Goal: Task Accomplishment & Management: Manage account settings

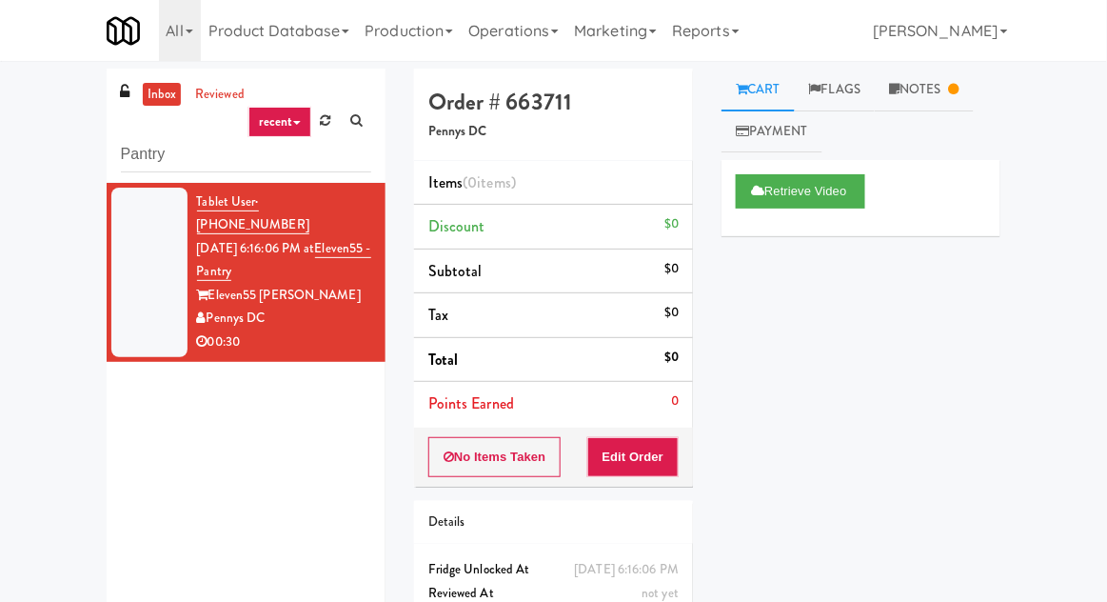
click at [1, 166] on div "inbox reviewed recent all unclear take inventory issue suspicious failed recent…" at bounding box center [553, 375] width 1107 height 612
click at [160, 103] on link "inbox" at bounding box center [162, 95] width 39 height 24
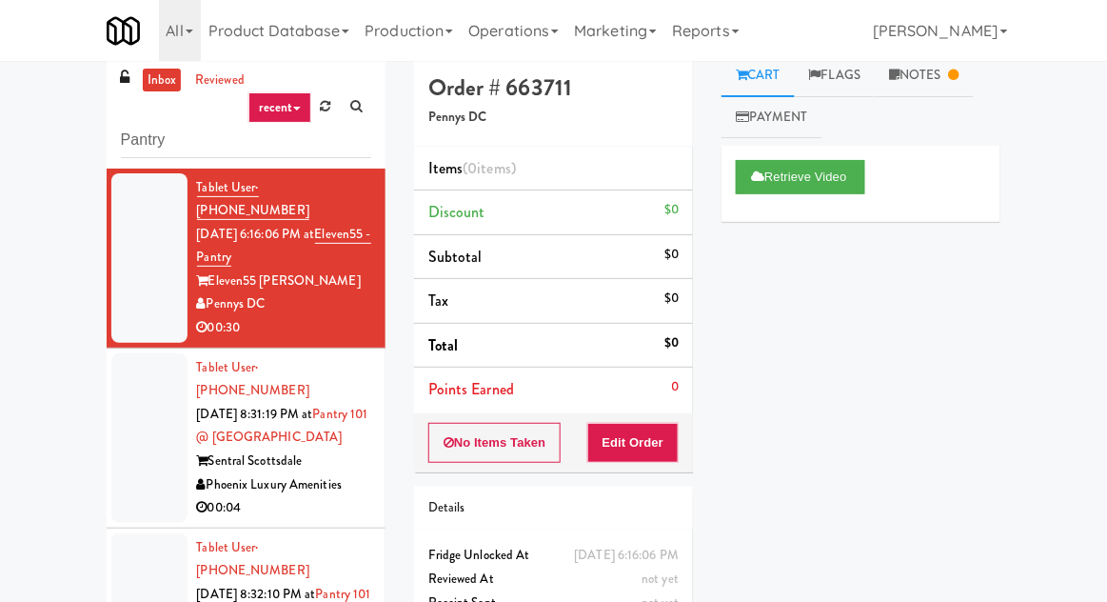
scroll to position [18, 0]
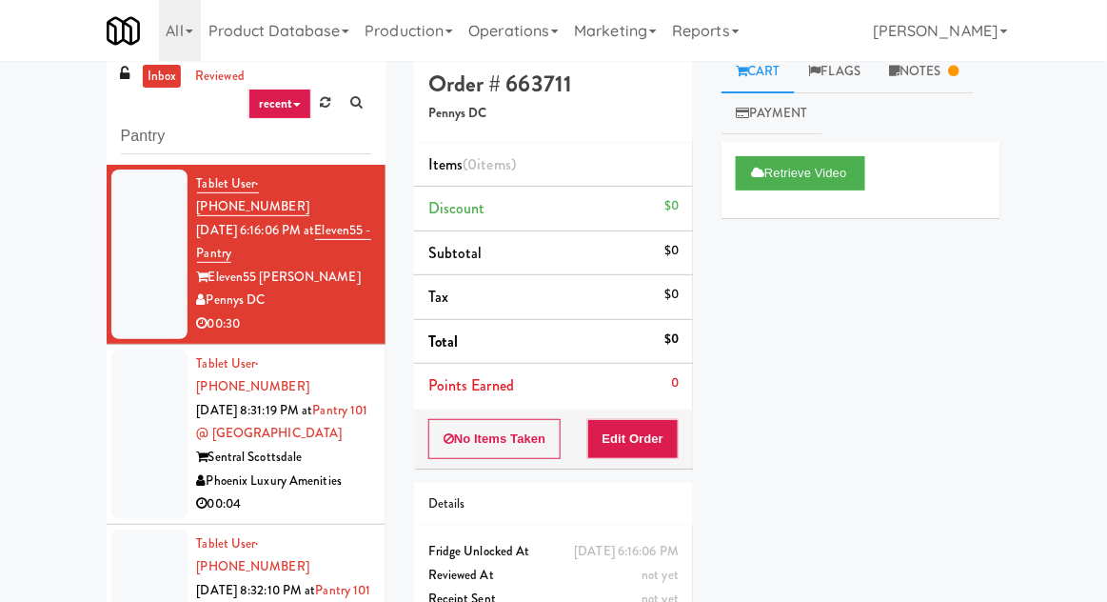
click at [145, 438] on div at bounding box center [149, 433] width 76 height 169
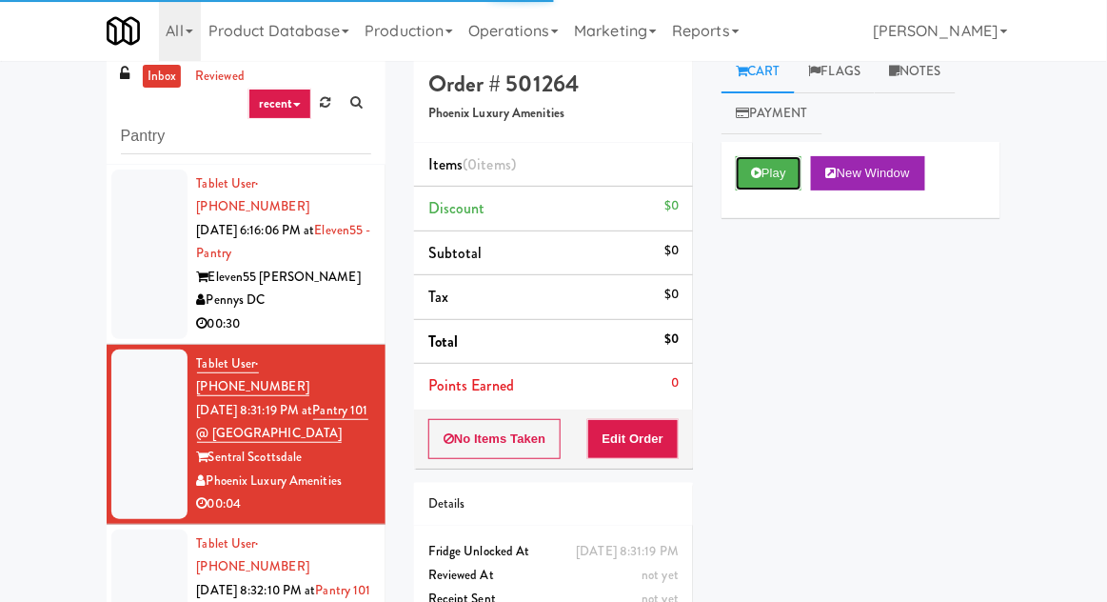
click at [784, 175] on button "Play" at bounding box center [769, 173] width 66 height 34
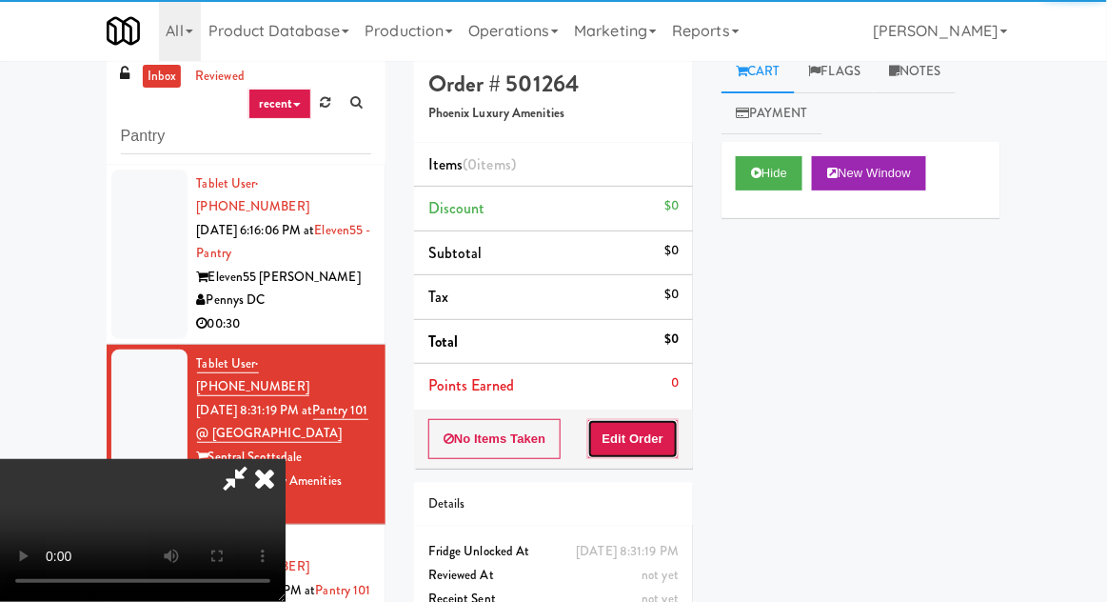
click at [645, 447] on button "Edit Order" at bounding box center [633, 439] width 92 height 40
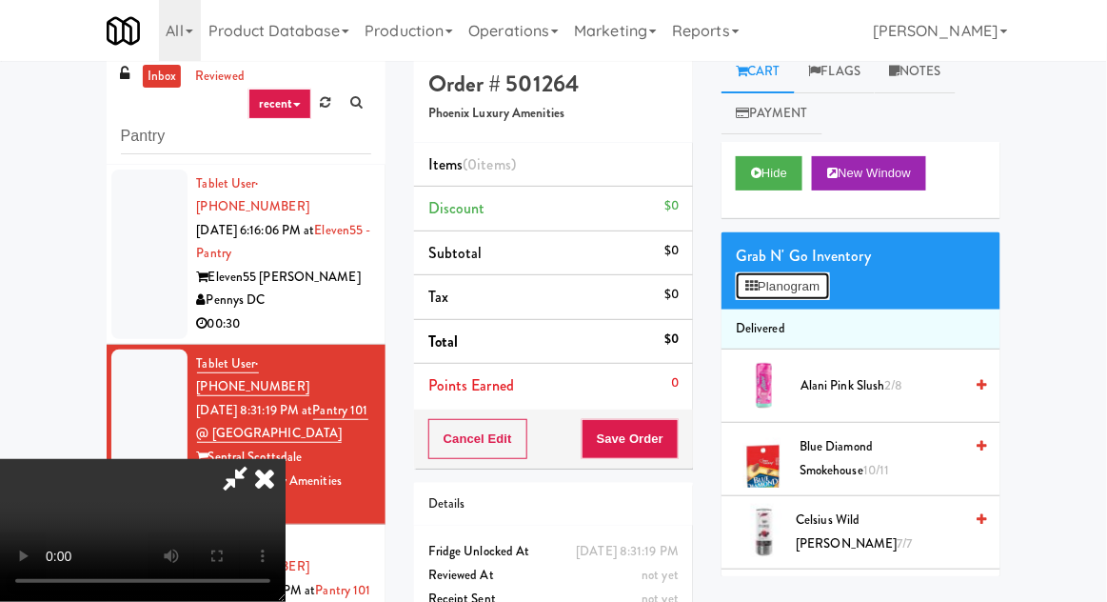
click at [817, 295] on button "Planogram" at bounding box center [782, 286] width 93 height 29
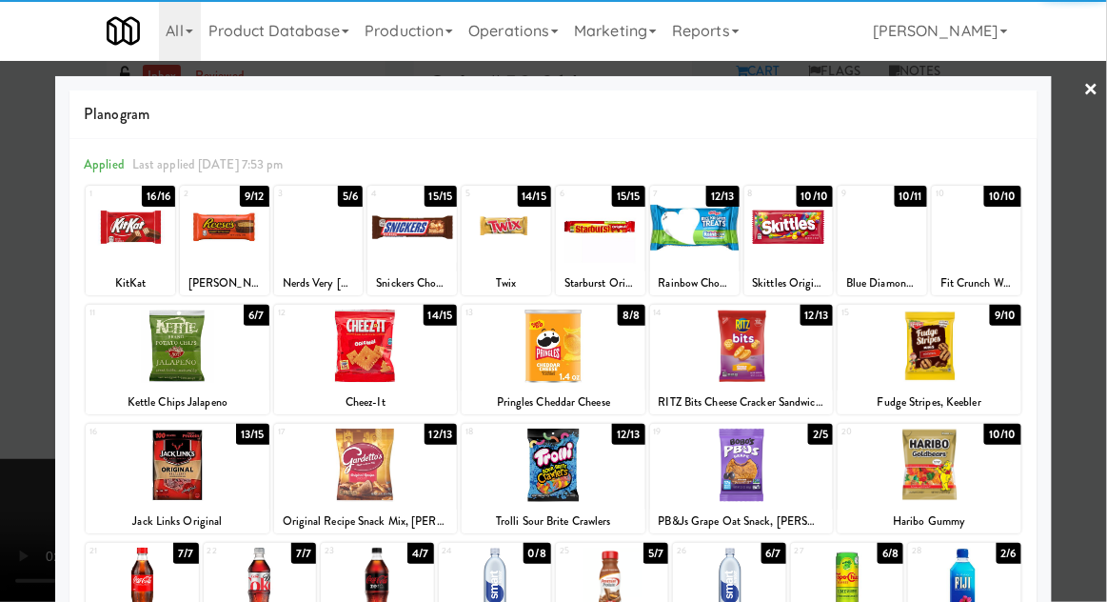
click at [366, 593] on div at bounding box center [377, 583] width 112 height 73
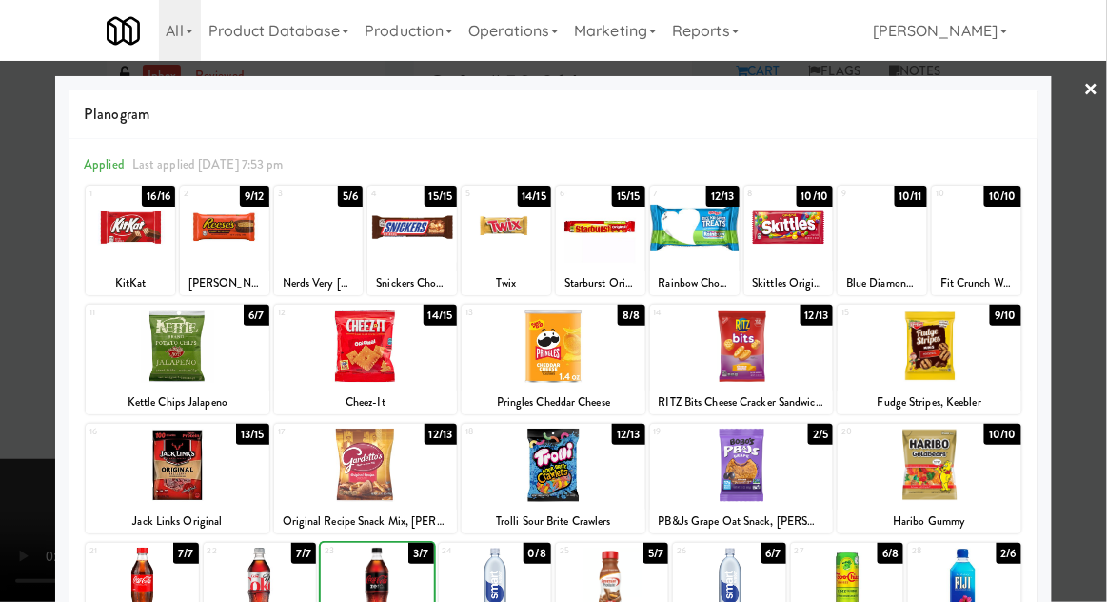
click at [1105, 305] on div at bounding box center [553, 301] width 1107 height 602
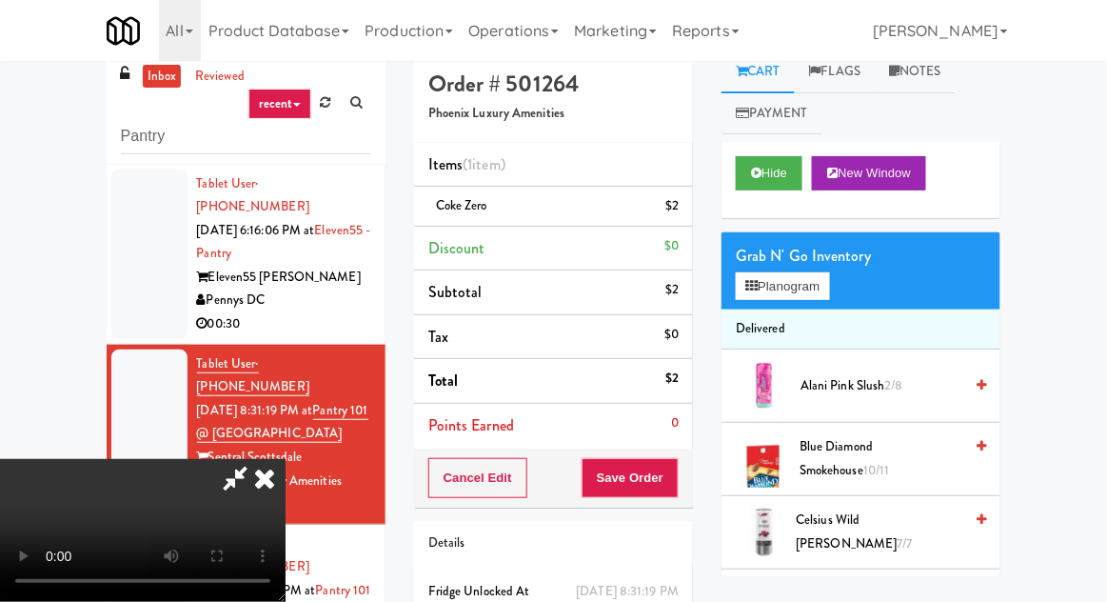
scroll to position [69, 0]
click at [675, 485] on button "Save Order" at bounding box center [630, 478] width 97 height 40
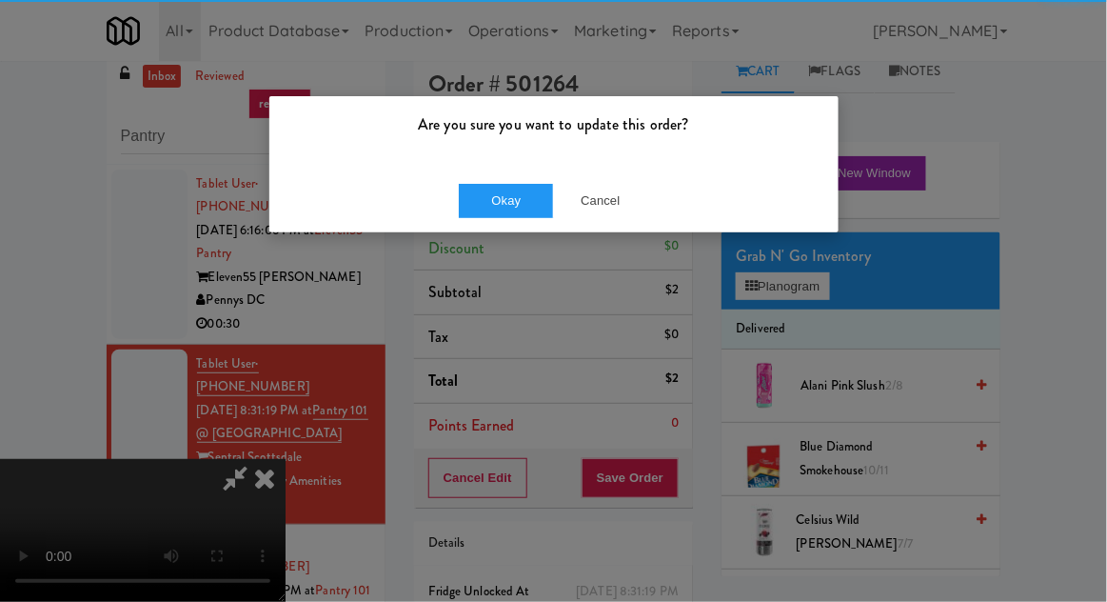
click at [440, 217] on div "Okay Cancel" at bounding box center [553, 200] width 569 height 64
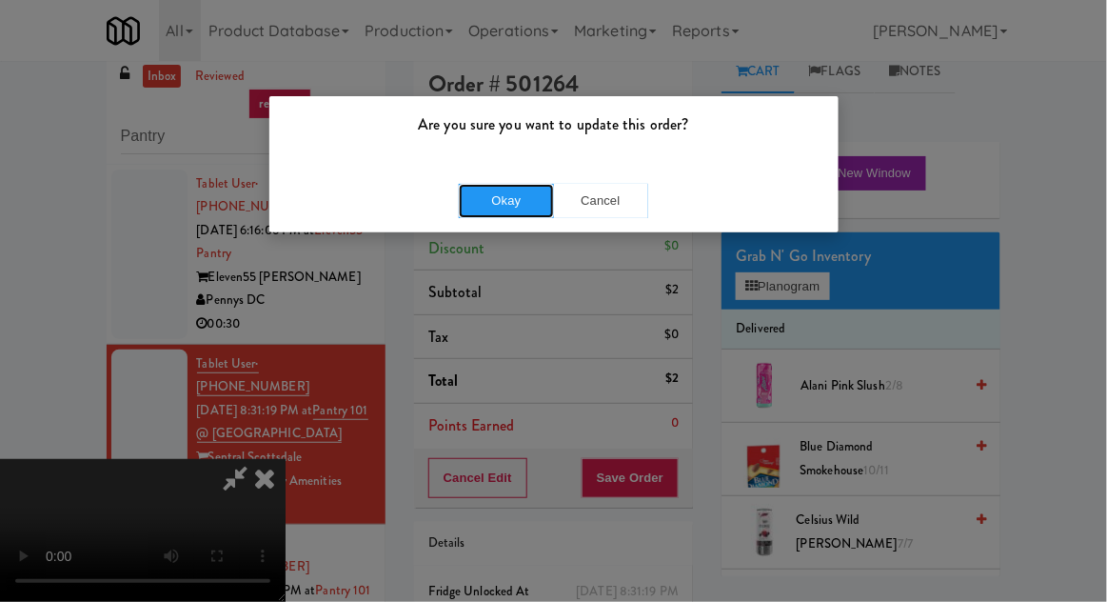
click at [464, 204] on button "Okay" at bounding box center [506, 201] width 95 height 34
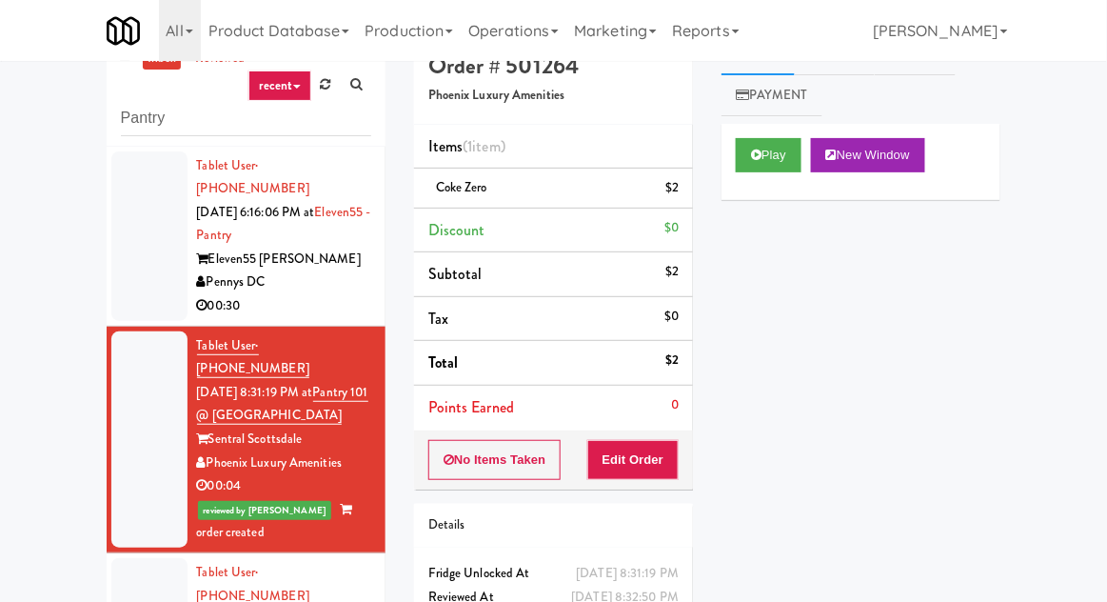
scroll to position [65, 0]
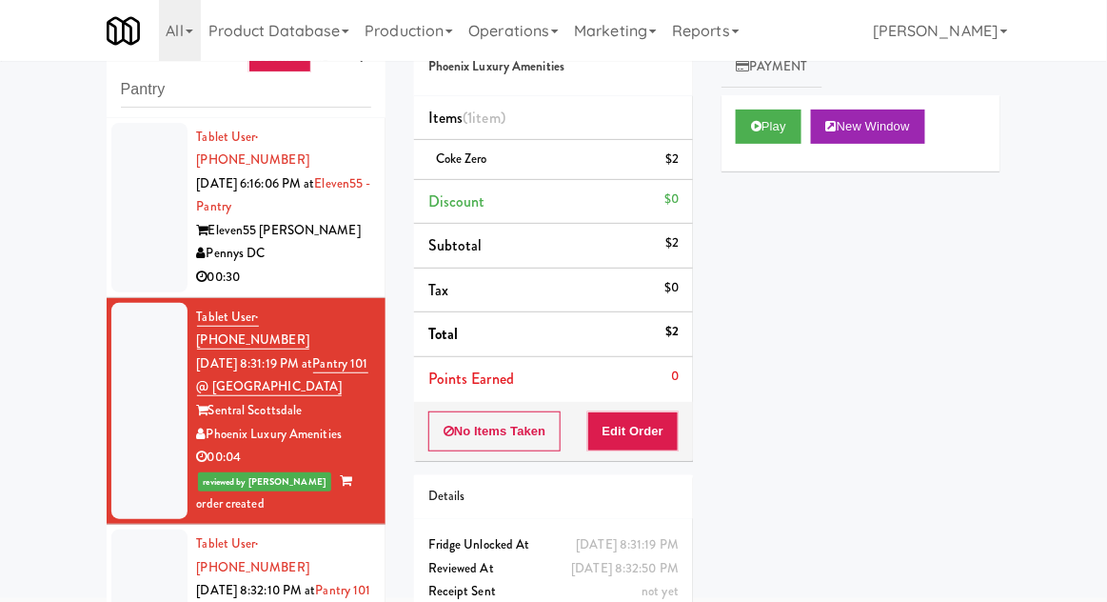
click at [134, 572] on div at bounding box center [149, 613] width 76 height 169
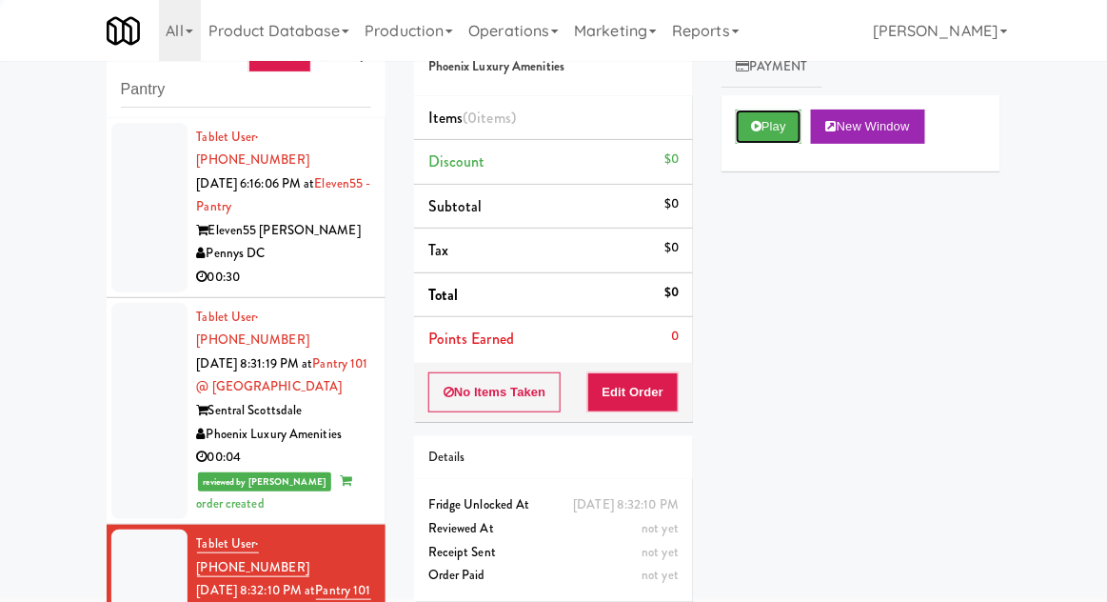
click at [775, 133] on button "Play" at bounding box center [769, 126] width 66 height 34
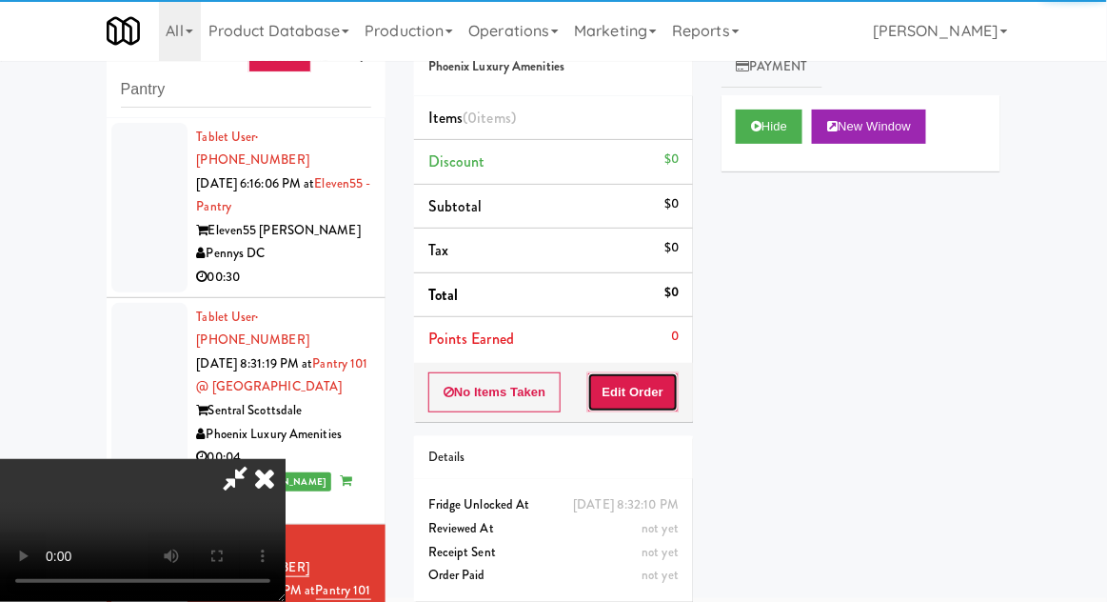
click at [647, 383] on button "Edit Order" at bounding box center [633, 392] width 92 height 40
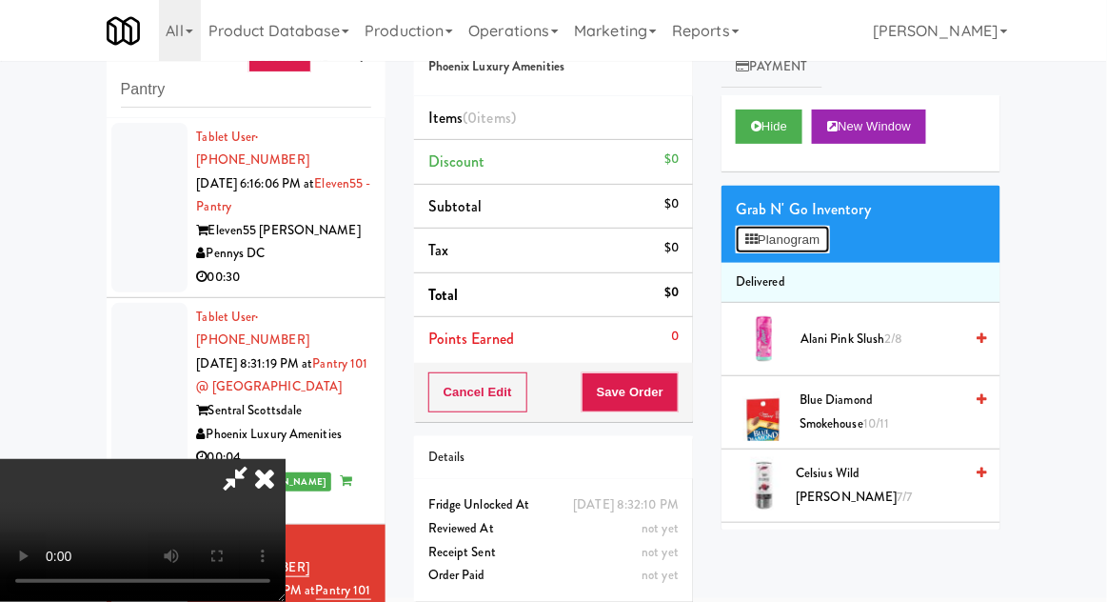
click at [826, 247] on button "Planogram" at bounding box center [782, 240] width 93 height 29
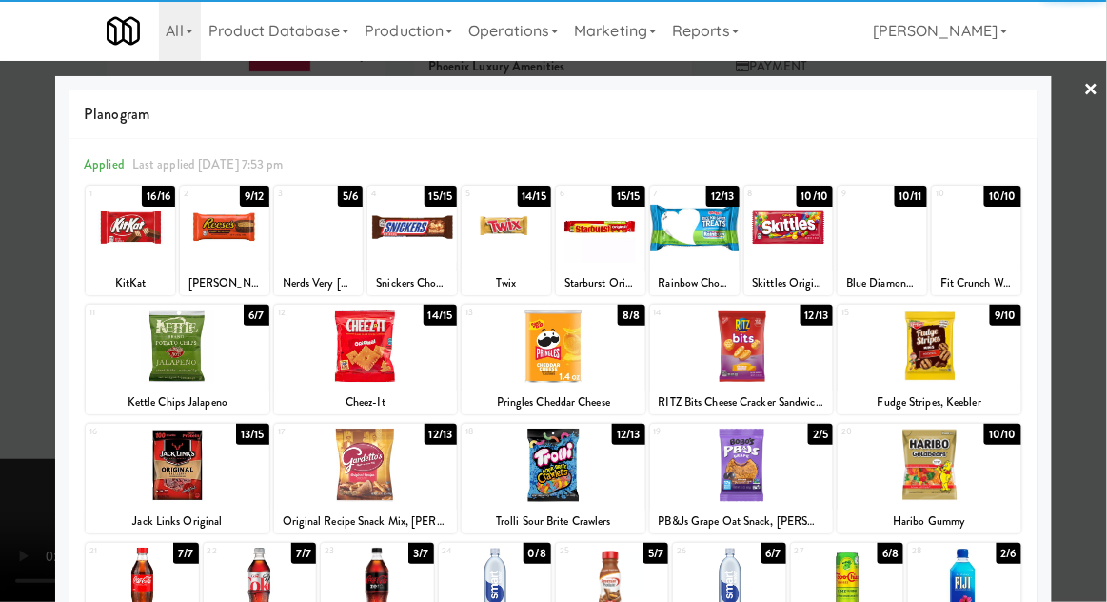
click at [380, 590] on div at bounding box center [377, 583] width 112 height 73
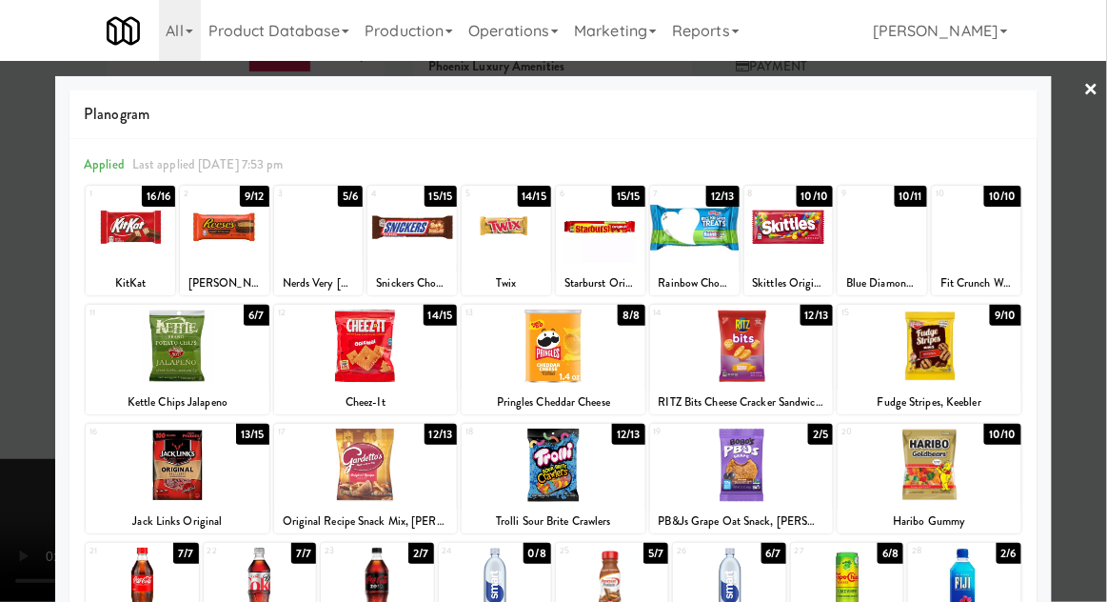
click at [1084, 370] on div at bounding box center [553, 301] width 1107 height 602
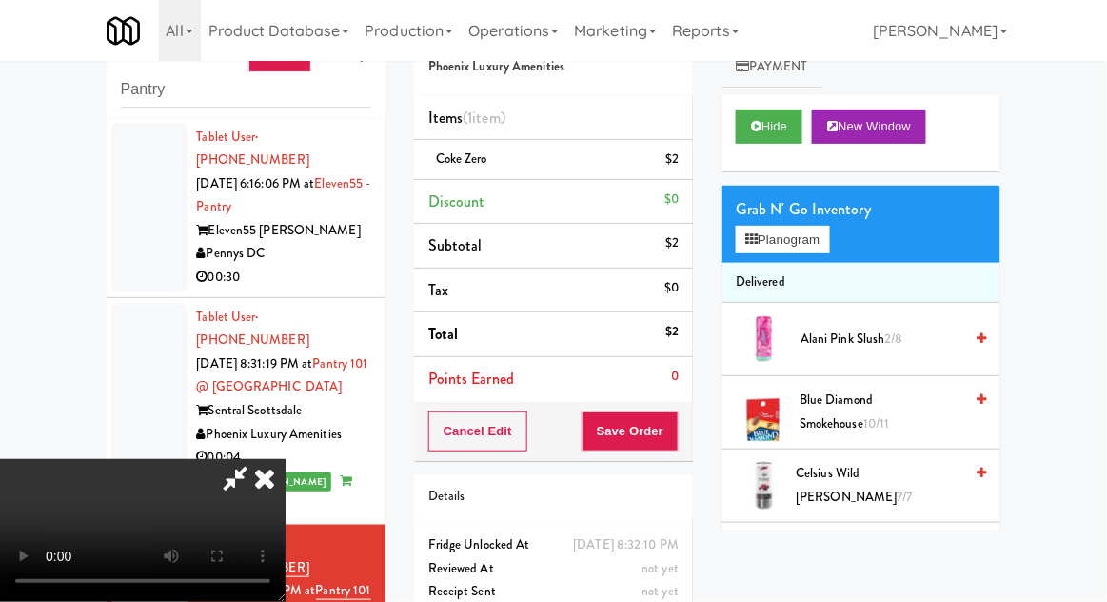
scroll to position [69, 0]
click at [678, 435] on button "Save Order" at bounding box center [630, 431] width 97 height 40
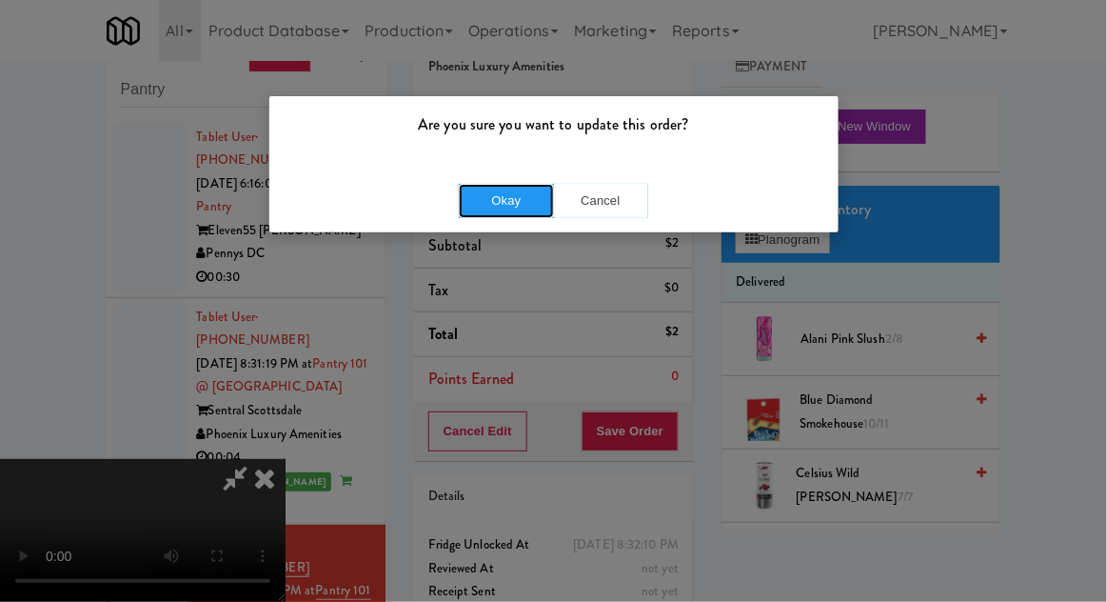
click at [499, 207] on button "Okay" at bounding box center [506, 201] width 95 height 34
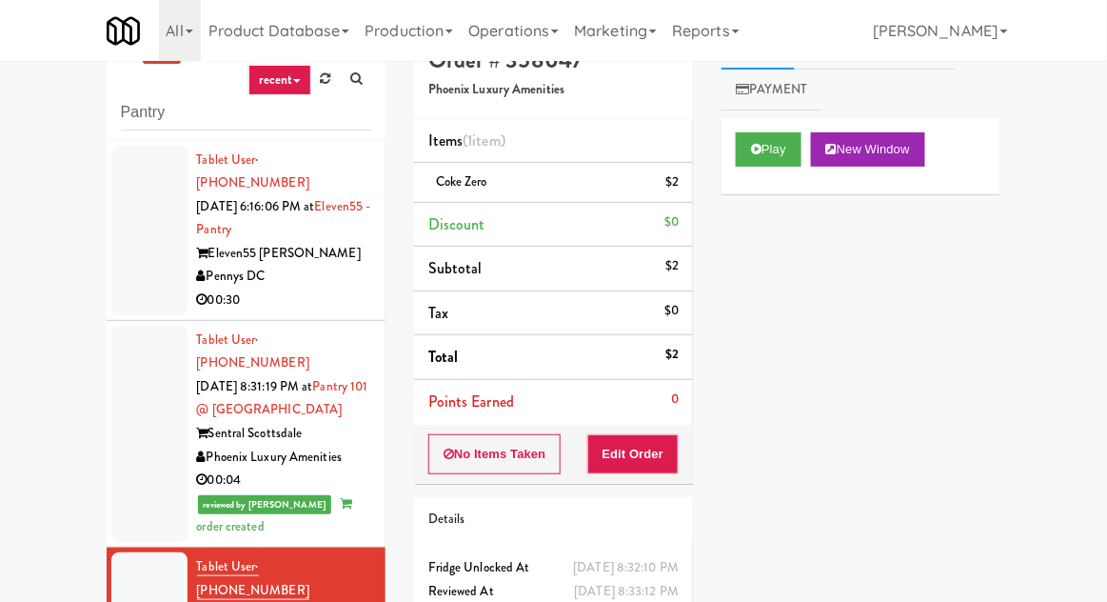
scroll to position [0, 0]
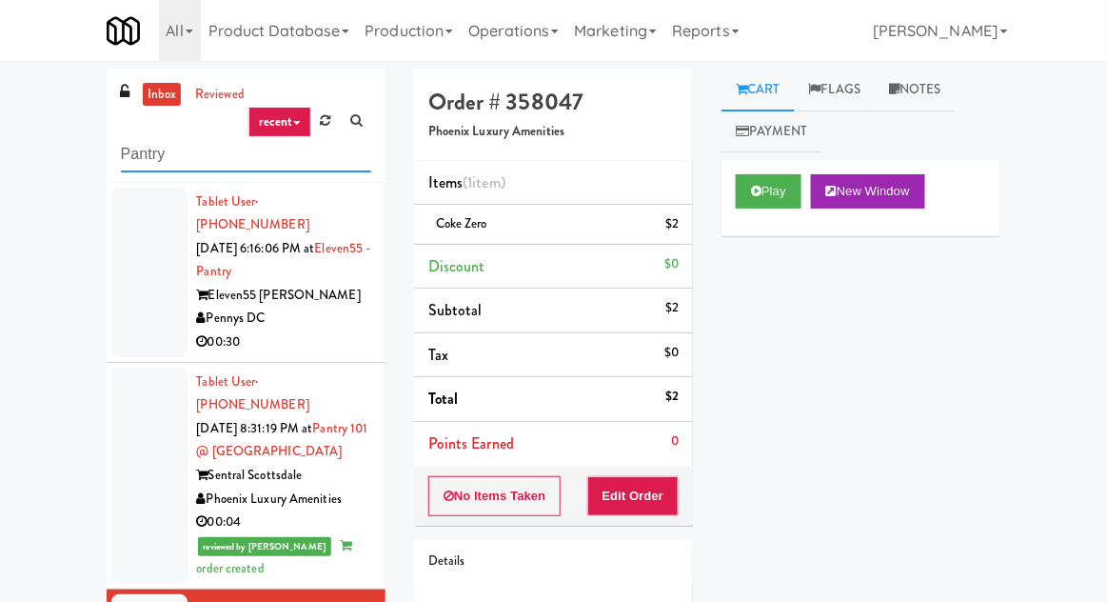
click at [149, 159] on input "Pantry" at bounding box center [246, 154] width 250 height 35
click at [144, 149] on input "Pantry" at bounding box center [246, 154] width 250 height 35
click at [61, 152] on div "inbox reviewed recent all unclear take inventory issue suspicious failed recent…" at bounding box center [553, 419] width 1107 height 700
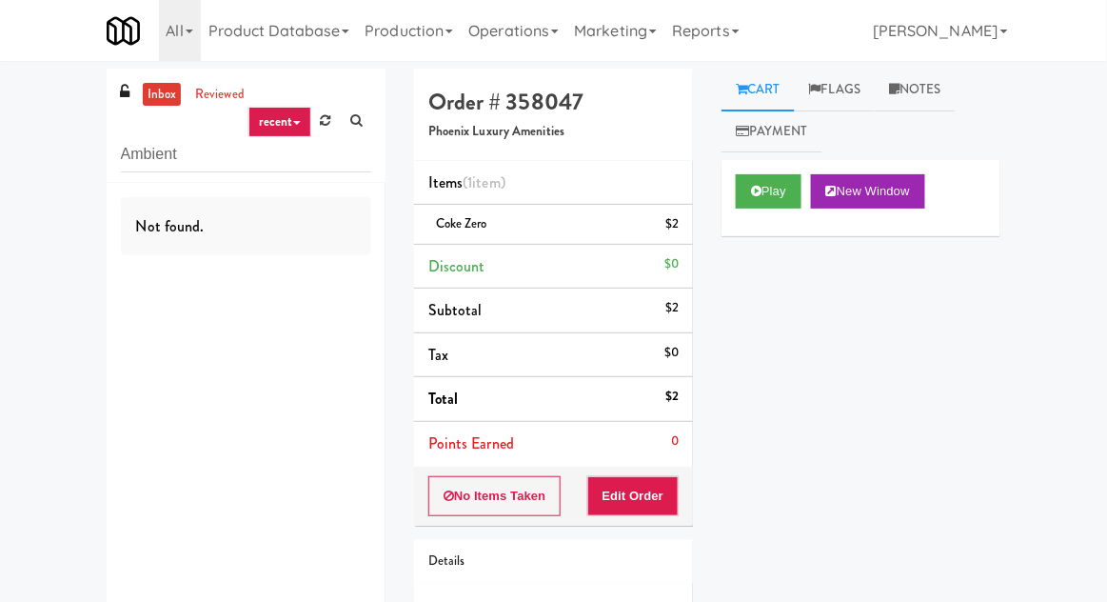
click at [159, 98] on link "inbox" at bounding box center [162, 95] width 39 height 24
click at [140, 160] on input "Ambient" at bounding box center [246, 154] width 250 height 35
click at [143, 161] on input "Ambient" at bounding box center [246, 154] width 250 height 35
type input "Combo"
click at [156, 92] on link "inbox" at bounding box center [162, 95] width 39 height 24
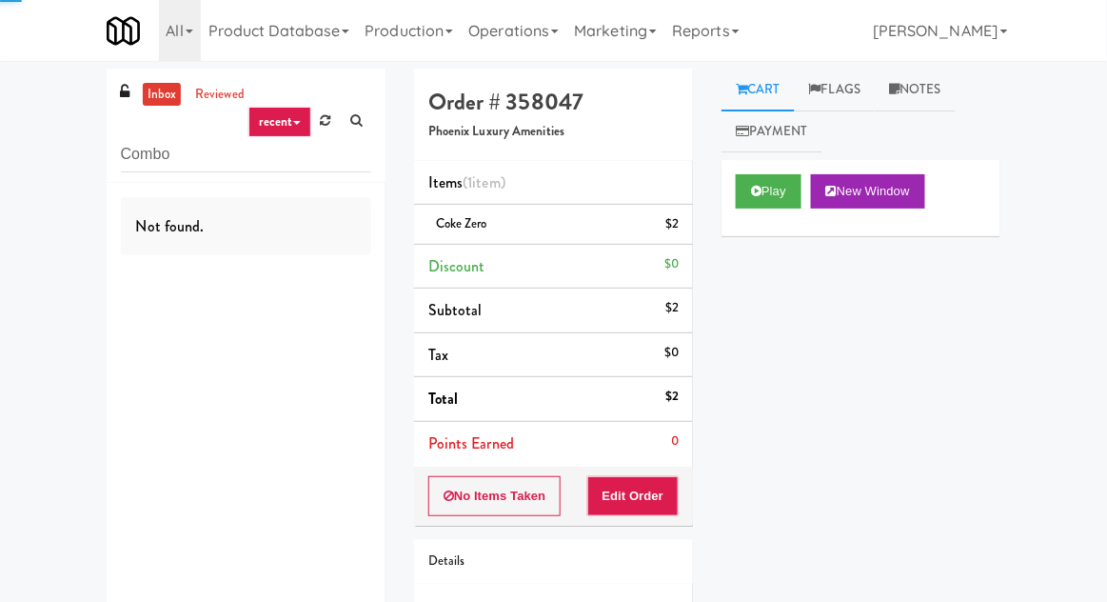
click at [43, 131] on div "inbox reviewed recent all unclear take inventory issue suspicious failed recent…" at bounding box center [553, 394] width 1107 height 651
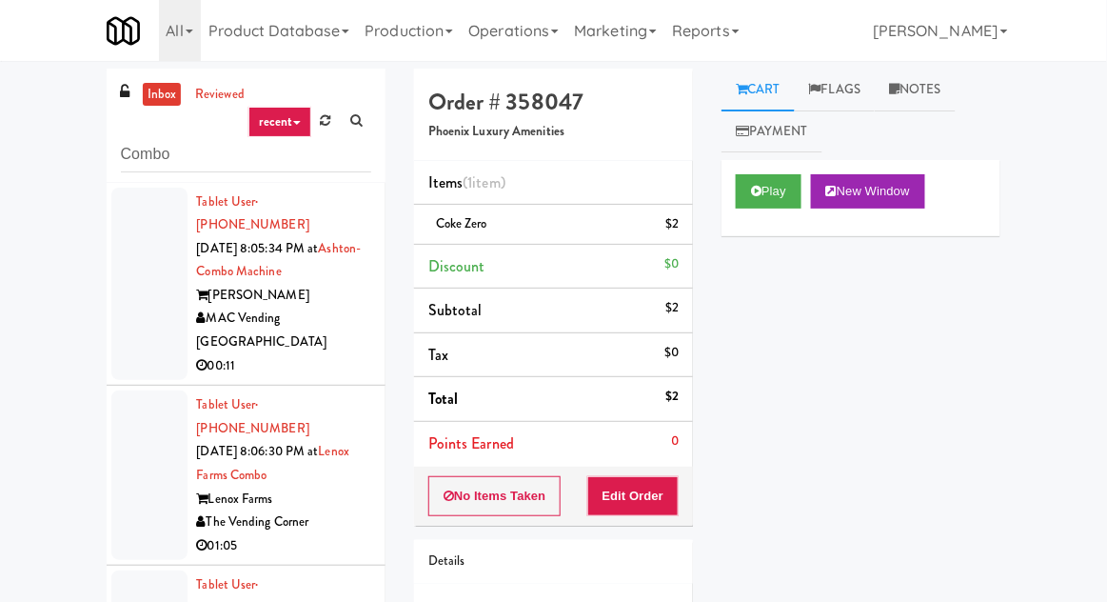
click at [154, 294] on div at bounding box center [149, 284] width 76 height 193
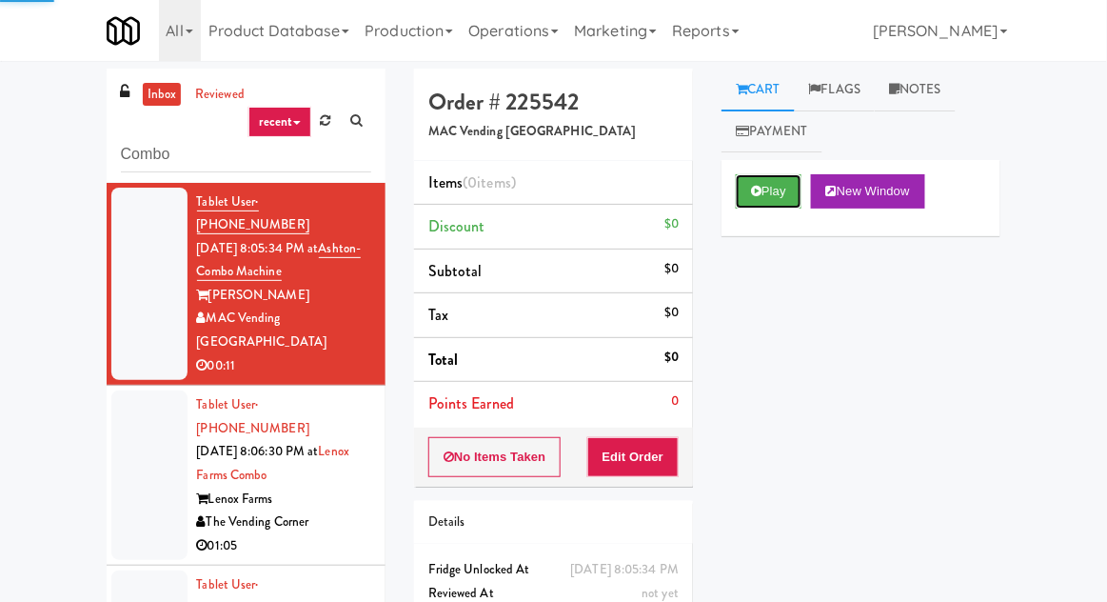
click at [788, 188] on button "Play" at bounding box center [769, 191] width 66 height 34
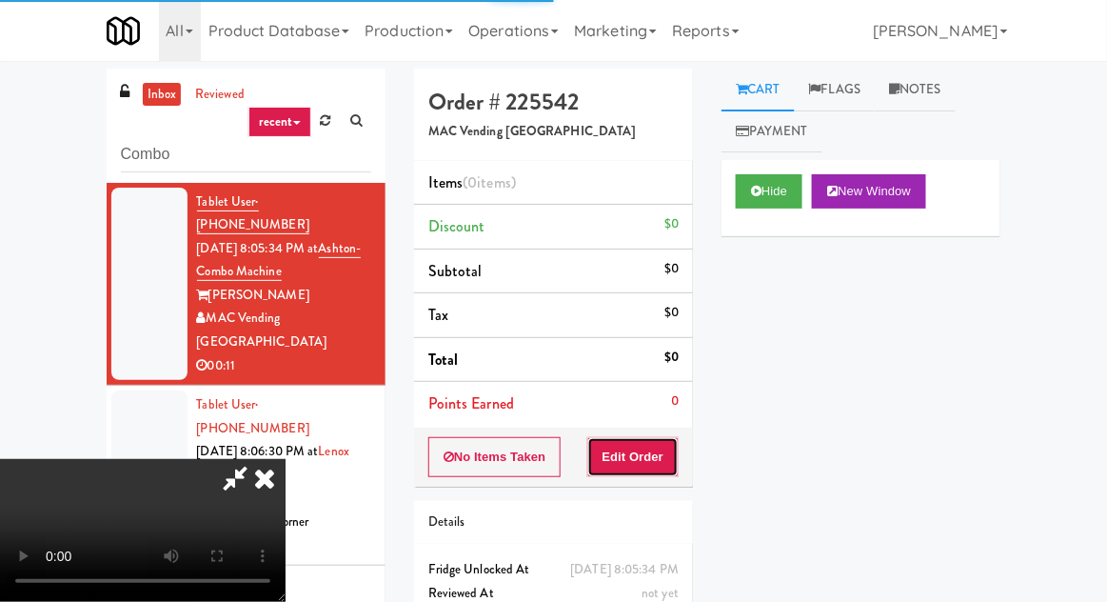
click at [647, 454] on button "Edit Order" at bounding box center [633, 457] width 92 height 40
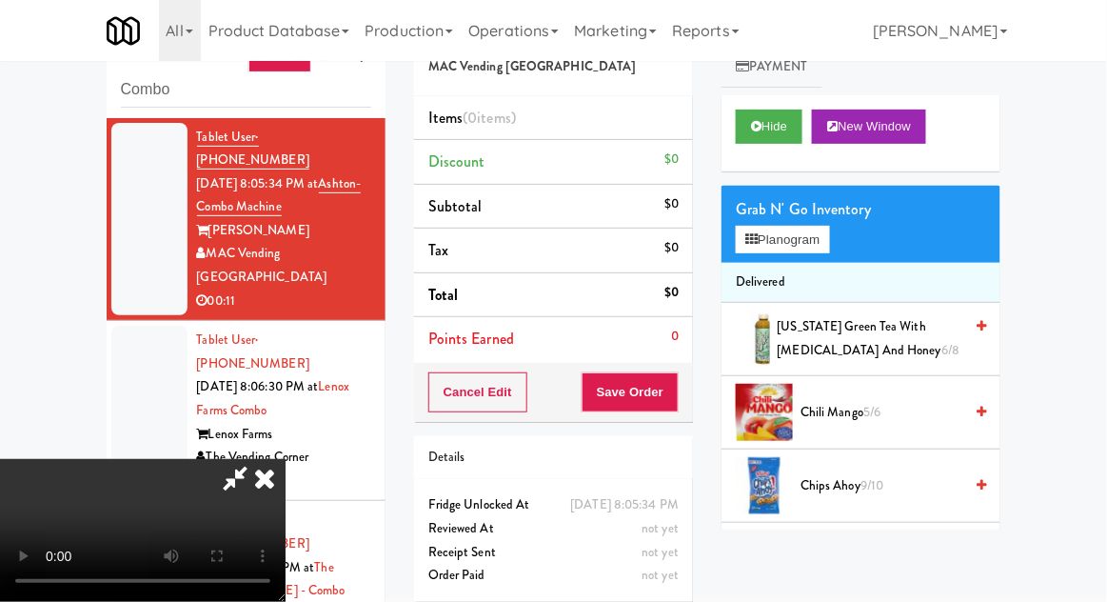
scroll to position [100, 0]
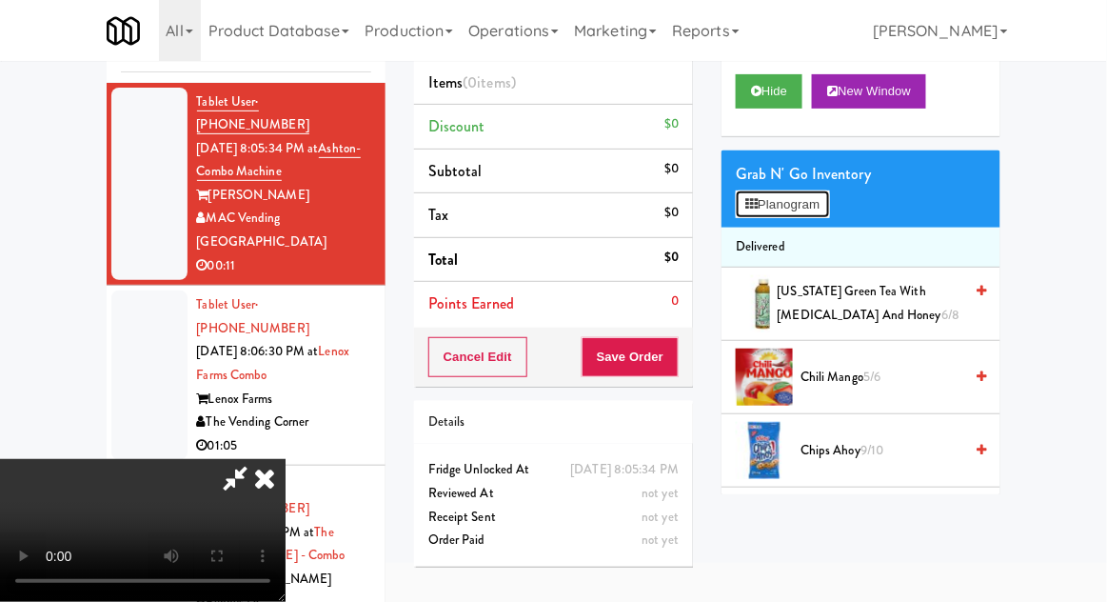
click at [805, 218] on button "Planogram" at bounding box center [782, 204] width 93 height 29
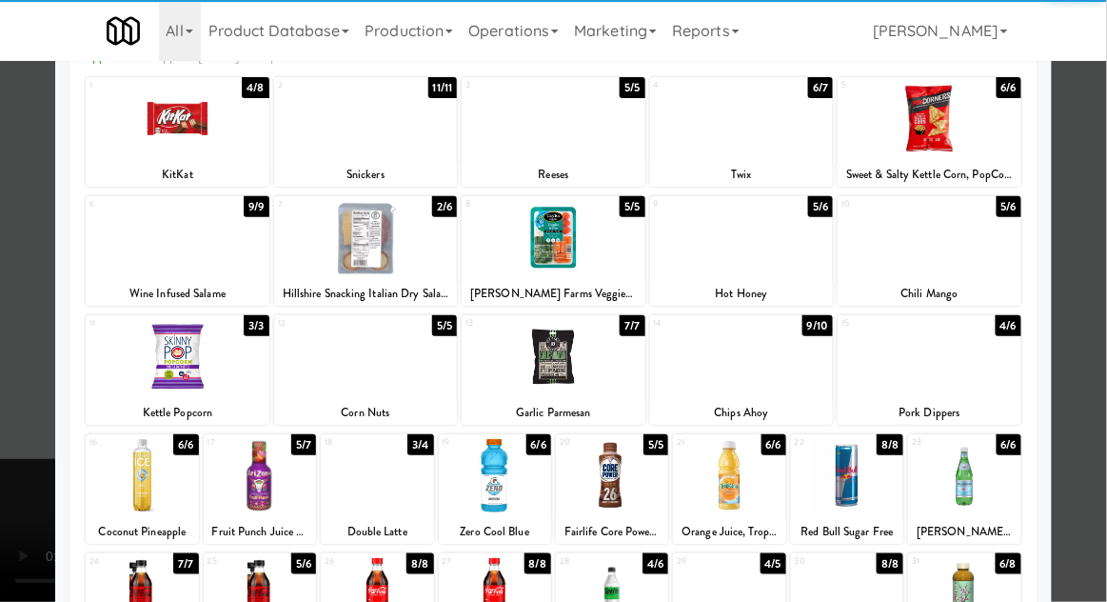
scroll to position [126, 0]
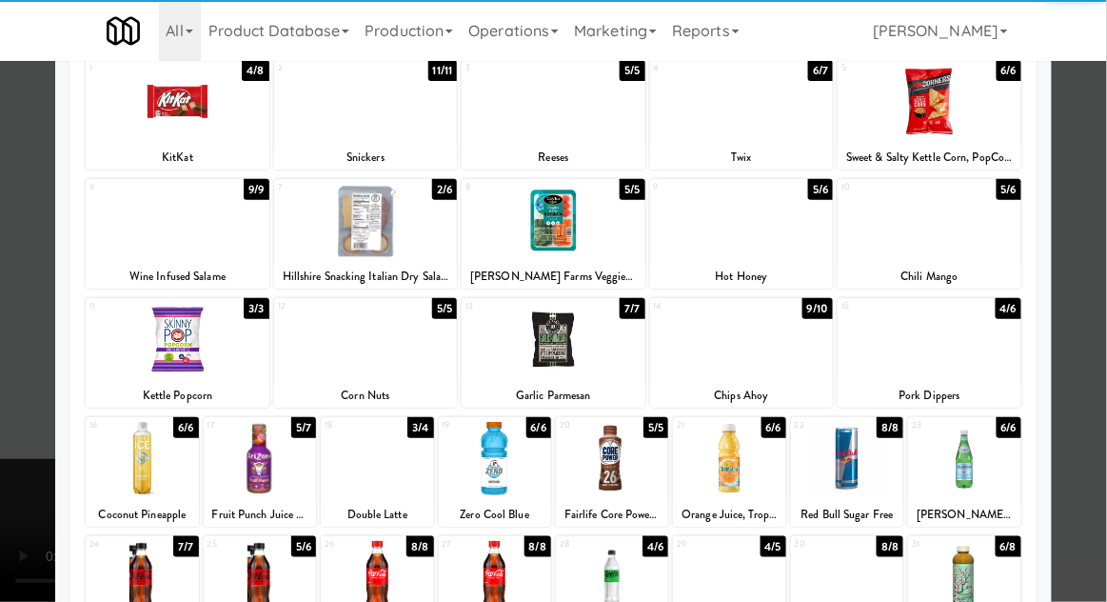
click at [133, 466] on div at bounding box center [142, 458] width 112 height 73
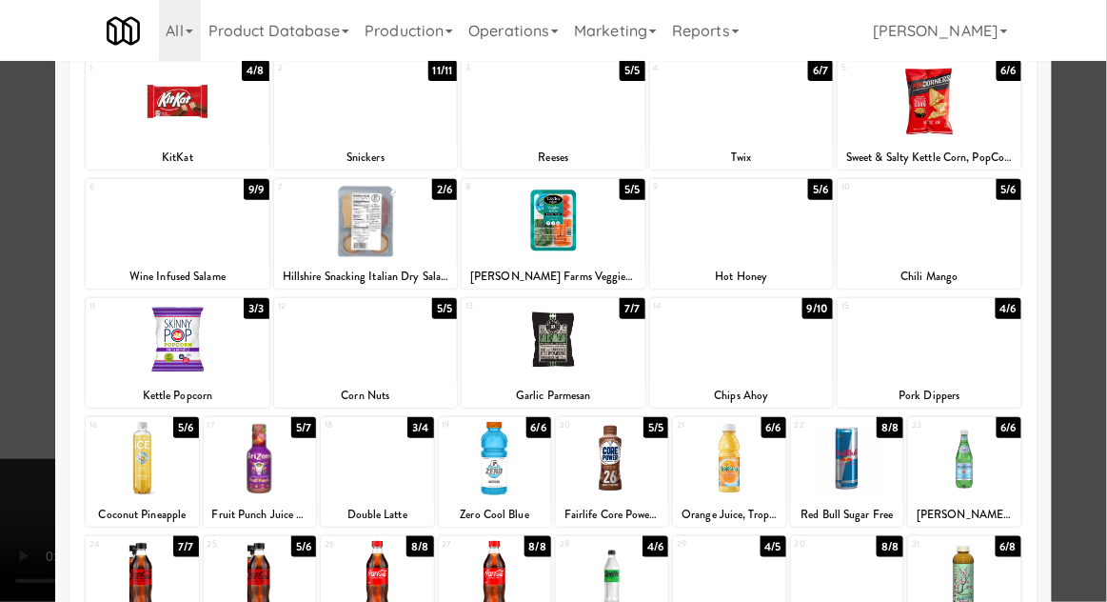
click at [1087, 231] on div at bounding box center [553, 301] width 1107 height 602
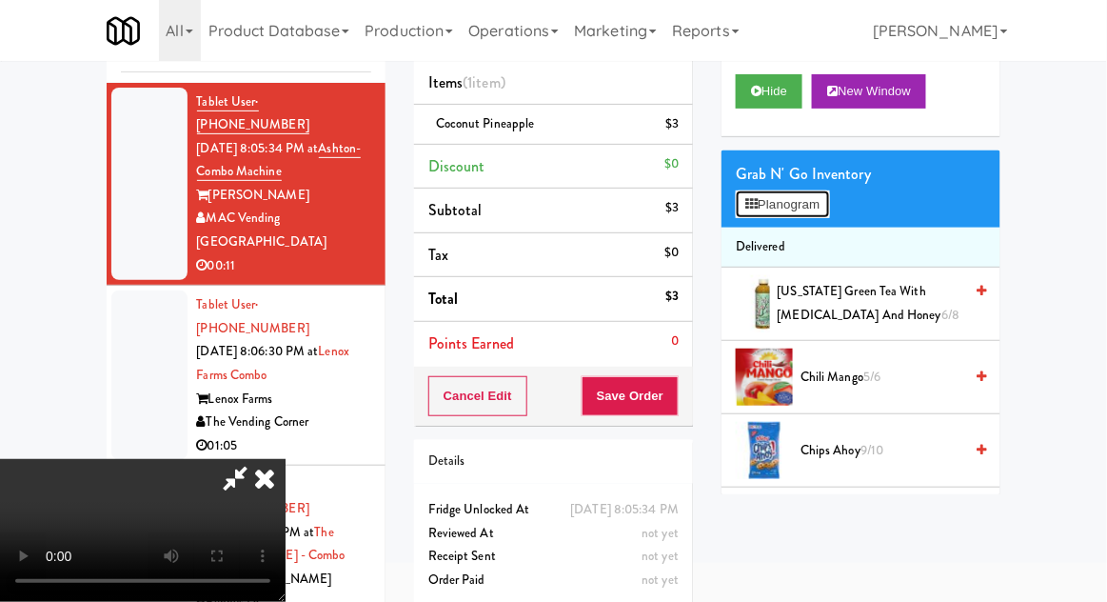
click at [829, 209] on button "Planogram" at bounding box center [782, 204] width 93 height 29
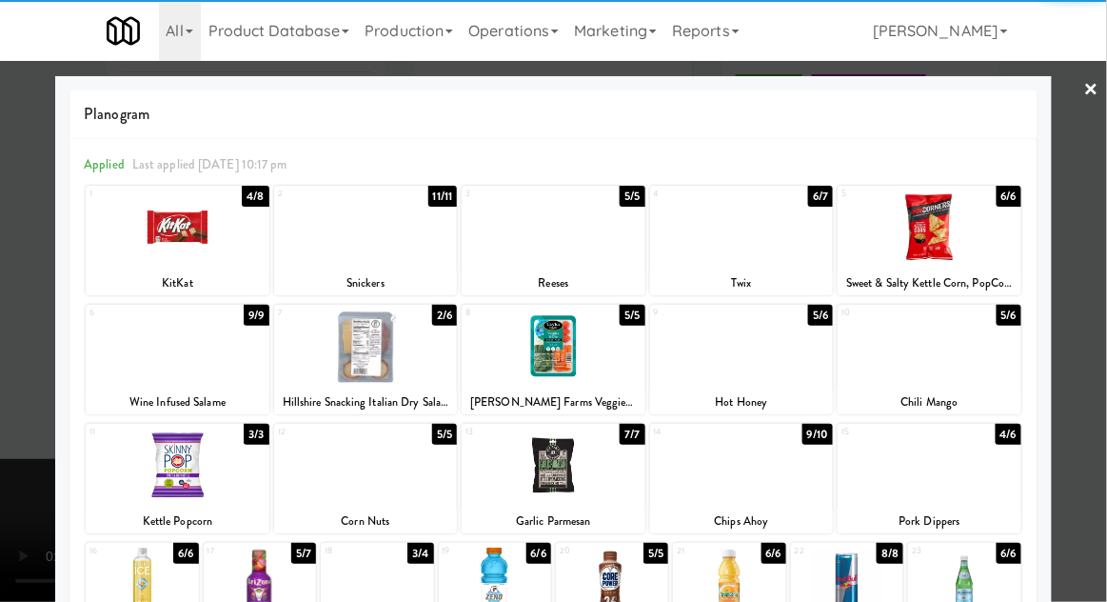
click at [342, 349] on div at bounding box center [366, 345] width 184 height 73
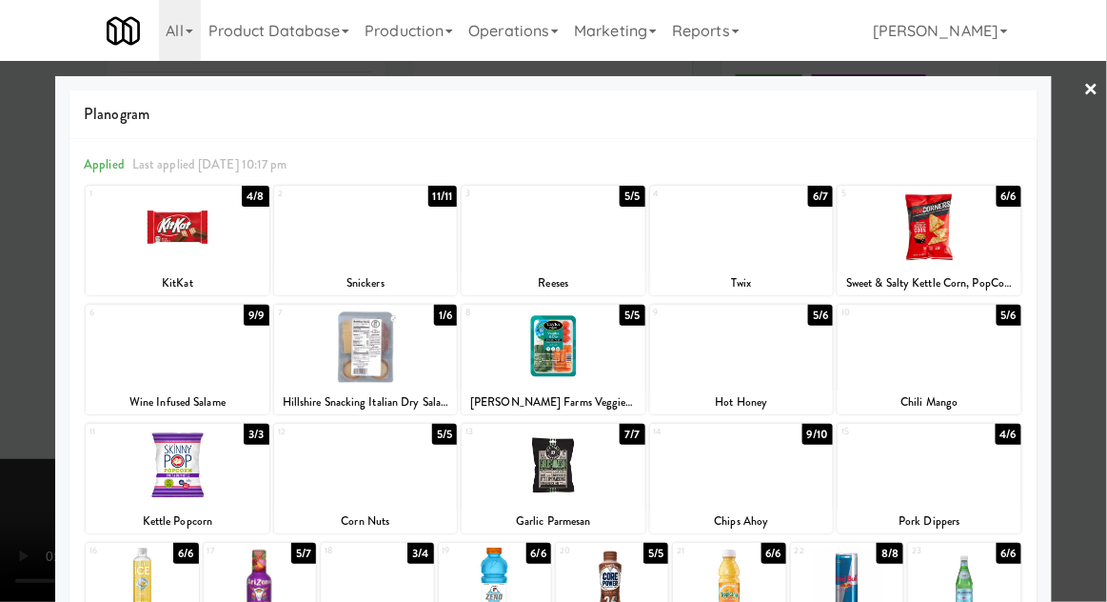
click at [1099, 219] on div at bounding box center [553, 301] width 1107 height 602
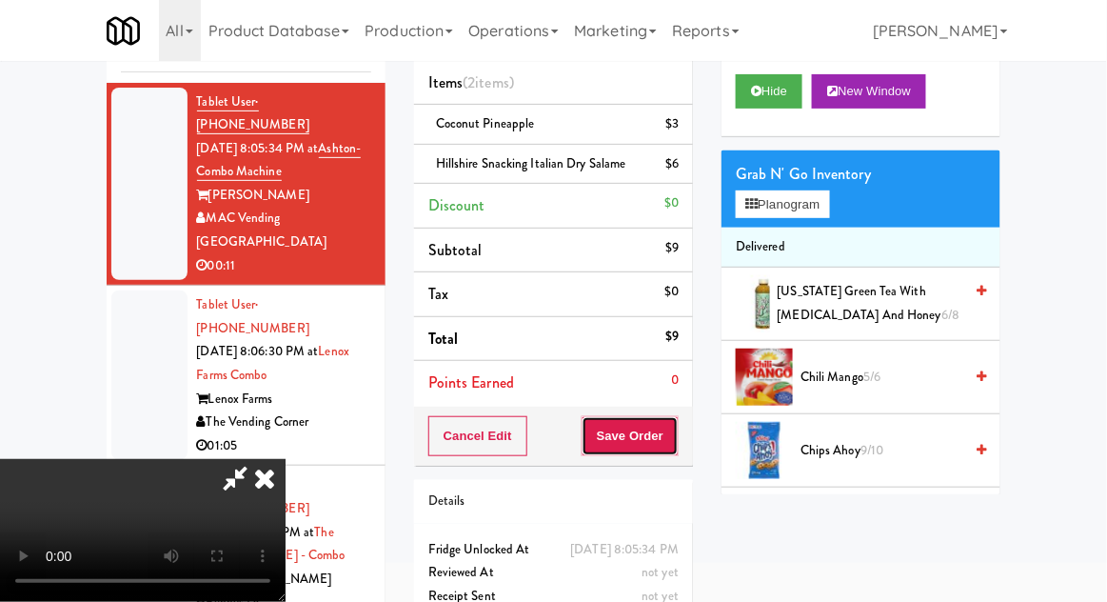
click at [671, 445] on button "Save Order" at bounding box center [630, 436] width 97 height 40
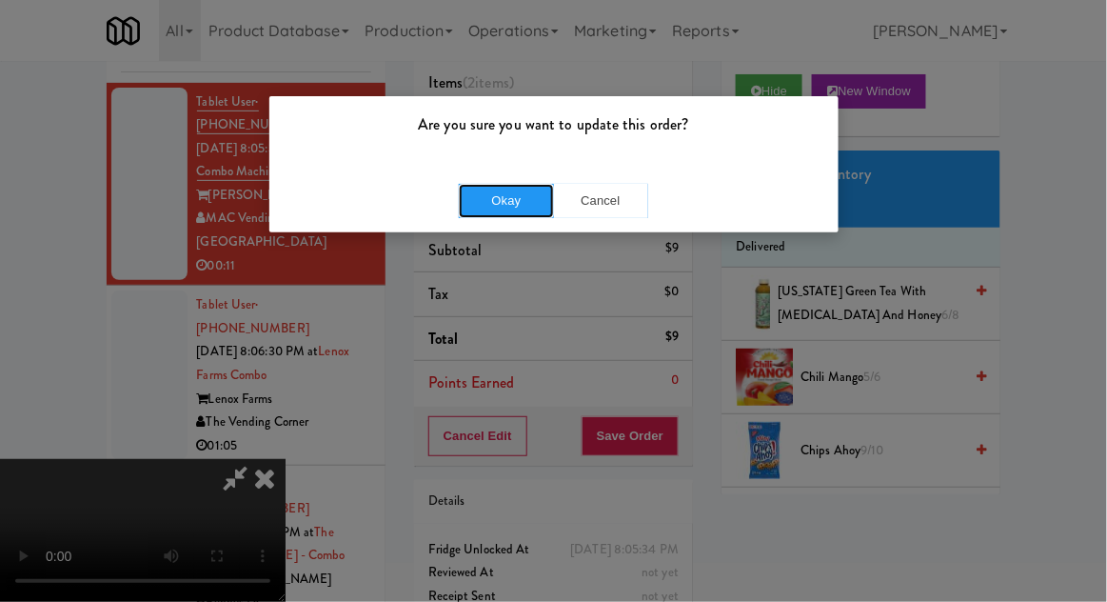
click at [499, 204] on button "Okay" at bounding box center [506, 201] width 95 height 34
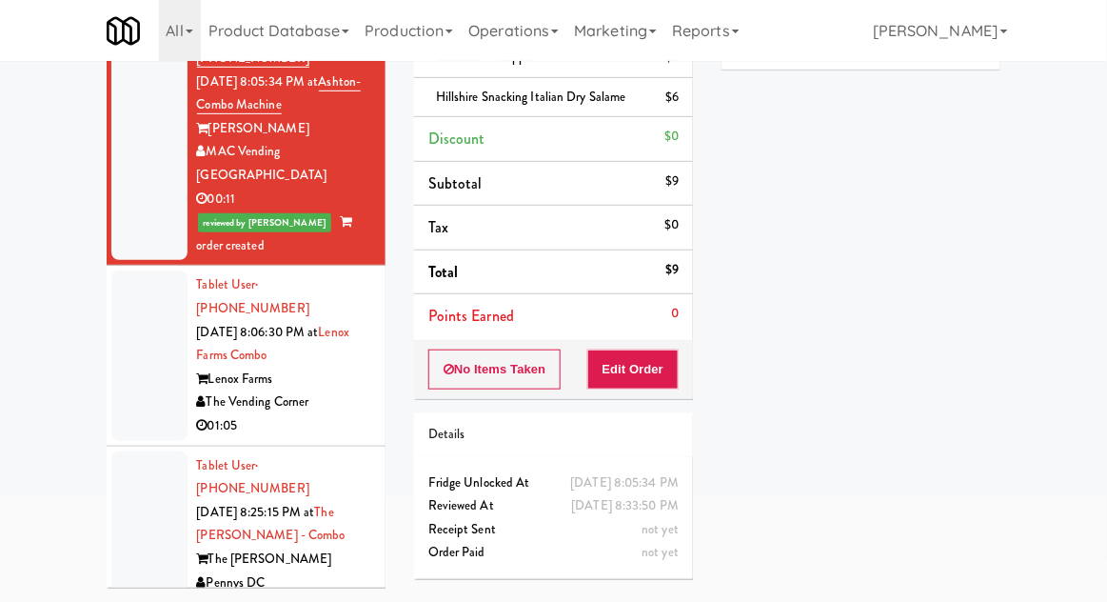
click at [148, 495] on div at bounding box center [149, 535] width 76 height 169
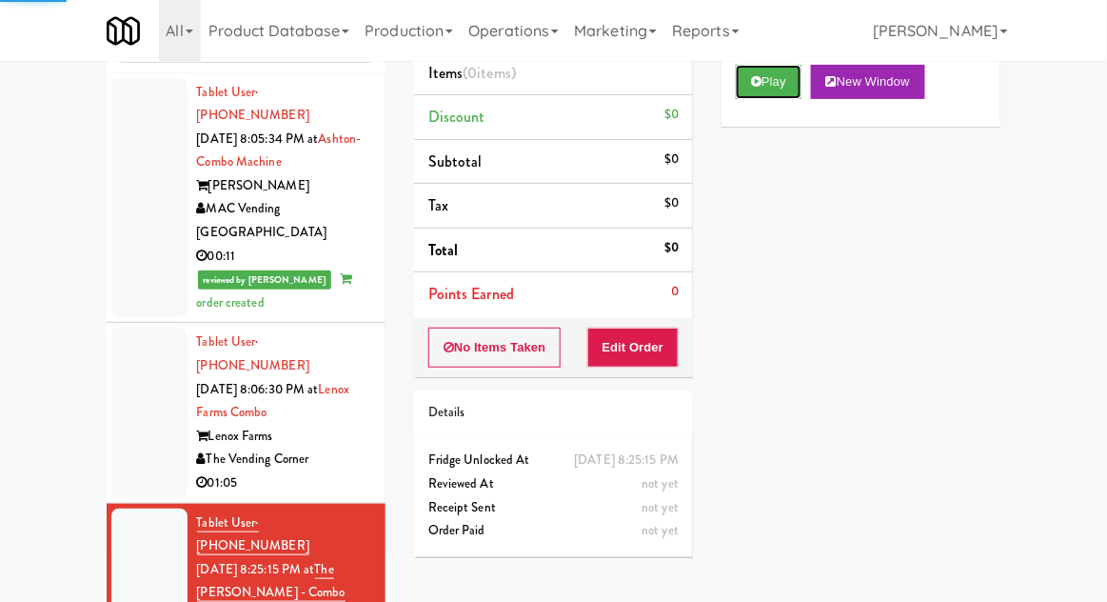
click at [778, 94] on button "Play" at bounding box center [769, 82] width 66 height 34
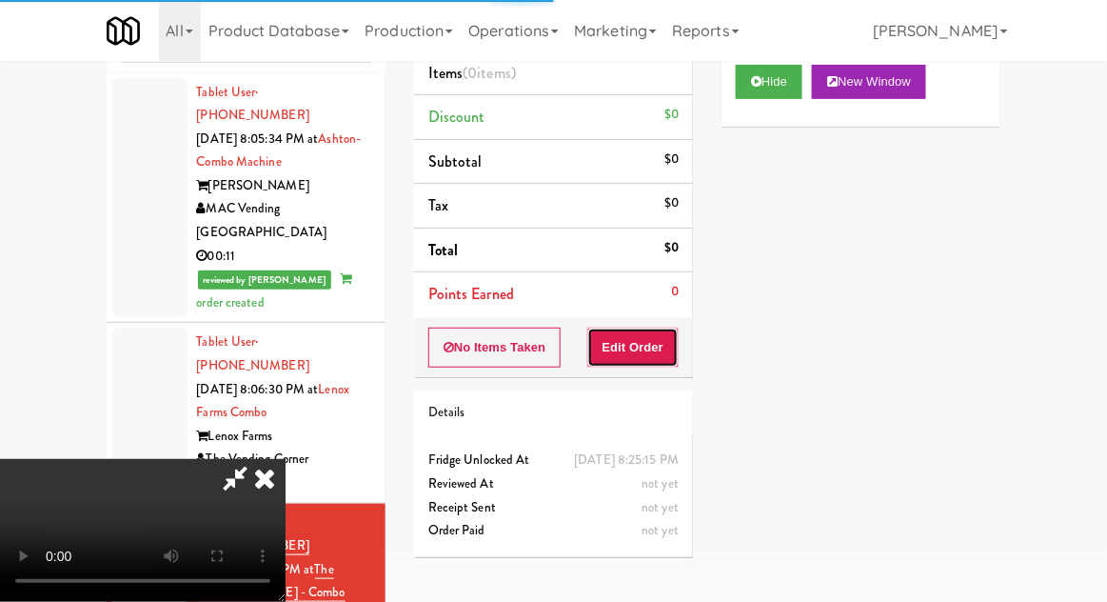
click at [652, 357] on button "Edit Order" at bounding box center [633, 347] width 92 height 40
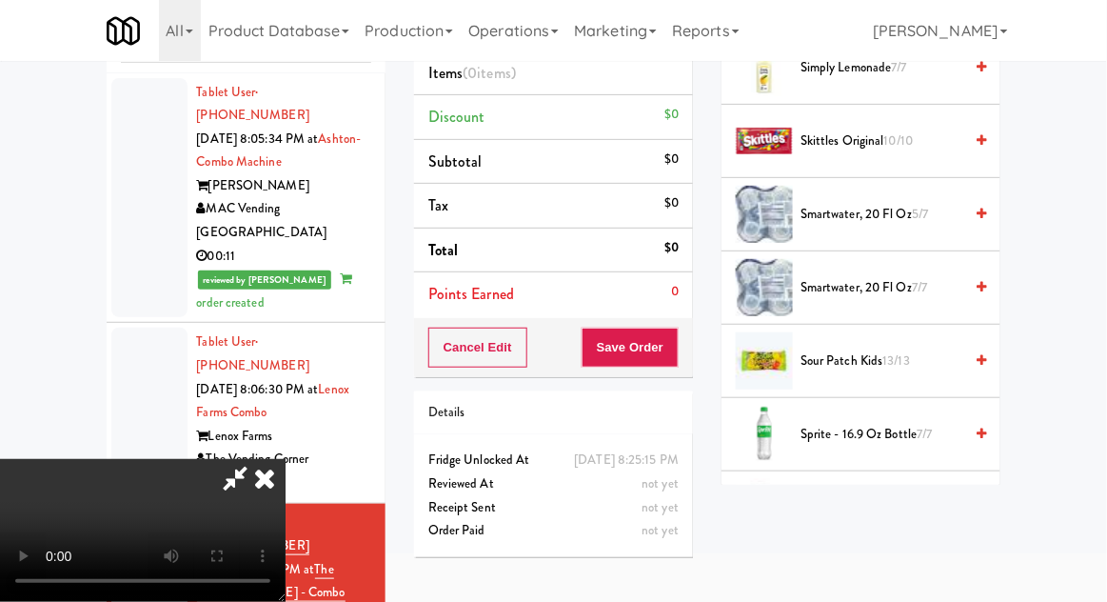
scroll to position [2219, 0]
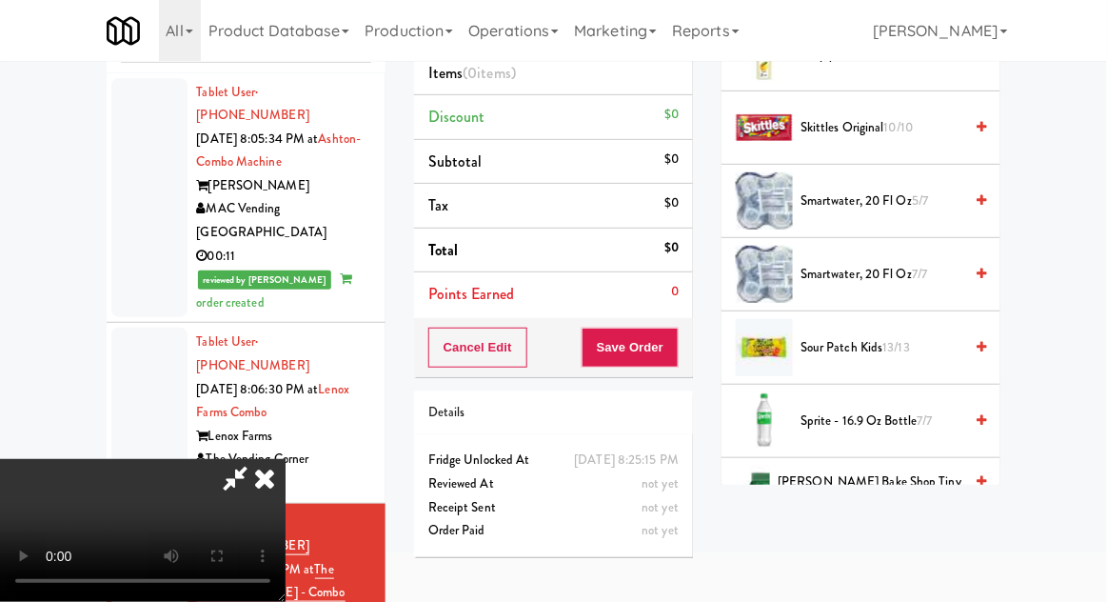
click at [914, 421] on span "Sprite - 16.9 oz Bottle 7/7" at bounding box center [881, 421] width 162 height 24
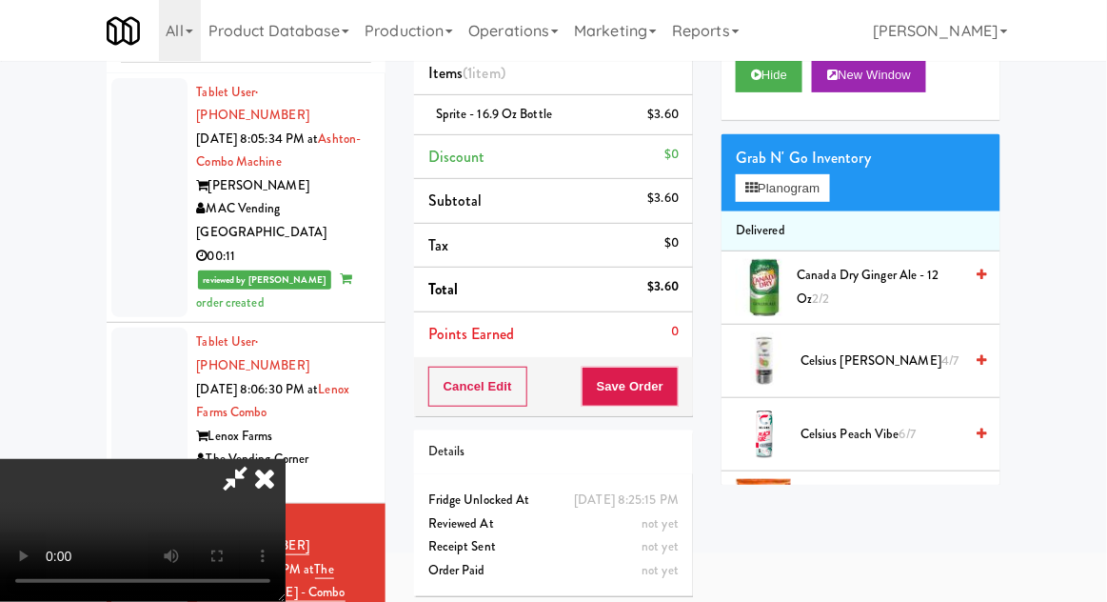
scroll to position [0, 0]
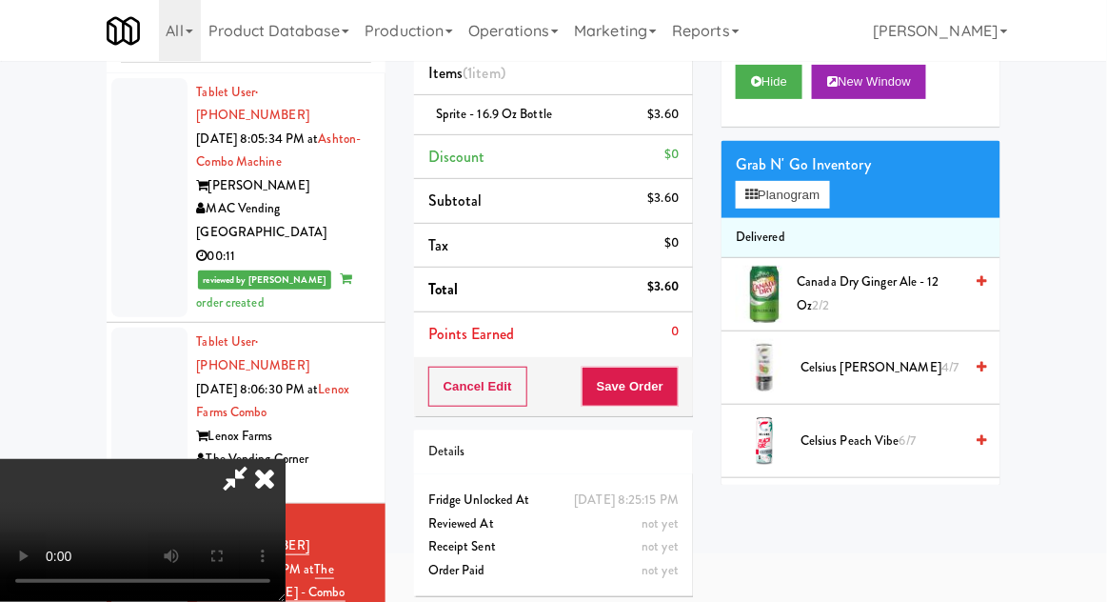
click at [907, 287] on span "Canada Dry Ginger Ale - 12 oz 2/2" at bounding box center [881, 293] width 166 height 47
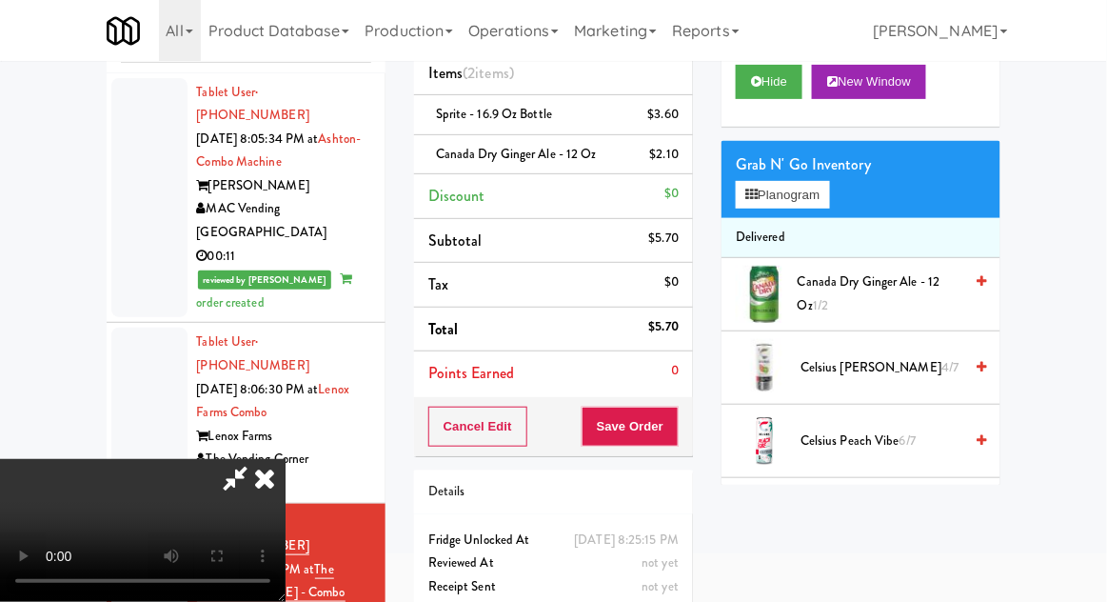
scroll to position [87, 0]
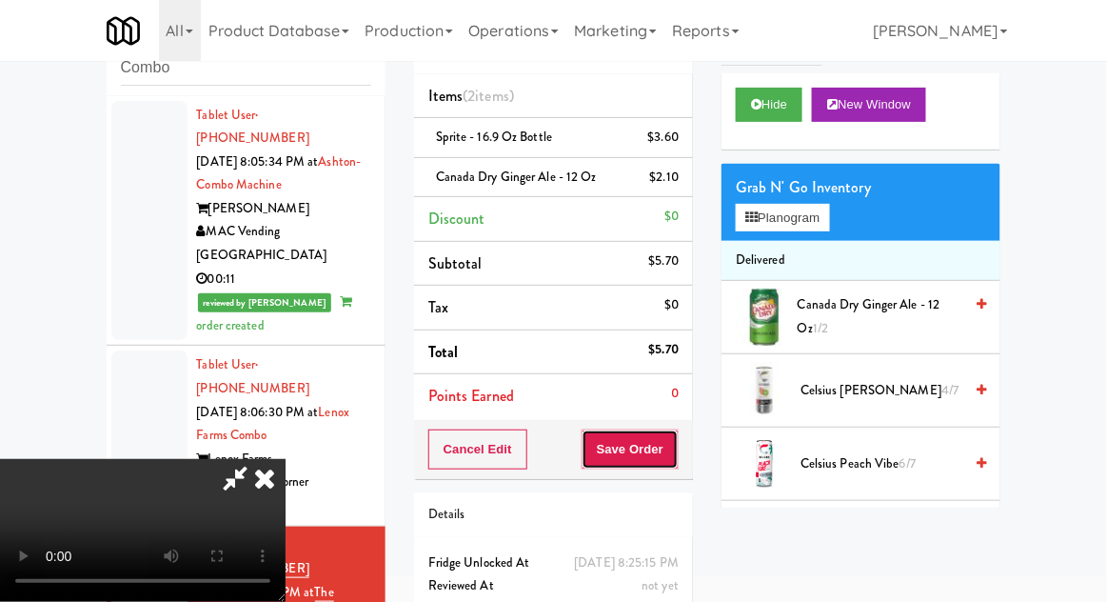
click at [671, 444] on button "Save Order" at bounding box center [630, 449] width 97 height 40
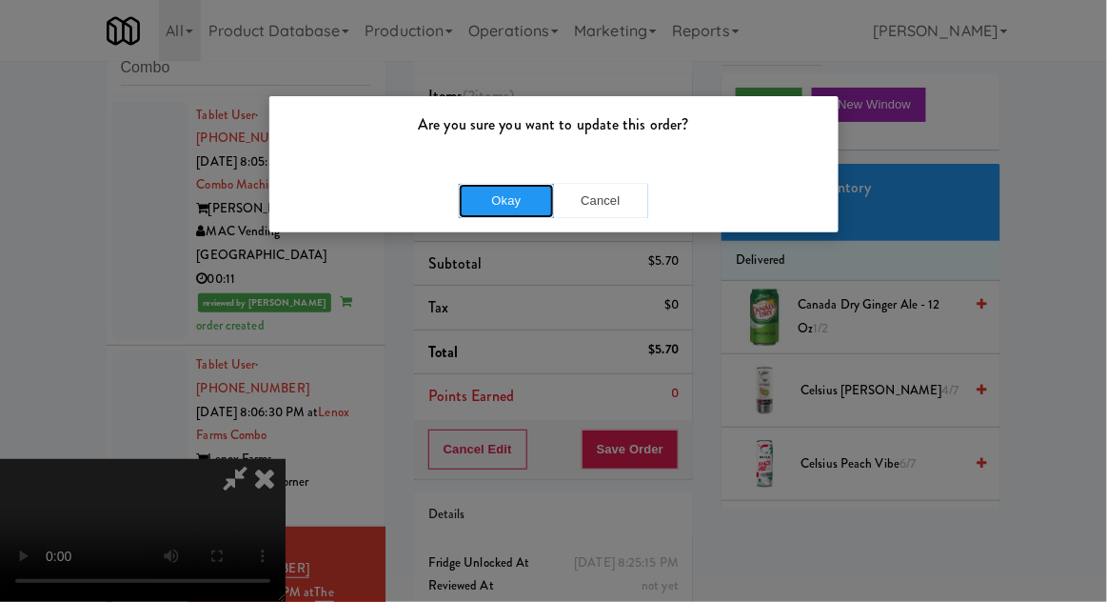
click at [484, 196] on button "Okay" at bounding box center [506, 201] width 95 height 34
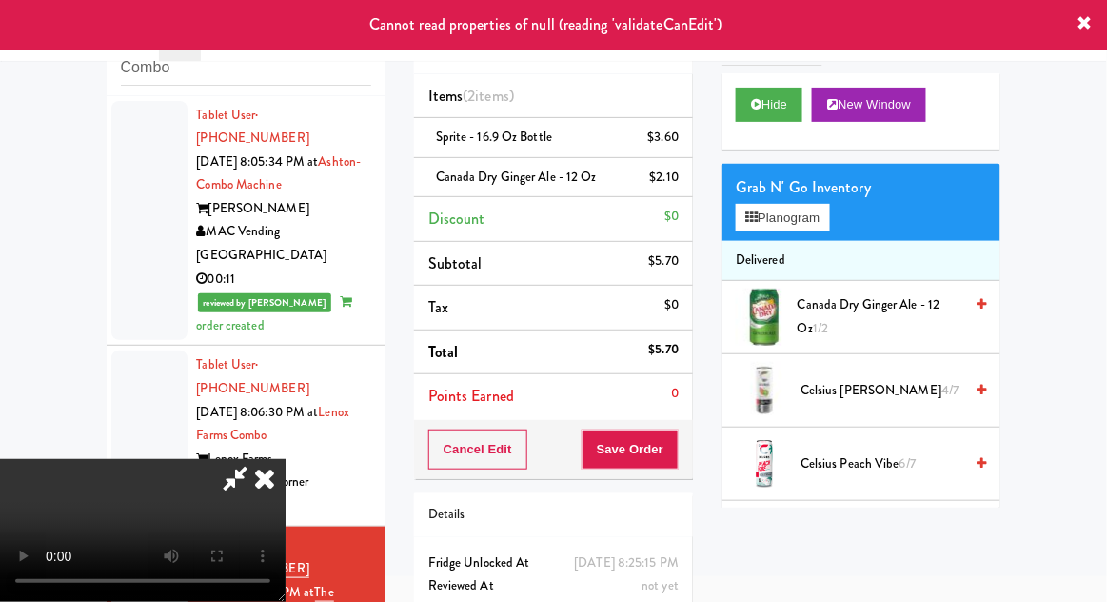
scroll to position [0, 0]
click at [286, 459] on icon at bounding box center [265, 478] width 42 height 38
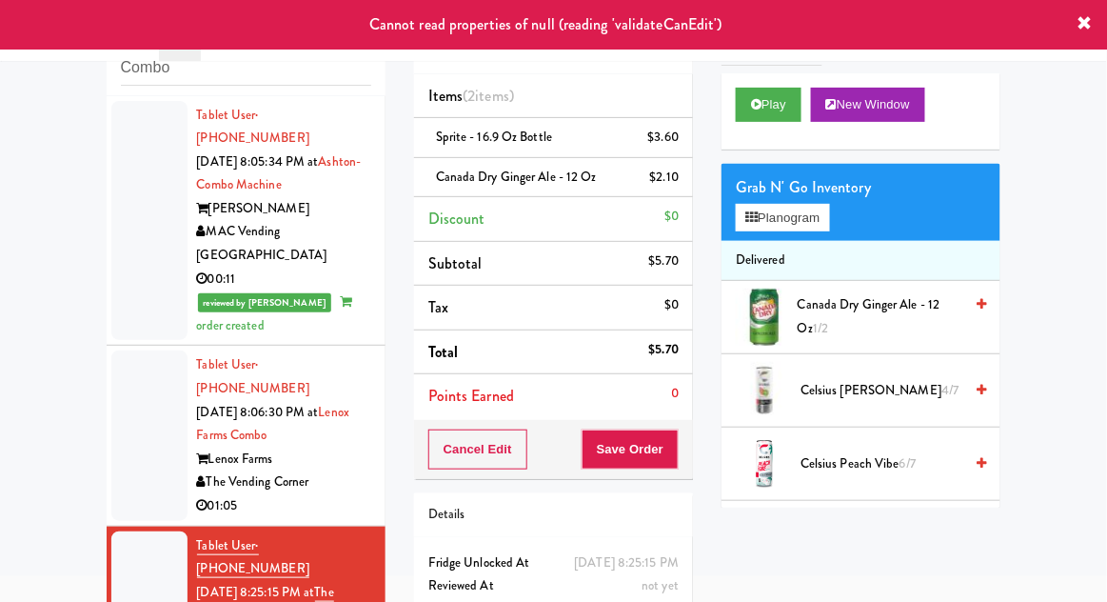
click at [130, 415] on div at bounding box center [149, 434] width 76 height 169
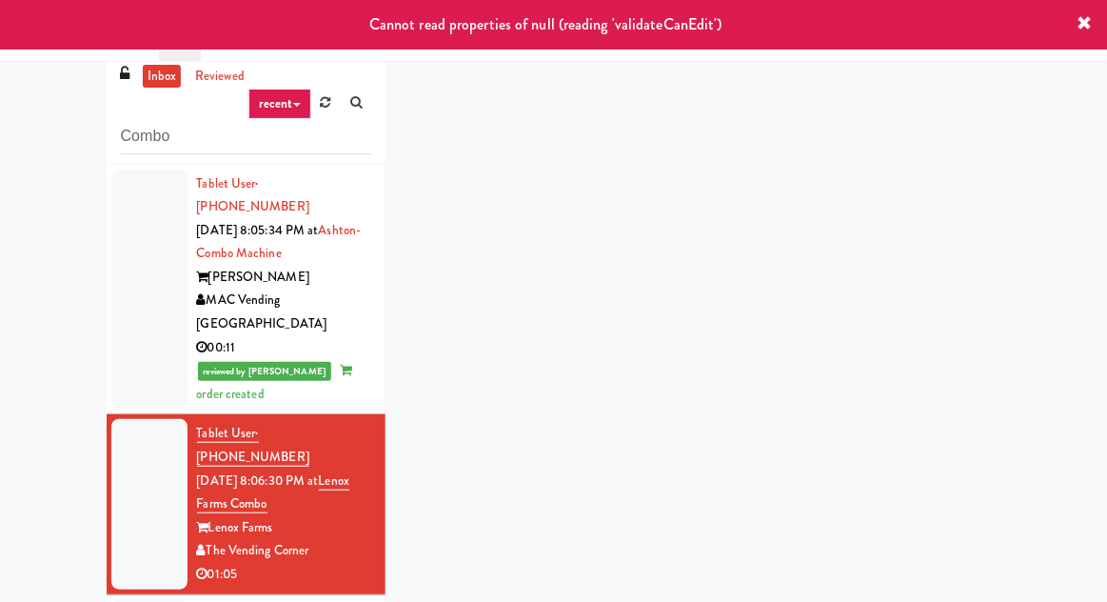
click at [156, 522] on li "Tablet User · (617) 828-4255 [DATE] 8:06:30 PM at [GEOGRAPHIC_DATA] Combo Lenox…" at bounding box center [246, 504] width 279 height 180
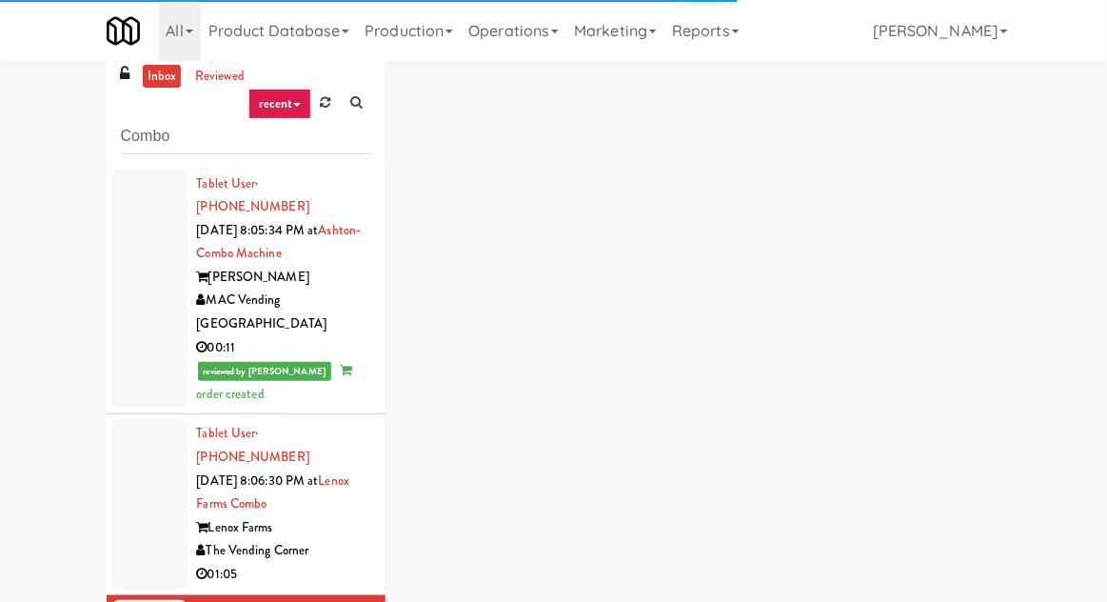
click at [131, 456] on div at bounding box center [149, 503] width 76 height 169
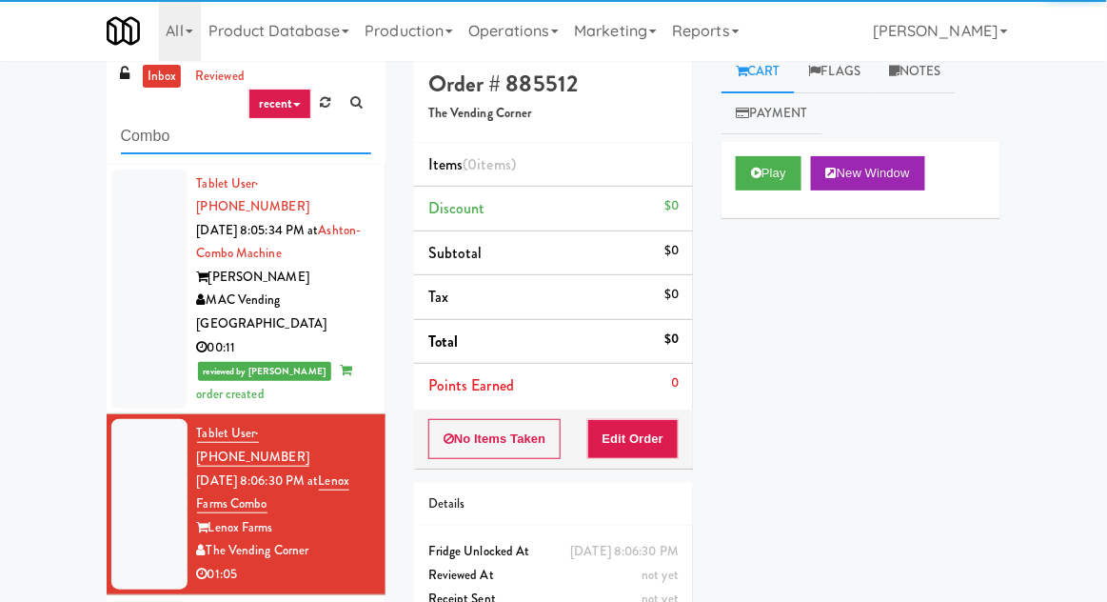
click at [123, 138] on input "Combo" at bounding box center [246, 136] width 250 height 35
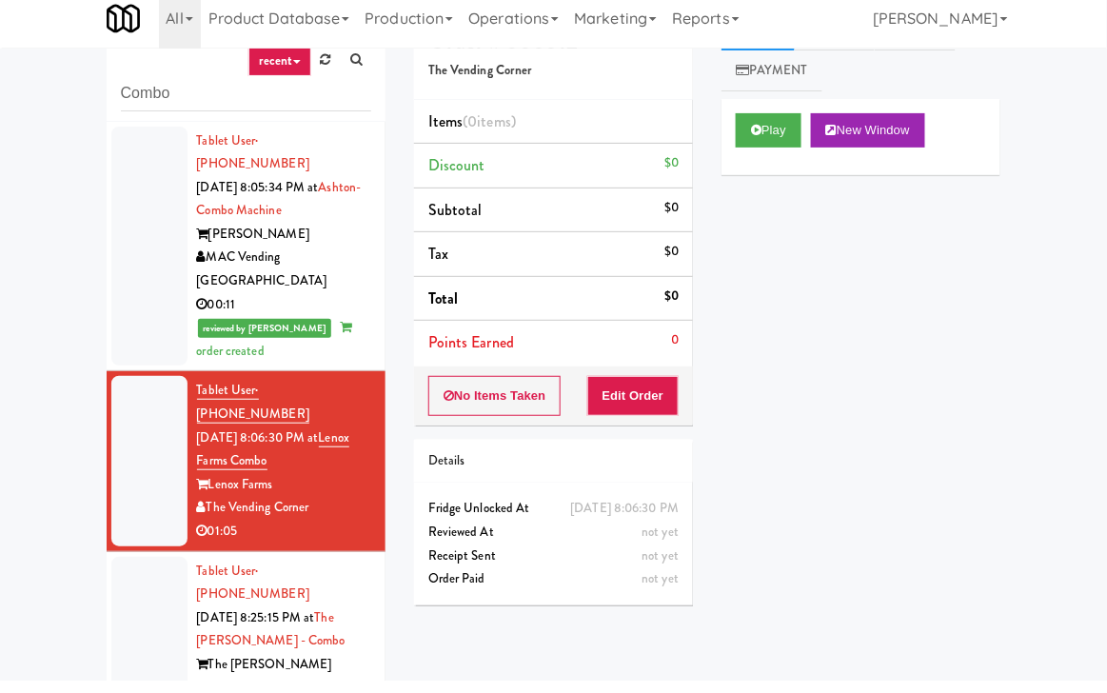
click at [123, 134] on li "Tablet User · (318) 469-3108 [DATE] 8:05:34 PM at Ashton-Combo Machine Ashton M…" at bounding box center [246, 259] width 279 height 250
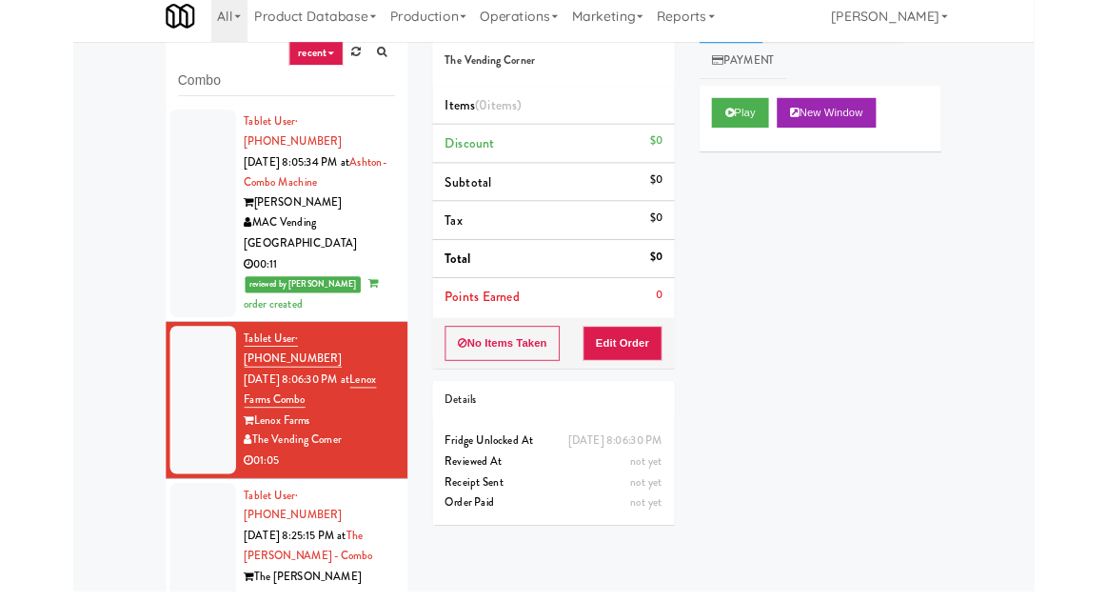
scroll to position [51, 0]
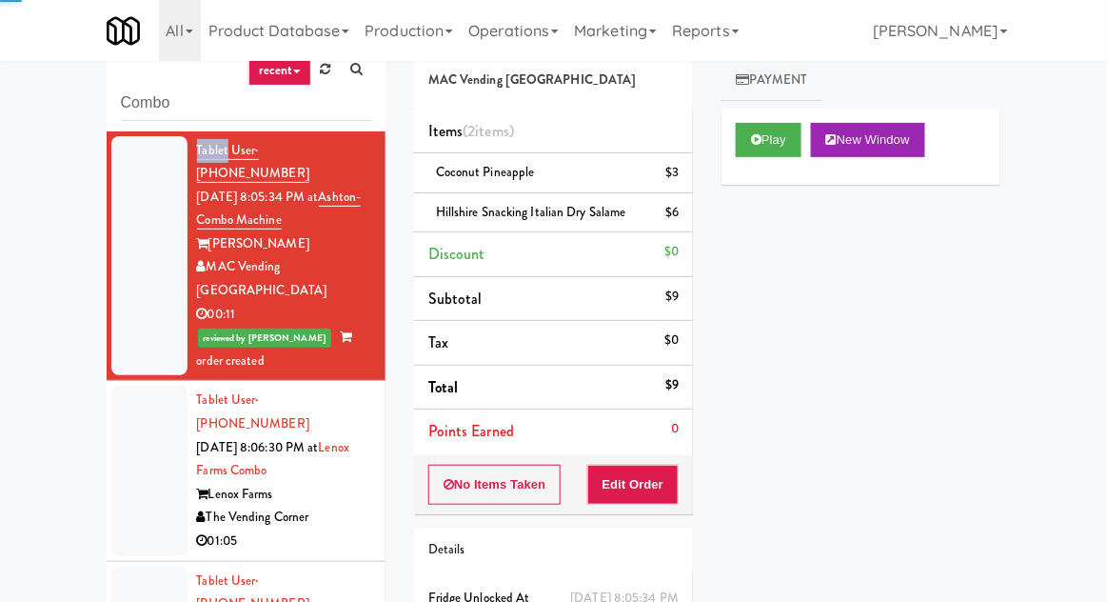
click at [44, 226] on div "inbox reviewed recent all unclear take inventory issue suspicious failed recent…" at bounding box center [553, 367] width 1107 height 700
click at [145, 109] on input "Combo" at bounding box center [246, 103] width 250 height 35
click at [134, 101] on input "Combo" at bounding box center [246, 103] width 250 height 35
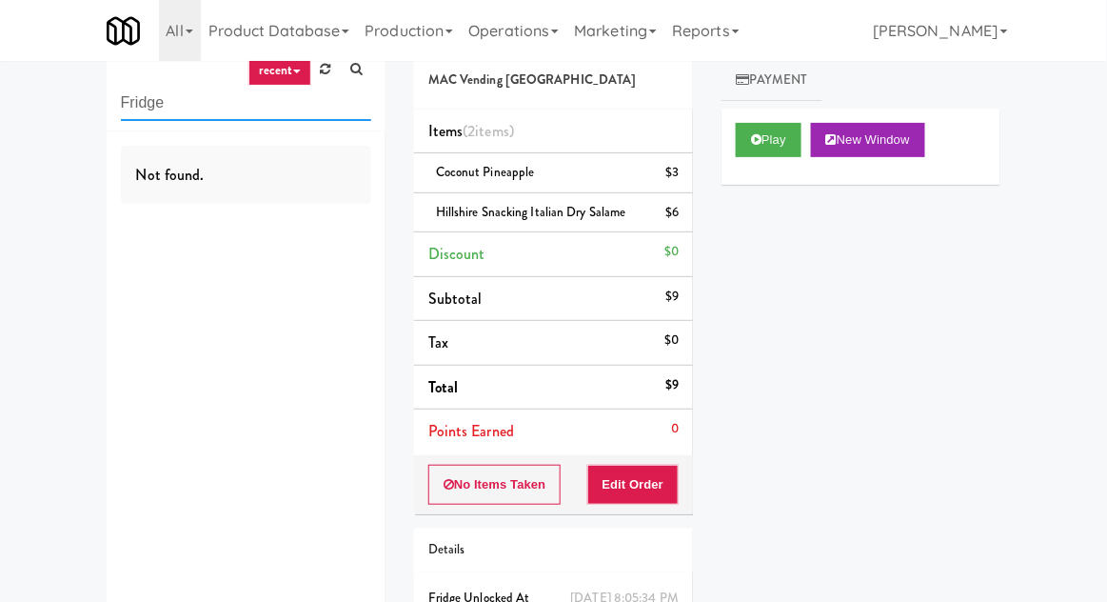
type input "Fridge"
click at [55, 122] on div "inbox reviewed recent all unclear take inventory issue suspicious failed recent…" at bounding box center [553, 362] width 1107 height 691
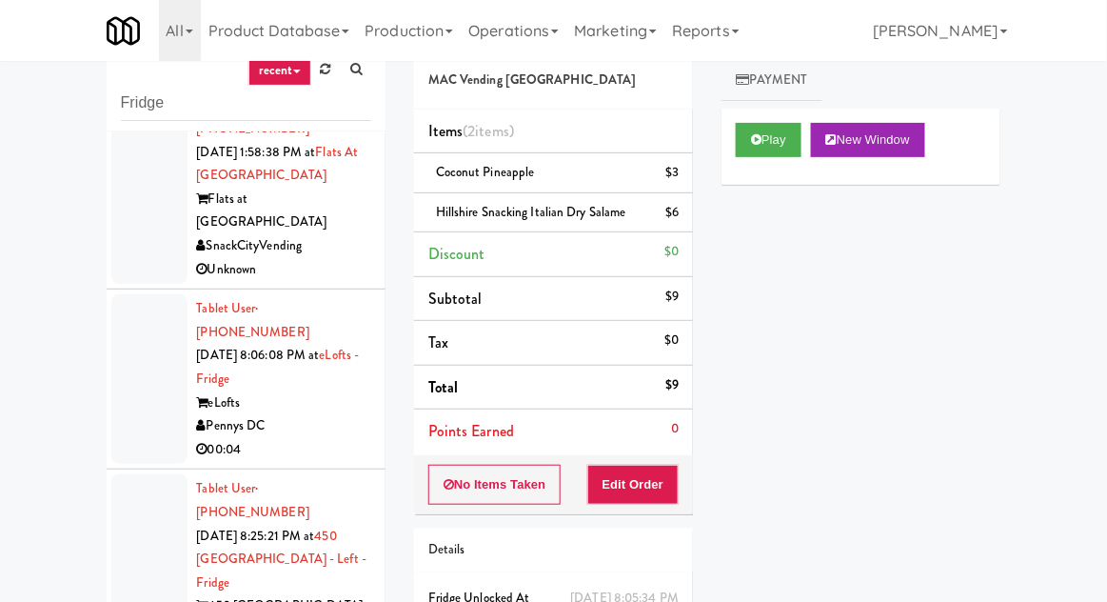
scroll to position [0, 0]
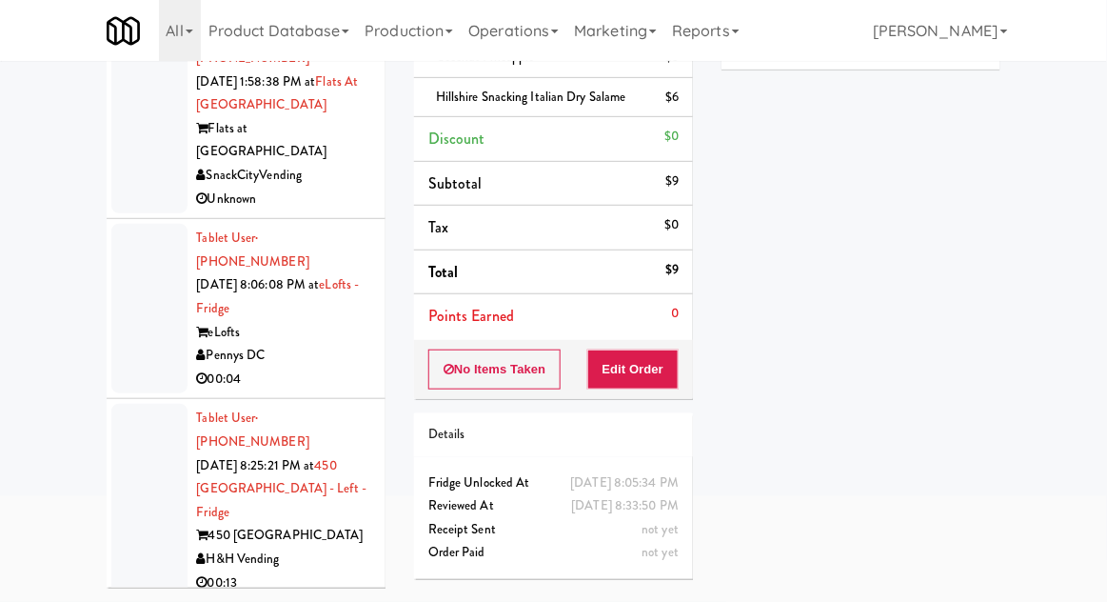
click at [138, 237] on div at bounding box center [149, 308] width 76 height 169
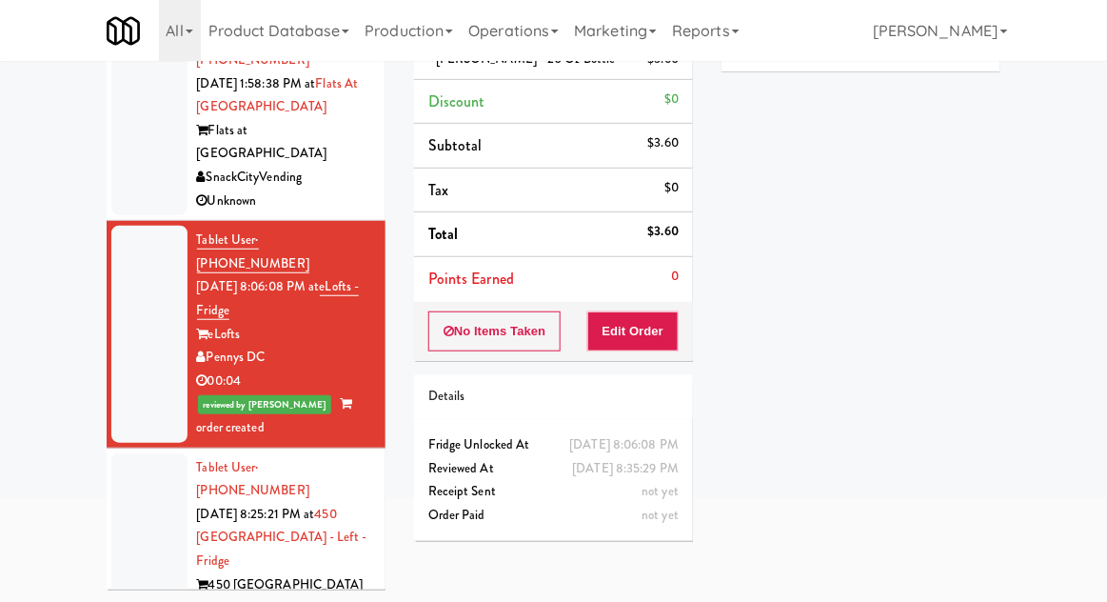
click at [154, 453] on div at bounding box center [149, 549] width 76 height 193
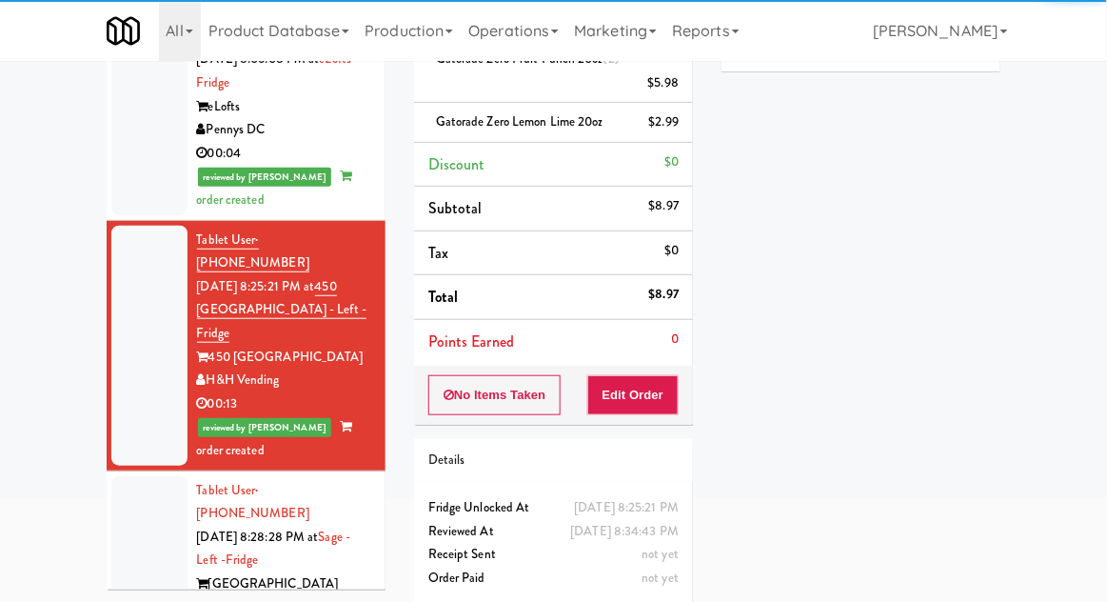
click at [135, 476] on div at bounding box center [149, 560] width 76 height 169
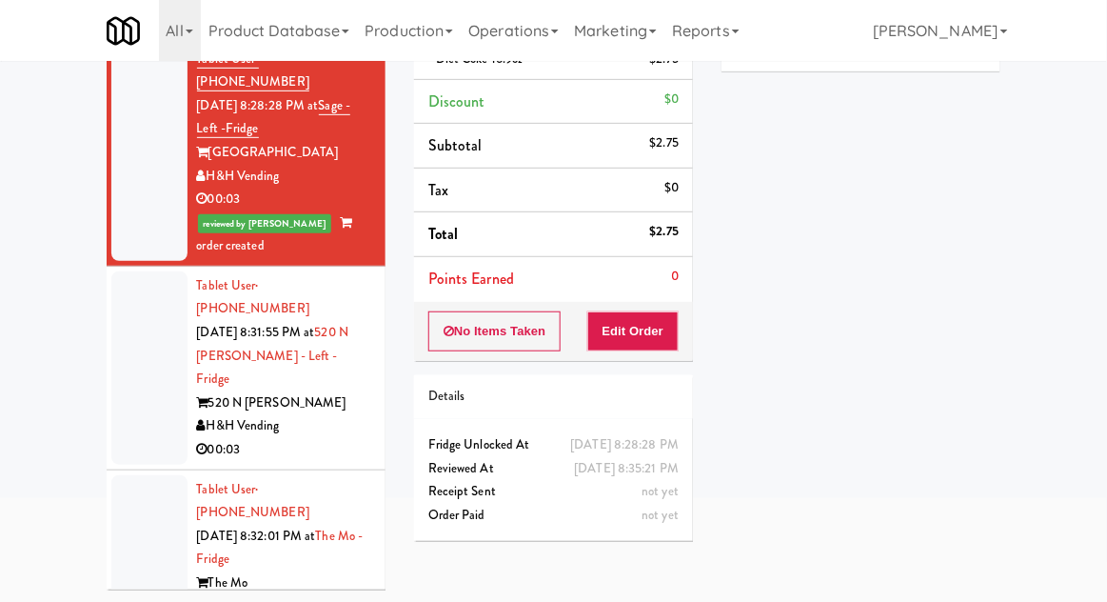
scroll to position [651, 0]
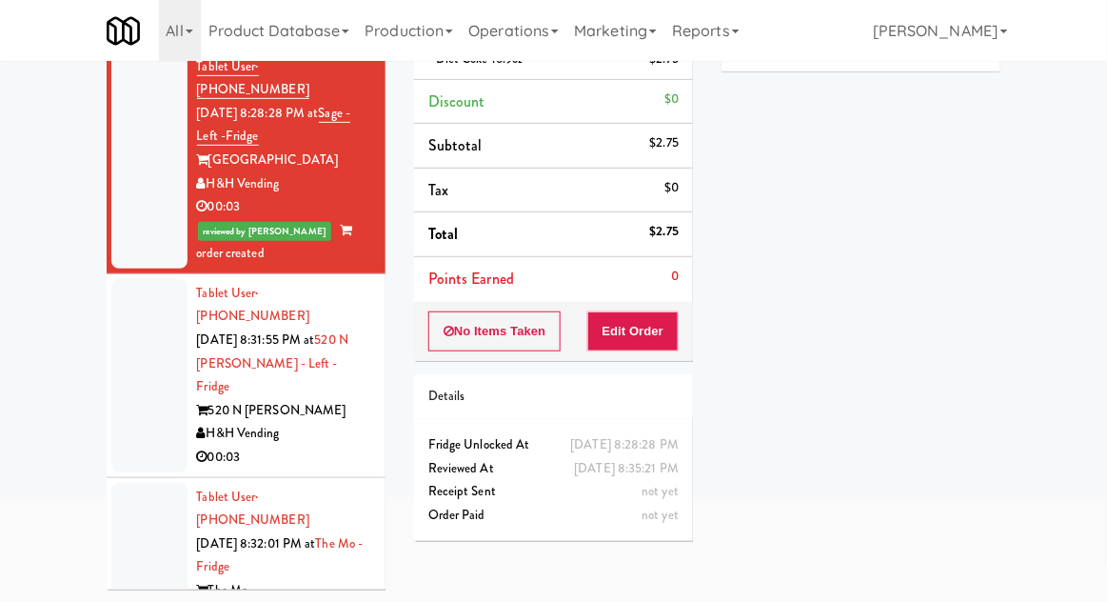
click at [131, 279] on div at bounding box center [149, 375] width 76 height 193
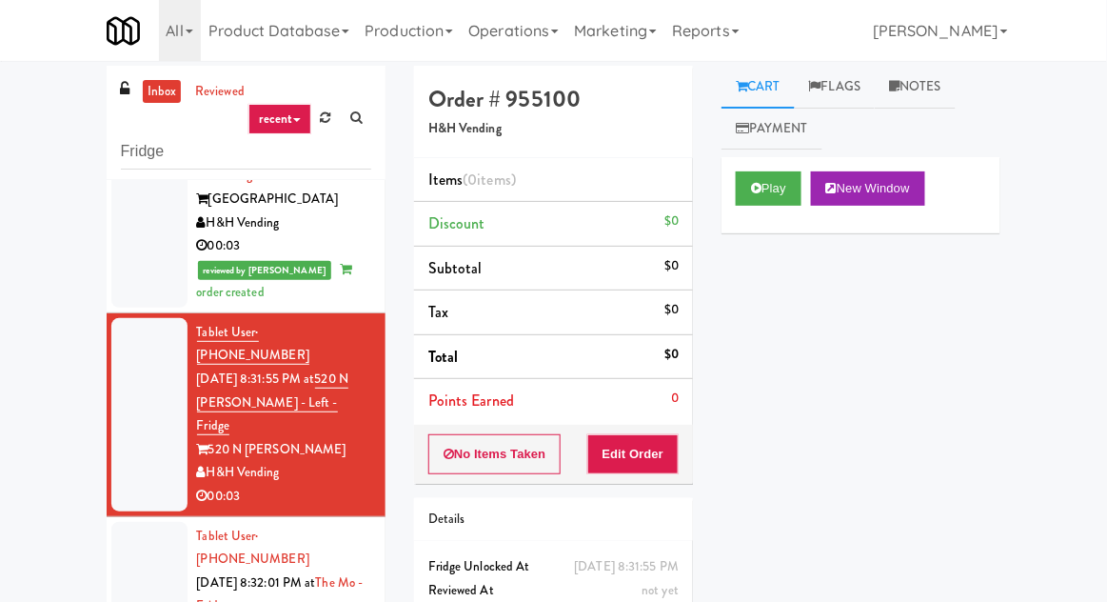
scroll to position [73, 0]
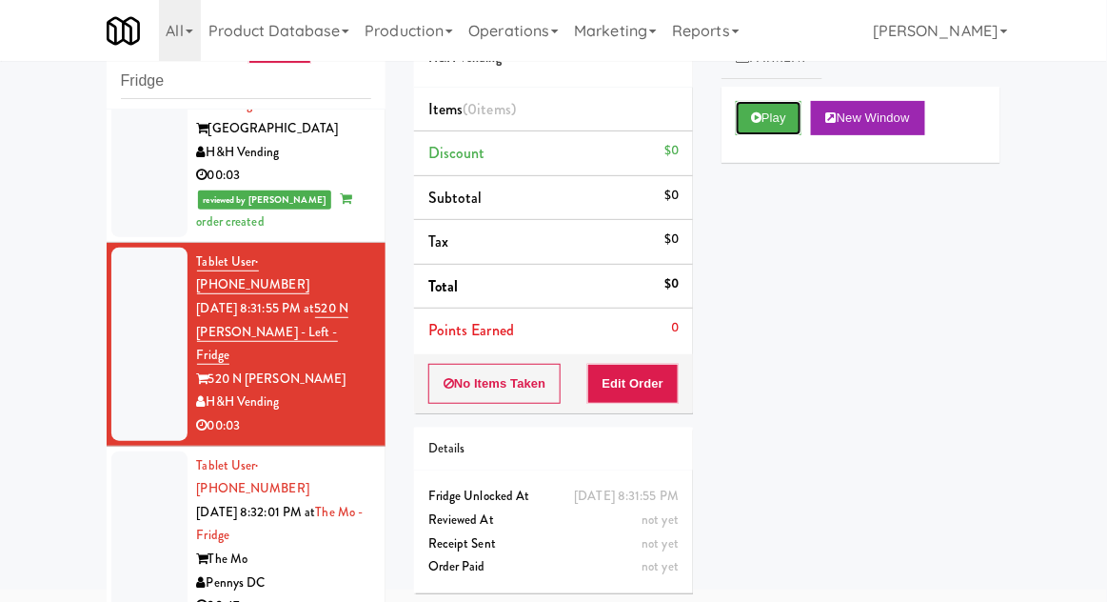
click at [778, 122] on button "Play" at bounding box center [769, 118] width 66 height 34
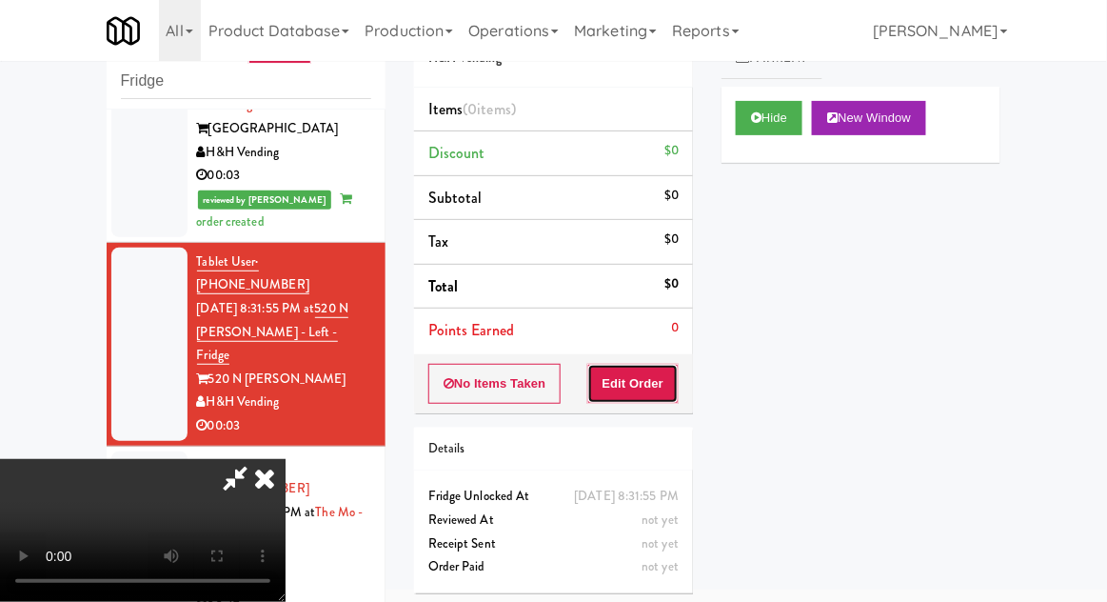
click at [666, 395] on button "Edit Order" at bounding box center [633, 384] width 92 height 40
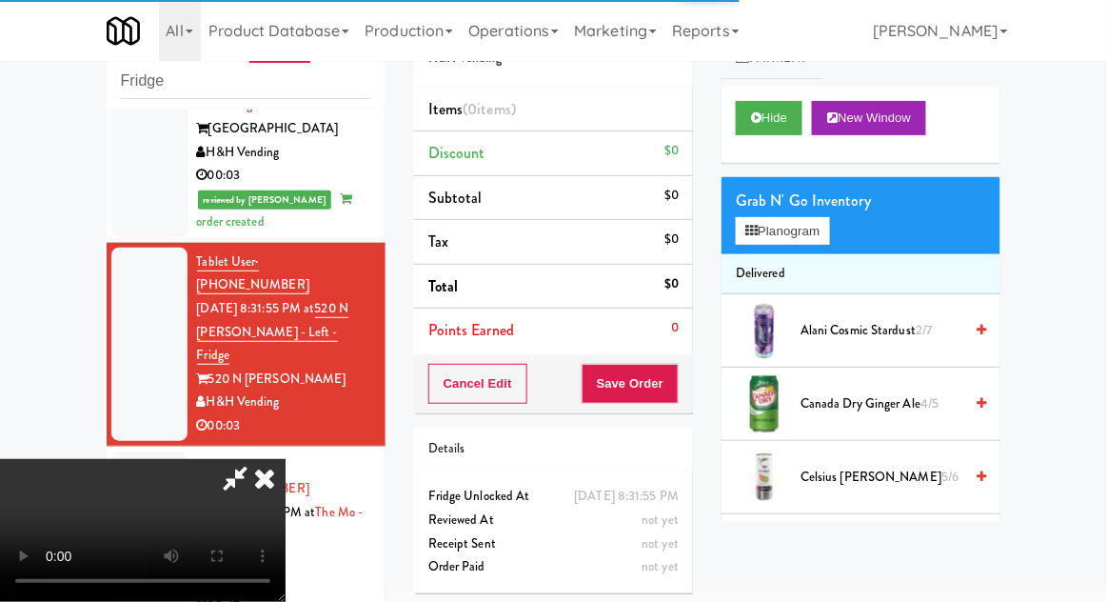
click at [136, 451] on div at bounding box center [149, 535] width 76 height 169
click at [124, 247] on div at bounding box center [149, 343] width 76 height 193
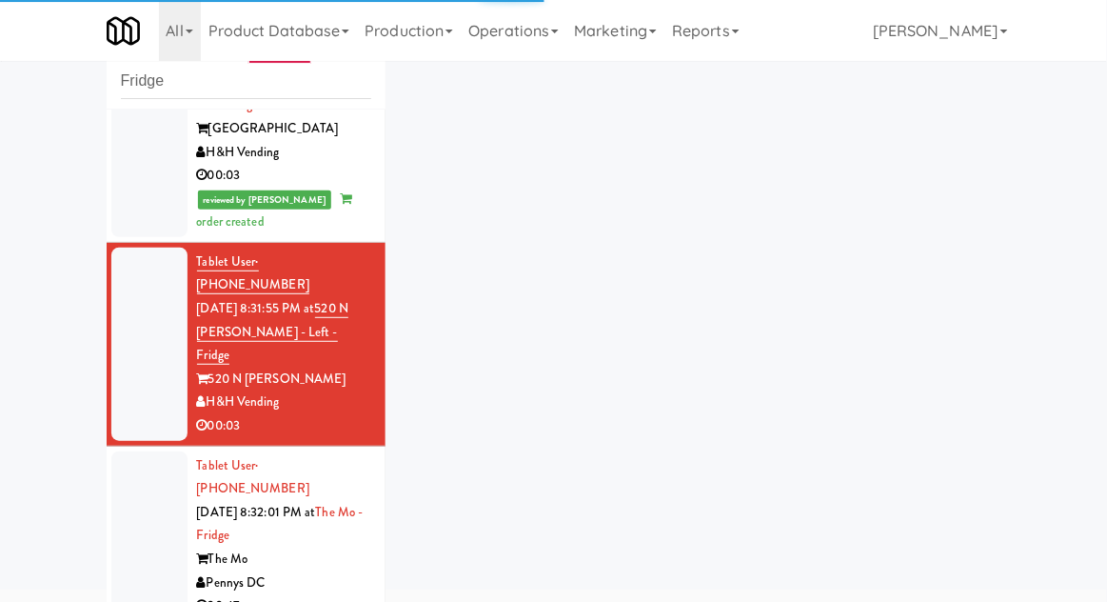
click at [139, 451] on div at bounding box center [149, 535] width 76 height 169
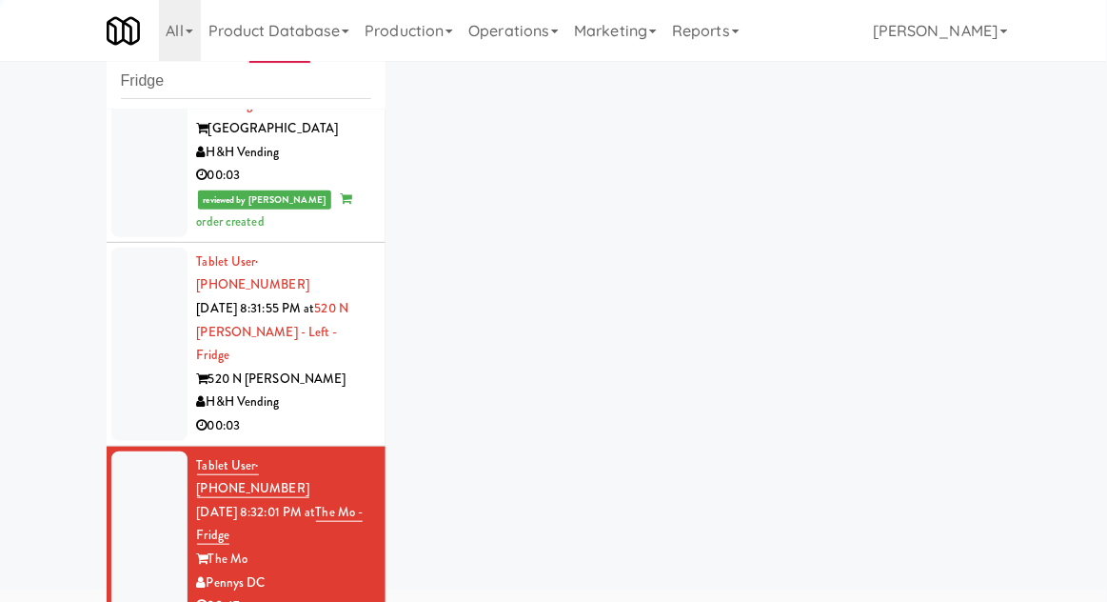
click at [118, 247] on div at bounding box center [149, 343] width 76 height 193
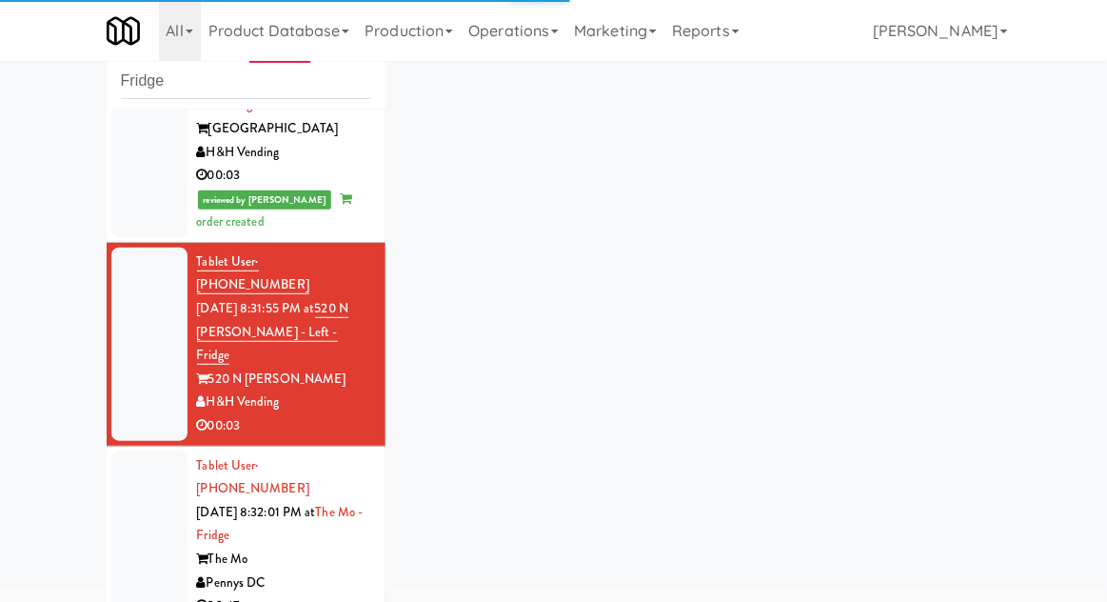
click at [153, 451] on div at bounding box center [149, 535] width 76 height 169
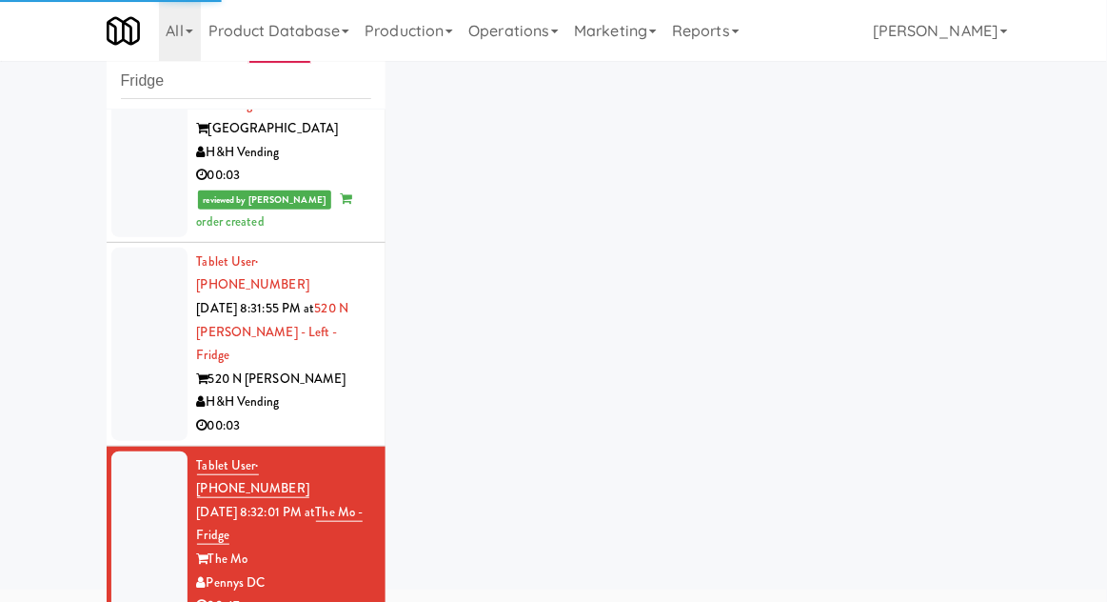
click at [146, 247] on div at bounding box center [149, 343] width 76 height 193
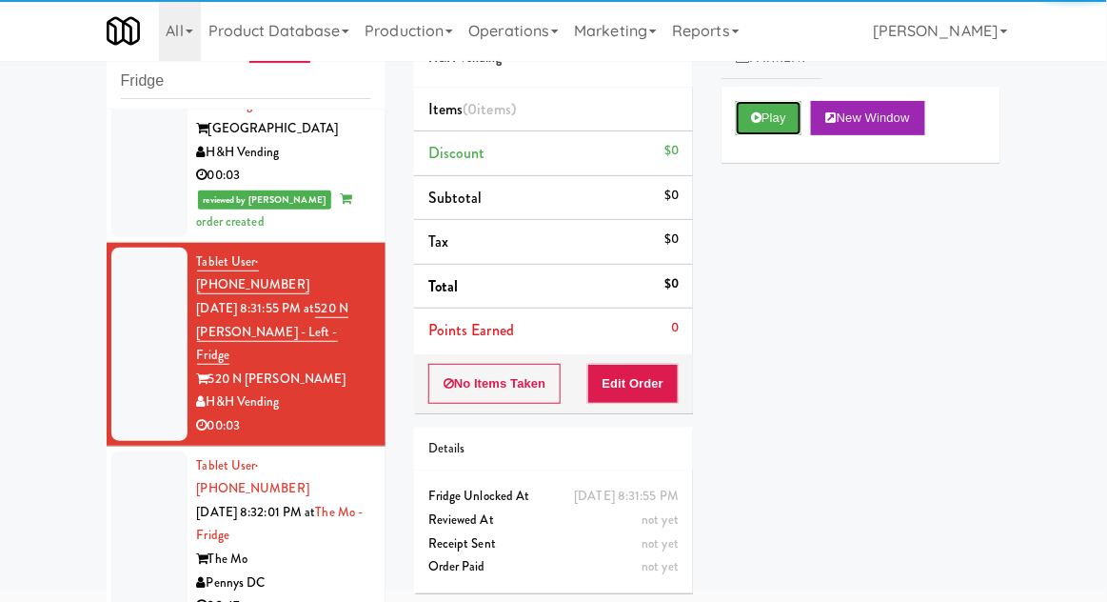
click at [782, 116] on button "Play" at bounding box center [769, 118] width 66 height 34
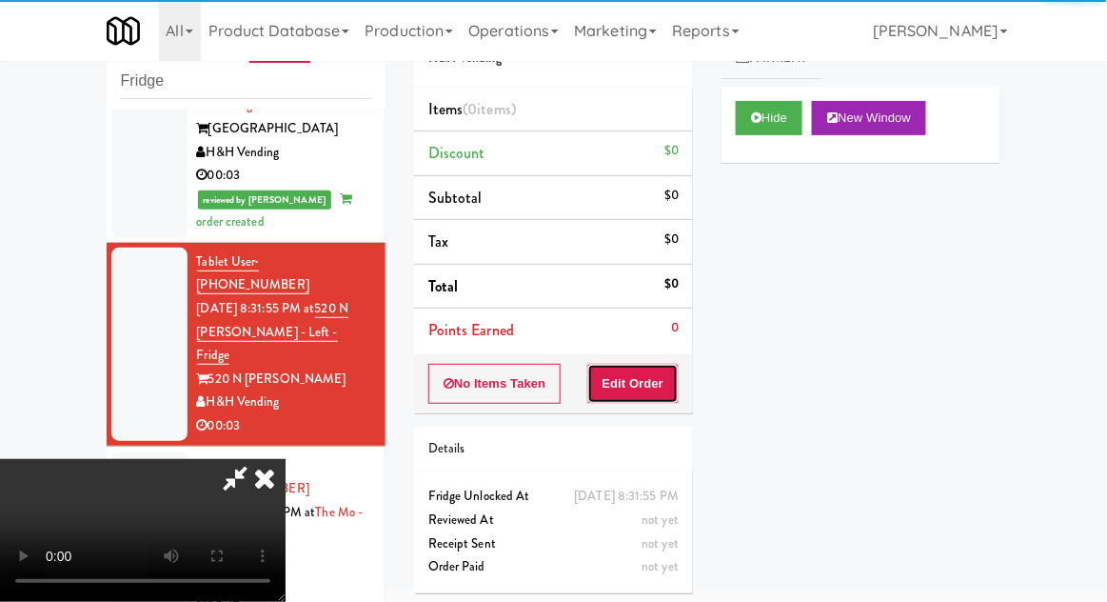
click at [670, 397] on button "Edit Order" at bounding box center [633, 384] width 92 height 40
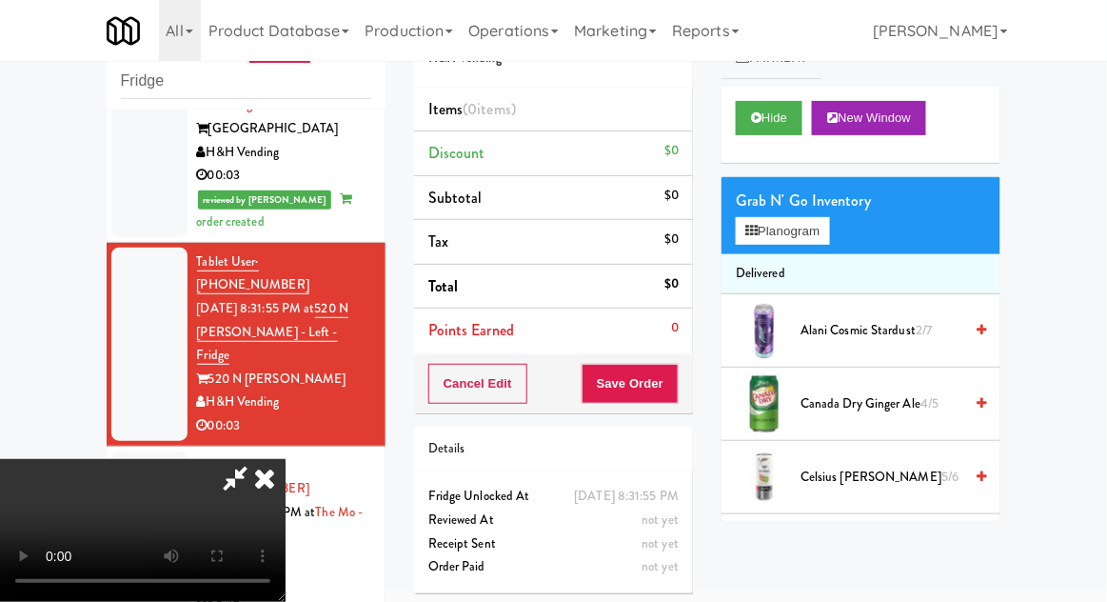
scroll to position [69, 0]
click at [804, 256] on li "Delivered" at bounding box center [860, 274] width 279 height 40
click at [793, 242] on button "Planogram" at bounding box center [782, 231] width 93 height 29
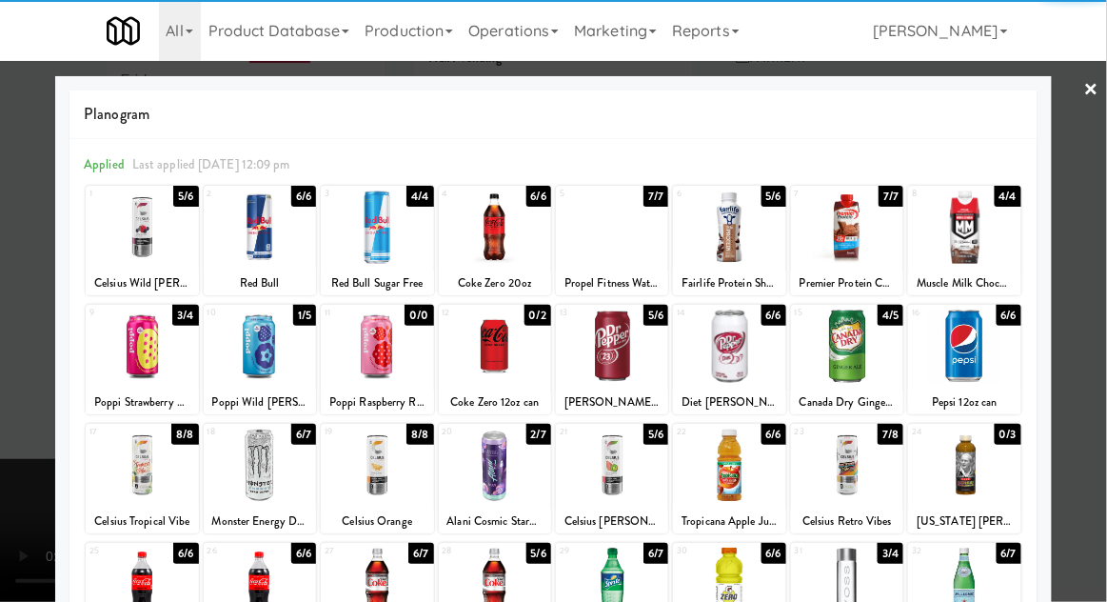
click at [247, 366] on div at bounding box center [260, 345] width 112 height 73
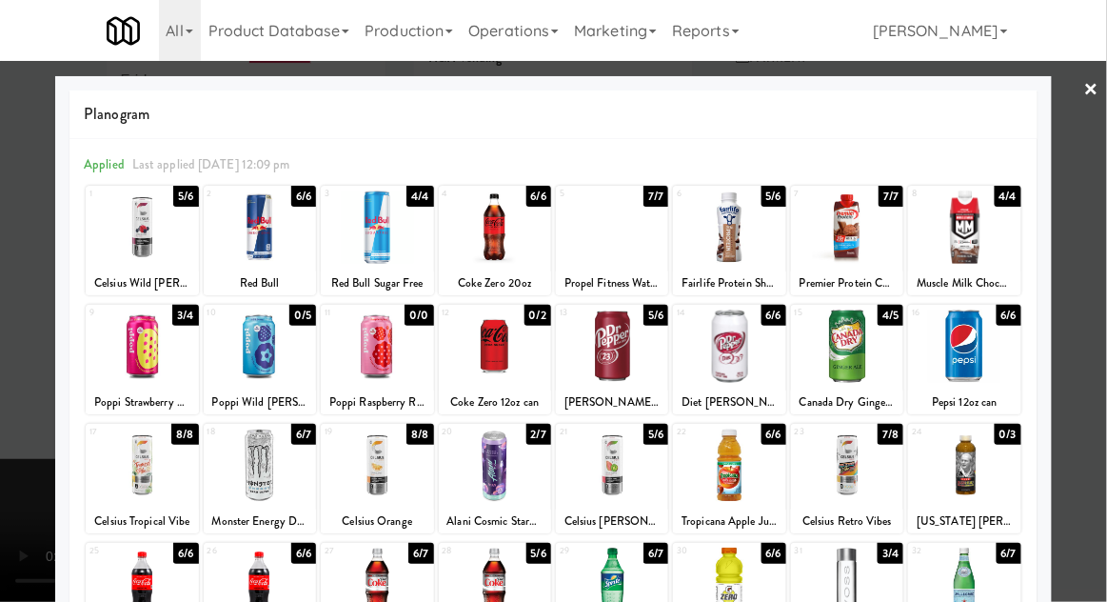
click at [1093, 400] on div at bounding box center [553, 301] width 1107 height 602
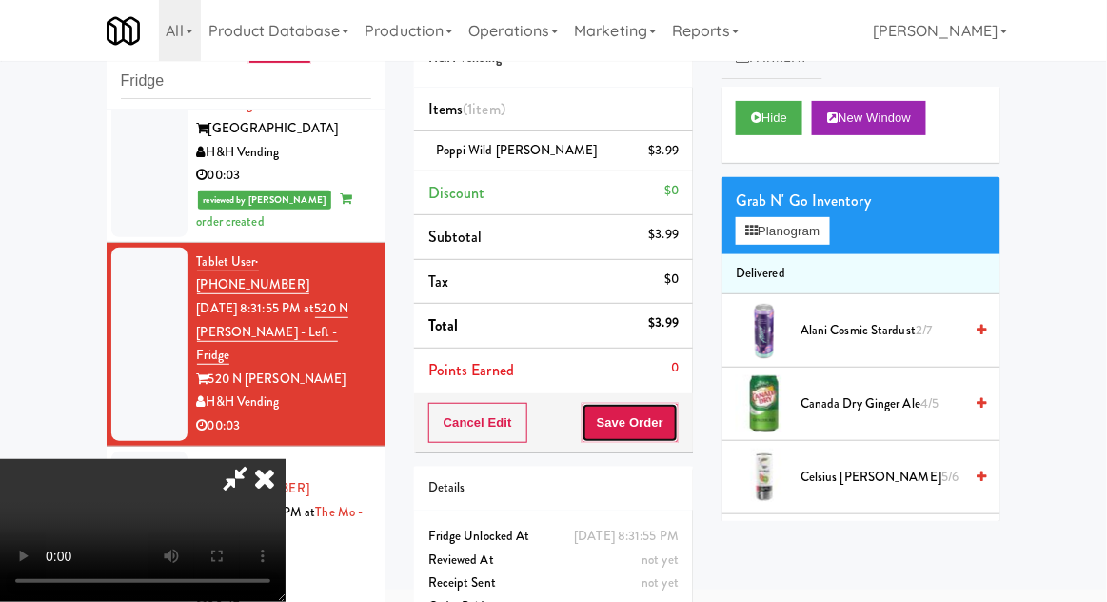
click at [677, 404] on button "Save Order" at bounding box center [630, 423] width 97 height 40
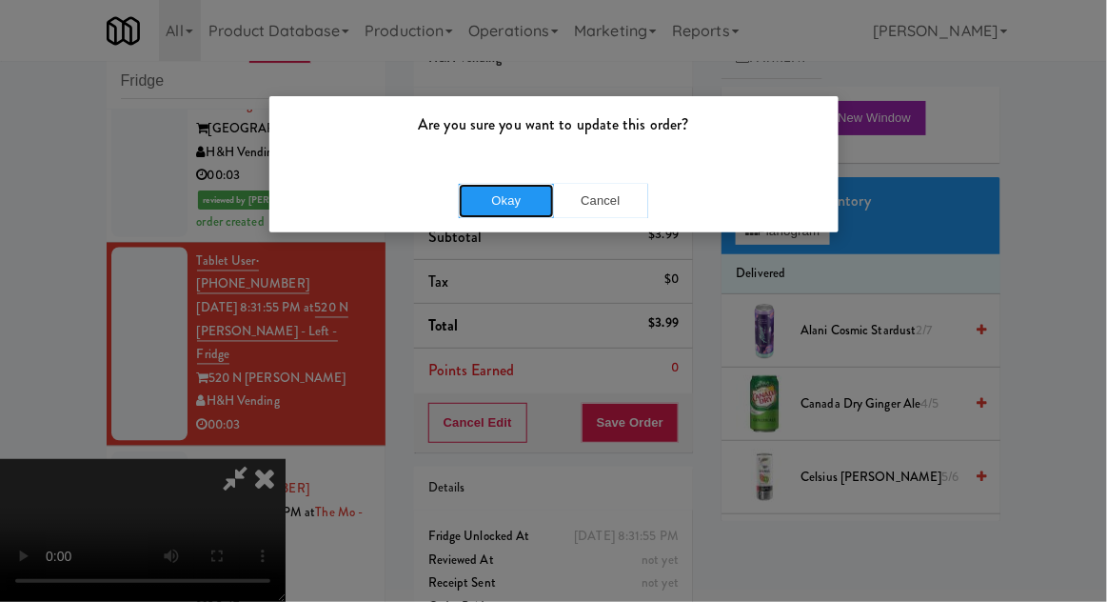
click at [492, 188] on button "Okay" at bounding box center [506, 201] width 95 height 34
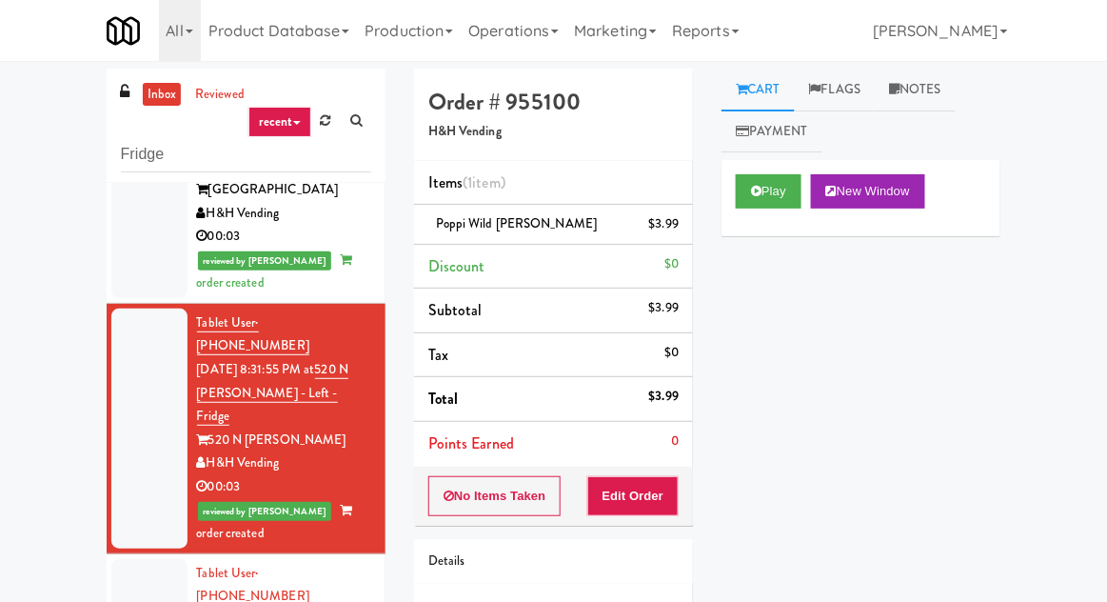
scroll to position [844, 0]
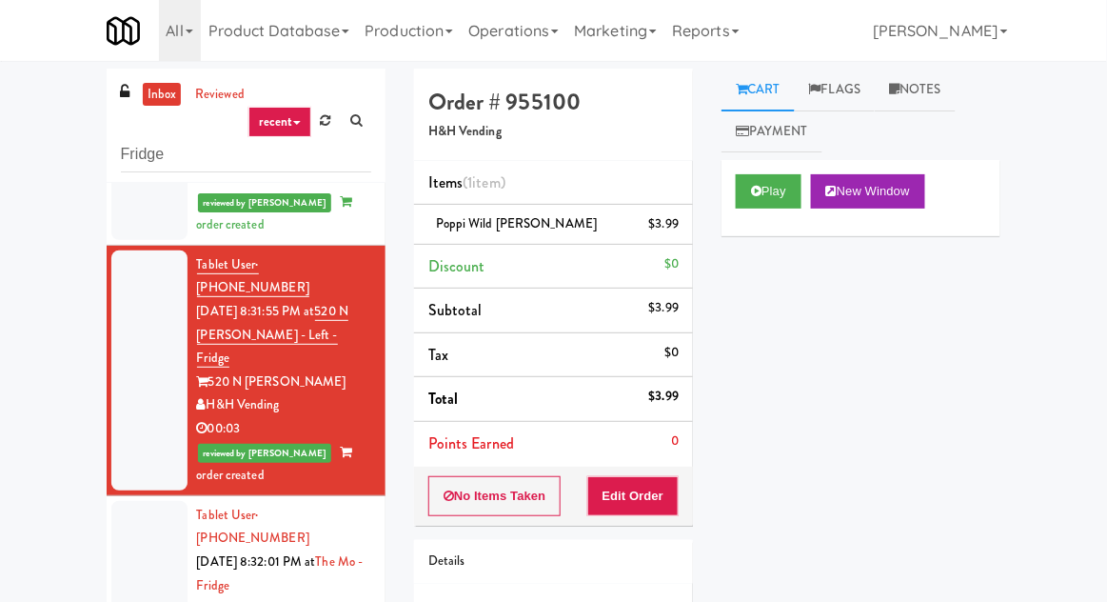
click at [128, 501] on div at bounding box center [149, 585] width 76 height 169
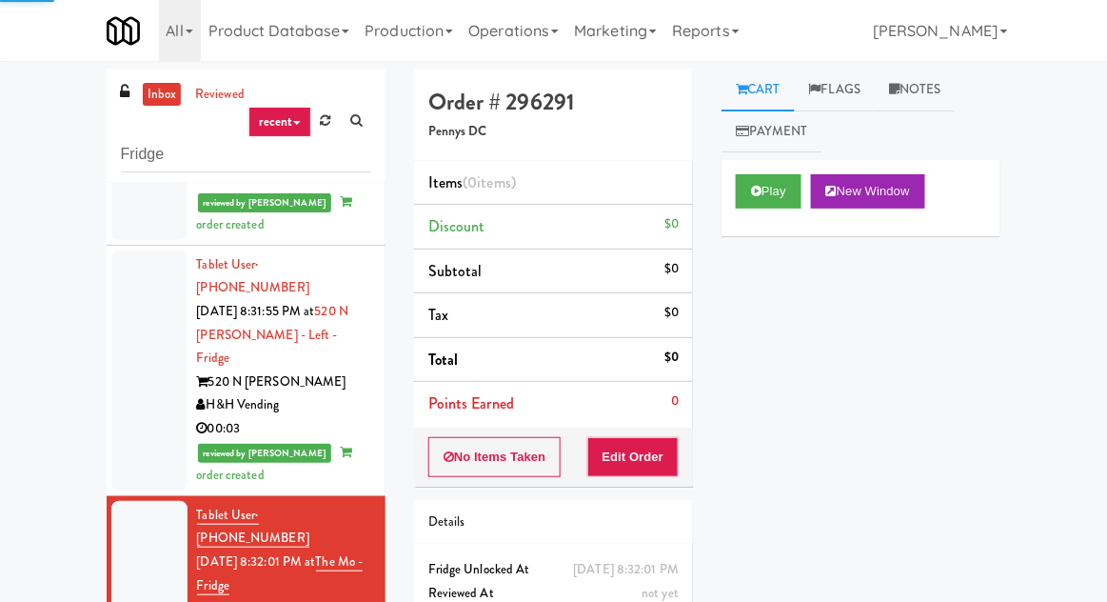
scroll to position [73, 0]
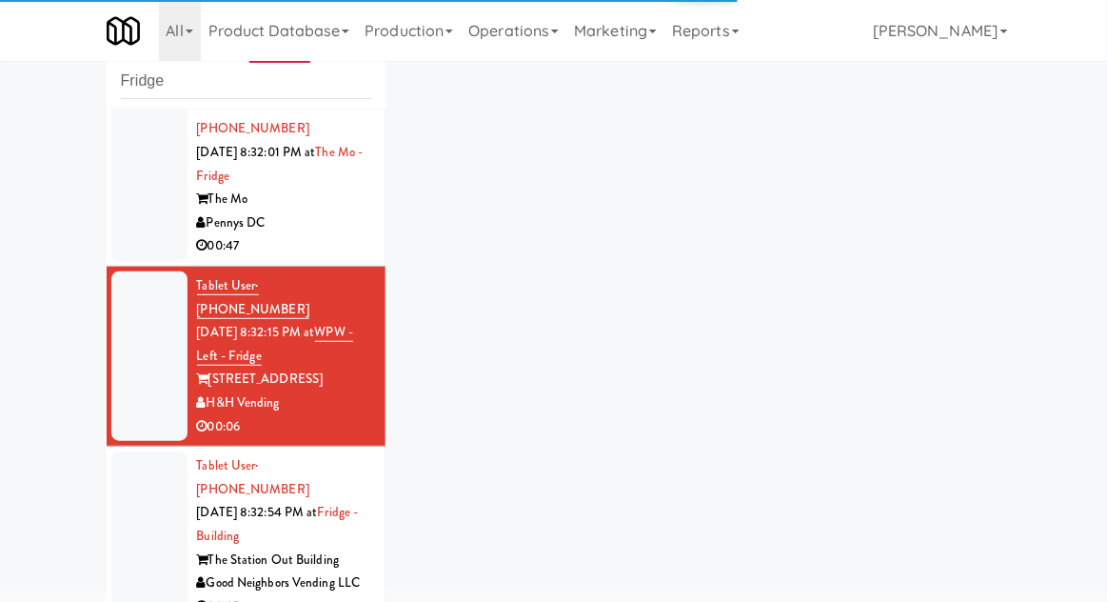
scroll to position [1124, 0]
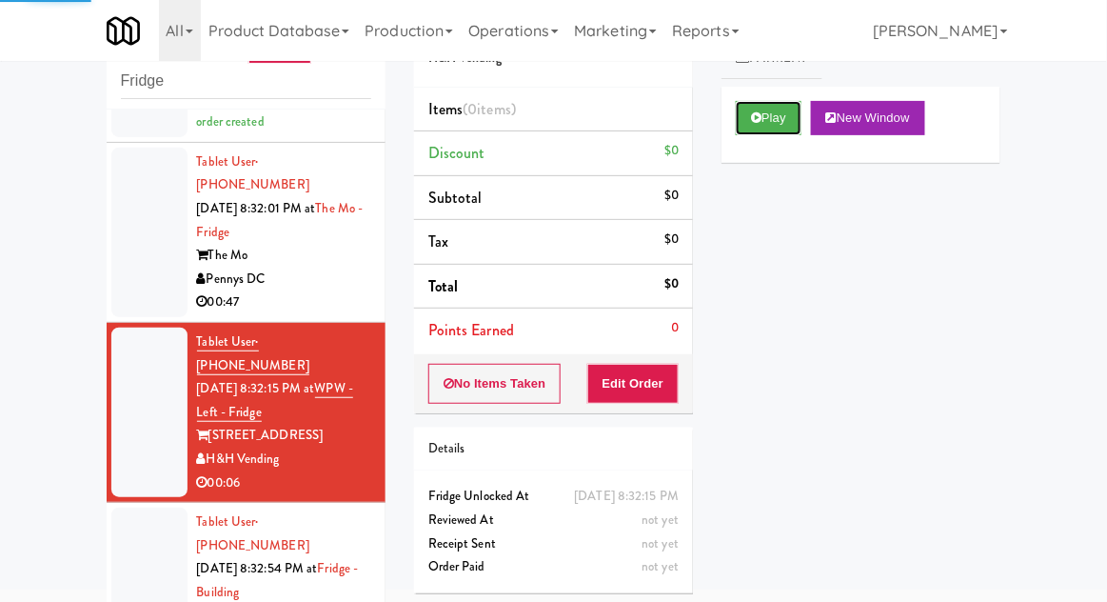
click at [788, 111] on button "Play" at bounding box center [769, 118] width 66 height 34
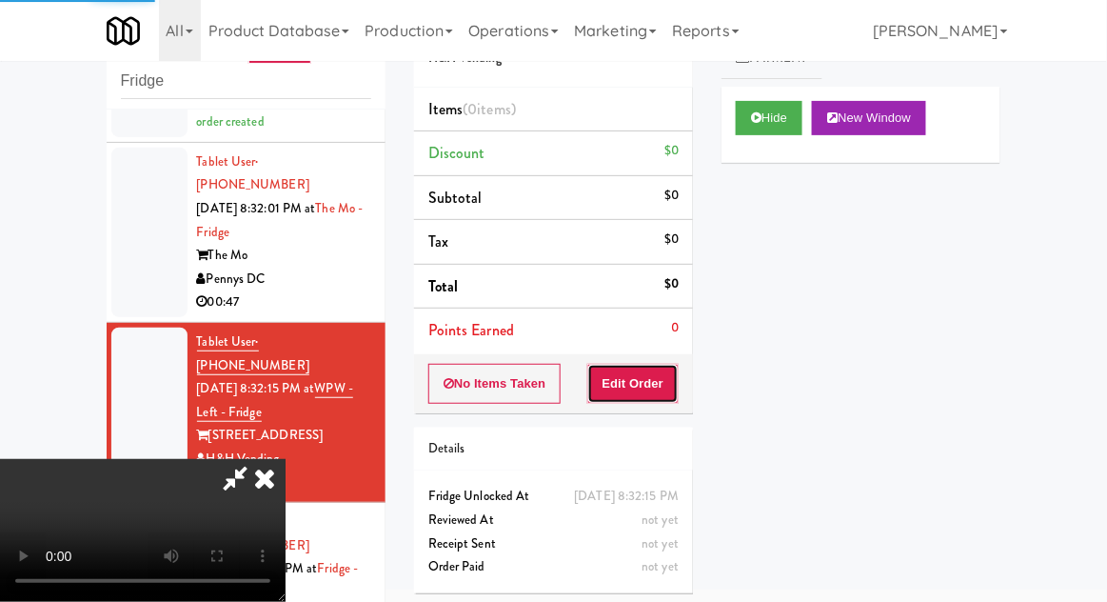
click at [642, 376] on button "Edit Order" at bounding box center [633, 384] width 92 height 40
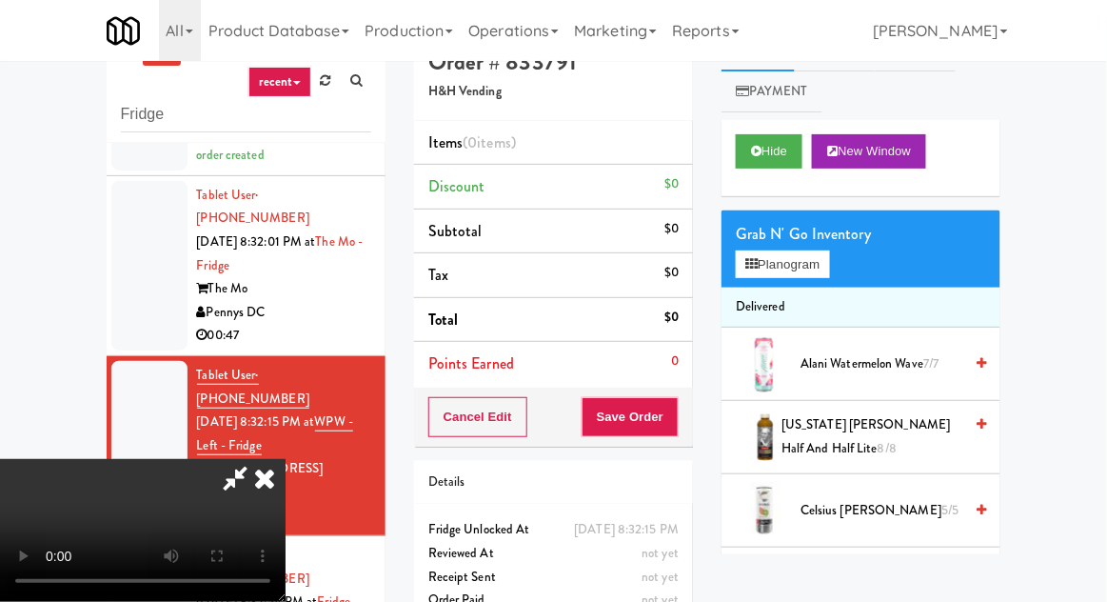
scroll to position [0, 0]
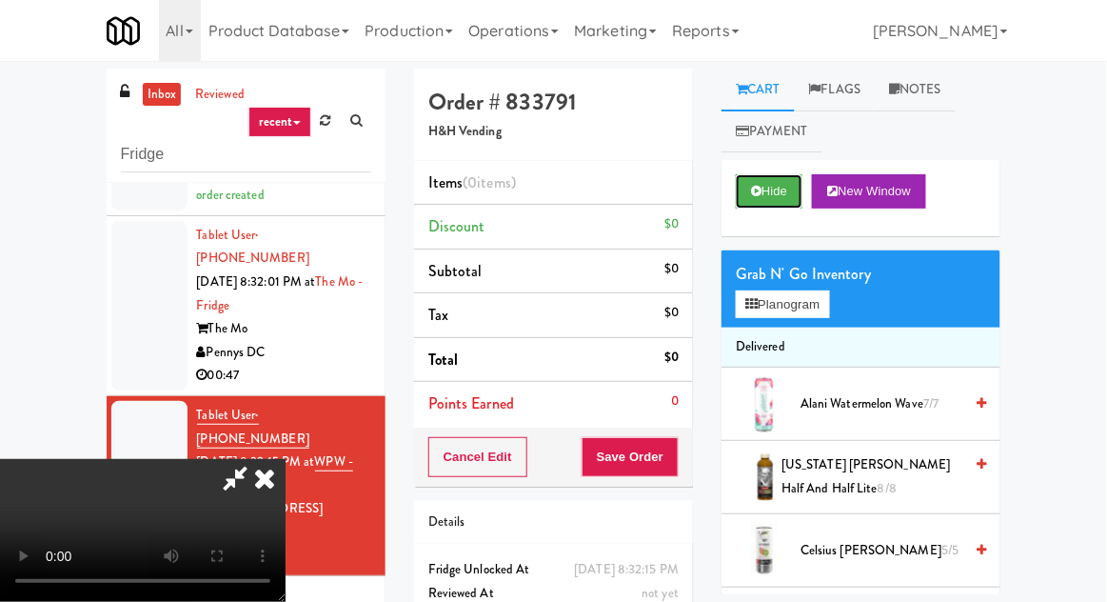
click at [775, 194] on button "Hide" at bounding box center [769, 191] width 67 height 34
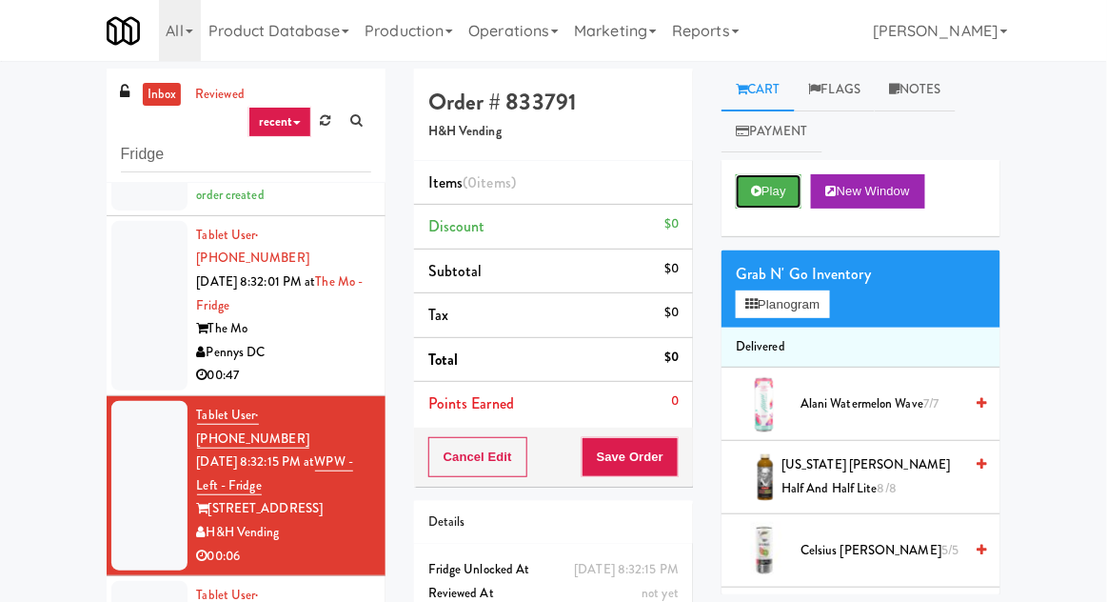
click at [786, 205] on button "Play" at bounding box center [769, 191] width 66 height 34
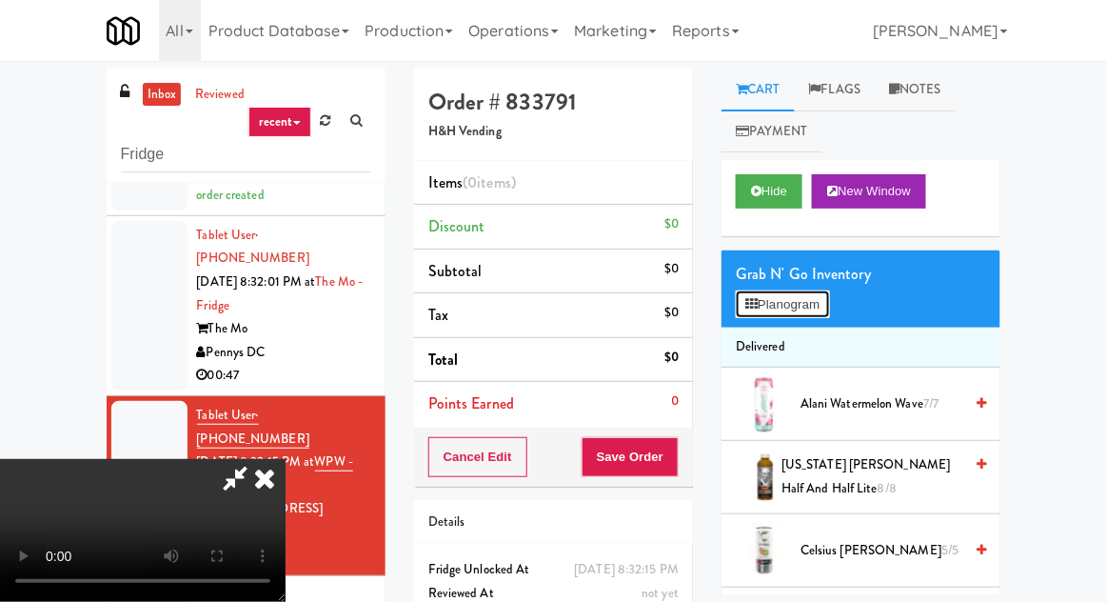
click at [781, 317] on button "Planogram" at bounding box center [782, 304] width 93 height 29
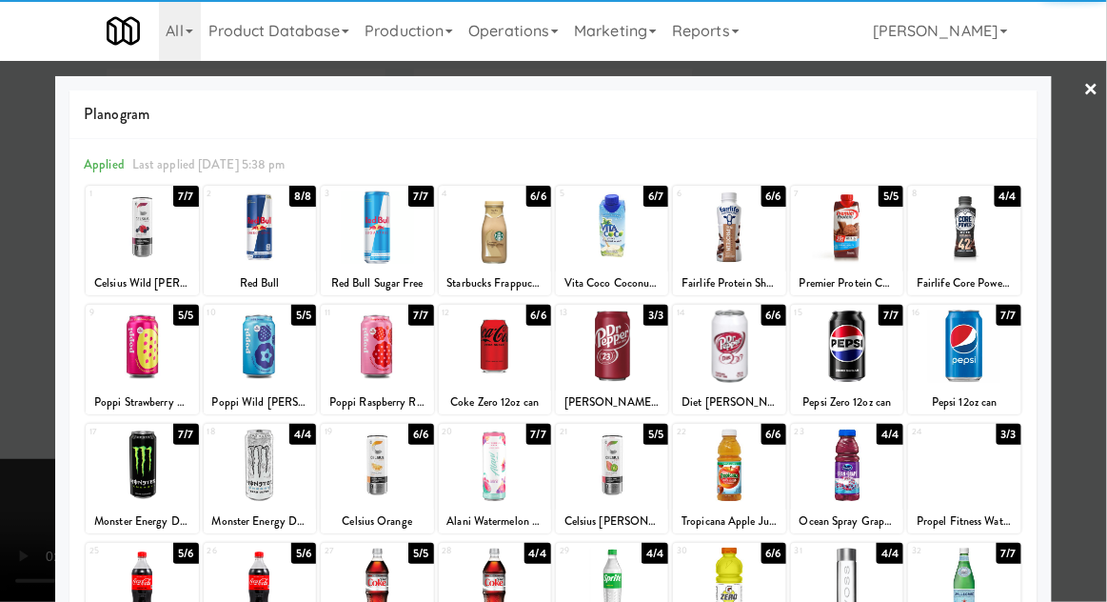
click at [265, 459] on div at bounding box center [260, 464] width 112 height 73
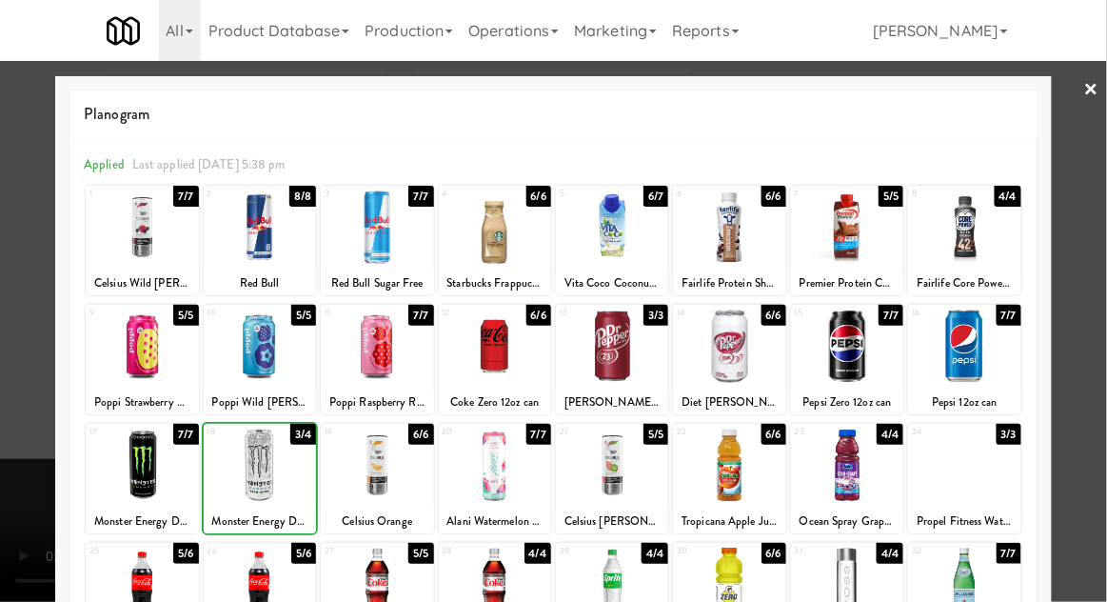
click at [1083, 297] on div at bounding box center [553, 301] width 1107 height 602
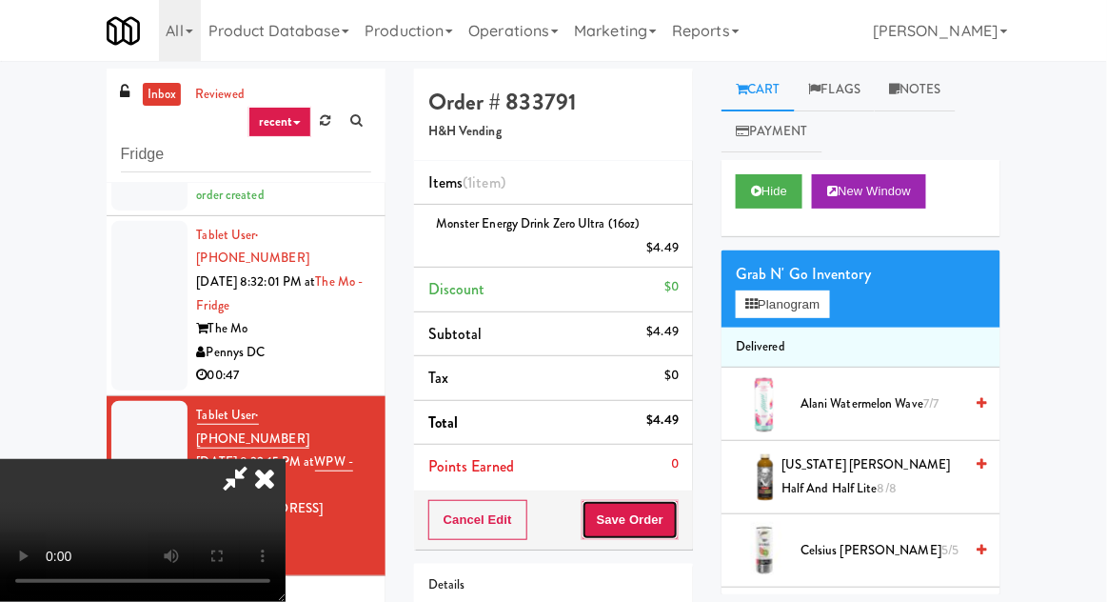
click at [676, 526] on button "Save Order" at bounding box center [630, 520] width 97 height 40
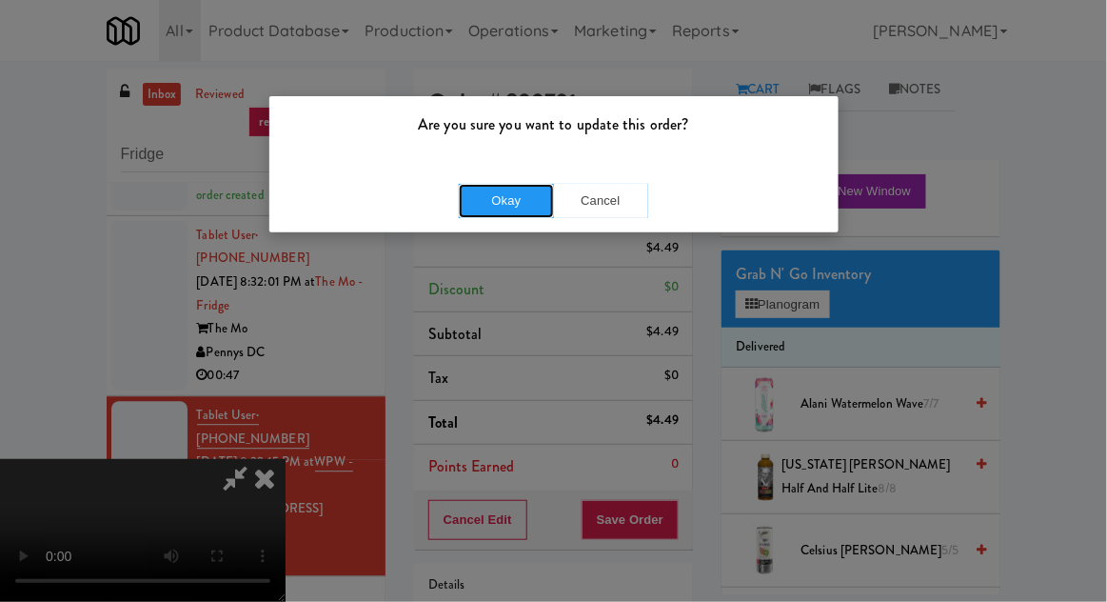
click at [495, 192] on button "Okay" at bounding box center [506, 201] width 95 height 34
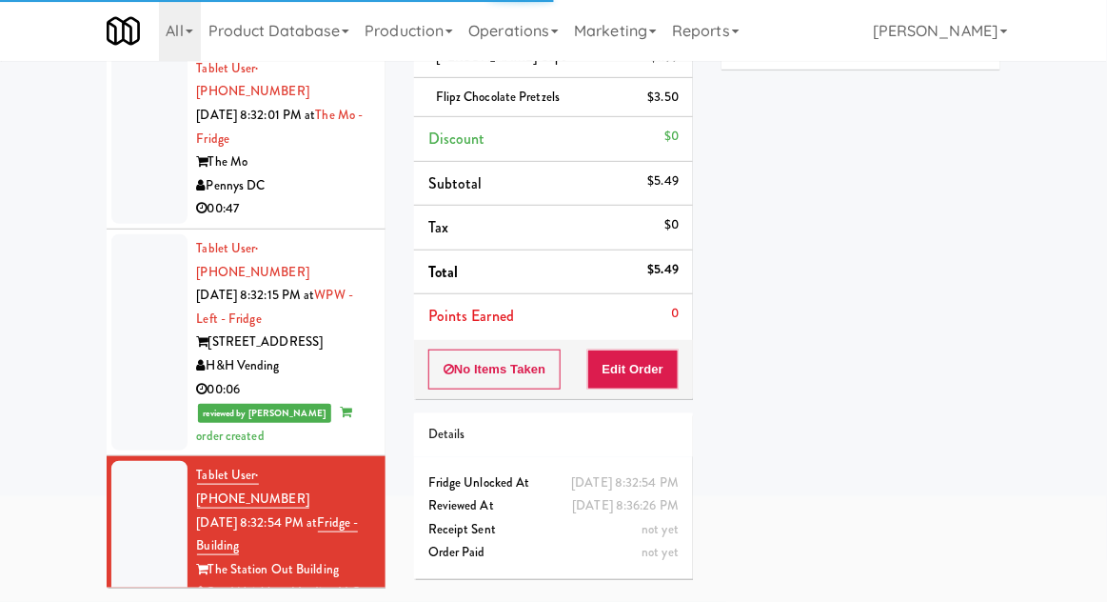
scroll to position [1251, 0]
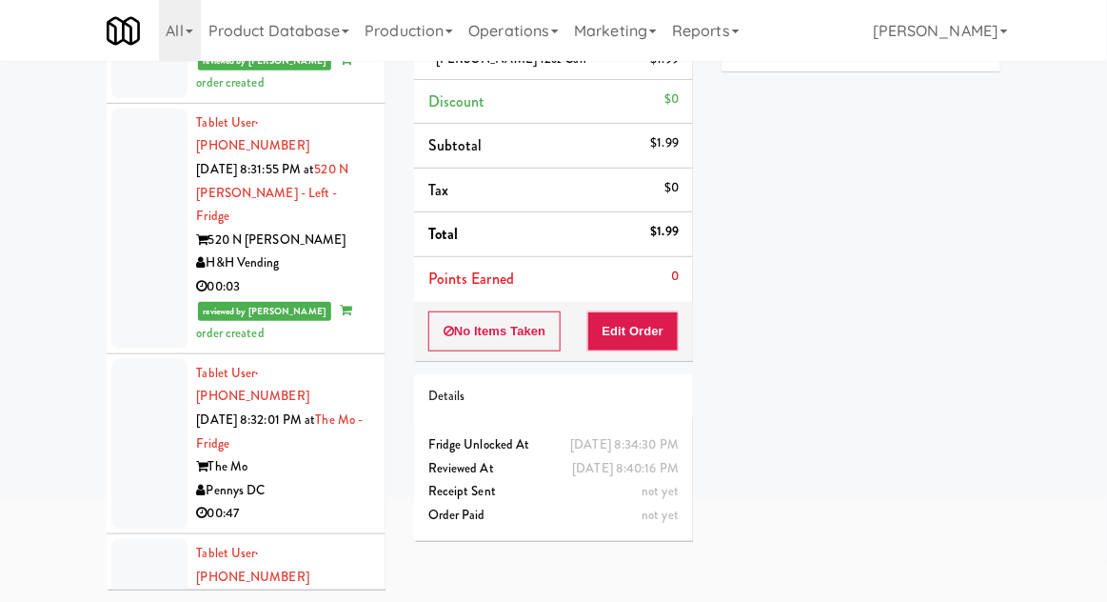
scroll to position [823, 0]
click at [112, 357] on div at bounding box center [149, 441] width 76 height 169
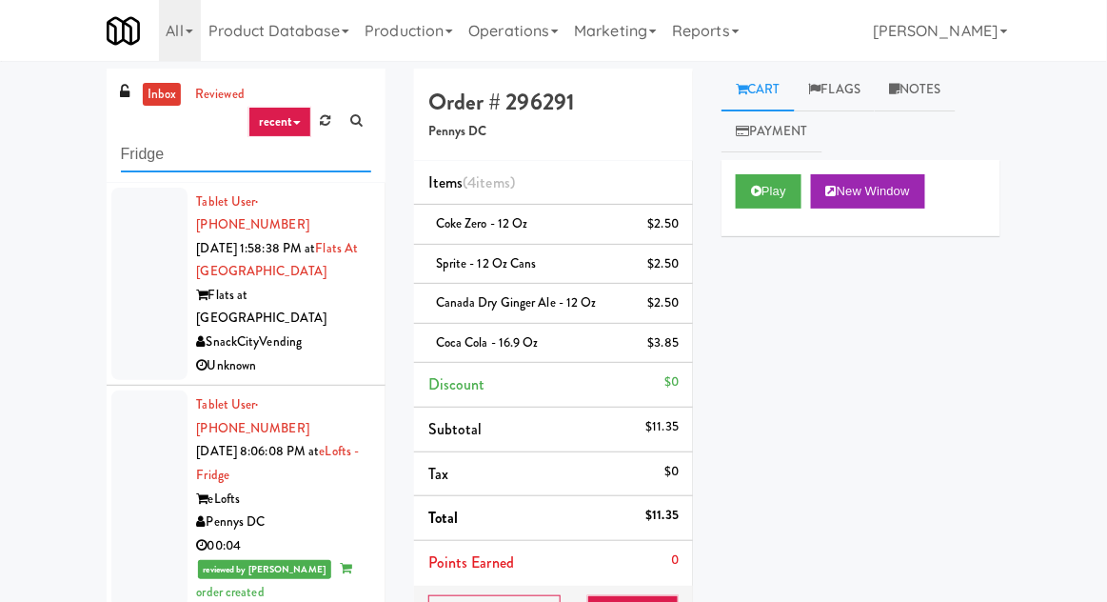
click at [136, 156] on input "Fridge" at bounding box center [246, 154] width 250 height 35
click at [128, 148] on input "Fridge" at bounding box center [246, 154] width 250 height 35
type input "Pantry"
click at [23, 164] on div "inbox reviewed recent all unclear take inventory issue suspicious failed recent…" at bounding box center [553, 454] width 1107 height 770
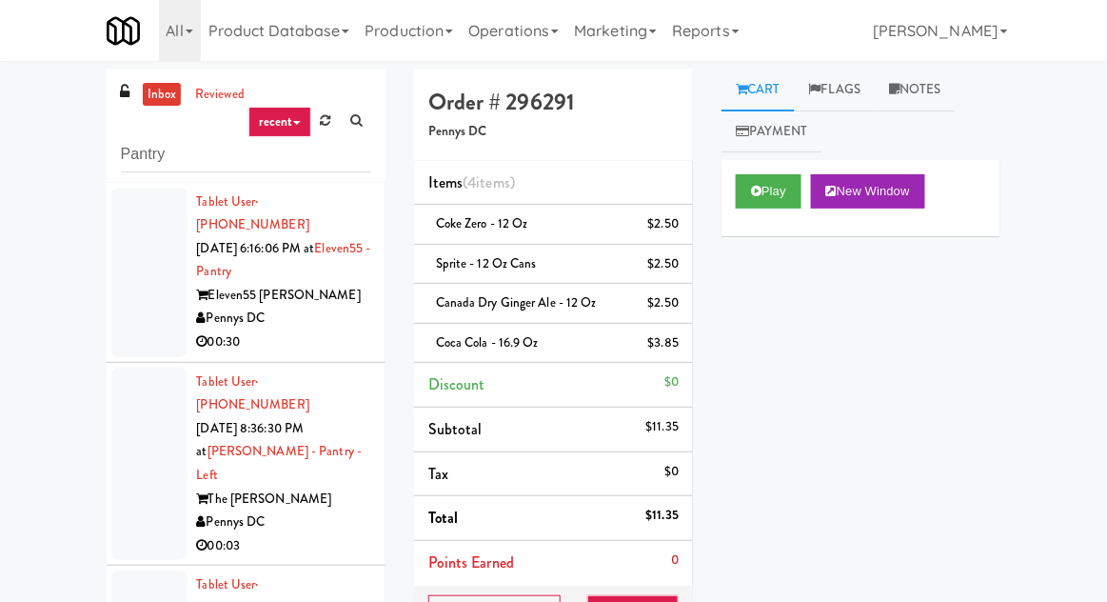
click at [147, 299] on div at bounding box center [149, 272] width 76 height 169
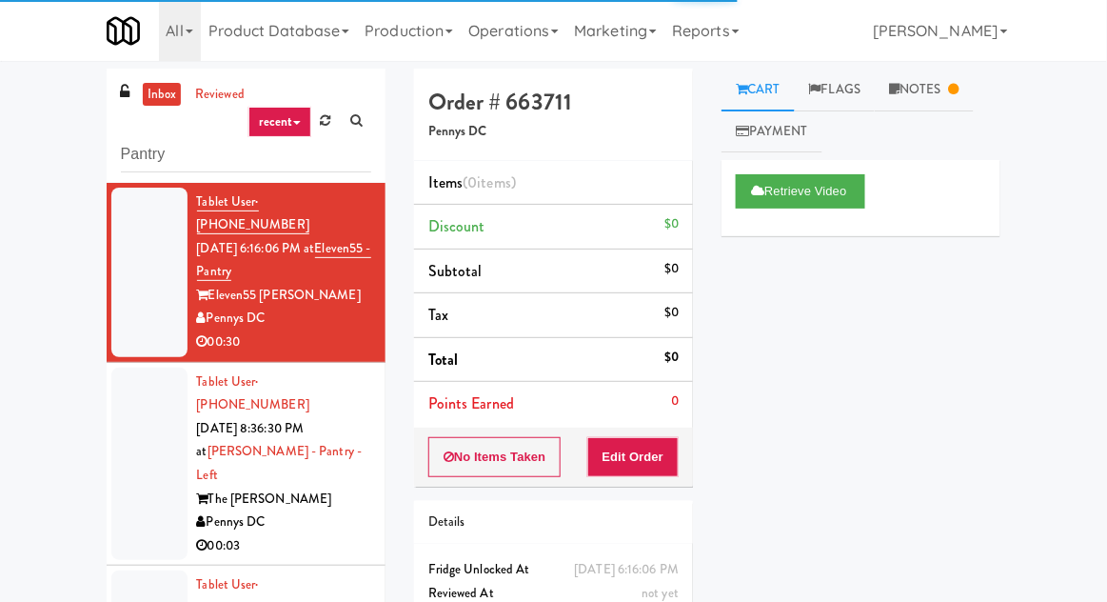
click at [123, 408] on div at bounding box center [149, 463] width 76 height 193
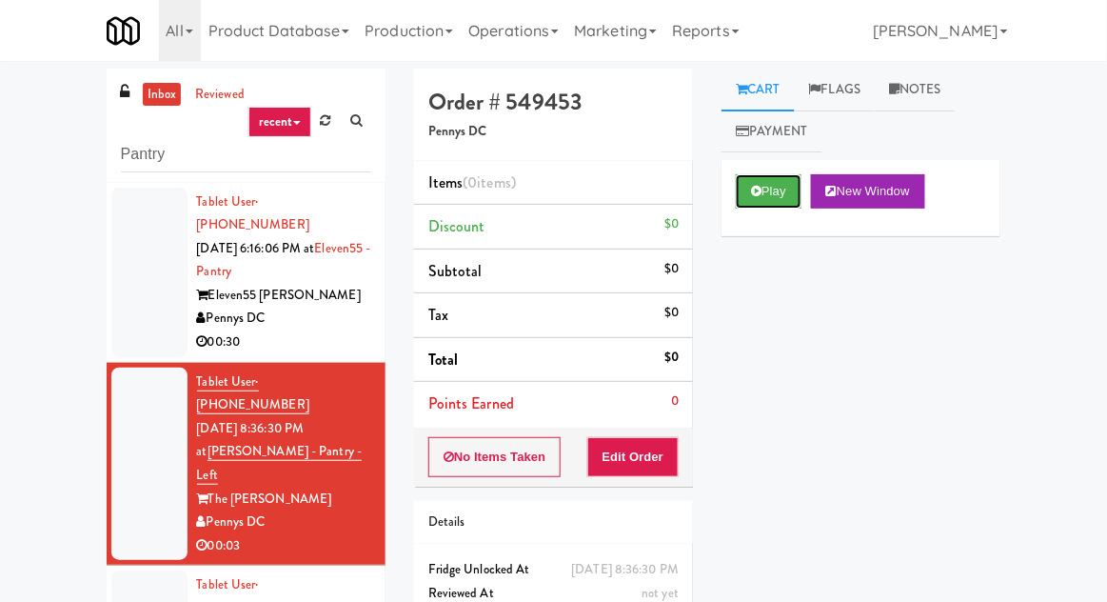
click at [774, 196] on button "Play" at bounding box center [769, 191] width 66 height 34
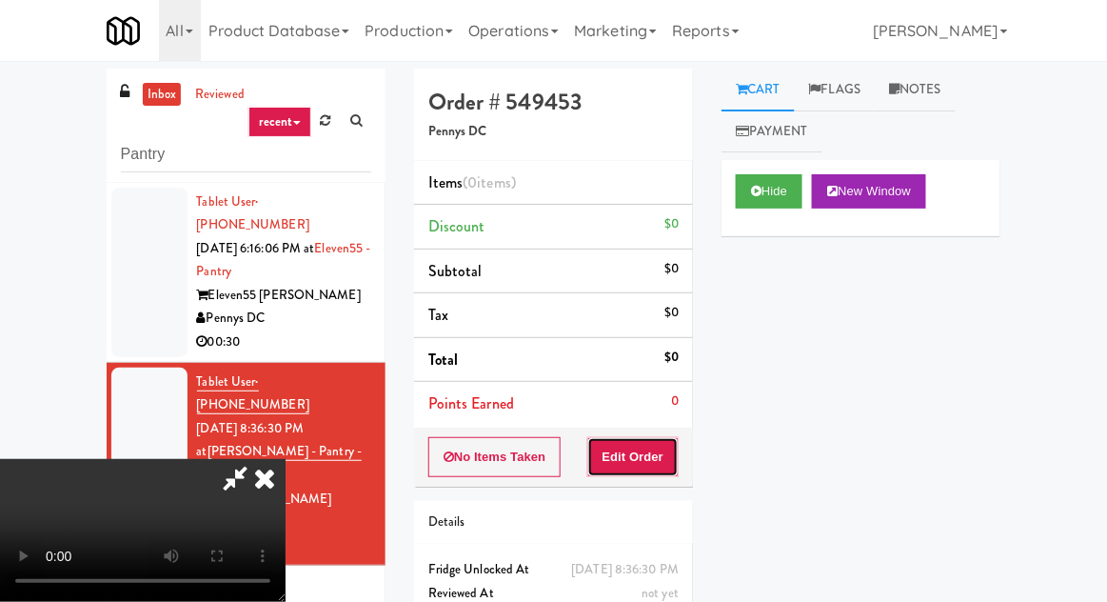
click at [622, 449] on button "Edit Order" at bounding box center [633, 457] width 92 height 40
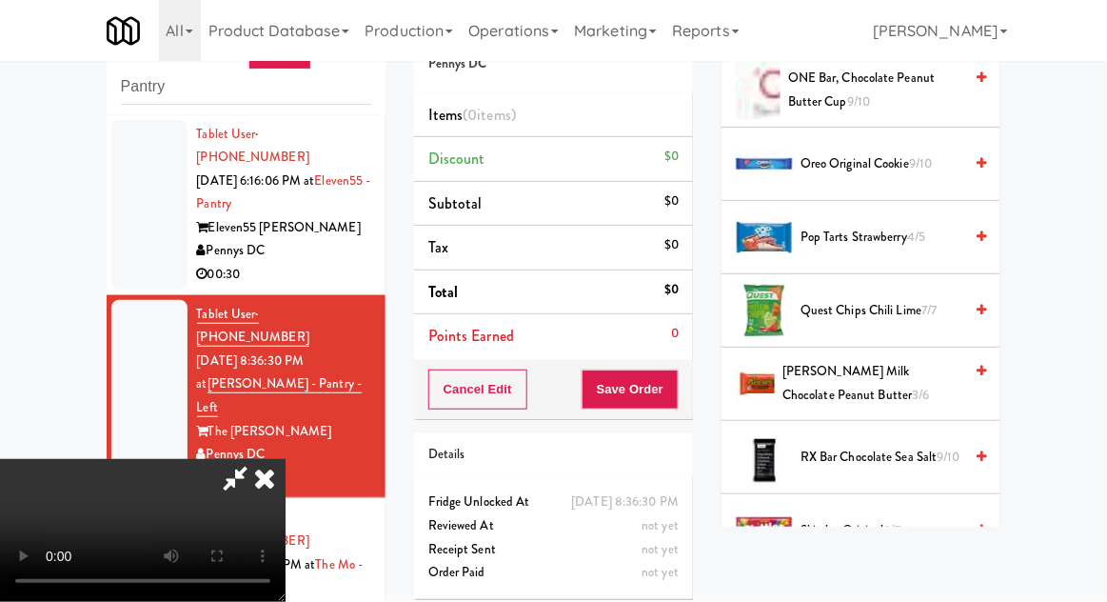
scroll to position [1637, 0]
click at [939, 303] on span "Quest Chips Chili Lime 7/7" at bounding box center [881, 312] width 162 height 24
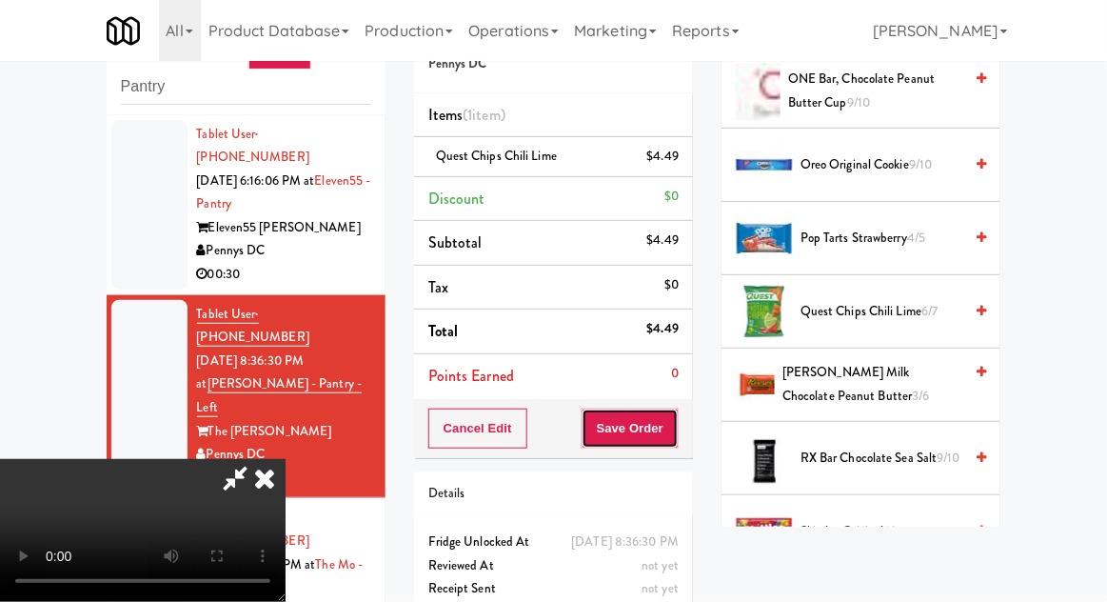
click at [674, 426] on button "Save Order" at bounding box center [630, 428] width 97 height 40
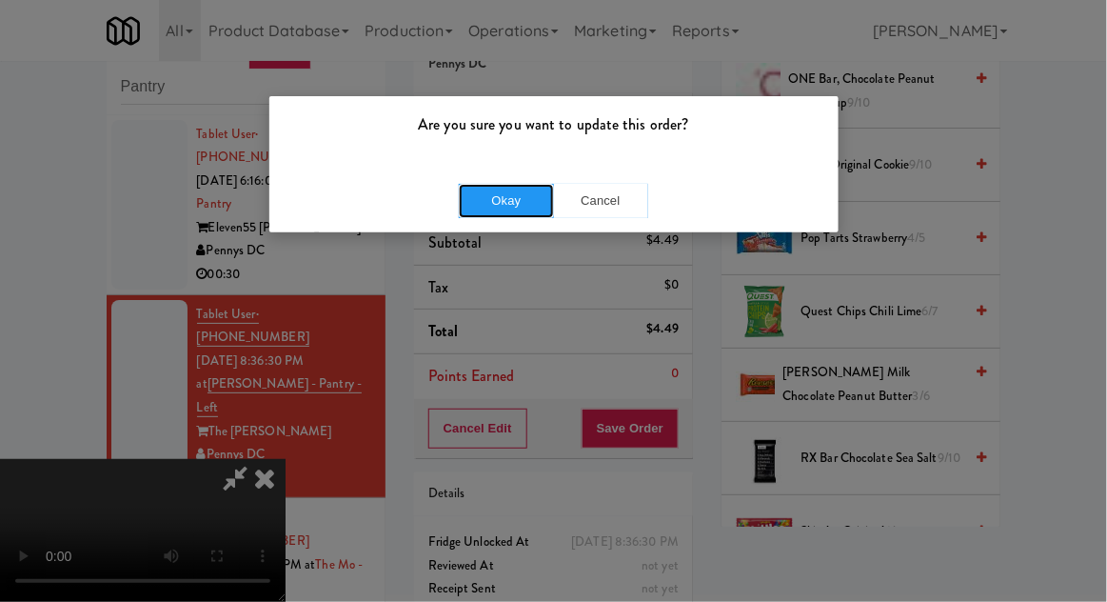
click at [501, 186] on button "Okay" at bounding box center [506, 201] width 95 height 34
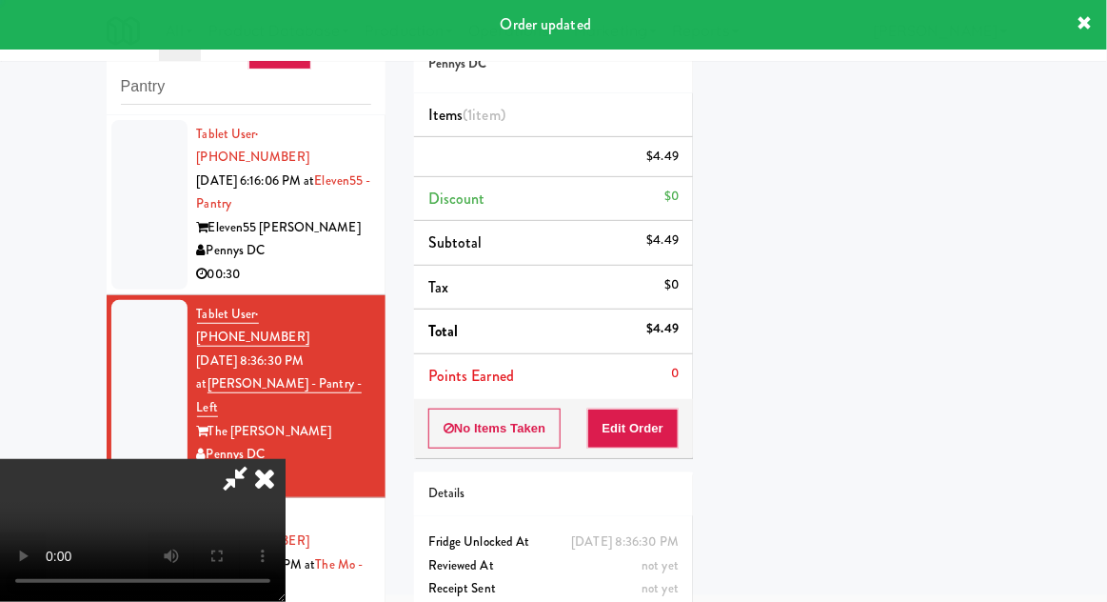
scroll to position [188, 0]
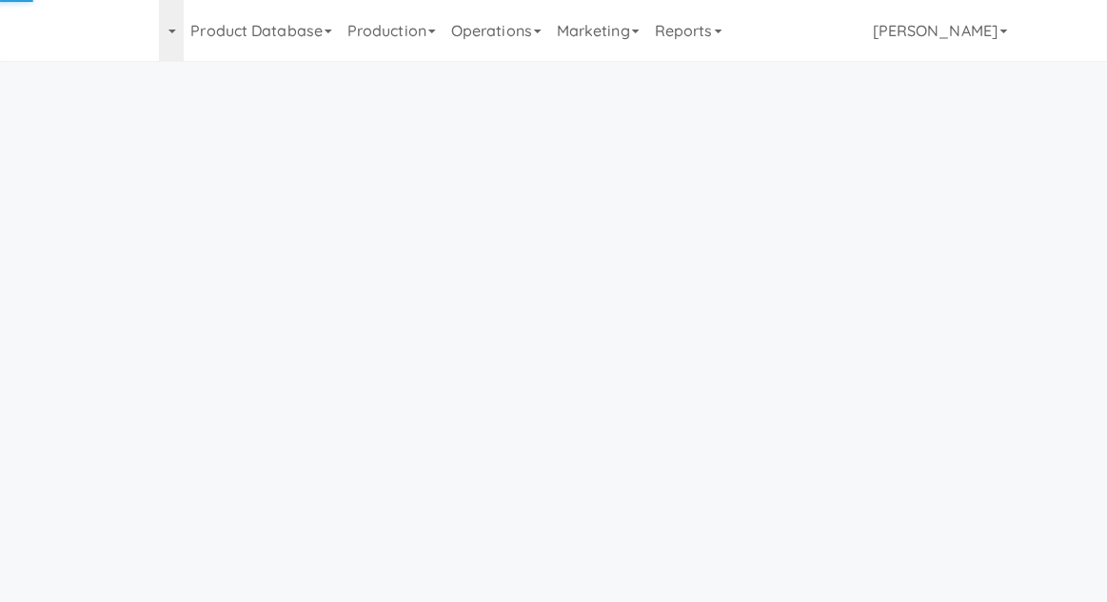
scroll to position [61, 0]
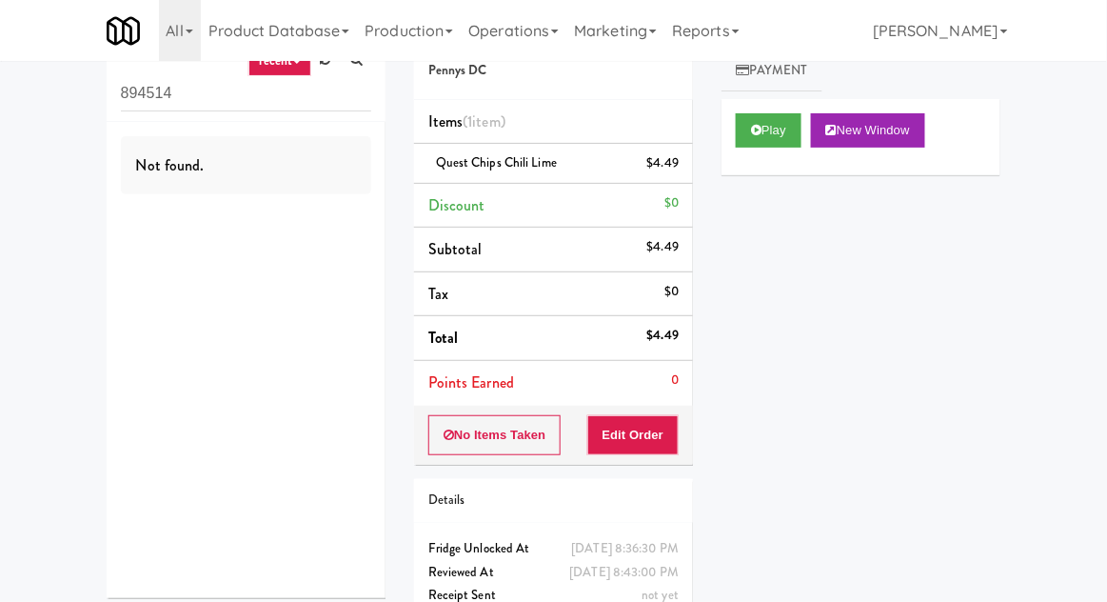
click at [145, 92] on input "894514" at bounding box center [246, 93] width 250 height 35
click at [135, 91] on input "894514" at bounding box center [246, 93] width 250 height 35
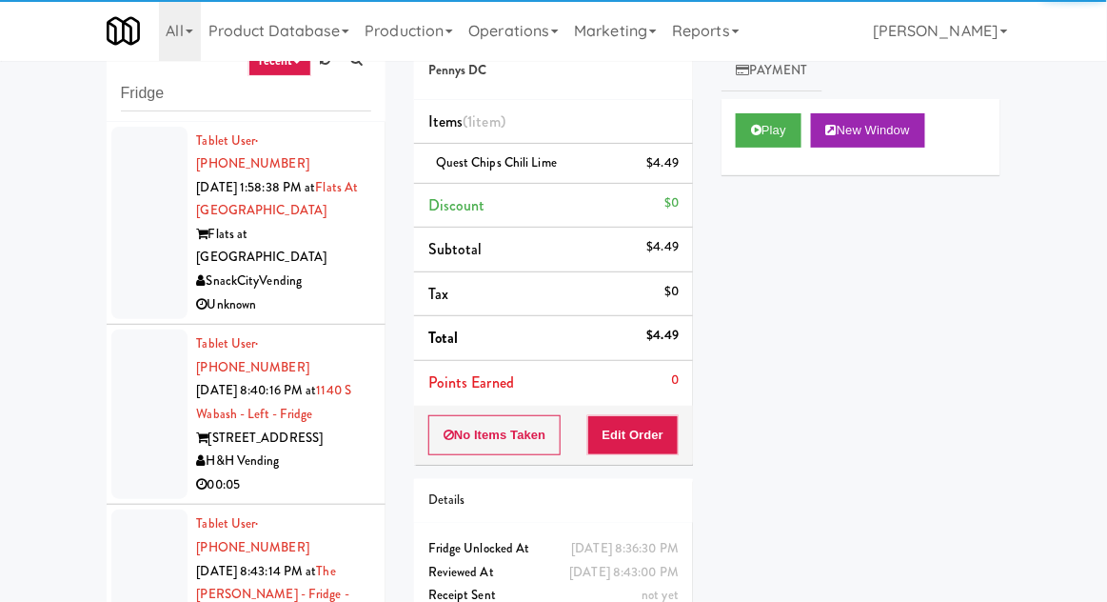
type input "Fridge"
click at [56, 101] on div "inbox reviewed recent all unclear take inventory issue suspicious failed recent…" at bounding box center [553, 358] width 1107 height 700
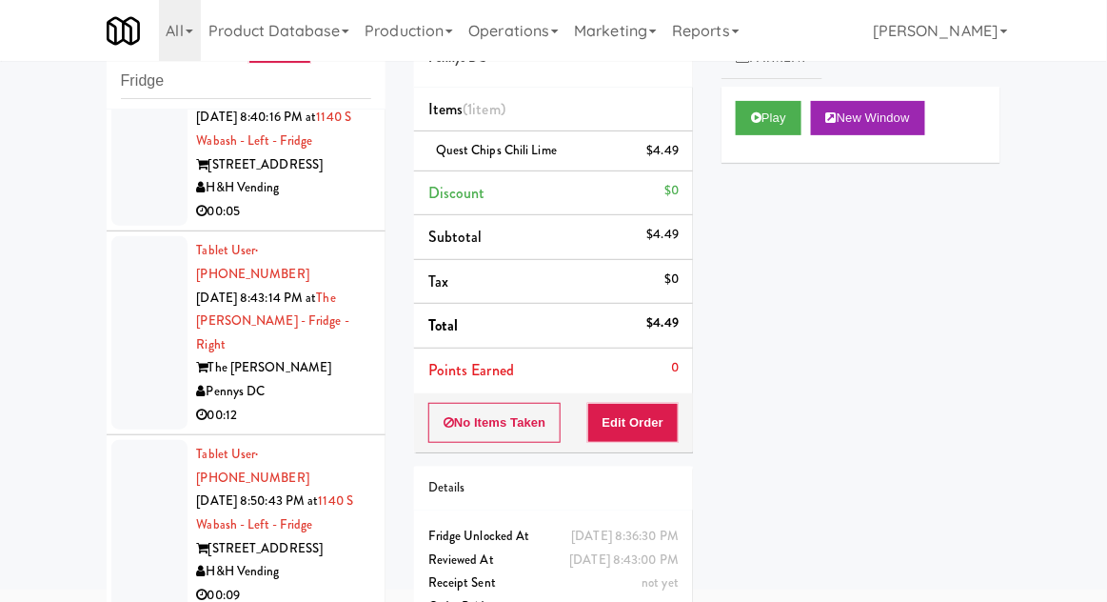
scroll to position [0, 0]
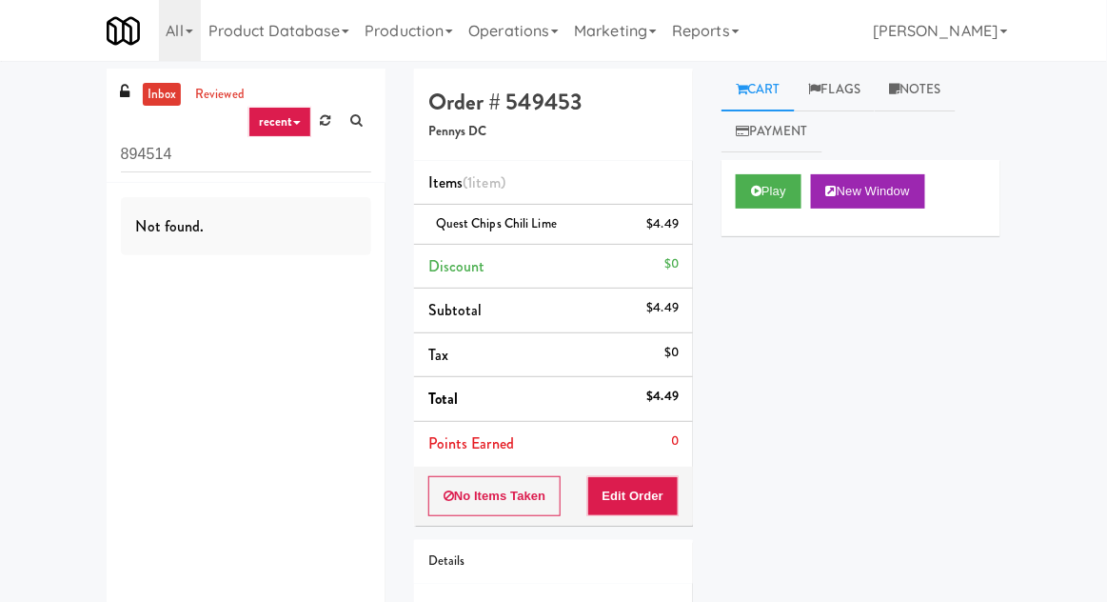
click at [149, 164] on input "894514" at bounding box center [246, 154] width 250 height 35
click at [141, 160] on input "894514" at bounding box center [246, 154] width 250 height 35
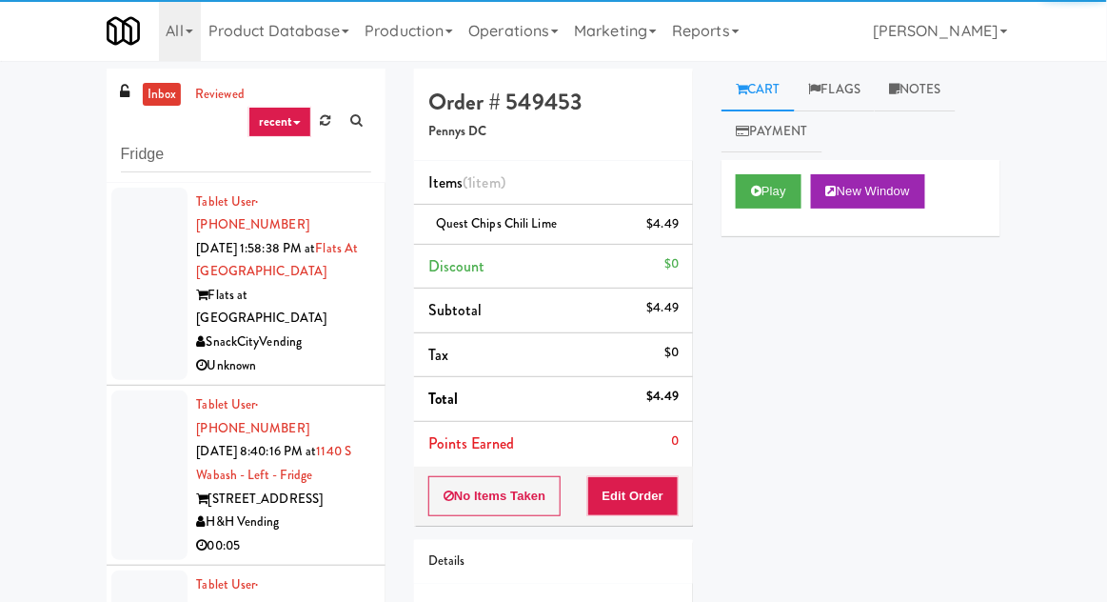
type input "Fridge"
click at [40, 70] on div "inbox reviewed recent all unclear take inventory issue suspicious failed recent…" at bounding box center [553, 419] width 1107 height 700
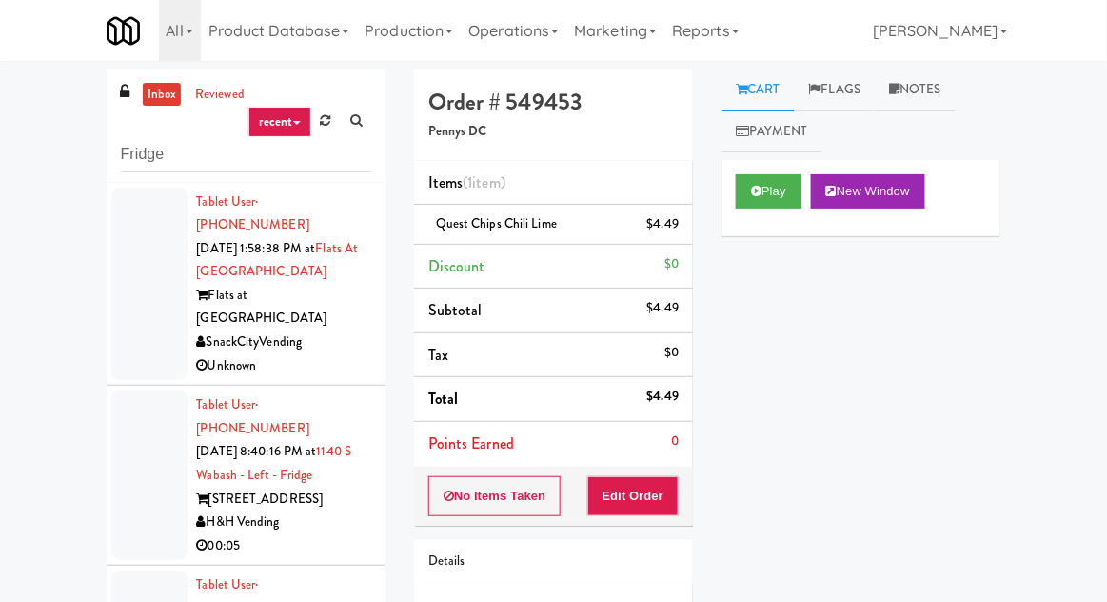
click at [132, 390] on div at bounding box center [149, 474] width 76 height 169
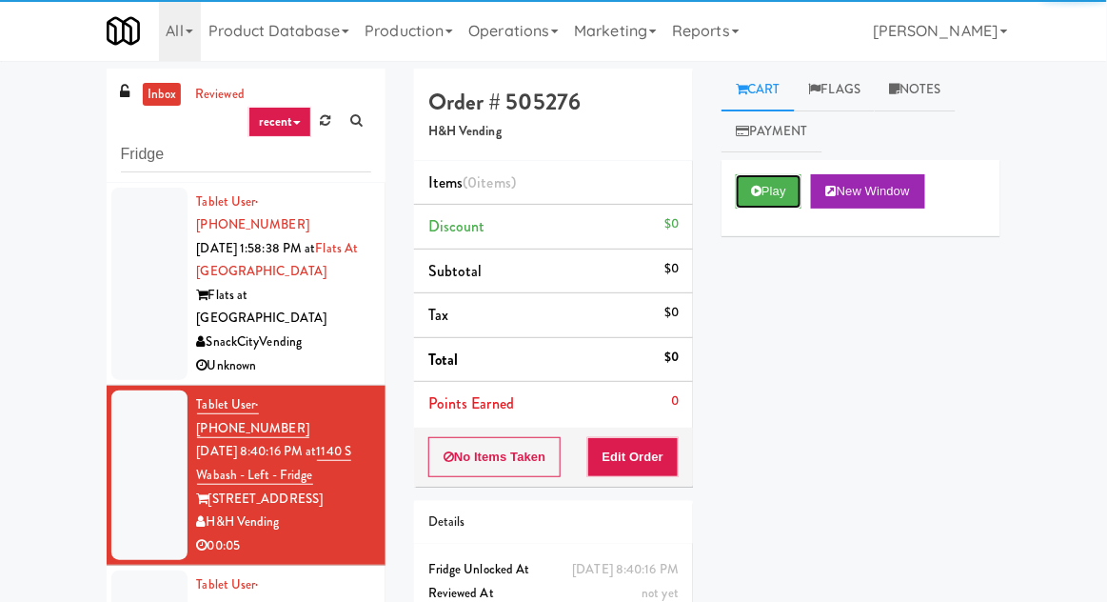
click at [761, 176] on button "Play" at bounding box center [769, 191] width 66 height 34
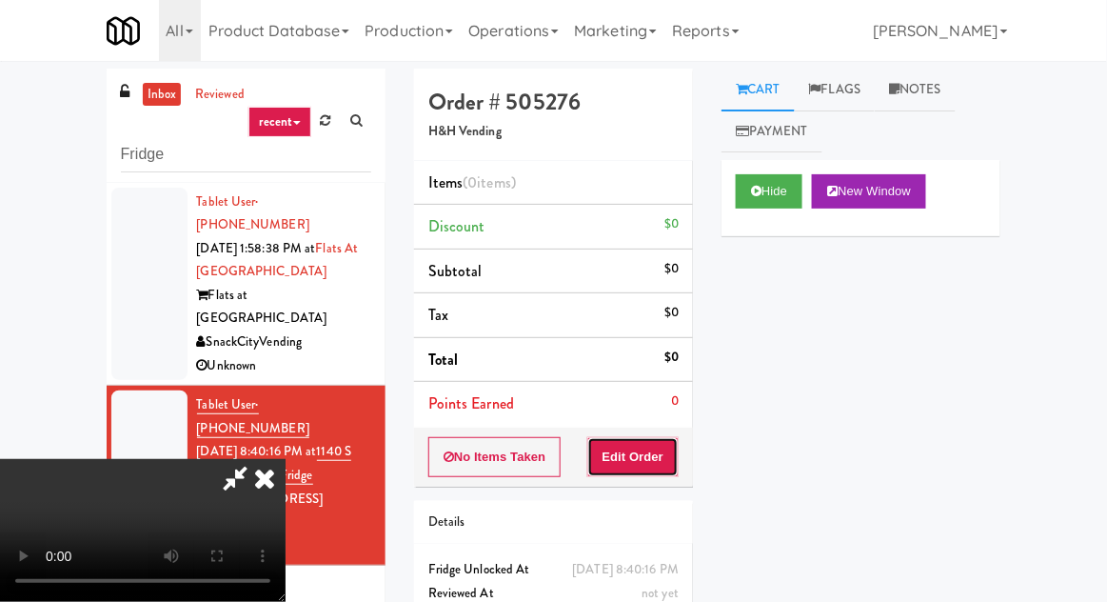
click at [672, 458] on button "Edit Order" at bounding box center [633, 457] width 92 height 40
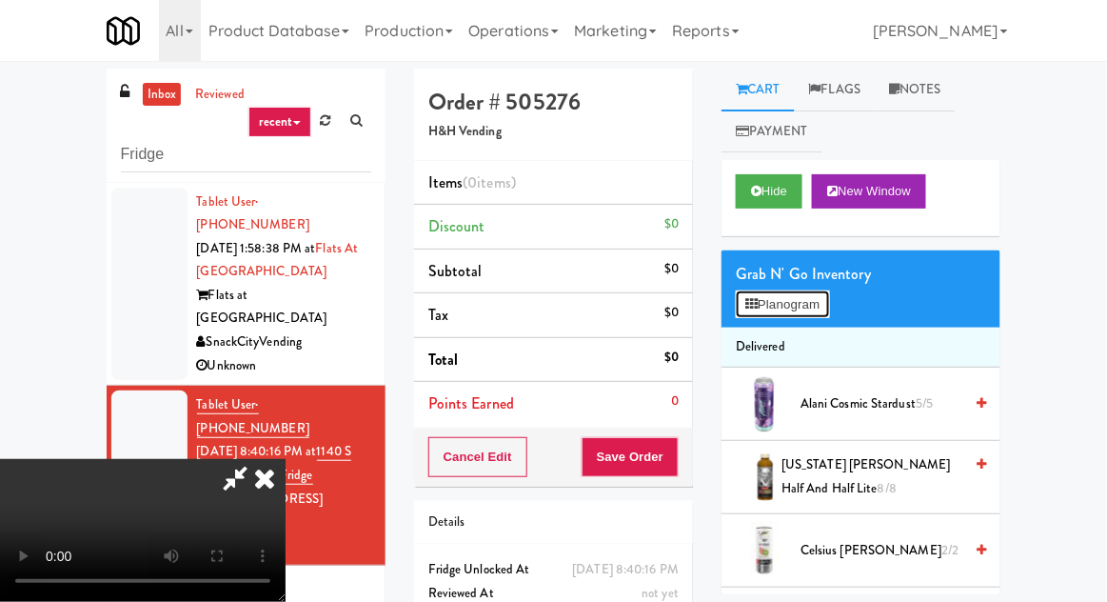
click at [797, 313] on button "Planogram" at bounding box center [782, 304] width 93 height 29
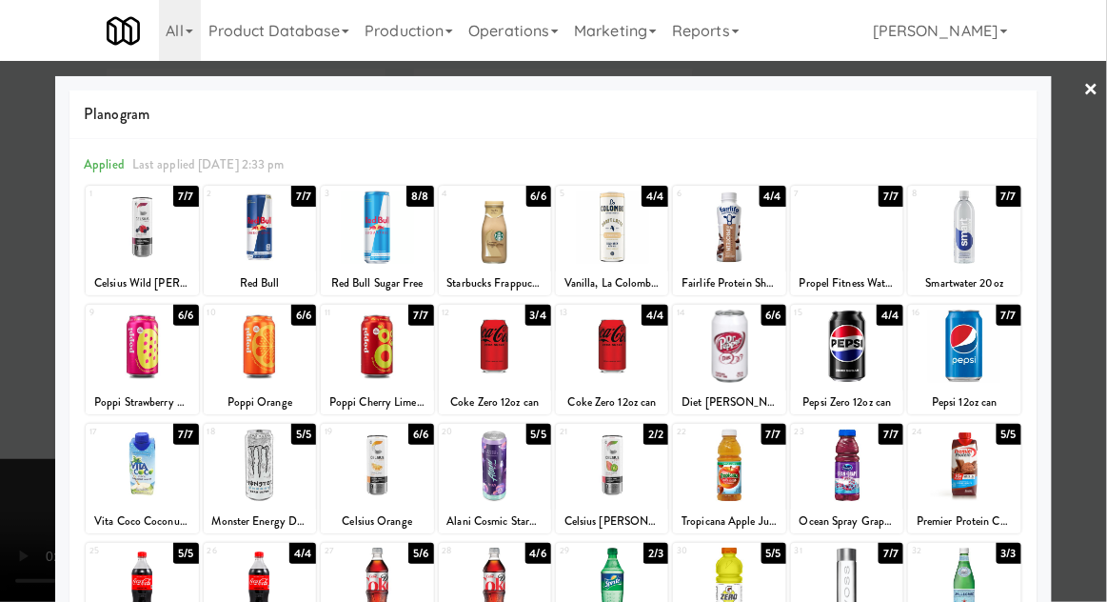
click at [470, 335] on div at bounding box center [495, 345] width 112 height 73
click at [1076, 252] on div at bounding box center [553, 301] width 1107 height 602
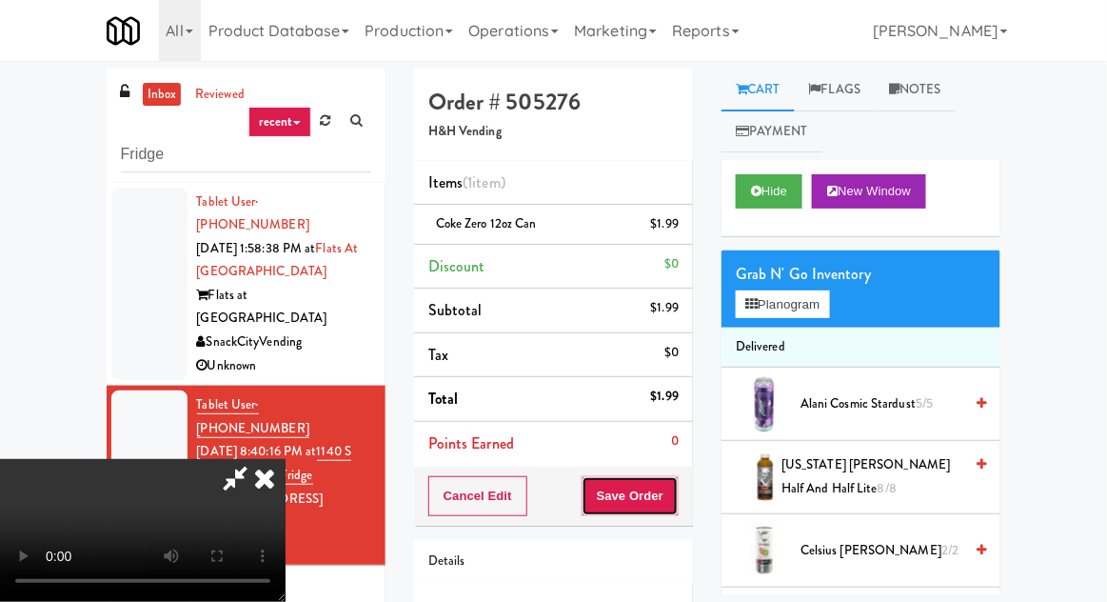
click at [676, 503] on button "Save Order" at bounding box center [630, 496] width 97 height 40
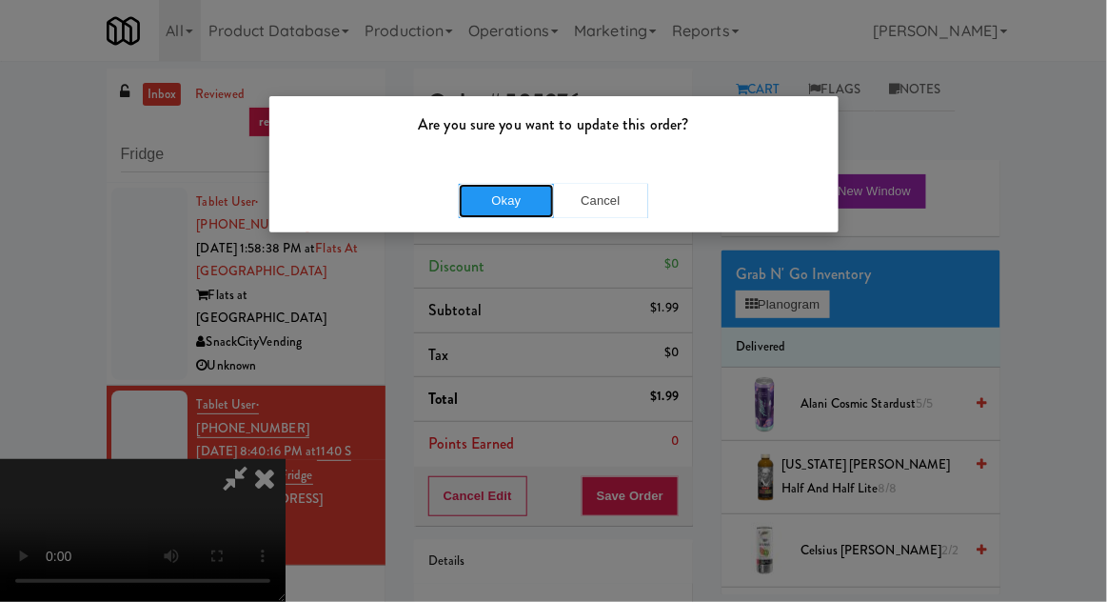
click at [495, 184] on button "Okay" at bounding box center [506, 201] width 95 height 34
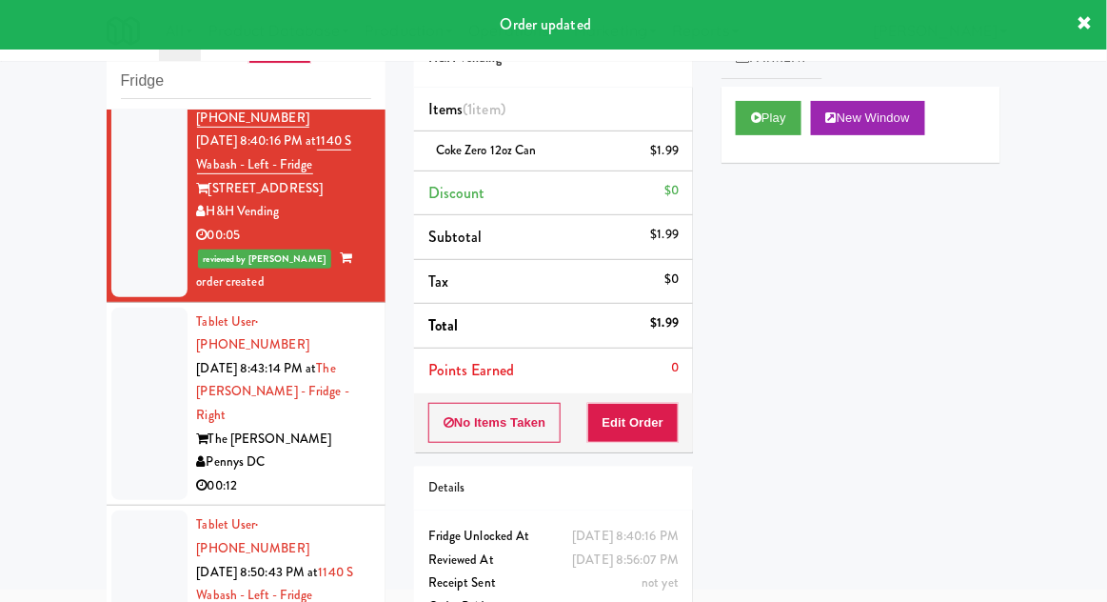
scroll to position [237, 0]
click at [133, 358] on div at bounding box center [149, 403] width 76 height 193
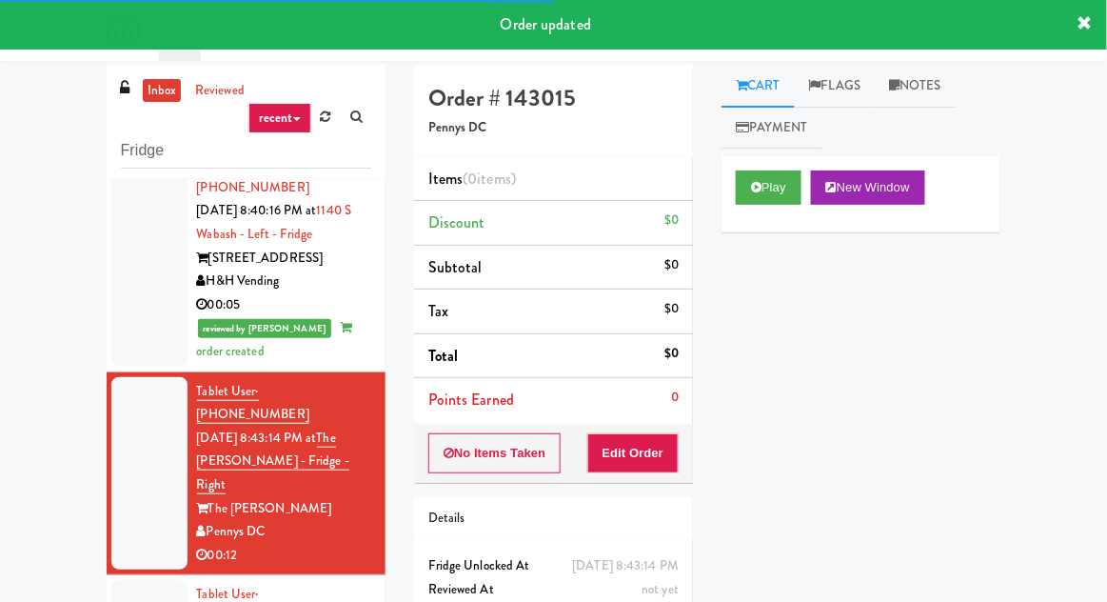
scroll to position [4, 0]
click at [781, 191] on button "Play" at bounding box center [769, 187] width 66 height 34
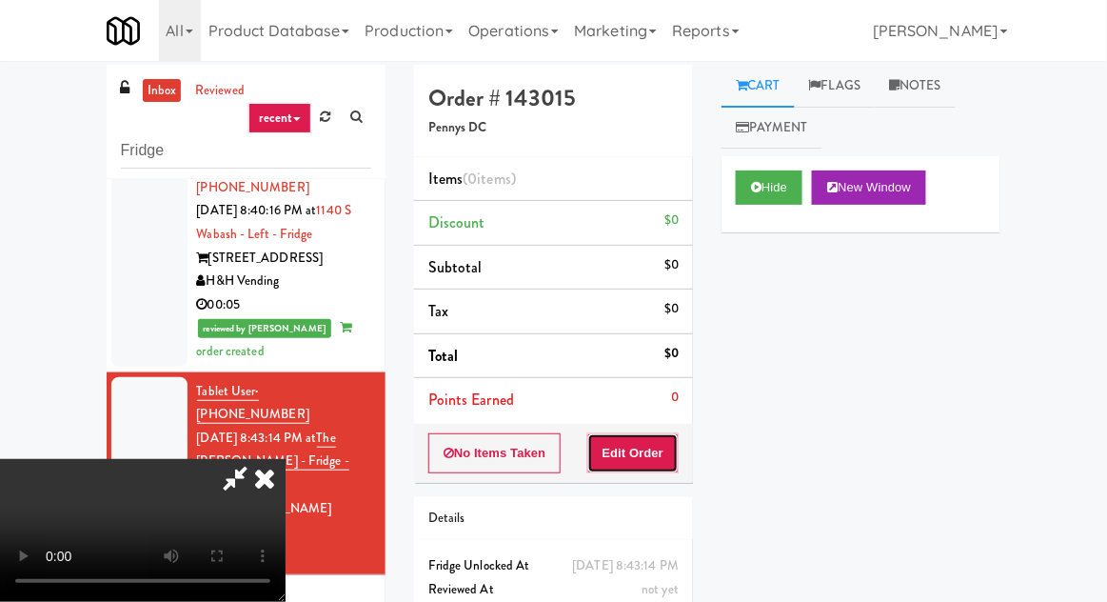
click at [660, 453] on button "Edit Order" at bounding box center [633, 453] width 92 height 40
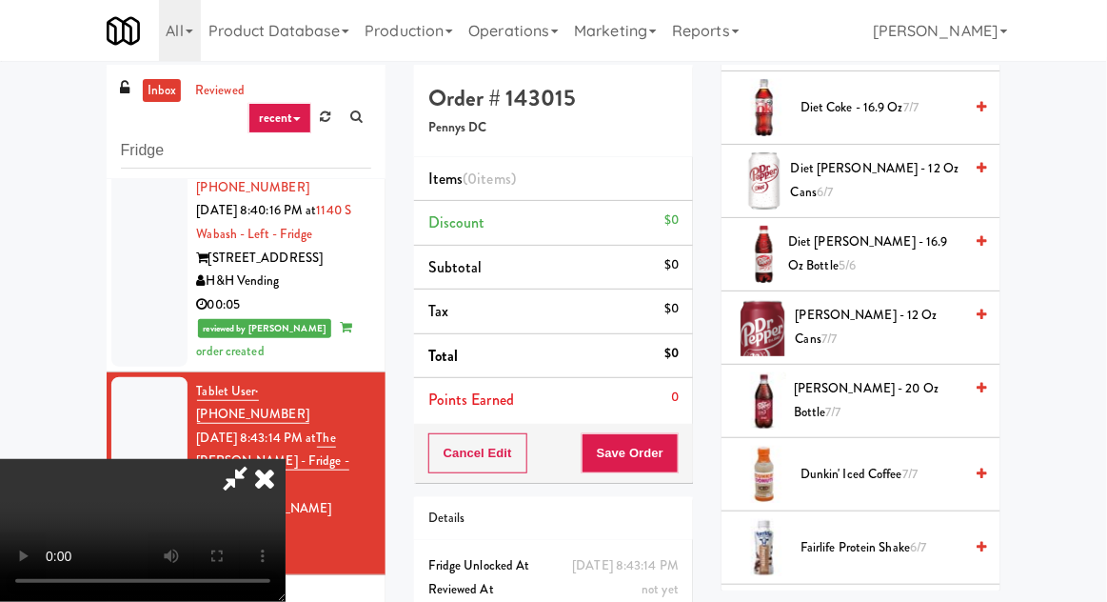
scroll to position [879, 0]
click at [914, 313] on span "Dr Pepper - 12 oz cans 7/7" at bounding box center [880, 326] width 168 height 47
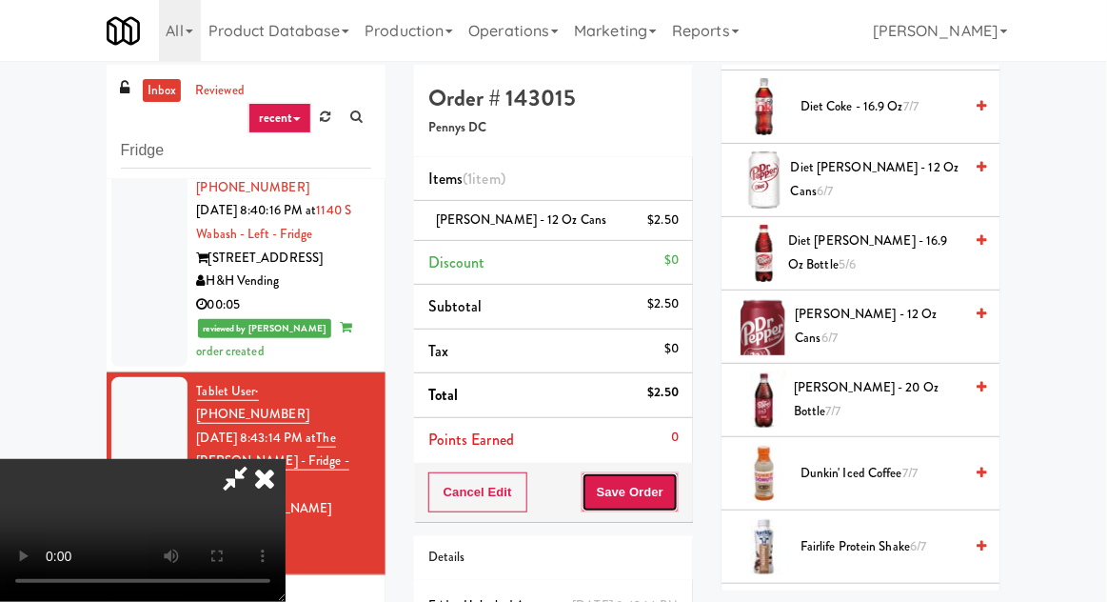
click at [674, 499] on button "Save Order" at bounding box center [630, 492] width 97 height 40
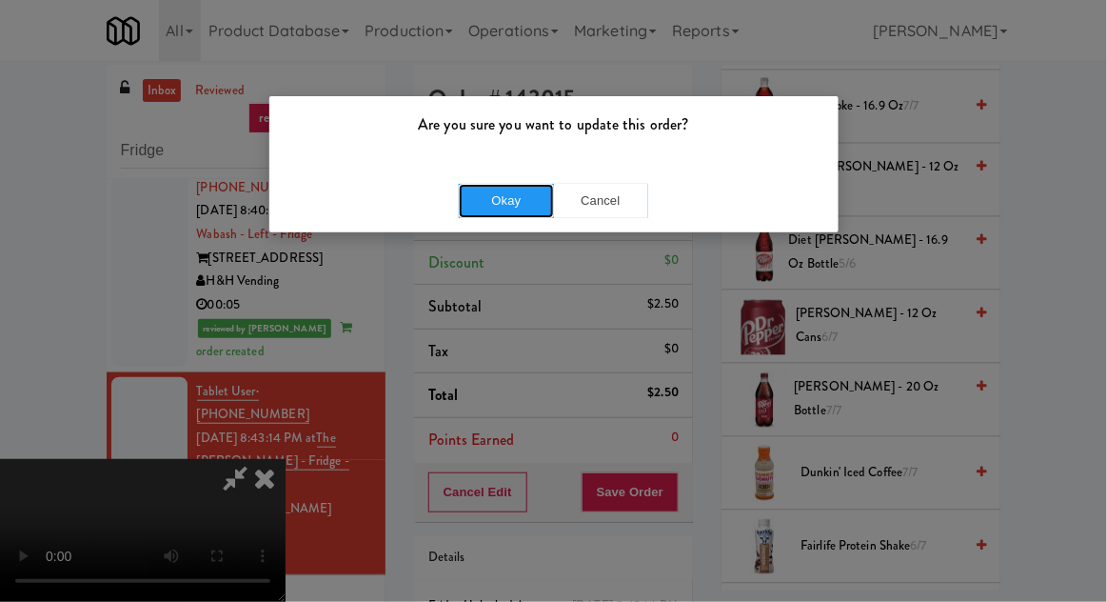
click at [484, 215] on button "Okay" at bounding box center [506, 201] width 95 height 34
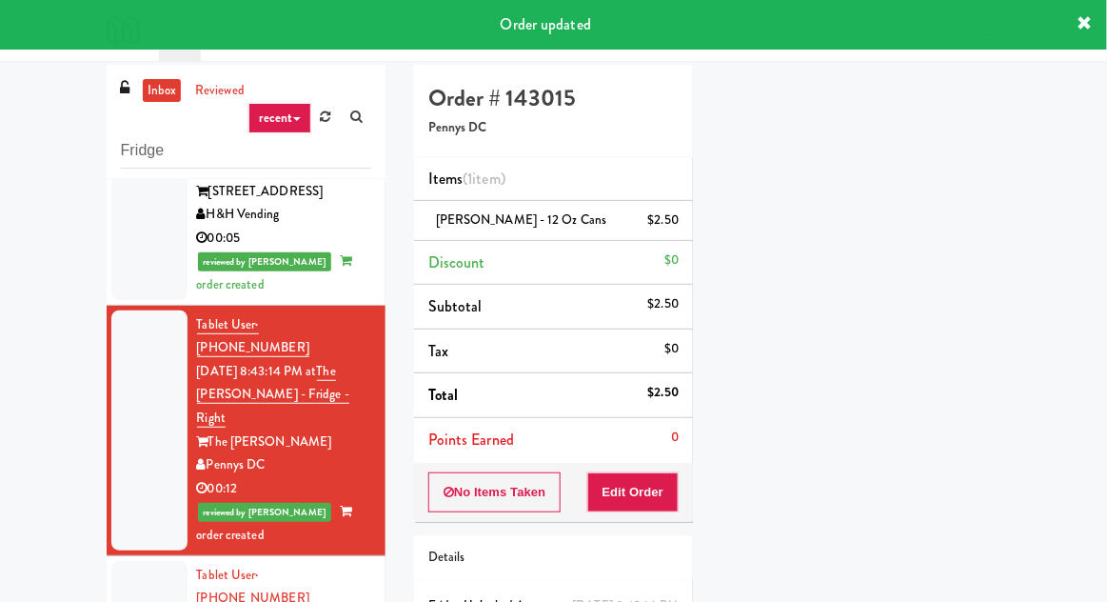
scroll to position [0, 0]
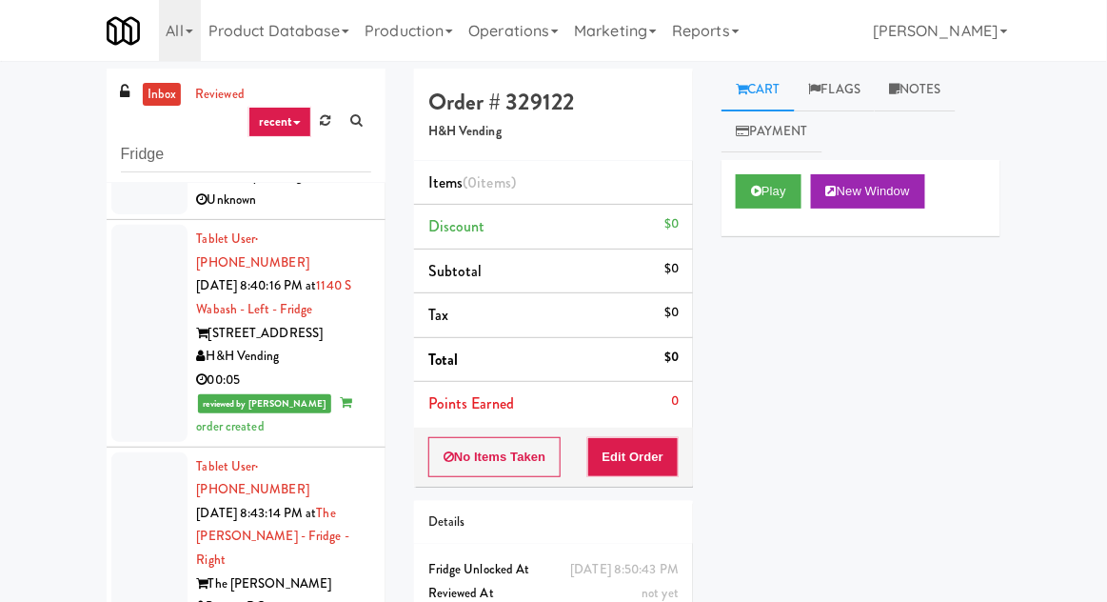
scroll to position [304, 0]
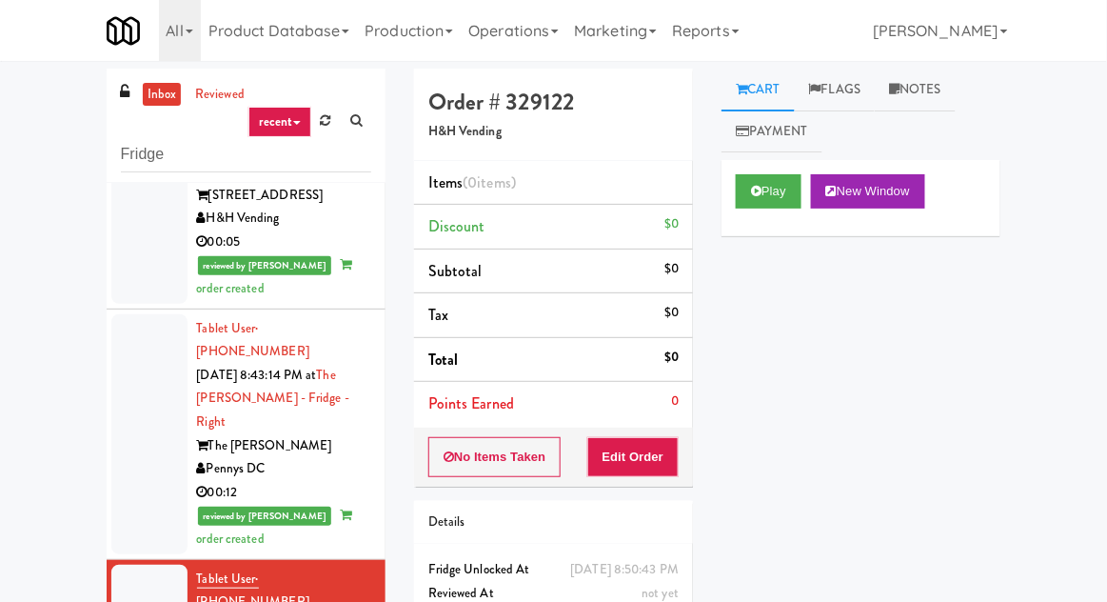
click at [778, 195] on button "Play" at bounding box center [769, 191] width 66 height 34
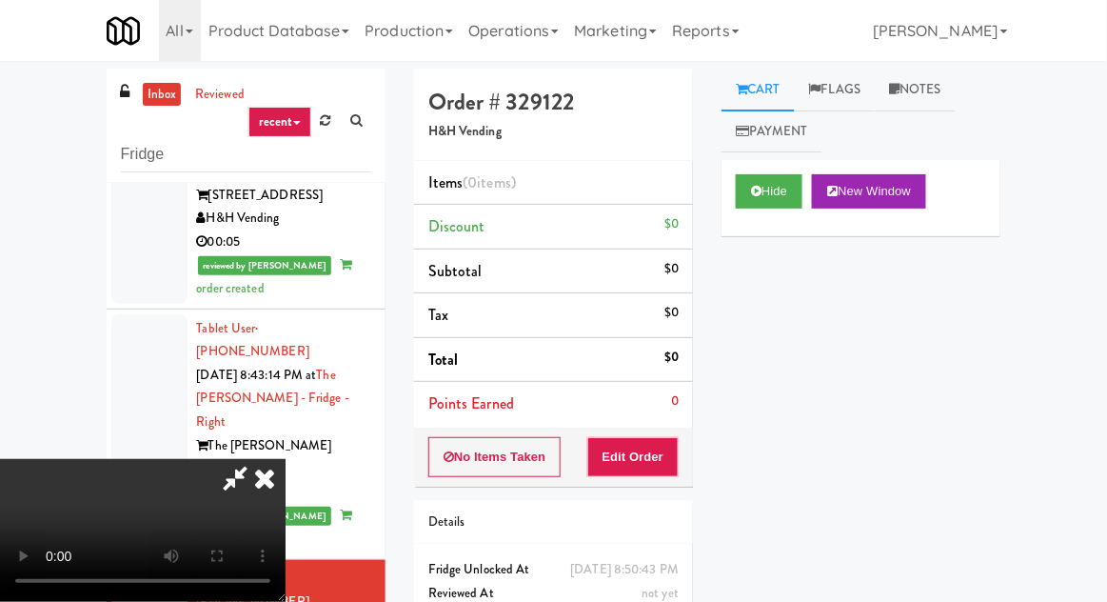
click at [641, 402] on li "Points Earned 0" at bounding box center [553, 404] width 279 height 44
click at [650, 463] on button "Edit Order" at bounding box center [633, 457] width 92 height 40
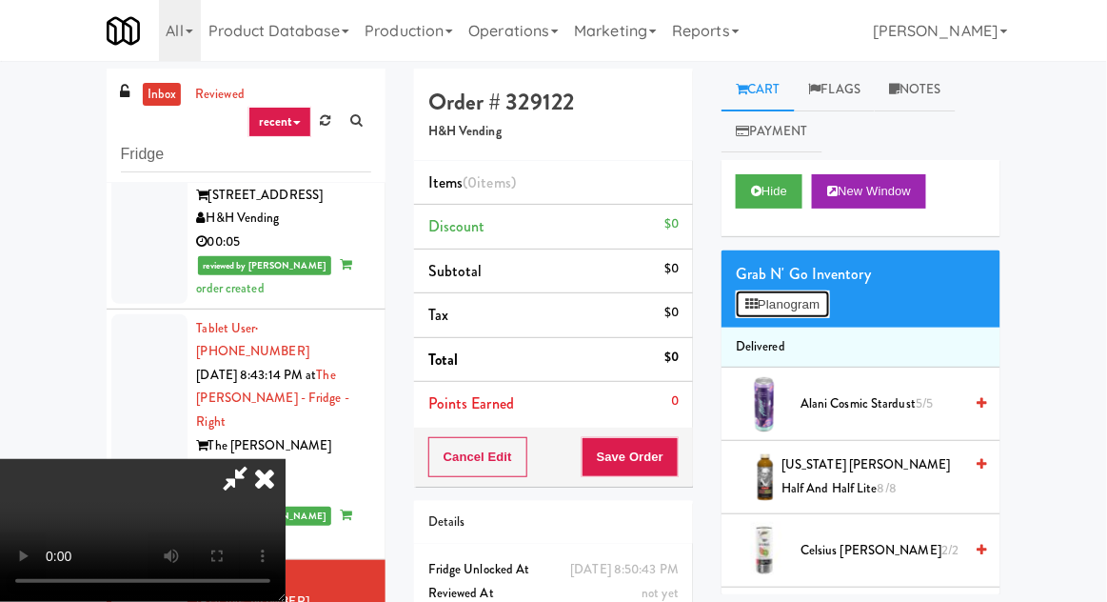
click at [821, 307] on button "Planogram" at bounding box center [782, 304] width 93 height 29
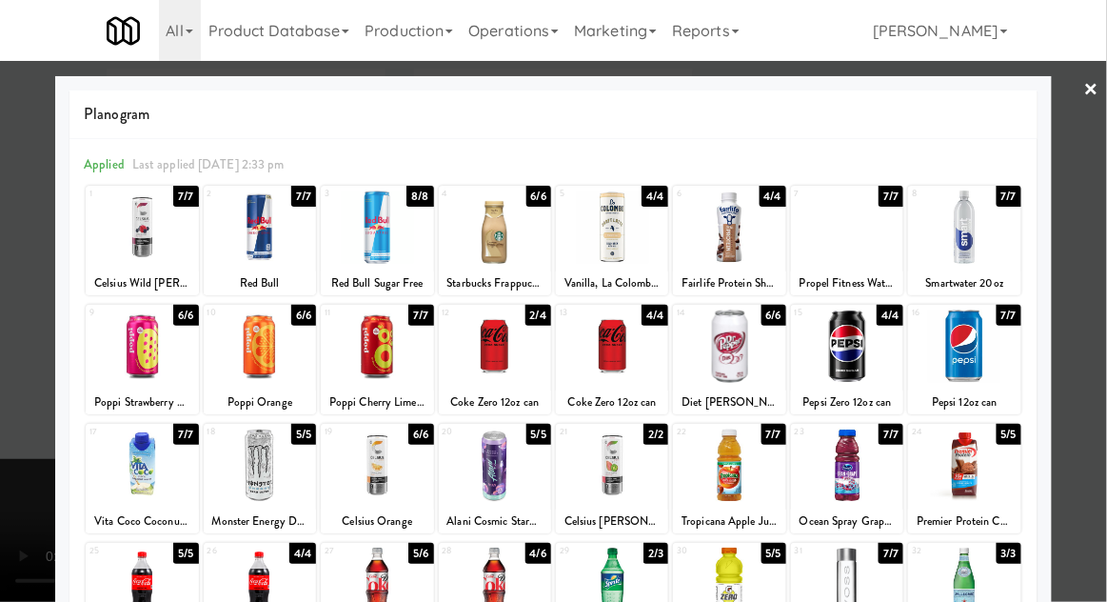
click at [969, 475] on div at bounding box center [964, 464] width 112 height 73
click at [1077, 394] on div at bounding box center [553, 301] width 1107 height 602
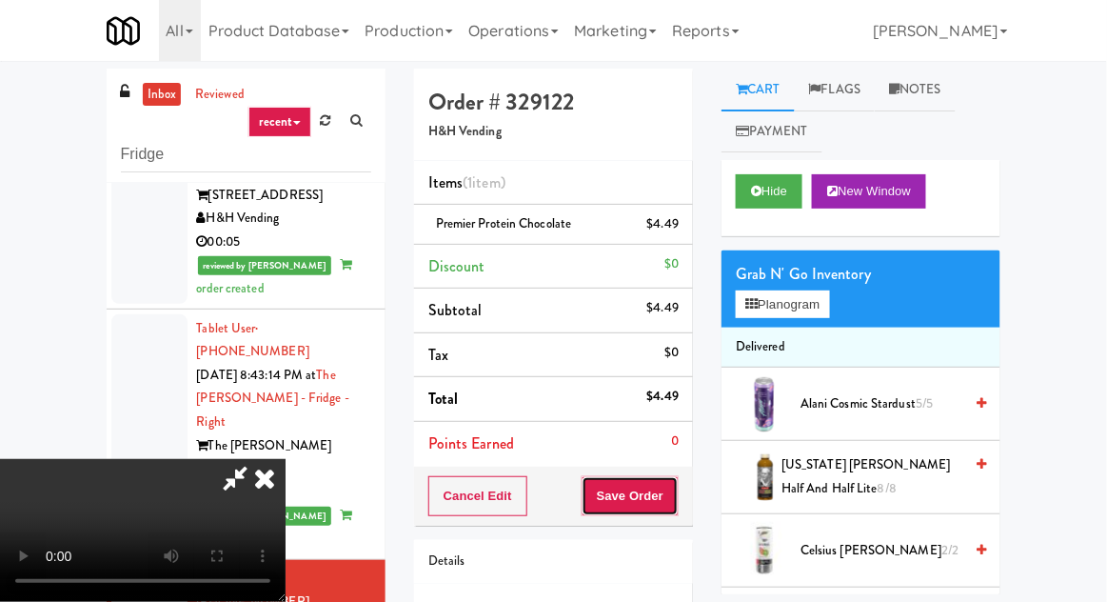
click at [675, 493] on button "Save Order" at bounding box center [630, 496] width 97 height 40
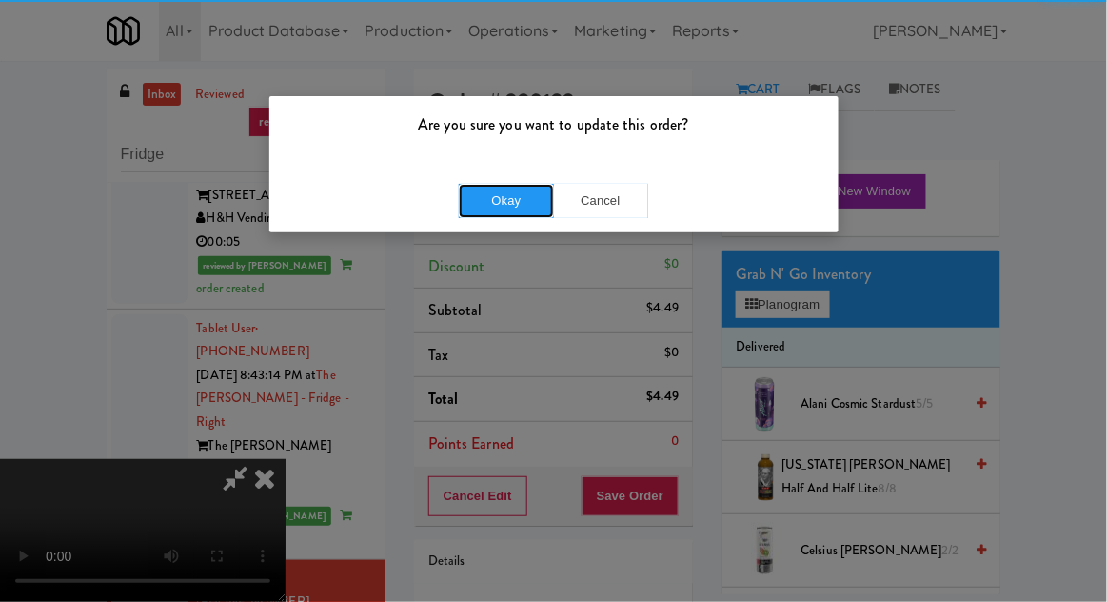
click at [477, 204] on button "Okay" at bounding box center [506, 201] width 95 height 34
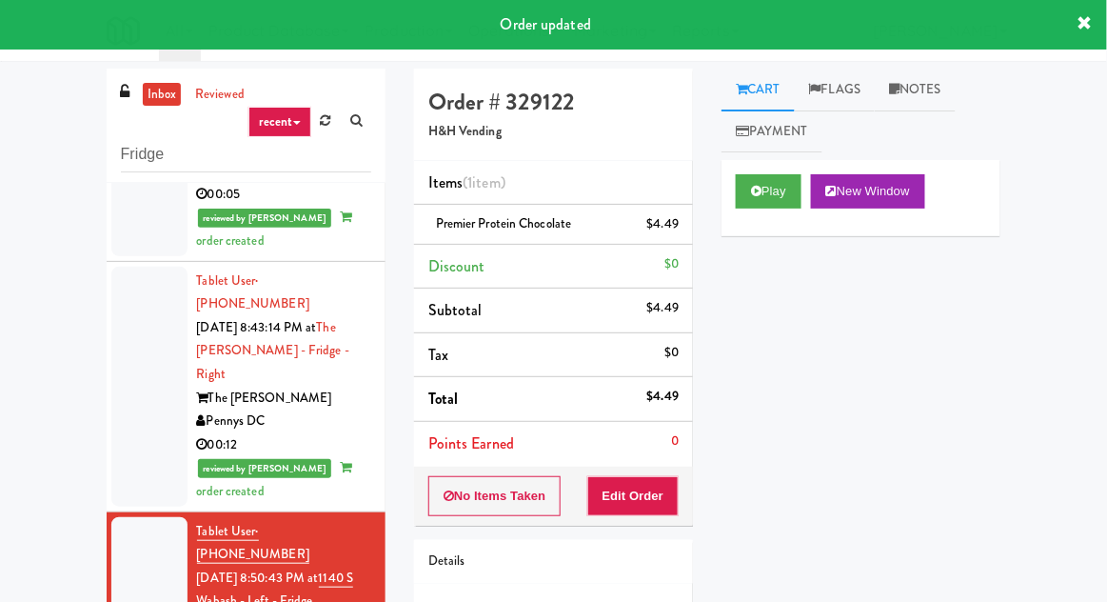
scroll to position [73, 0]
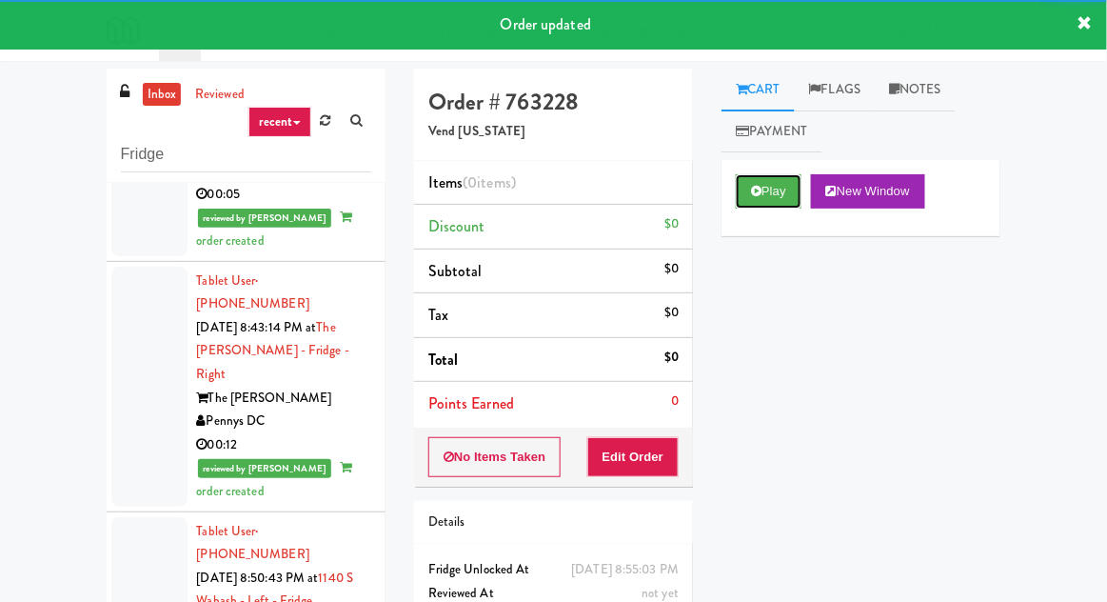
click at [780, 188] on button "Play" at bounding box center [769, 191] width 66 height 34
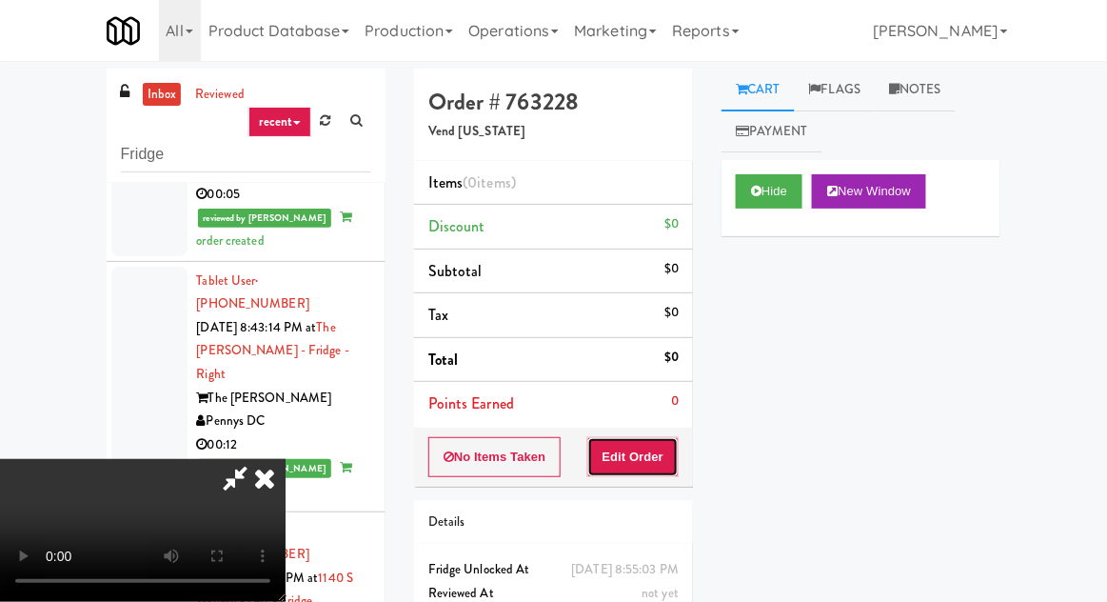
click at [647, 439] on button "Edit Order" at bounding box center [633, 457] width 92 height 40
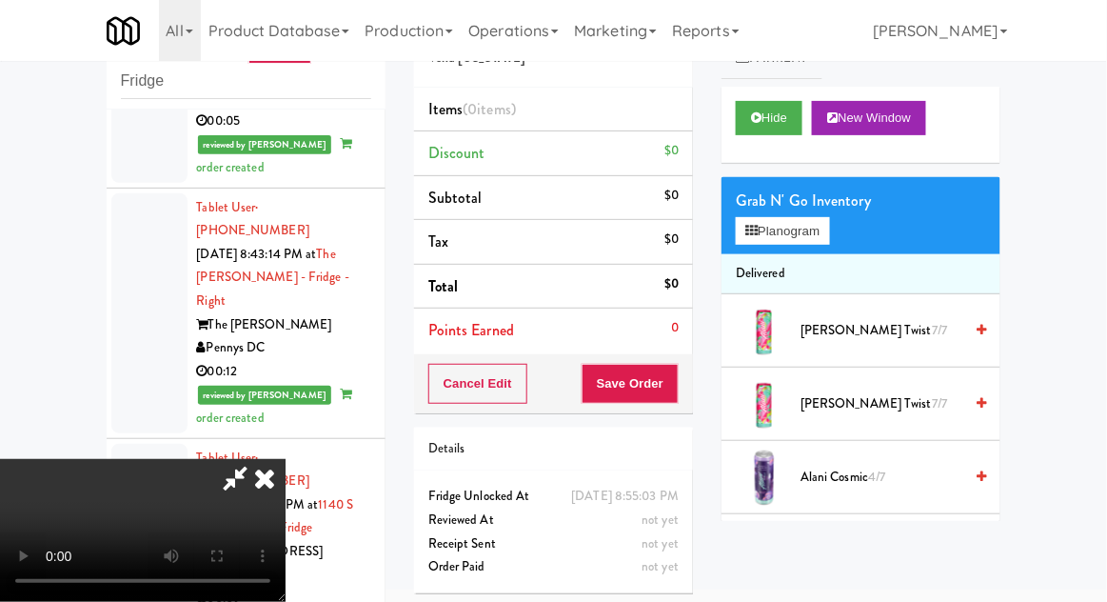
scroll to position [69, 0]
click at [798, 240] on button "Planogram" at bounding box center [782, 231] width 93 height 29
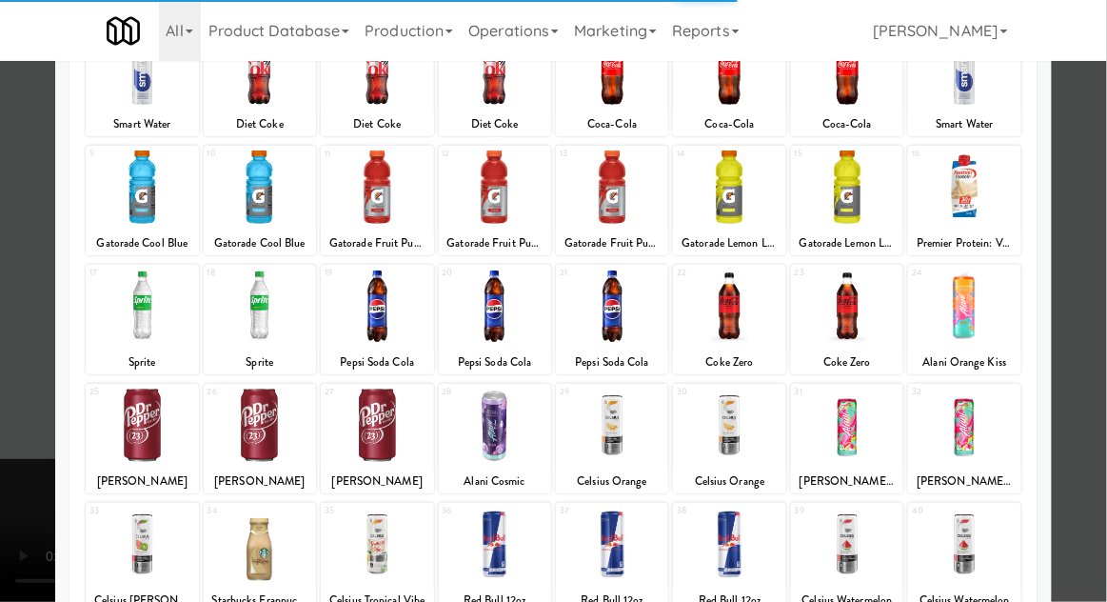
scroll to position [241, 0]
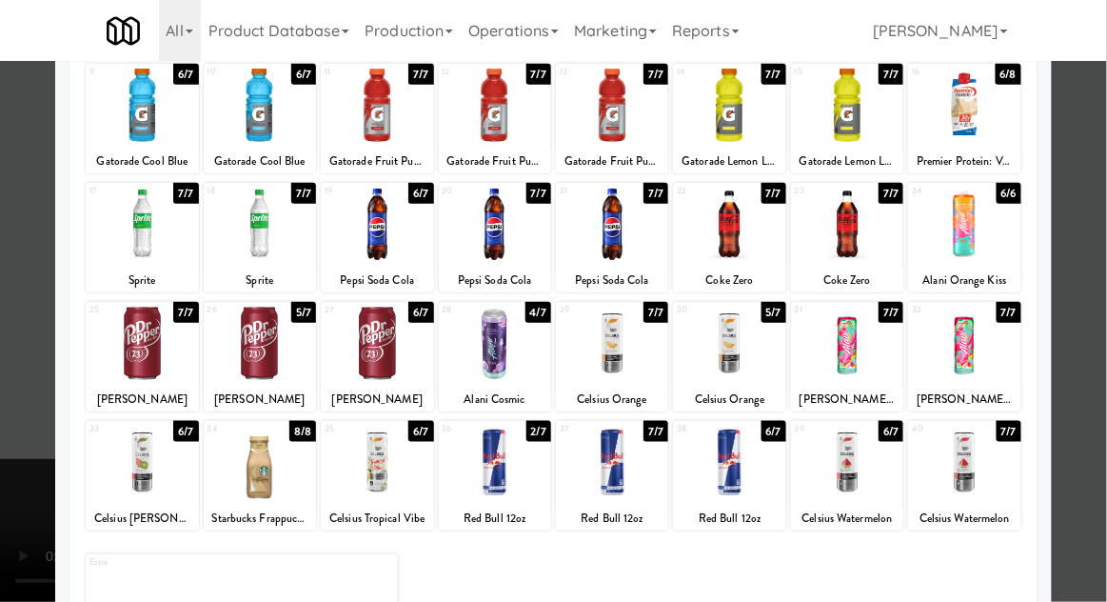
click at [740, 480] on div at bounding box center [729, 461] width 112 height 73
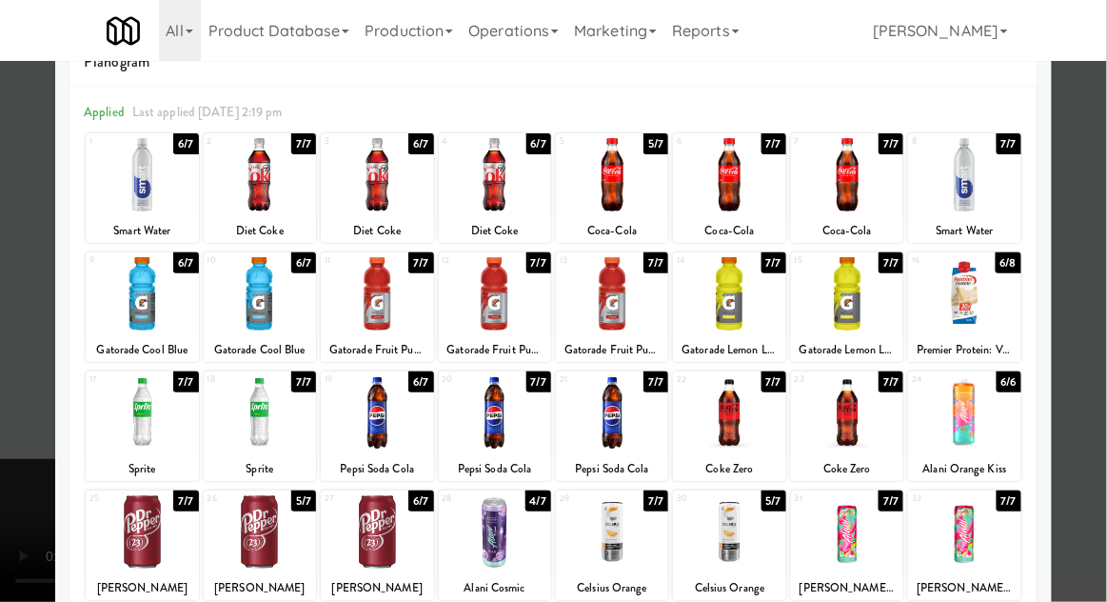
scroll to position [0, 0]
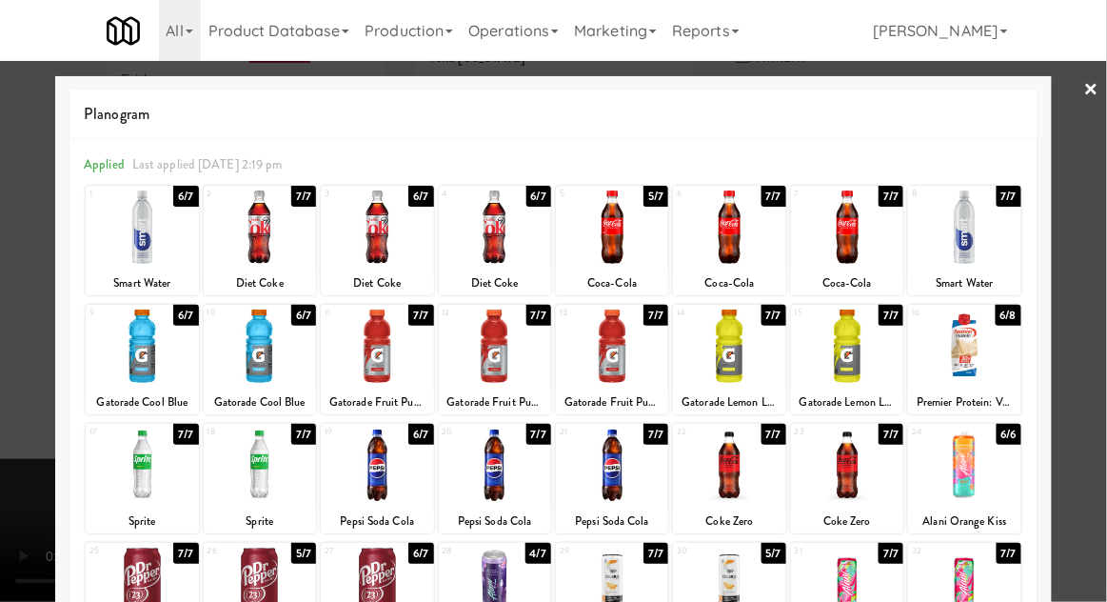
click at [1092, 102] on link "×" at bounding box center [1091, 90] width 15 height 59
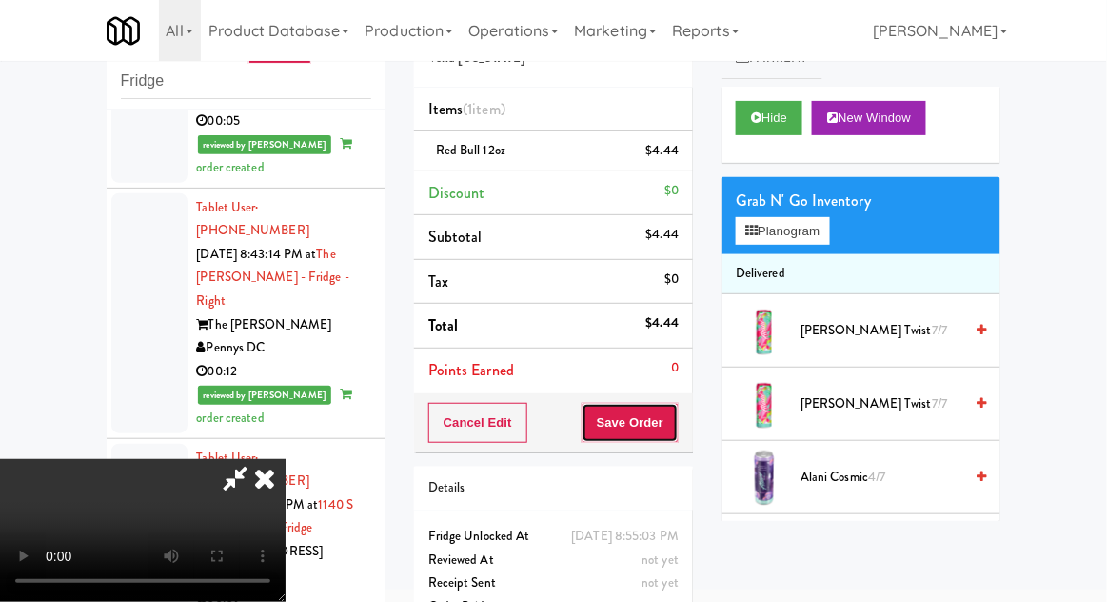
click at [669, 426] on button "Save Order" at bounding box center [630, 423] width 97 height 40
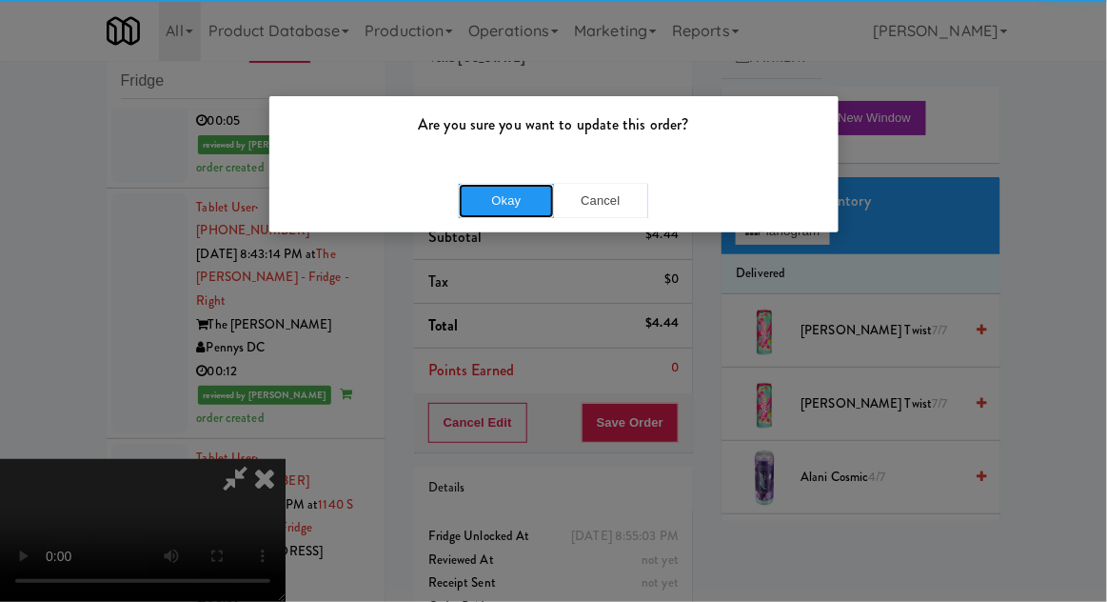
click at [495, 198] on button "Okay" at bounding box center [506, 201] width 95 height 34
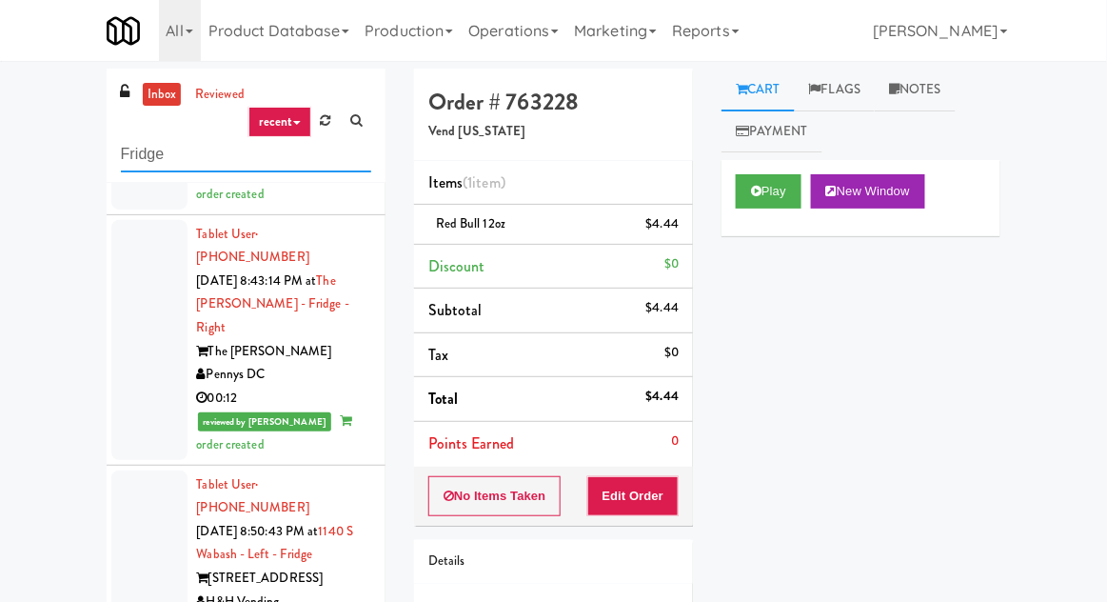
click at [131, 157] on input "Fridge" at bounding box center [246, 154] width 250 height 35
click at [122, 146] on input "Fridge" at bounding box center [246, 154] width 250 height 35
click at [65, 194] on div "inbox reviewed recent all unclear take inventory issue suspicious failed recent…" at bounding box center [553, 419] width 1107 height 700
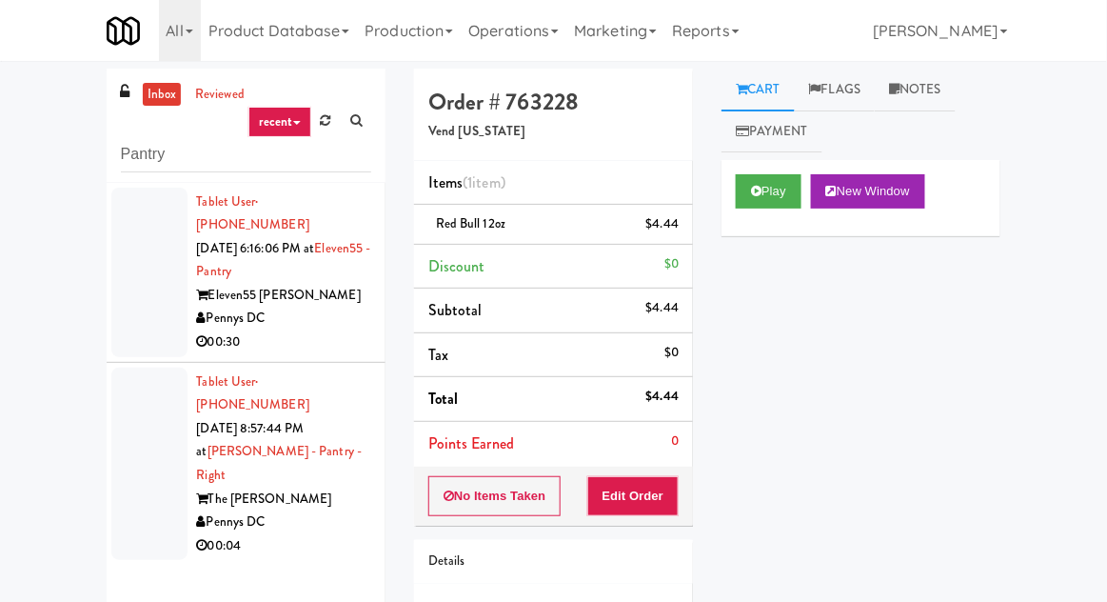
click at [121, 284] on div at bounding box center [149, 272] width 76 height 169
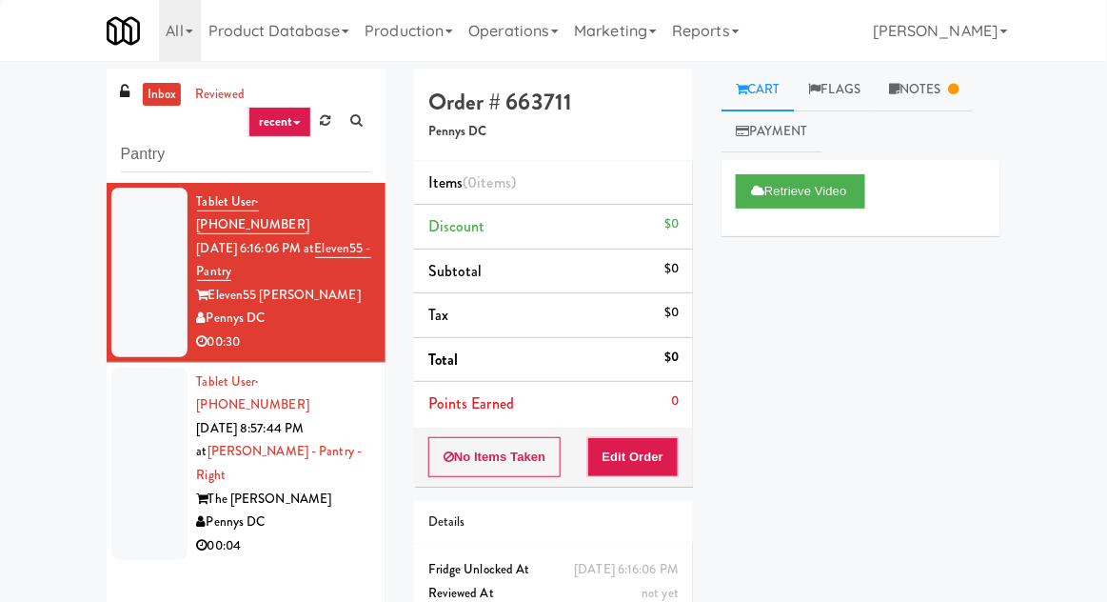
click at [141, 431] on div at bounding box center [149, 463] width 76 height 193
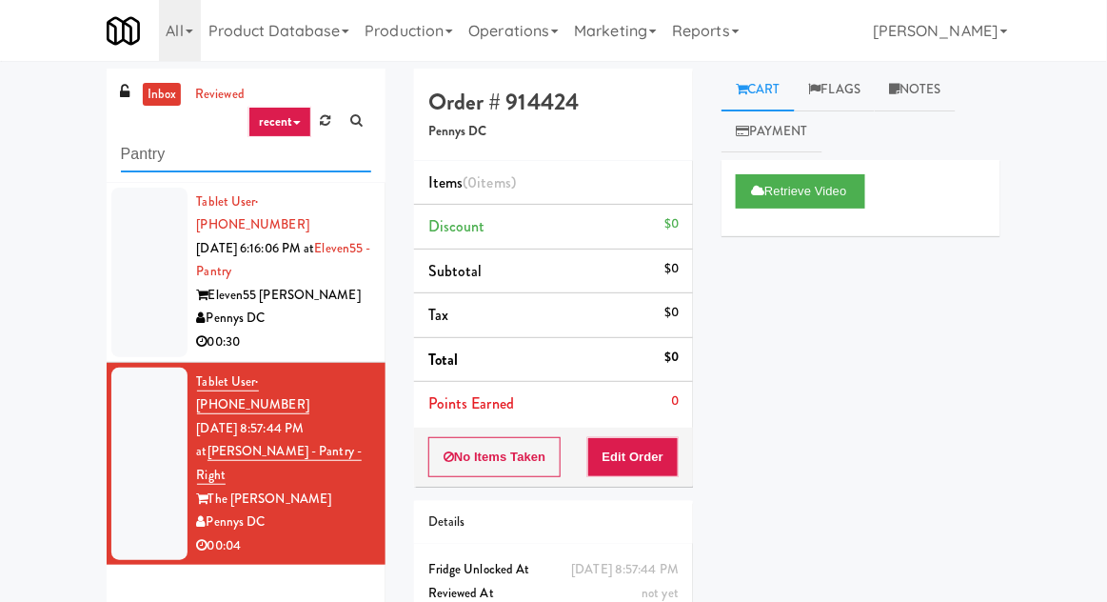
click at [141, 146] on input "Pantry" at bounding box center [246, 154] width 250 height 35
click at [127, 155] on input "Pantry" at bounding box center [246, 154] width 250 height 35
click at [126, 148] on input "Pantry" at bounding box center [246, 154] width 250 height 35
type input "Ambient"
click at [34, 67] on div "inbox reviewed recent all unclear take inventory issue suspicious failed recent…" at bounding box center [553, 371] width 1107 height 620
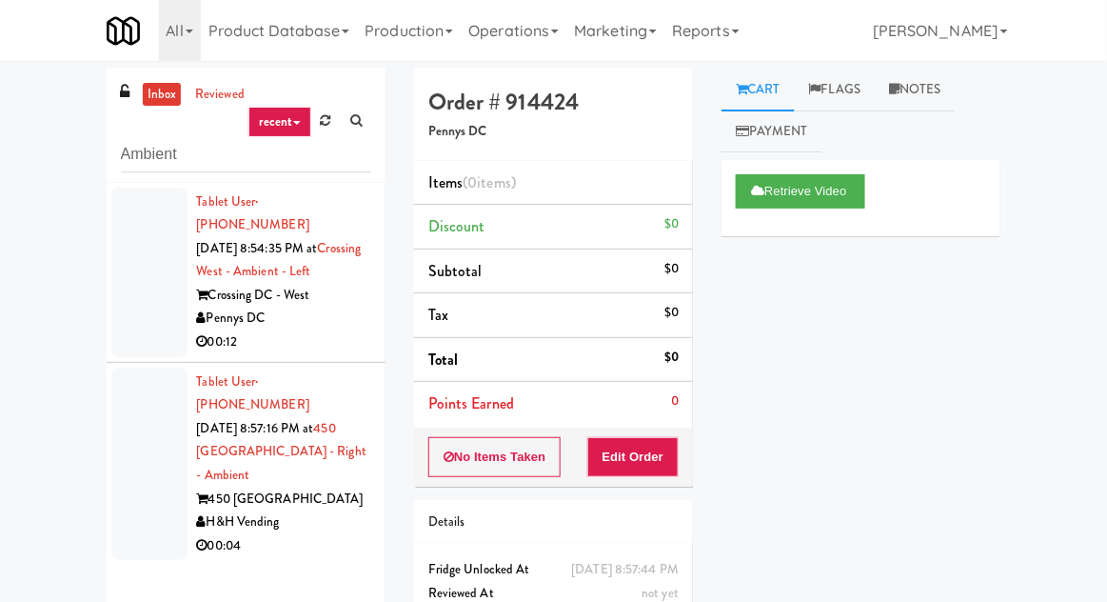
click at [145, 306] on div at bounding box center [149, 272] width 76 height 169
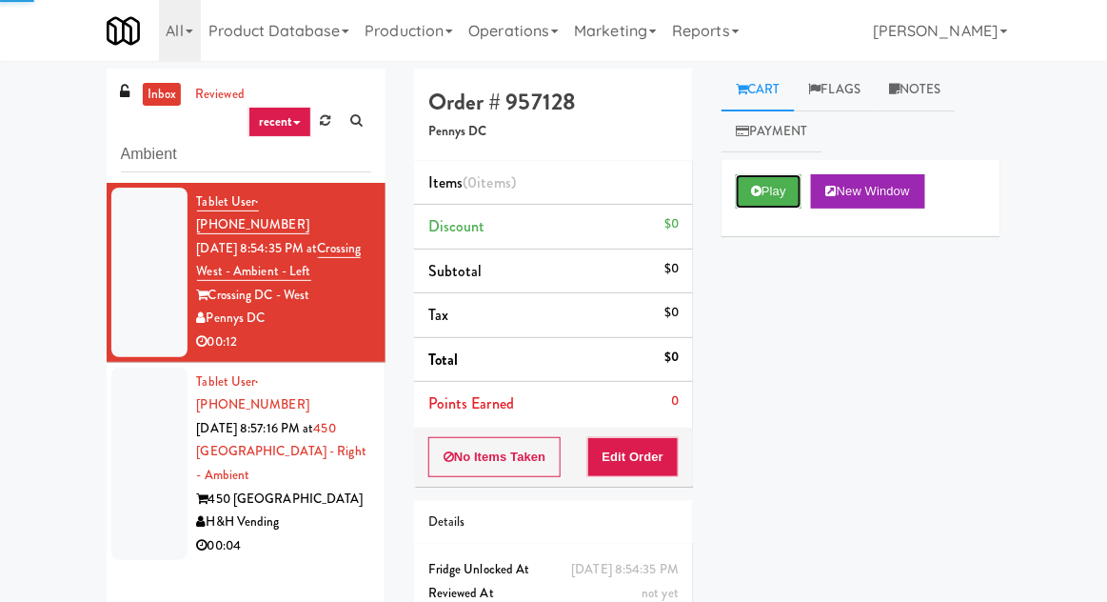
click at [787, 196] on button "Play" at bounding box center [769, 191] width 66 height 34
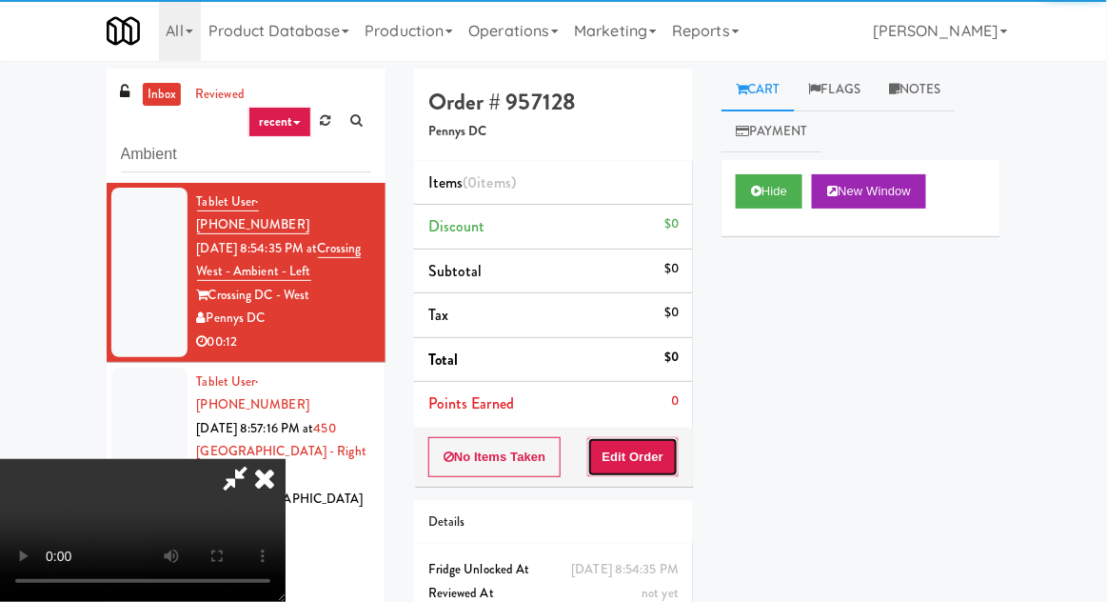
click at [669, 458] on button "Edit Order" at bounding box center [633, 457] width 92 height 40
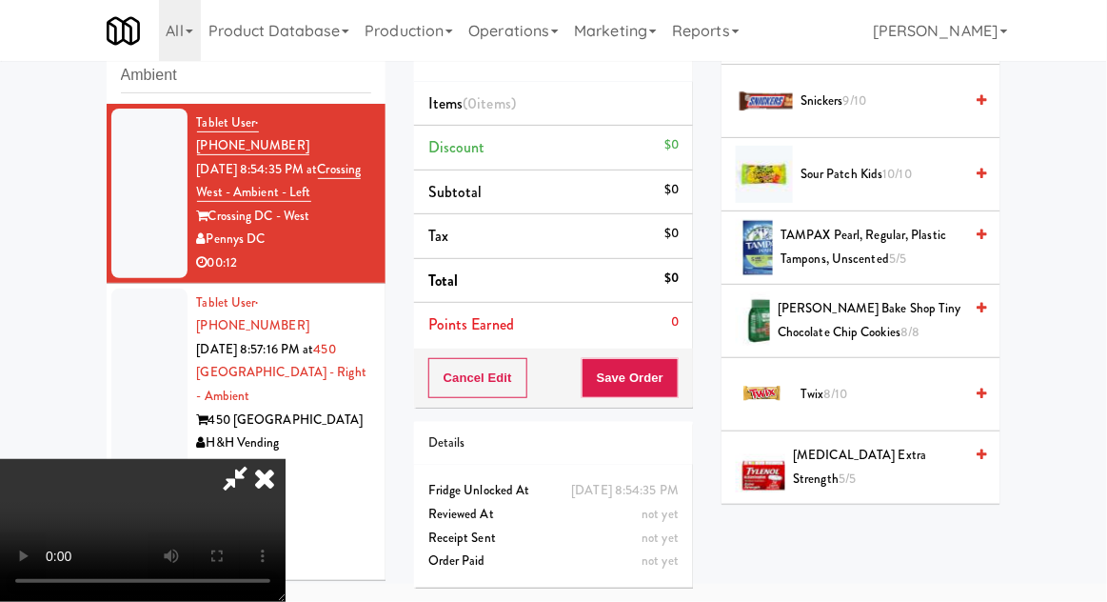
scroll to position [2064, 0]
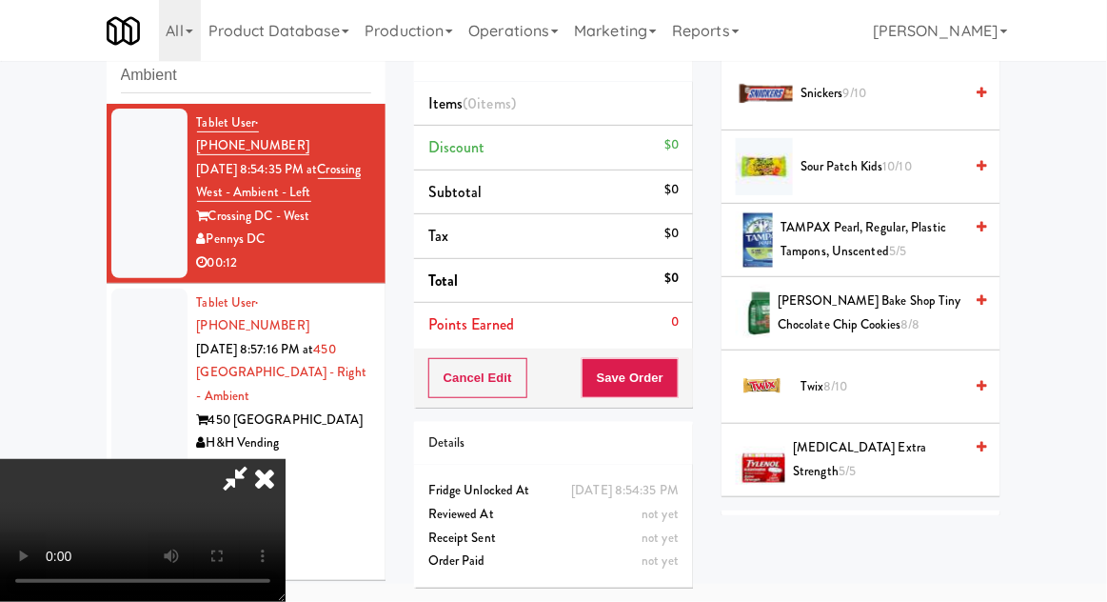
click at [877, 375] on span "Twix 8/10" at bounding box center [881, 387] width 162 height 24
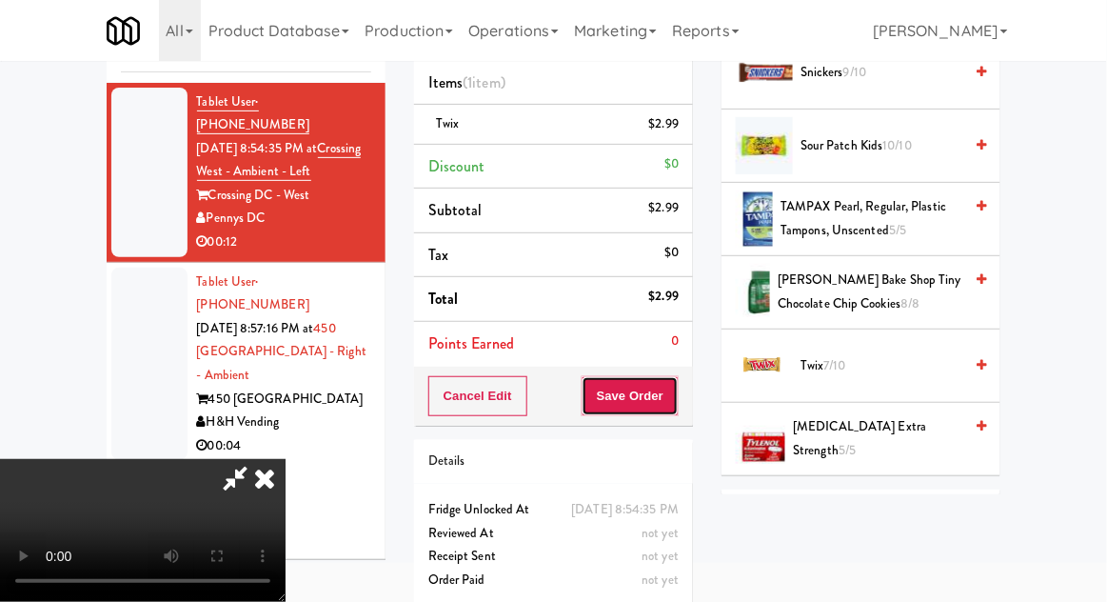
click at [675, 394] on button "Save Order" at bounding box center [630, 396] width 97 height 40
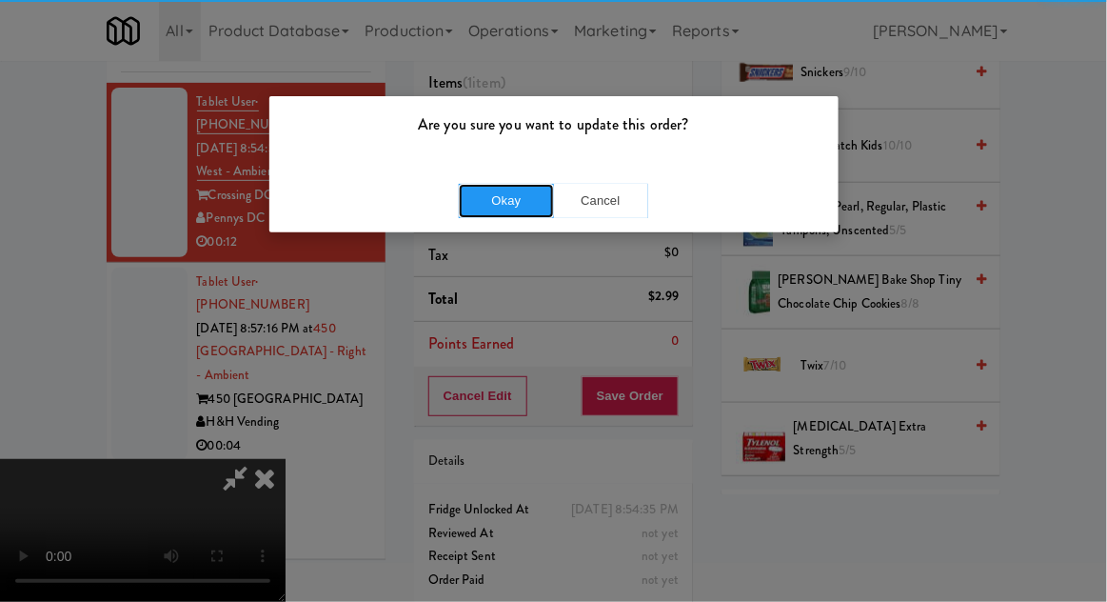
click at [485, 184] on button "Okay" at bounding box center [506, 201] width 95 height 34
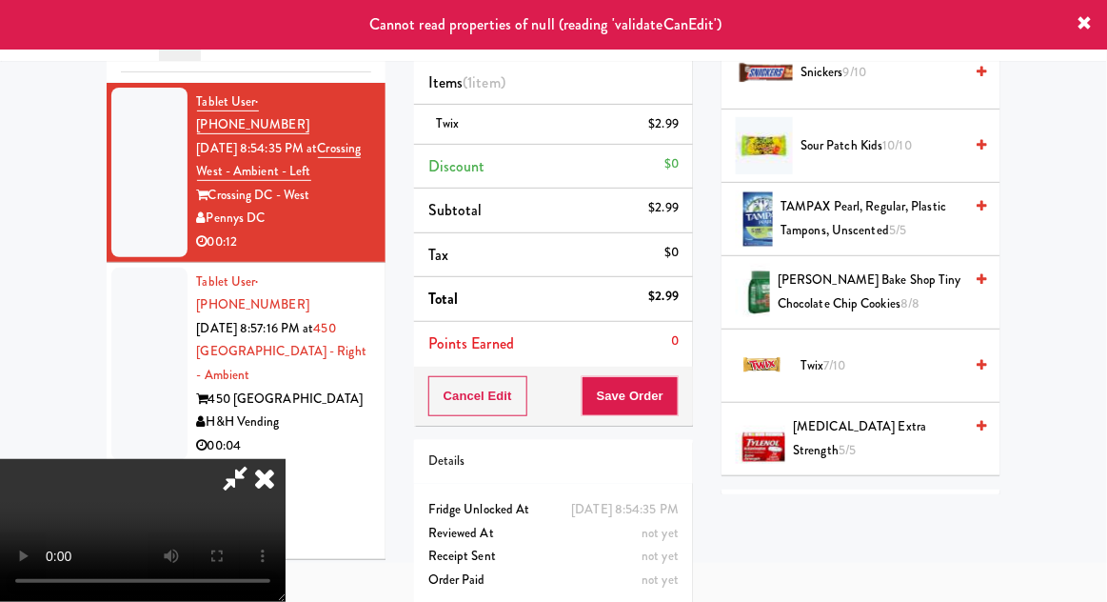
click at [286, 459] on icon at bounding box center [265, 478] width 42 height 38
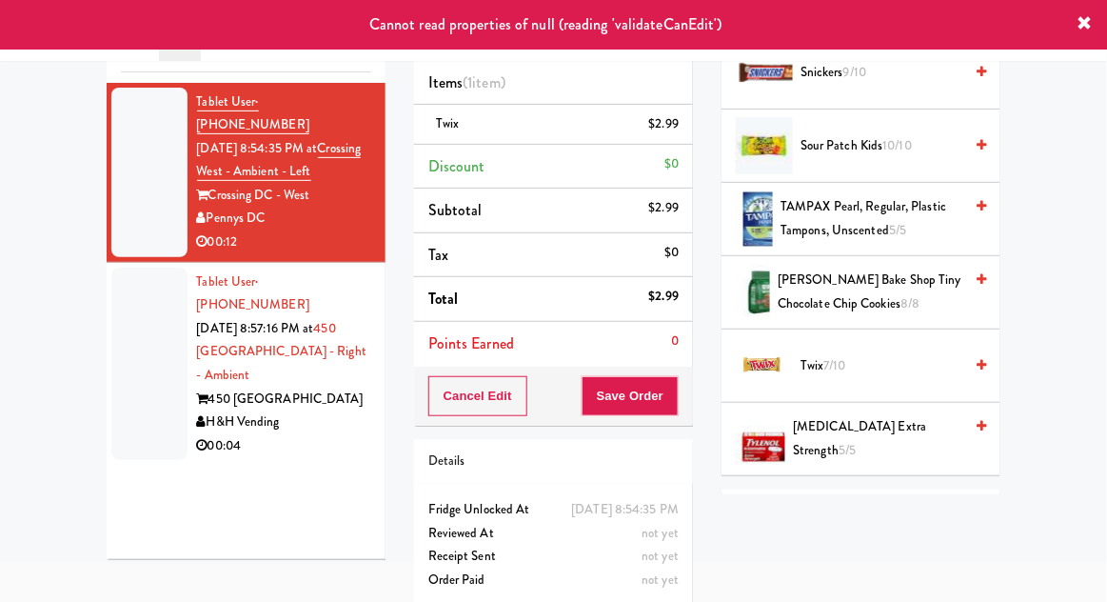
click at [148, 358] on div at bounding box center [149, 363] width 76 height 193
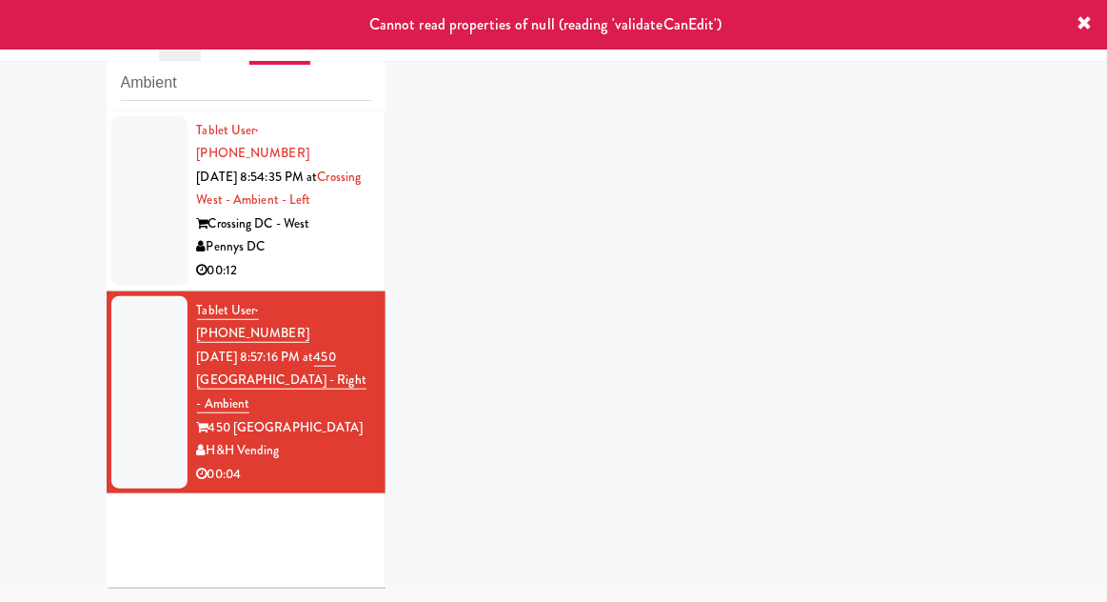
scroll to position [69, 0]
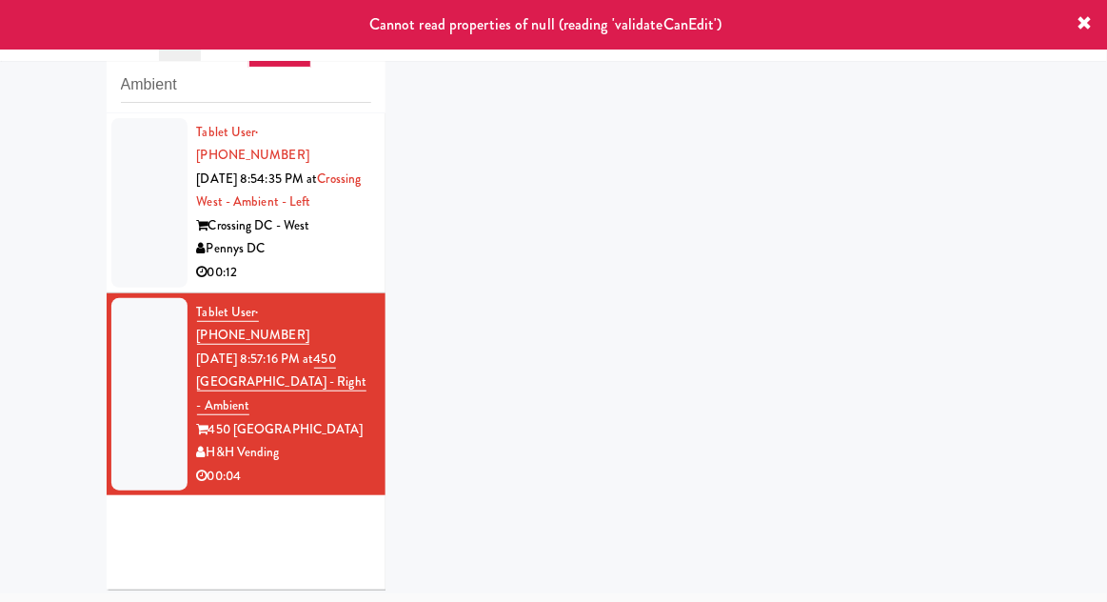
click at [120, 222] on div at bounding box center [149, 202] width 76 height 169
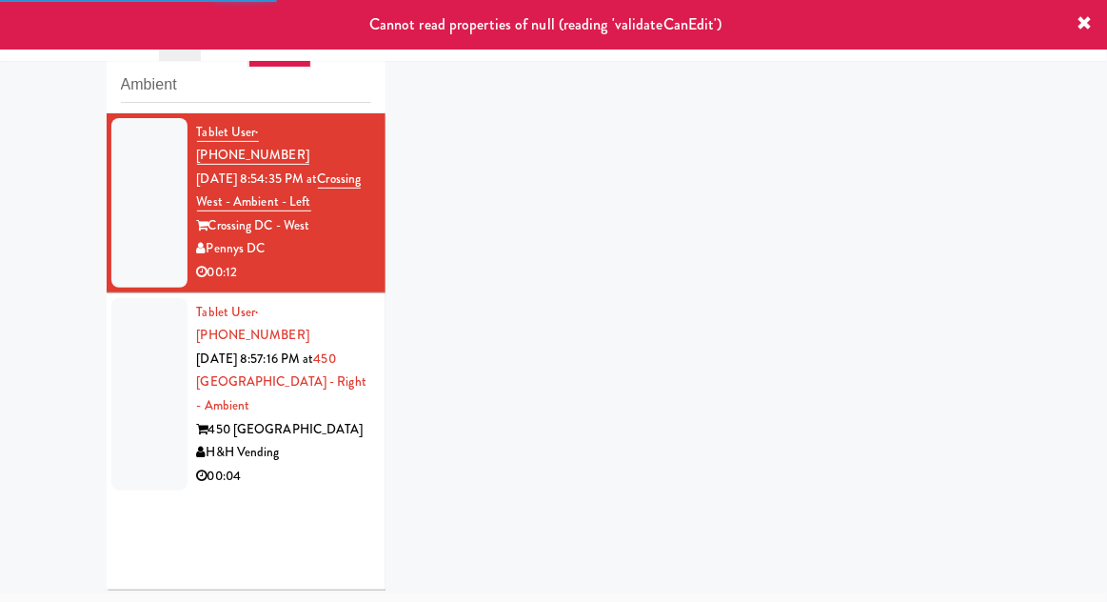
click at [136, 313] on div at bounding box center [149, 394] width 76 height 193
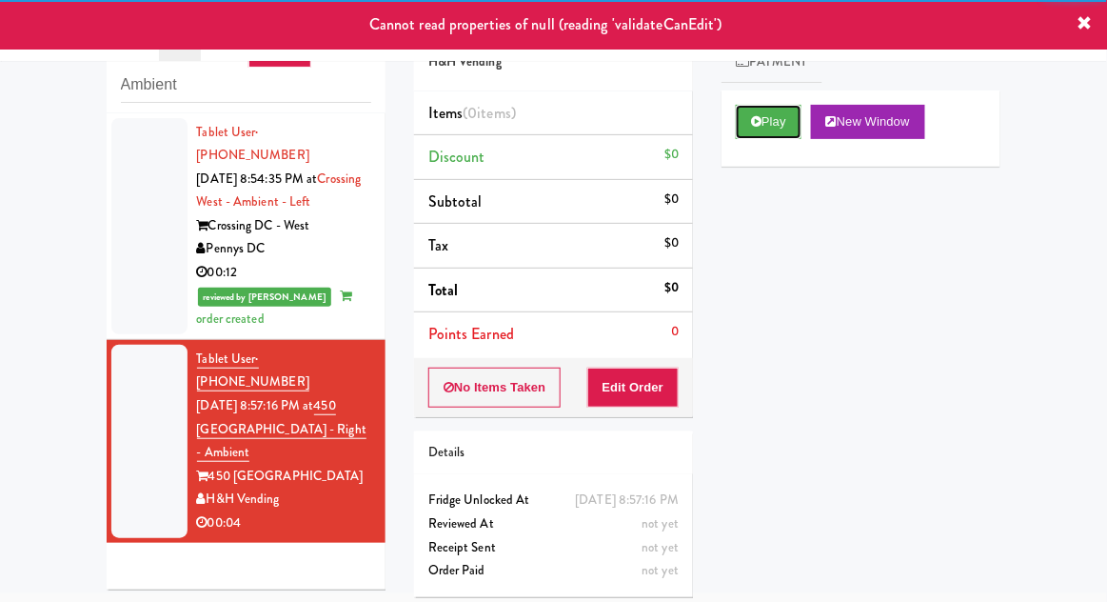
click at [787, 134] on button "Play" at bounding box center [769, 122] width 66 height 34
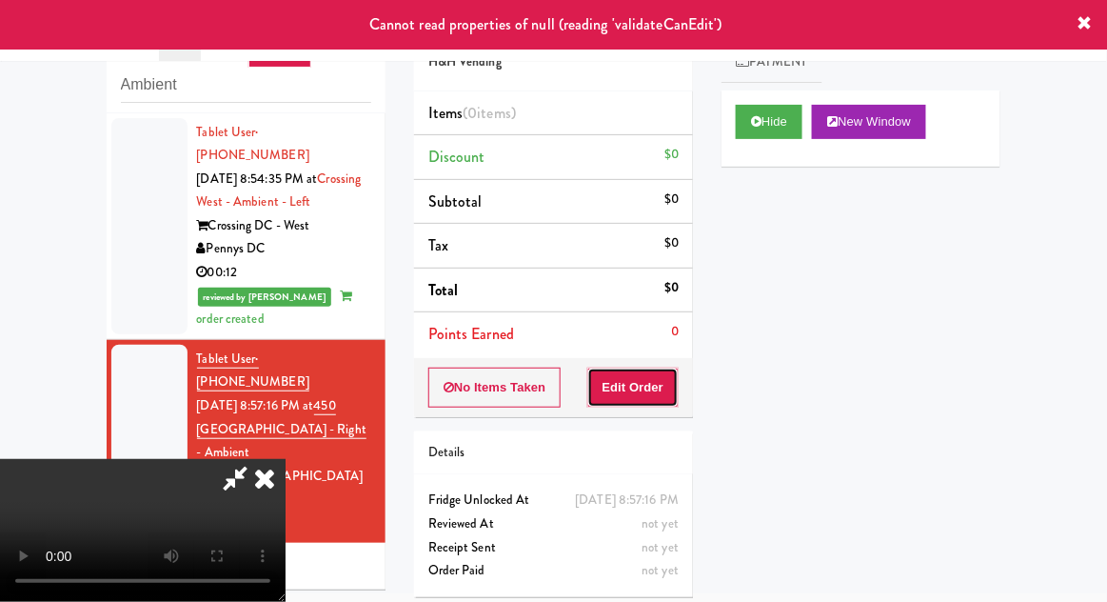
click at [642, 380] on button "Edit Order" at bounding box center [633, 387] width 92 height 40
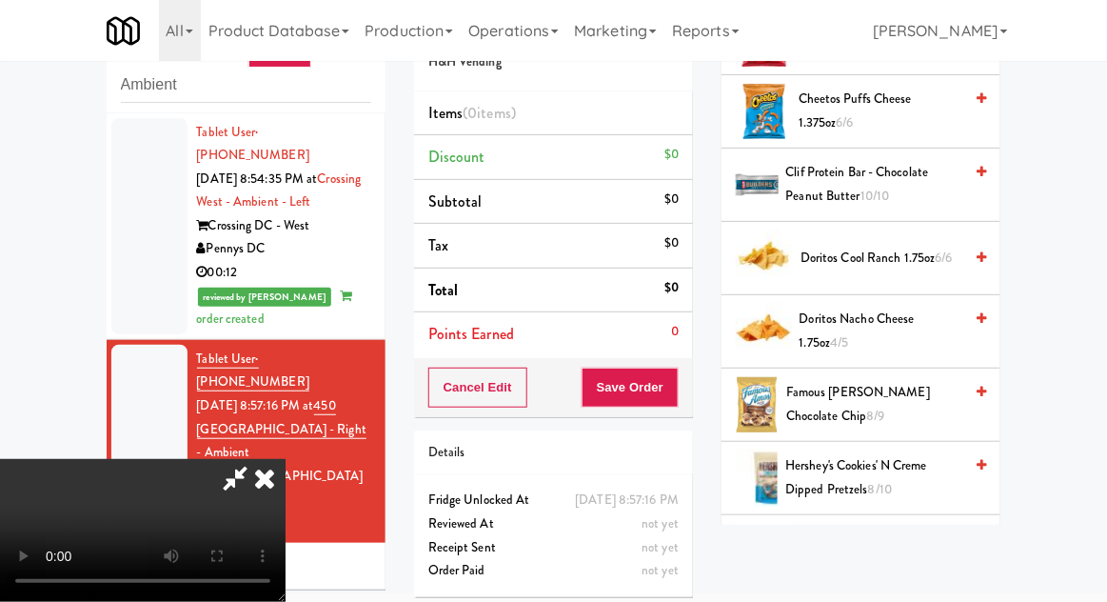
scroll to position [514, 0]
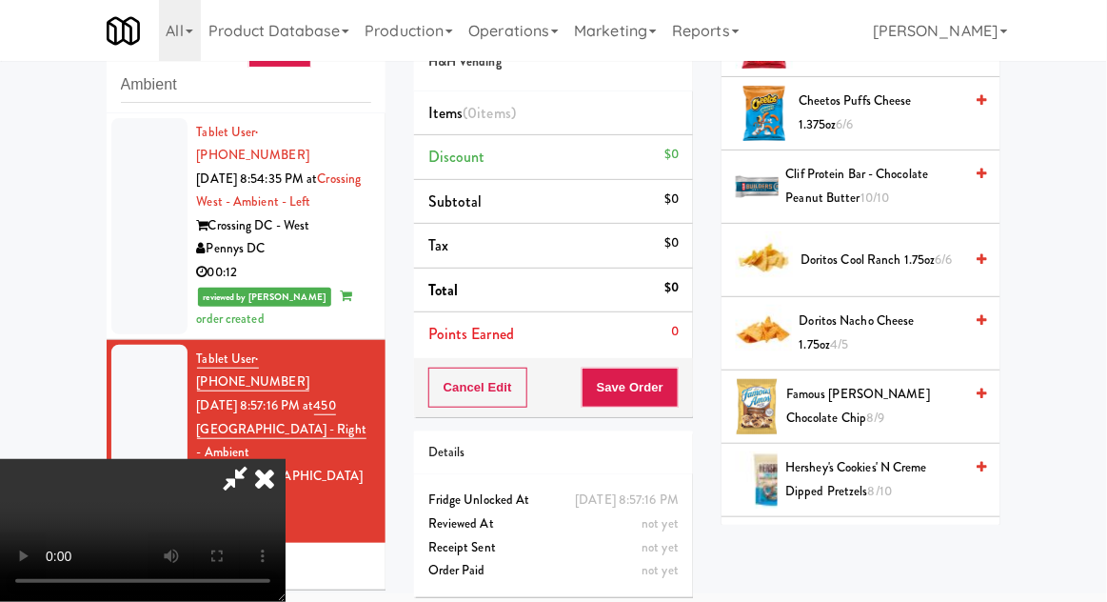
click at [918, 248] on span "Doritos Cool Ranch 1.75oz 6/6" at bounding box center [881, 260] width 162 height 24
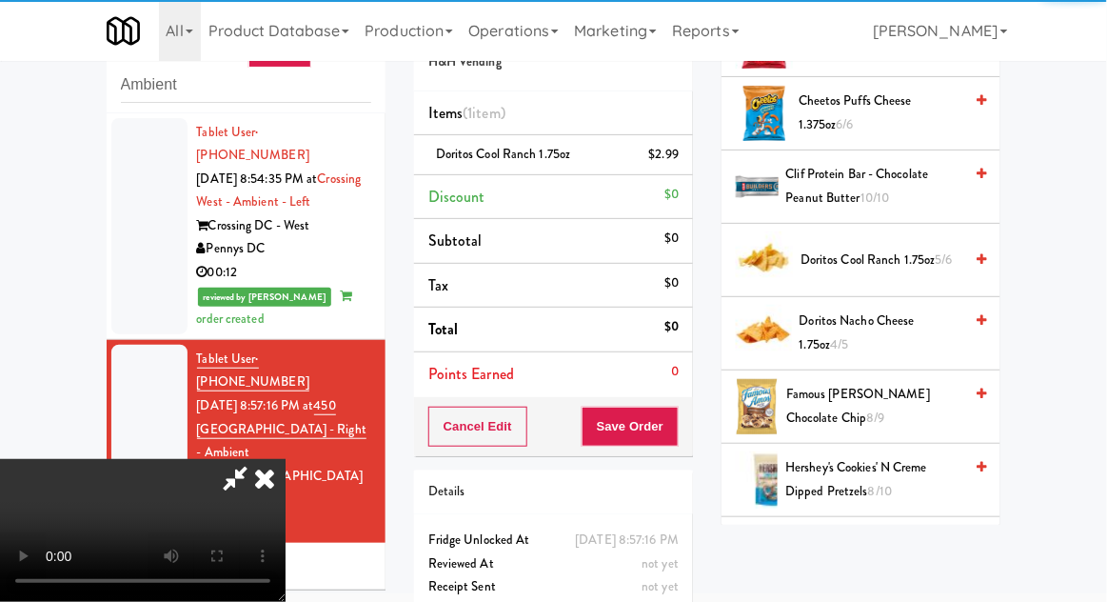
click at [905, 309] on span "Doritos Nacho Cheese 1.75oz 4/5" at bounding box center [882, 332] width 164 height 47
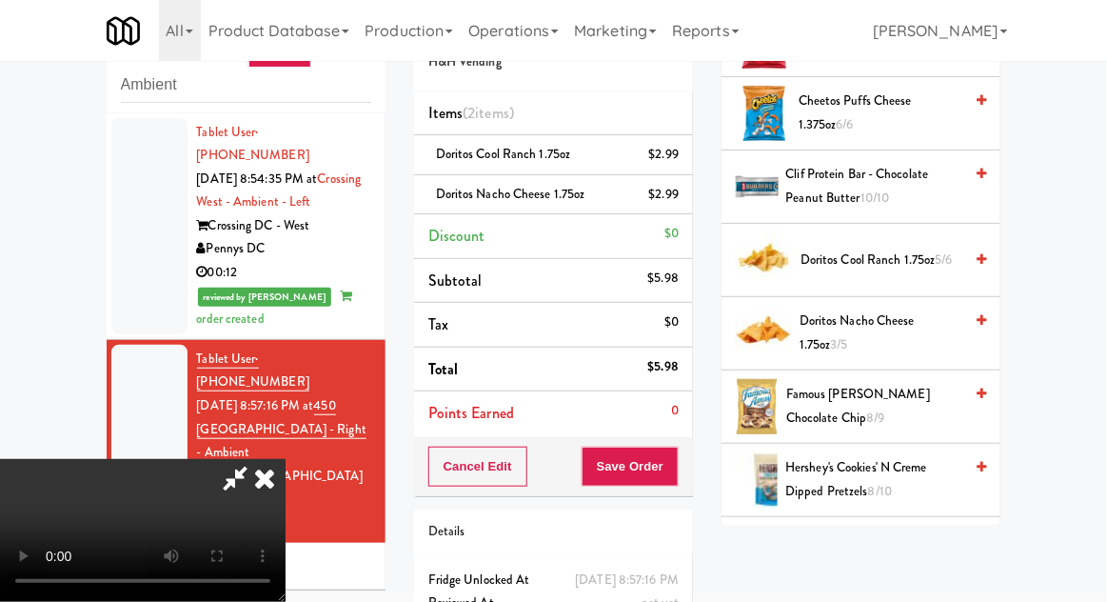
scroll to position [69, 0]
click at [676, 446] on button "Save Order" at bounding box center [630, 466] width 97 height 40
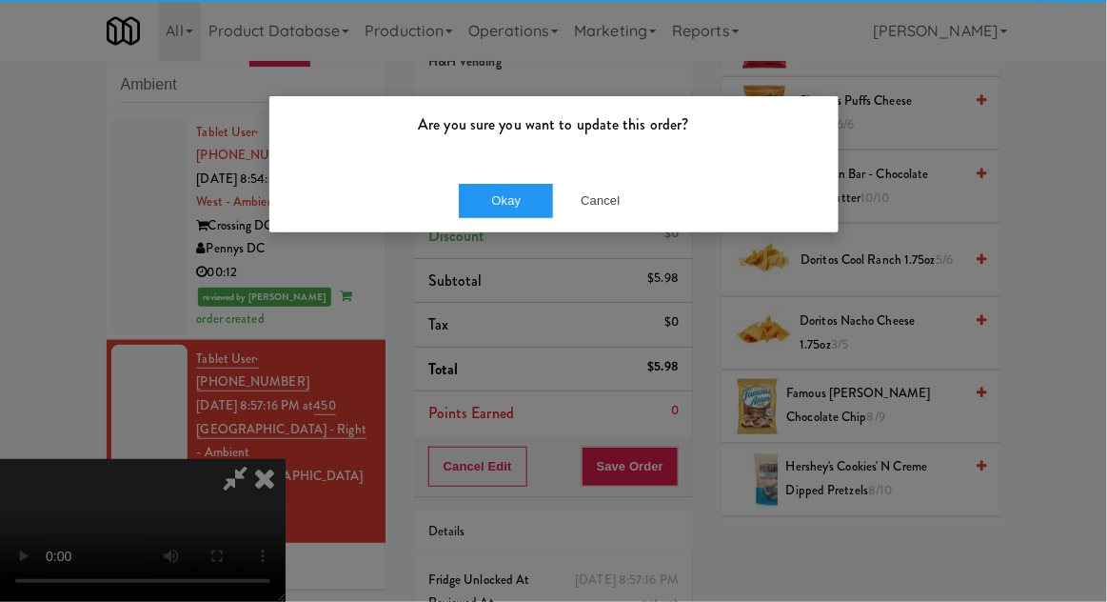
click at [492, 160] on div "Are you sure you want to update this order?" at bounding box center [553, 132] width 569 height 72
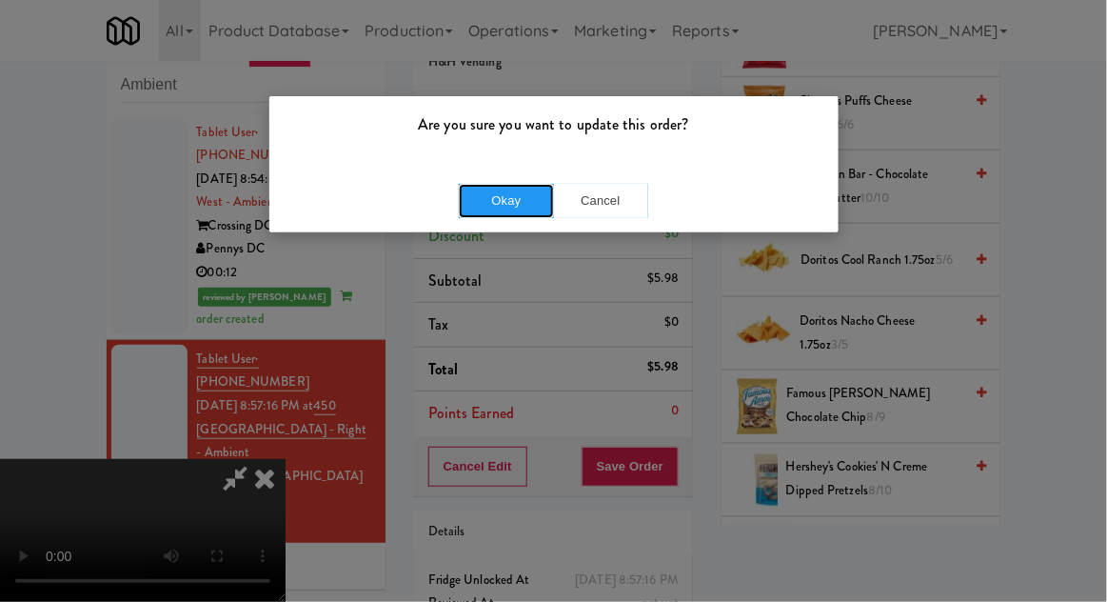
click at [496, 209] on button "Okay" at bounding box center [506, 201] width 95 height 34
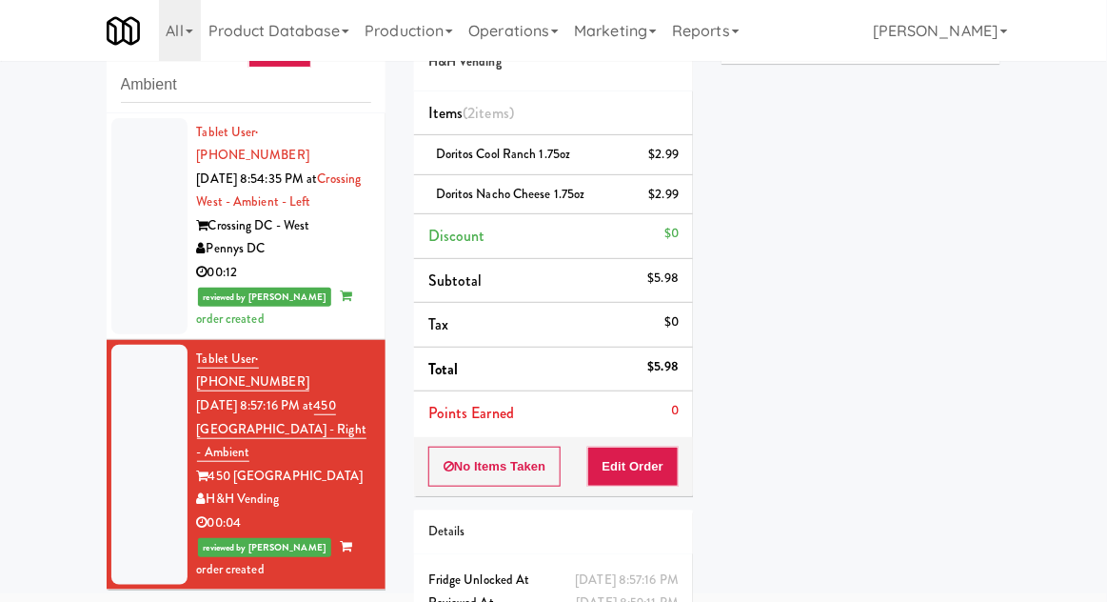
scroll to position [0, 0]
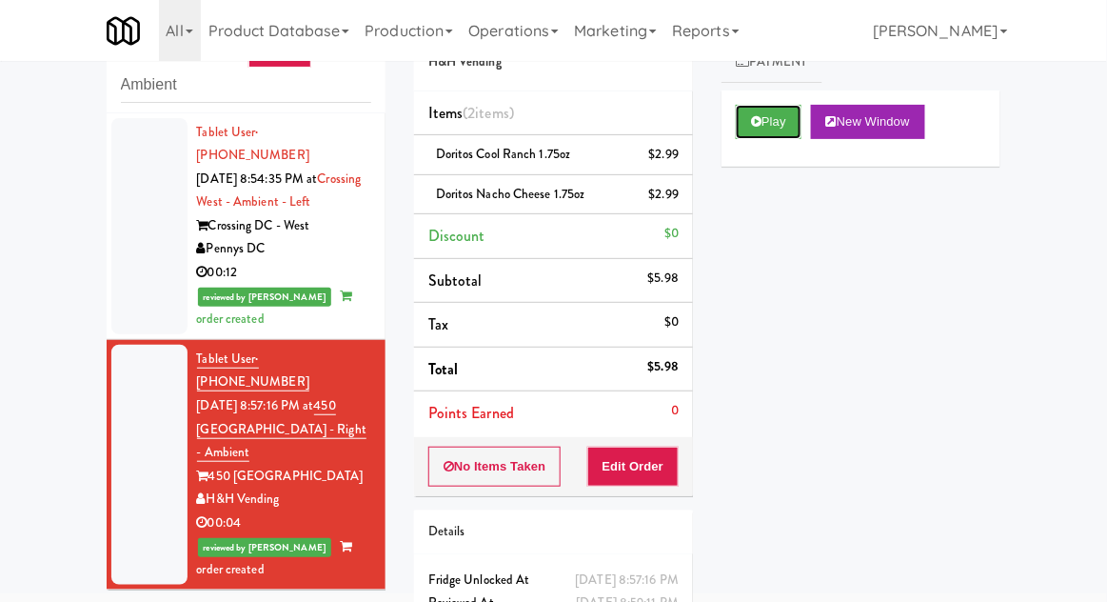
click at [789, 110] on button "Play" at bounding box center [769, 122] width 66 height 34
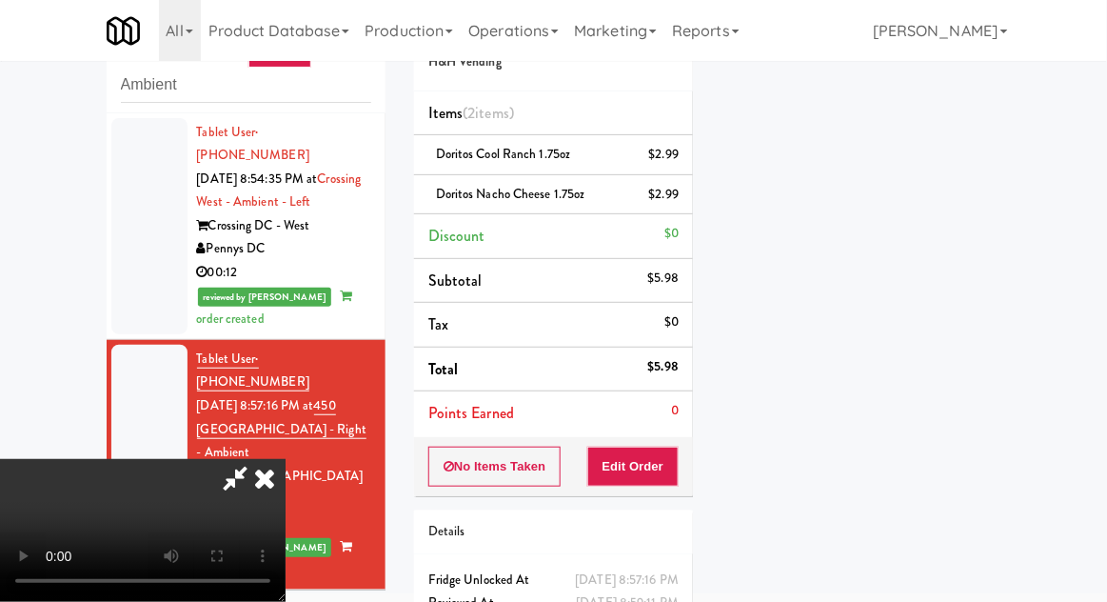
scroll to position [87, 0]
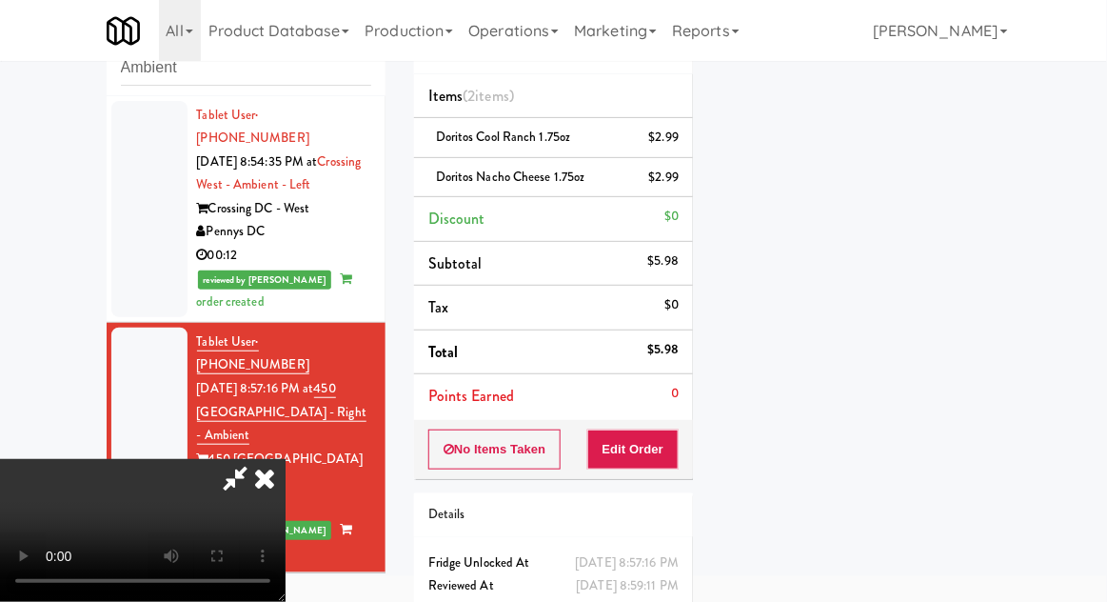
click at [286, 459] on icon at bounding box center [265, 478] width 42 height 38
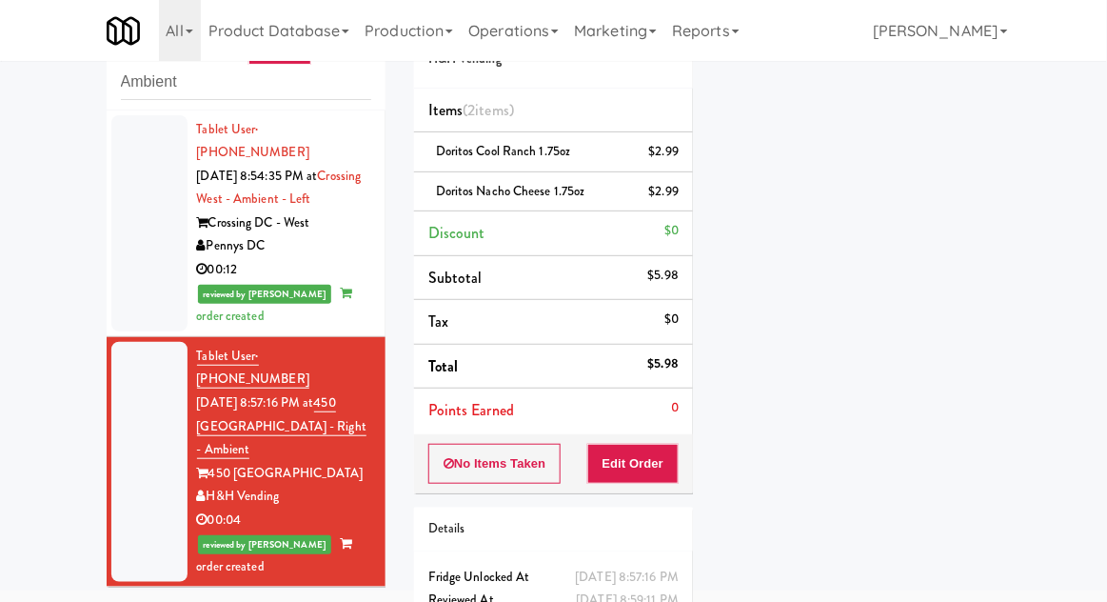
scroll to position [0, 0]
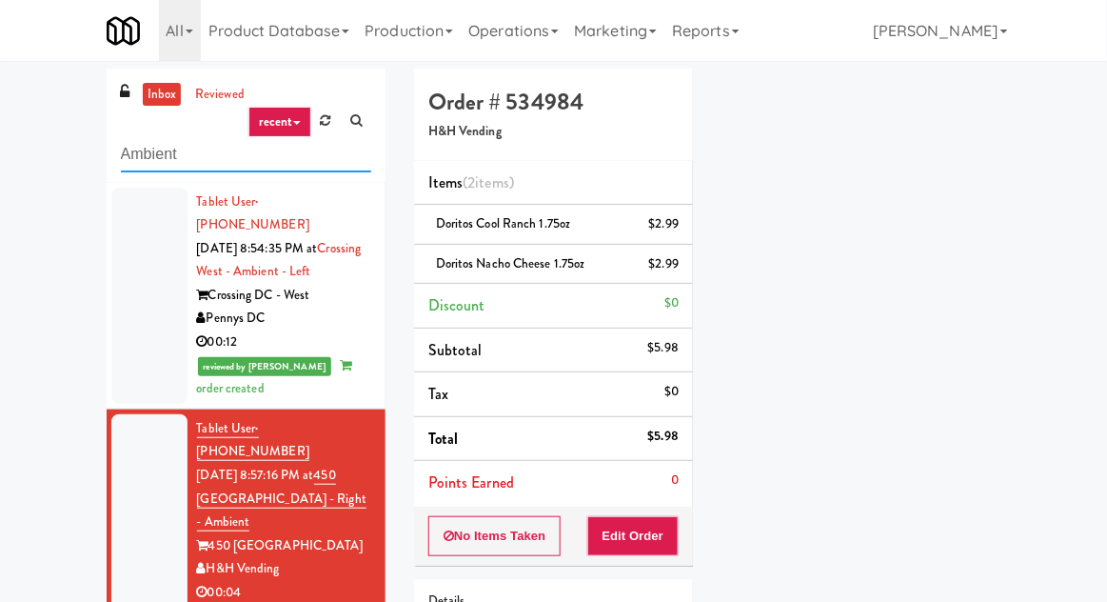
click at [132, 158] on input "Ambient" at bounding box center [246, 154] width 250 height 35
click at [126, 157] on input "Ambient" at bounding box center [246, 154] width 250 height 35
type input "Combo"
click at [35, 99] on div "inbox reviewed recent all unclear take inventory issue suspicious failed recent…" at bounding box center [553, 414] width 1107 height 691
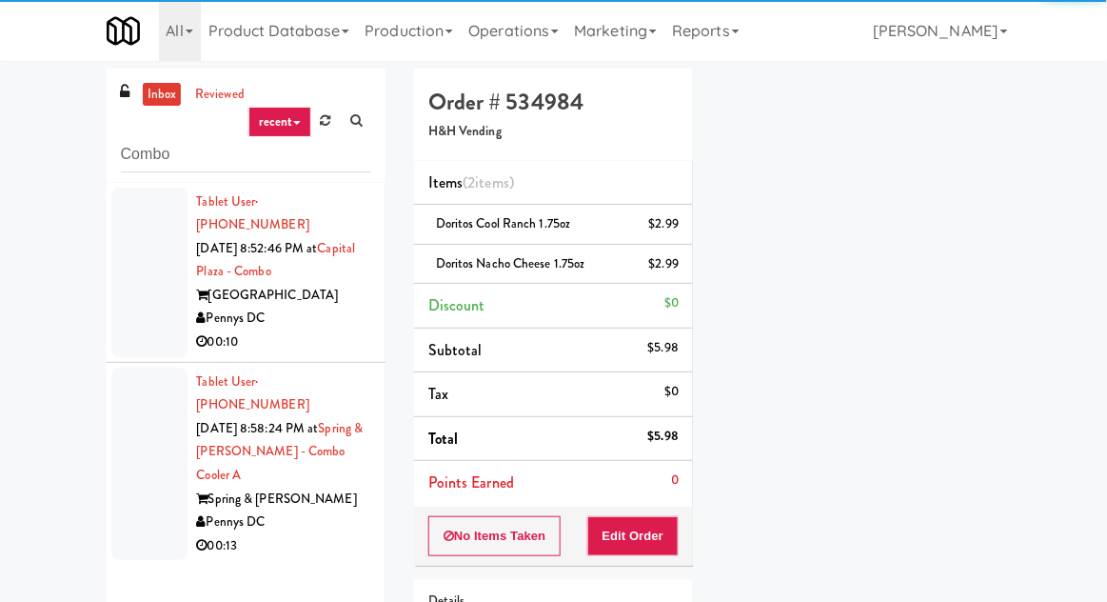
click at [123, 277] on div at bounding box center [149, 272] width 76 height 169
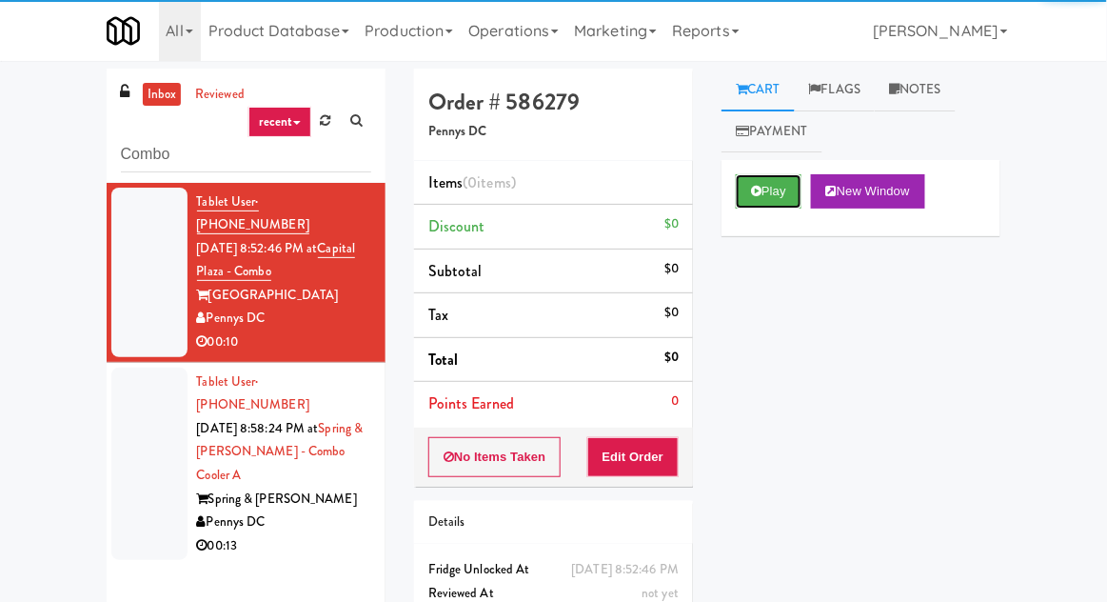
click at [771, 183] on button "Play" at bounding box center [769, 191] width 66 height 34
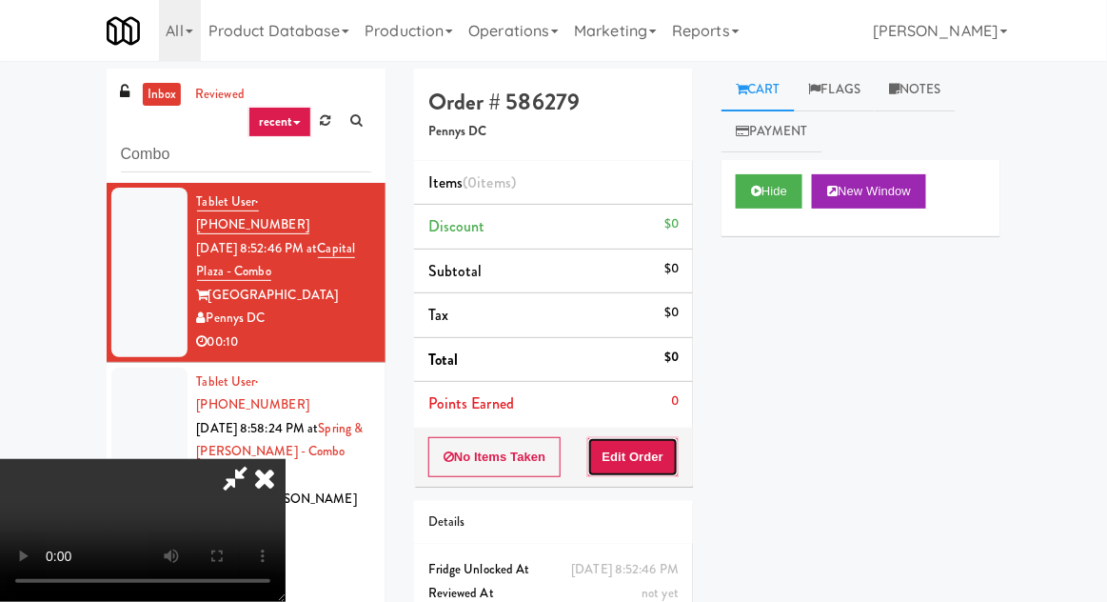
click at [675, 459] on button "Edit Order" at bounding box center [633, 457] width 92 height 40
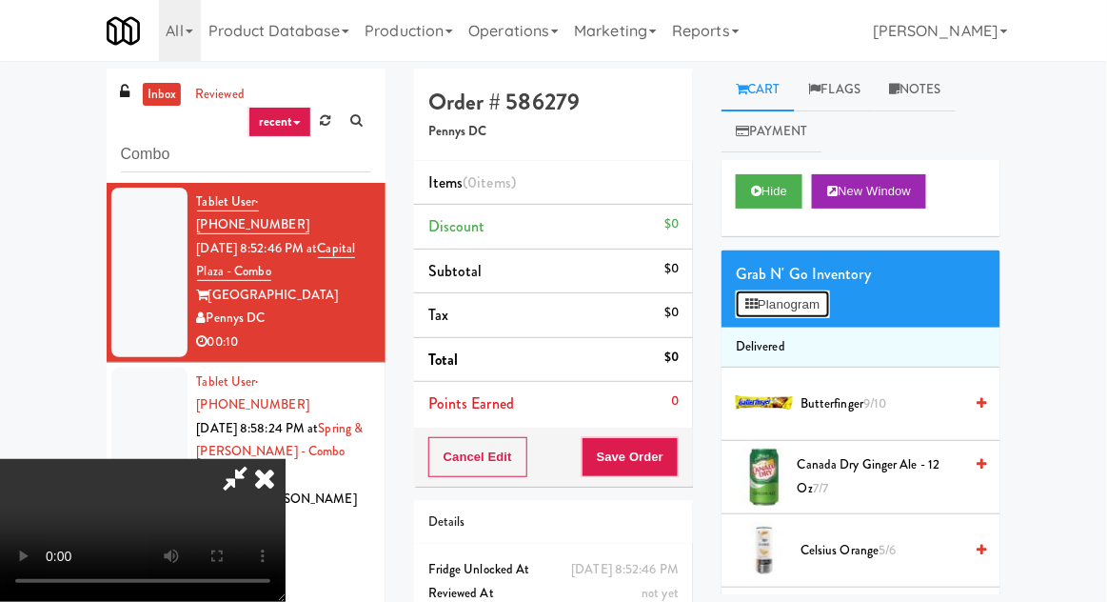
click at [794, 315] on button "Planogram" at bounding box center [782, 304] width 93 height 29
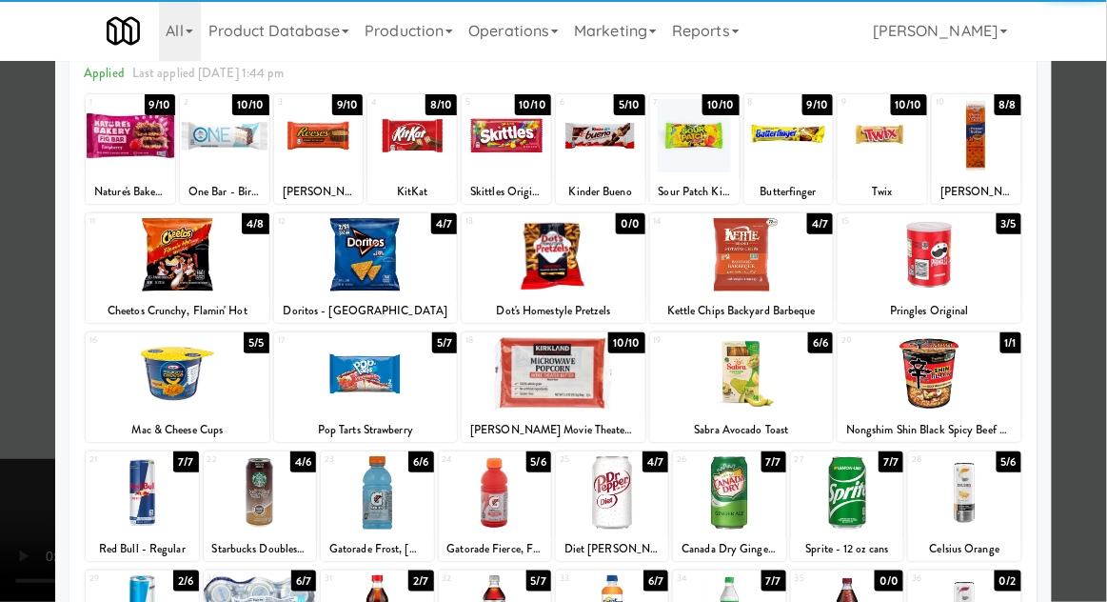
scroll to position [116, 0]
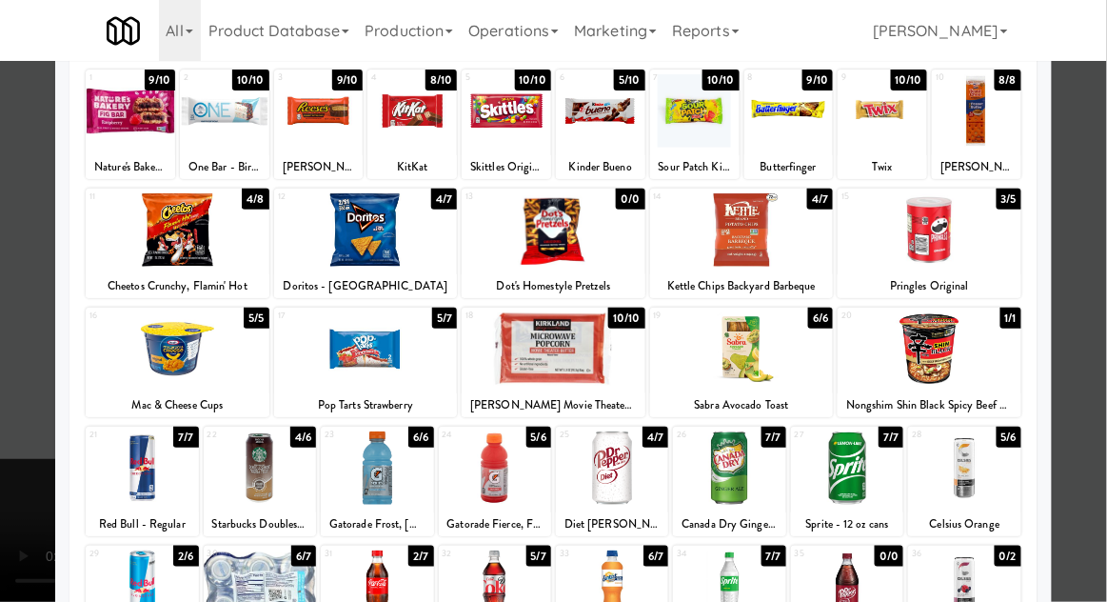
click at [645, 462] on div at bounding box center [612, 467] width 112 height 73
click at [1076, 267] on div at bounding box center [553, 301] width 1107 height 602
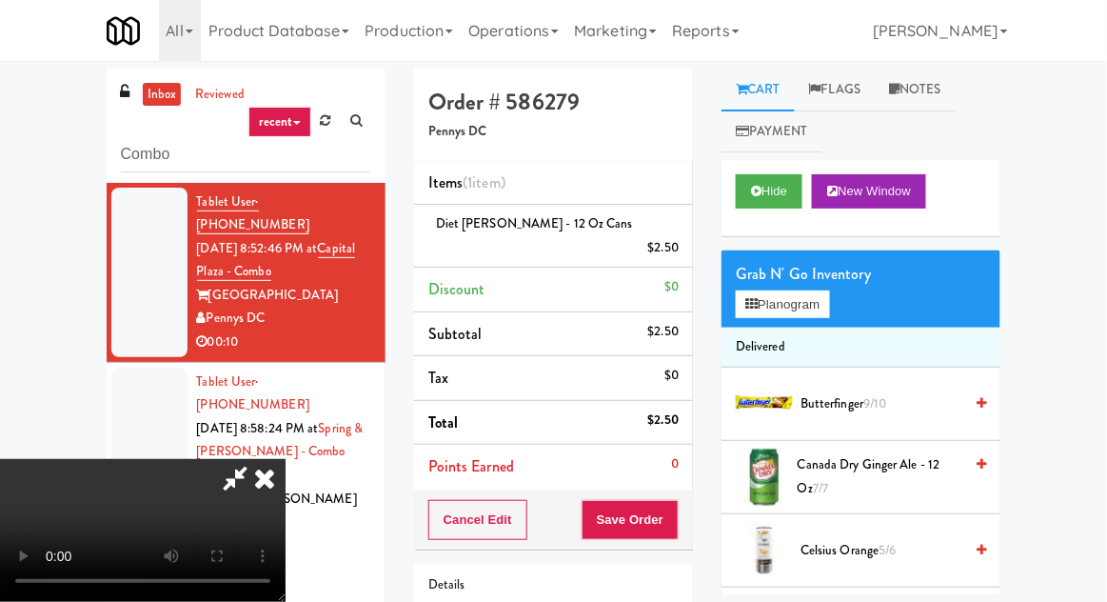
click at [11, 98] on div "inbox reviewed recent all unclear take inventory issue suspicious failed recent…" at bounding box center [553, 406] width 1107 height 675
click at [805, 314] on button "Planogram" at bounding box center [782, 304] width 93 height 29
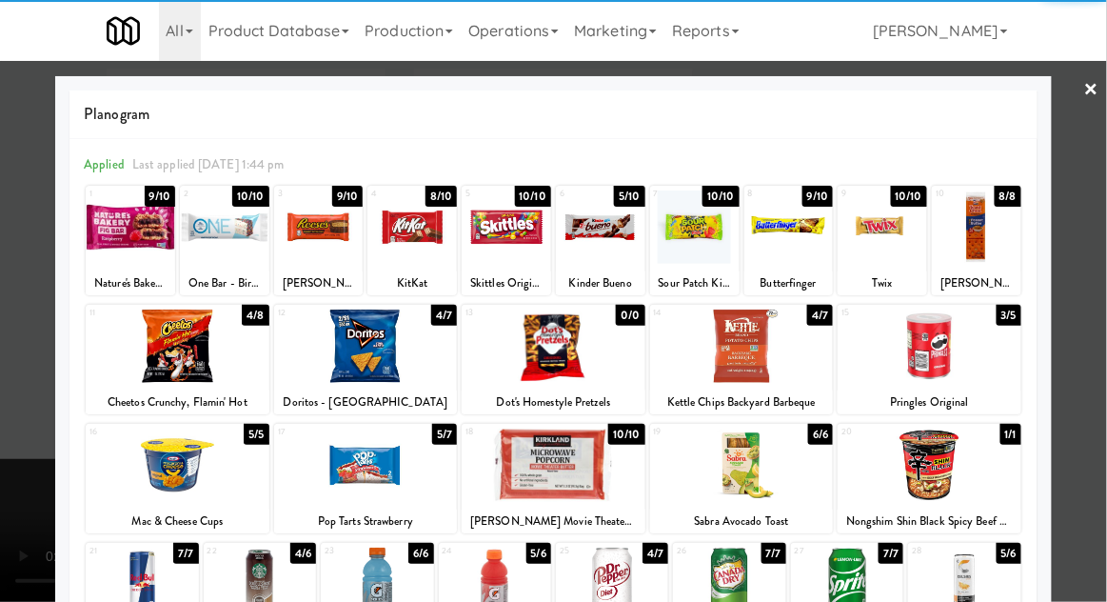
scroll to position [241, 0]
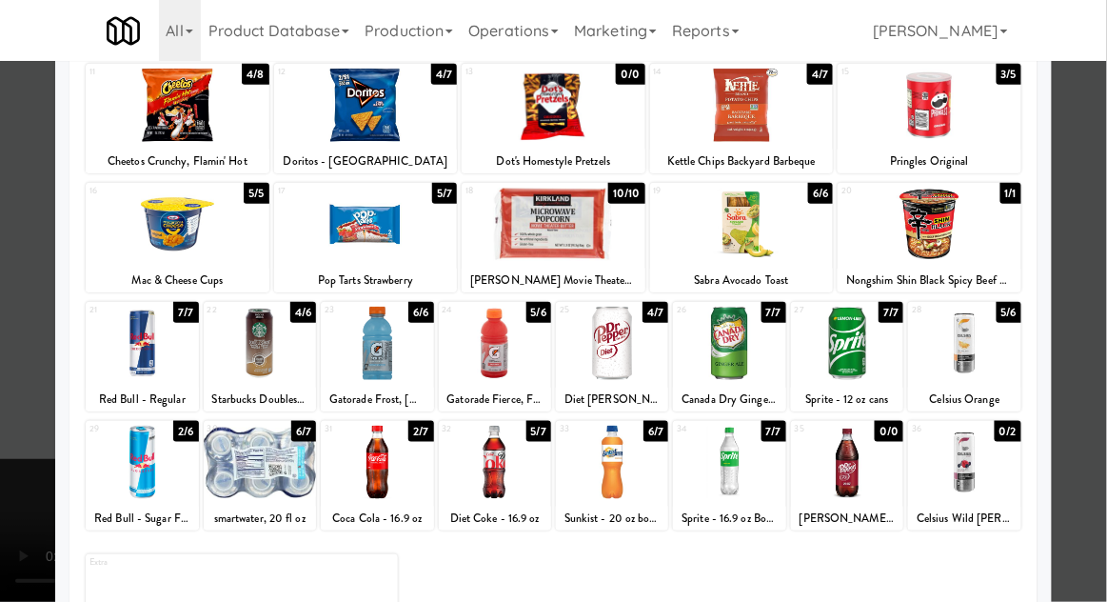
click at [346, 472] on div at bounding box center [377, 461] width 112 height 73
click at [1083, 341] on div at bounding box center [553, 301] width 1107 height 602
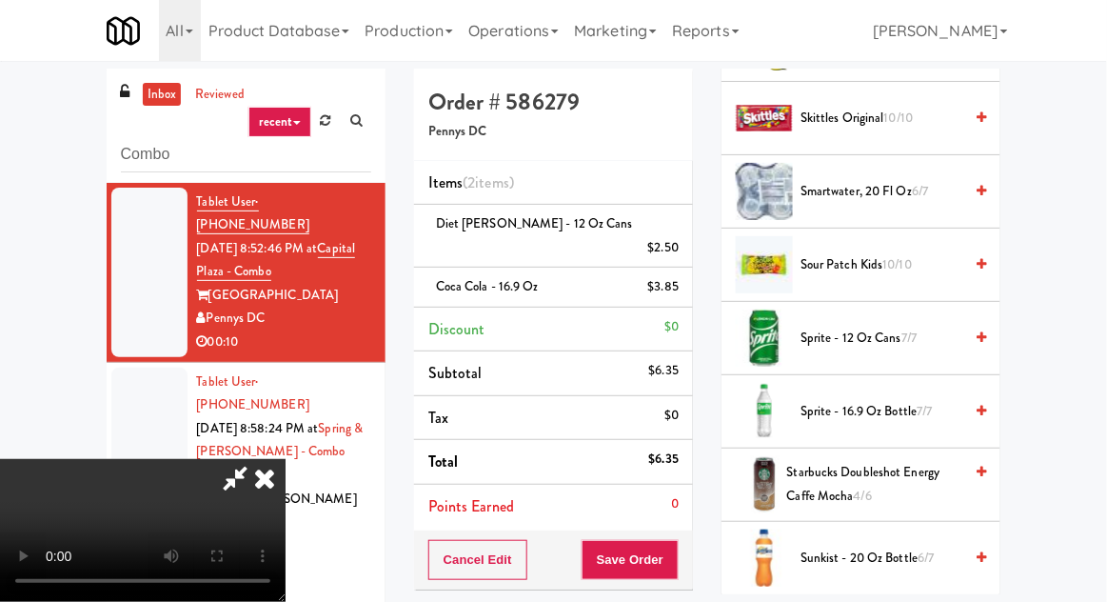
scroll to position [2137, 0]
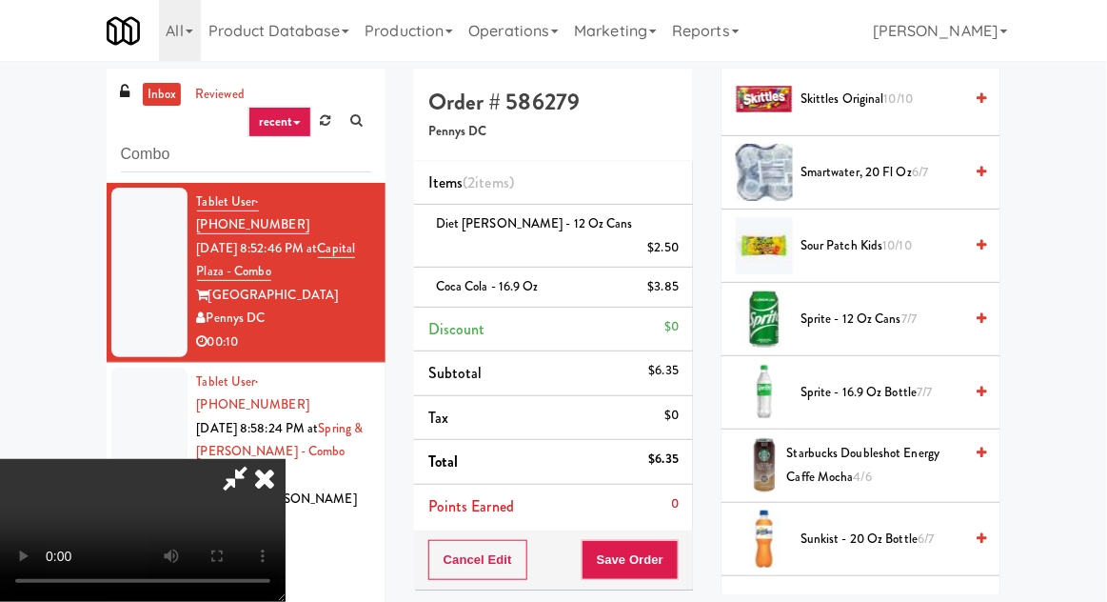
click at [892, 527] on span "Sunkist - 20 oz bottle 6/7" at bounding box center [881, 539] width 162 height 24
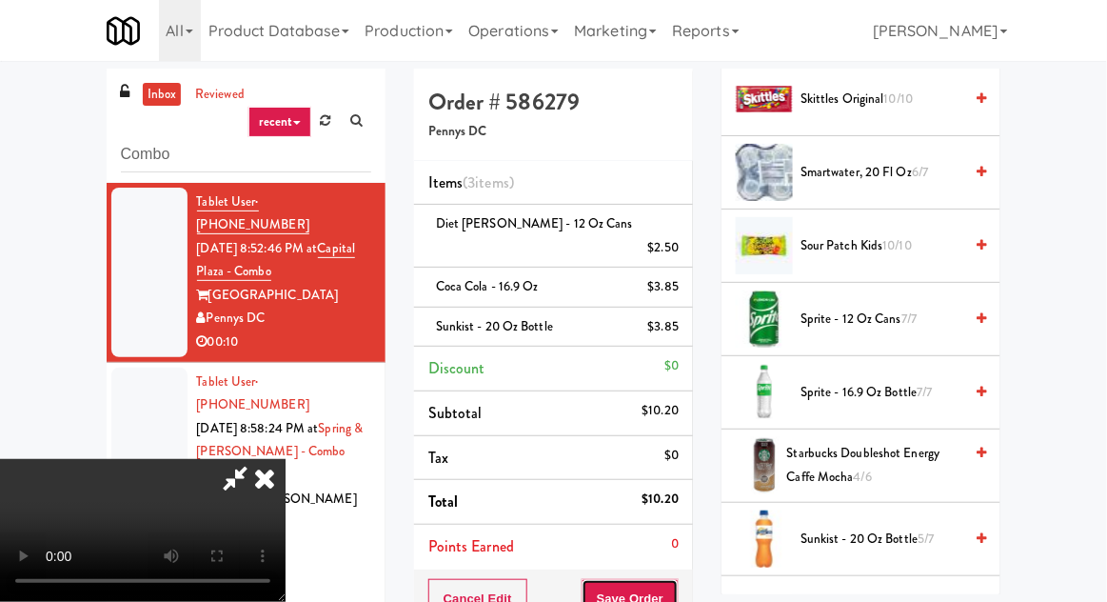
click at [677, 579] on button "Save Order" at bounding box center [630, 599] width 97 height 40
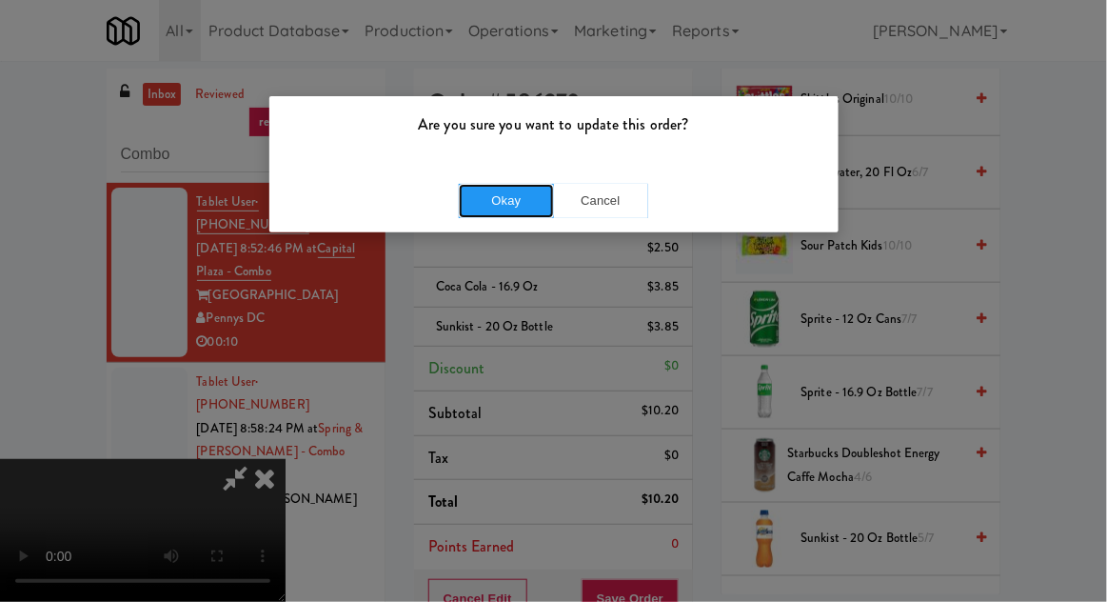
click at [485, 215] on button "Okay" at bounding box center [506, 201] width 95 height 34
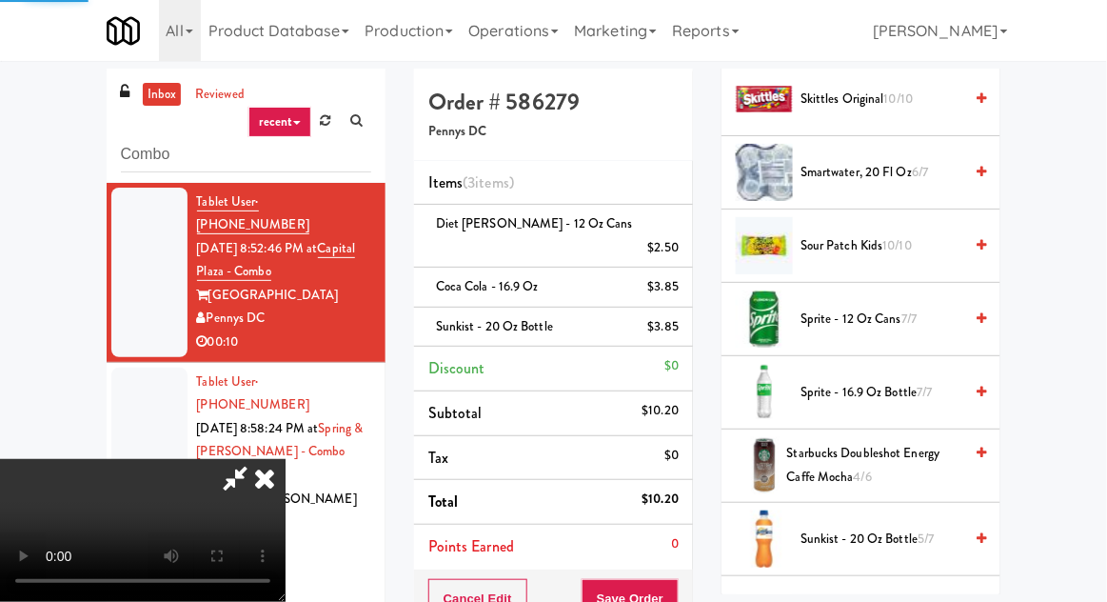
scroll to position [188, 0]
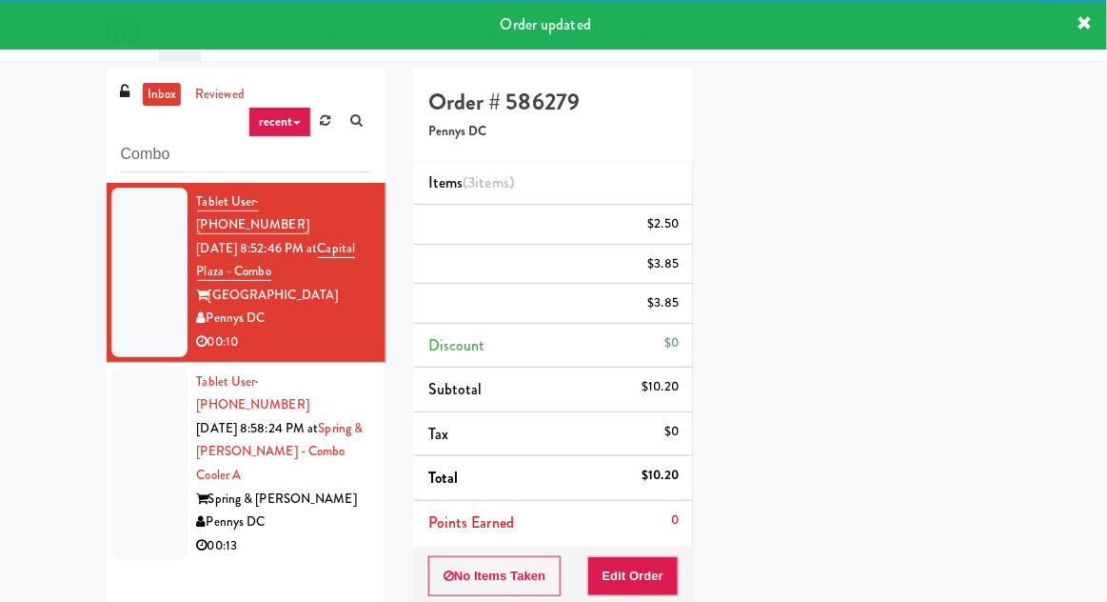
click at [142, 430] on div at bounding box center [149, 463] width 76 height 193
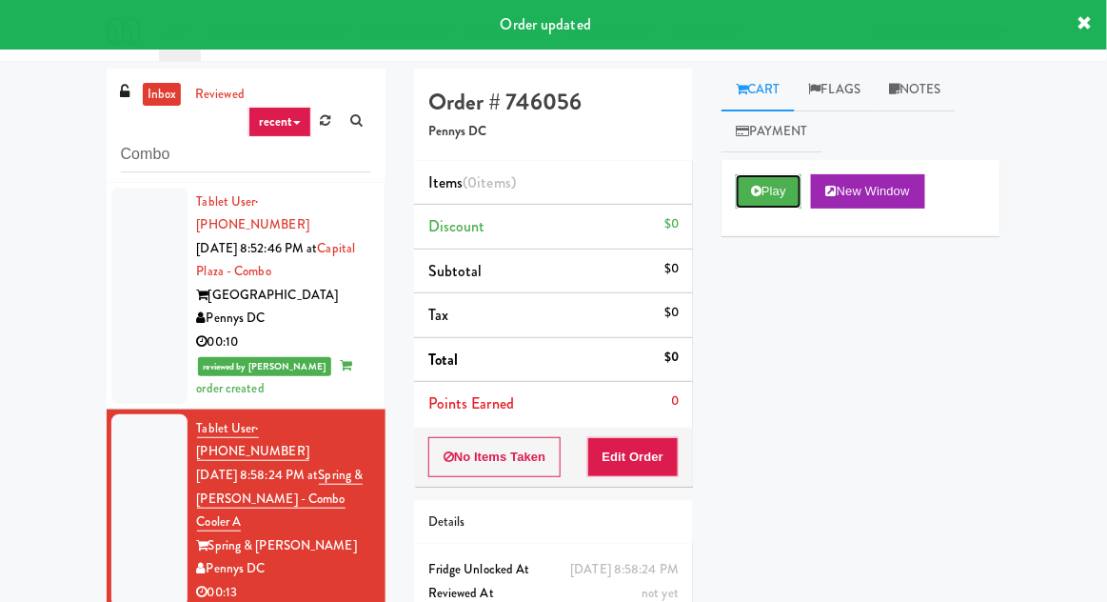
click at [786, 188] on button "Play" at bounding box center [769, 191] width 66 height 34
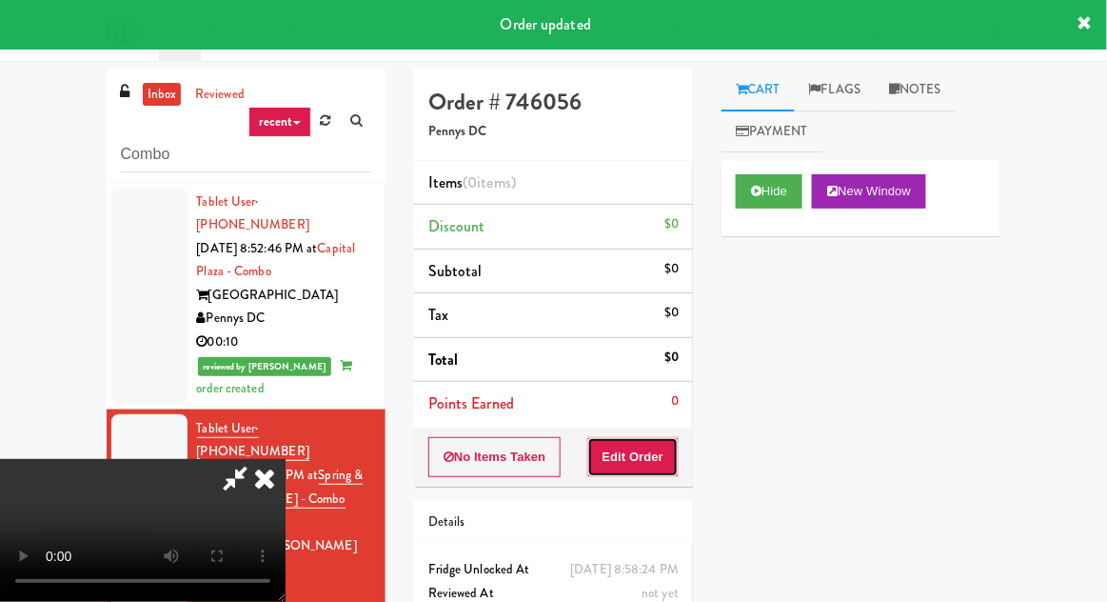
click at [640, 473] on button "Edit Order" at bounding box center [633, 457] width 92 height 40
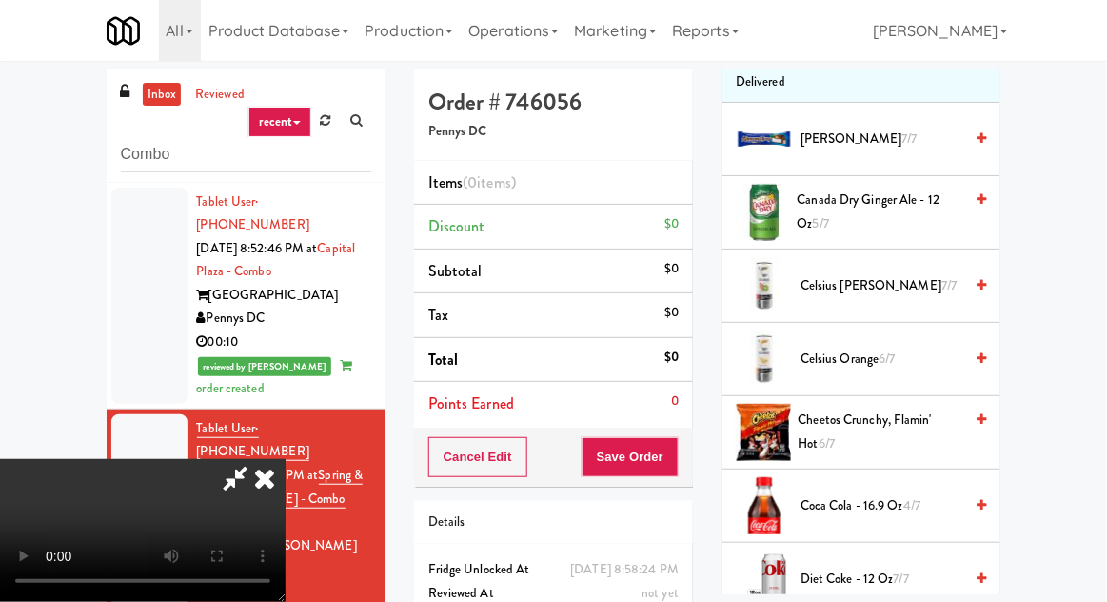
scroll to position [271, 0]
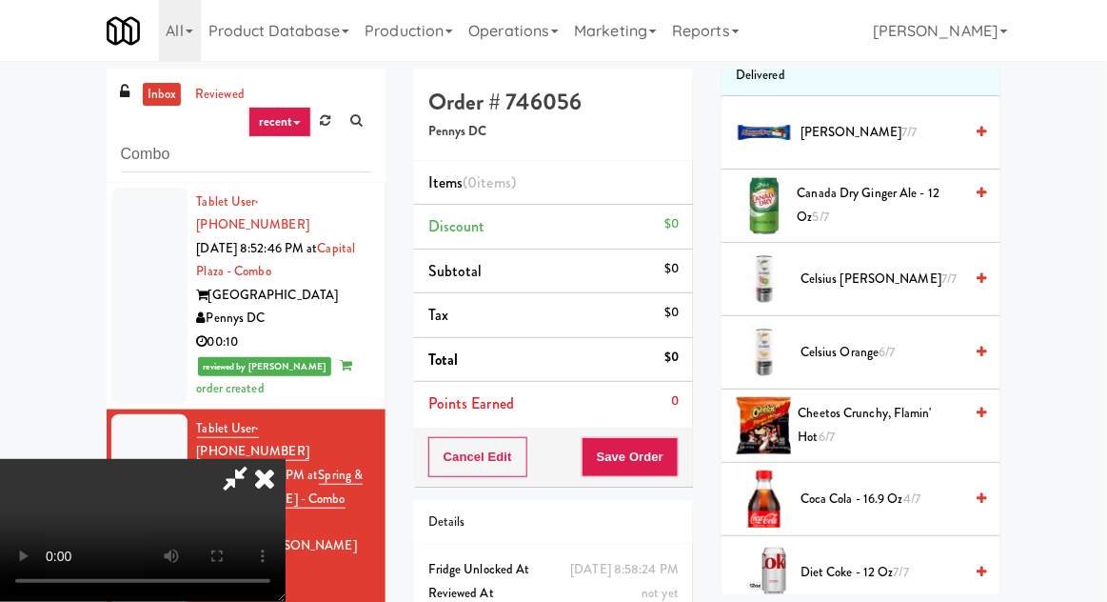
click at [887, 422] on span "Cheetos Crunchy, Flamin' Hot 6/7" at bounding box center [881, 425] width 165 height 47
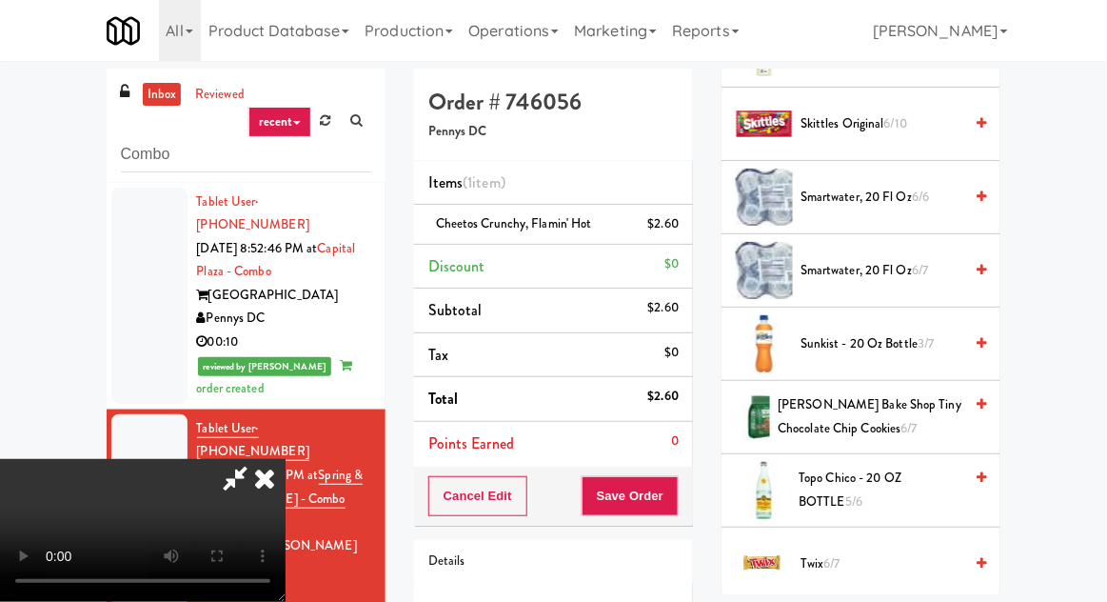
scroll to position [2186, 0]
click at [876, 551] on span "Twix 6/7" at bounding box center [881, 563] width 162 height 24
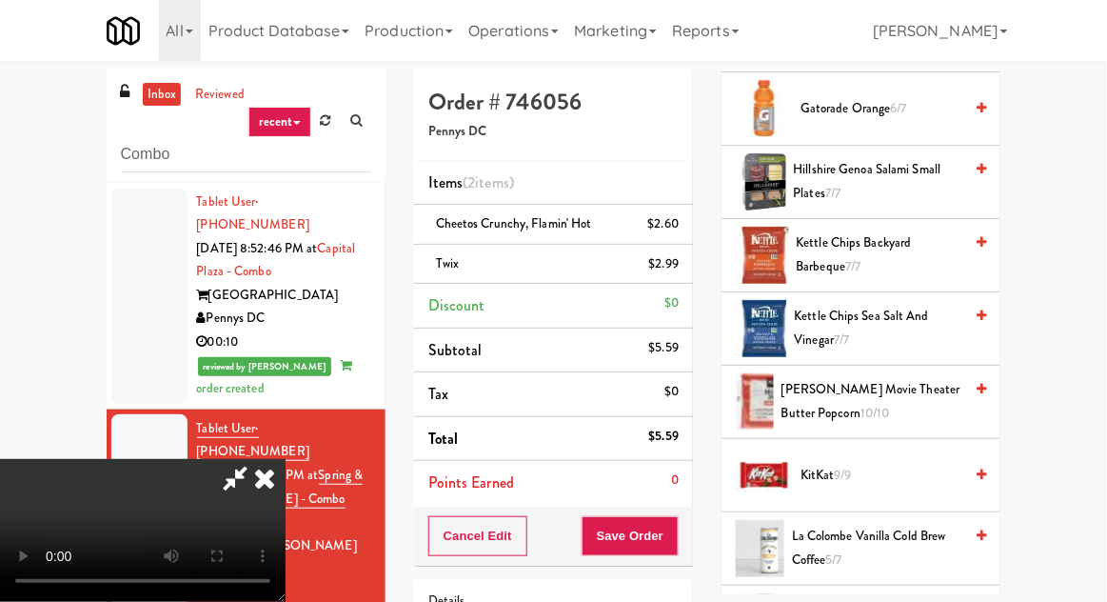
scroll to position [1097, 0]
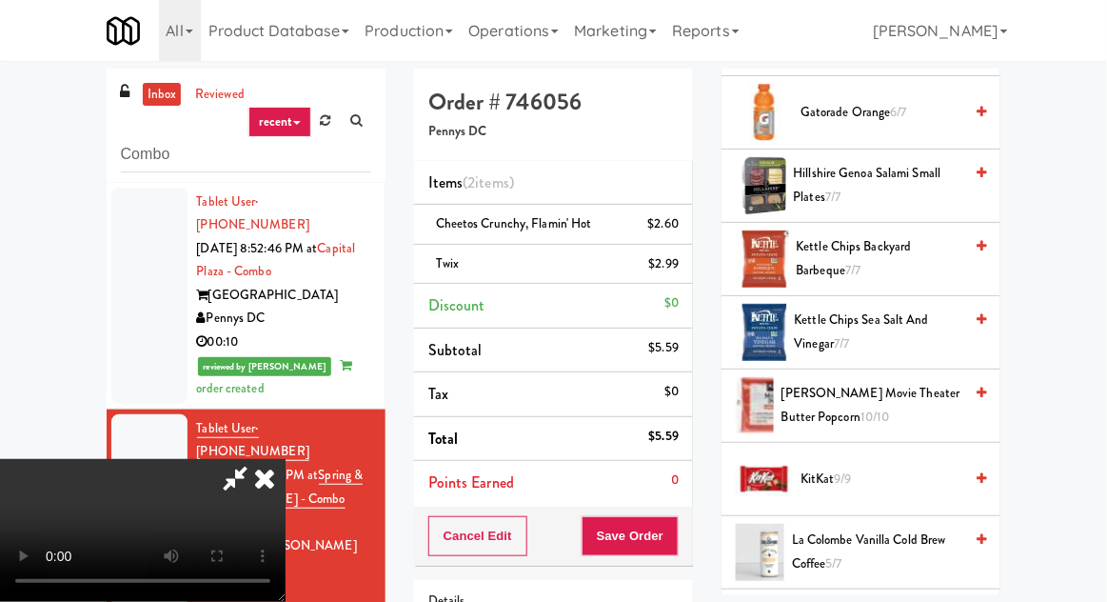
click at [876, 472] on span "KitKat 9/9" at bounding box center [881, 479] width 162 height 24
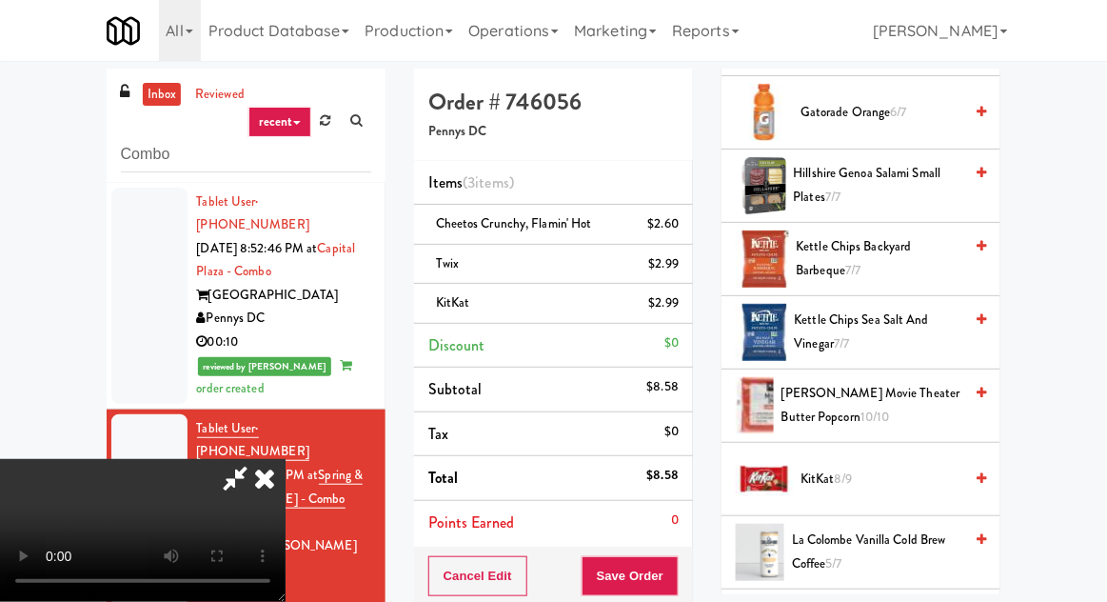
scroll to position [69, 0]
click at [676, 566] on button "Save Order" at bounding box center [630, 576] width 97 height 40
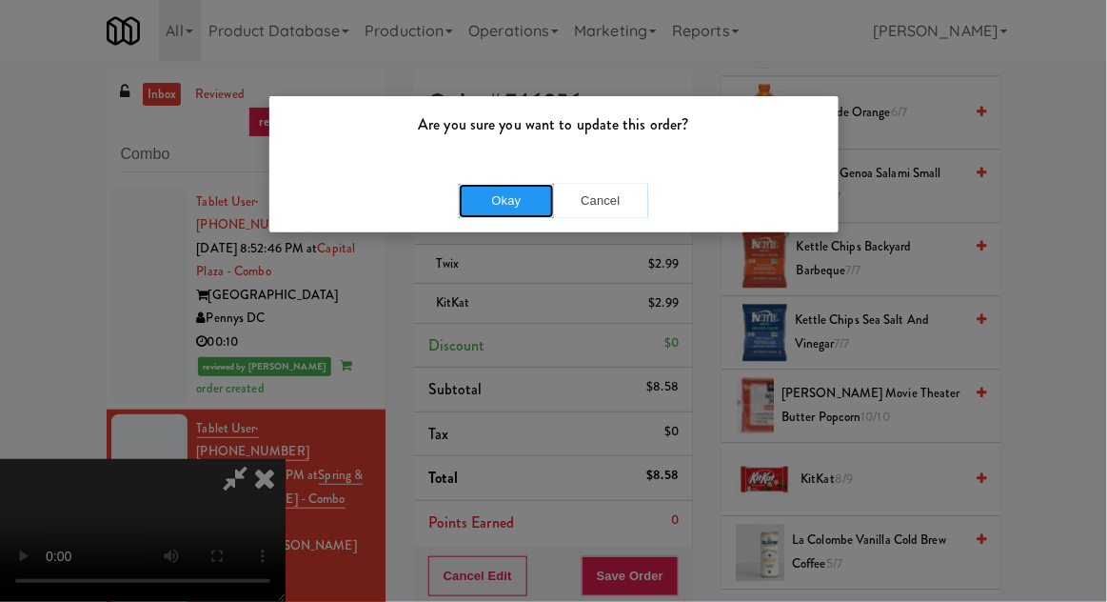
click at [496, 206] on button "Okay" at bounding box center [506, 201] width 95 height 34
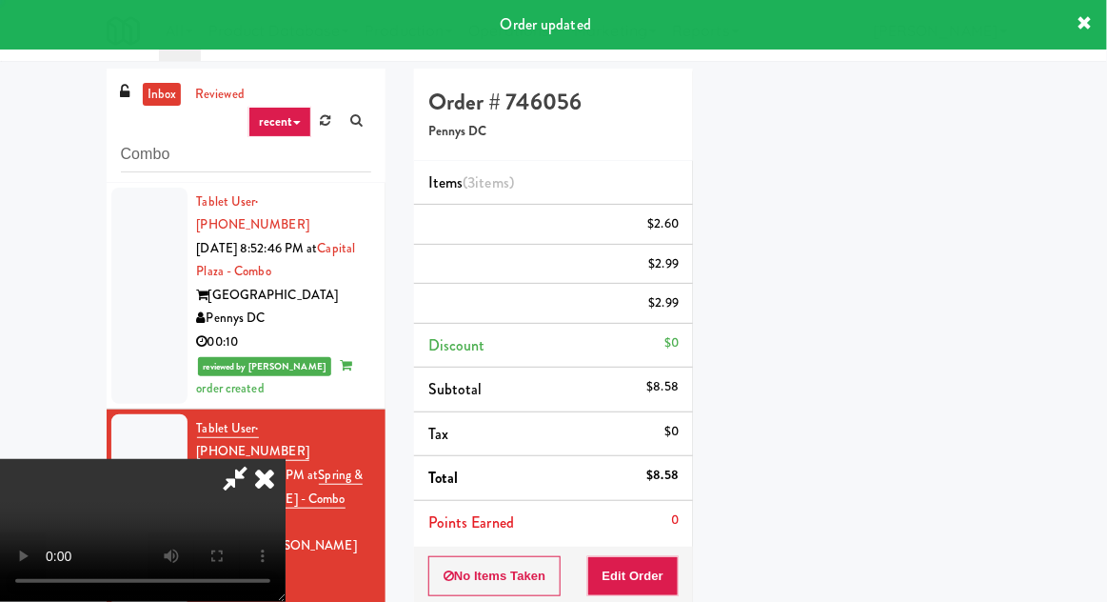
scroll to position [0, 0]
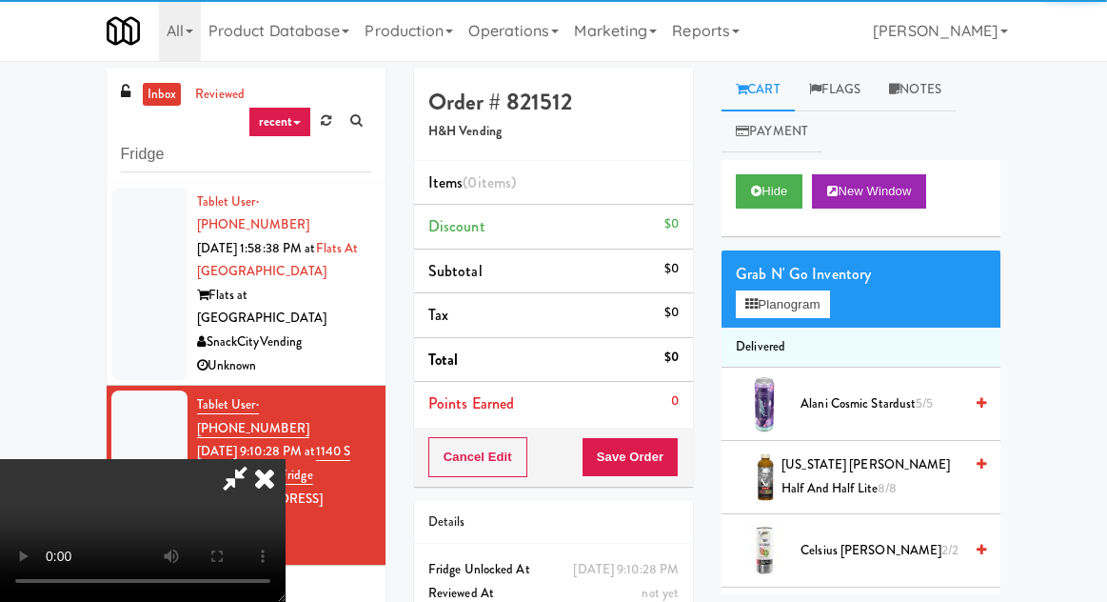
scroll to position [73, 0]
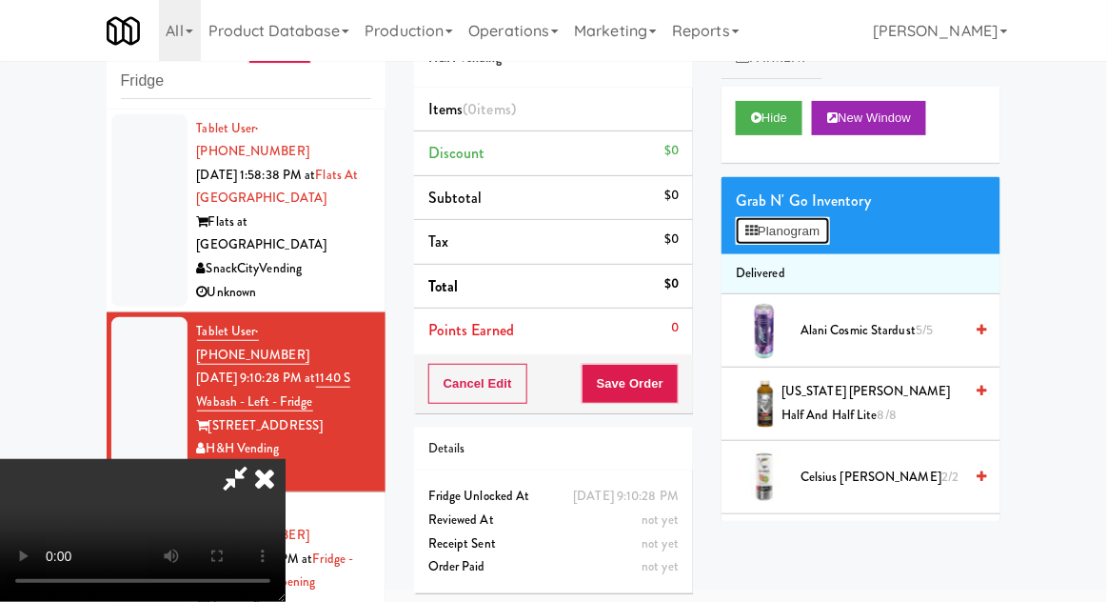
click at [827, 219] on button "Planogram" at bounding box center [782, 231] width 93 height 29
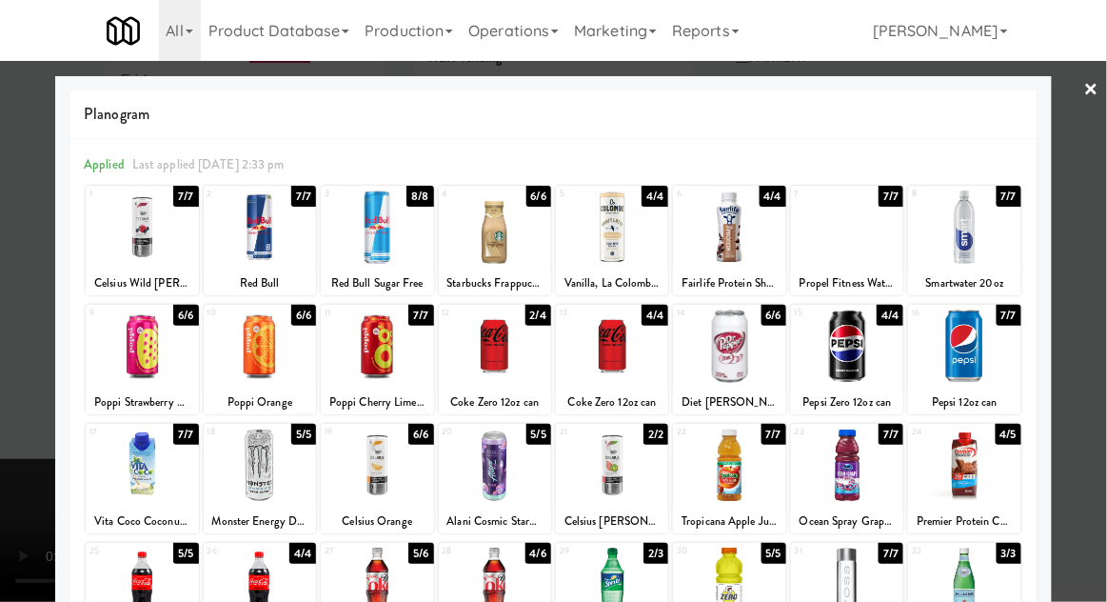
click at [749, 244] on div at bounding box center [729, 226] width 112 height 73
click at [1089, 241] on div at bounding box center [553, 301] width 1107 height 602
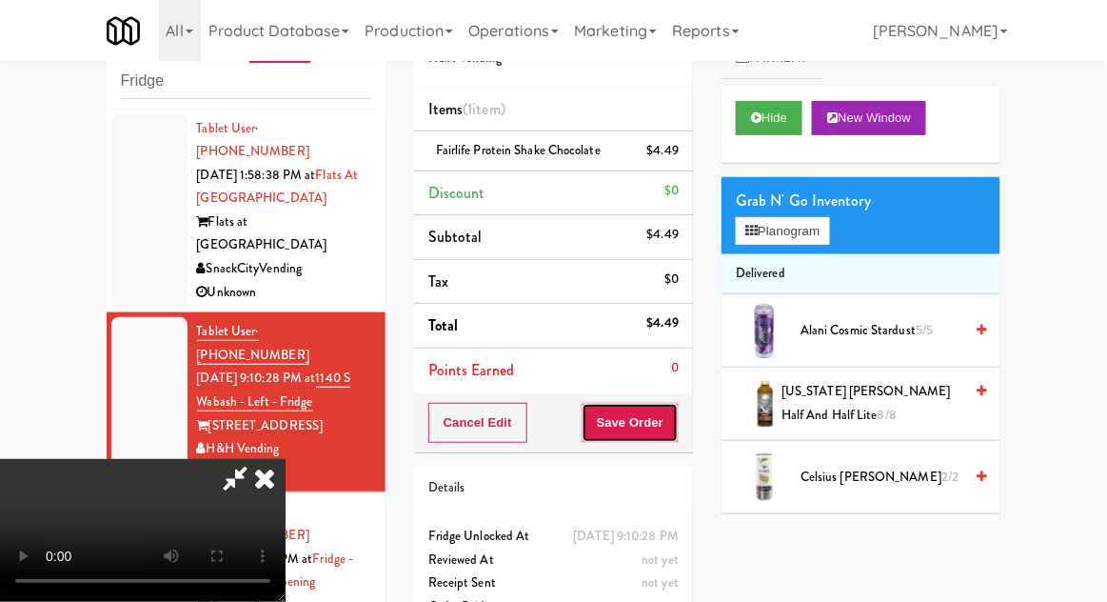
click at [677, 417] on button "Save Order" at bounding box center [630, 423] width 97 height 40
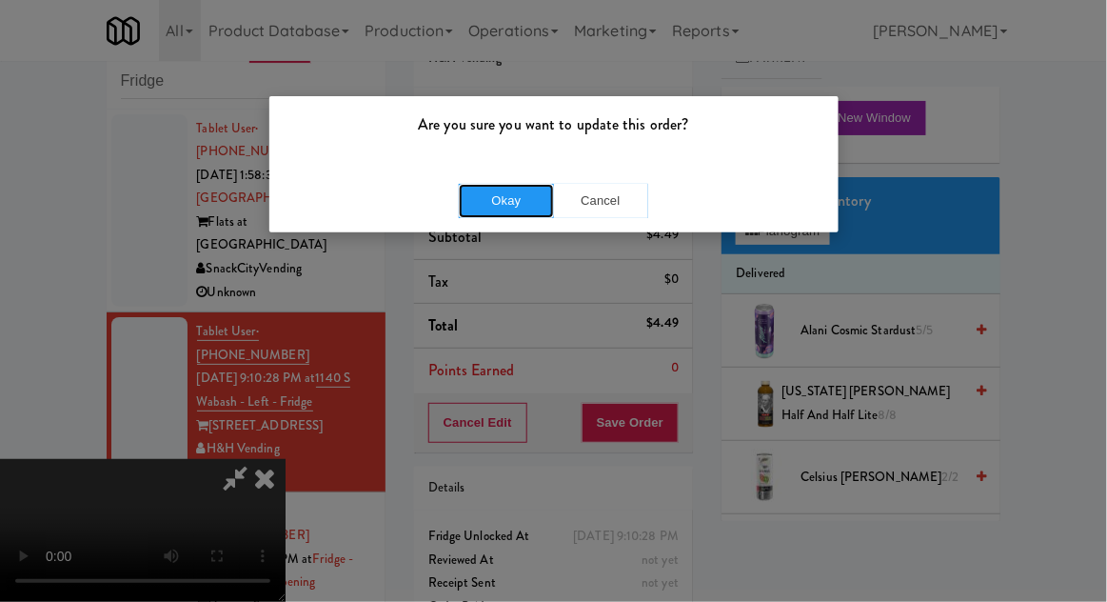
click at [484, 196] on button "Okay" at bounding box center [506, 201] width 95 height 34
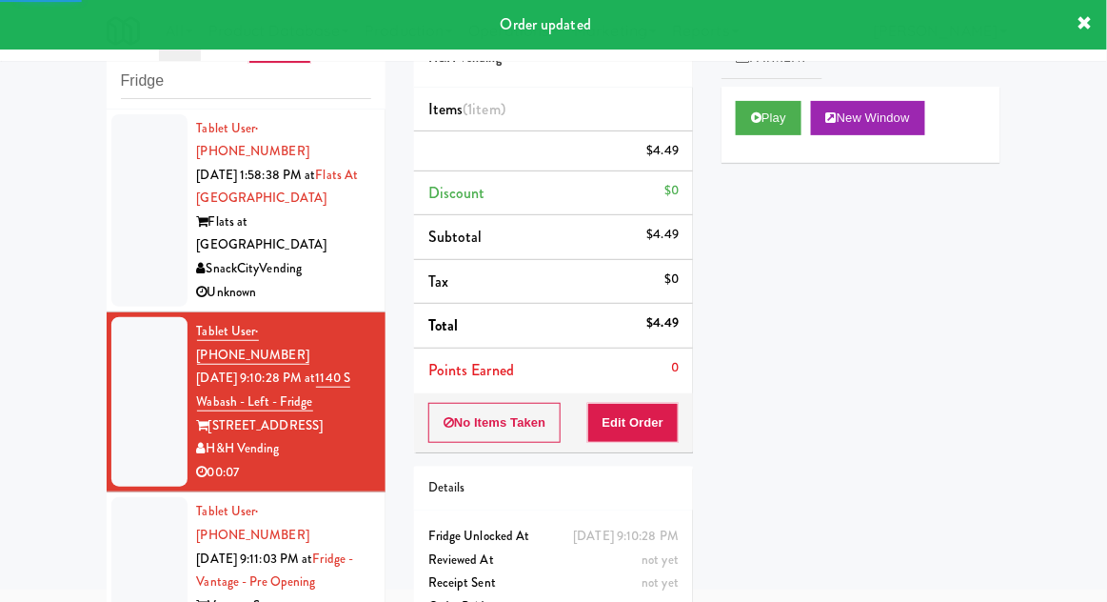
click at [137, 497] on div at bounding box center [149, 593] width 76 height 193
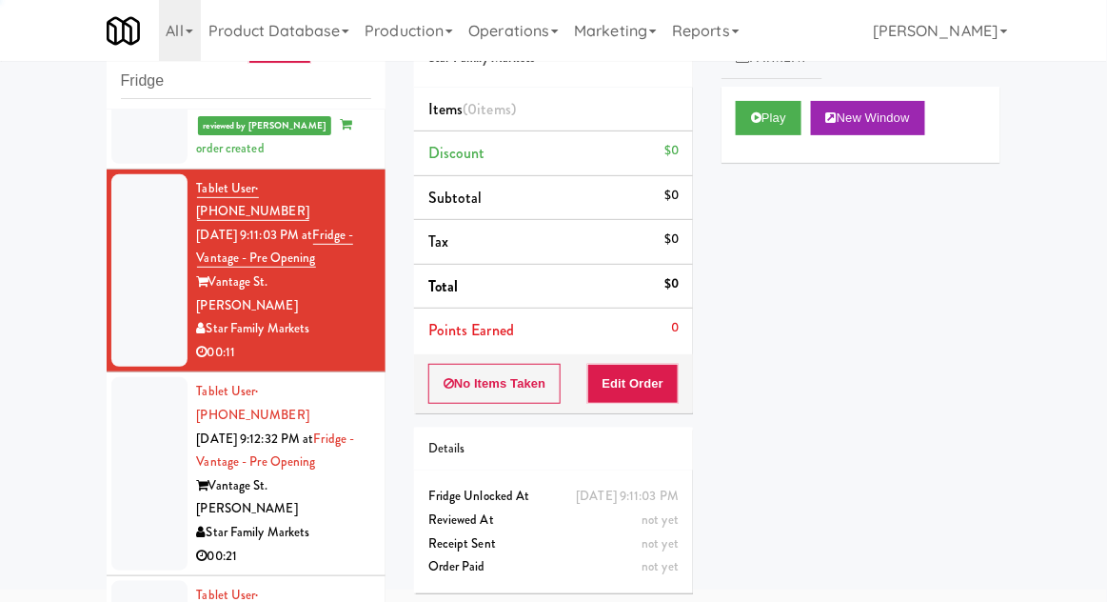
scroll to position [371, 0]
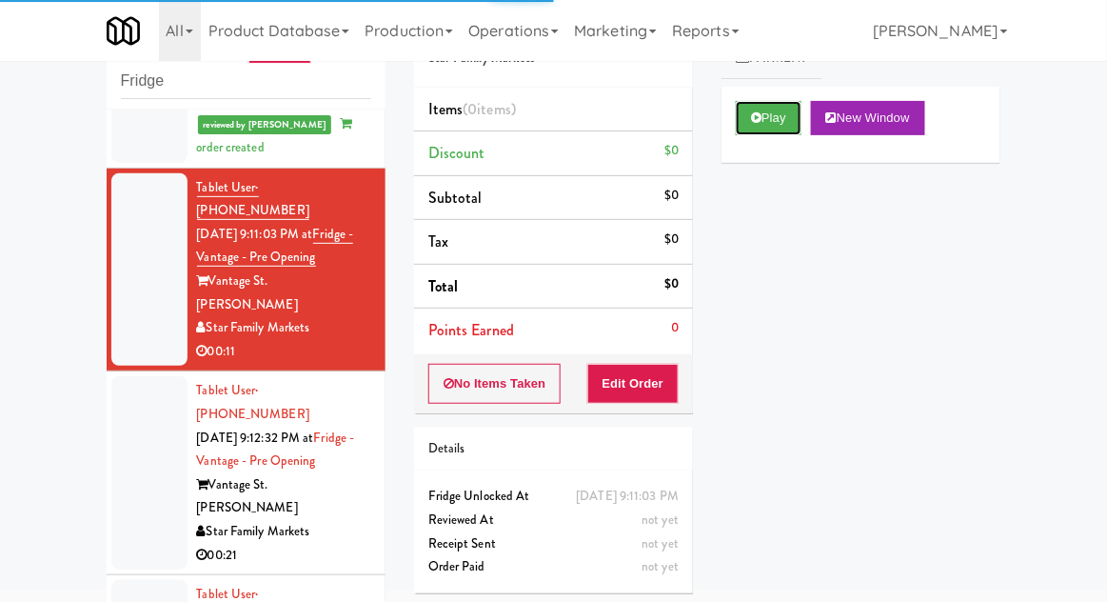
click at [784, 118] on button "Play" at bounding box center [769, 118] width 66 height 34
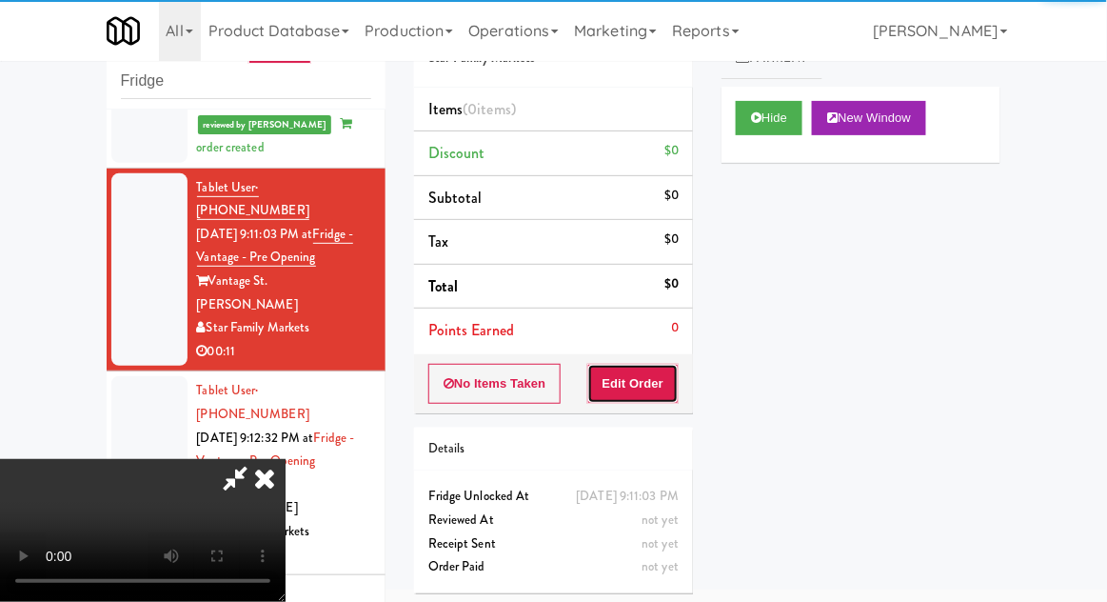
click at [654, 364] on button "Edit Order" at bounding box center [633, 384] width 92 height 40
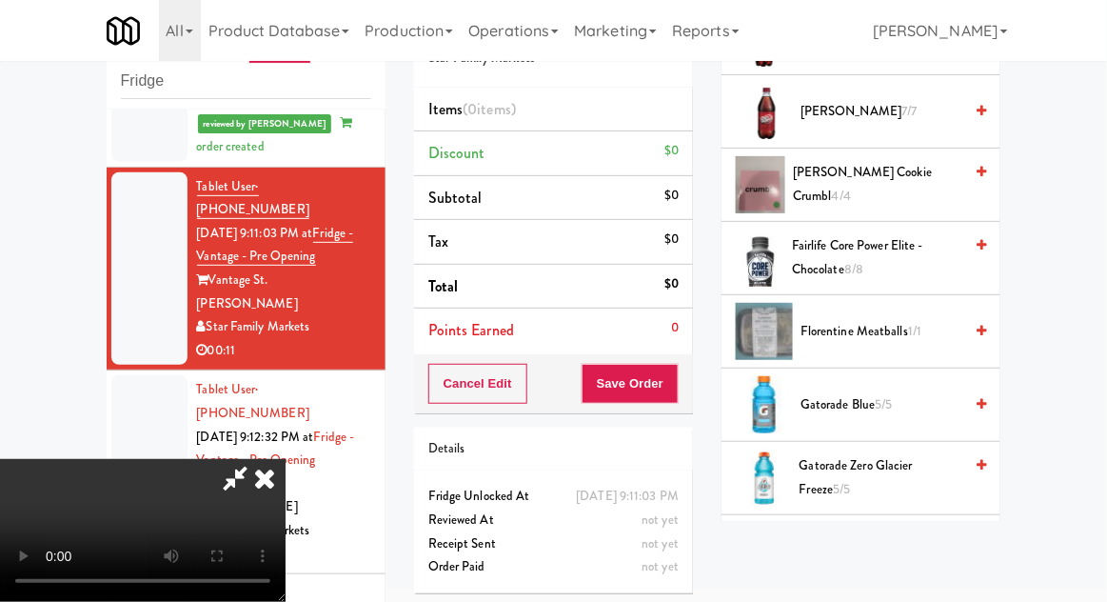
scroll to position [1098, 0]
click at [899, 454] on span "Gatorade Zero Glacier Freeze 5/5" at bounding box center [882, 477] width 164 height 47
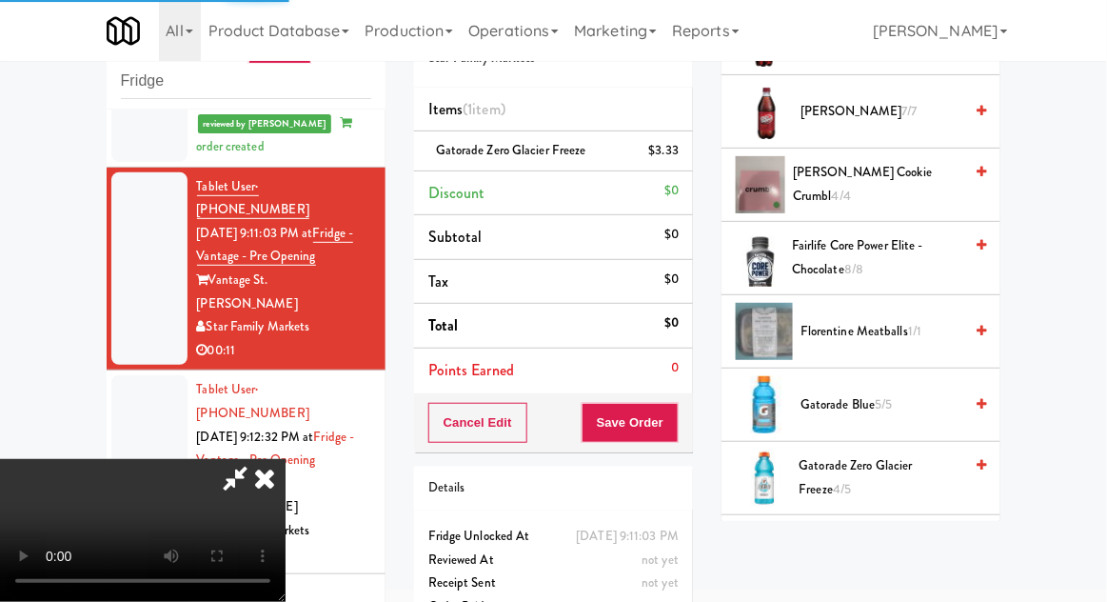
scroll to position [69, 0]
click at [873, 454] on span "Gatorade Zero Glacier Freeze 4/5" at bounding box center [882, 477] width 164 height 47
click at [675, 436] on button "Save Order" at bounding box center [630, 423] width 97 height 40
click at [673, 423] on button "Save Order" at bounding box center [630, 423] width 97 height 40
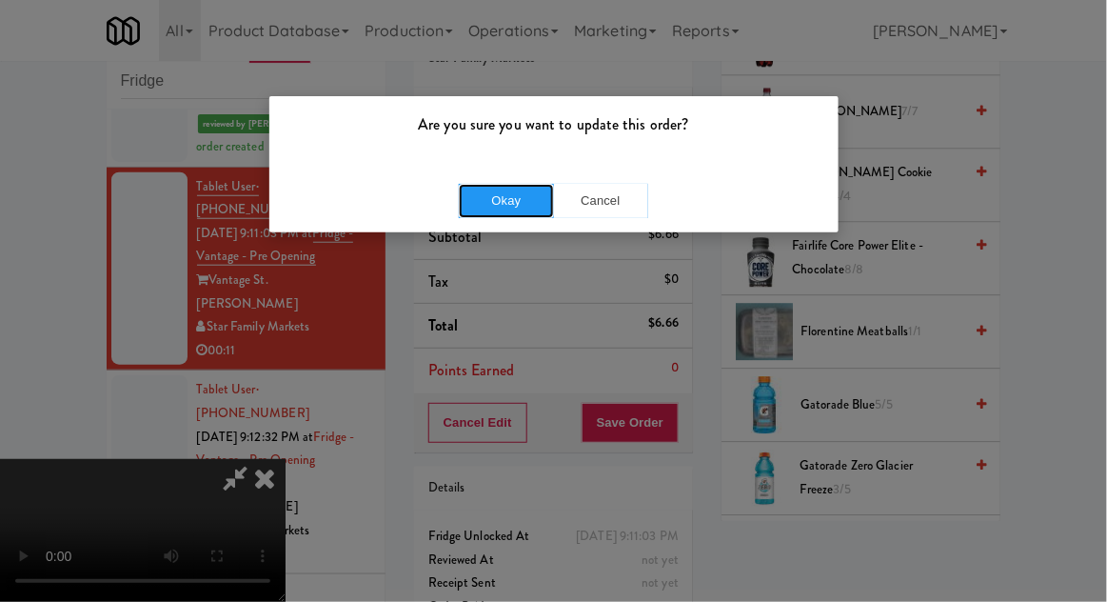
click at [485, 193] on button "Okay" at bounding box center [506, 201] width 95 height 34
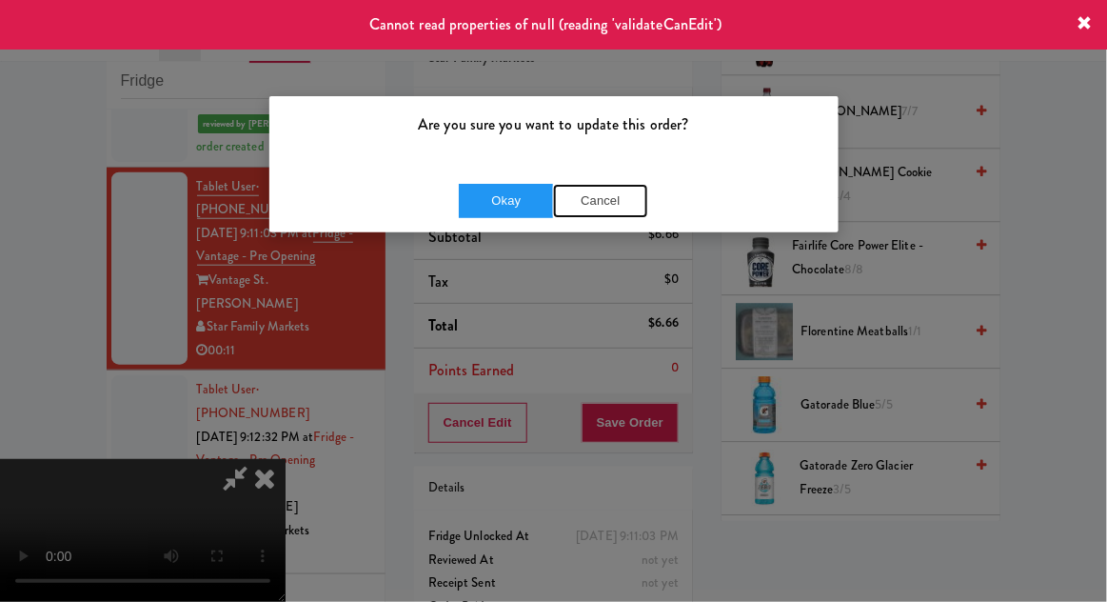
click at [617, 206] on button "Cancel" at bounding box center [600, 201] width 95 height 34
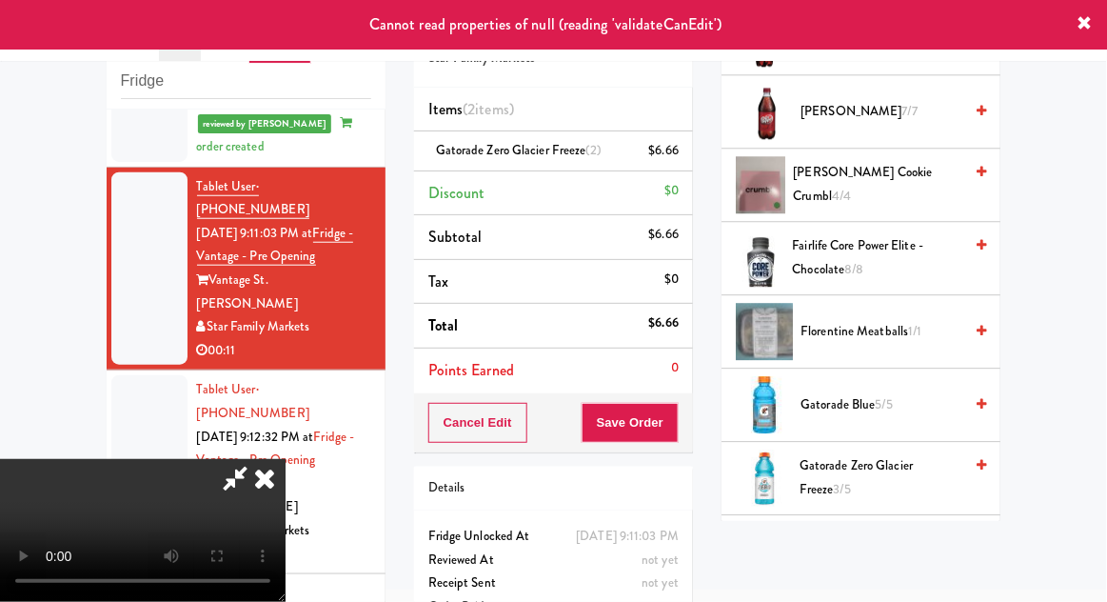
scroll to position [0, 0]
click at [286, 459] on icon at bounding box center [265, 478] width 42 height 38
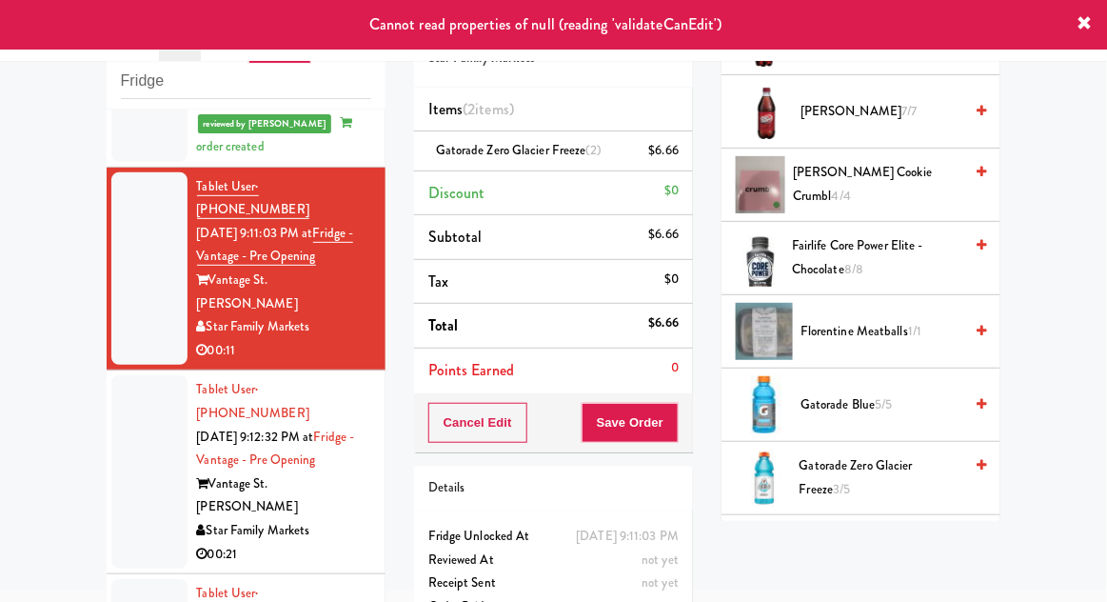
click at [129, 375] on div at bounding box center [149, 471] width 76 height 193
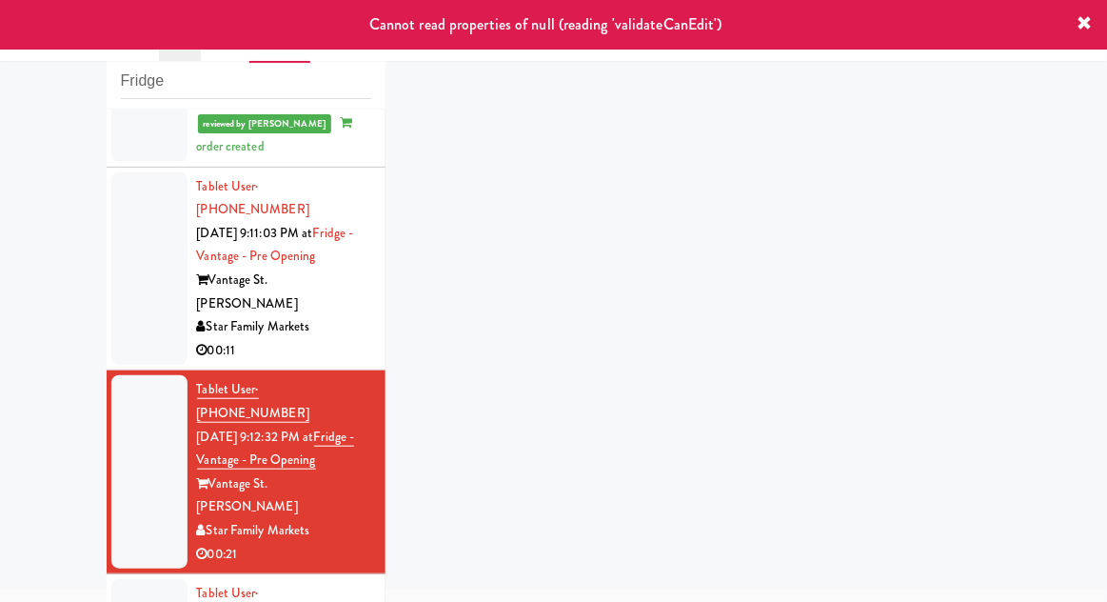
click at [136, 248] on li "Tablet User · (305) 615-9820 Aug 15, 2025 9:11:03 PM at Fridge - Vantage - Pre …" at bounding box center [246, 270] width 279 height 204
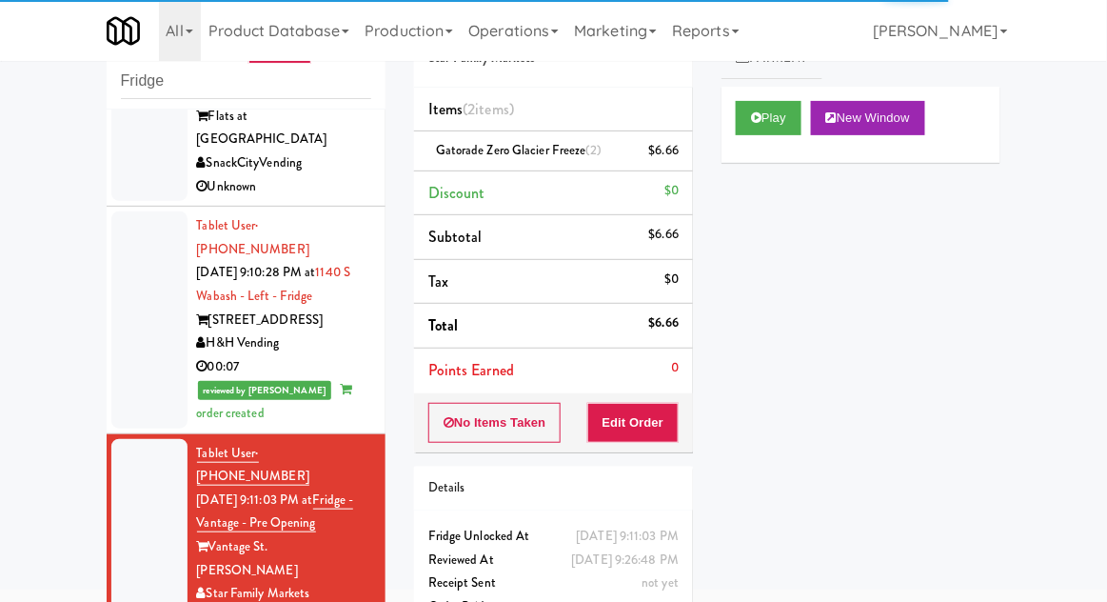
scroll to position [109, 0]
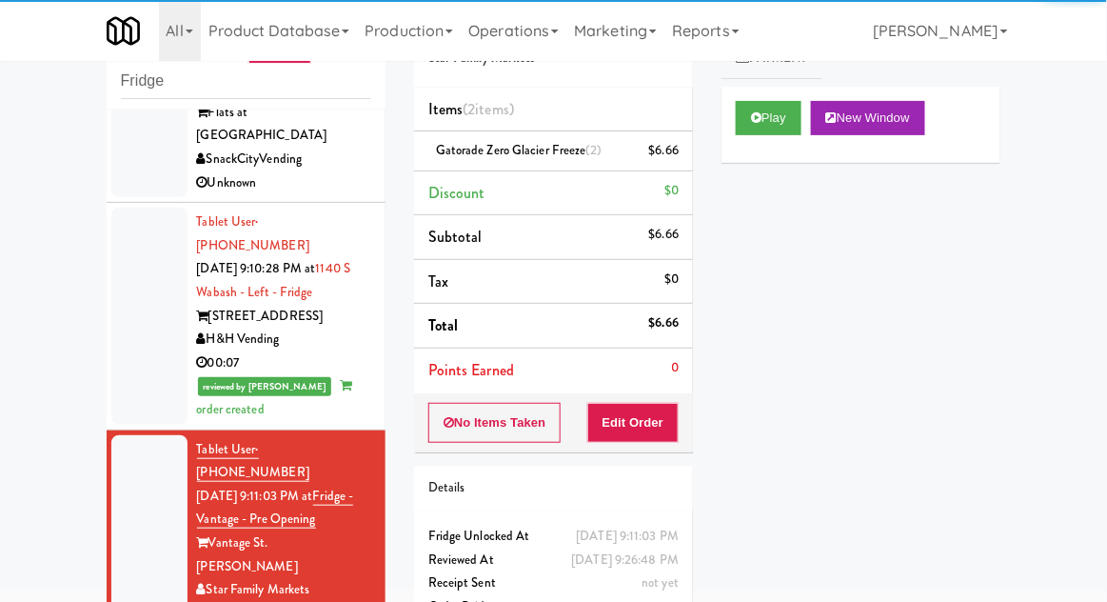
click at [130, 301] on div at bounding box center [149, 315] width 76 height 216
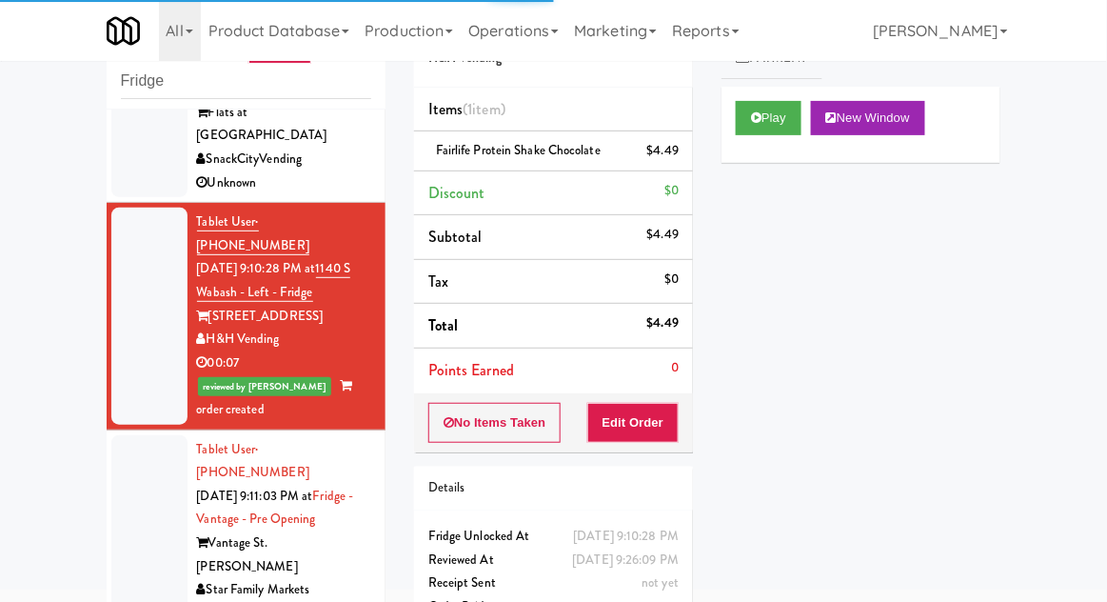
click at [127, 445] on div at bounding box center [149, 555] width 76 height 240
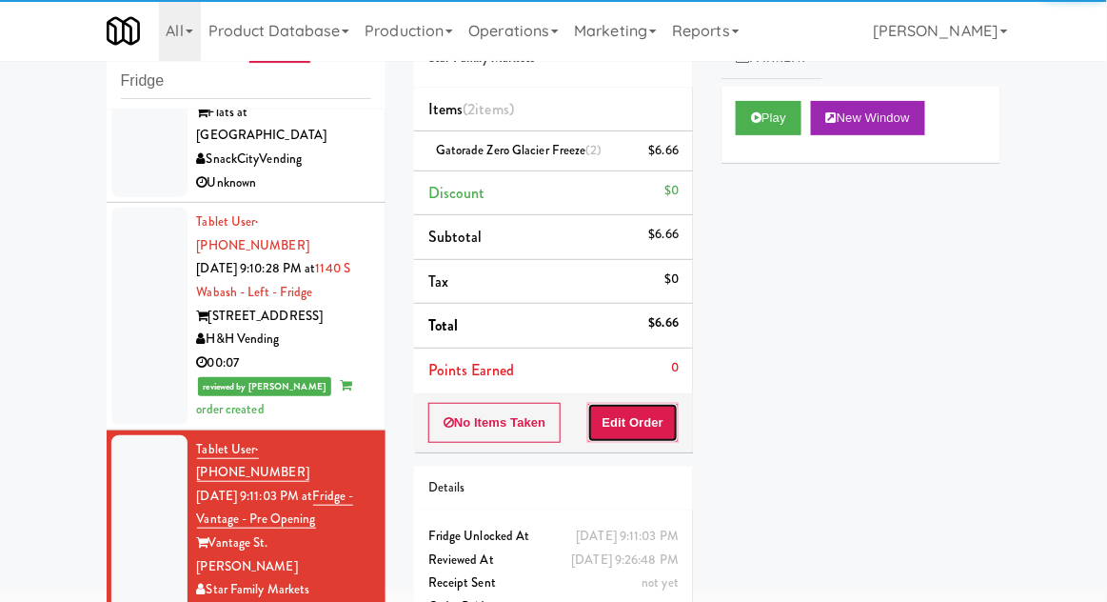
click at [650, 416] on button "Edit Order" at bounding box center [633, 423] width 92 height 40
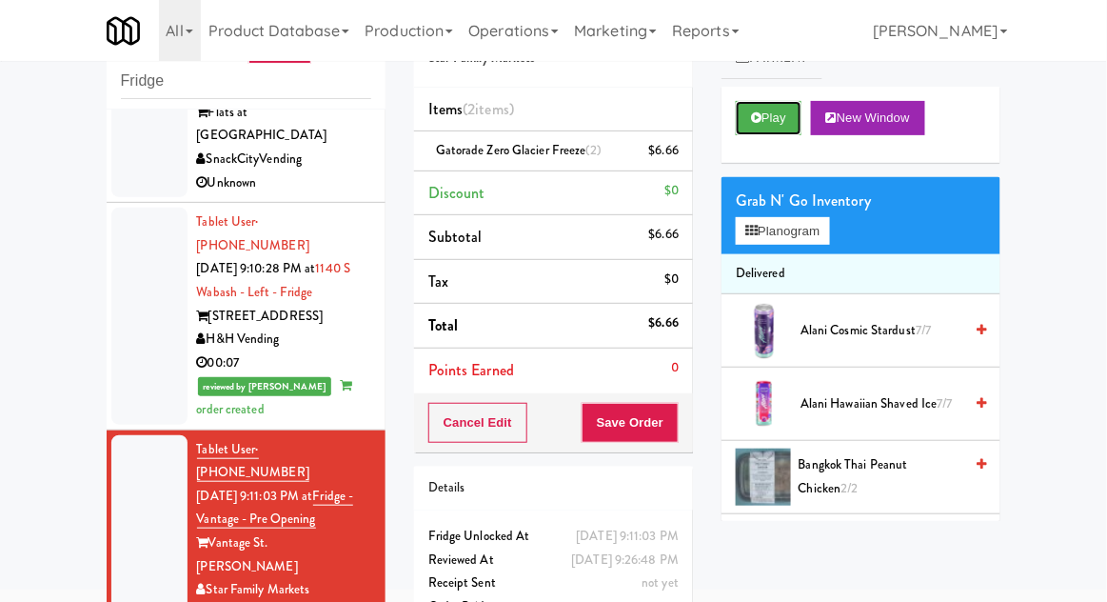
click at [779, 127] on button "Play" at bounding box center [769, 118] width 66 height 34
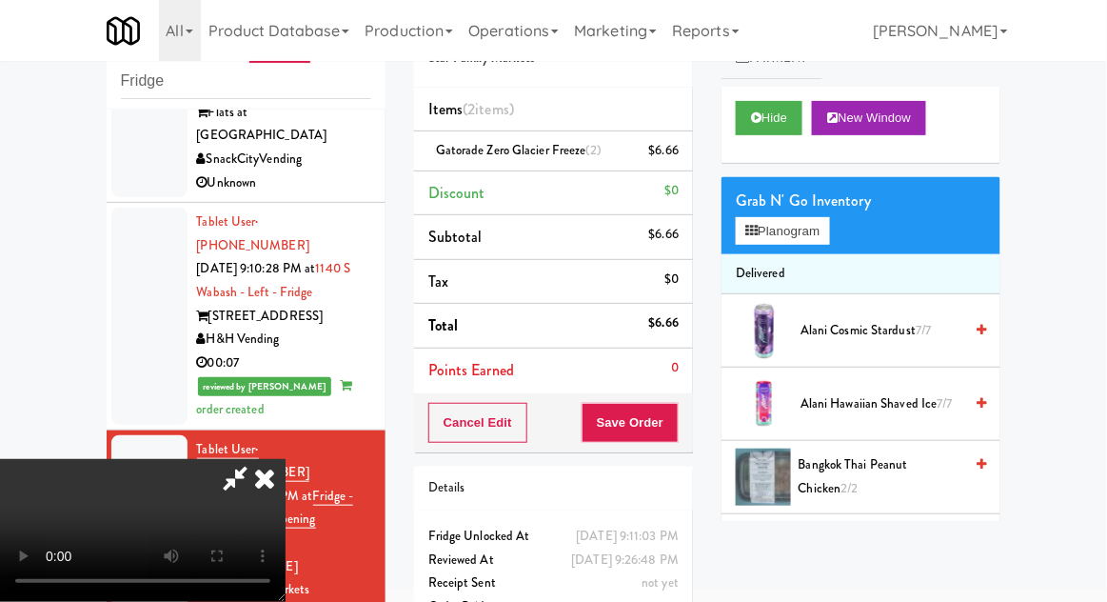
click at [286, 459] on icon at bounding box center [265, 478] width 42 height 38
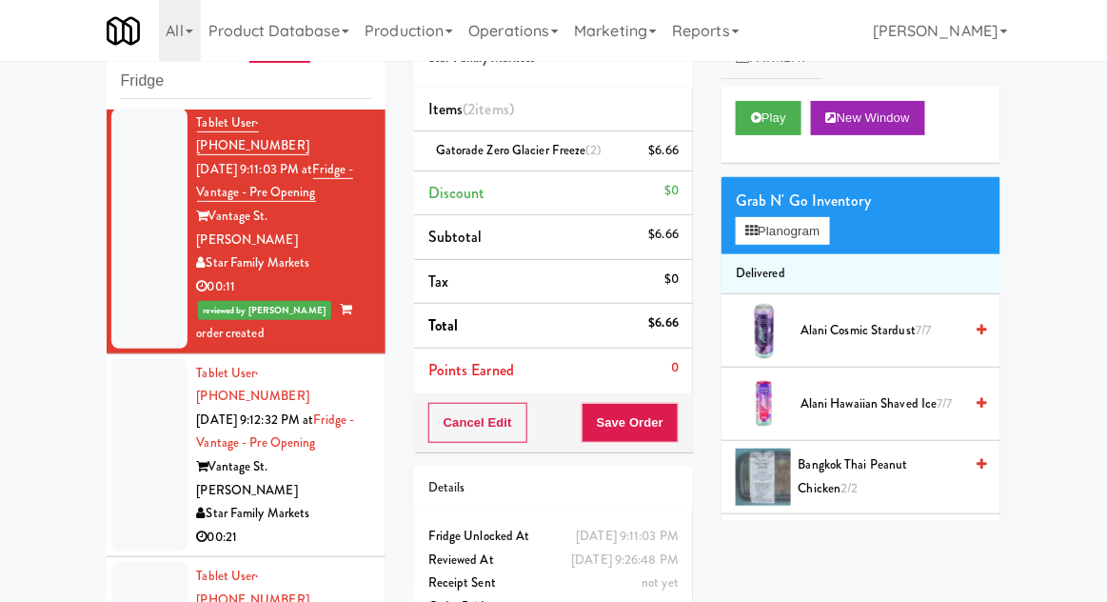
scroll to position [437, 0]
click at [123, 358] on div at bounding box center [149, 454] width 76 height 193
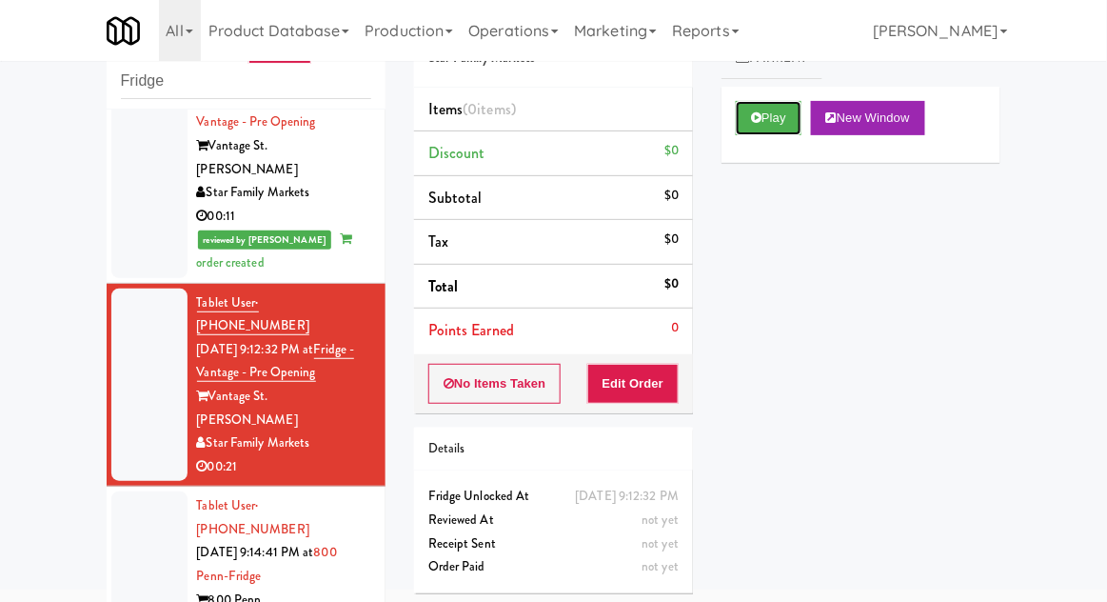
click at [779, 129] on button "Play" at bounding box center [769, 118] width 66 height 34
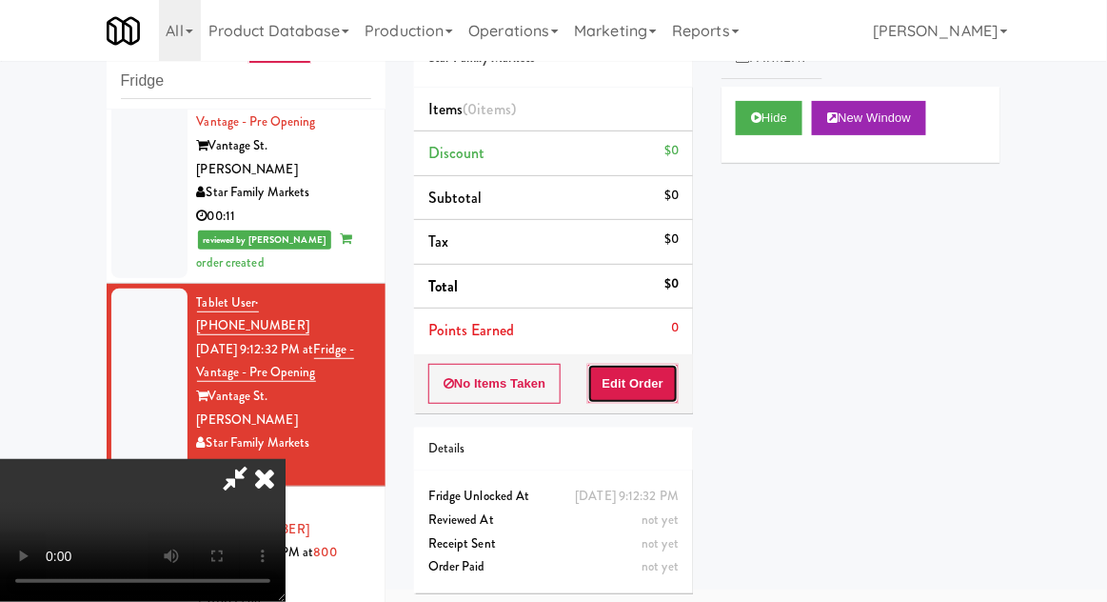
click at [647, 377] on button "Edit Order" at bounding box center [633, 384] width 92 height 40
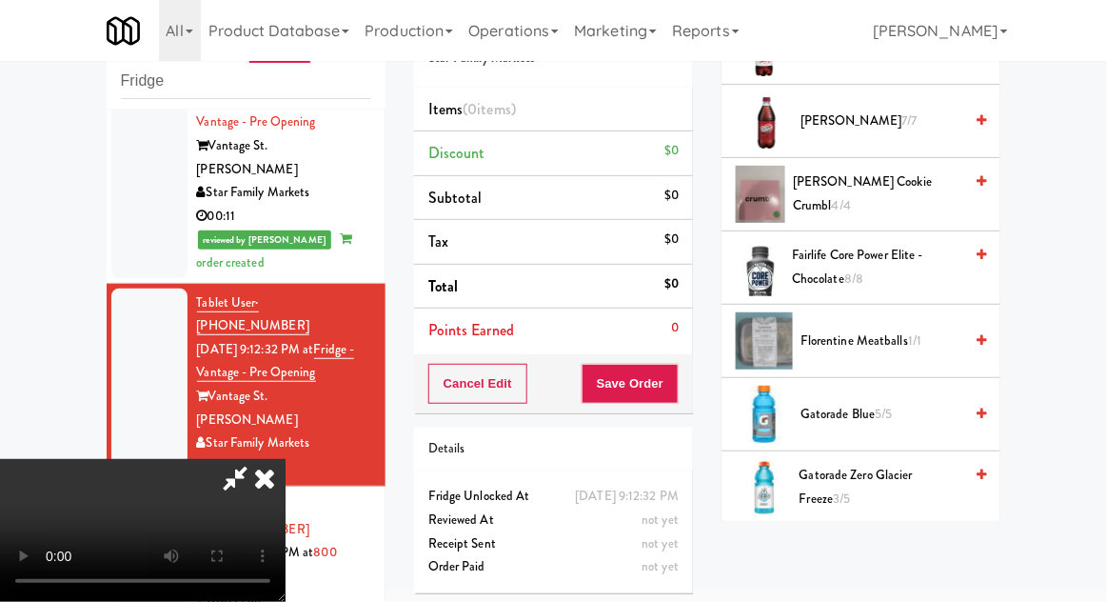
scroll to position [1088, 0]
click at [891, 470] on span "Gatorade Zero Glacier Freeze 3/5" at bounding box center [882, 487] width 164 height 47
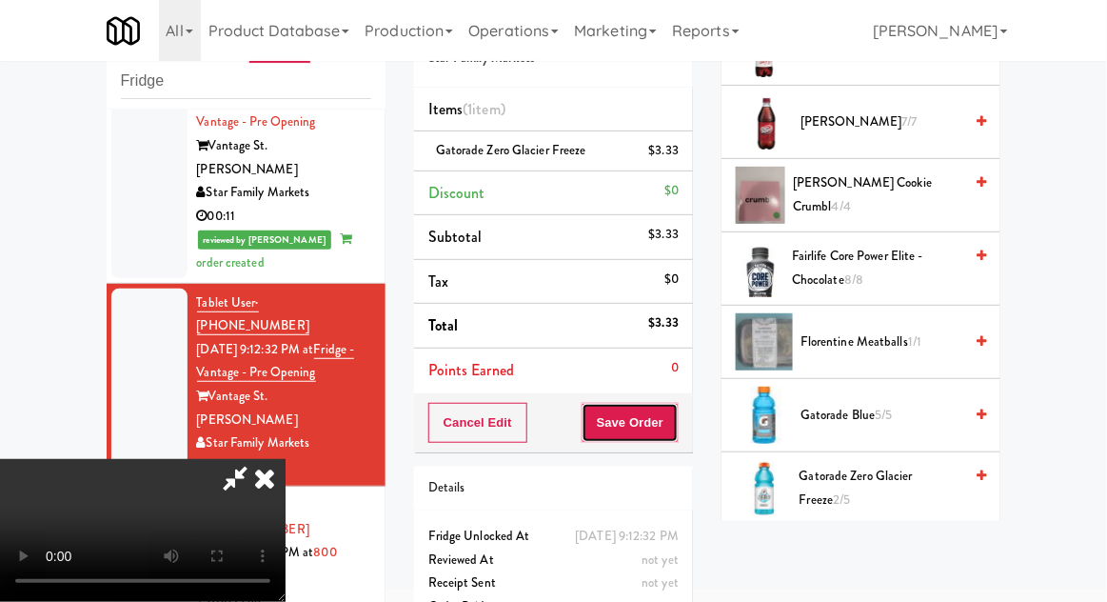
click at [673, 432] on button "Save Order" at bounding box center [630, 423] width 97 height 40
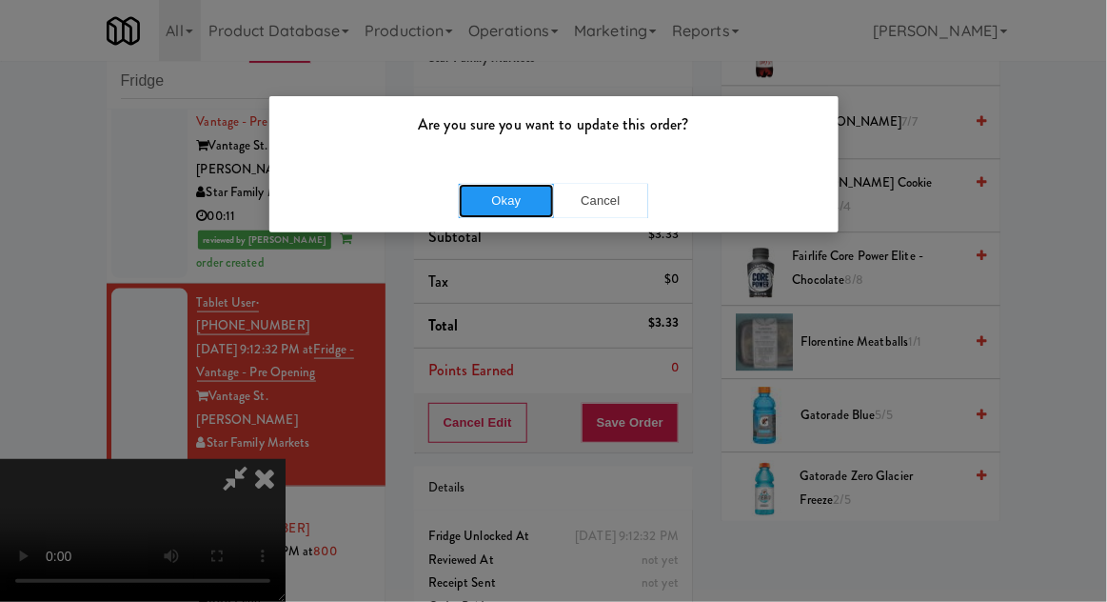
click at [496, 209] on button "Okay" at bounding box center [506, 201] width 95 height 34
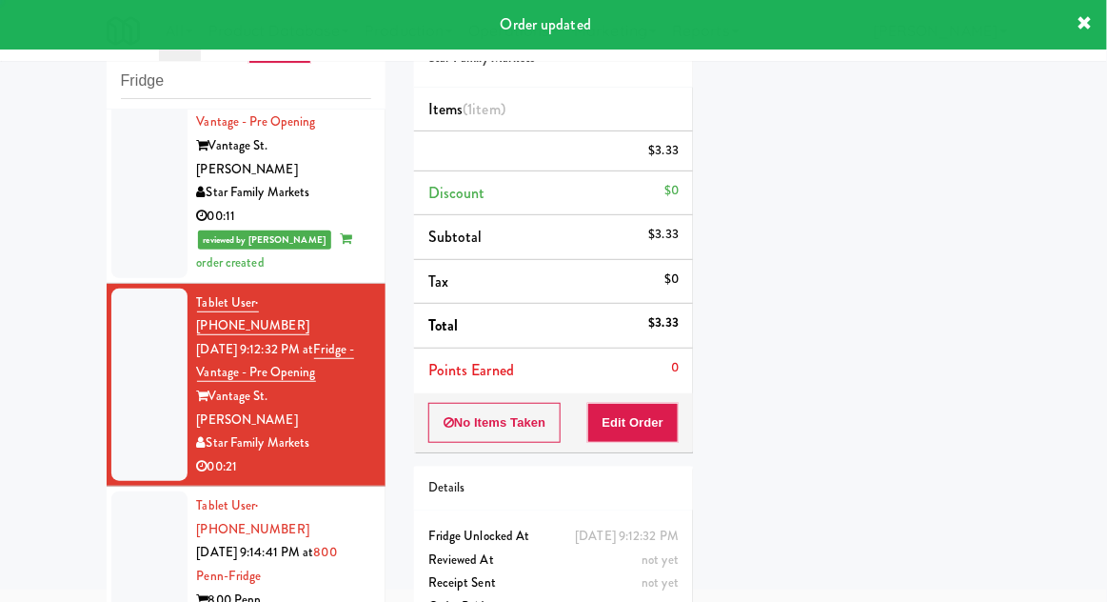
scroll to position [0, 0]
click at [150, 491] on div at bounding box center [149, 587] width 76 height 193
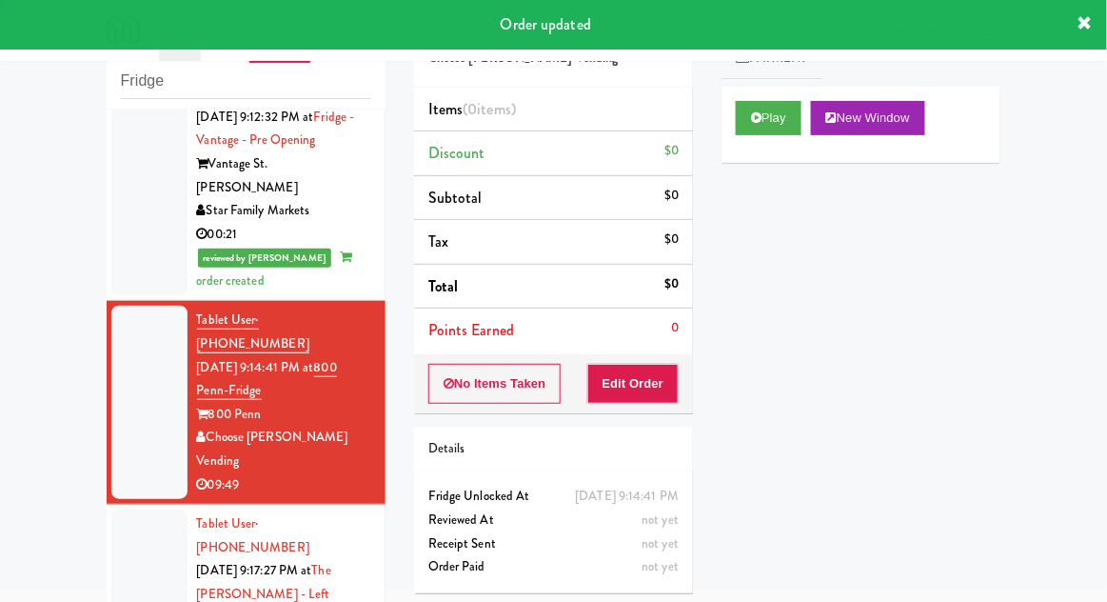
scroll to position [737, 0]
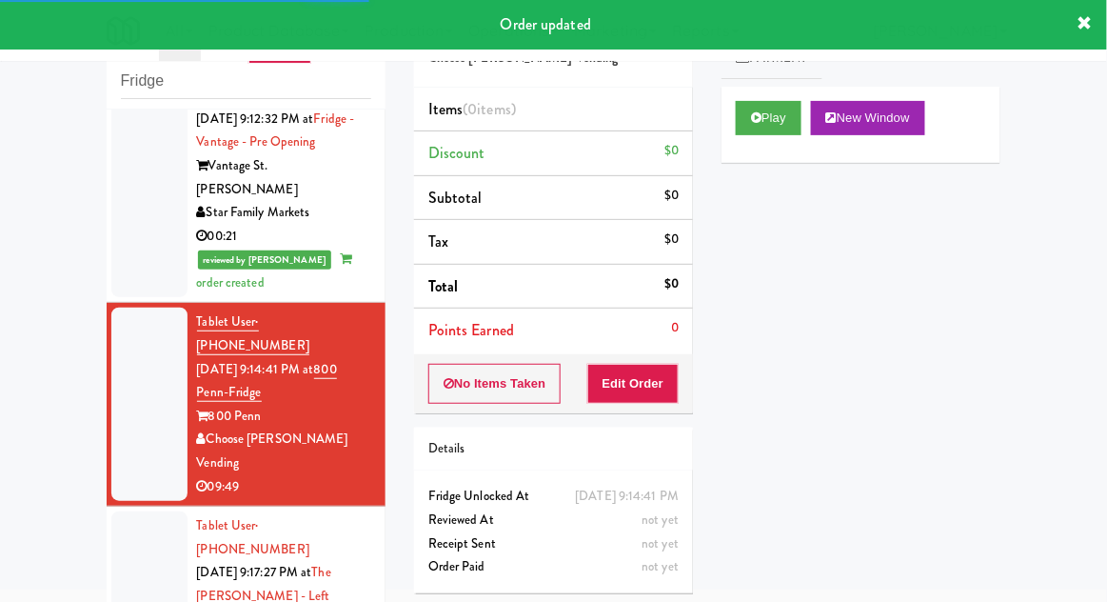
click at [146, 511] on div at bounding box center [149, 595] width 76 height 169
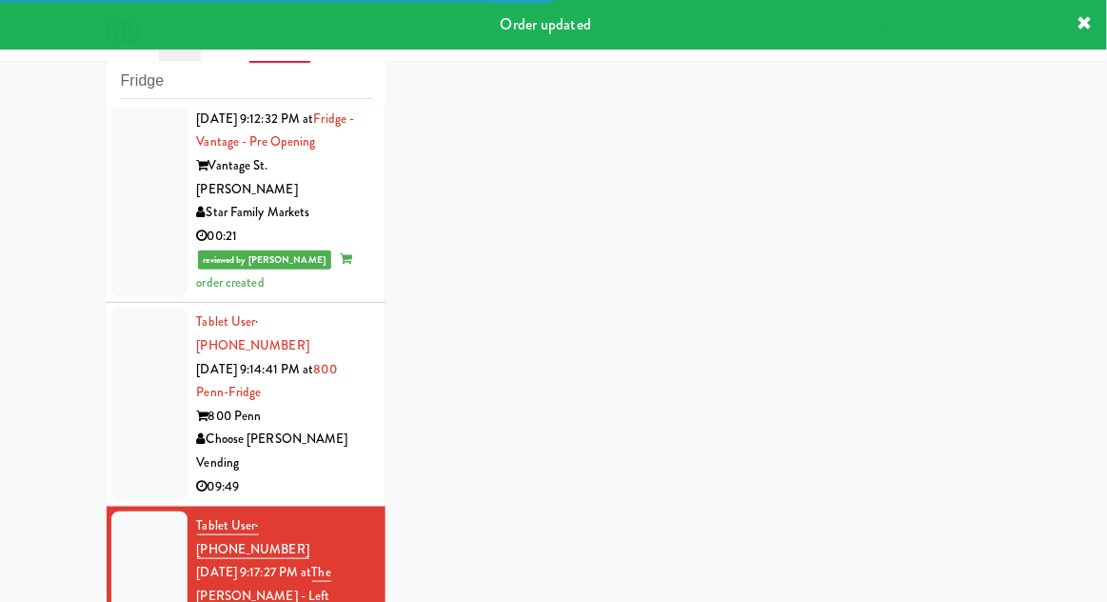
click at [129, 511] on div at bounding box center [149, 595] width 76 height 169
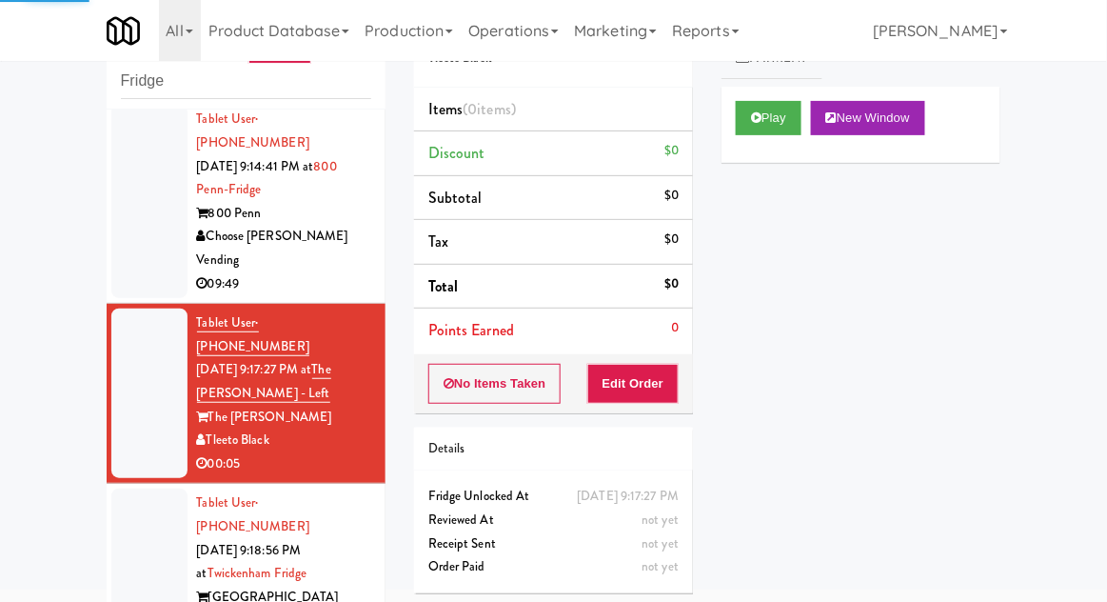
scroll to position [940, 0]
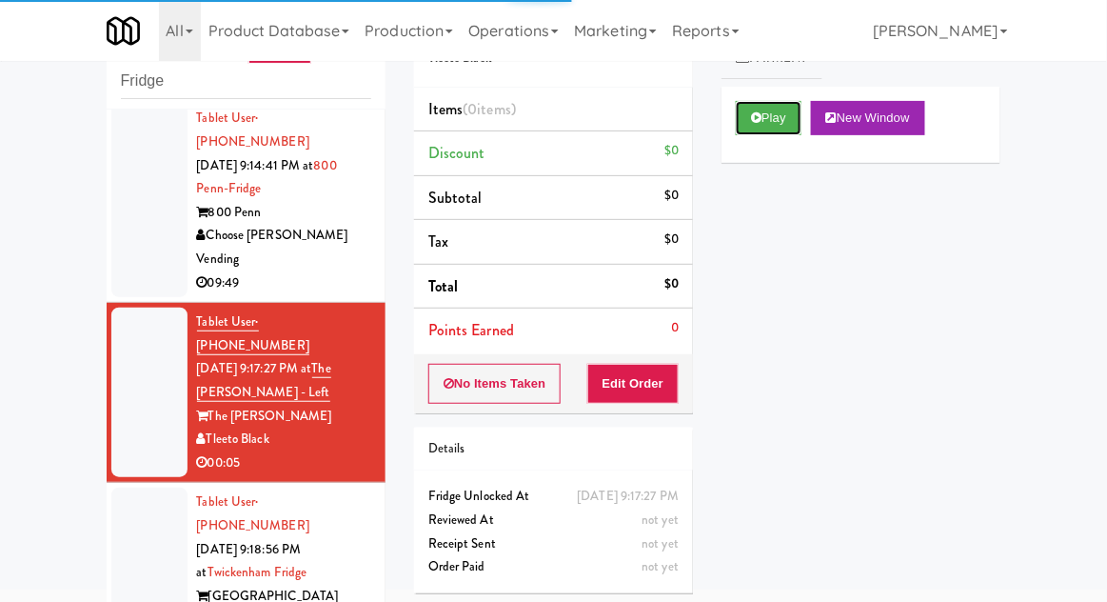
click at [769, 120] on button "Play" at bounding box center [769, 118] width 66 height 34
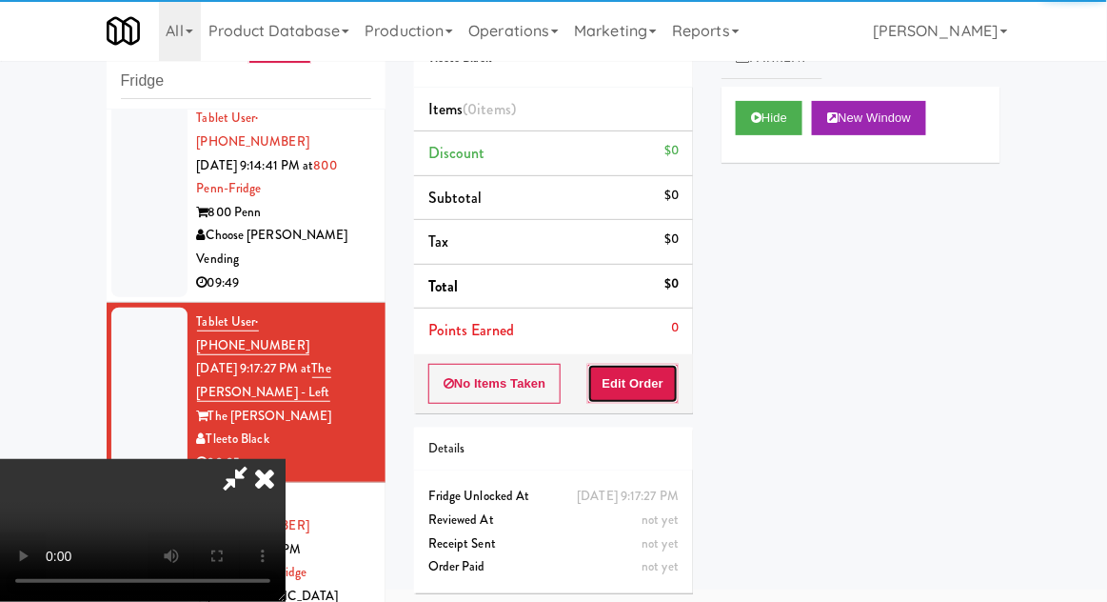
click at [657, 397] on button "Edit Order" at bounding box center [633, 384] width 92 height 40
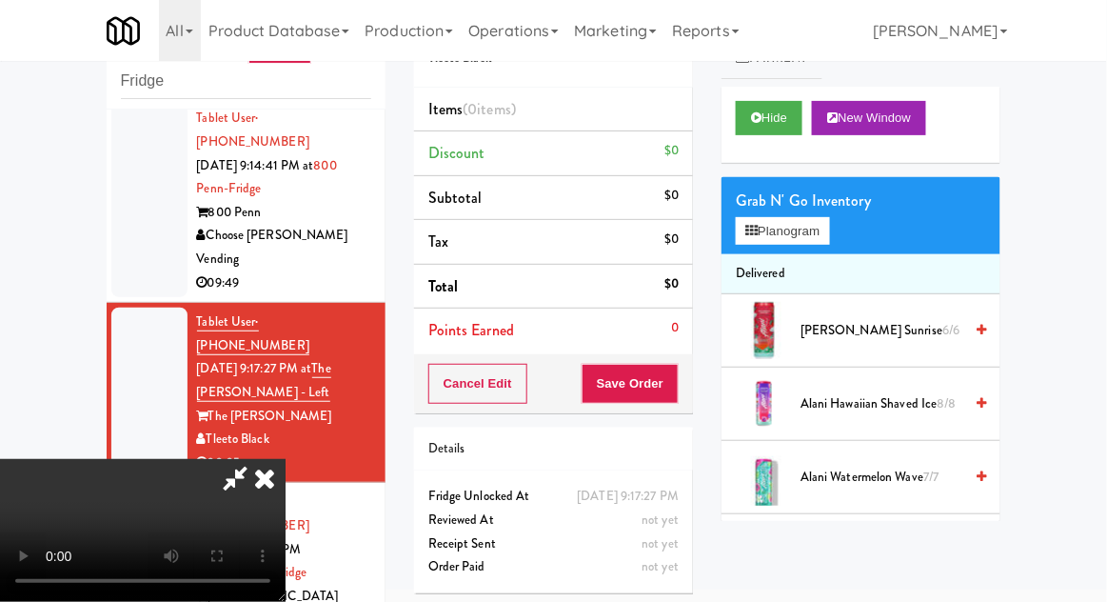
scroll to position [0, 0]
click at [815, 241] on button "Planogram" at bounding box center [782, 231] width 93 height 29
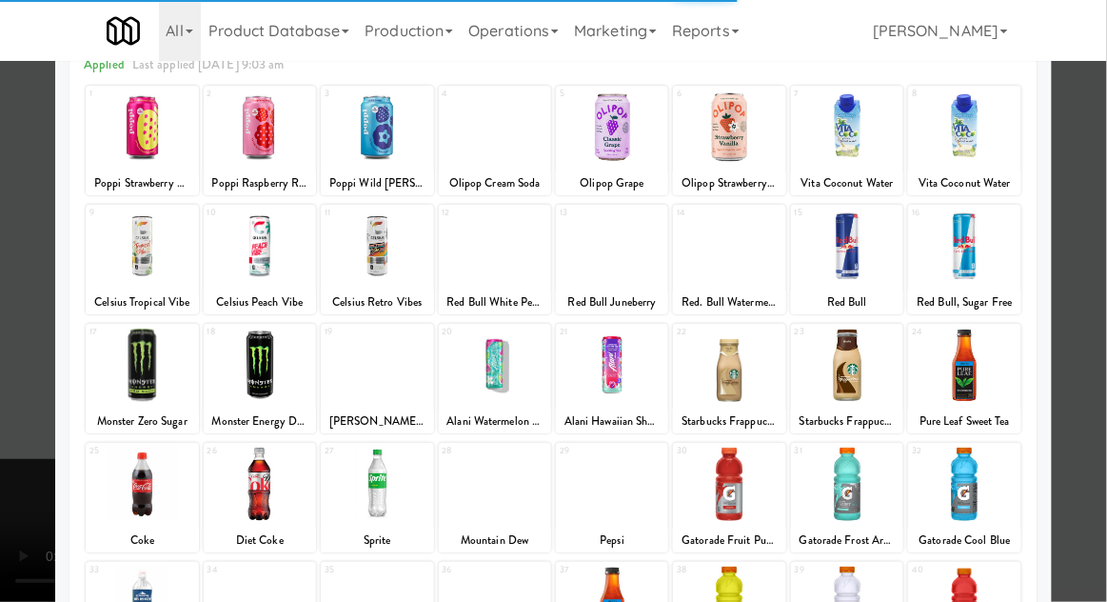
scroll to position [241, 0]
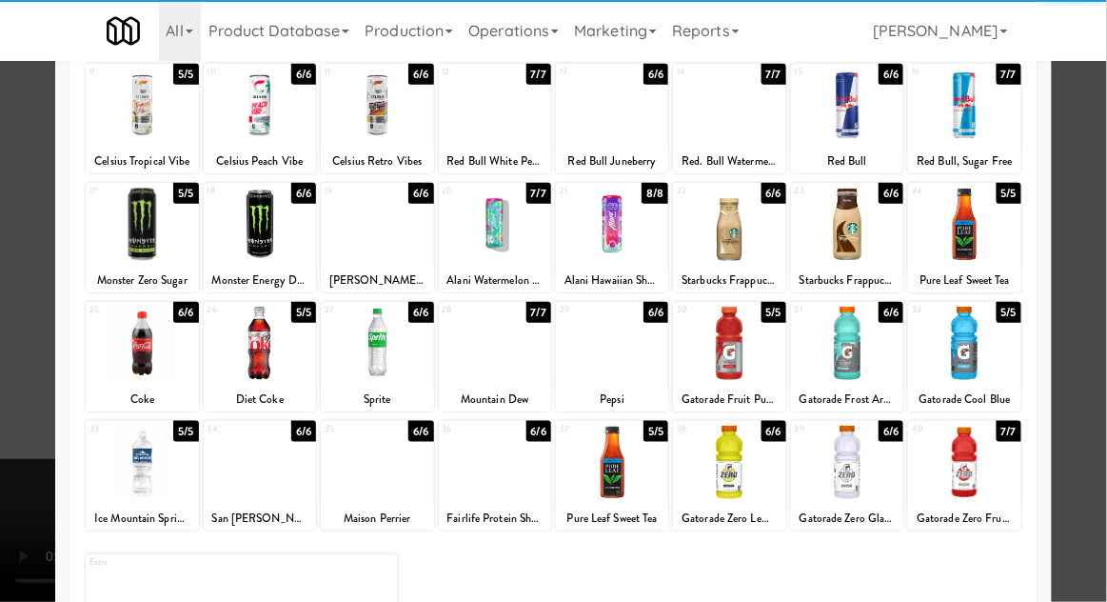
click at [983, 464] on div at bounding box center [964, 461] width 112 height 73
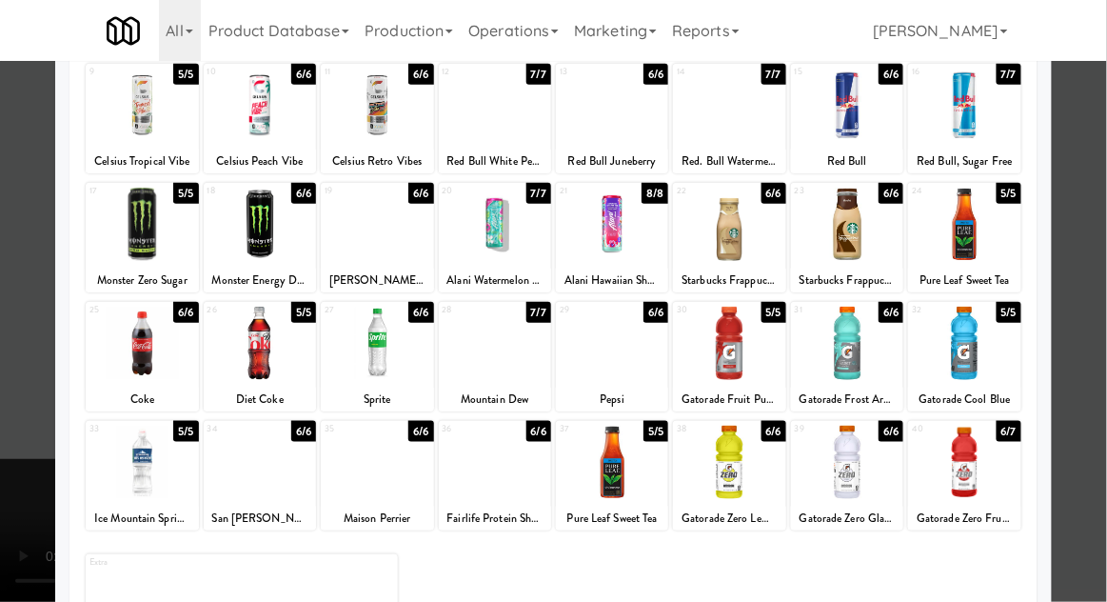
click at [1082, 409] on div at bounding box center [553, 301] width 1107 height 602
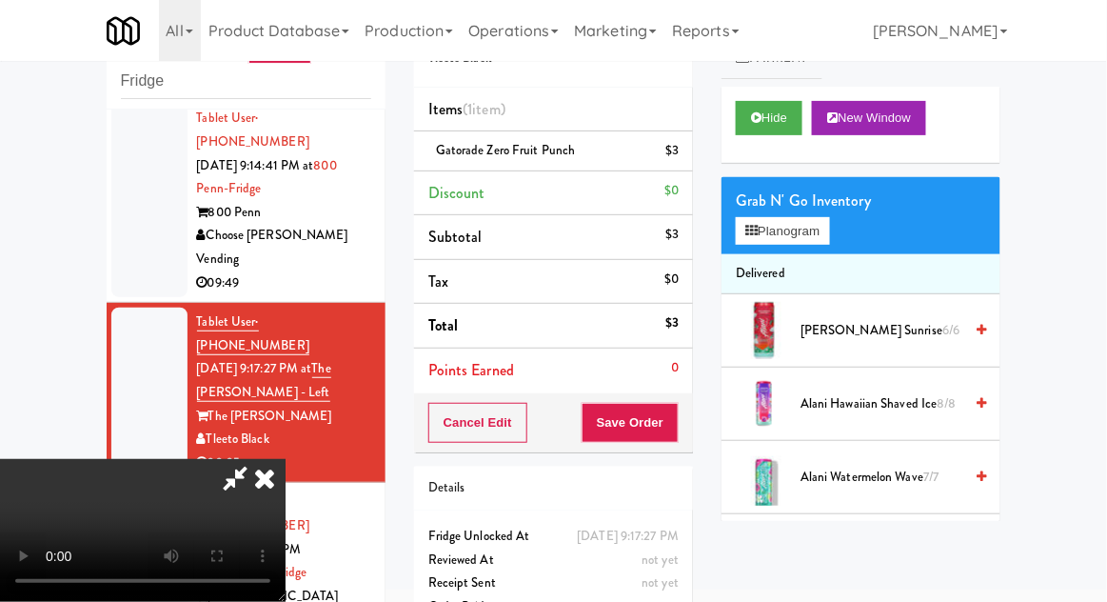
scroll to position [69, 0]
click at [675, 436] on button "Save Order" at bounding box center [630, 423] width 97 height 40
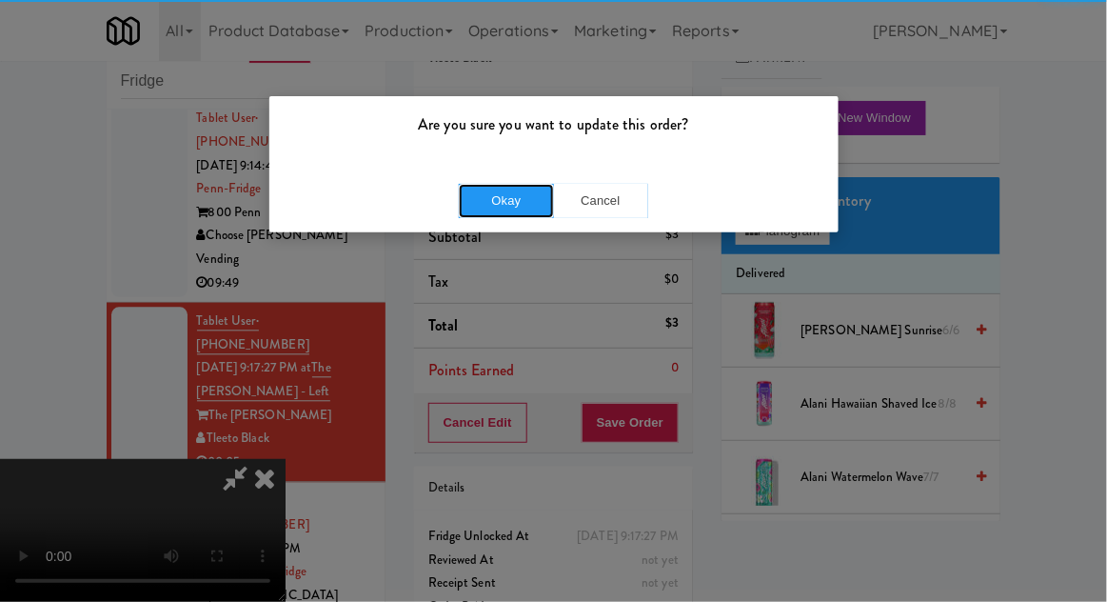
click at [484, 203] on button "Okay" at bounding box center [506, 201] width 95 height 34
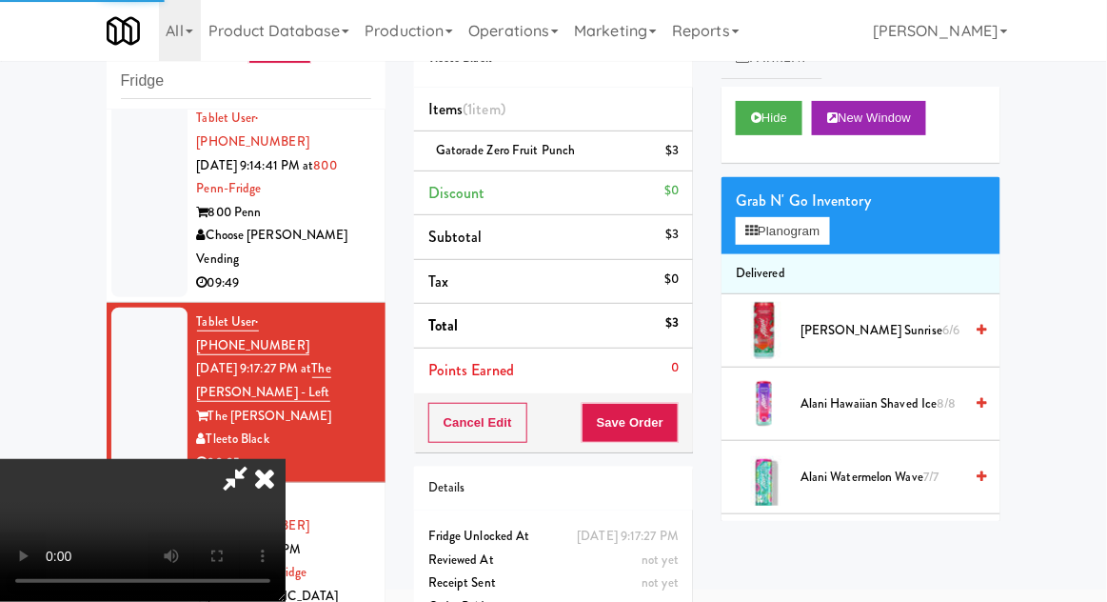
scroll to position [0, 0]
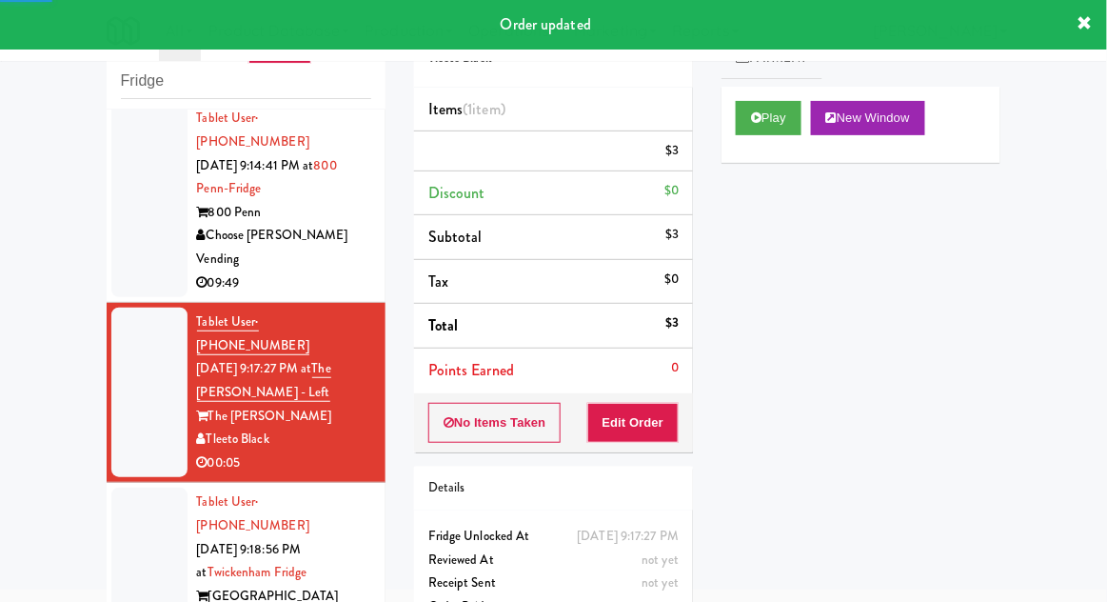
click at [108, 483] on li "Tablet User · (256) 393-6500 Aug 15, 2025 9:18:56 PM at Twickenham Fridge Twick…" at bounding box center [246, 573] width 279 height 180
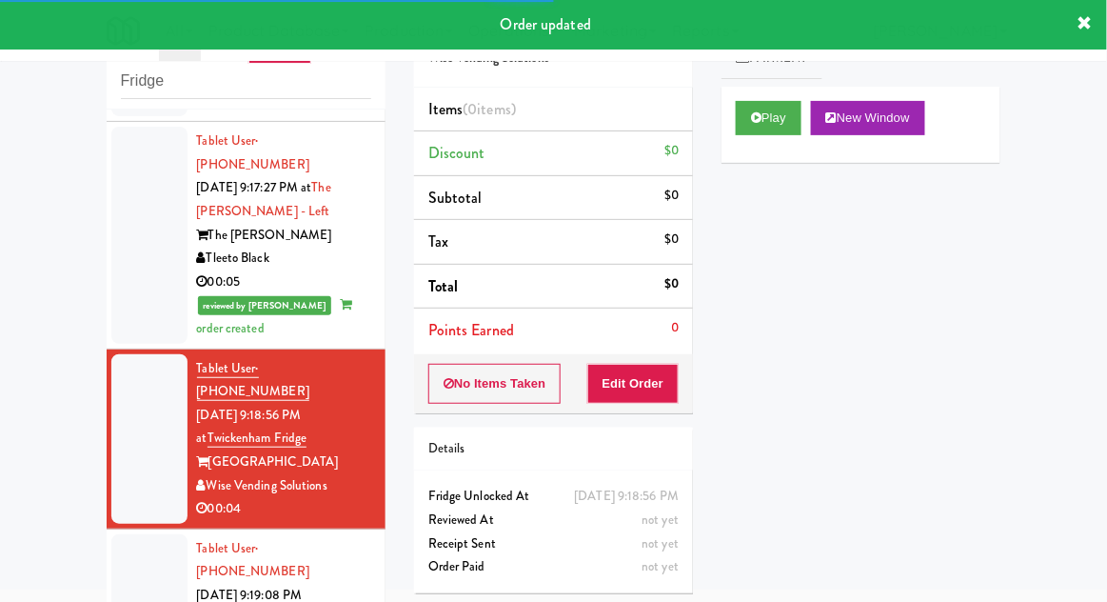
scroll to position [1135, 0]
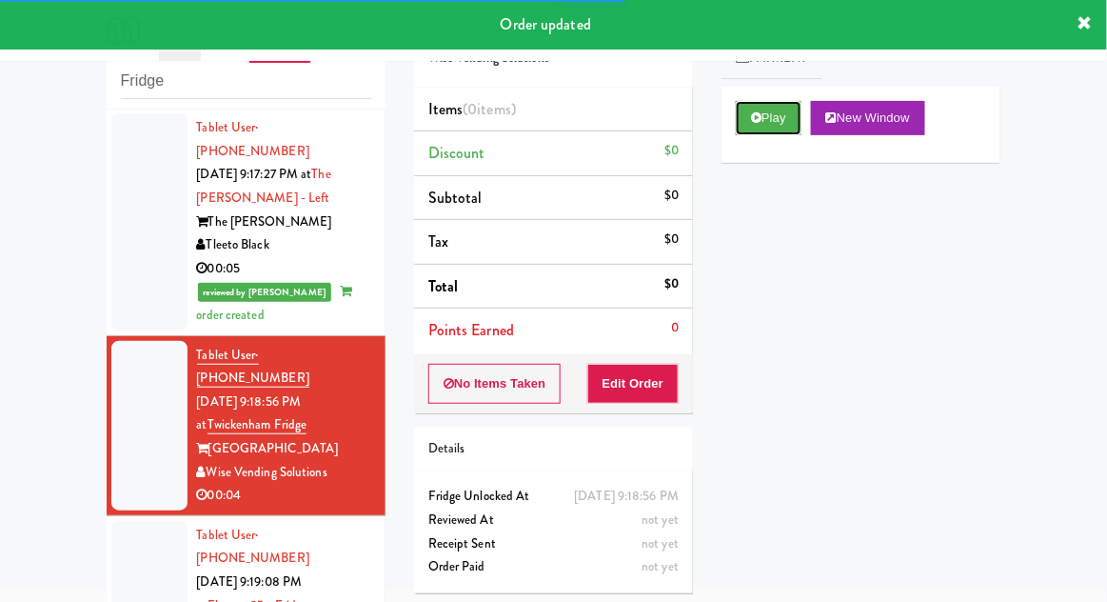
click at [788, 124] on button "Play" at bounding box center [769, 118] width 66 height 34
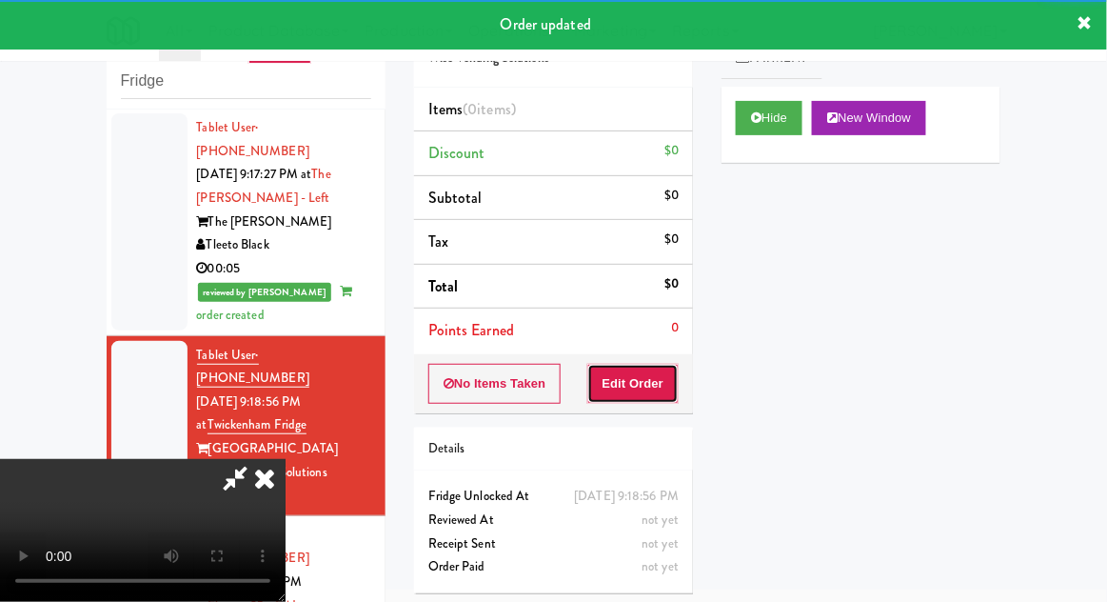
click at [645, 371] on button "Edit Order" at bounding box center [633, 384] width 92 height 40
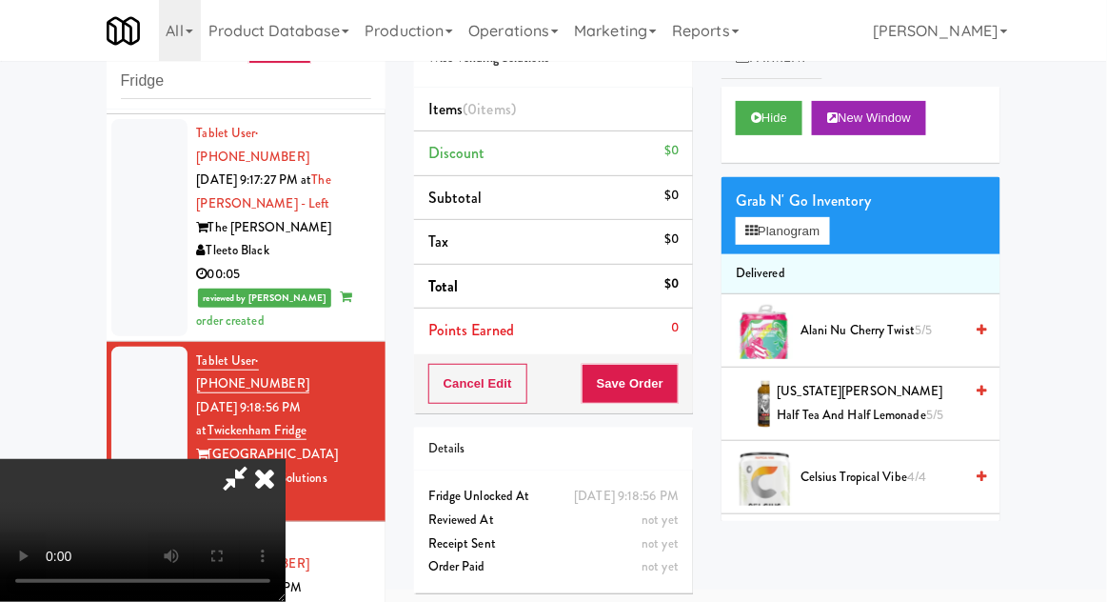
scroll to position [0, 0]
click at [861, 326] on span "Alani Nu Cherry Twist 5/5" at bounding box center [881, 331] width 162 height 24
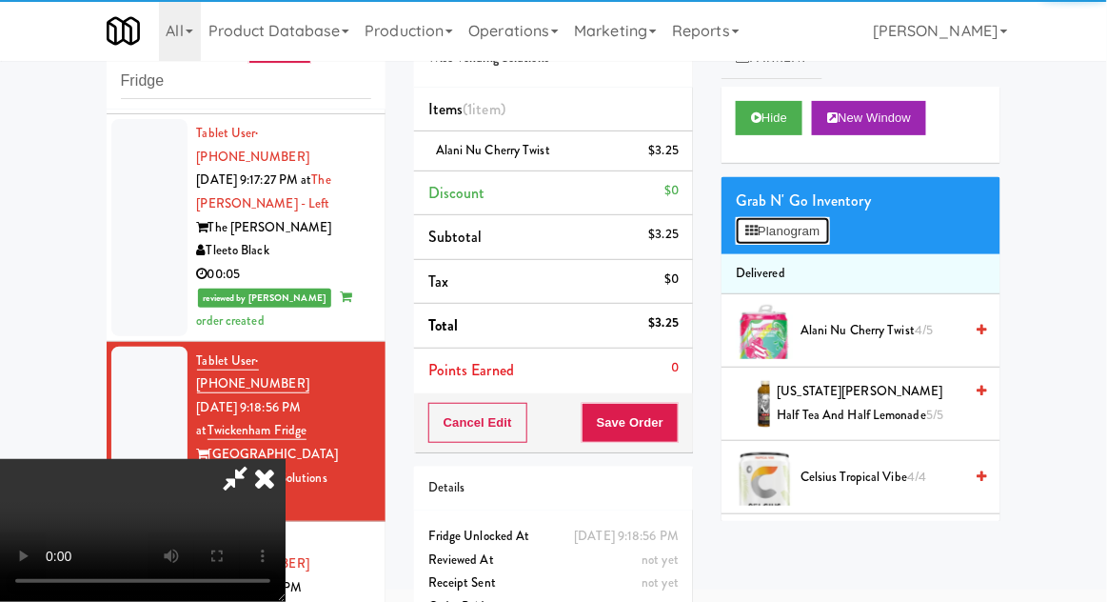
click at [813, 226] on button "Planogram" at bounding box center [782, 231] width 93 height 29
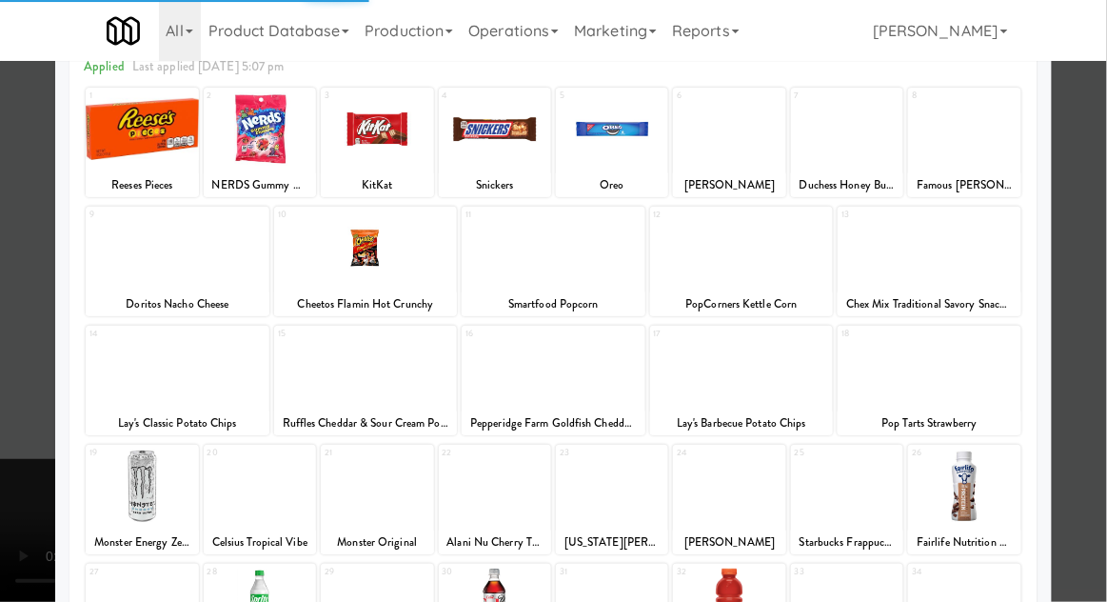
scroll to position [241, 0]
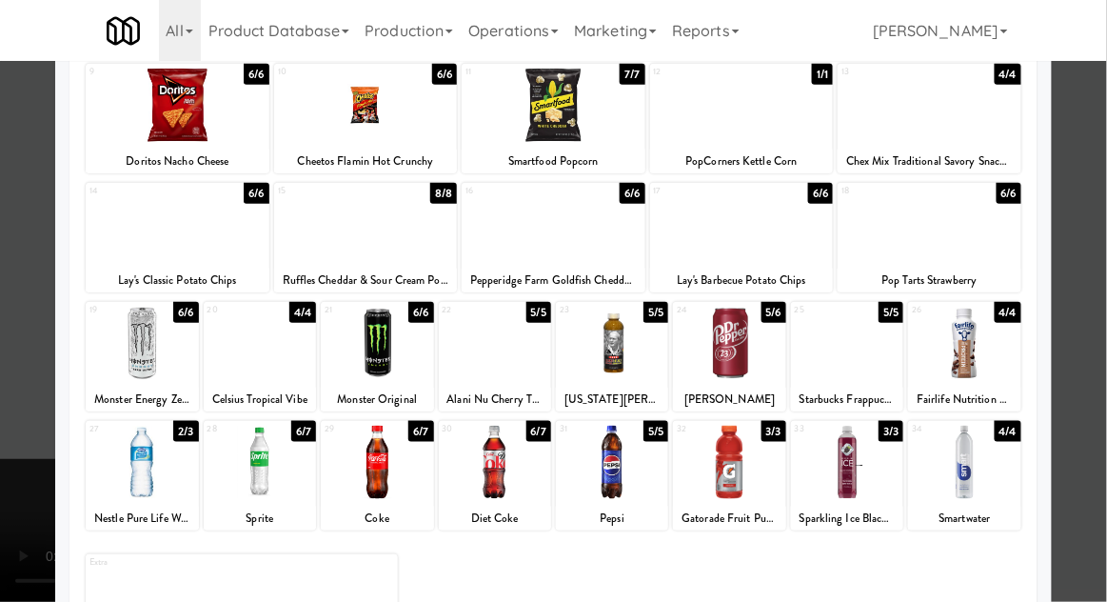
click at [1080, 418] on div at bounding box center [553, 301] width 1107 height 602
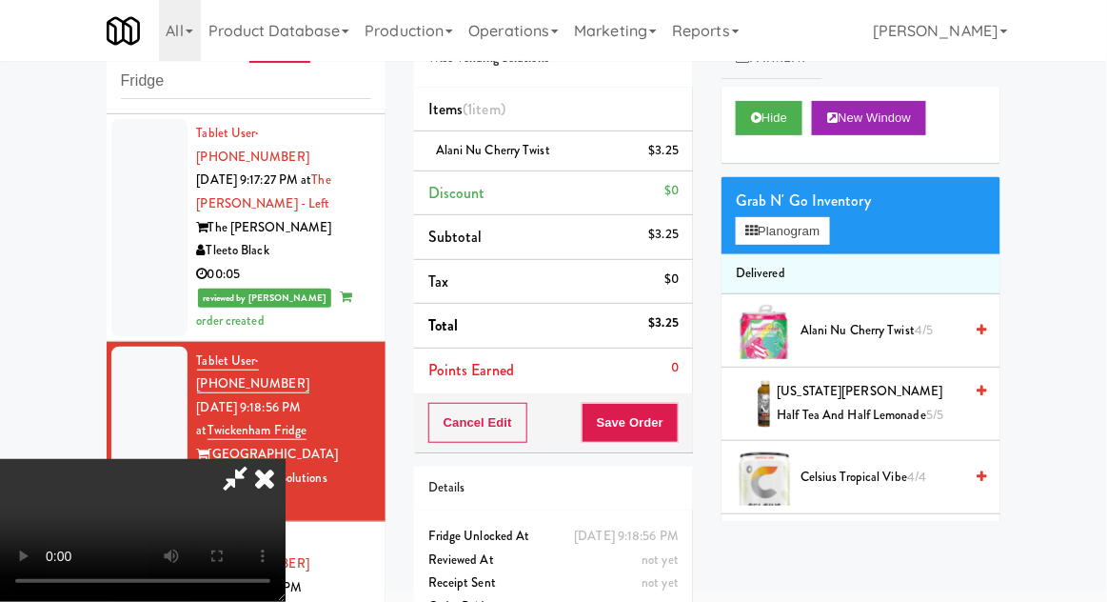
scroll to position [69, 0]
click at [674, 414] on button "Save Order" at bounding box center [630, 423] width 97 height 40
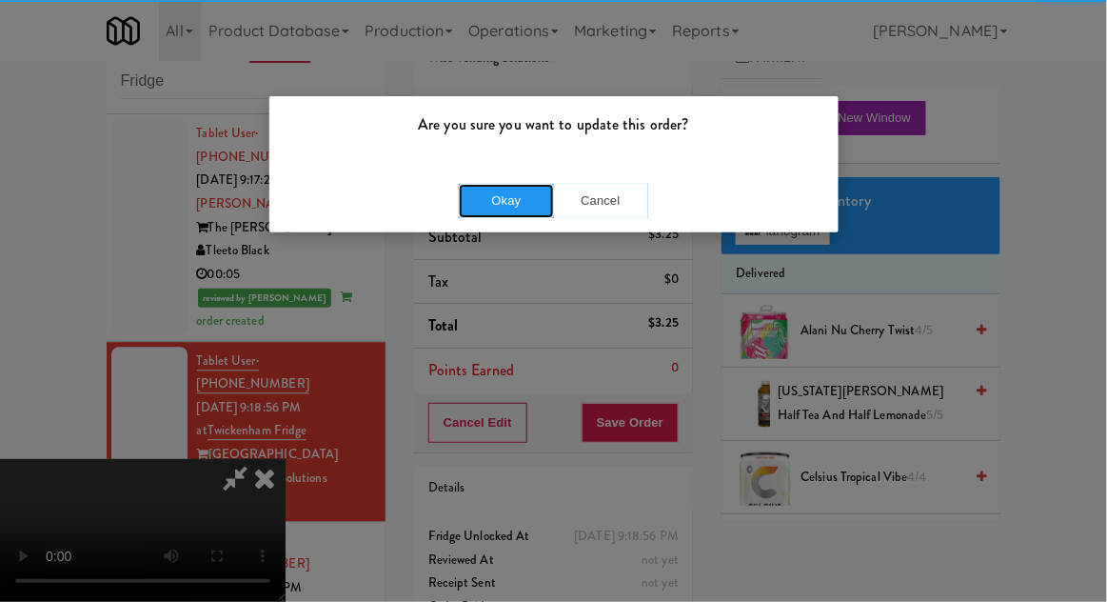
click at [486, 206] on button "Okay" at bounding box center [506, 201] width 95 height 34
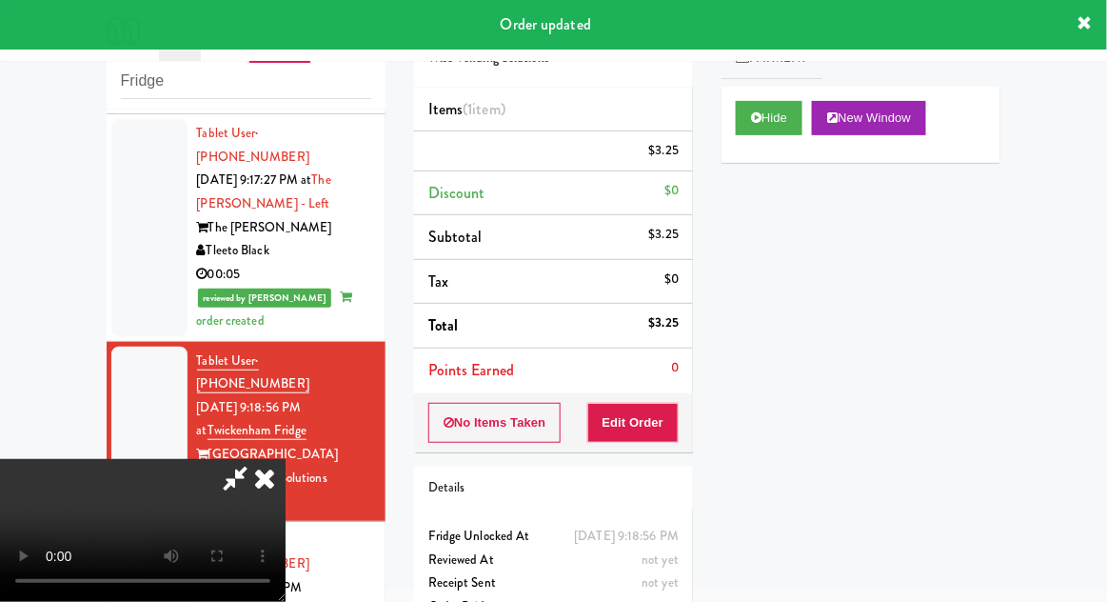
scroll to position [0, 0]
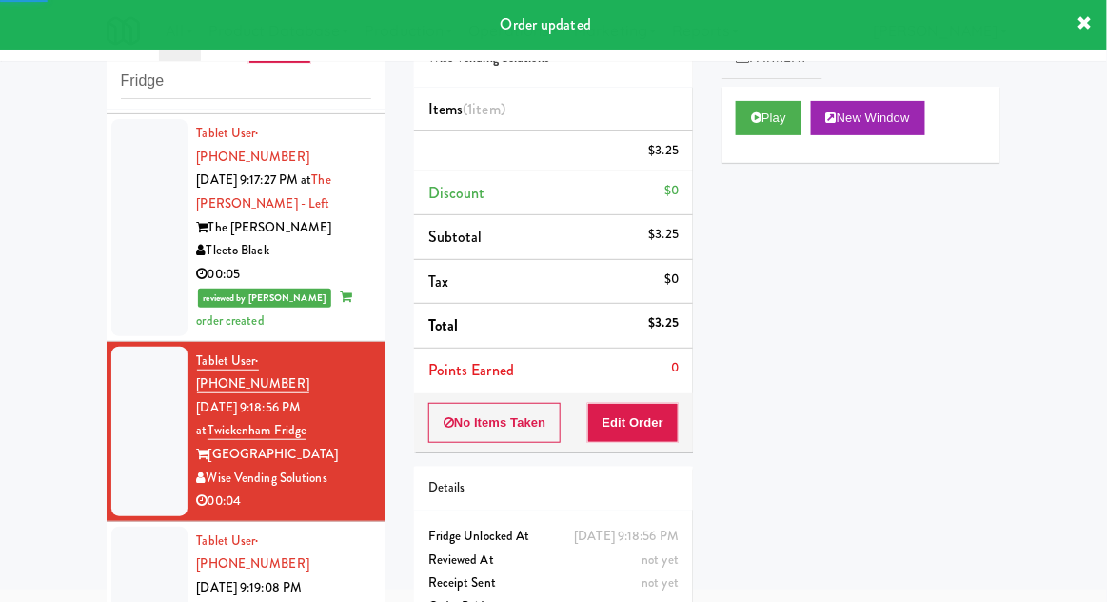
click at [117, 526] on div at bounding box center [149, 610] width 76 height 169
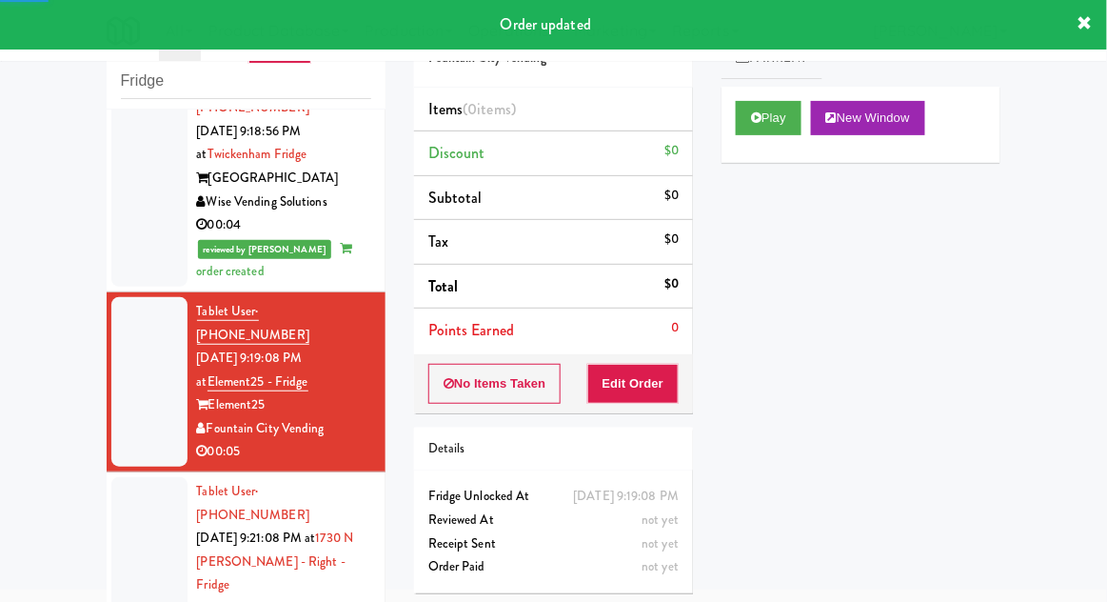
scroll to position [1407, 0]
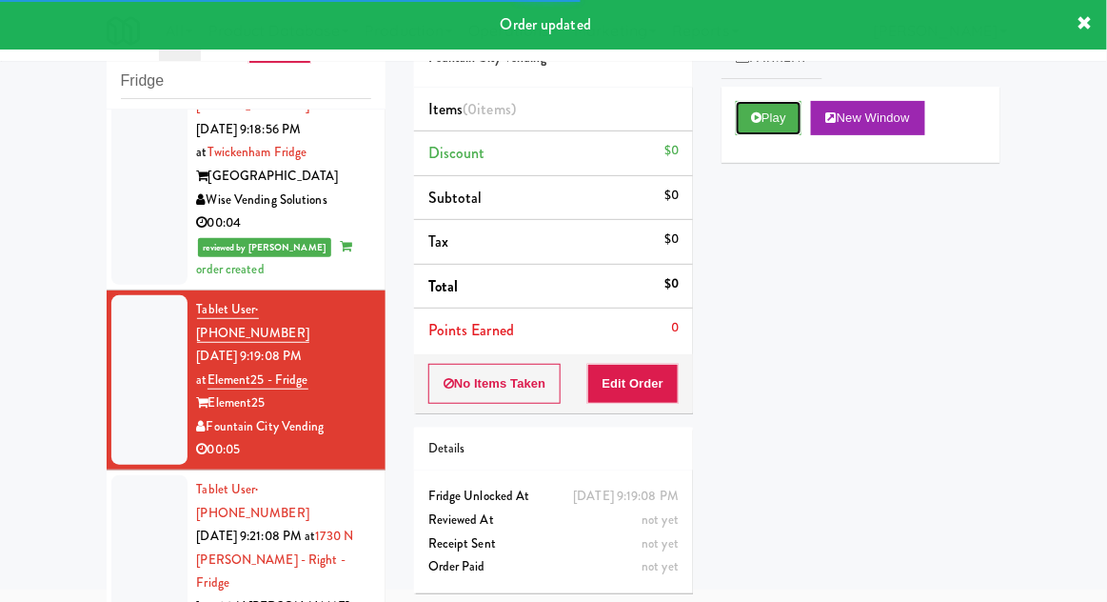
click at [788, 111] on button "Play" at bounding box center [769, 118] width 66 height 34
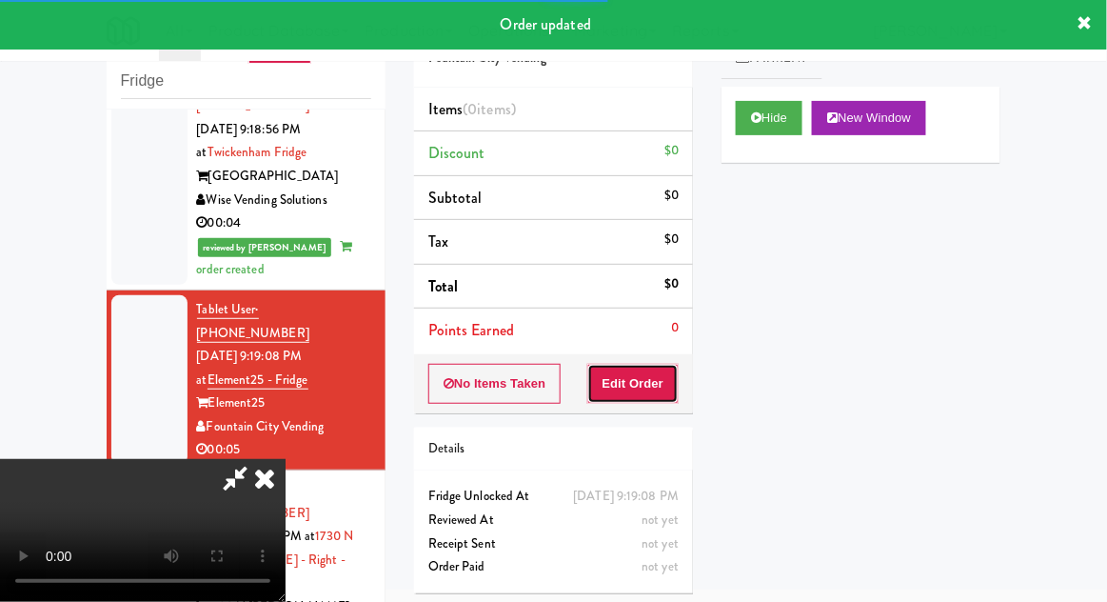
click at [647, 375] on button "Edit Order" at bounding box center [633, 384] width 92 height 40
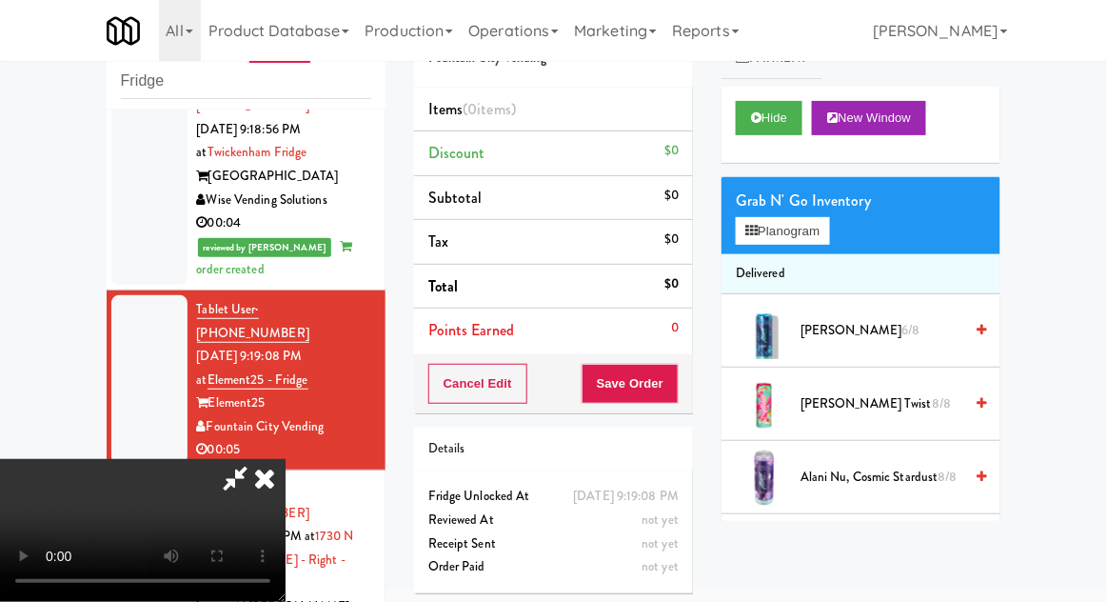
scroll to position [69, 0]
click at [765, 133] on button "Hide" at bounding box center [769, 118] width 67 height 34
click at [760, 130] on button "Hide" at bounding box center [769, 118] width 67 height 34
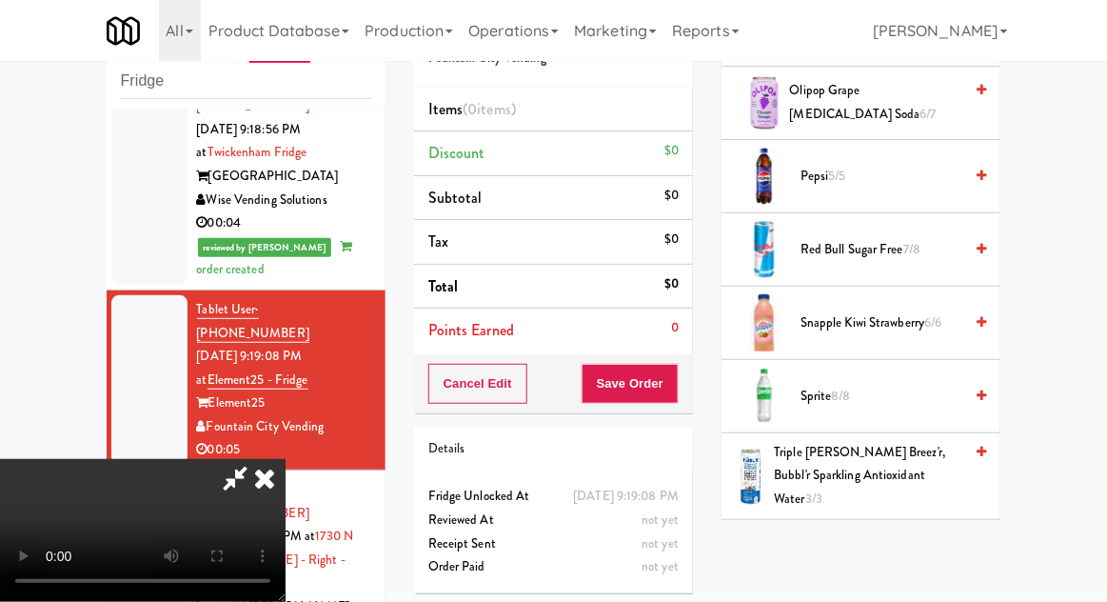
scroll to position [2448, 0]
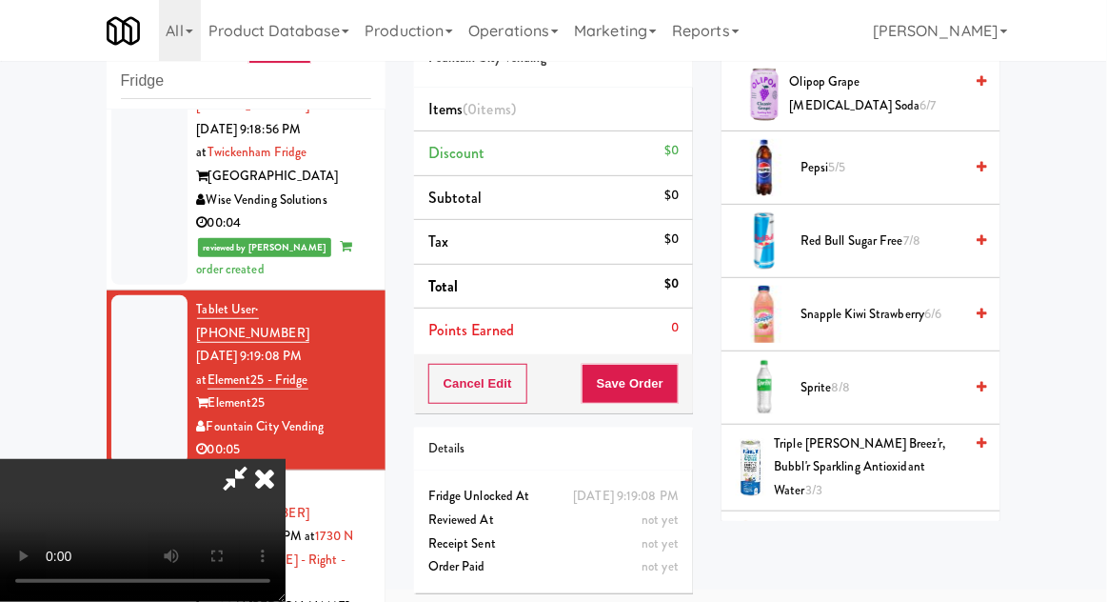
click at [888, 376] on span "Sprite 8/8" at bounding box center [881, 388] width 162 height 24
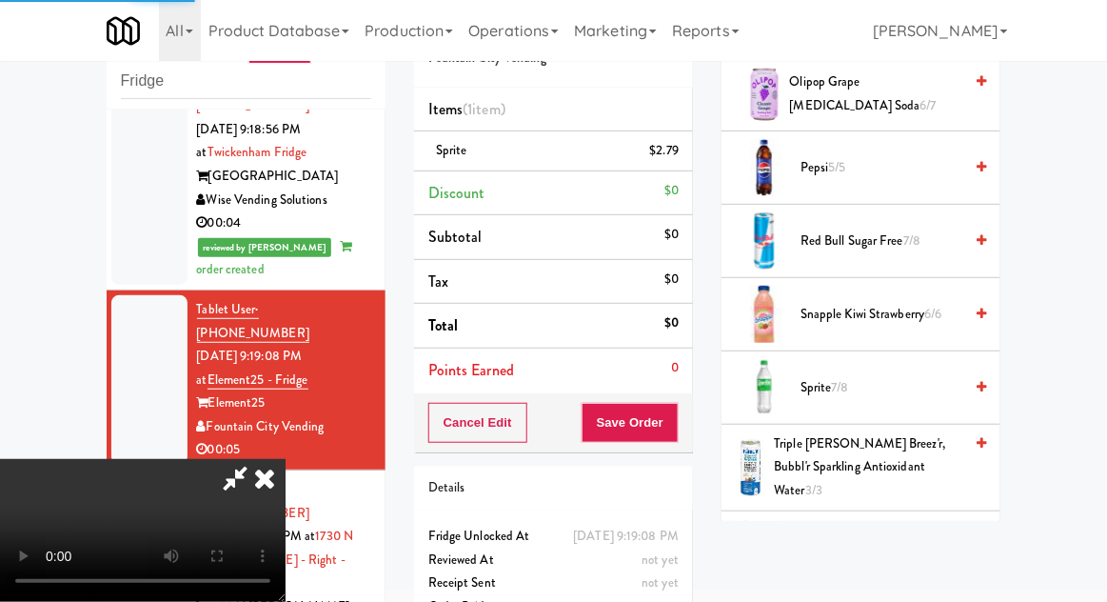
scroll to position [69, 0]
click at [668, 425] on button "Save Order" at bounding box center [630, 423] width 97 height 40
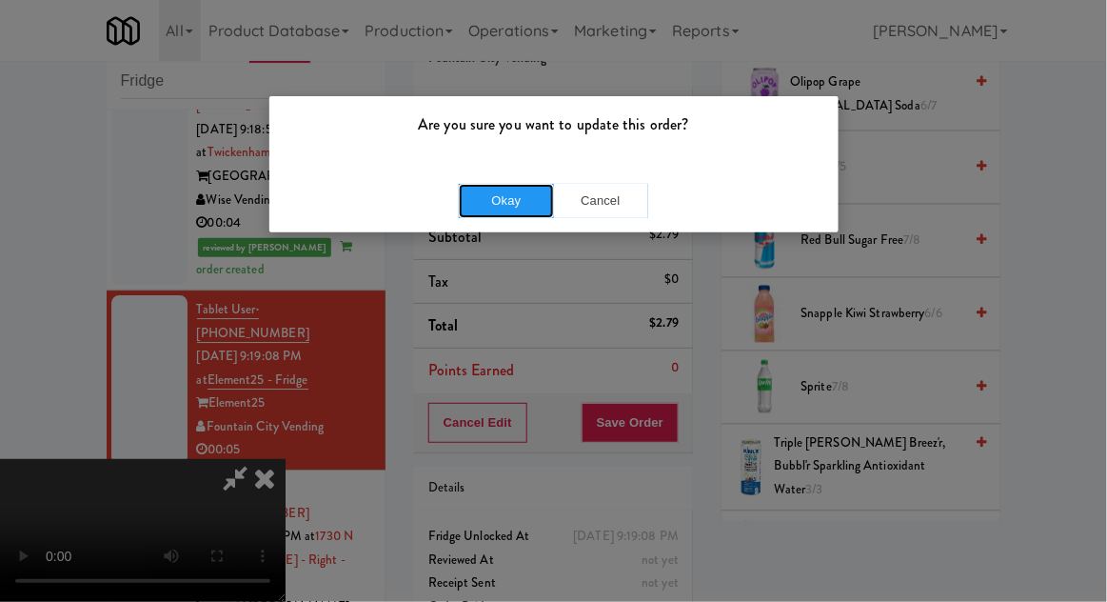
click at [499, 210] on button "Okay" at bounding box center [506, 201] width 95 height 34
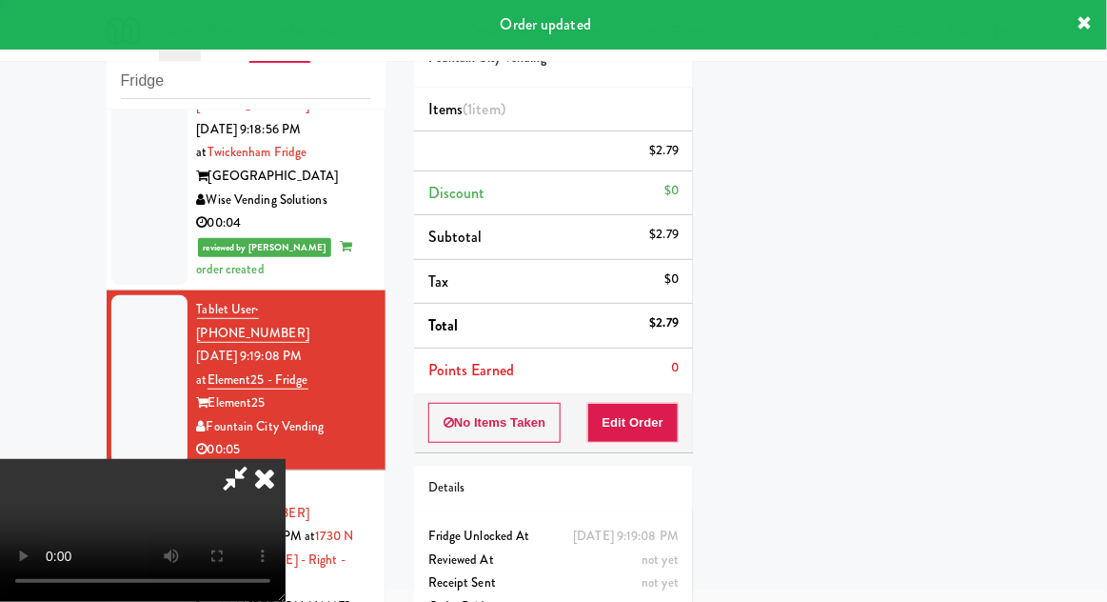
scroll to position [0, 0]
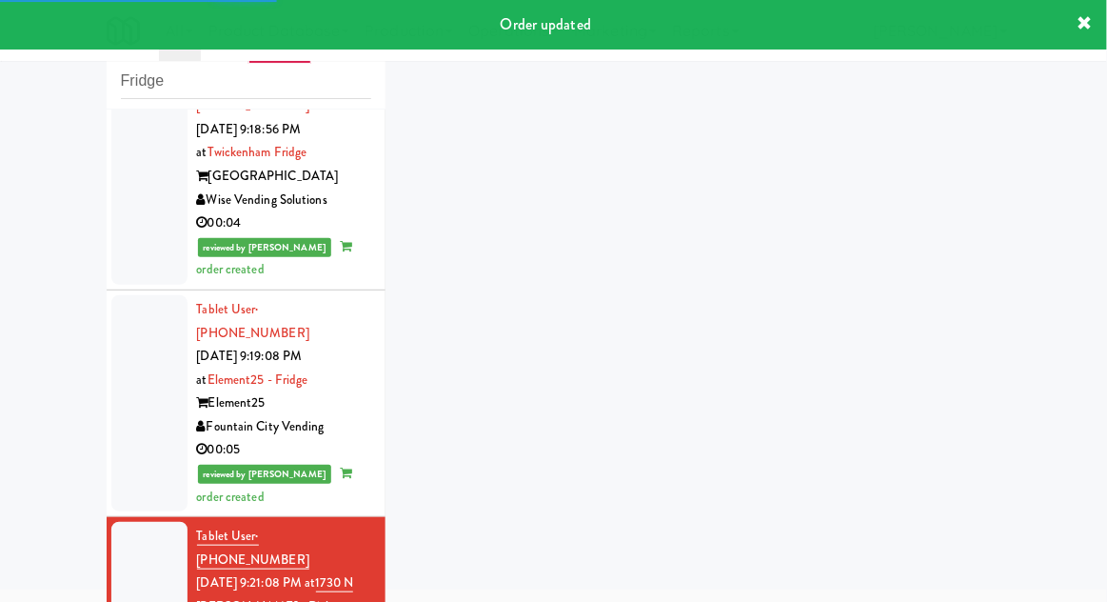
scroll to position [1453, 0]
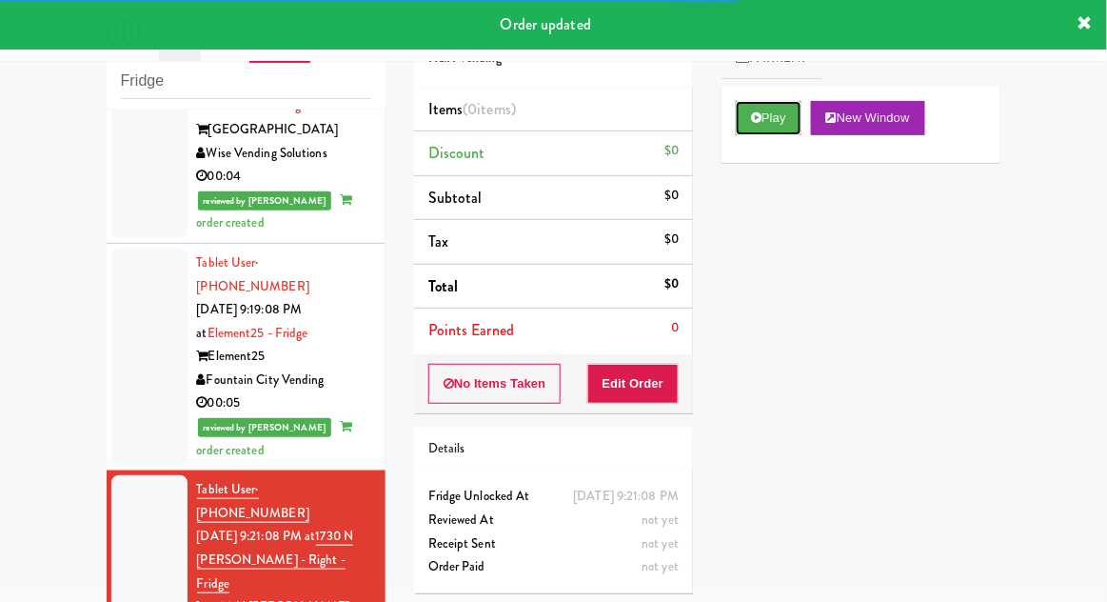
click at [777, 114] on button "Play" at bounding box center [769, 118] width 66 height 34
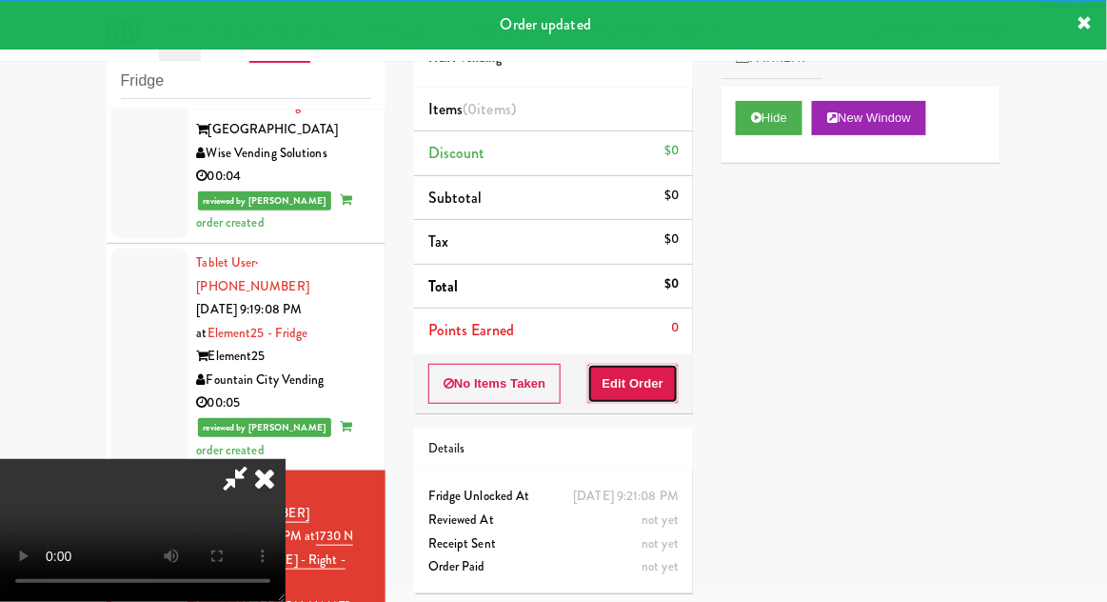
click at [641, 371] on button "Edit Order" at bounding box center [633, 384] width 92 height 40
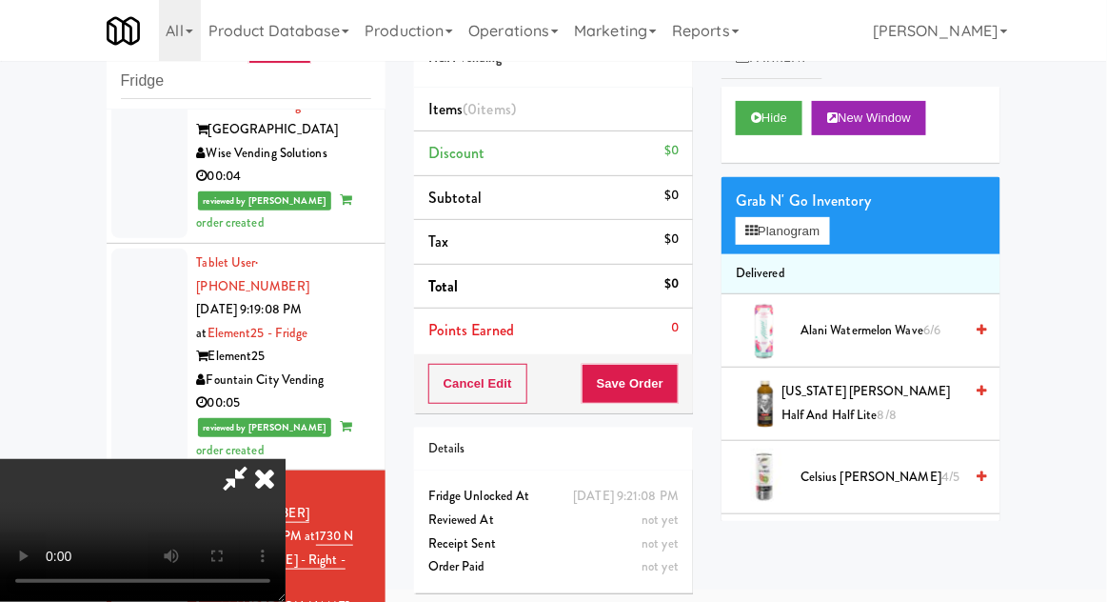
scroll to position [69, 0]
click at [788, 128] on button "Hide" at bounding box center [769, 118] width 67 height 34
click at [789, 126] on button "Hide" at bounding box center [769, 118] width 67 height 34
click at [789, 235] on button "Planogram" at bounding box center [782, 231] width 93 height 29
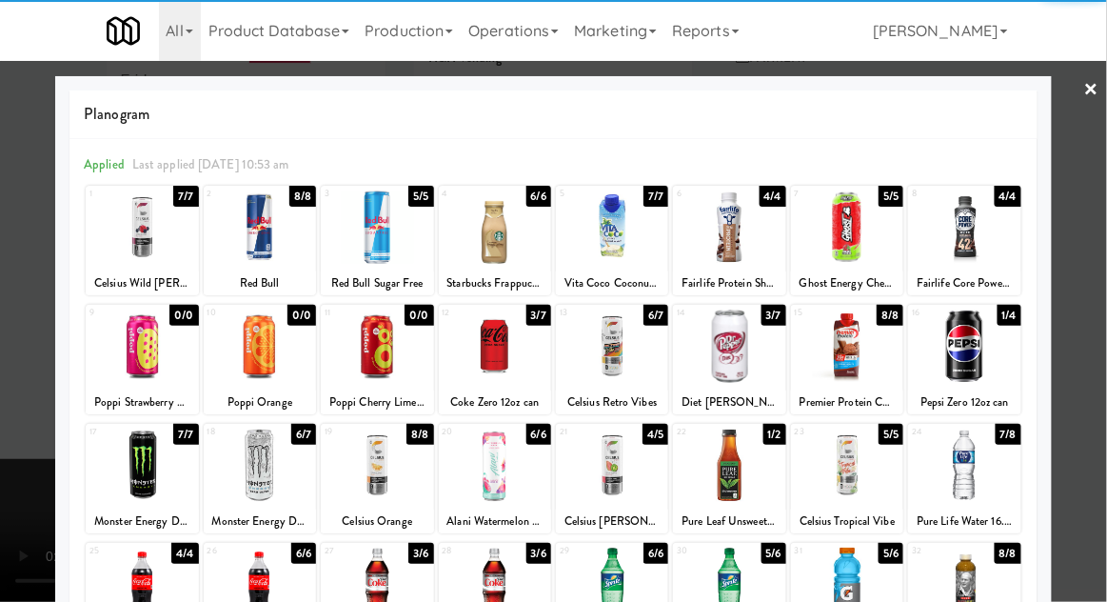
click at [484, 456] on div at bounding box center [495, 464] width 112 height 73
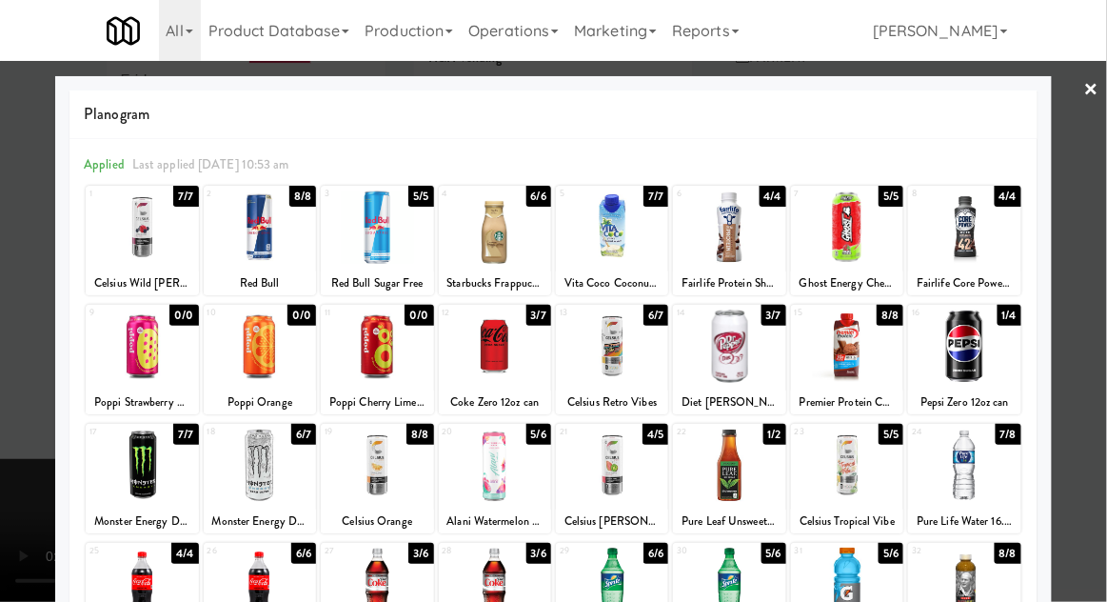
click at [1090, 378] on div at bounding box center [553, 301] width 1107 height 602
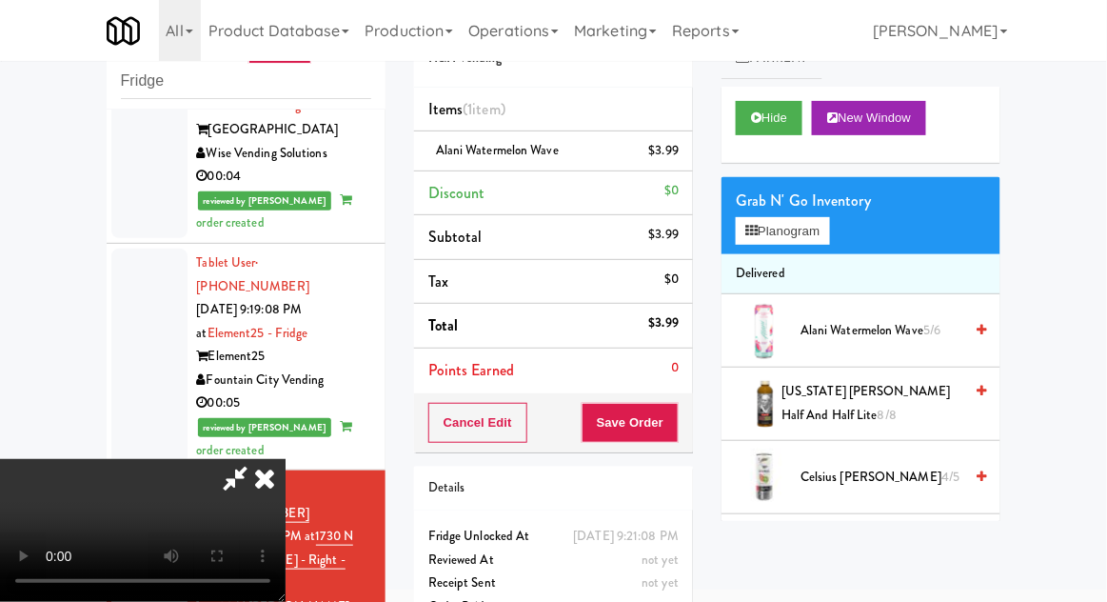
scroll to position [69, 0]
click at [674, 436] on button "Save Order" at bounding box center [630, 423] width 97 height 40
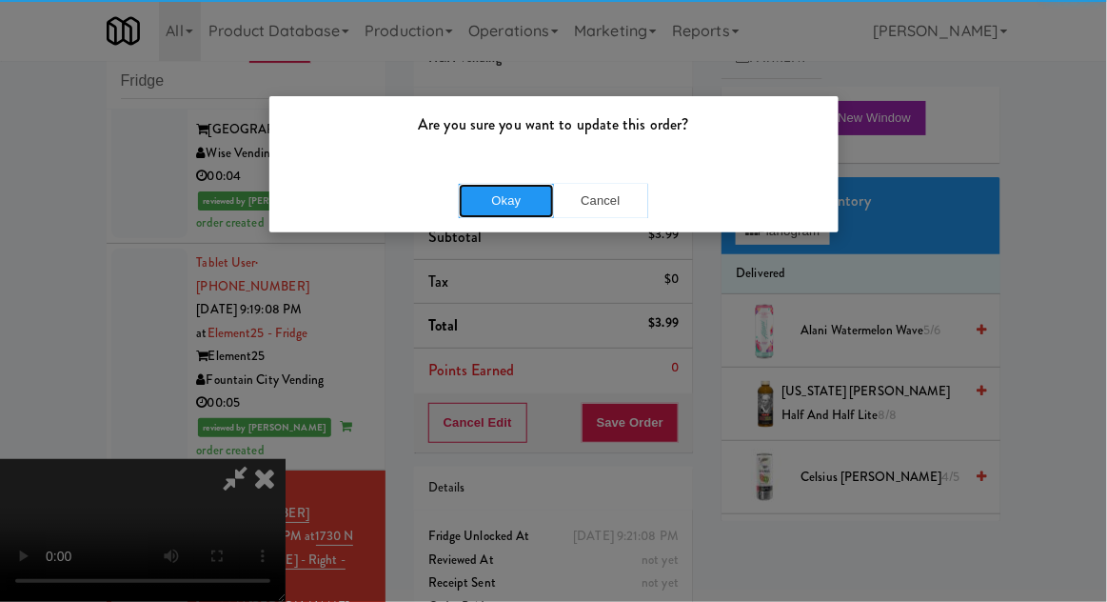
click at [507, 210] on button "Okay" at bounding box center [506, 201] width 95 height 34
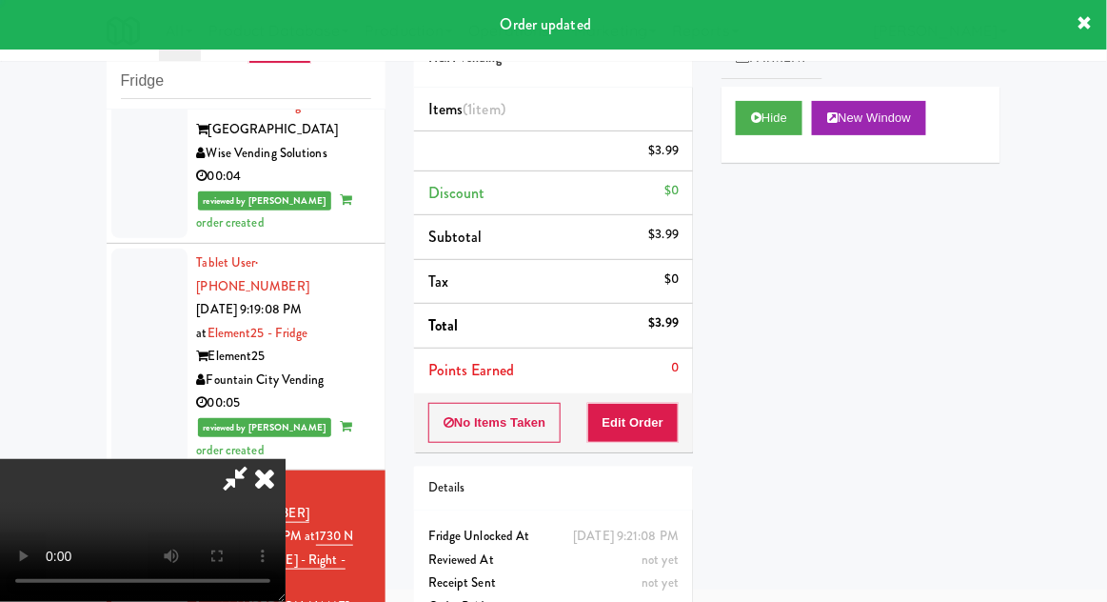
scroll to position [0, 0]
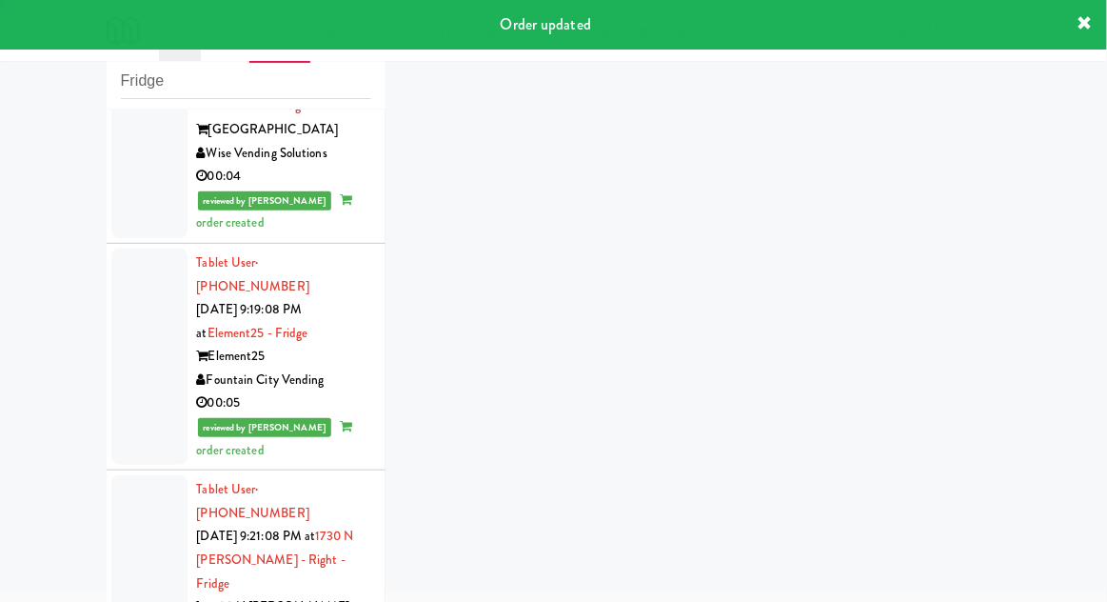
scroll to position [1501, 0]
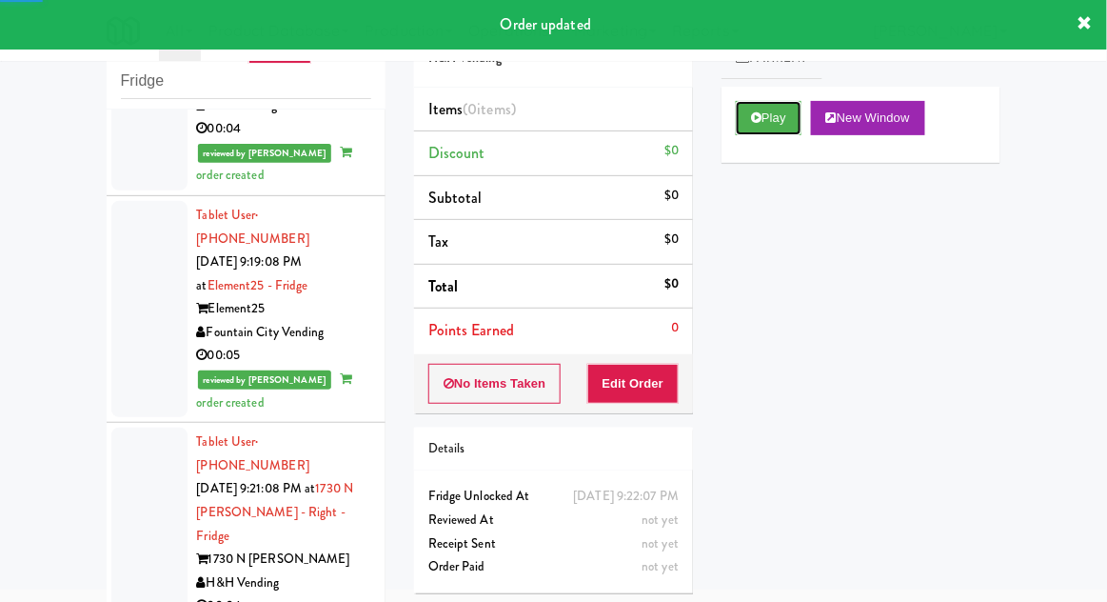
click at [800, 131] on button "Play" at bounding box center [769, 118] width 66 height 34
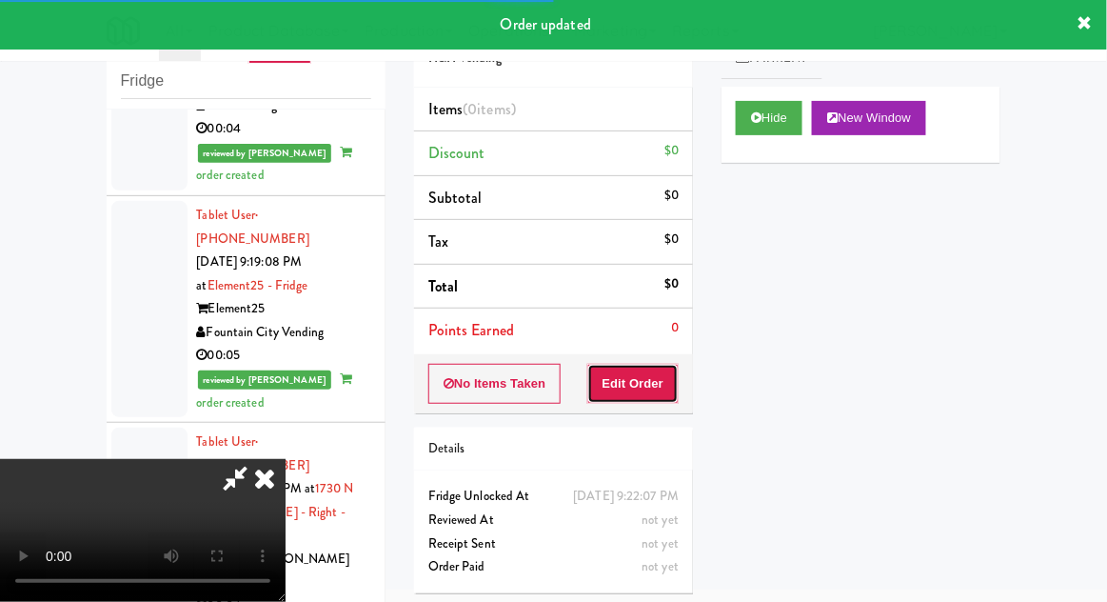
click at [654, 364] on button "Edit Order" at bounding box center [633, 384] width 92 height 40
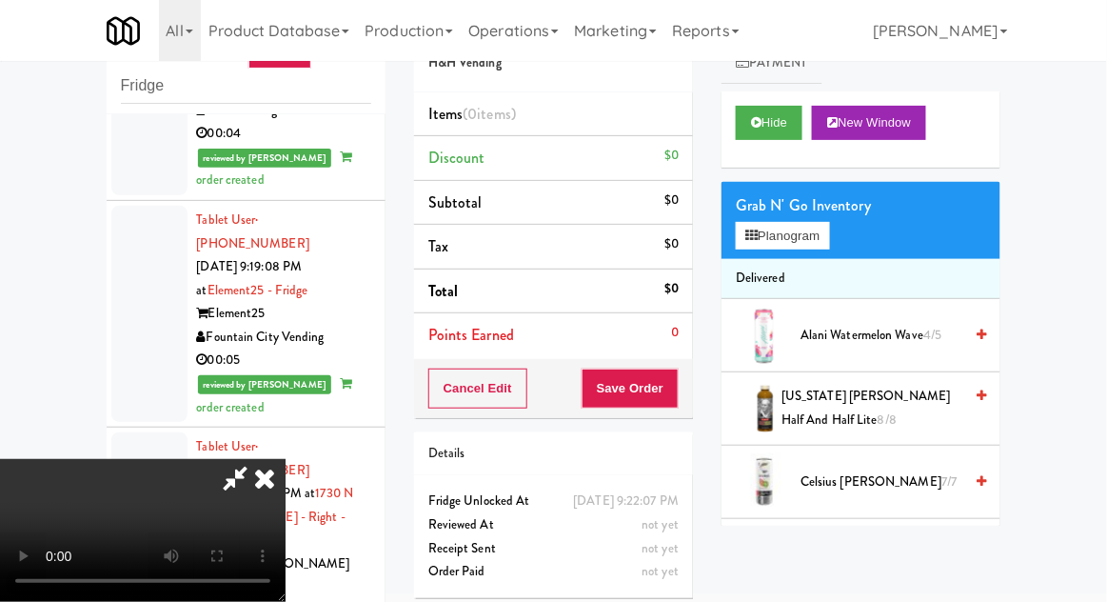
scroll to position [73, 0]
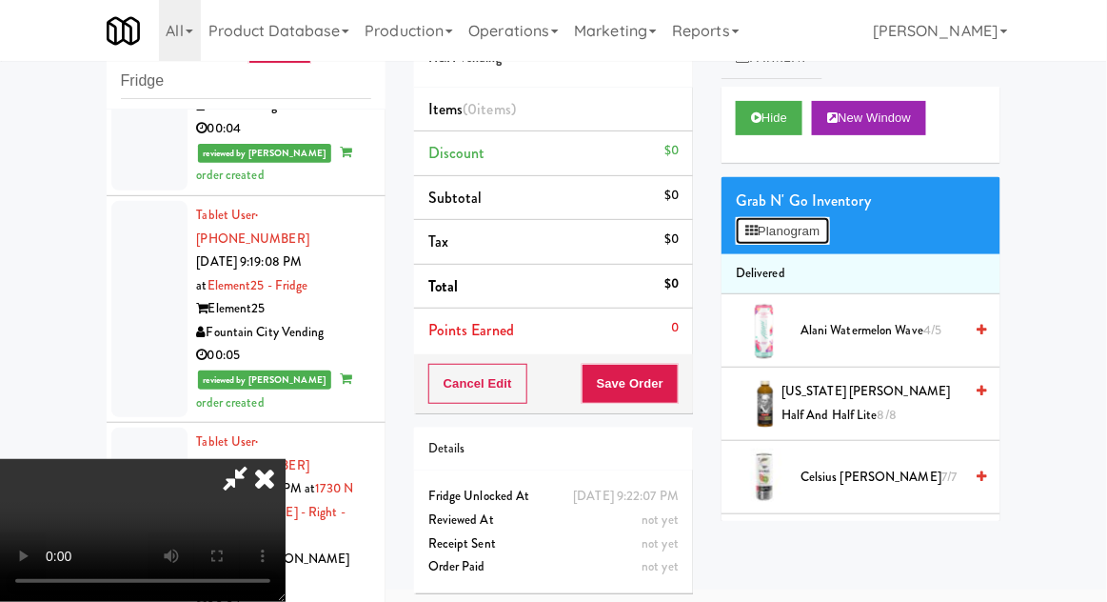
click at [820, 218] on button "Planogram" at bounding box center [782, 231] width 93 height 29
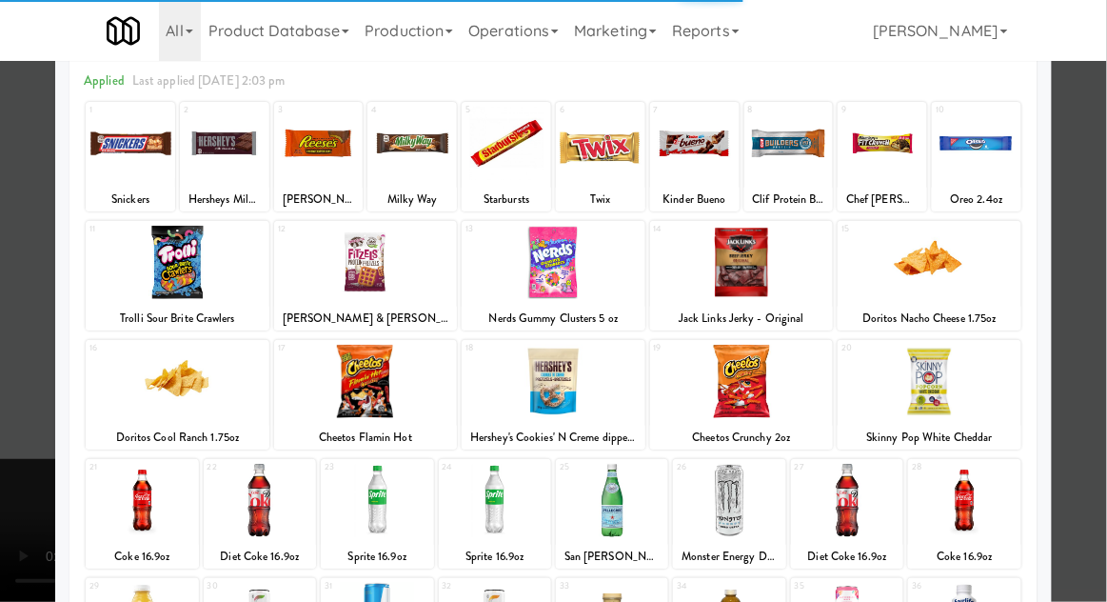
scroll to position [88, 0]
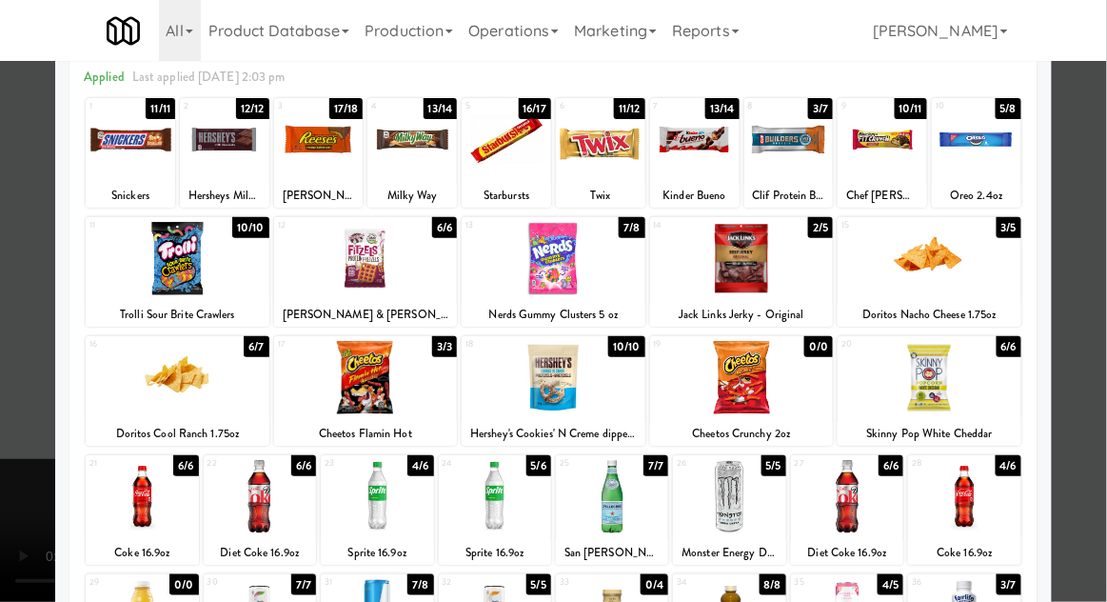
click at [974, 500] on div at bounding box center [964, 496] width 112 height 73
click at [1080, 419] on div at bounding box center [553, 301] width 1107 height 602
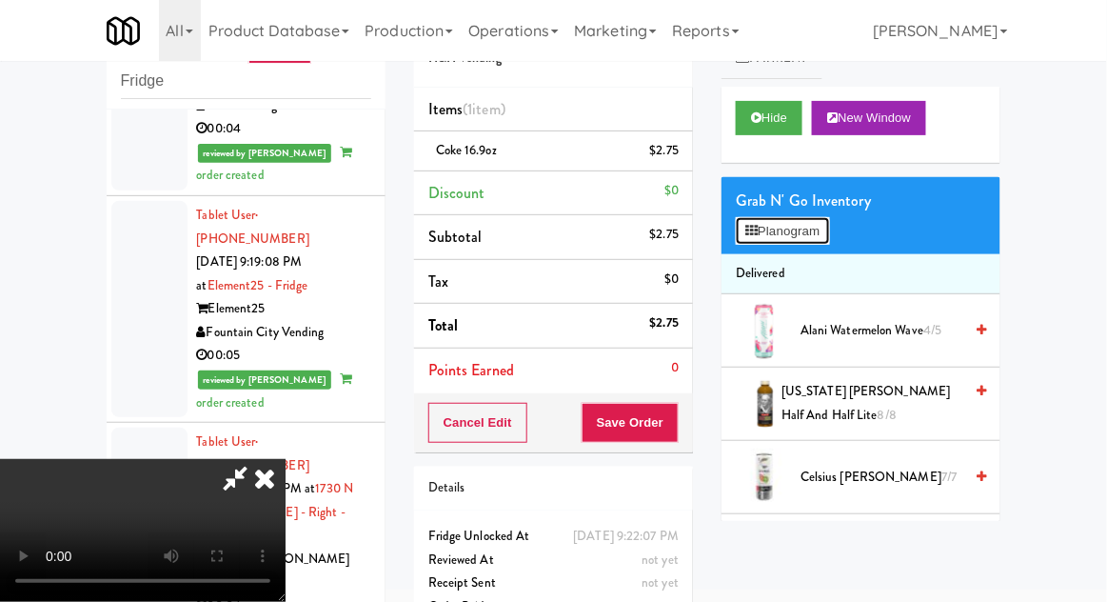
click at [827, 226] on button "Planogram" at bounding box center [782, 231] width 93 height 29
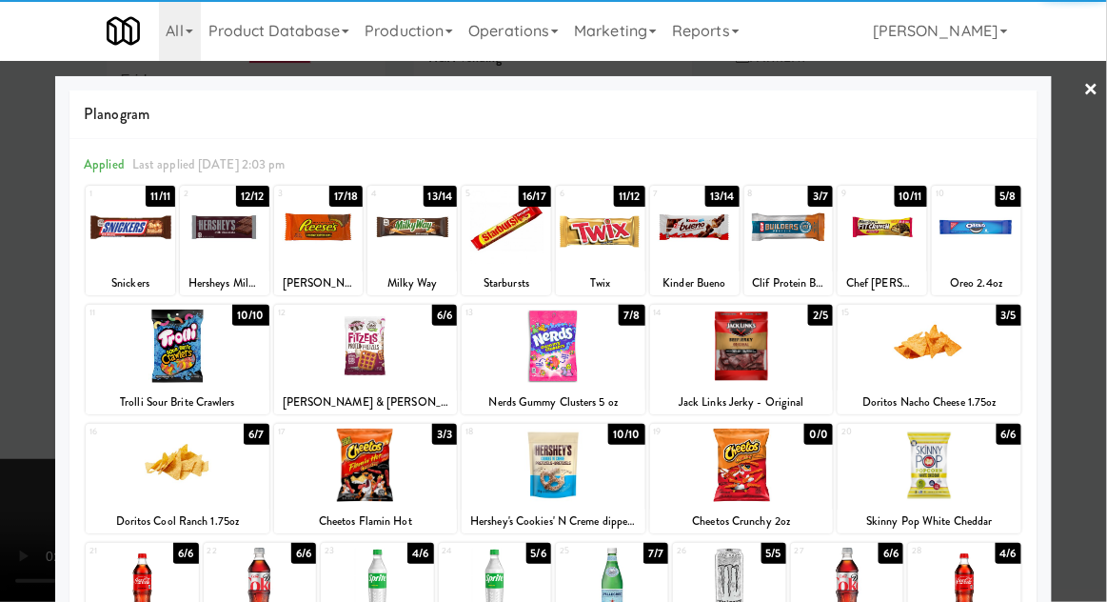
click at [998, 578] on div at bounding box center [964, 583] width 112 height 73
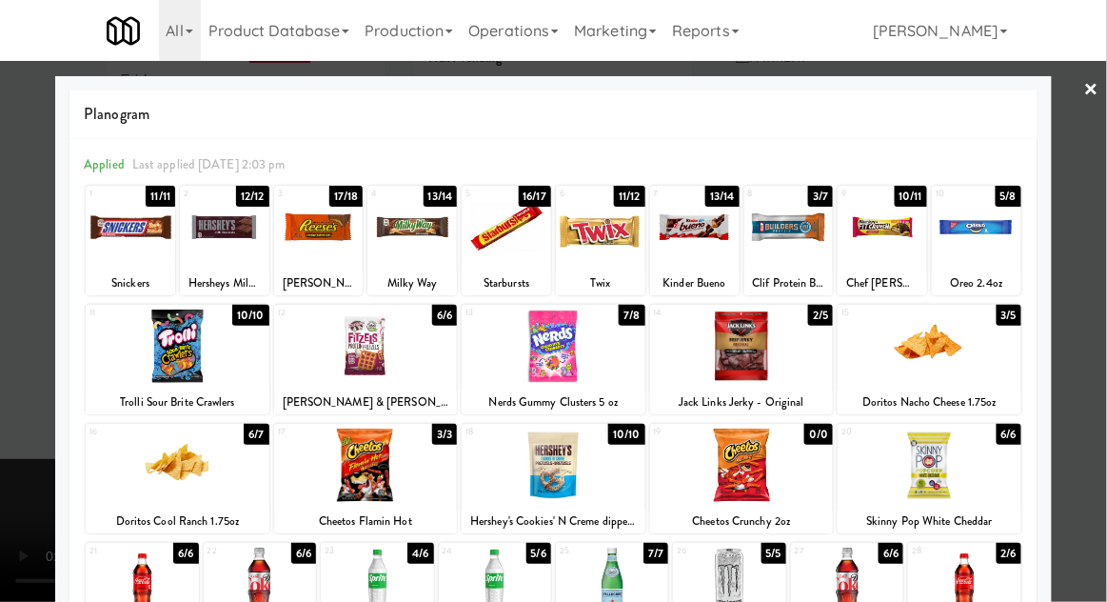
click at [1064, 511] on div at bounding box center [553, 301] width 1107 height 602
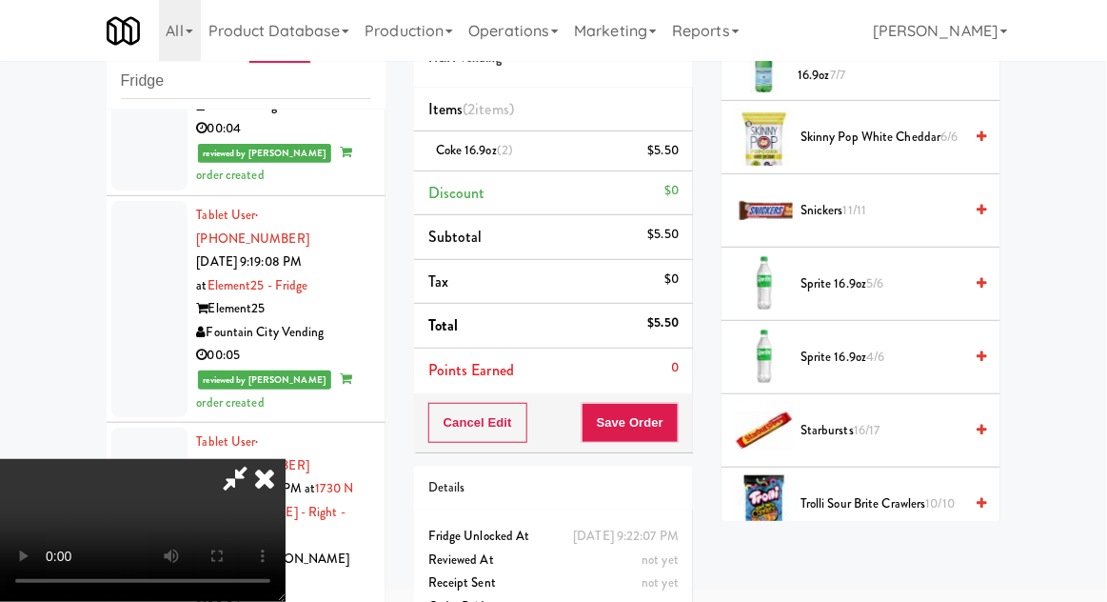
scroll to position [2125, 0]
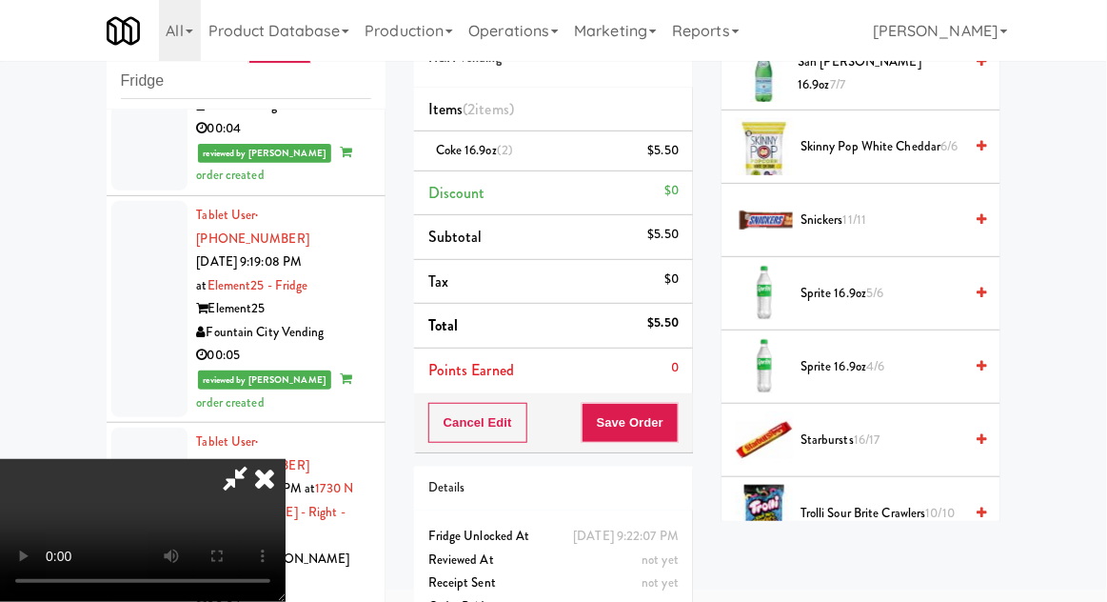
click at [880, 430] on span "16/17" at bounding box center [867, 439] width 27 height 18
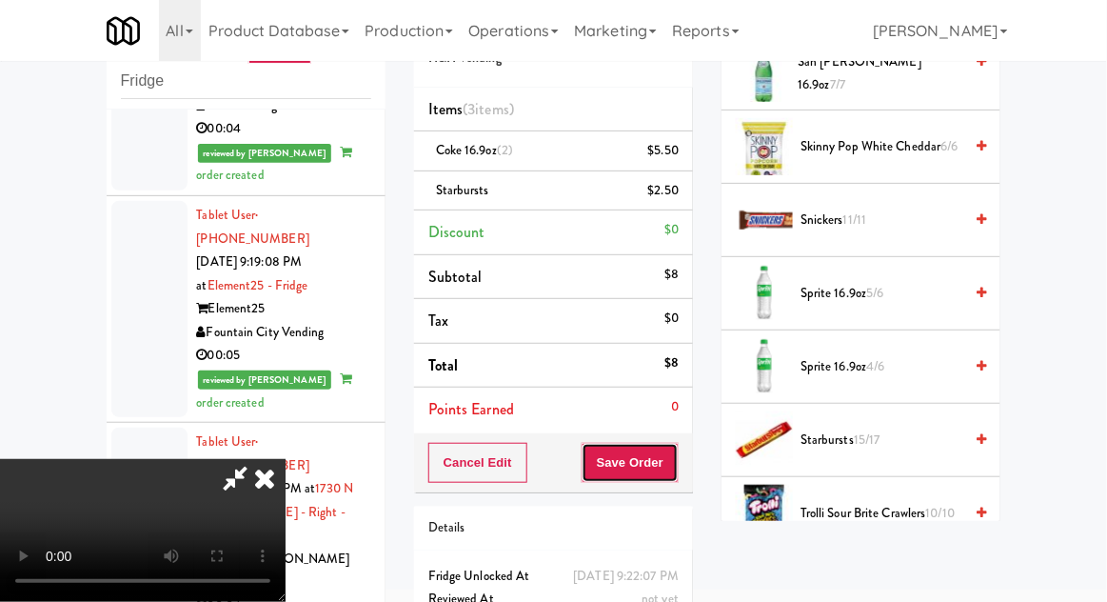
click at [679, 459] on button "Save Order" at bounding box center [630, 463] width 97 height 40
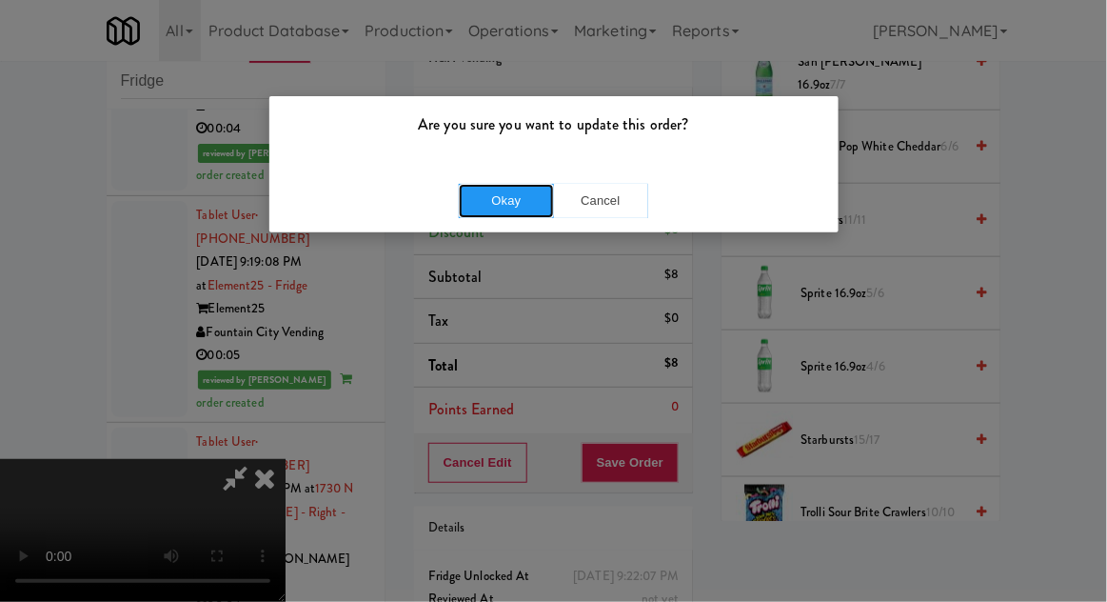
click at [462, 210] on button "Okay" at bounding box center [506, 201] width 95 height 34
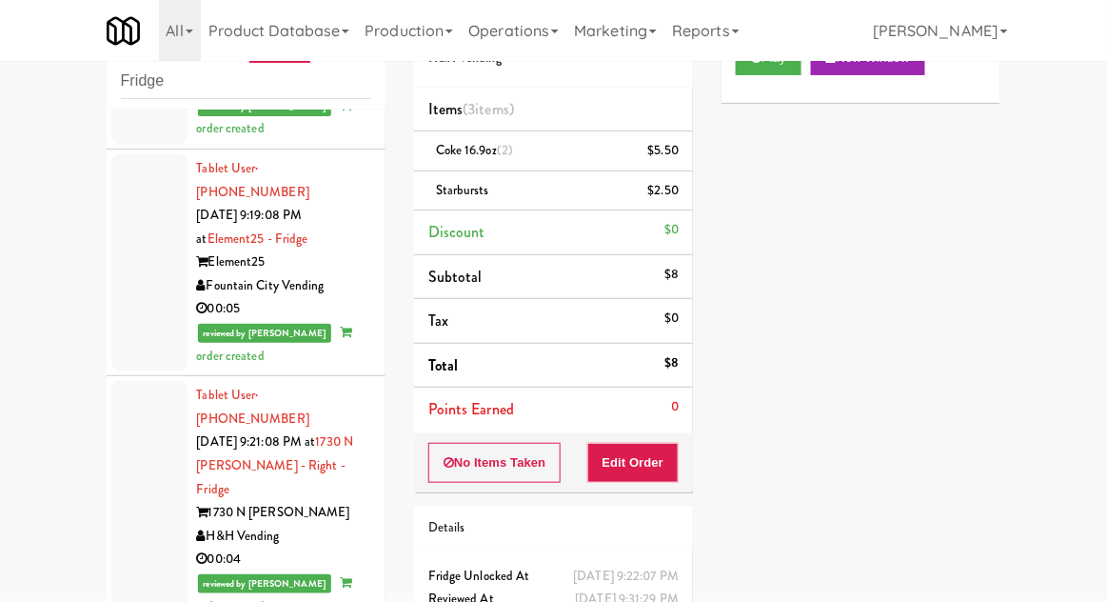
scroll to position [0, 0]
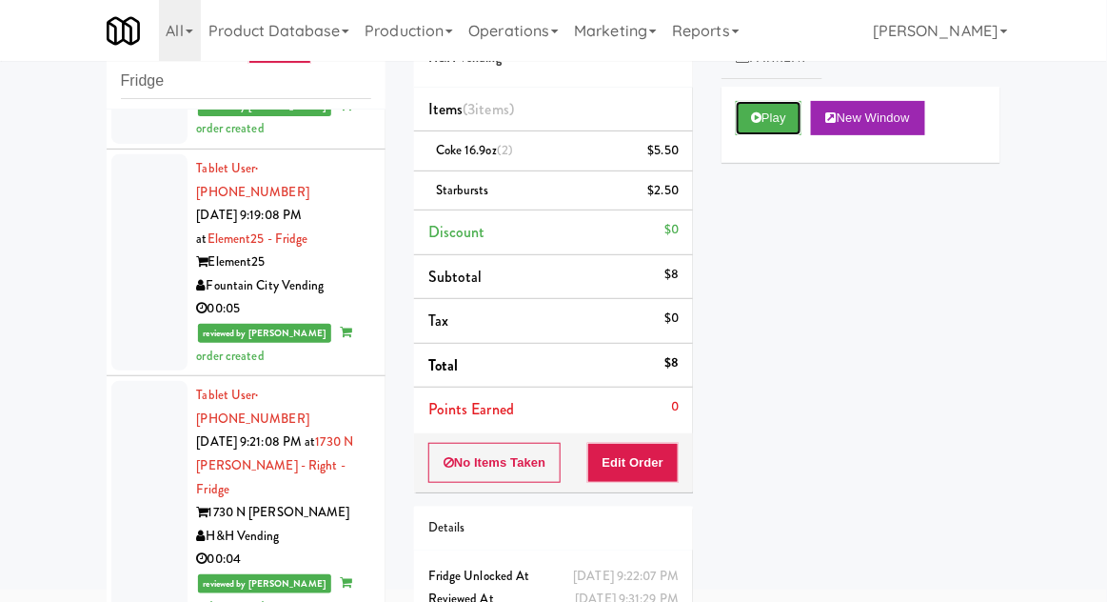
click at [778, 129] on button "Play" at bounding box center [769, 118] width 66 height 34
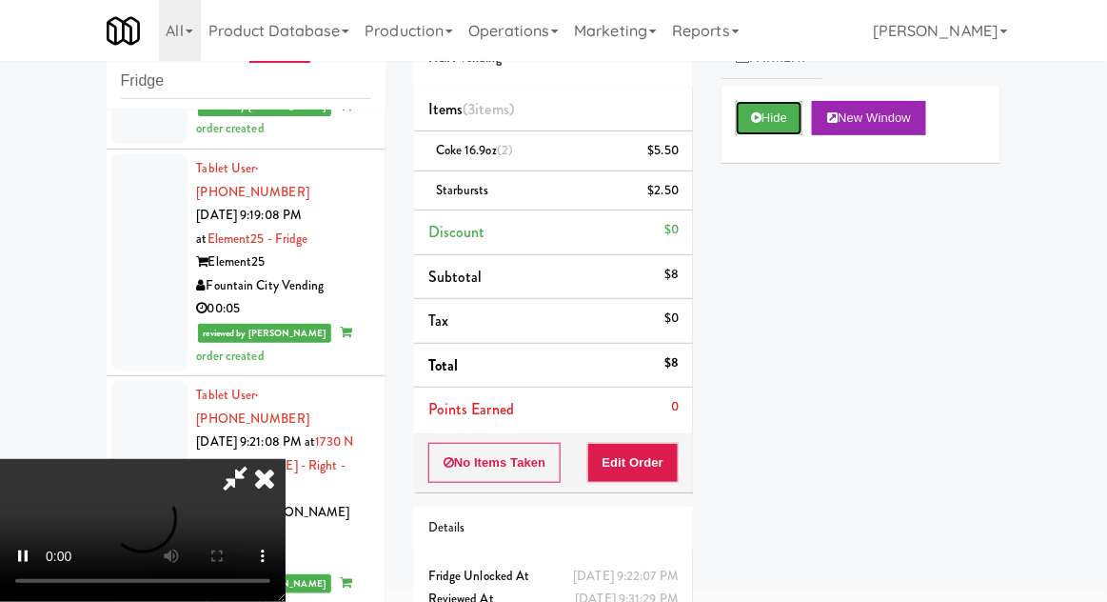
scroll to position [87, 0]
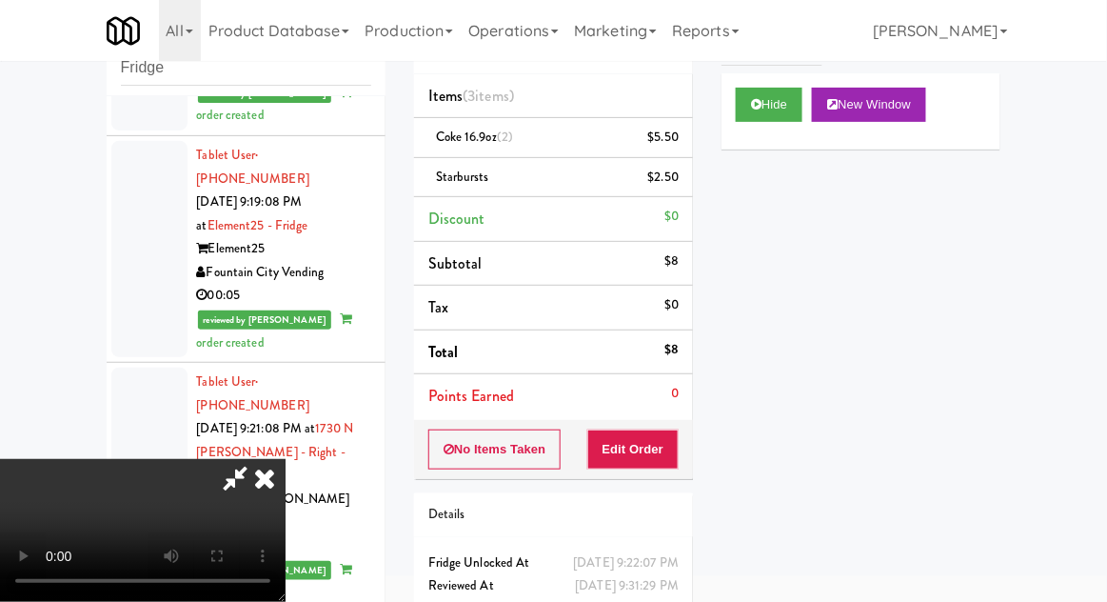
click at [286, 459] on icon at bounding box center [265, 478] width 42 height 38
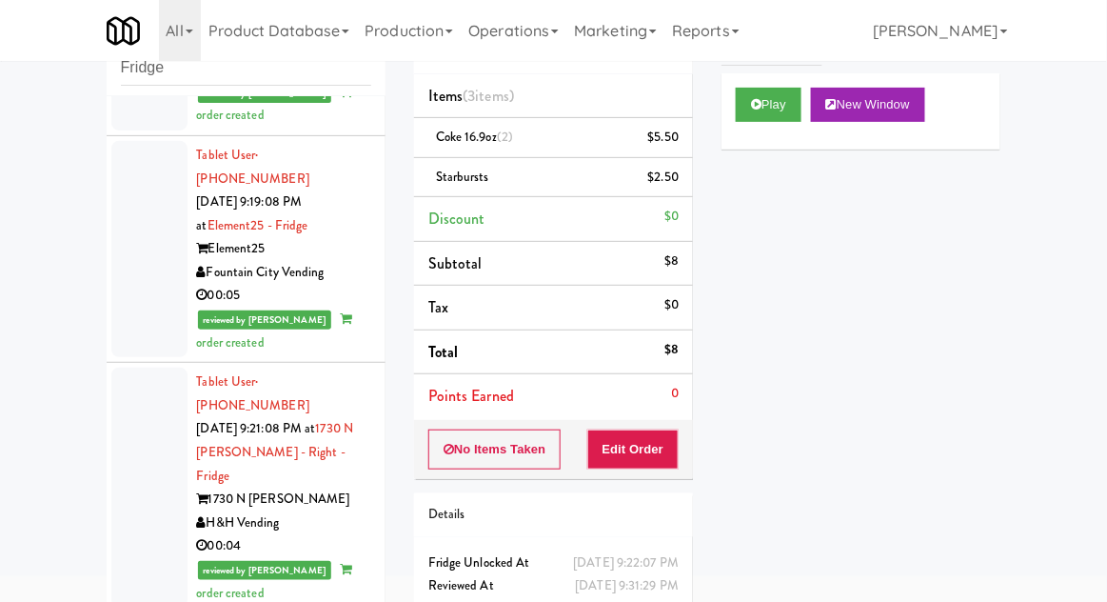
scroll to position [1547, 0]
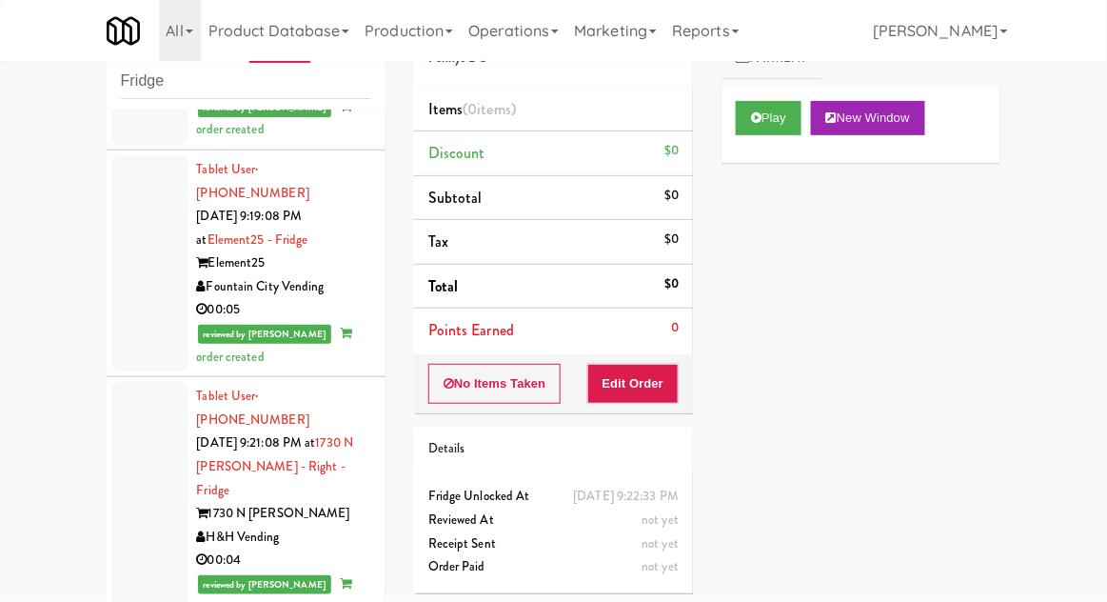
scroll to position [1548, 0]
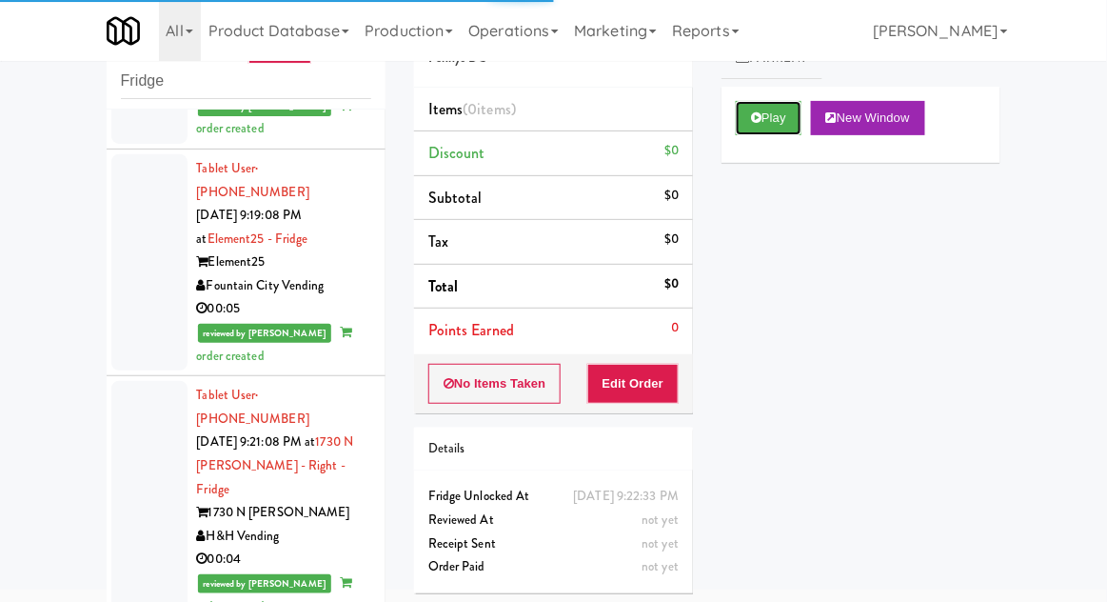
click at [801, 109] on button "Play" at bounding box center [769, 118] width 66 height 34
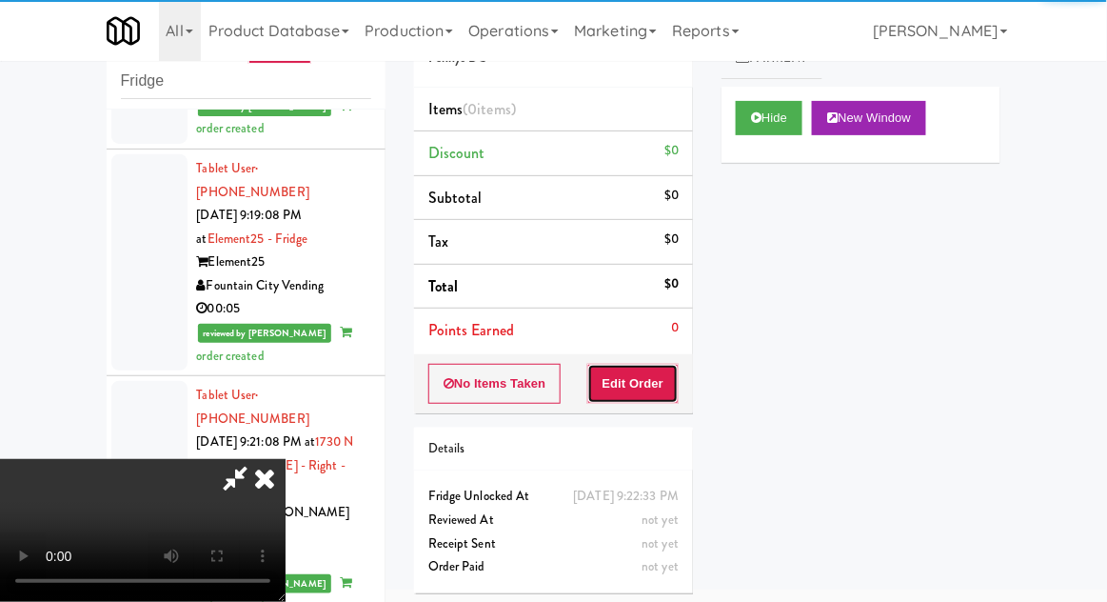
click at [656, 373] on button "Edit Order" at bounding box center [633, 384] width 92 height 40
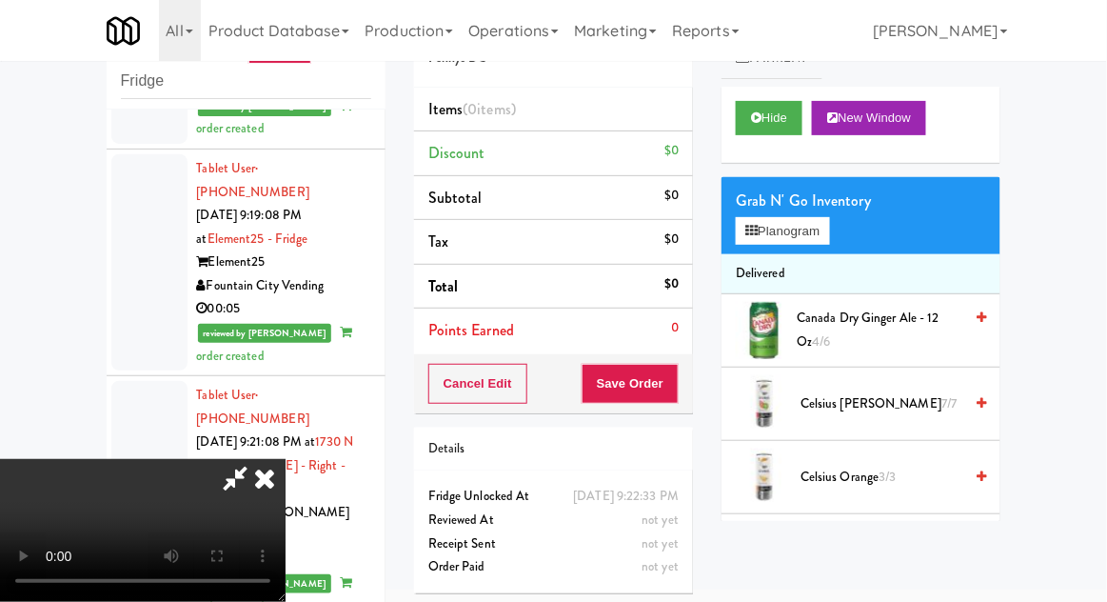
click at [859, 316] on span "Canada Dry Ginger Ale - 12 oz 4/6" at bounding box center [880, 329] width 166 height 47
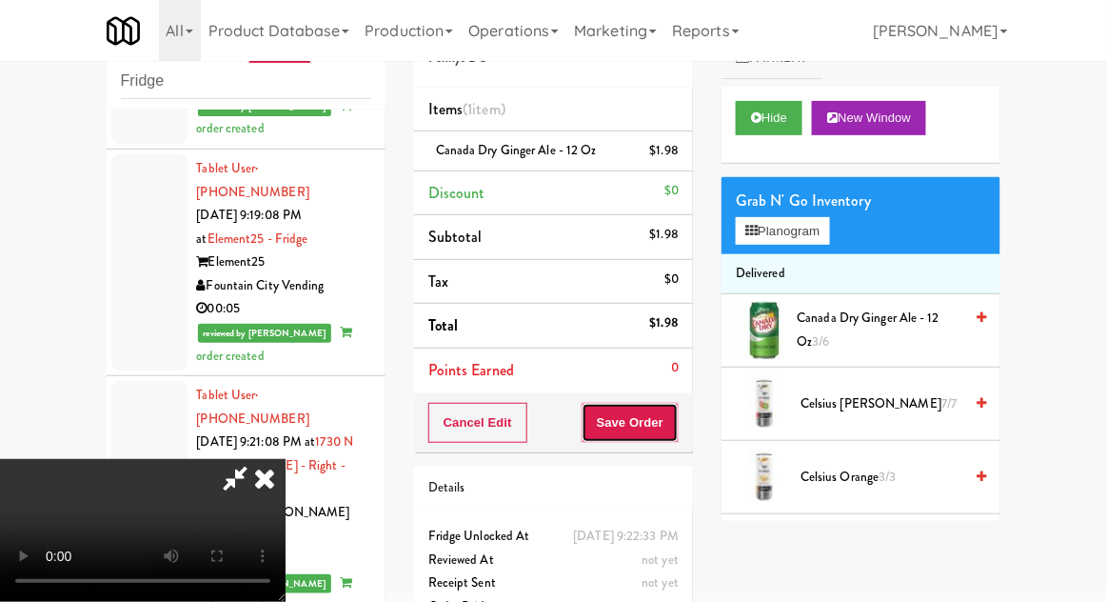
click at [673, 428] on button "Save Order" at bounding box center [630, 423] width 97 height 40
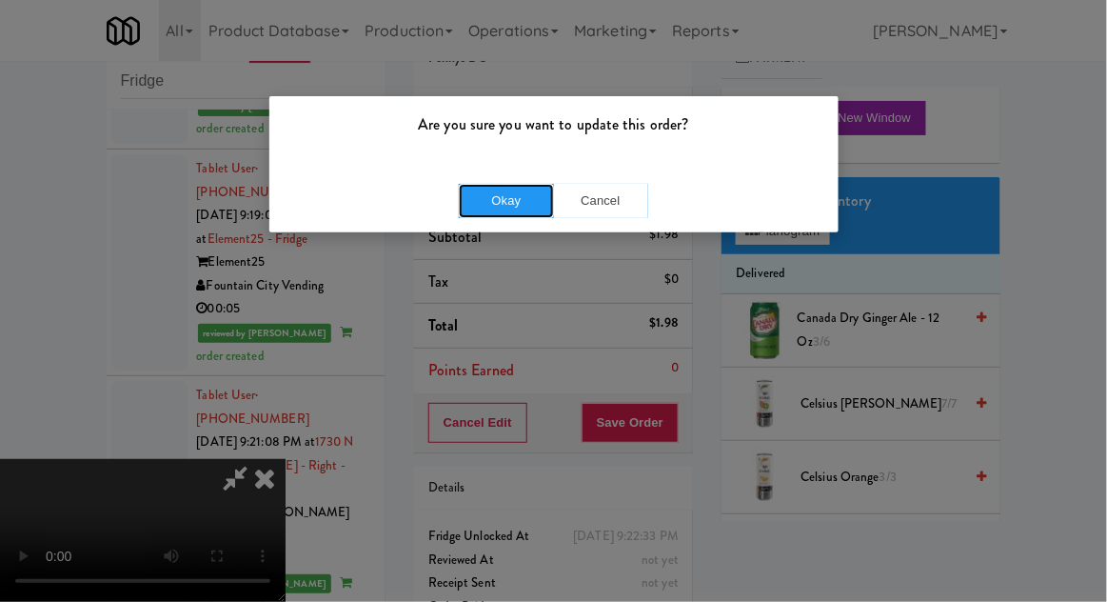
click at [471, 198] on button "Okay" at bounding box center [506, 201] width 95 height 34
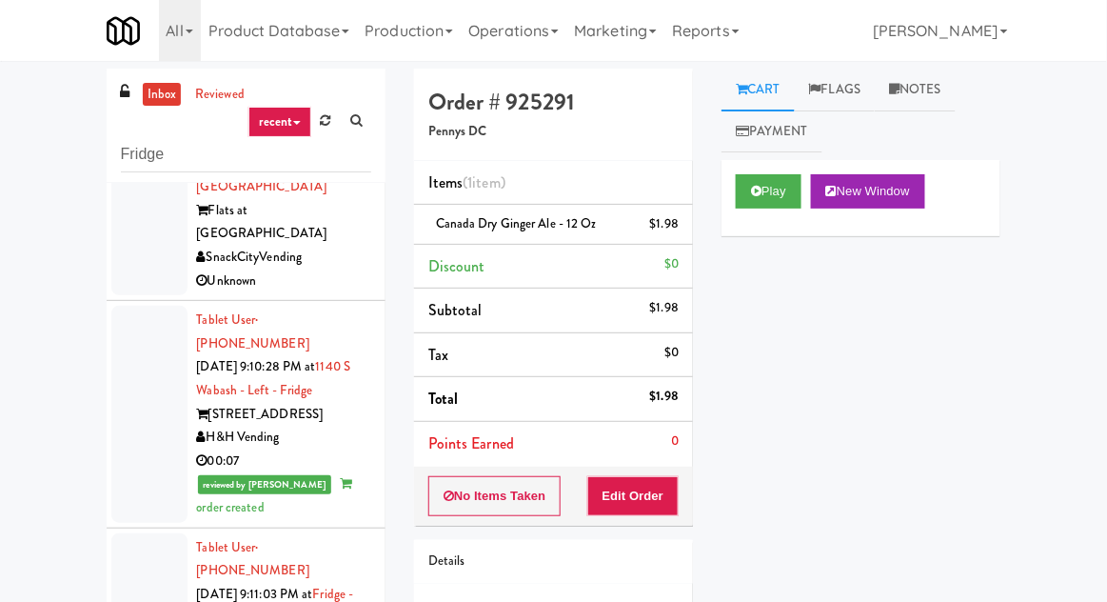
scroll to position [0, 0]
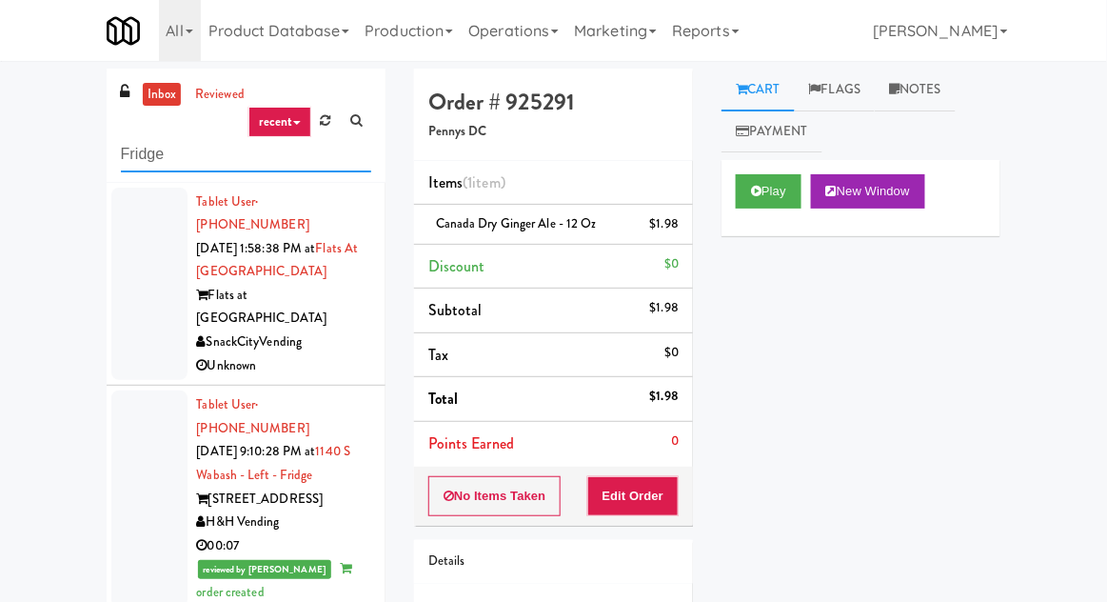
click at [136, 158] on input "Fridge" at bounding box center [246, 154] width 250 height 35
click at [129, 155] on input "Fridge" at bounding box center [246, 154] width 250 height 35
type input "Pantry"
click at [79, 142] on div "inbox reviewed recent all unclear take inventory issue suspicious failed recent…" at bounding box center [553, 419] width 1107 height 700
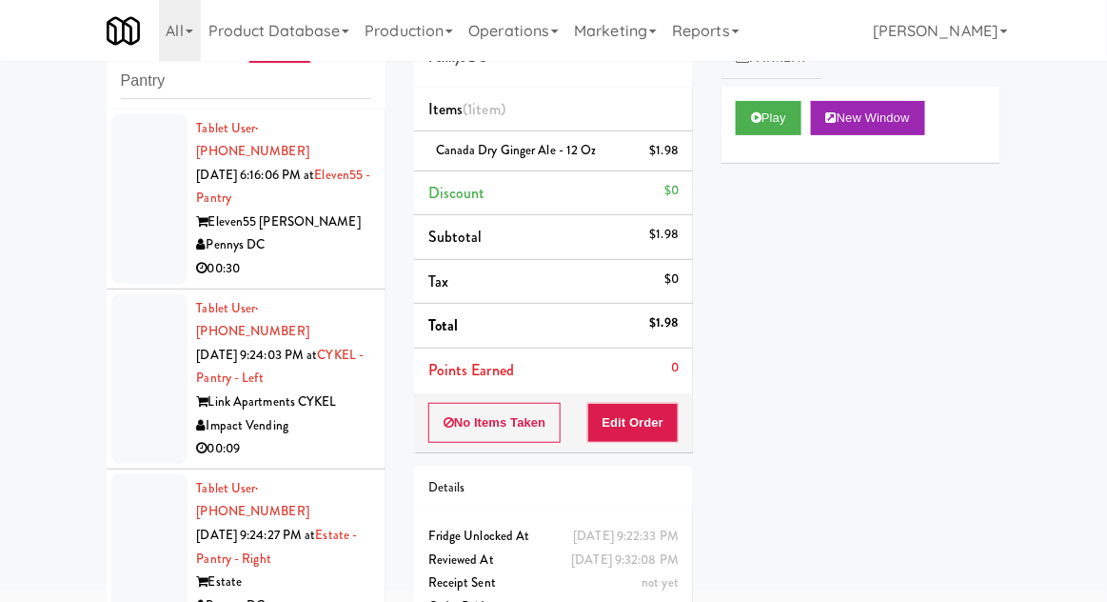
click at [130, 361] on div at bounding box center [149, 378] width 76 height 169
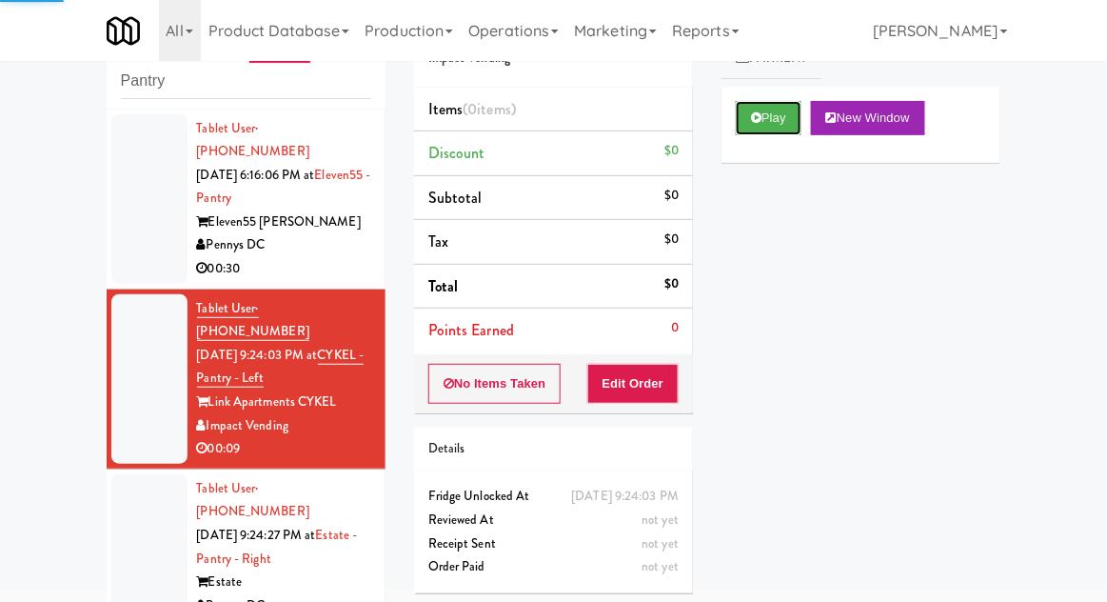
click at [785, 129] on button "Play" at bounding box center [769, 118] width 66 height 34
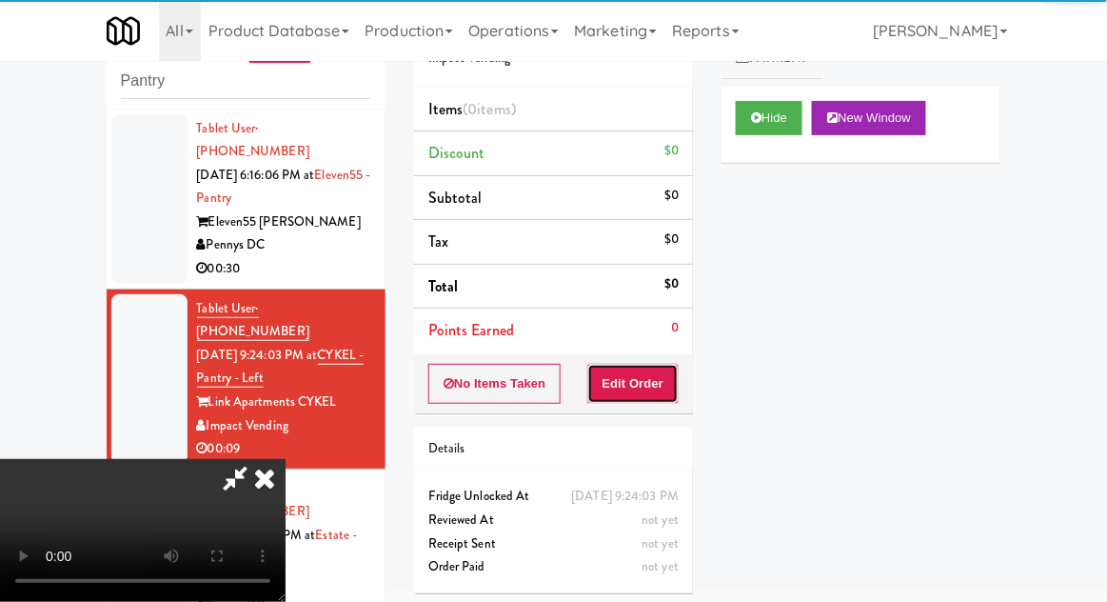
click at [641, 397] on button "Edit Order" at bounding box center [633, 384] width 92 height 40
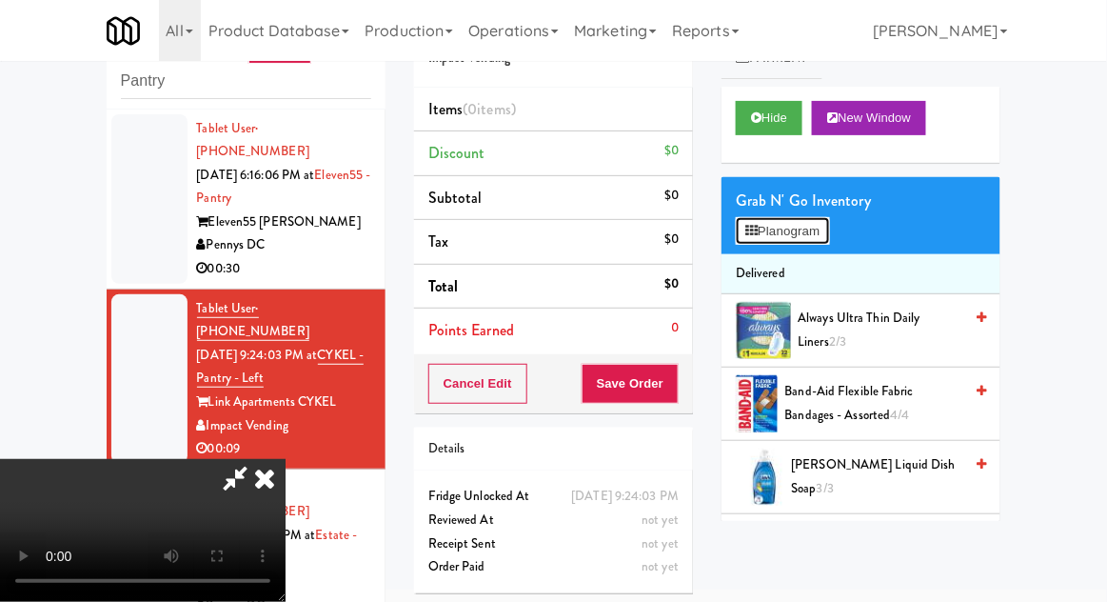
click at [806, 223] on button "Planogram" at bounding box center [782, 231] width 93 height 29
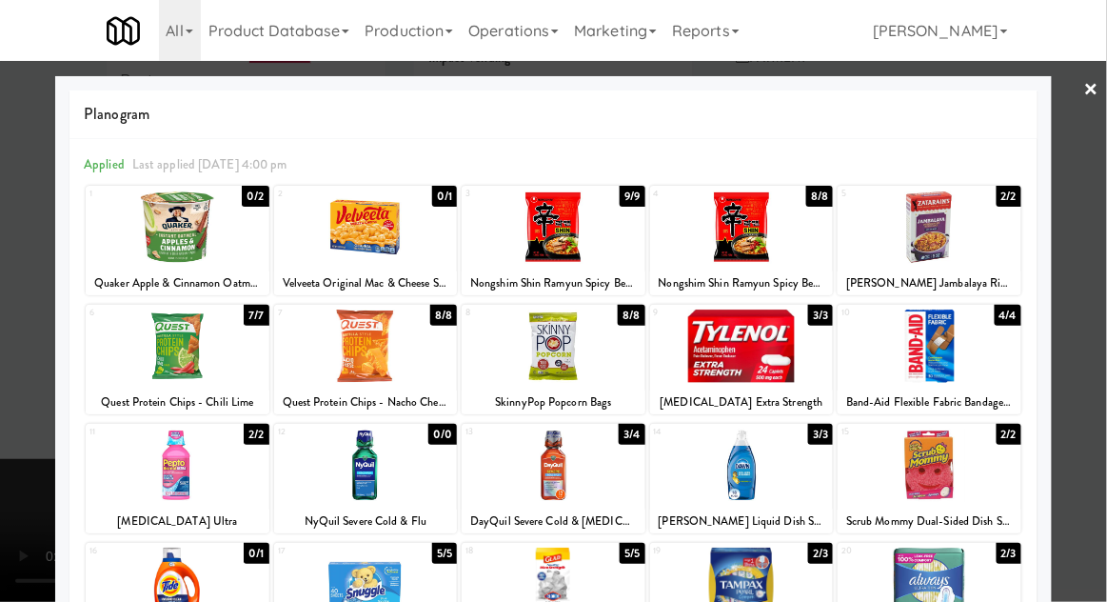
click at [495, 257] on div at bounding box center [554, 226] width 184 height 73
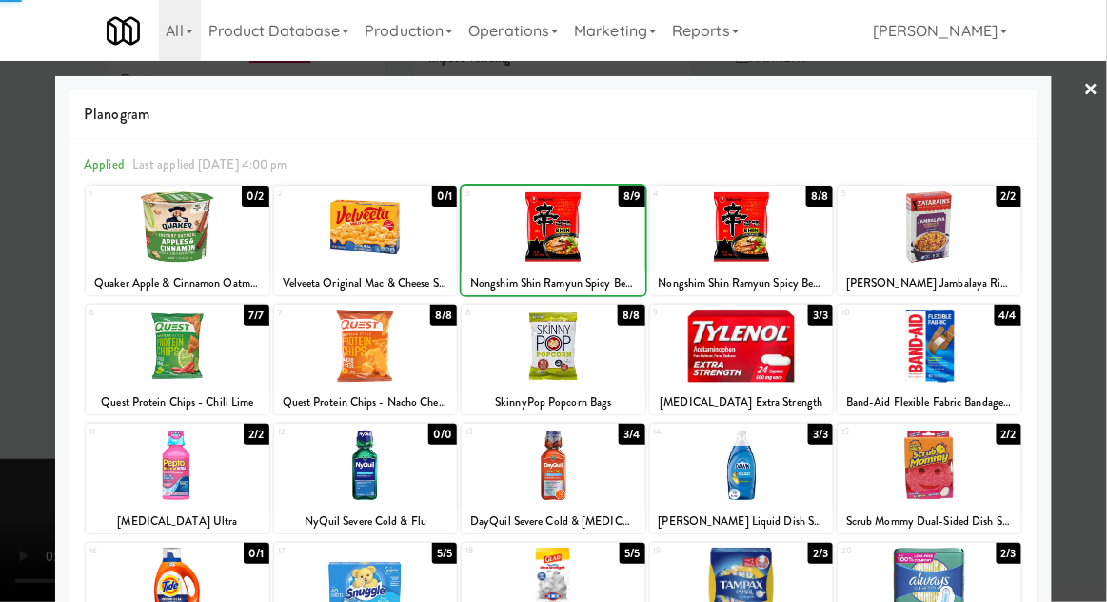
click at [1095, 303] on div at bounding box center [553, 301] width 1107 height 602
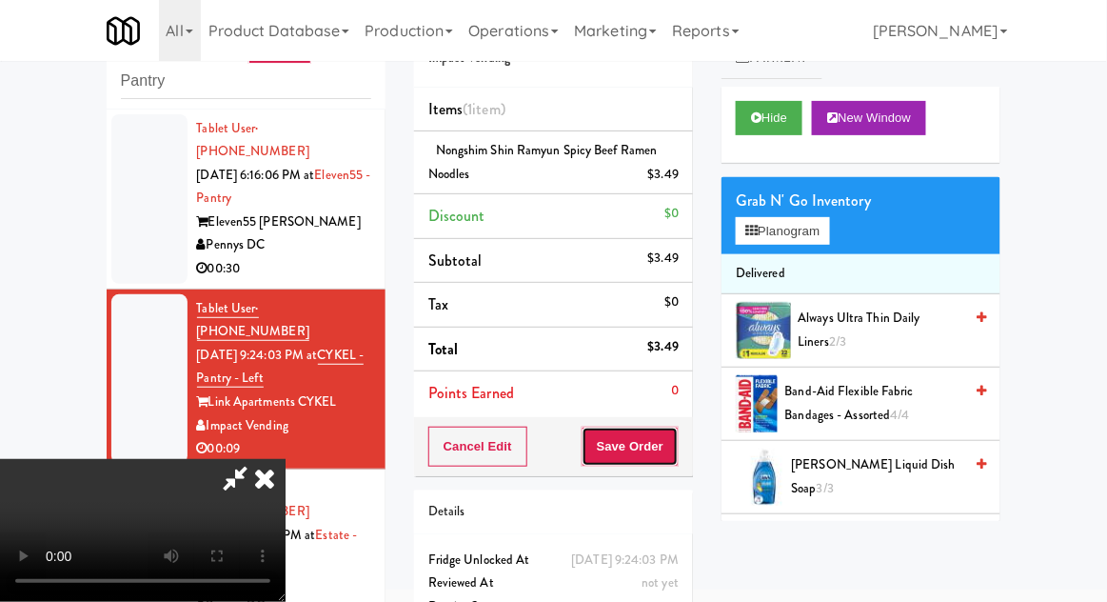
click at [675, 454] on button "Save Order" at bounding box center [630, 446] width 97 height 40
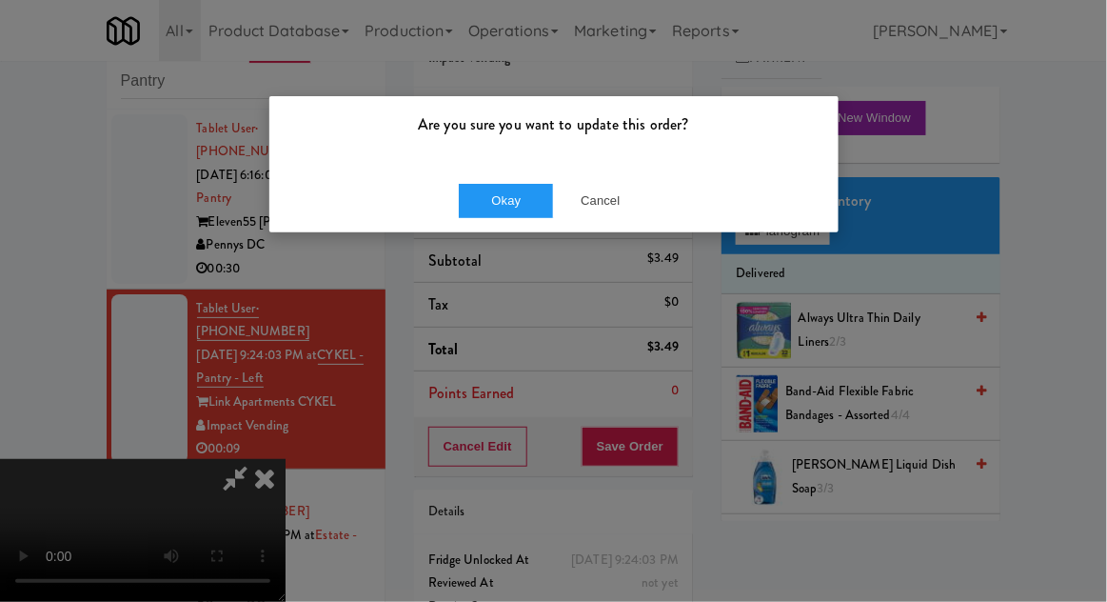
click at [463, 229] on div "Okay Cancel" at bounding box center [553, 200] width 569 height 64
click at [459, 207] on button "Okay" at bounding box center [506, 201] width 95 height 34
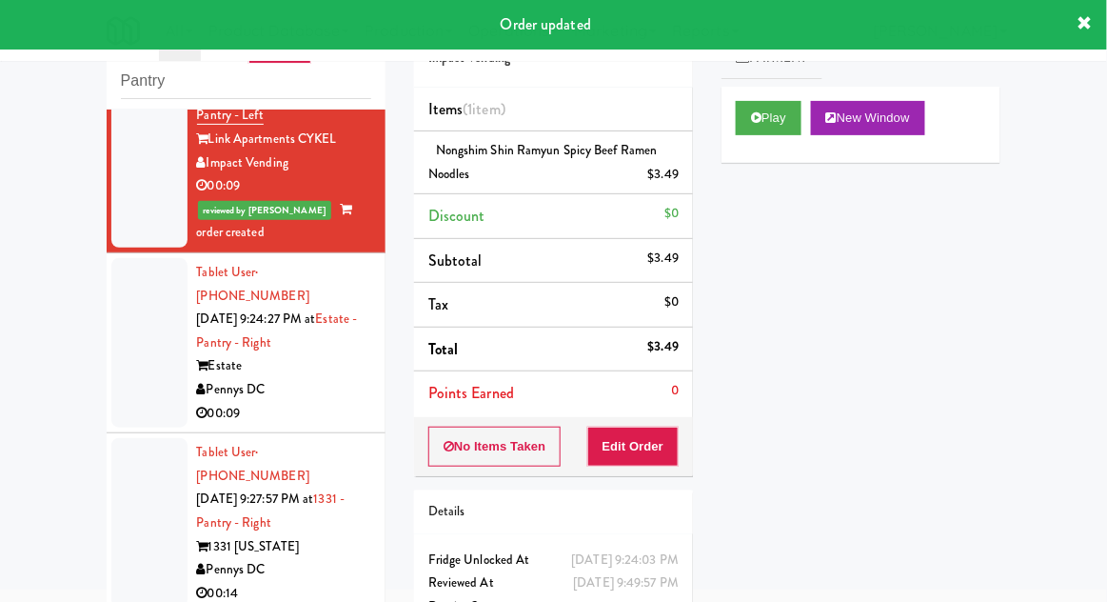
scroll to position [264, 0]
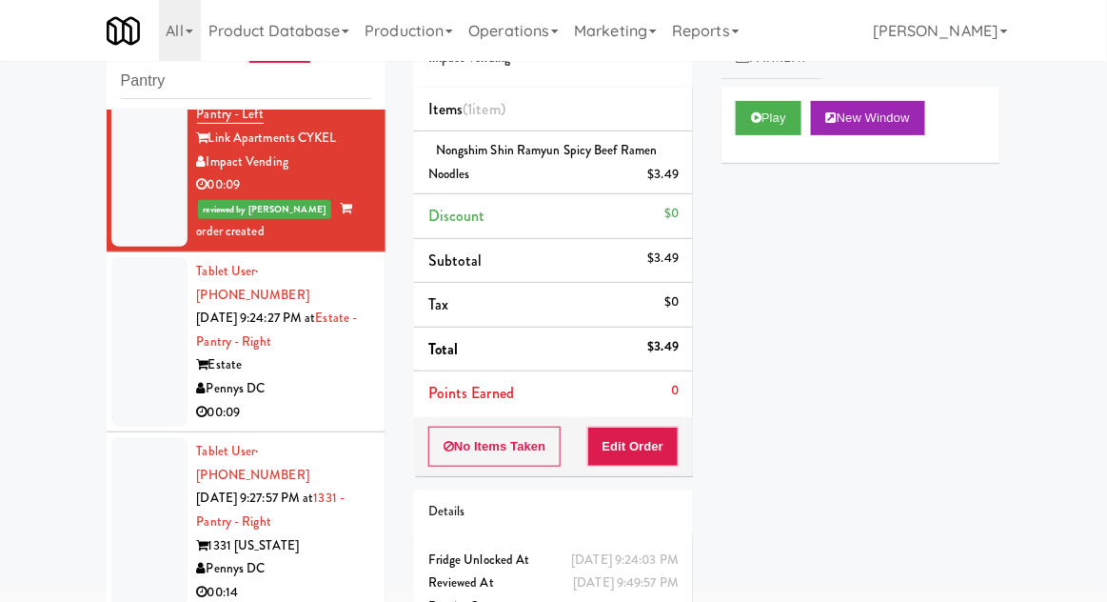
click at [145, 341] on div at bounding box center [149, 341] width 76 height 169
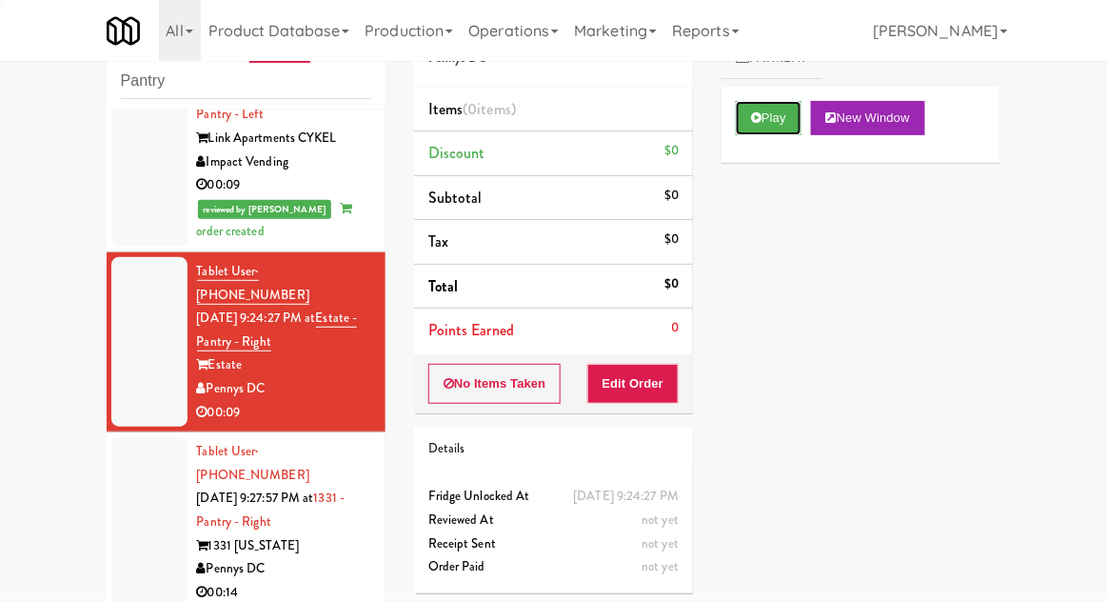
click at [763, 128] on button "Play" at bounding box center [769, 118] width 66 height 34
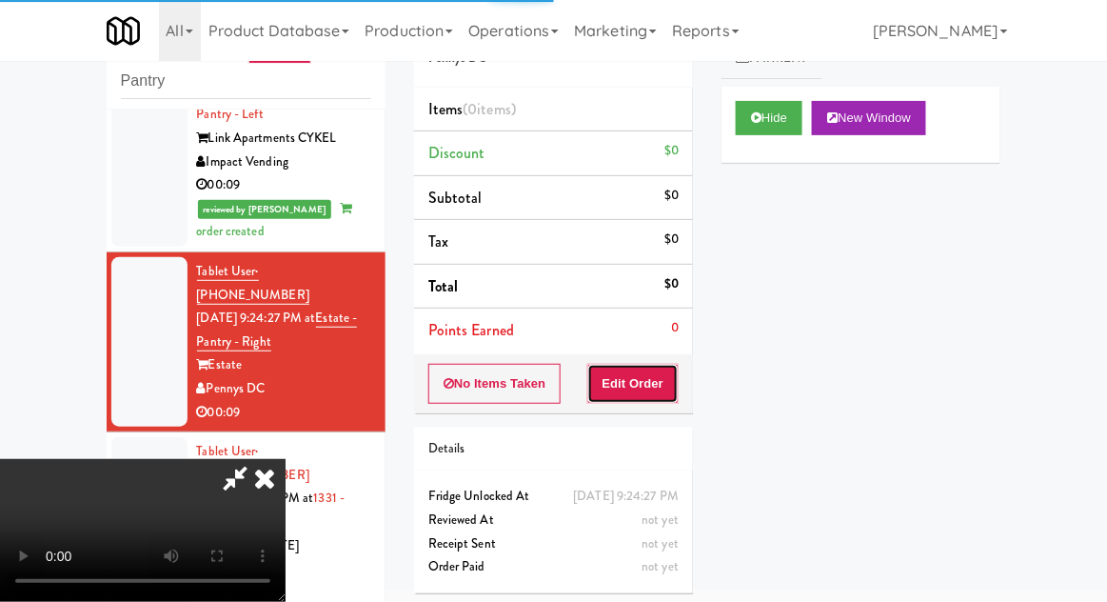
click at [649, 393] on button "Edit Order" at bounding box center [633, 384] width 92 height 40
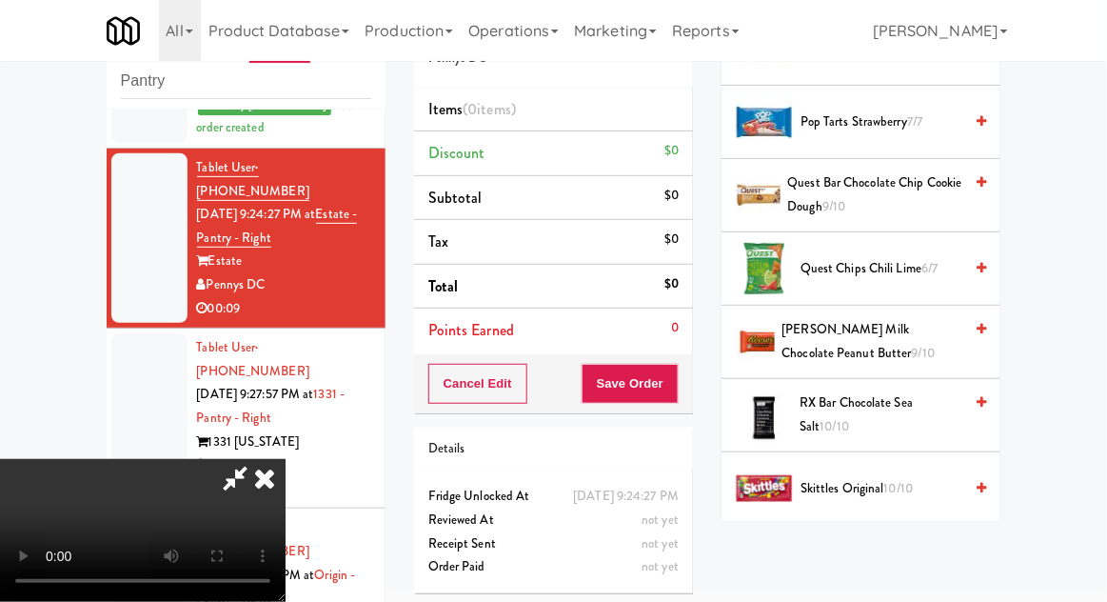
scroll to position [1559, 0]
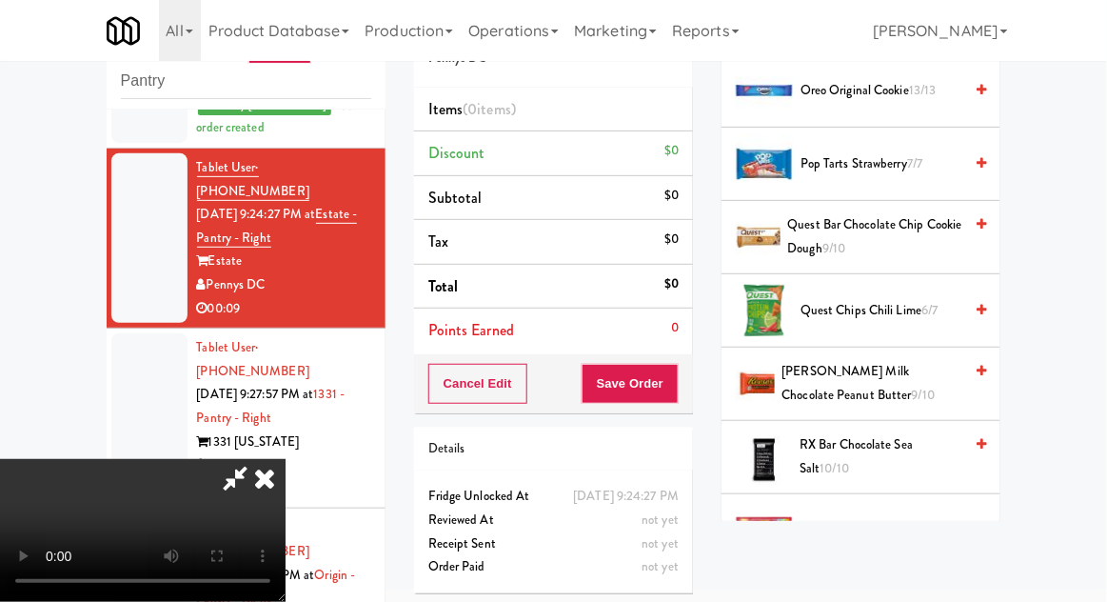
click at [888, 377] on span "Reese's Milk Chocolate Peanut Butter 9/10" at bounding box center [872, 383] width 181 height 47
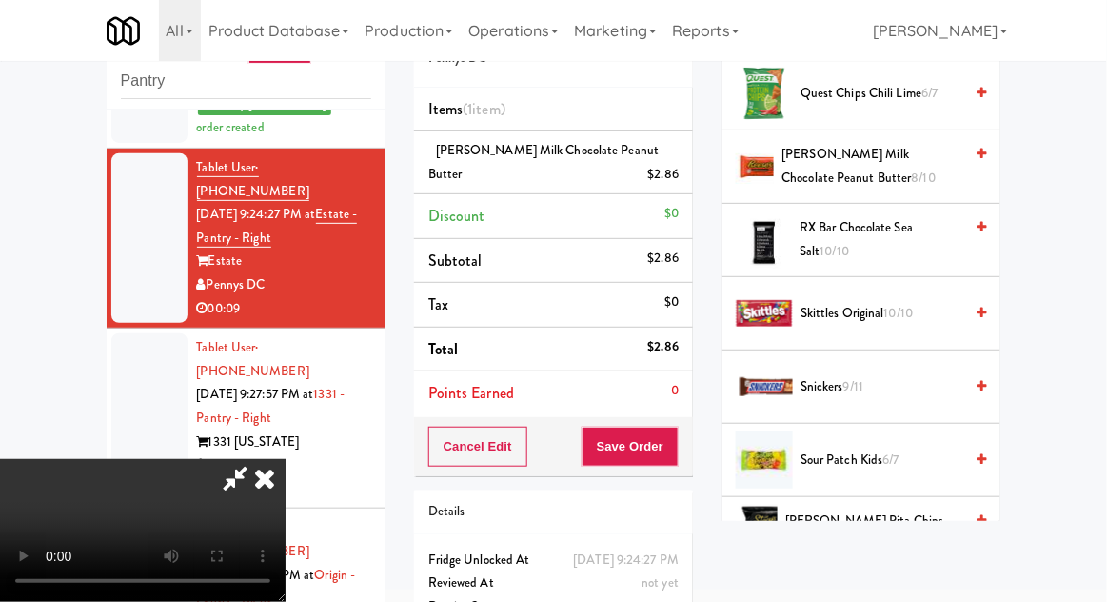
scroll to position [1770, 0]
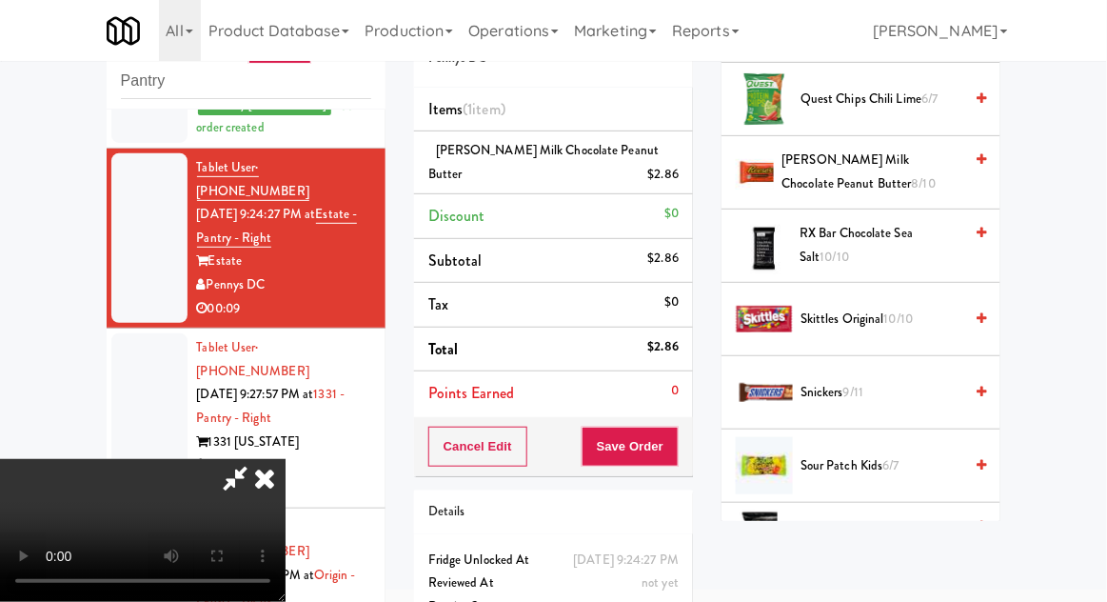
click at [925, 310] on span "Skittles Original 10/10" at bounding box center [881, 319] width 162 height 24
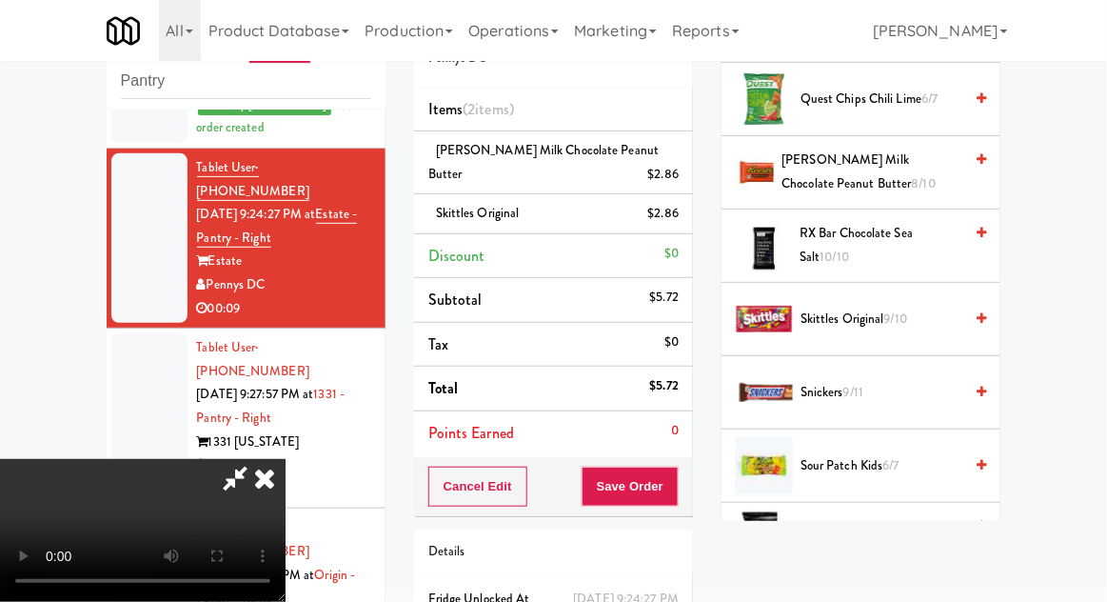
scroll to position [69, 0]
click at [674, 484] on button "Save Order" at bounding box center [630, 486] width 97 height 40
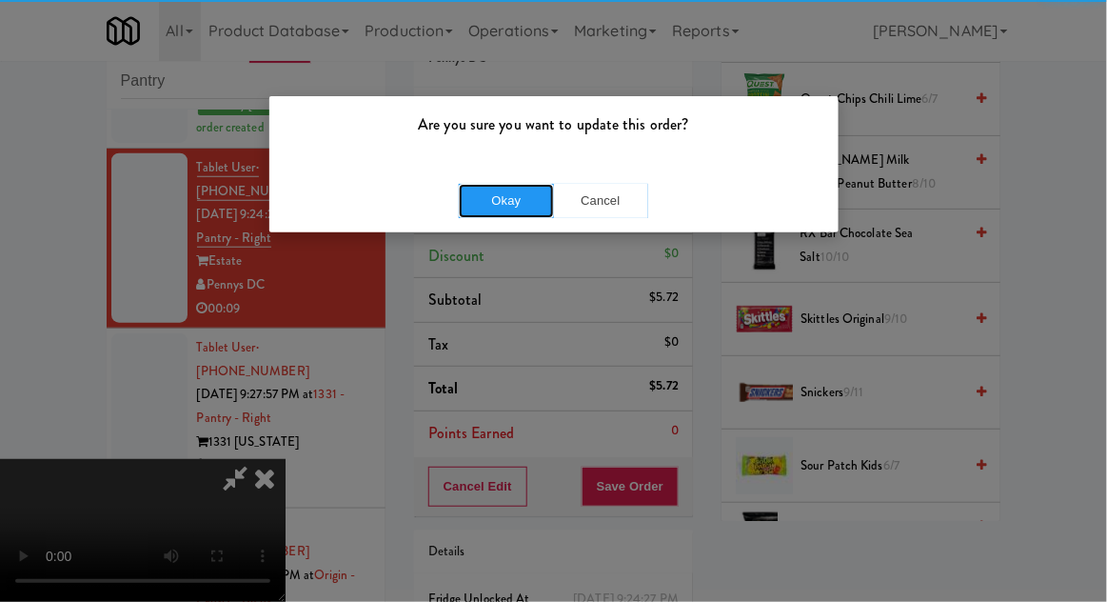
click at [508, 213] on button "Okay" at bounding box center [506, 201] width 95 height 34
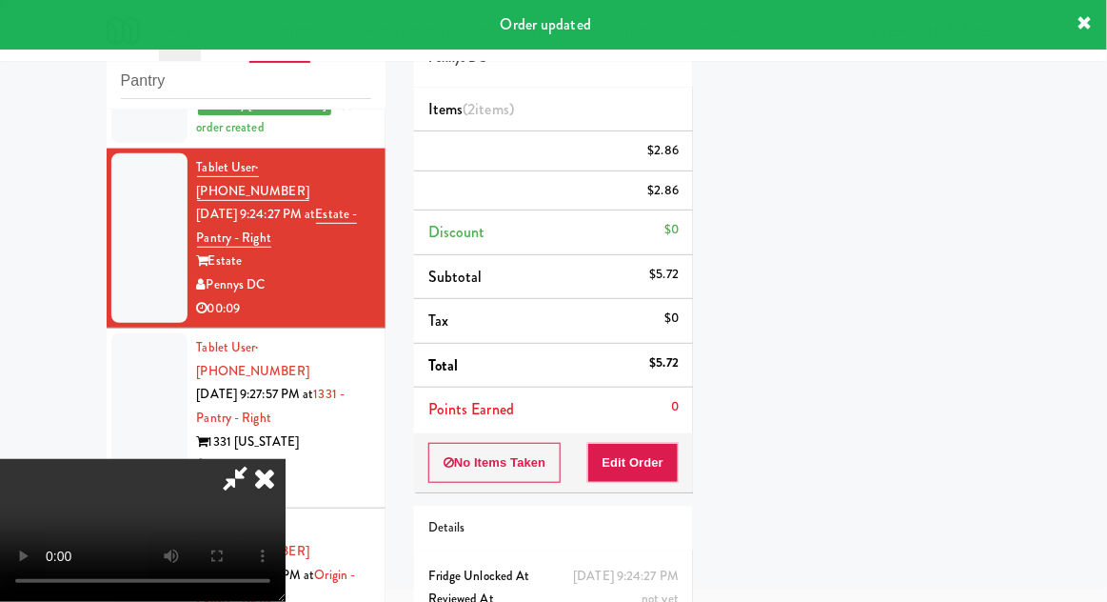
scroll to position [0, 0]
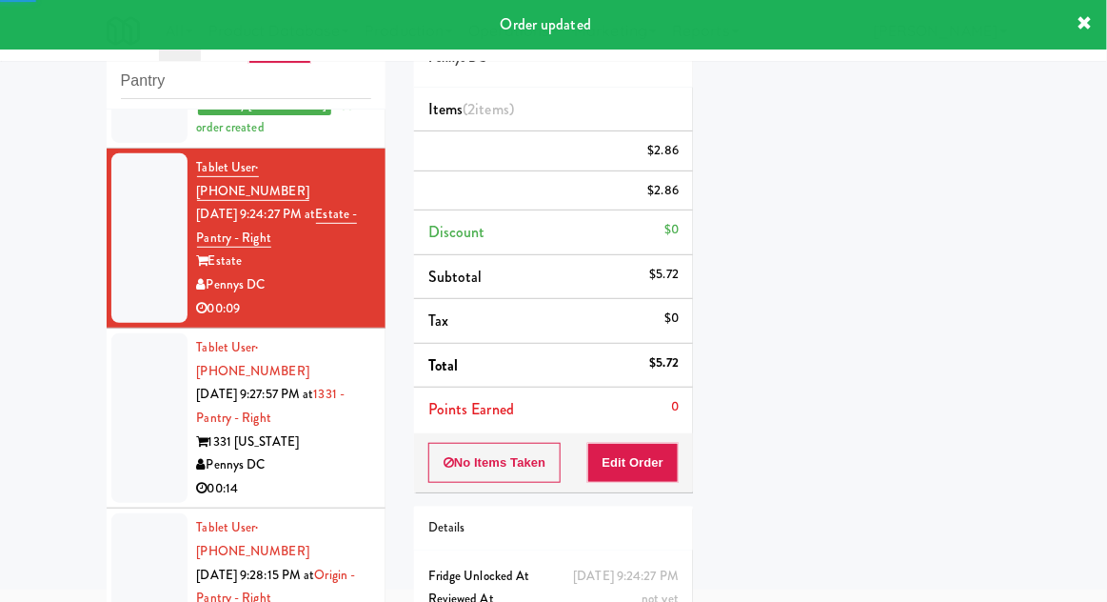
click at [133, 345] on div at bounding box center [149, 417] width 76 height 169
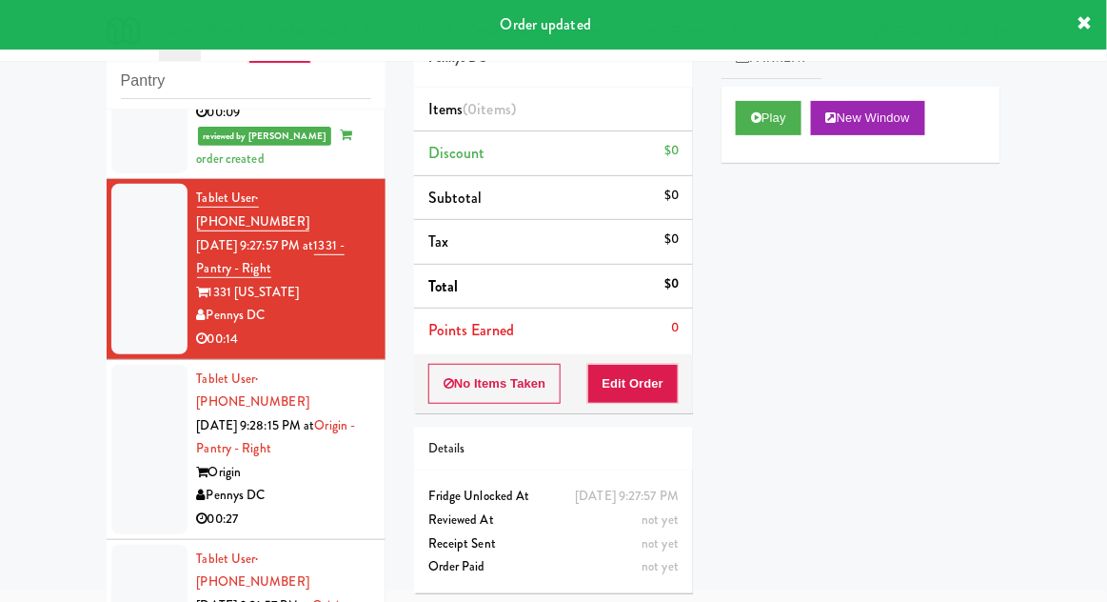
scroll to position [563, 0]
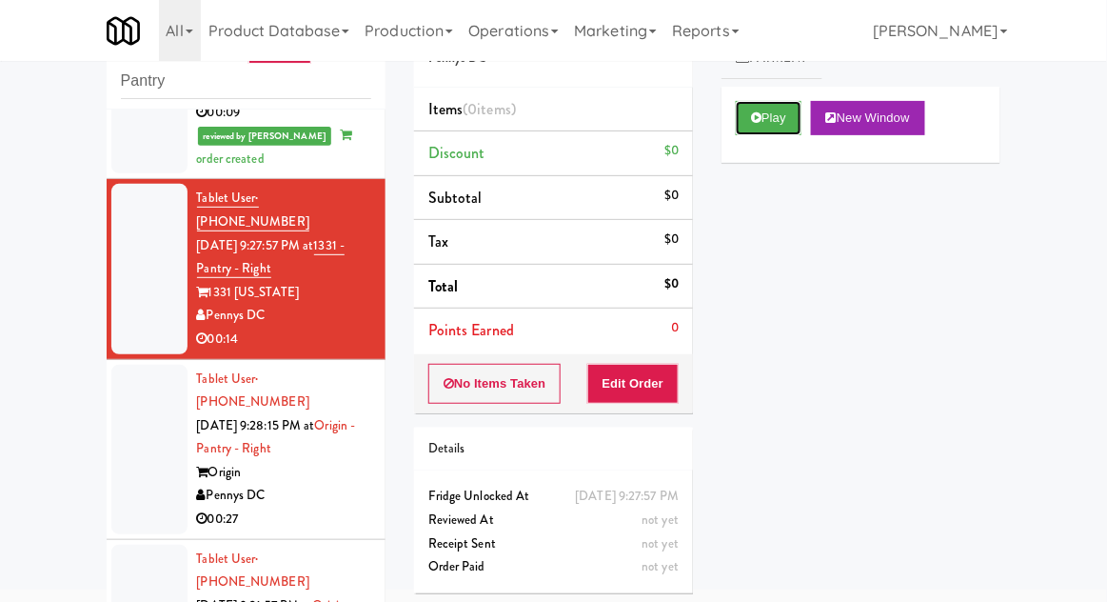
click at [786, 130] on button "Play" at bounding box center [769, 118] width 66 height 34
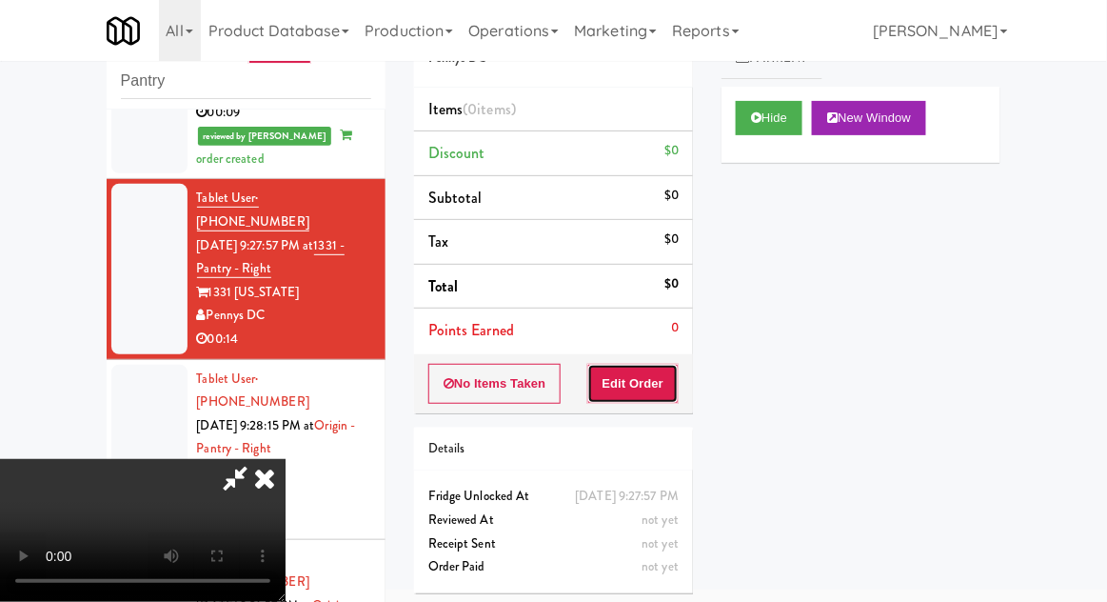
click at [658, 377] on button "Edit Order" at bounding box center [633, 384] width 92 height 40
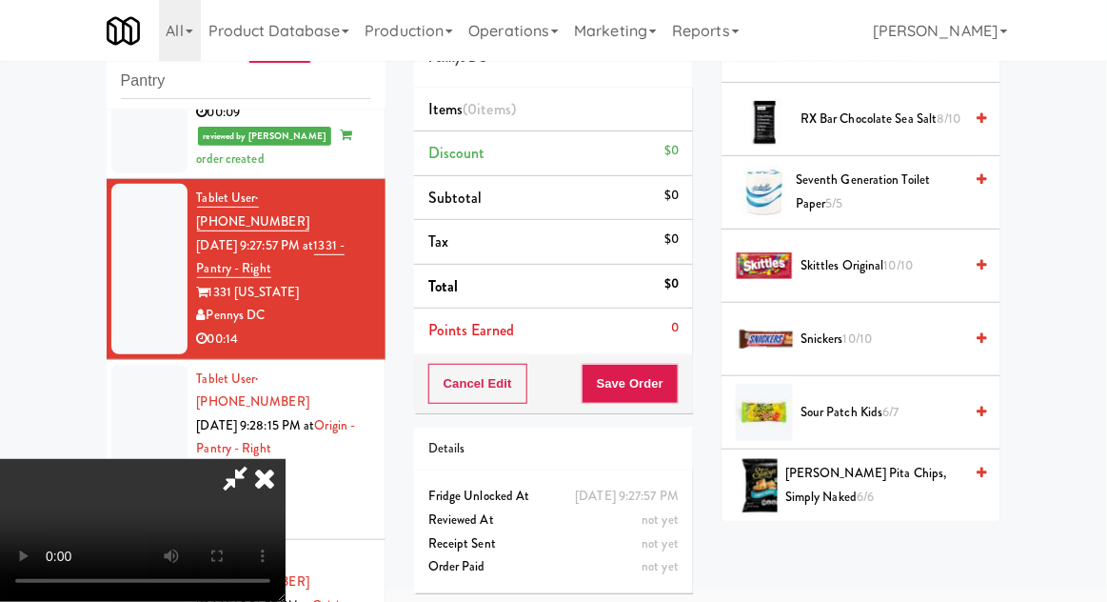
scroll to position [1966, 0]
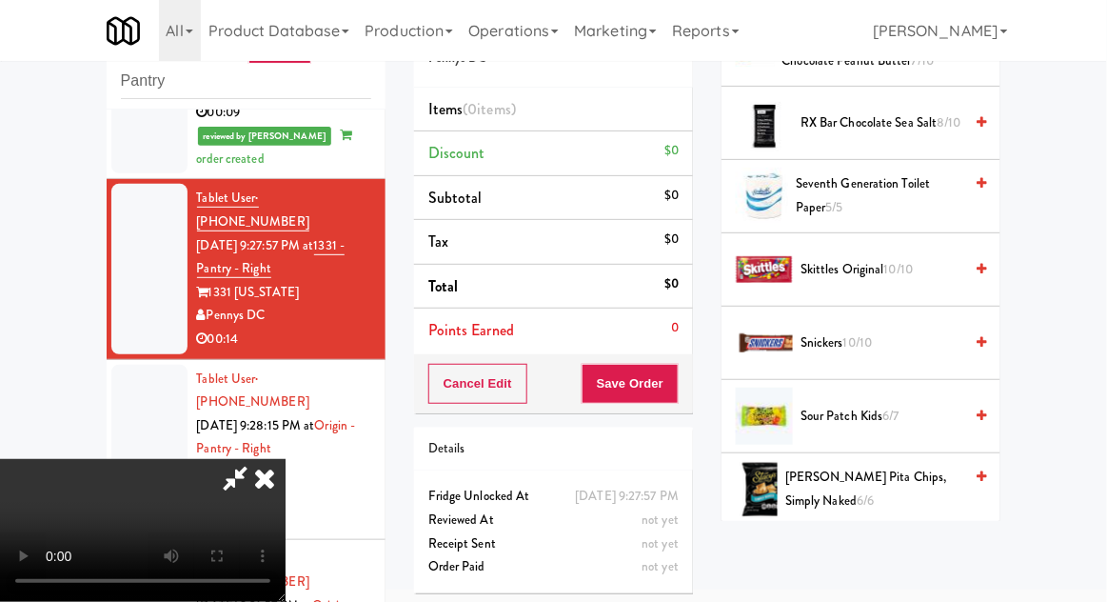
click at [892, 410] on span "6/7" at bounding box center [891, 415] width 16 height 18
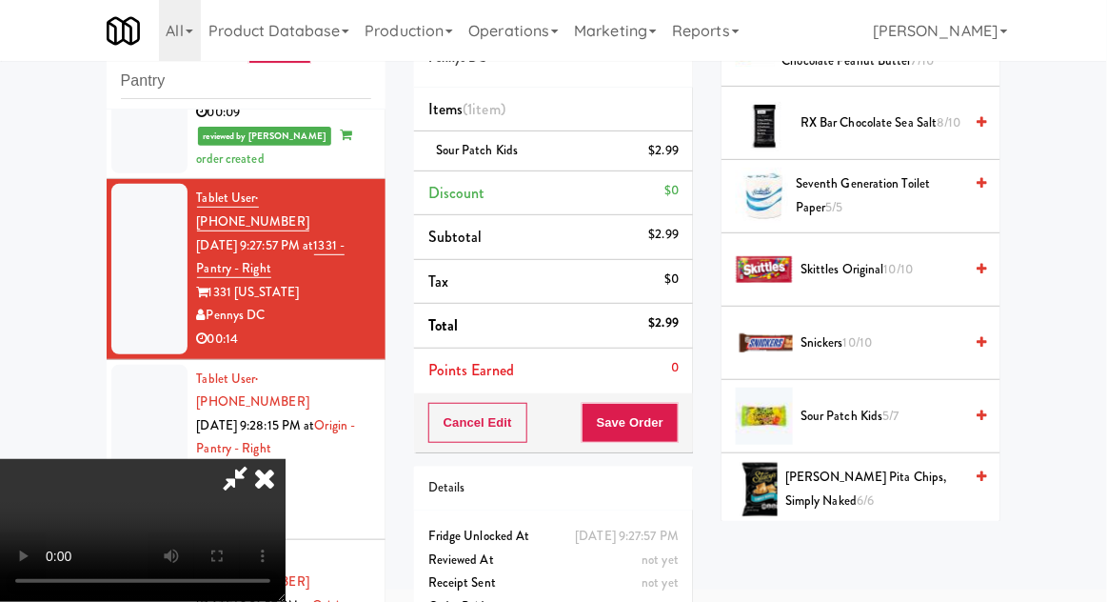
scroll to position [69, 0]
click at [668, 420] on button "Save Order" at bounding box center [630, 423] width 97 height 40
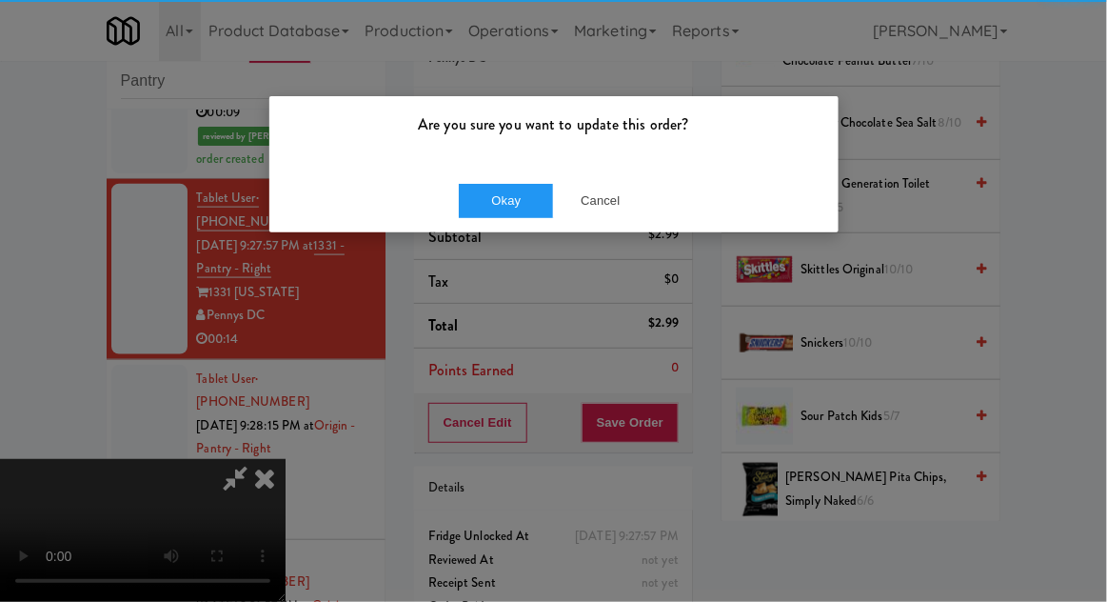
click at [481, 167] on div "Are you sure you want to update this order?" at bounding box center [553, 132] width 569 height 72
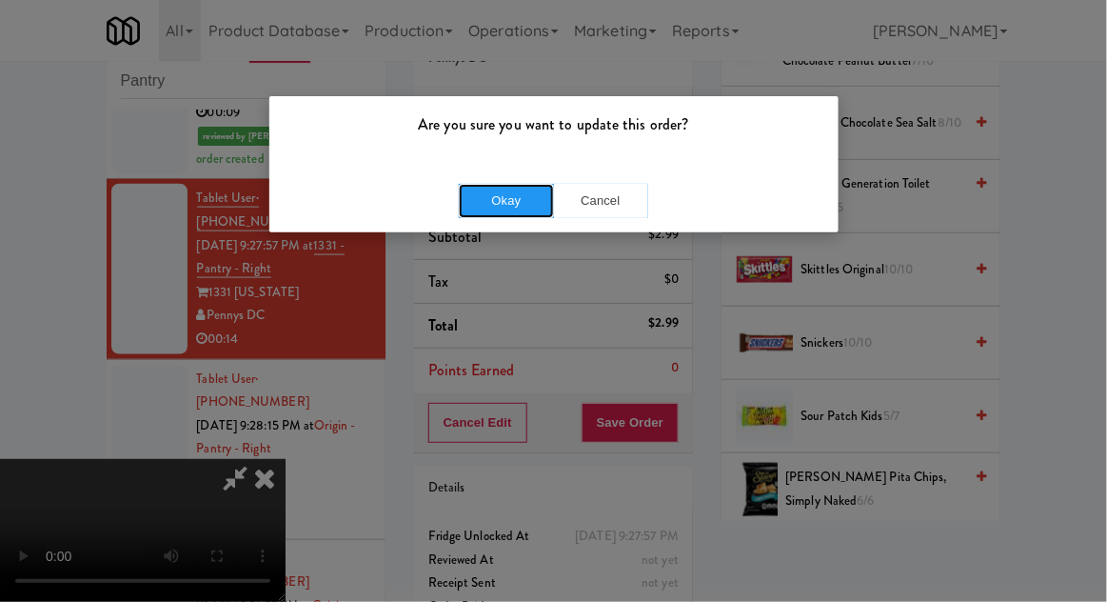
click at [477, 205] on button "Okay" at bounding box center [506, 201] width 95 height 34
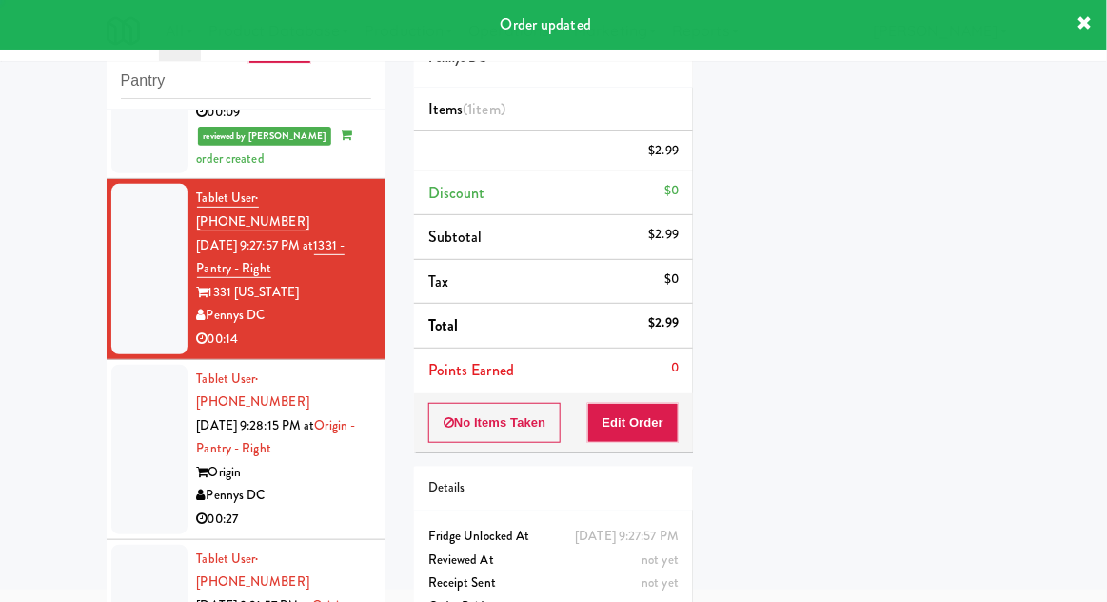
scroll to position [0, 0]
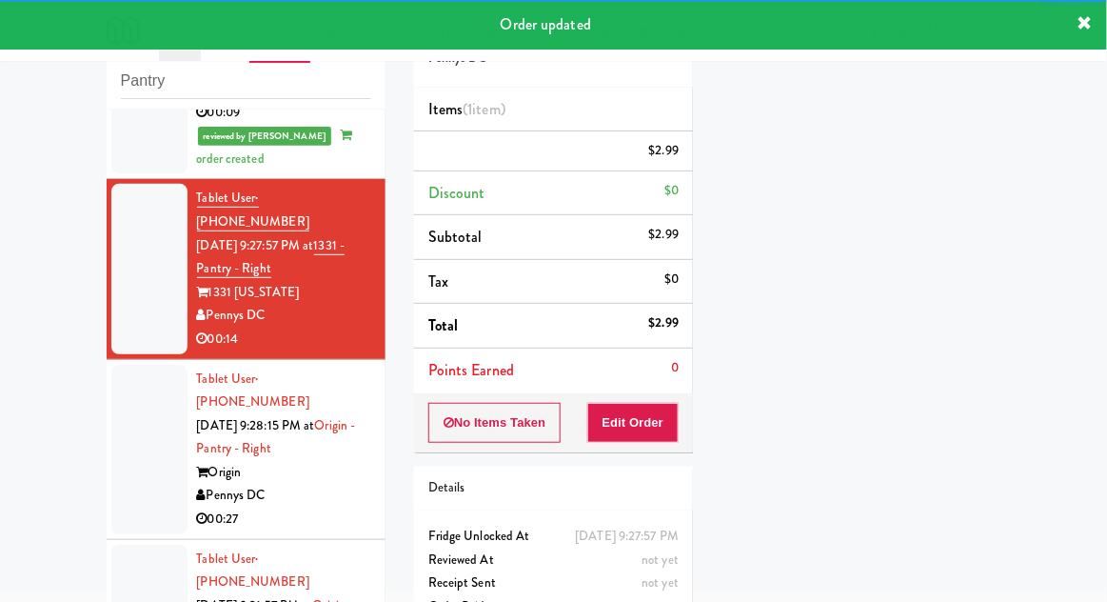
click at [109, 388] on li "Tablet User · (412) 266-2623 Aug 15, 2025 9:28:15 PM at Origin - Pantry - Right…" at bounding box center [246, 450] width 279 height 180
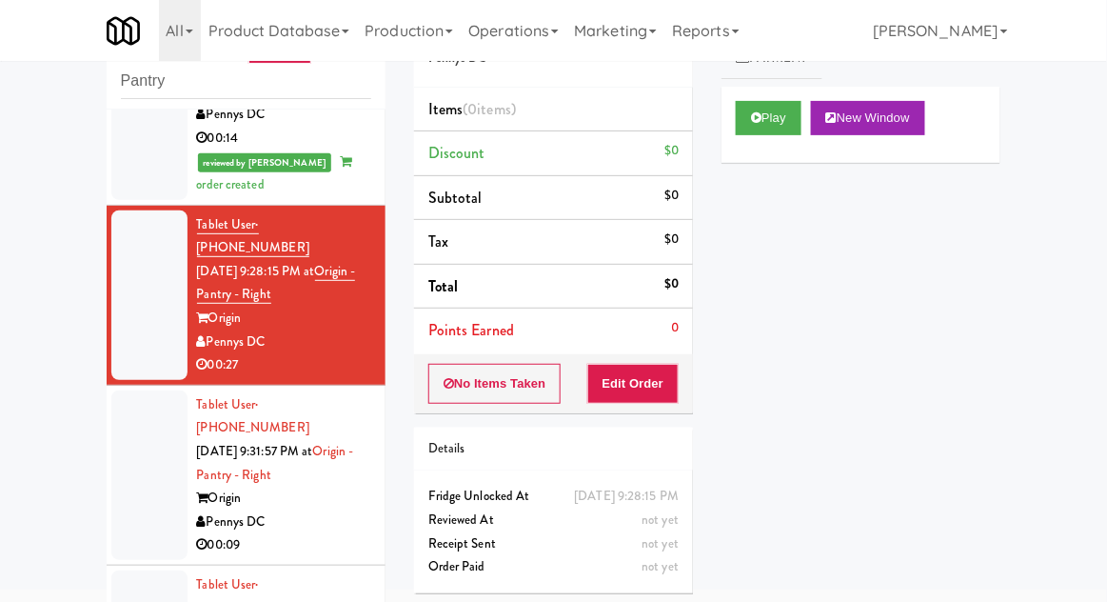
scroll to position [771, 0]
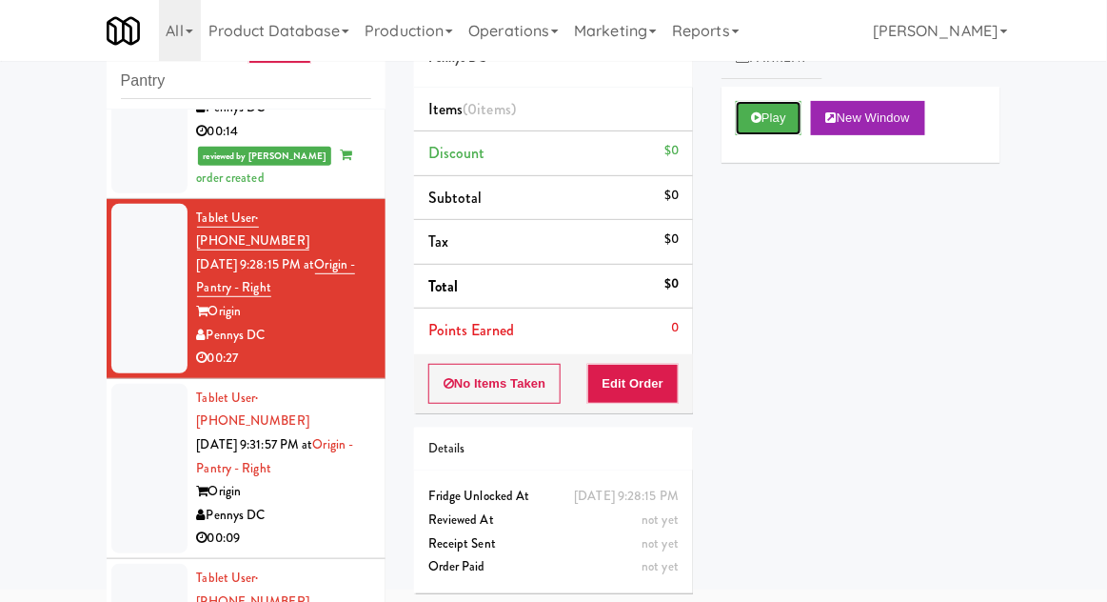
click at [790, 120] on button "Play" at bounding box center [769, 118] width 66 height 34
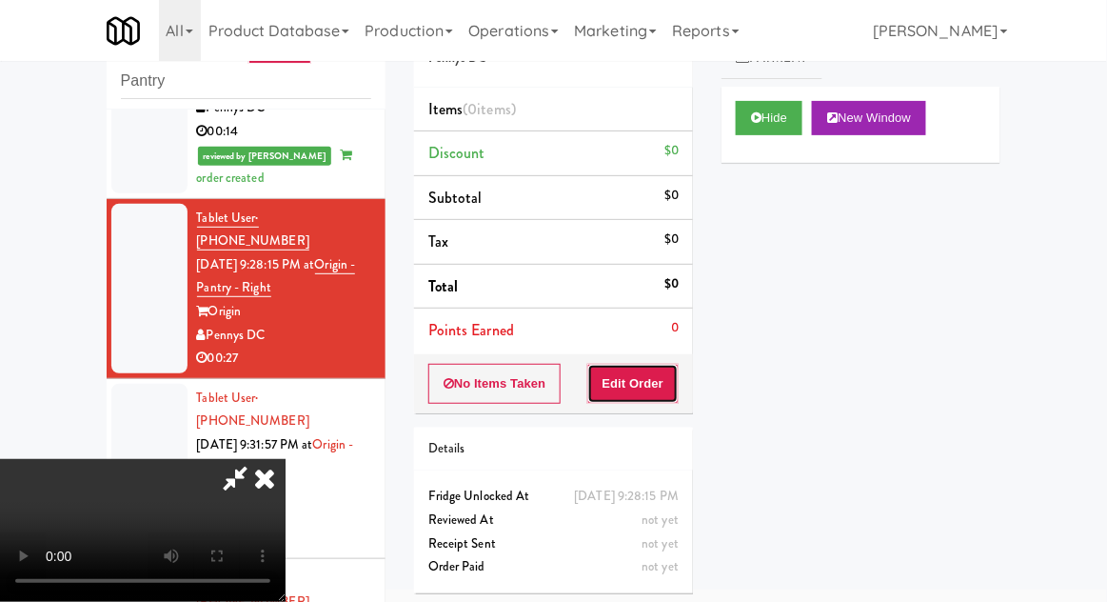
click at [654, 374] on button "Edit Order" at bounding box center [633, 384] width 92 height 40
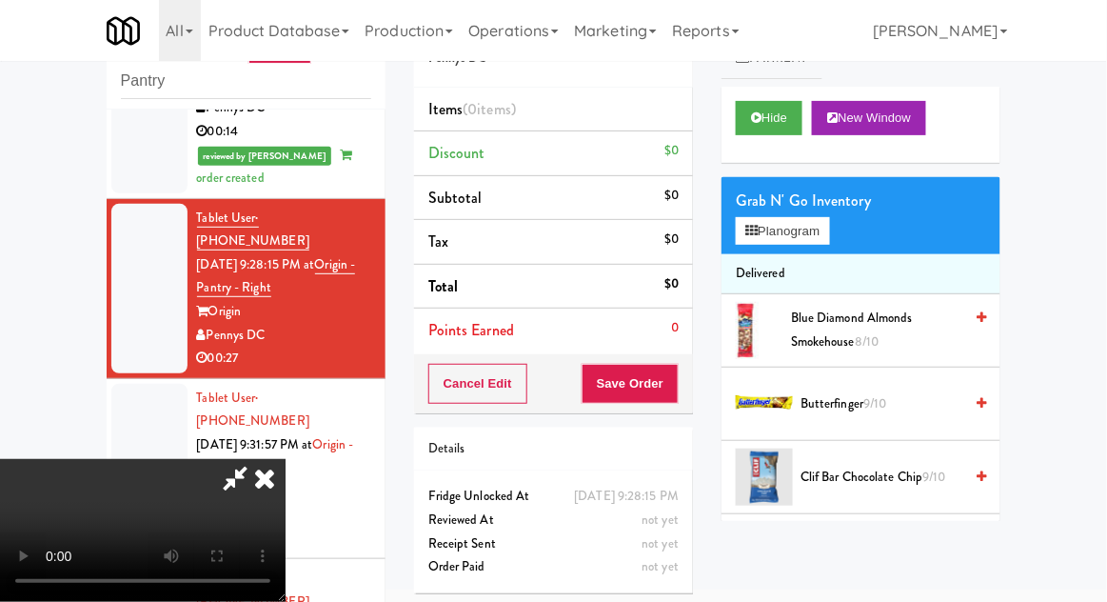
scroll to position [0, 0]
click at [870, 398] on span "9/10" at bounding box center [874, 403] width 23 height 18
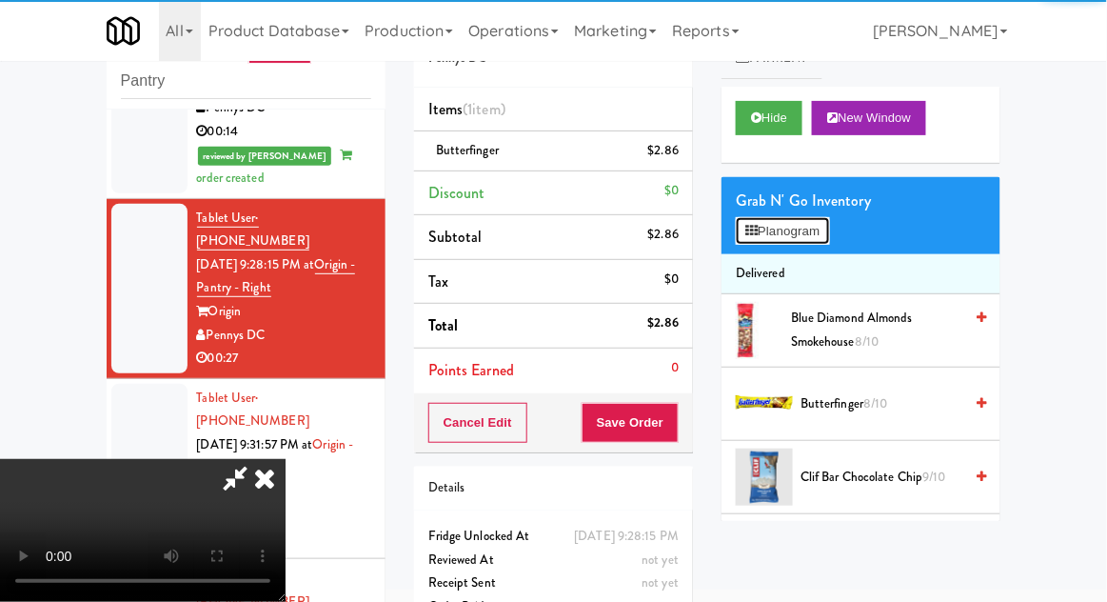
click at [829, 238] on button "Planogram" at bounding box center [782, 231] width 93 height 29
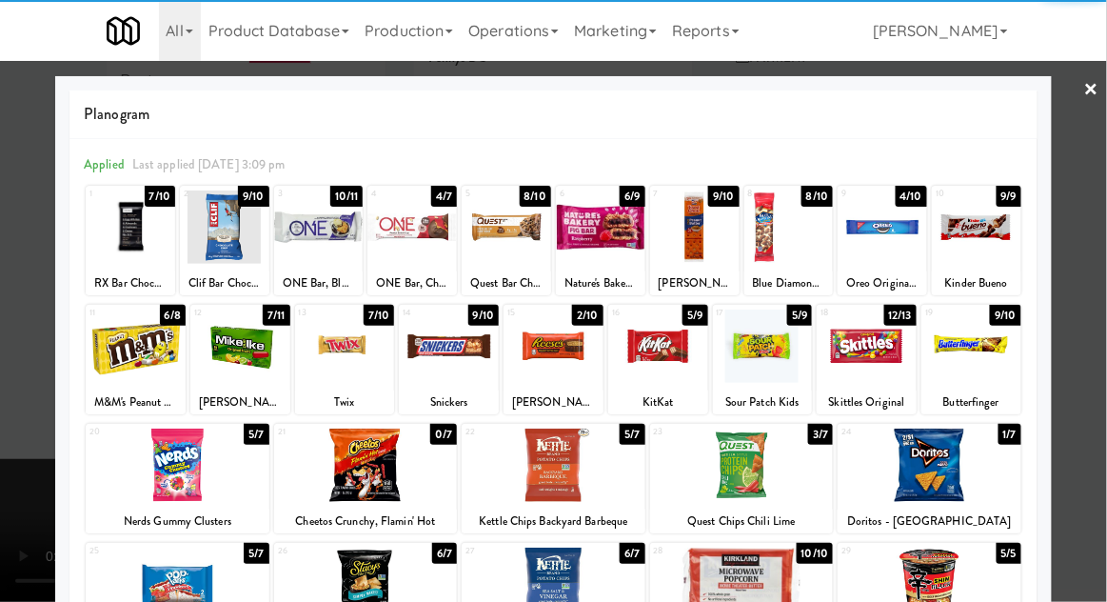
click at [1083, 382] on div at bounding box center [553, 301] width 1107 height 602
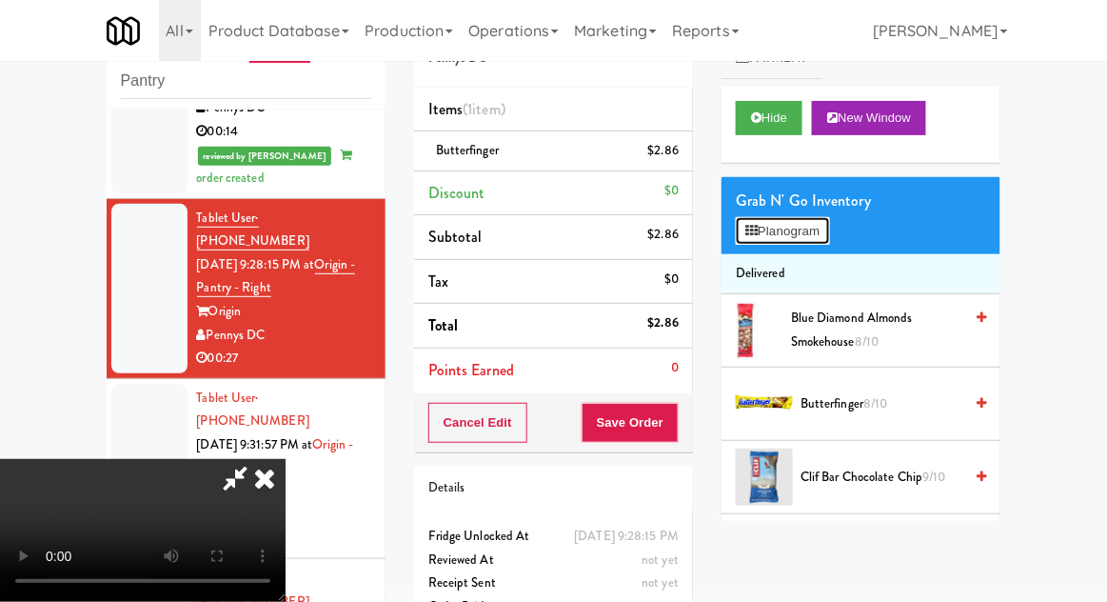
click at [820, 234] on button "Planogram" at bounding box center [782, 231] width 93 height 29
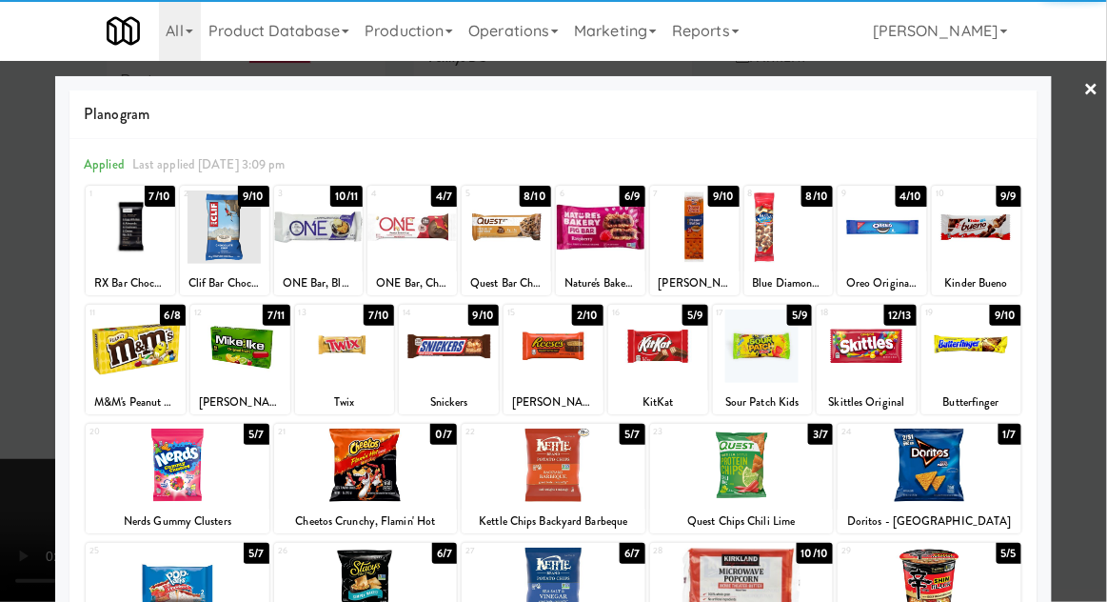
click at [877, 366] on div at bounding box center [867, 345] width 100 height 73
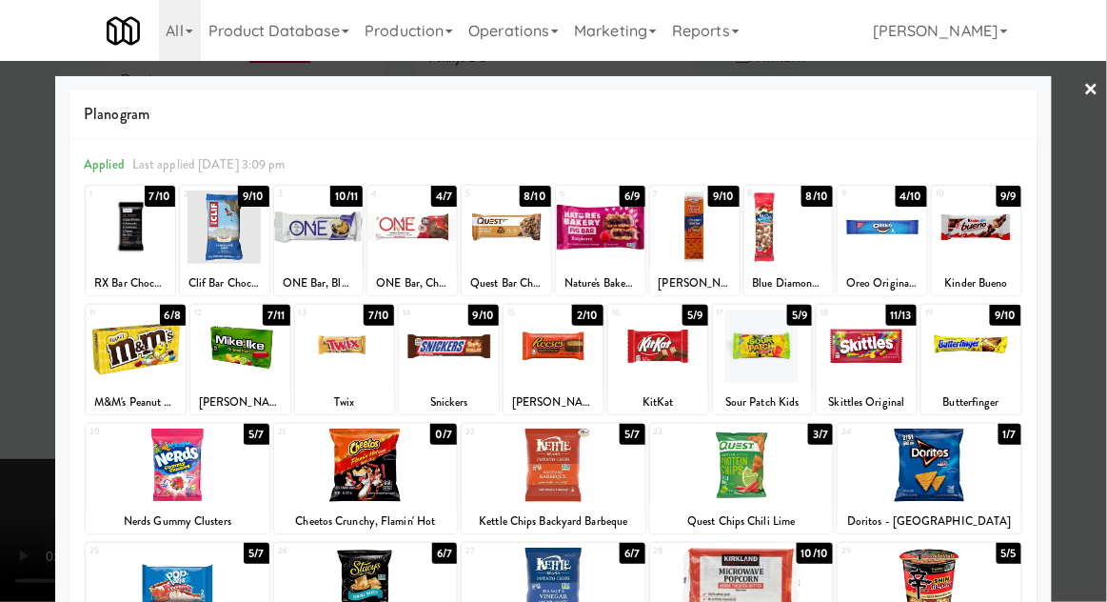
click at [1098, 338] on div at bounding box center [553, 301] width 1107 height 602
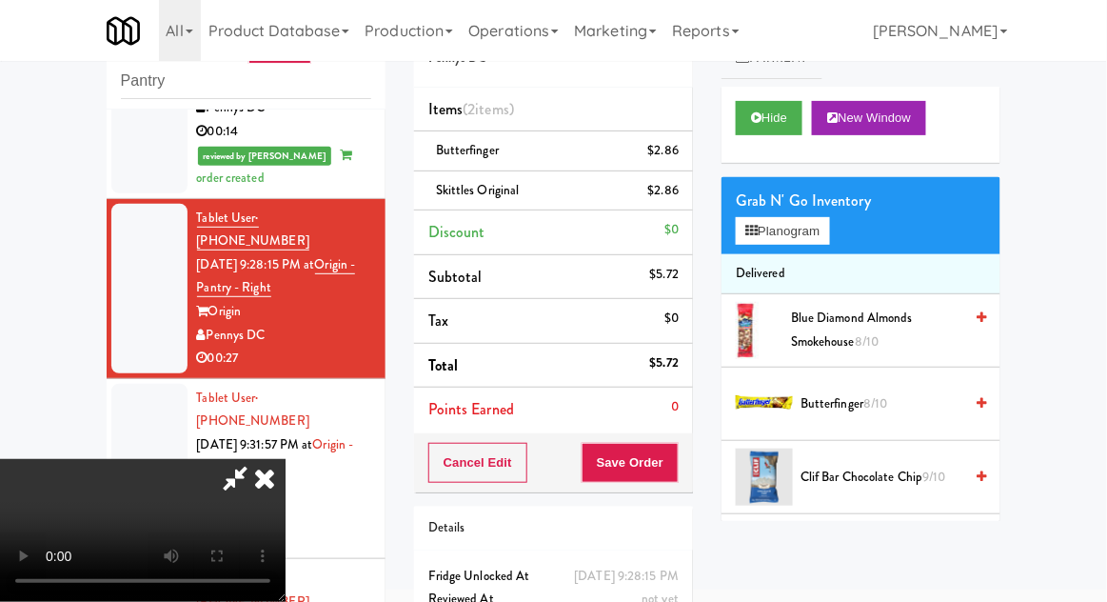
scroll to position [69, 0]
click at [676, 468] on button "Save Order" at bounding box center [630, 463] width 97 height 40
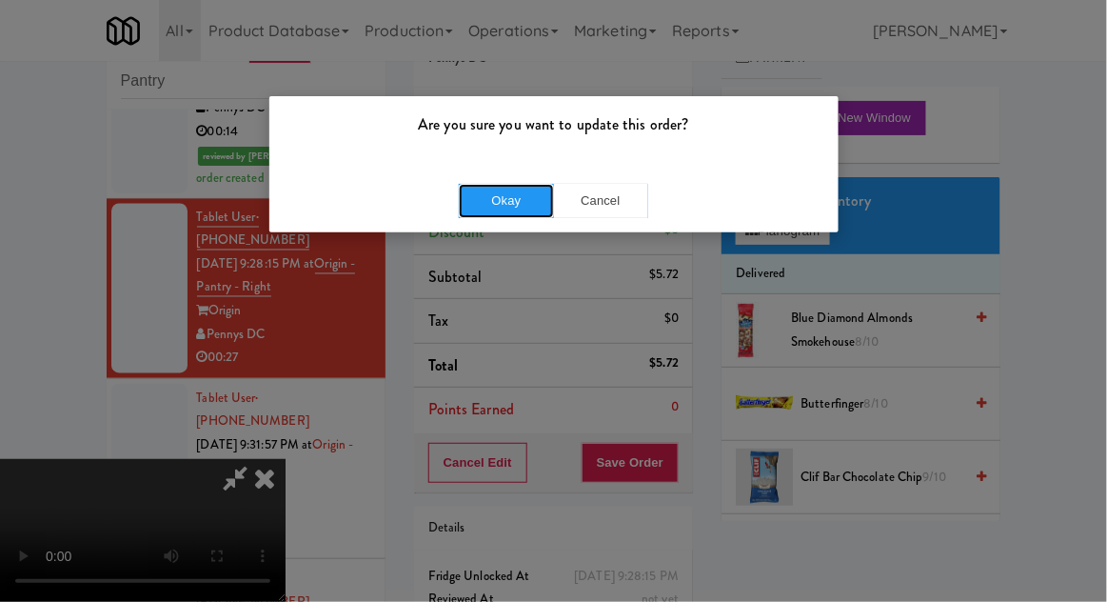
click at [482, 202] on button "Okay" at bounding box center [506, 201] width 95 height 34
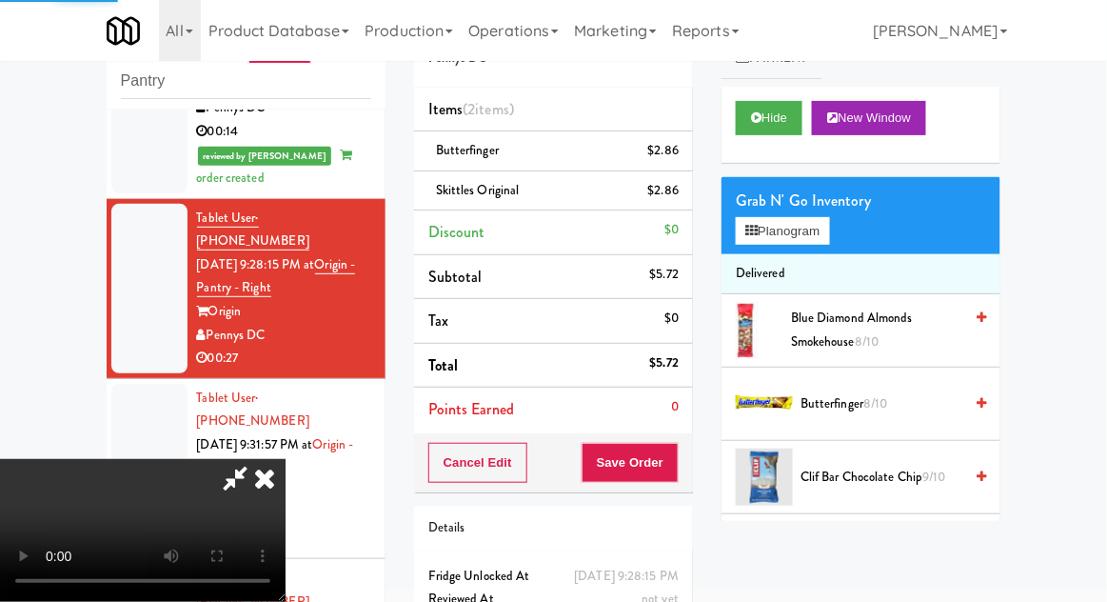
scroll to position [0, 0]
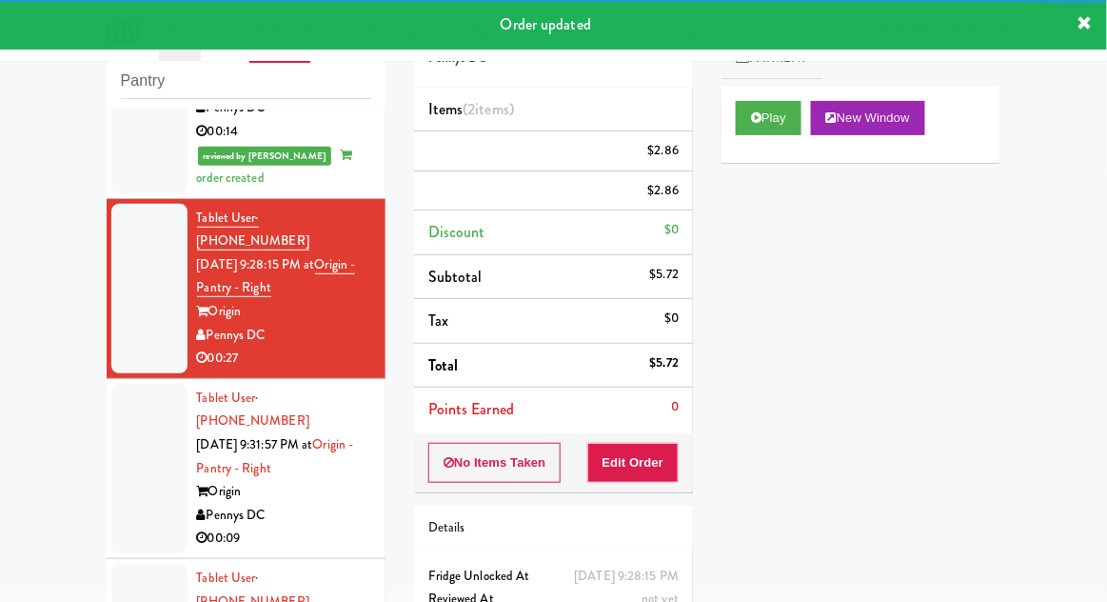
click at [107, 379] on li "Tablet User · (434) 421-9205 Aug 15, 2025 9:31:57 PM at Origin - Pantry - Right…" at bounding box center [246, 469] width 279 height 180
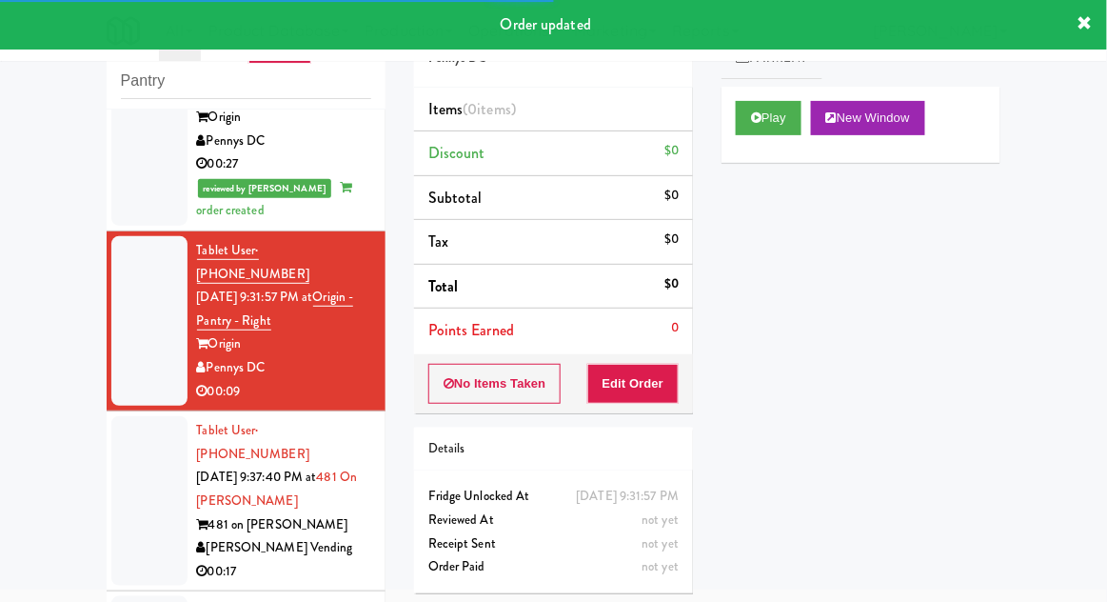
scroll to position [963, 0]
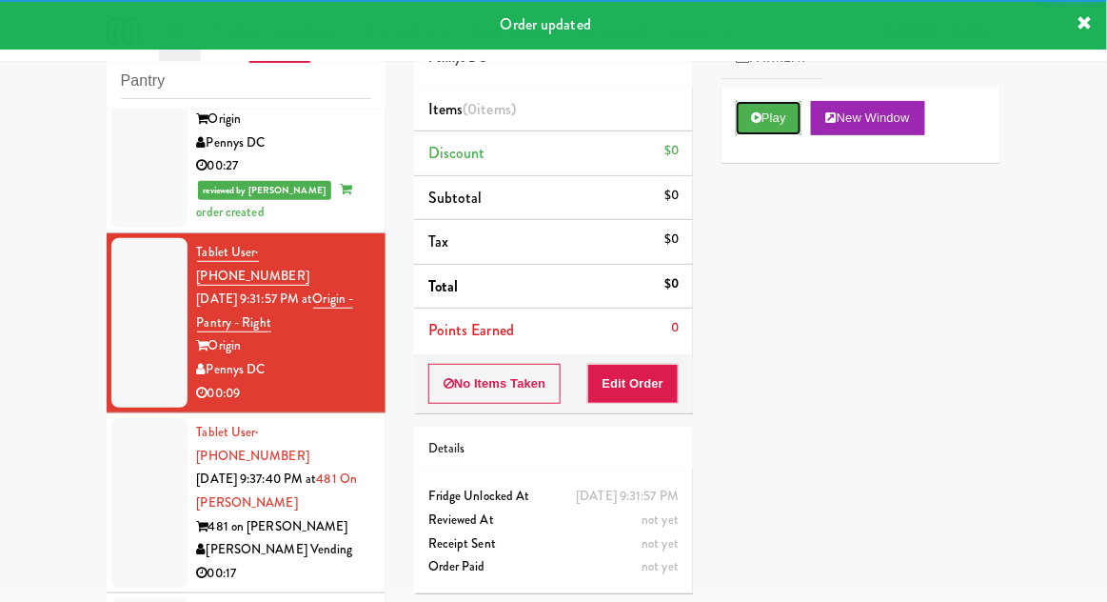
click at [789, 101] on button "Play" at bounding box center [769, 118] width 66 height 34
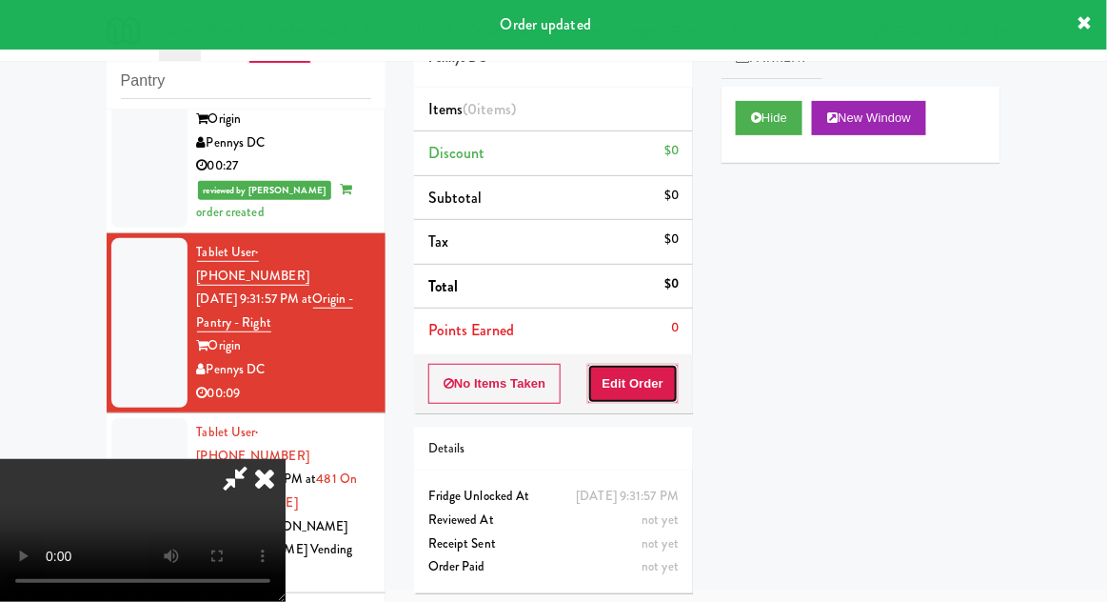
click at [664, 374] on button "Edit Order" at bounding box center [633, 384] width 92 height 40
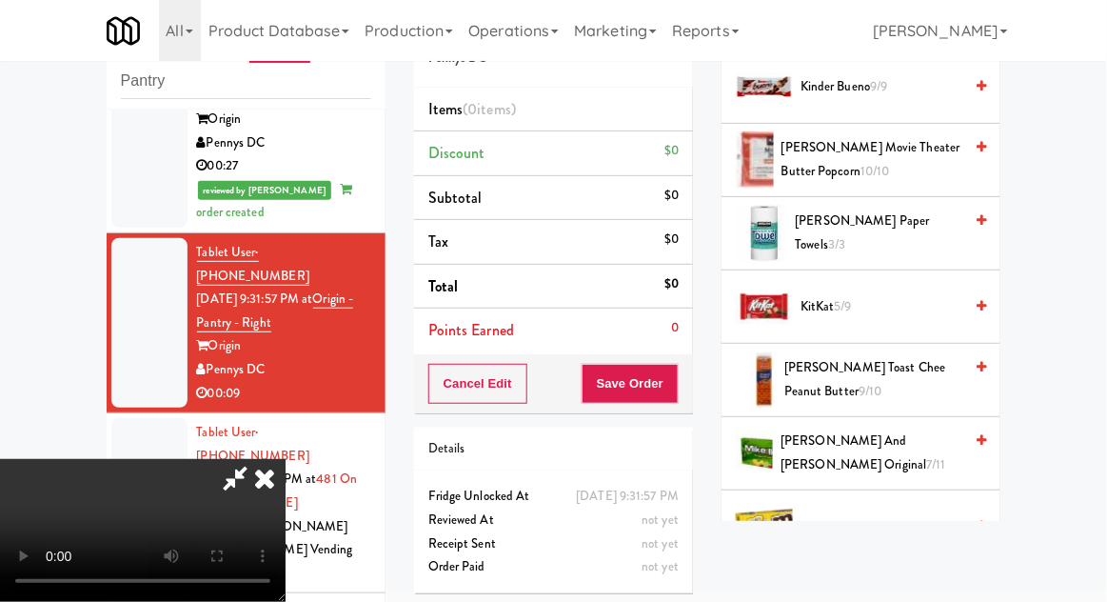
scroll to position [758, 0]
click at [912, 447] on span "Mike and Ike Original 7/11" at bounding box center [871, 451] width 182 height 47
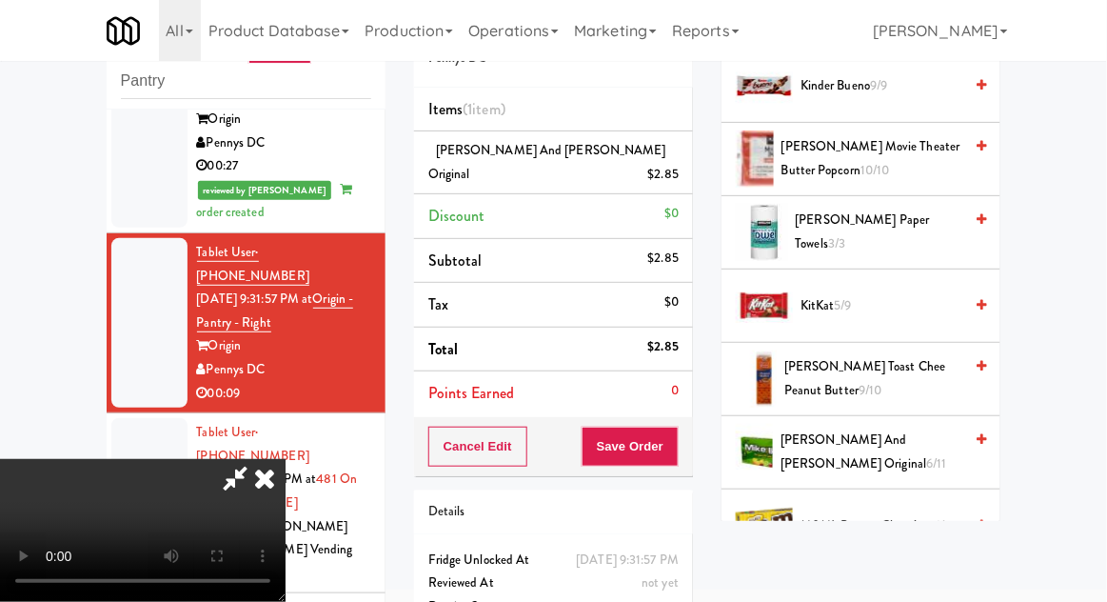
scroll to position [69, 0]
click at [670, 436] on button "Save Order" at bounding box center [630, 446] width 97 height 40
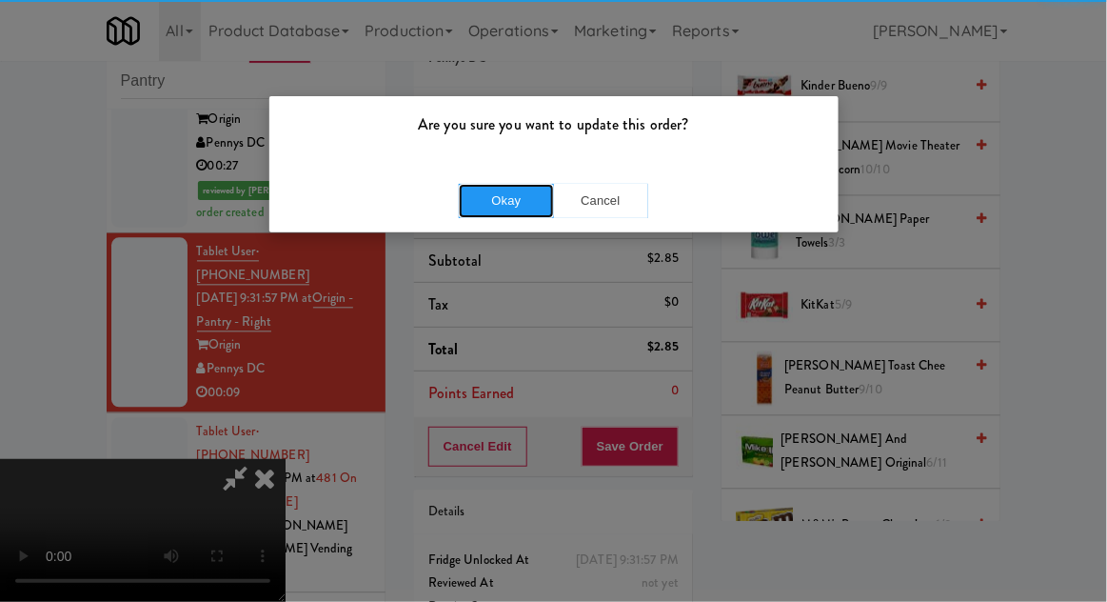
click at [496, 216] on button "Okay" at bounding box center [506, 201] width 95 height 34
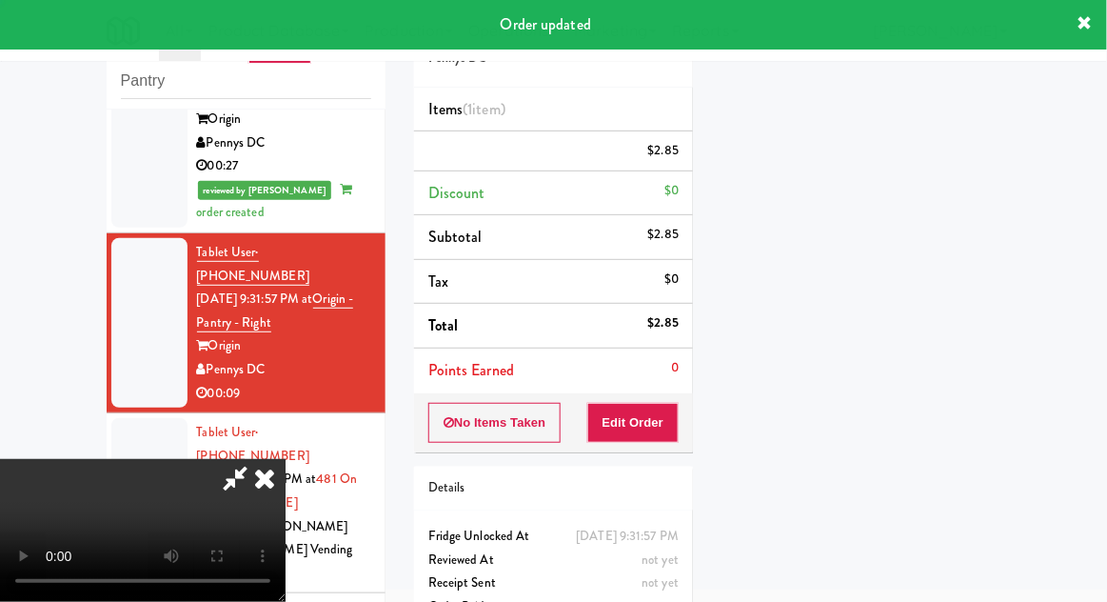
scroll to position [0, 0]
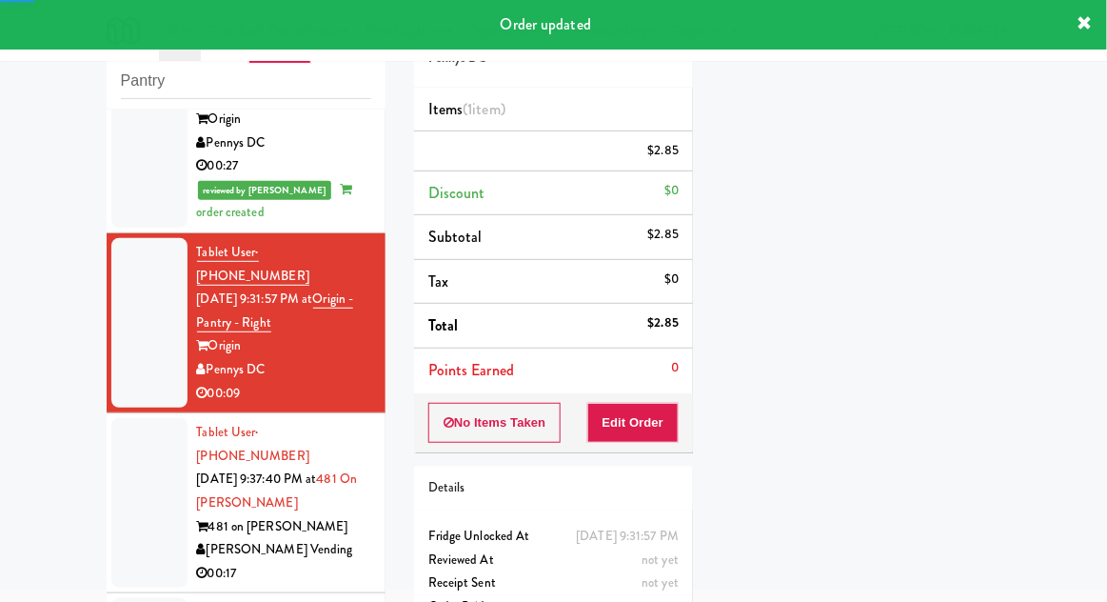
click at [123, 418] on div at bounding box center [149, 502] width 76 height 169
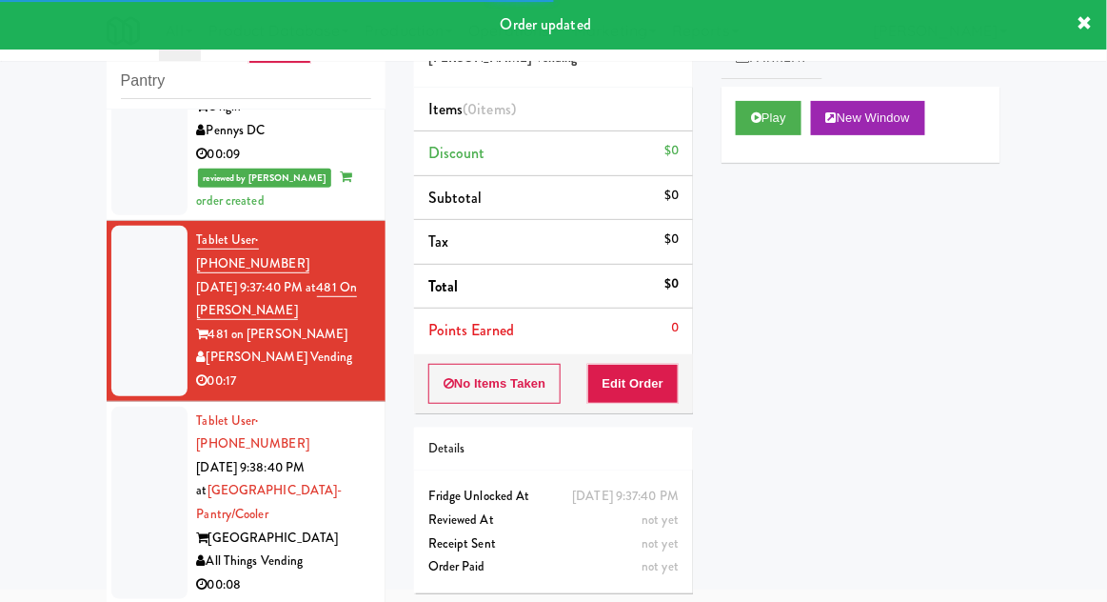
scroll to position [1206, 0]
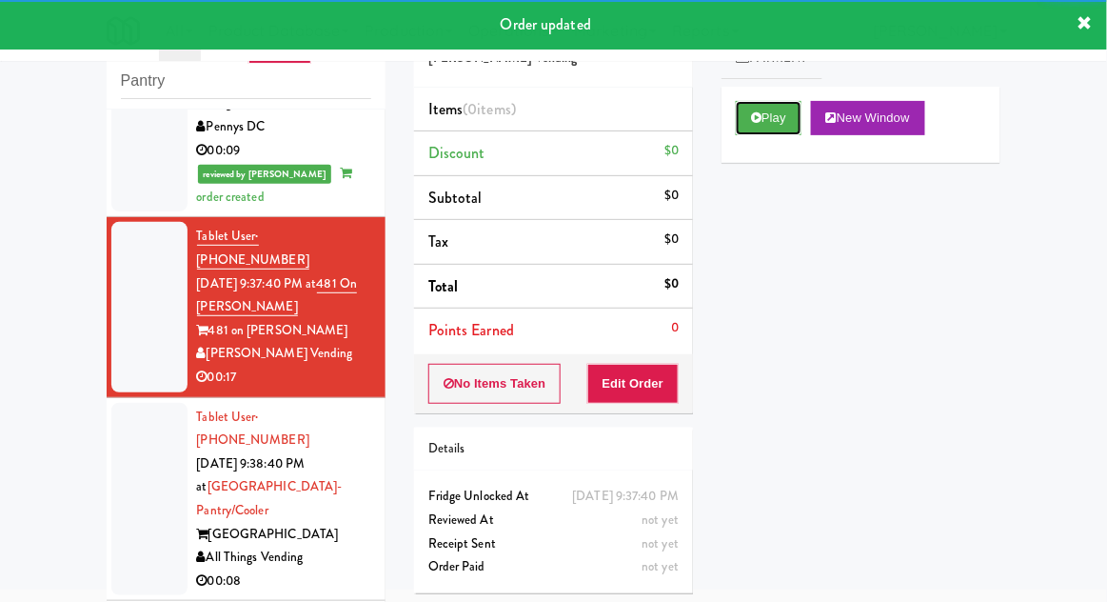
click at [780, 133] on button "Play" at bounding box center [769, 118] width 66 height 34
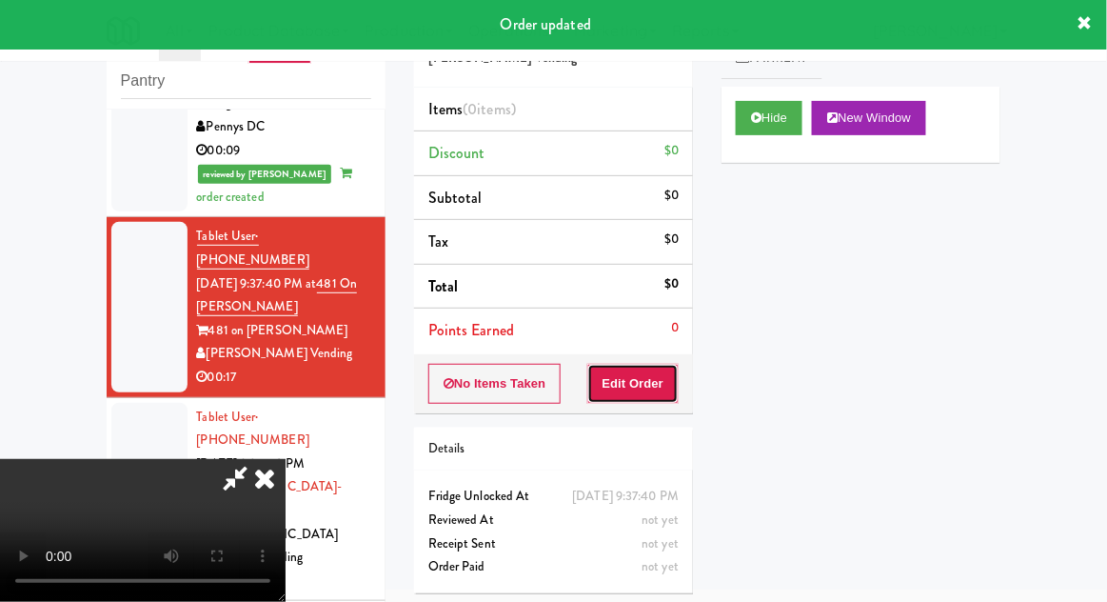
click at [656, 372] on button "Edit Order" at bounding box center [633, 384] width 92 height 40
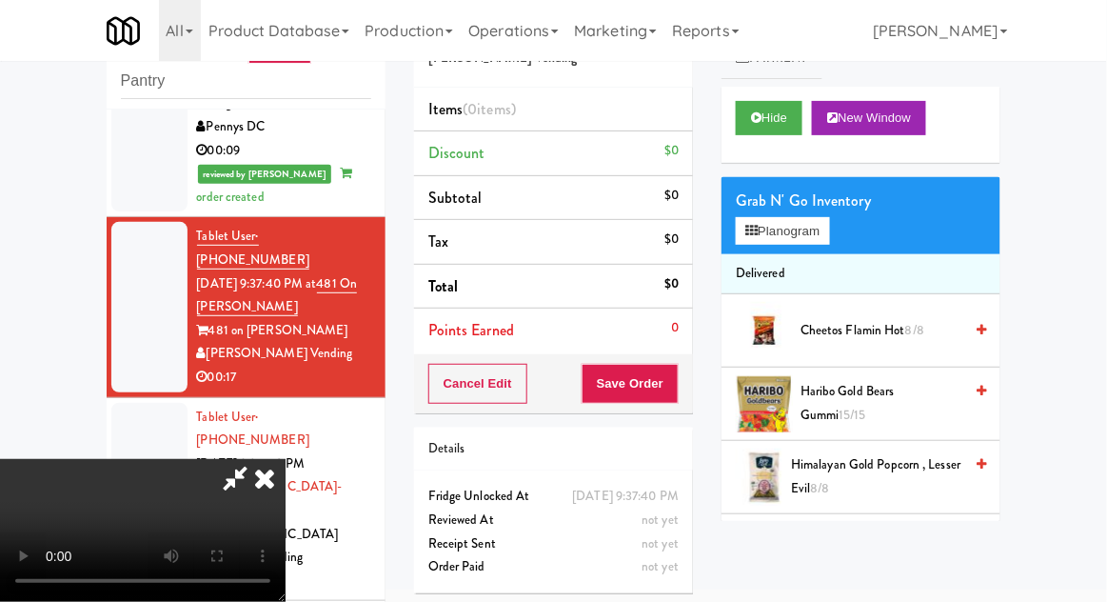
scroll to position [0, 0]
click at [780, 116] on button "Hide" at bounding box center [769, 118] width 67 height 34
click at [778, 122] on button "Hide" at bounding box center [769, 118] width 67 height 34
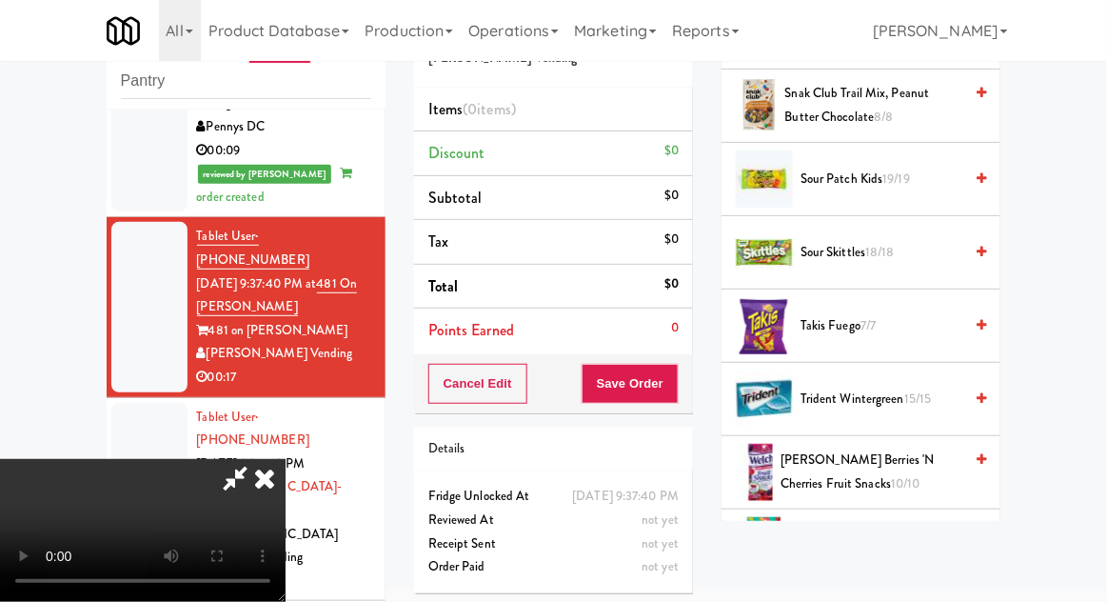
scroll to position [1715, 0]
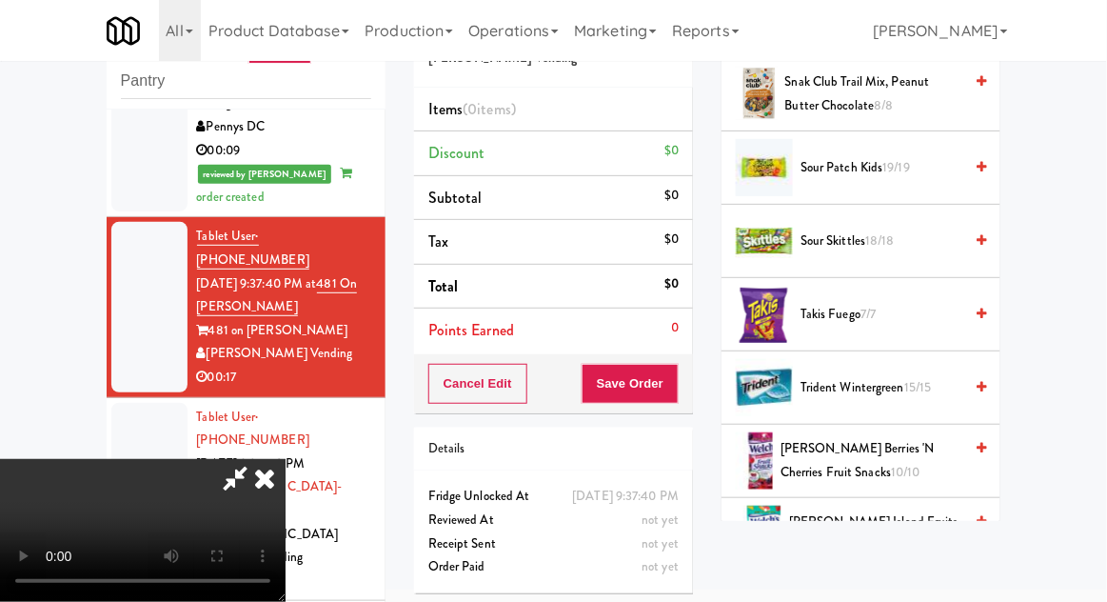
click at [883, 583] on span "Welch's Mixed Fruit Snacks 12/12" at bounding box center [875, 606] width 174 height 47
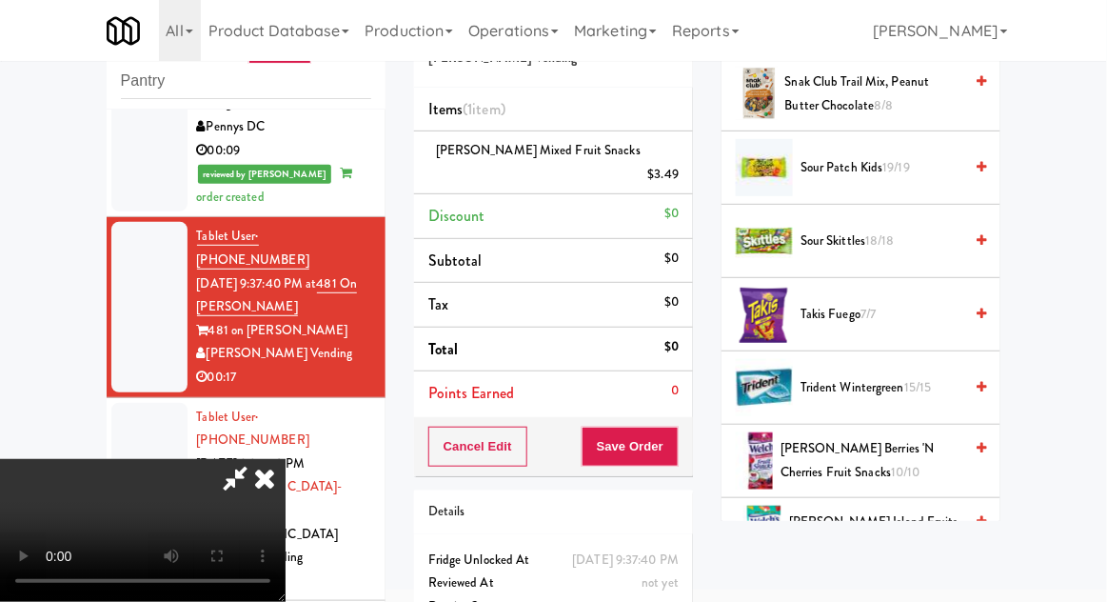
click at [879, 583] on span "Welch's Mixed Fruit Snacks 11/12" at bounding box center [875, 606] width 174 height 47
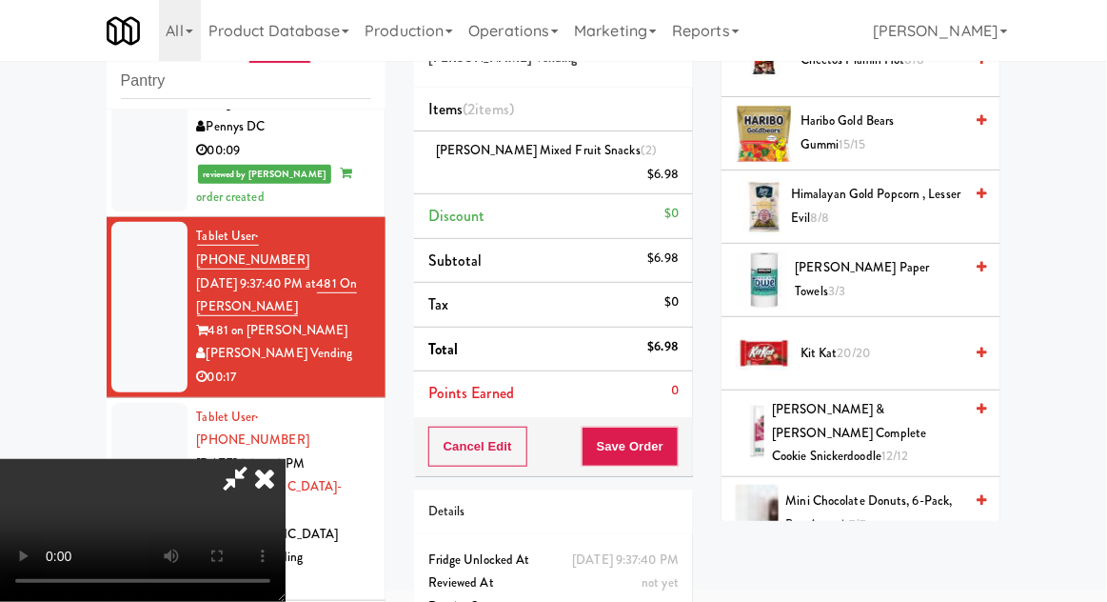
scroll to position [270, 0]
click at [879, 358] on span "Kit Kat 20/20" at bounding box center [881, 354] width 162 height 24
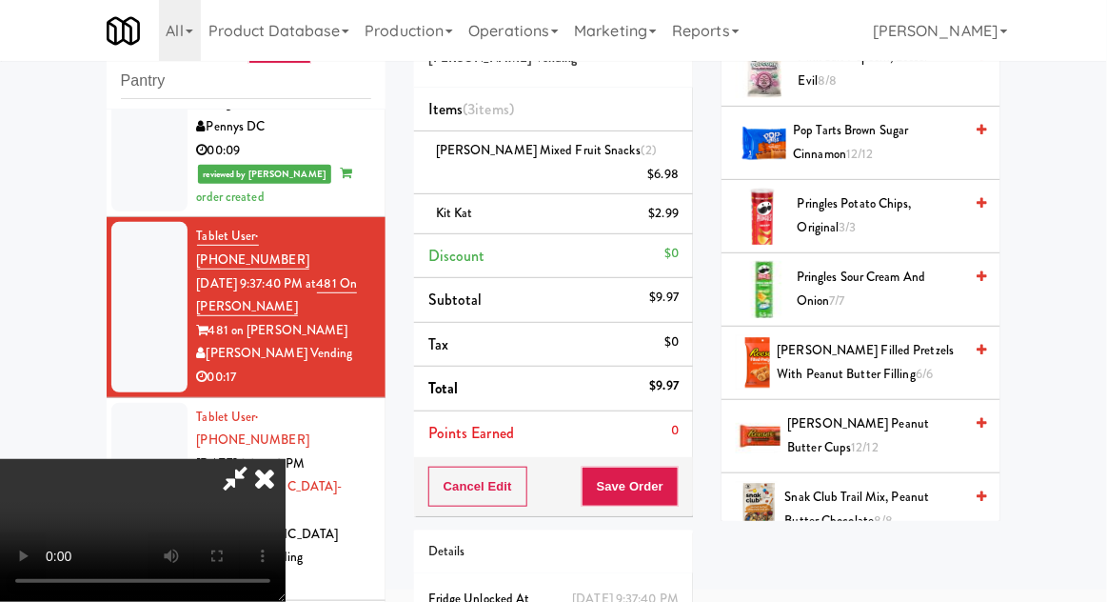
scroll to position [1286, 0]
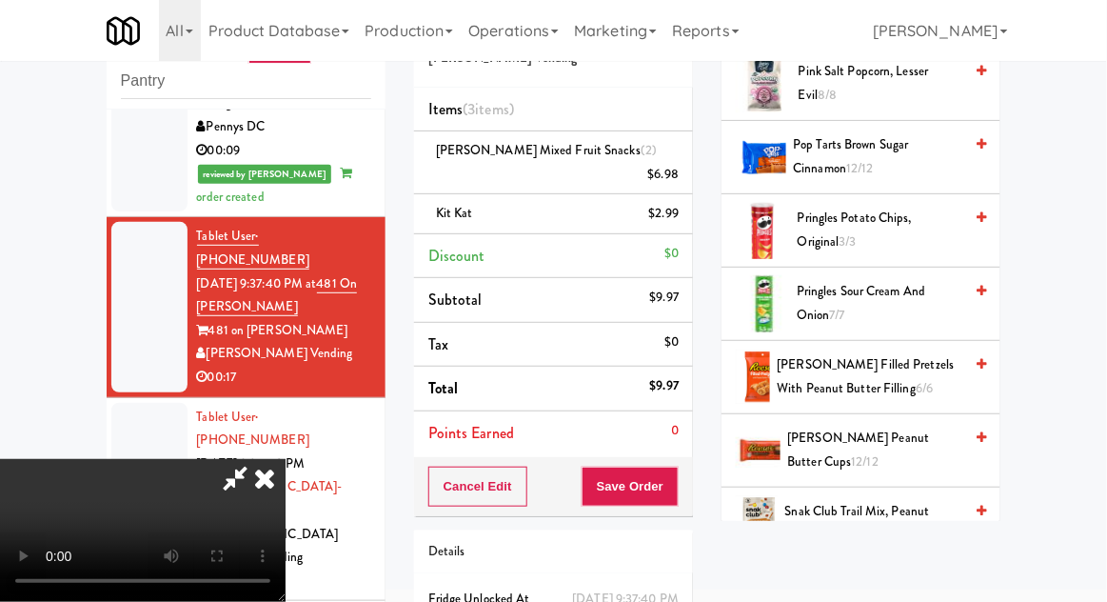
click at [886, 426] on span "Reese's Peanut Butter Cups 12/12" at bounding box center [875, 449] width 175 height 47
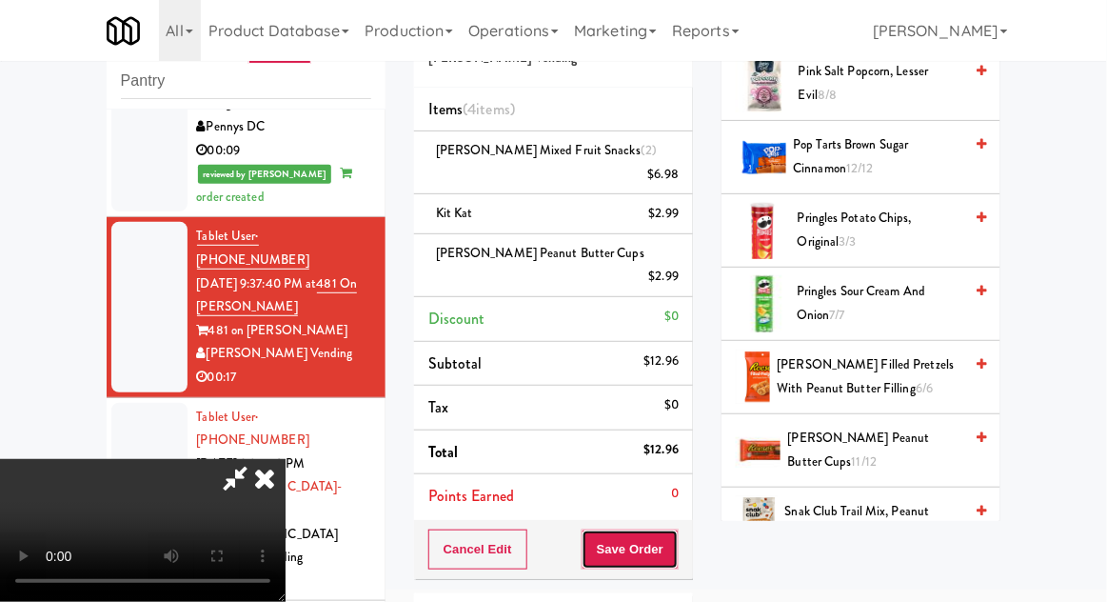
click at [679, 529] on button "Save Order" at bounding box center [630, 549] width 97 height 40
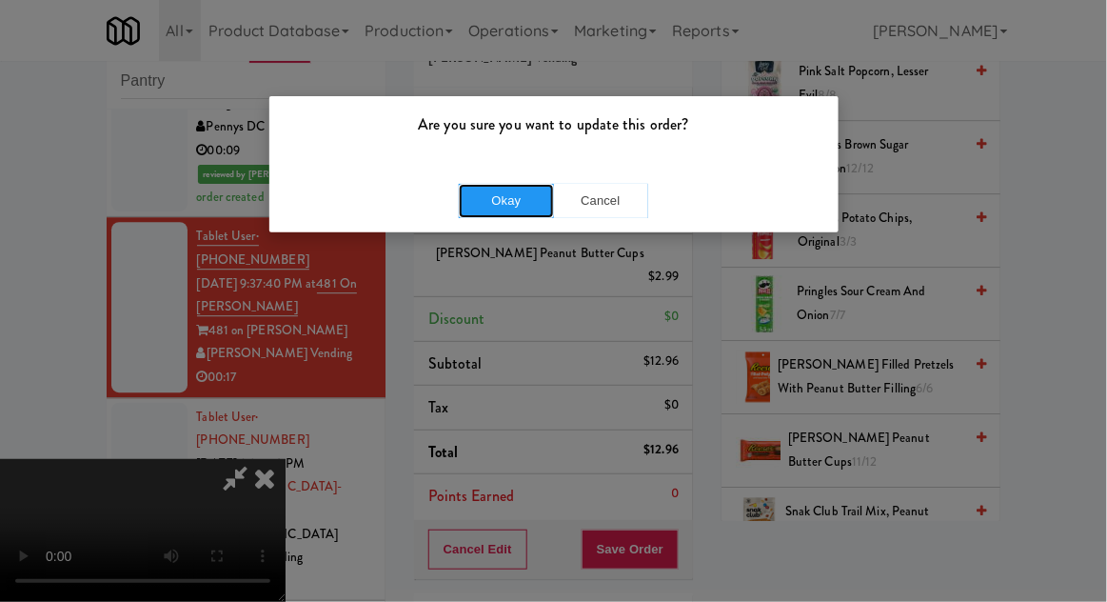
click at [491, 208] on button "Okay" at bounding box center [506, 201] width 95 height 34
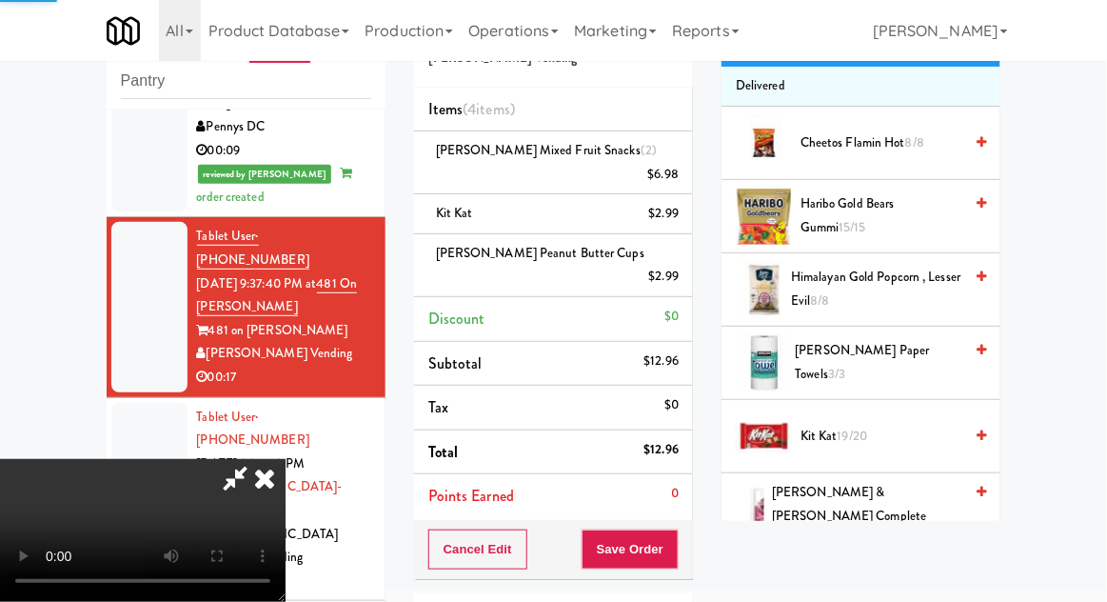
scroll to position [0, 0]
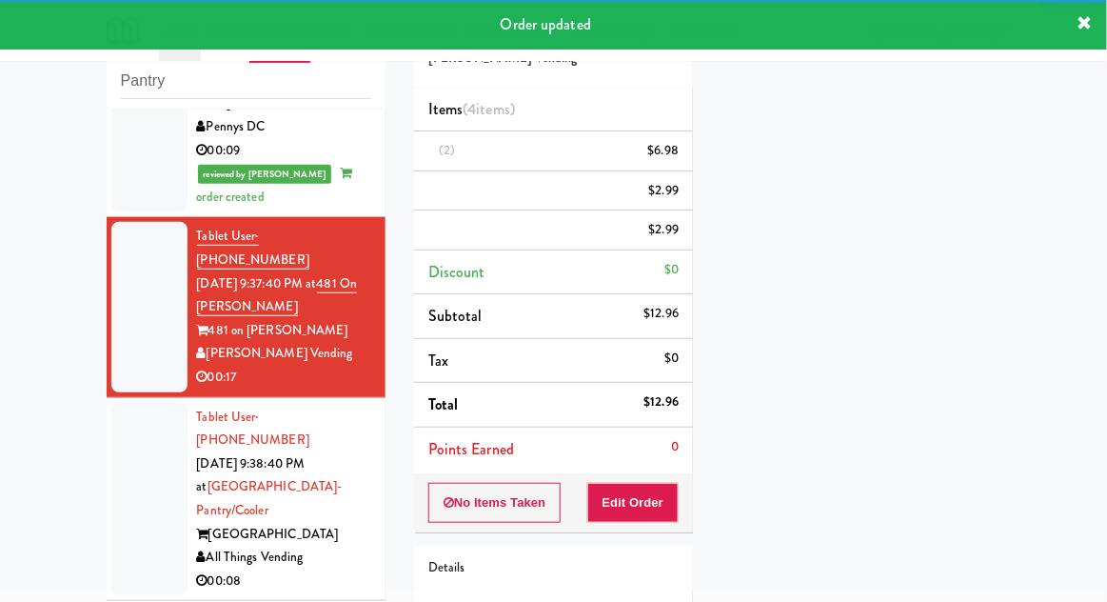
click at [134, 403] on div at bounding box center [149, 499] width 76 height 193
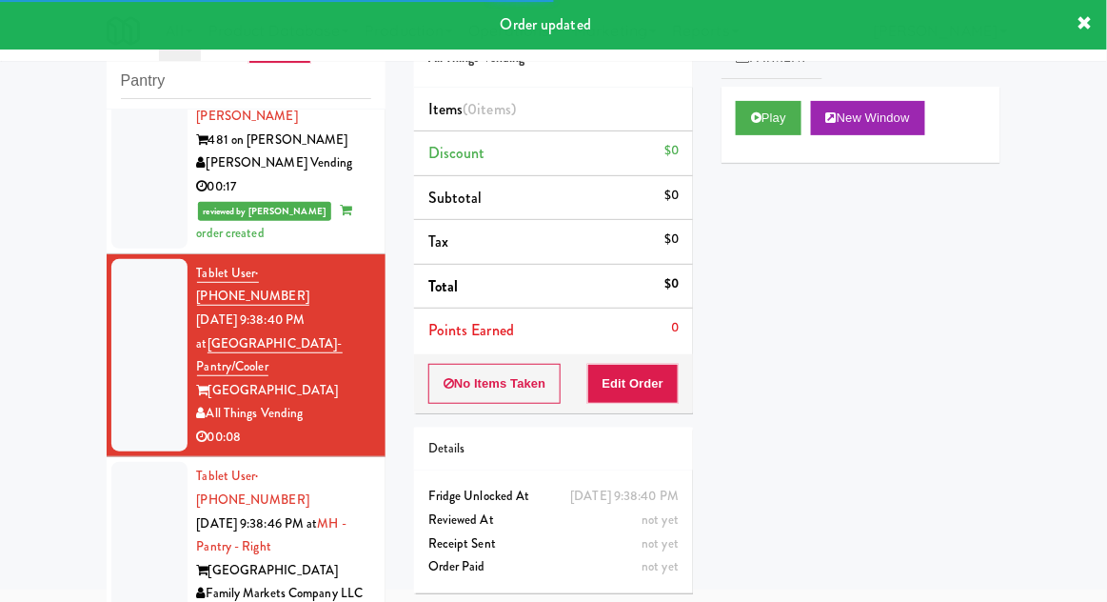
scroll to position [1398, 0]
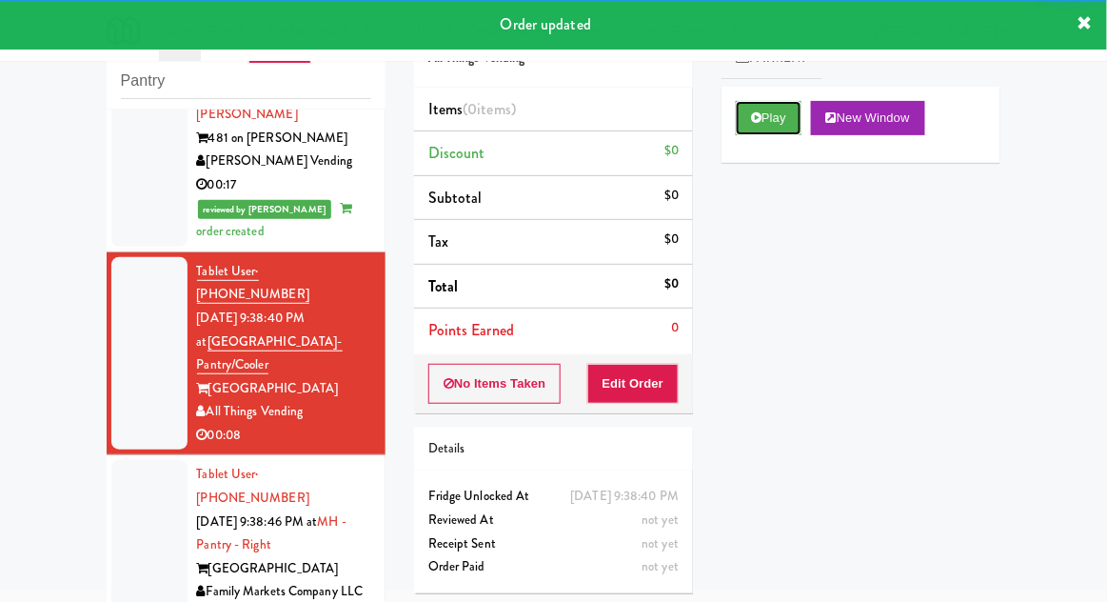
click at [801, 115] on button "Play" at bounding box center [769, 118] width 66 height 34
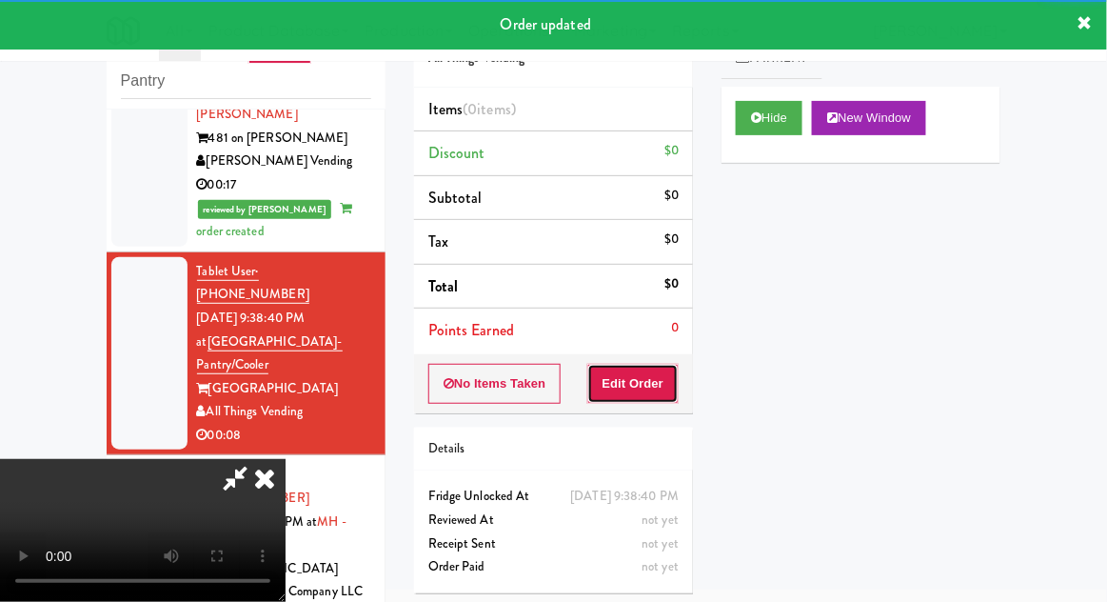
click at [661, 392] on button "Edit Order" at bounding box center [633, 384] width 92 height 40
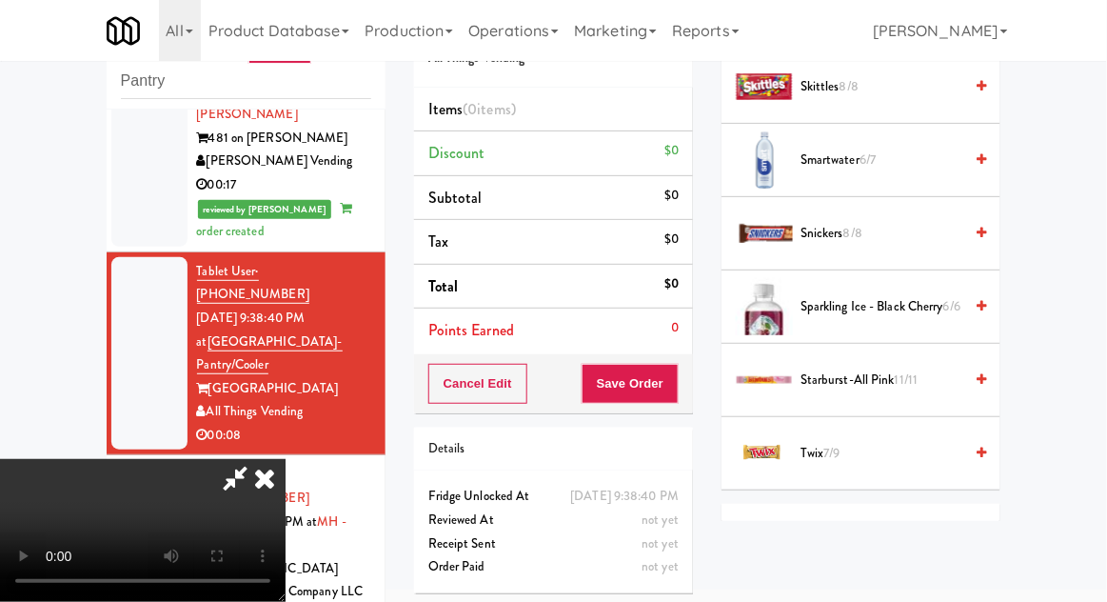
scroll to position [2530, 0]
click at [866, 441] on span "Twix 7/9" at bounding box center [881, 453] width 162 height 24
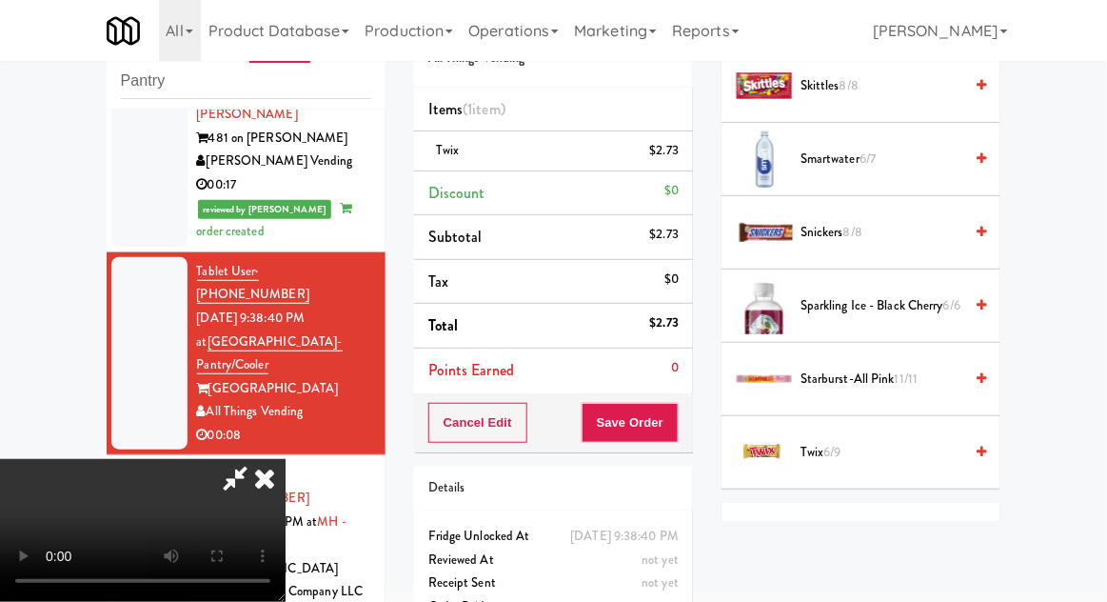
scroll to position [69, 0]
click at [675, 417] on button "Save Order" at bounding box center [630, 423] width 97 height 40
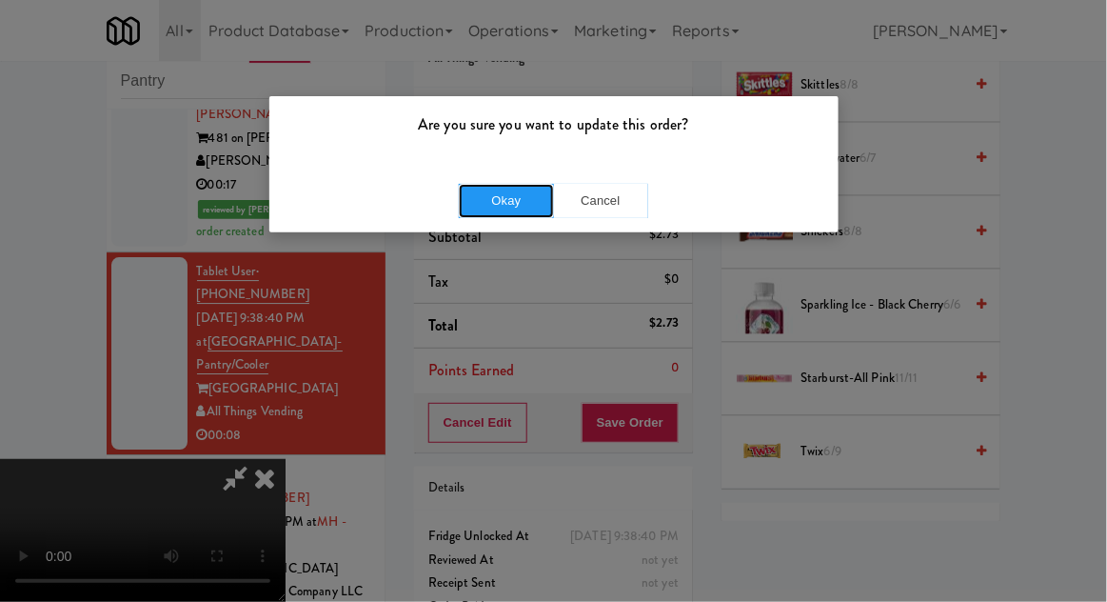
click at [471, 214] on button "Okay" at bounding box center [506, 201] width 95 height 34
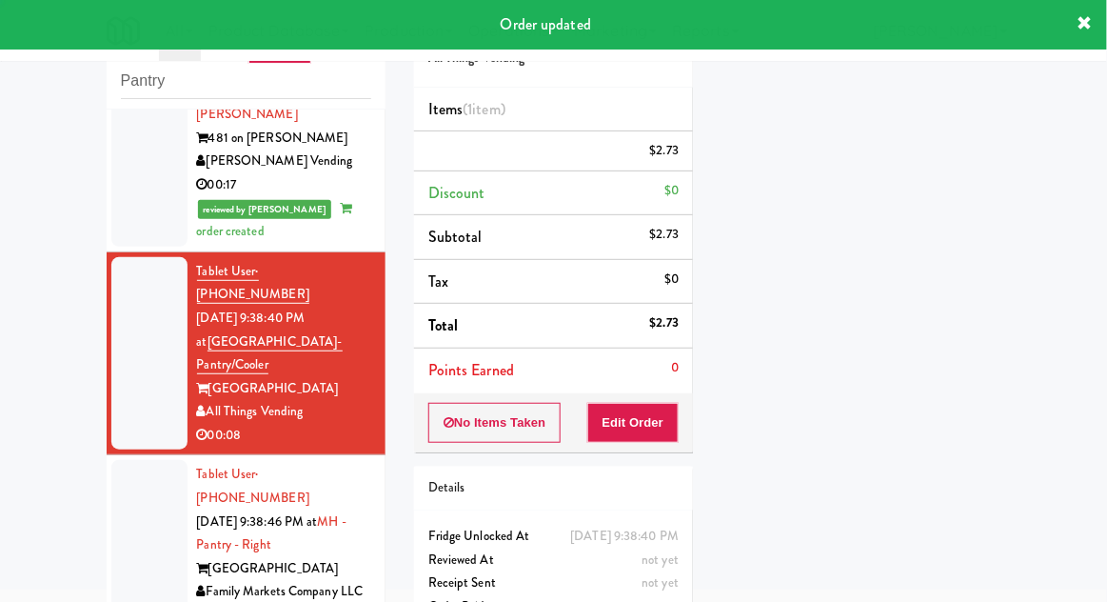
scroll to position [0, 0]
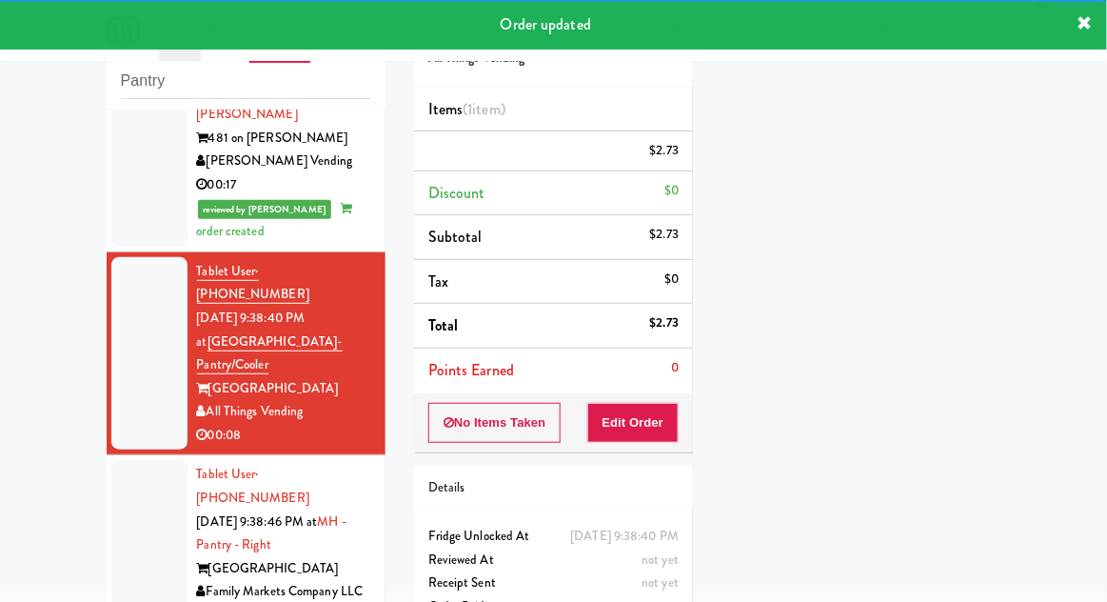
click at [124, 455] on li "Tablet User · (787) 439-6171 Aug 15, 2025 9:38:46 PM at MH - Pantry - Right Mar…" at bounding box center [246, 545] width 279 height 180
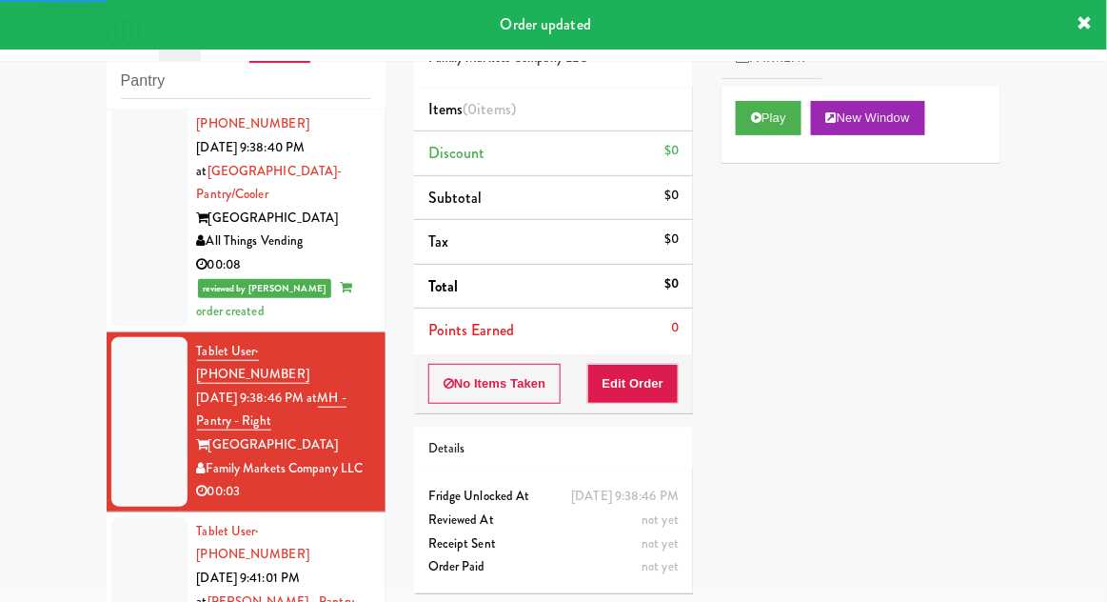
scroll to position [1573, 0]
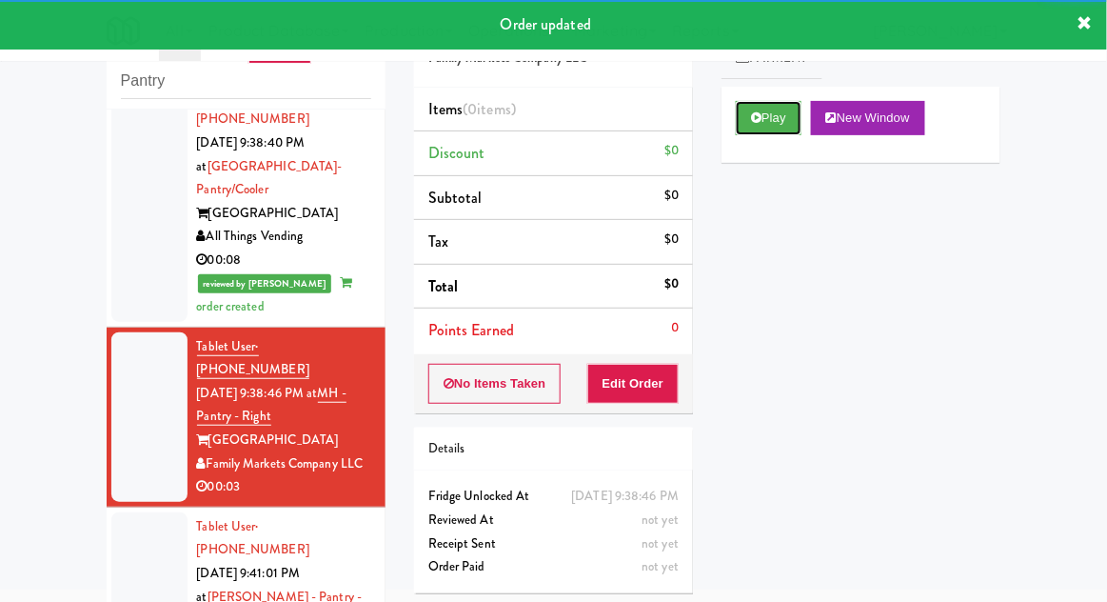
click at [789, 126] on button "Play" at bounding box center [769, 118] width 66 height 34
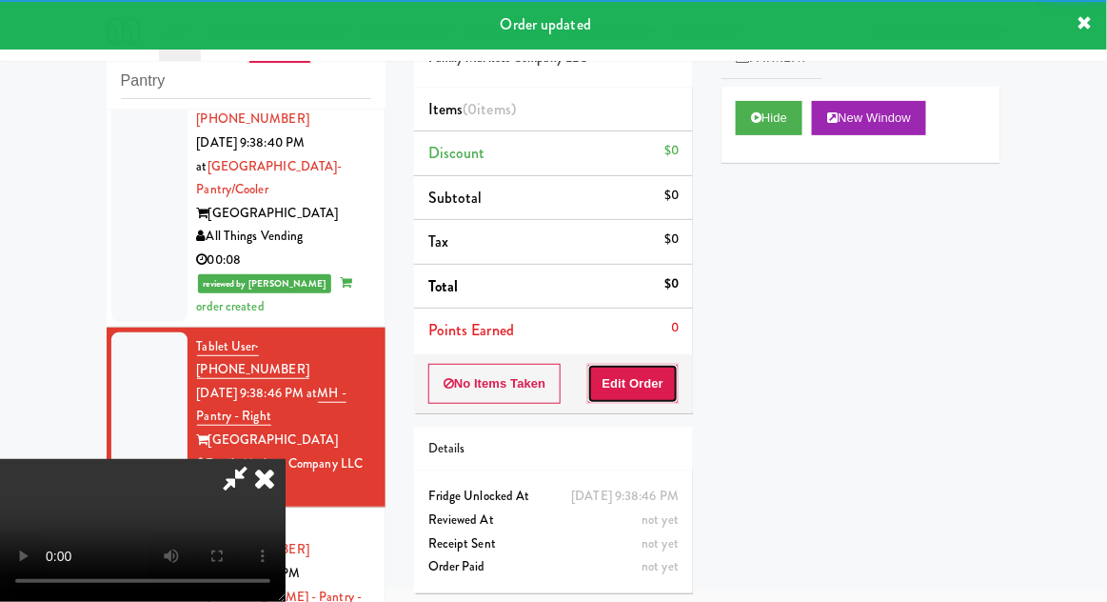
click at [647, 370] on button "Edit Order" at bounding box center [633, 384] width 92 height 40
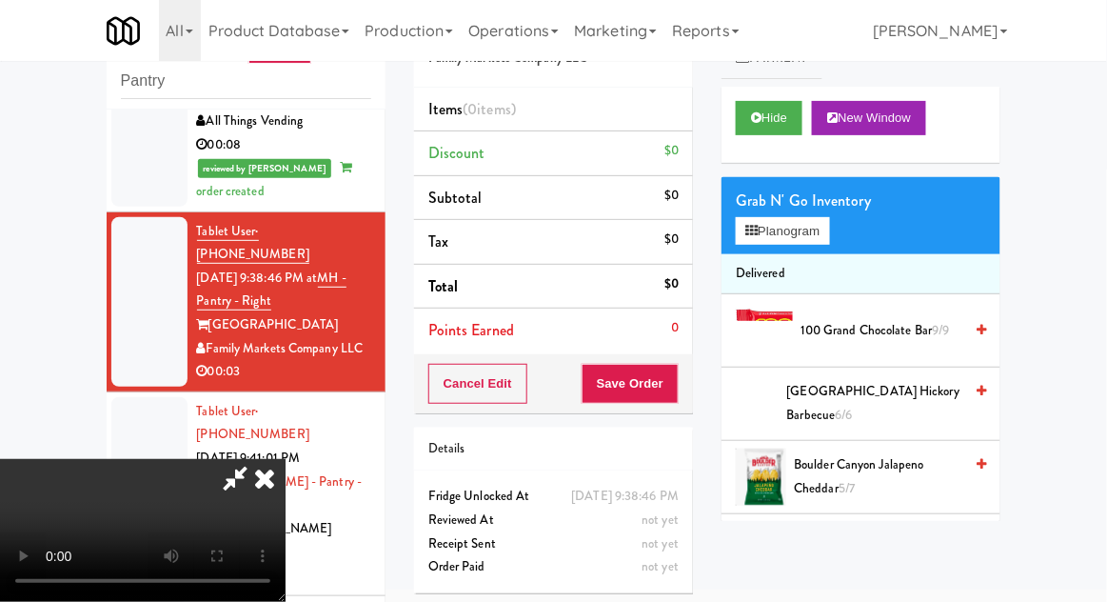
scroll to position [1790, 0]
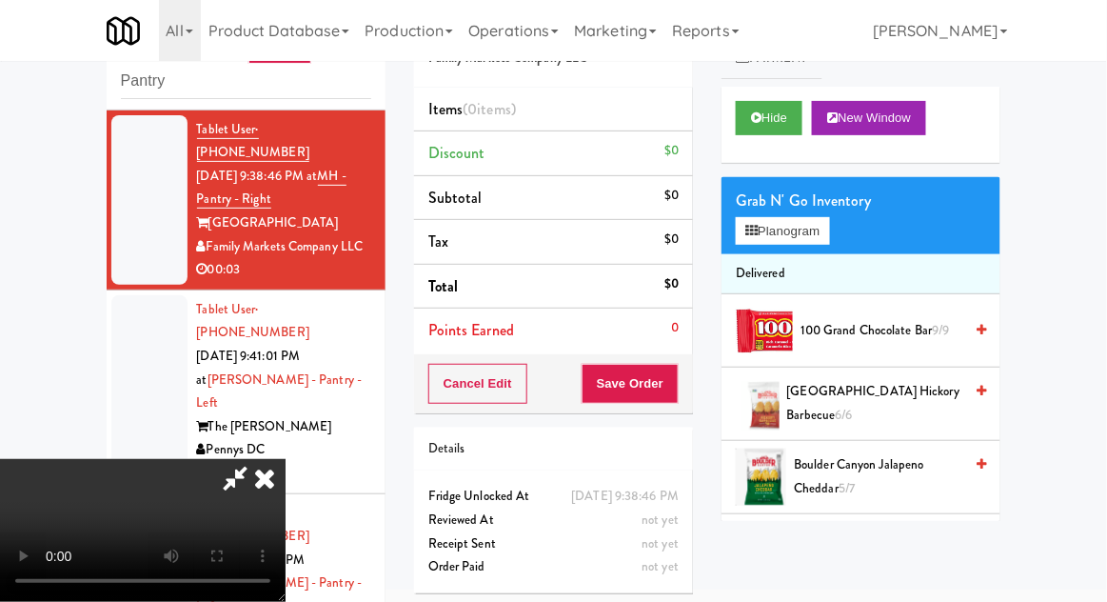
click at [799, 329] on div "100 Grand Chocolate Bar 9/9" at bounding box center [889, 331] width 193 height 24
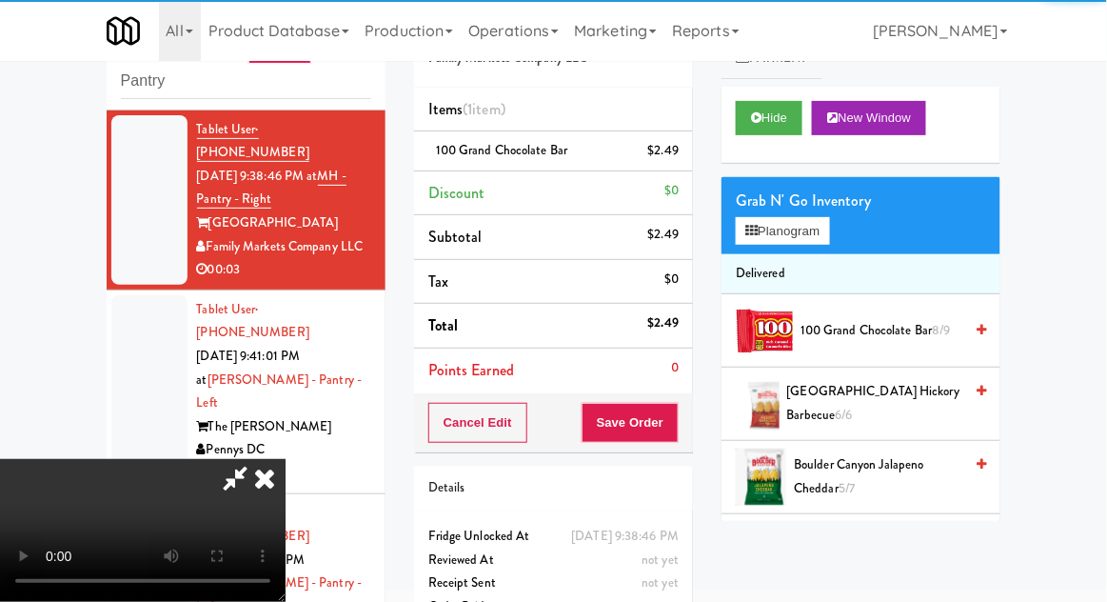
click at [668, 149] on div "$2.49" at bounding box center [663, 151] width 31 height 24
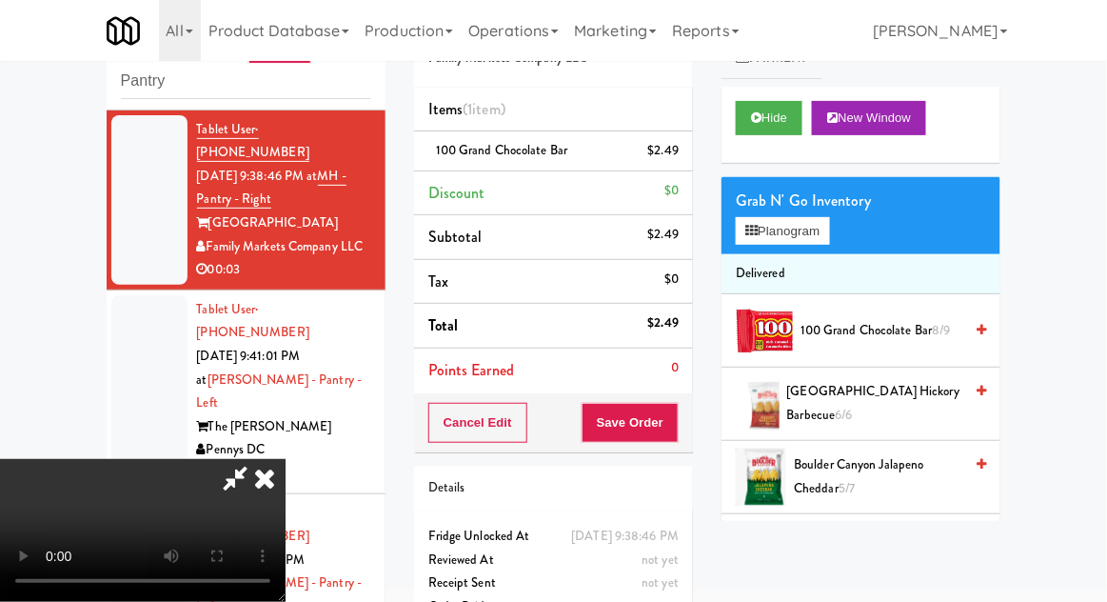
click at [681, 158] on icon at bounding box center [681, 157] width 10 height 12
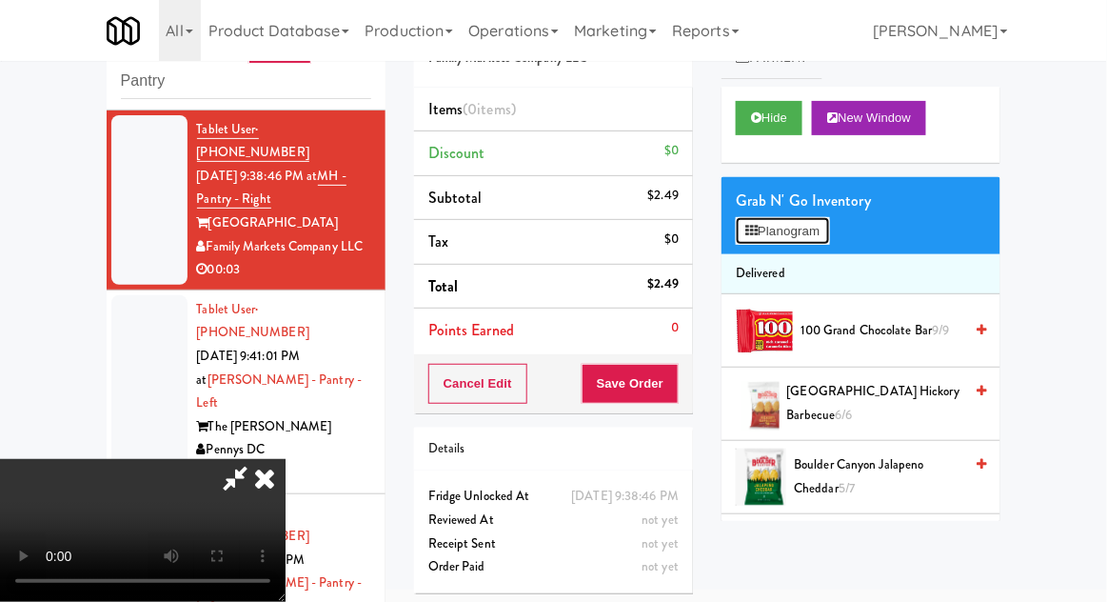
click at [806, 228] on button "Planogram" at bounding box center [782, 231] width 93 height 29
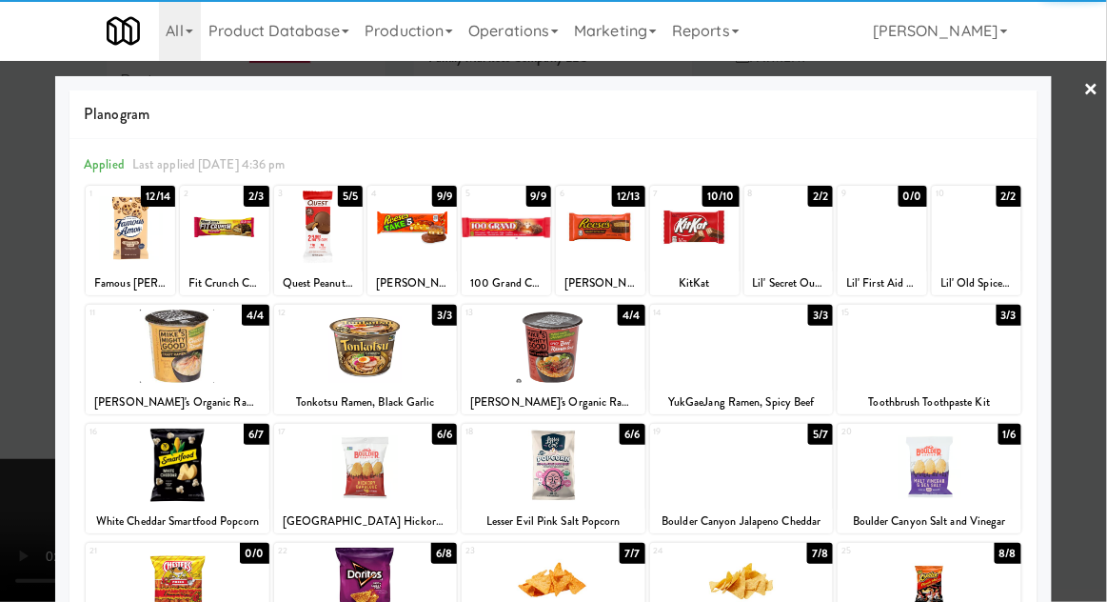
click at [400, 255] on div at bounding box center [411, 226] width 89 height 73
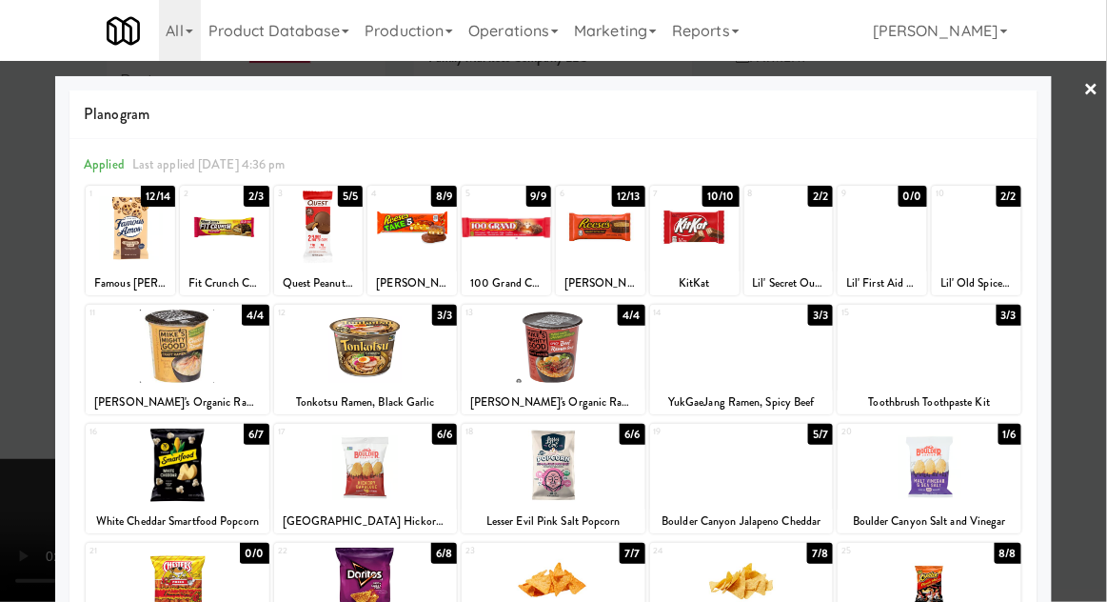
click at [1087, 330] on div at bounding box center [553, 301] width 1107 height 602
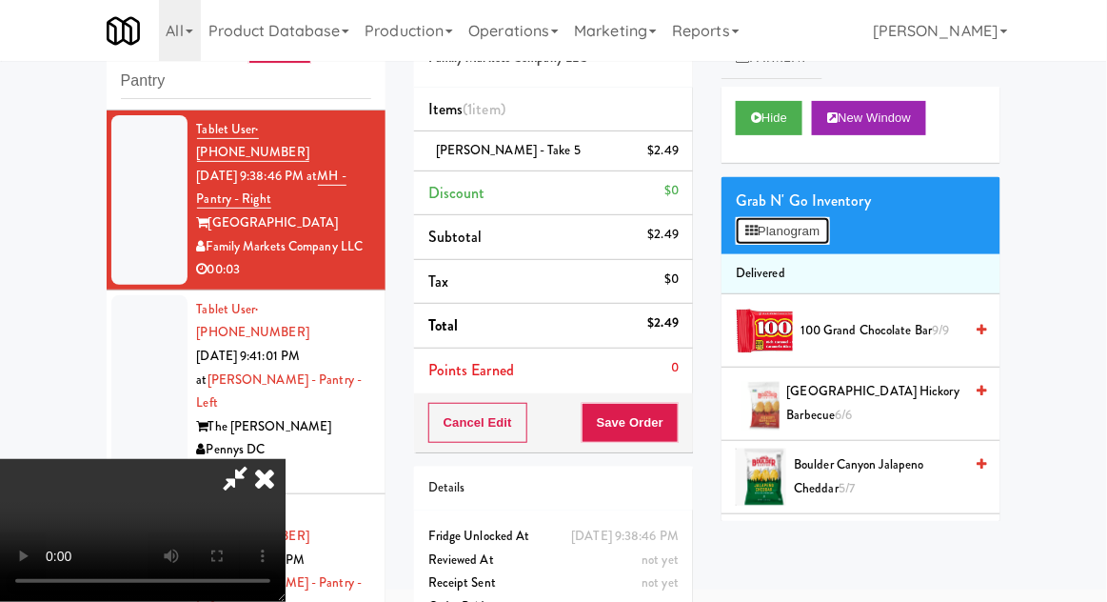
click at [827, 235] on button "Planogram" at bounding box center [782, 231] width 93 height 29
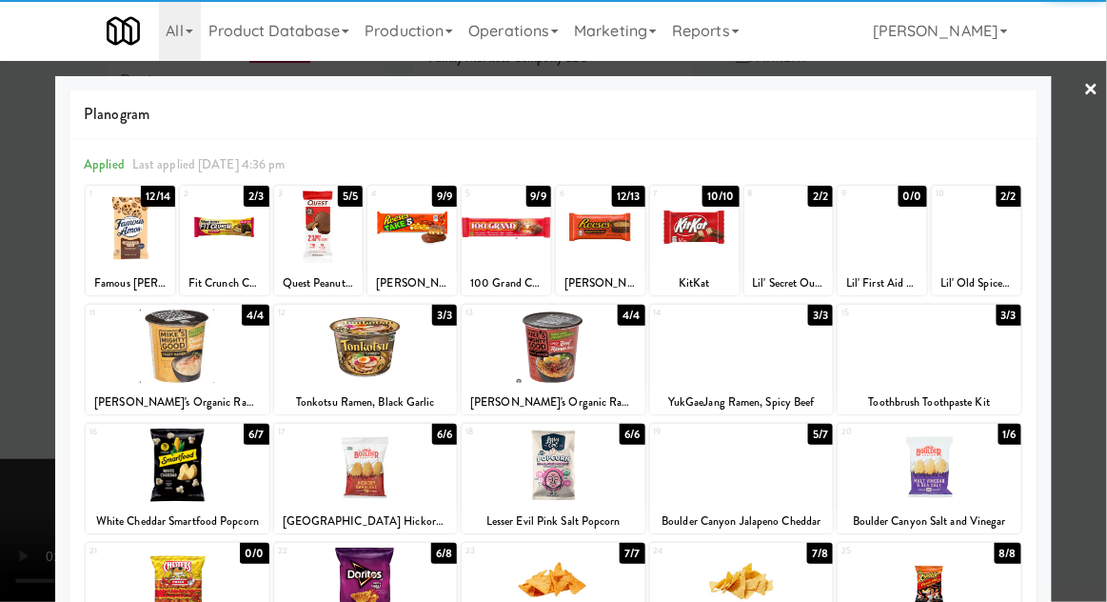
click at [1090, 359] on div at bounding box center [553, 301] width 1107 height 602
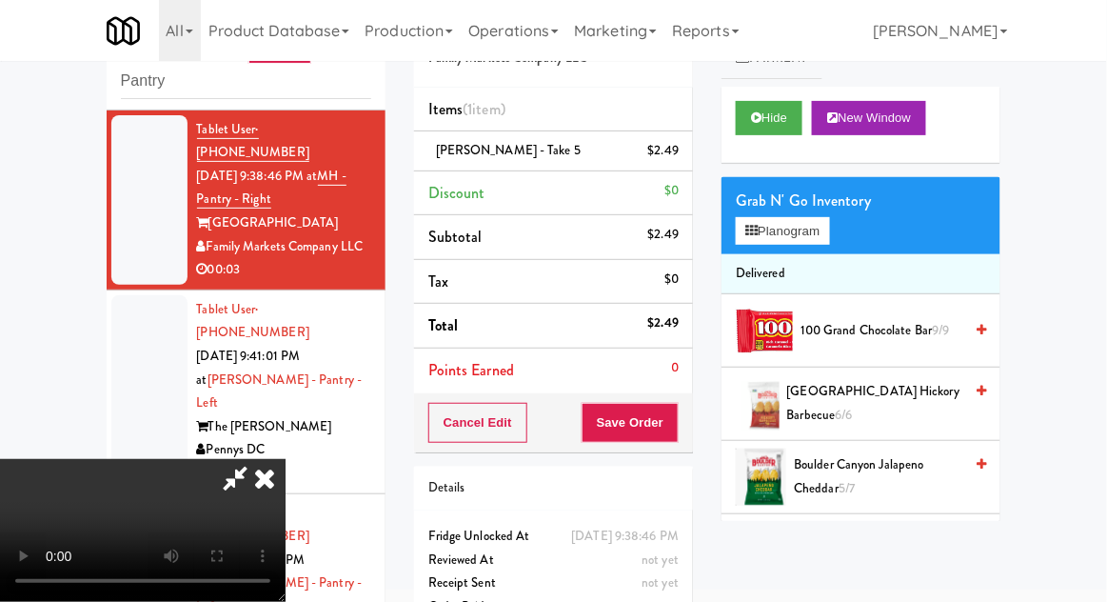
click at [689, 417] on div "Cancel Edit Save Order" at bounding box center [553, 422] width 279 height 59
click at [675, 418] on button "Save Order" at bounding box center [630, 423] width 97 height 40
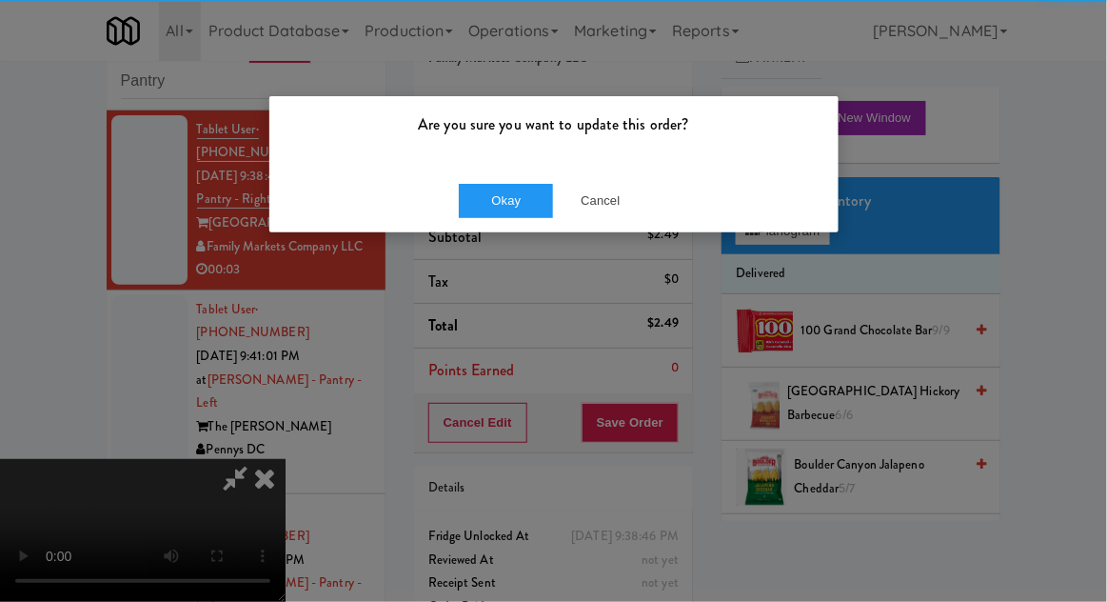
click at [669, 422] on div "Are you sure you want to update this order? Okay Cancel" at bounding box center [553, 301] width 1107 height 602
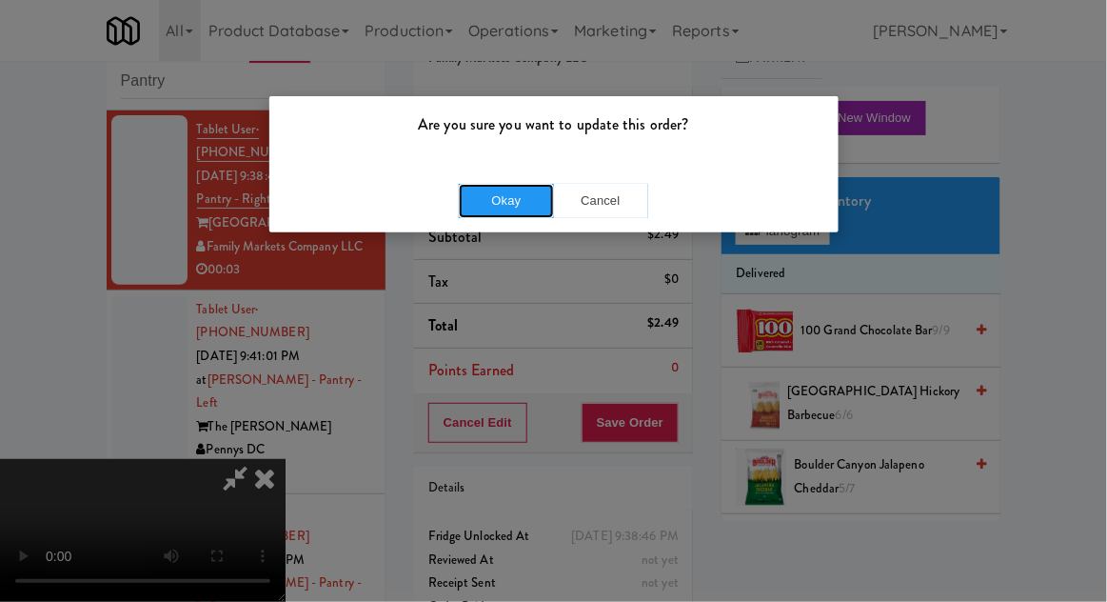
click at [501, 204] on button "Okay" at bounding box center [506, 201] width 95 height 34
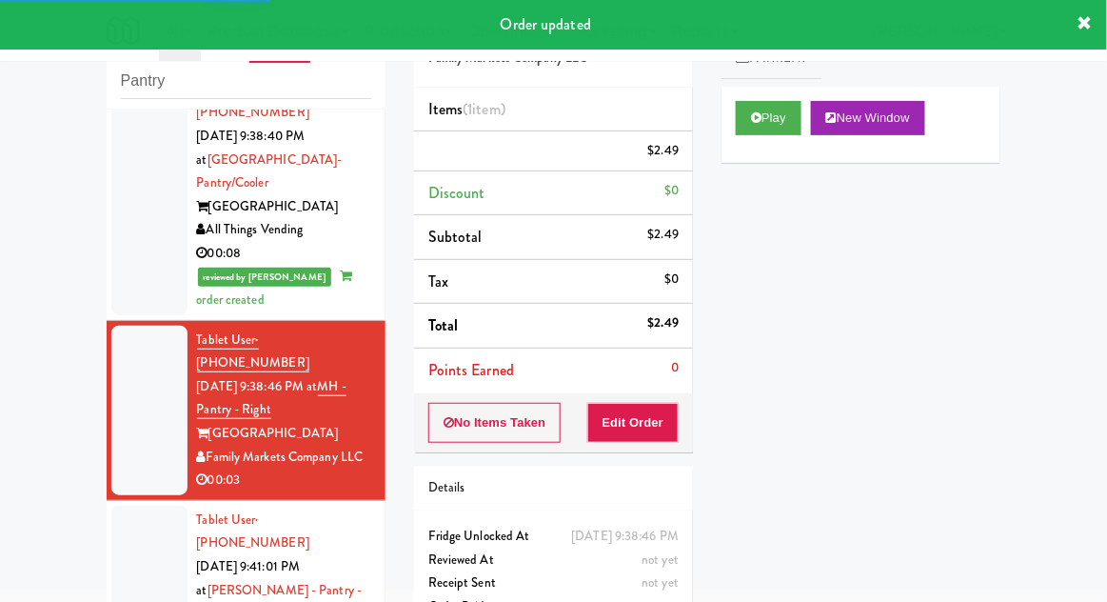
scroll to position [1566, 0]
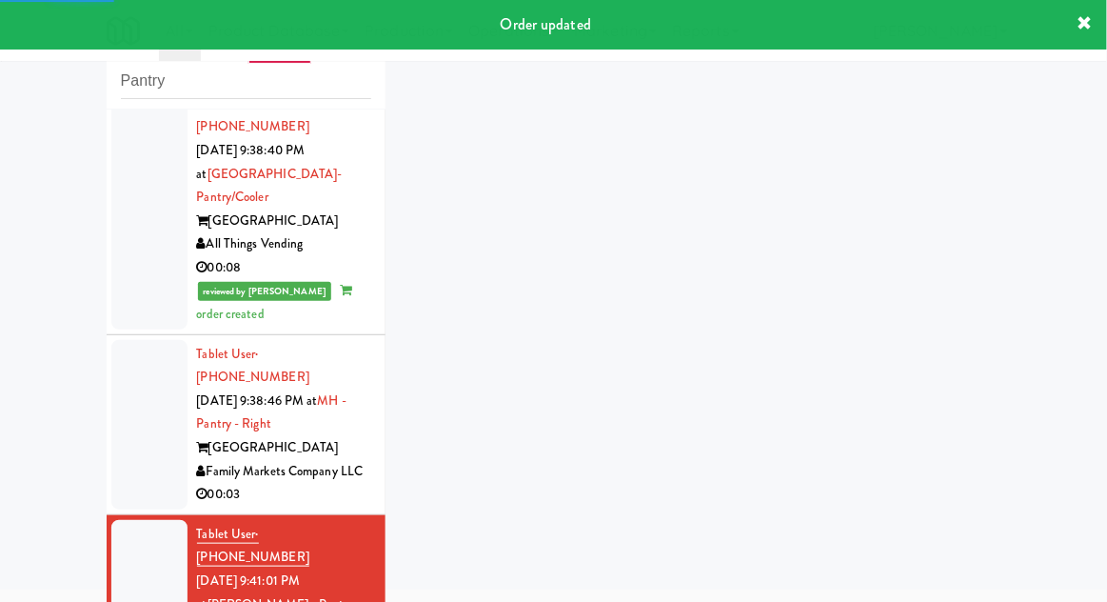
click at [145, 340] on div at bounding box center [149, 424] width 76 height 169
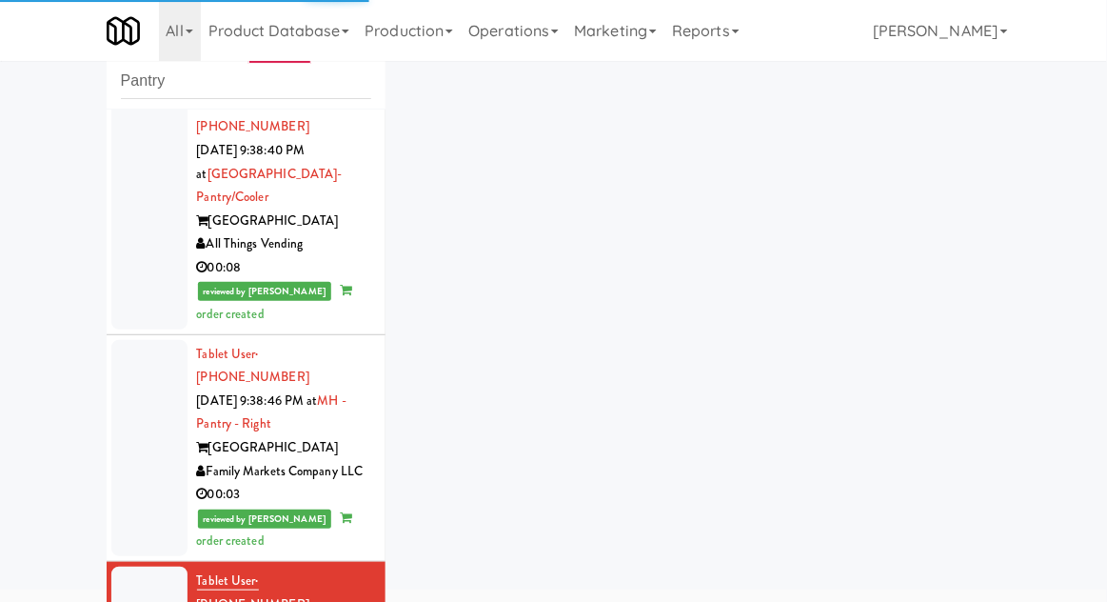
scroll to position [1837, 0]
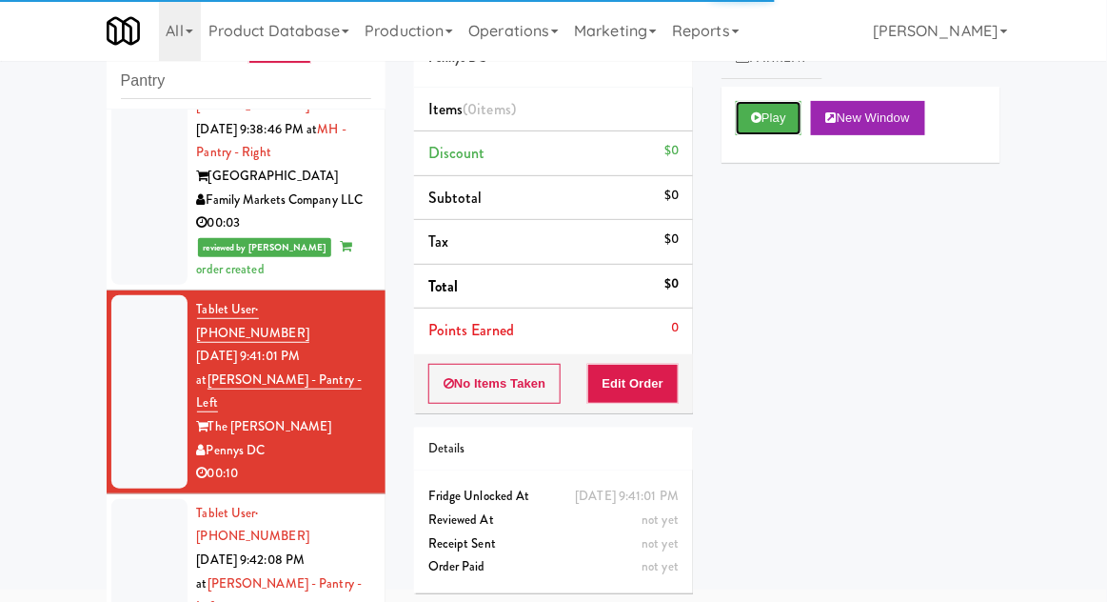
click at [767, 121] on button "Play" at bounding box center [769, 118] width 66 height 34
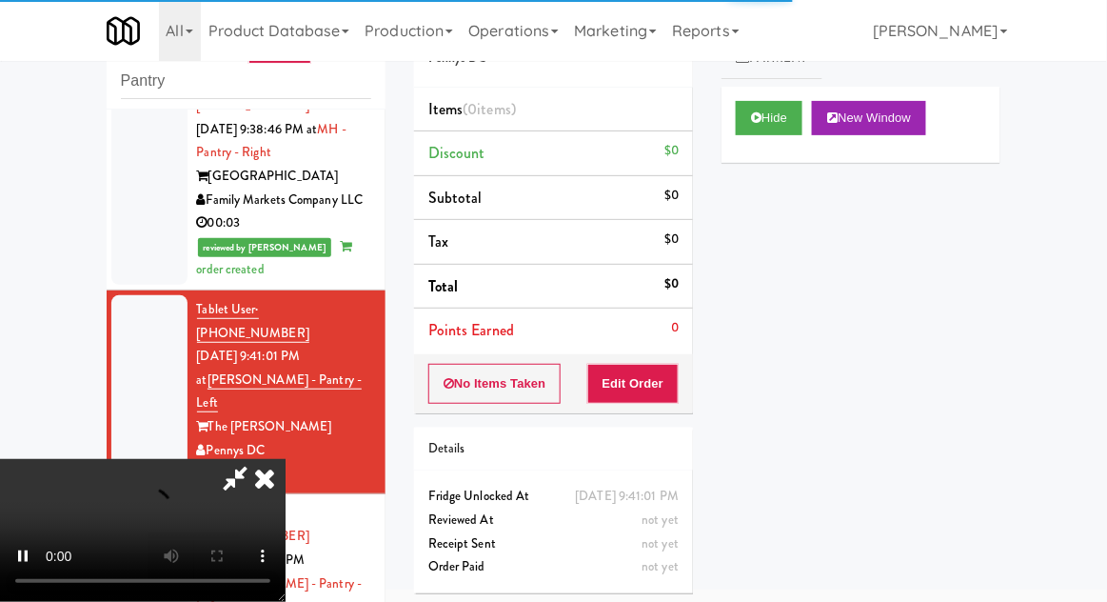
click at [632, 414] on div "Order # 964957 Pennys DC Items (0 items ) Discount $0 Subtotal $0 Tax $0 Total …" at bounding box center [553, 301] width 307 height 612
click at [631, 383] on button "Edit Order" at bounding box center [633, 384] width 92 height 40
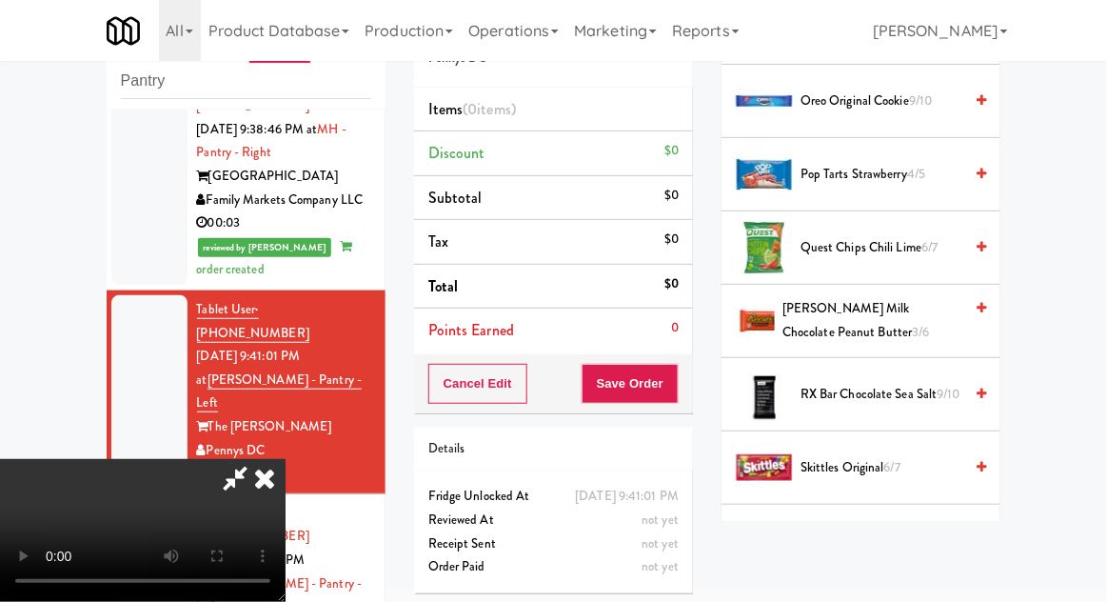
scroll to position [1712, 0]
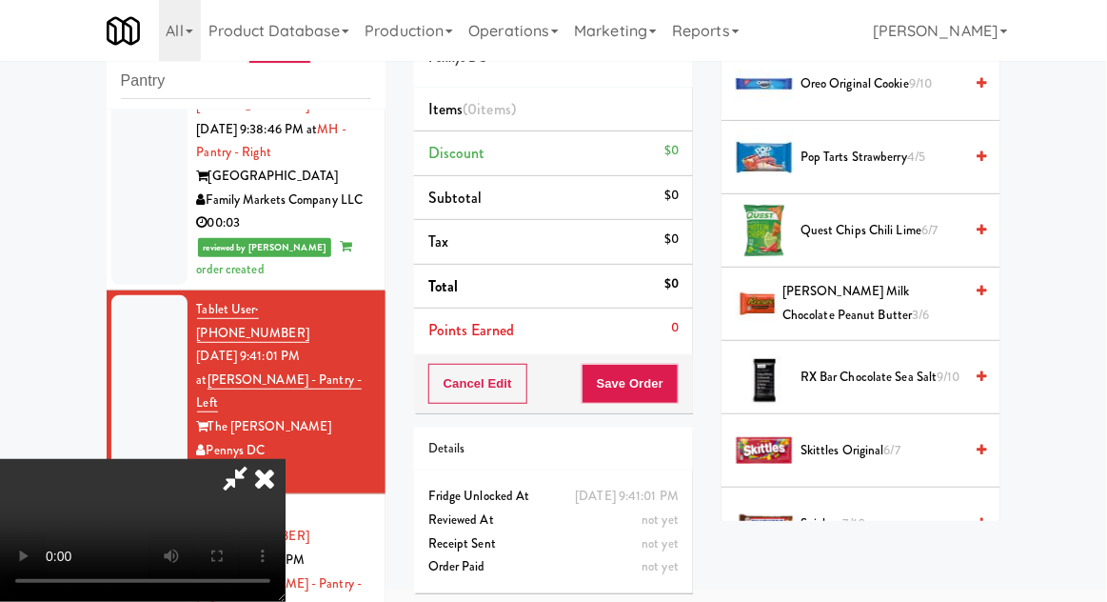
click at [851, 516] on span "7/10" at bounding box center [854, 523] width 22 height 18
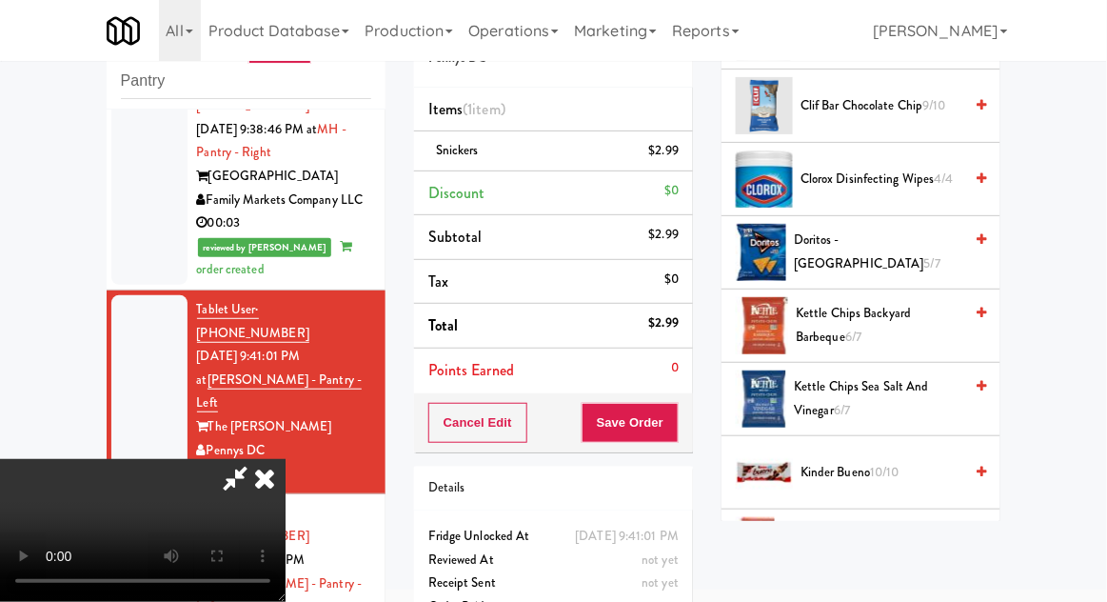
click at [879, 467] on span "10/10" at bounding box center [885, 472] width 30 height 18
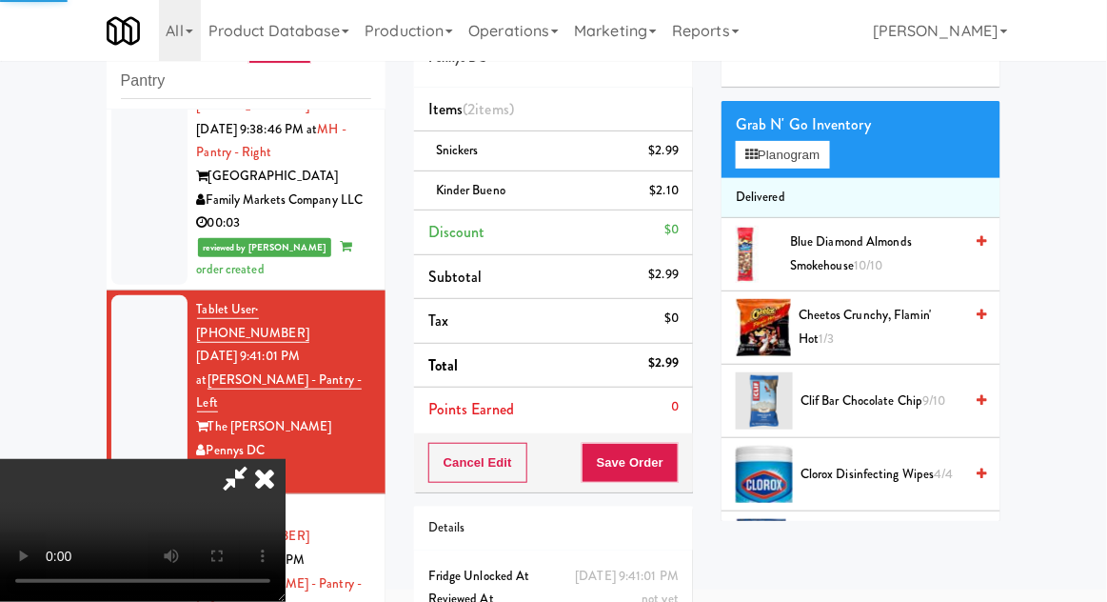
scroll to position [0, 0]
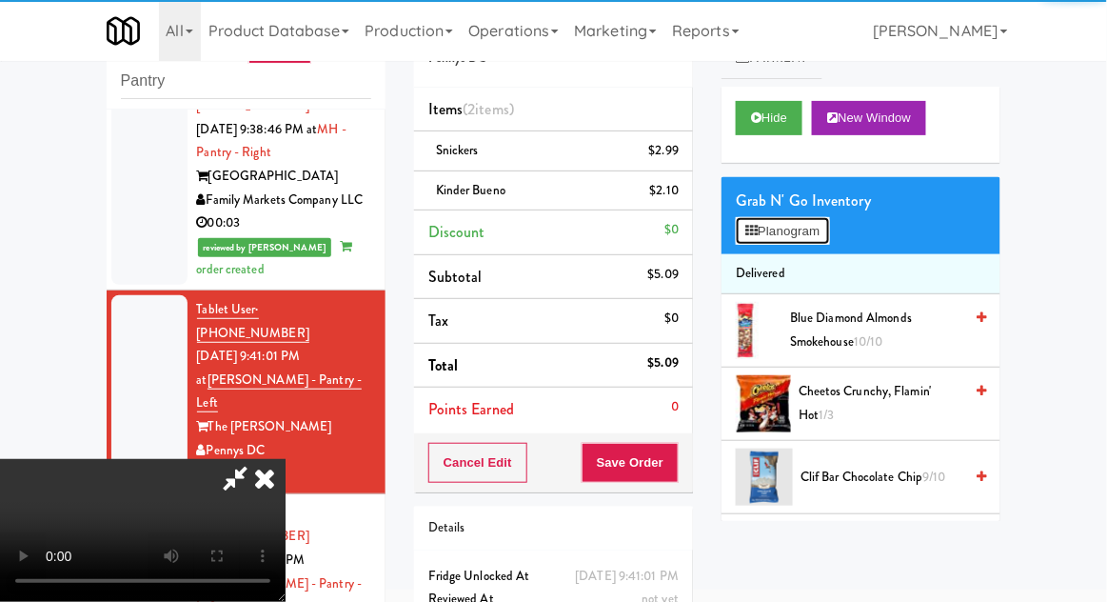
click at [812, 240] on button "Planogram" at bounding box center [782, 231] width 93 height 29
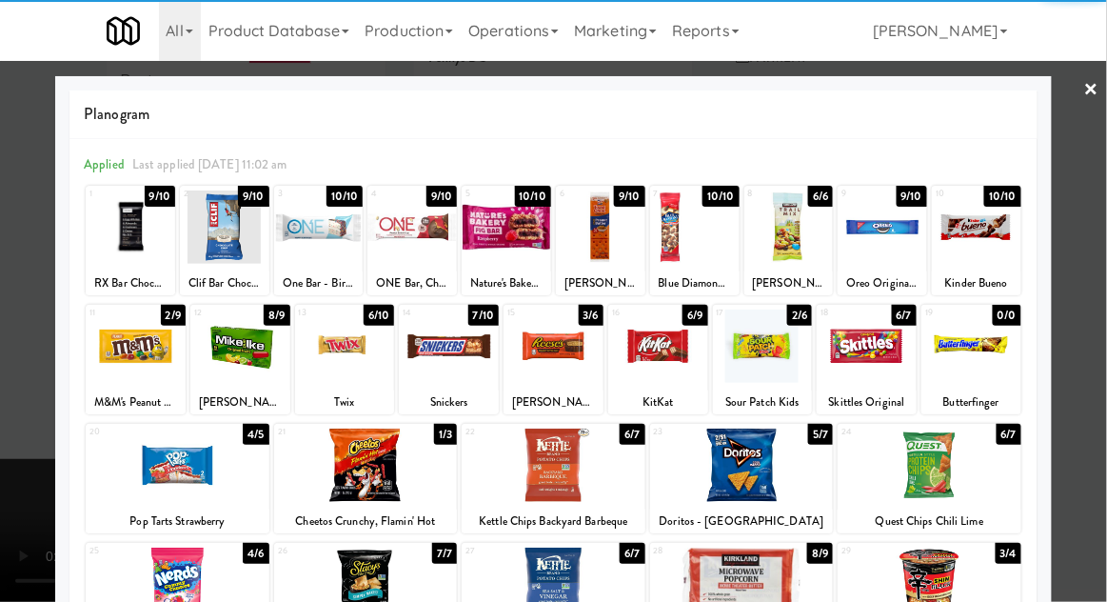
click at [1089, 378] on div at bounding box center [553, 301] width 1107 height 602
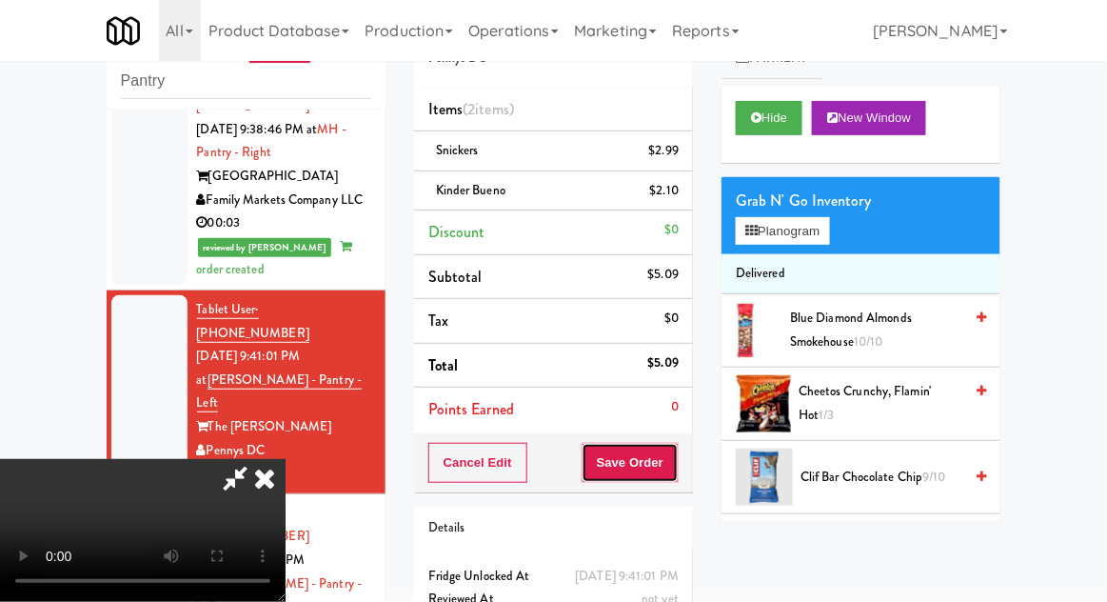
click at [677, 462] on button "Save Order" at bounding box center [630, 463] width 97 height 40
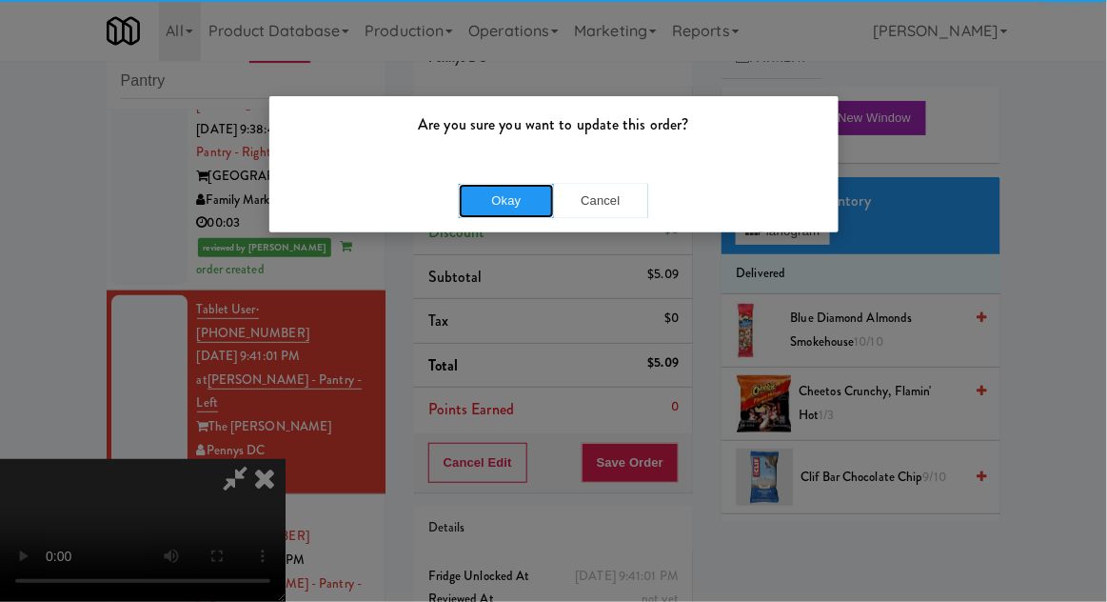
click at [497, 213] on button "Okay" at bounding box center [506, 201] width 95 height 34
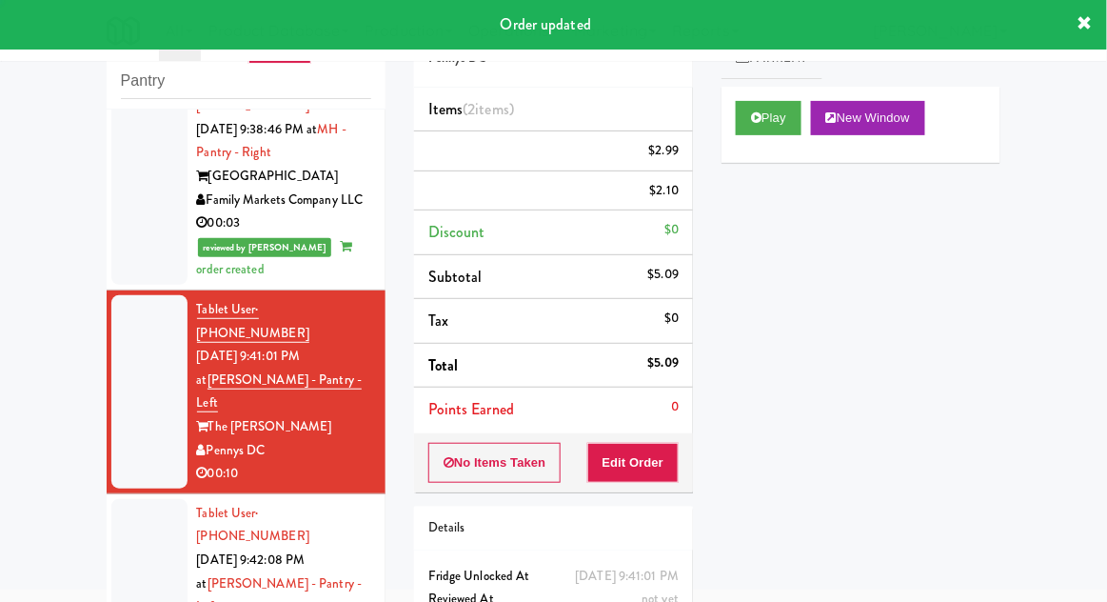
click at [115, 499] on div at bounding box center [149, 595] width 76 height 193
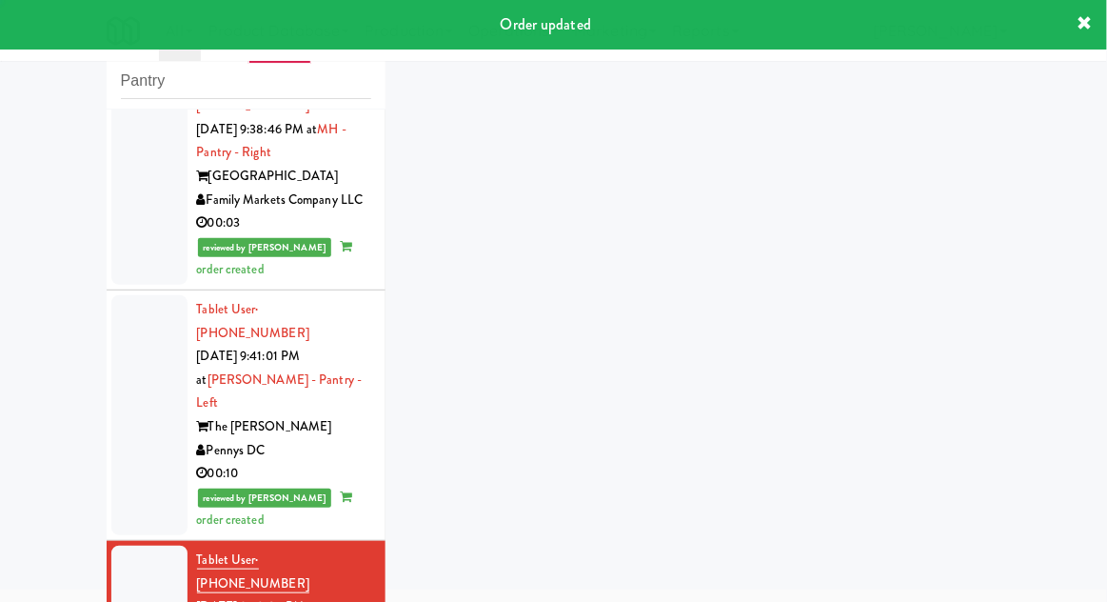
scroll to position [1884, 0]
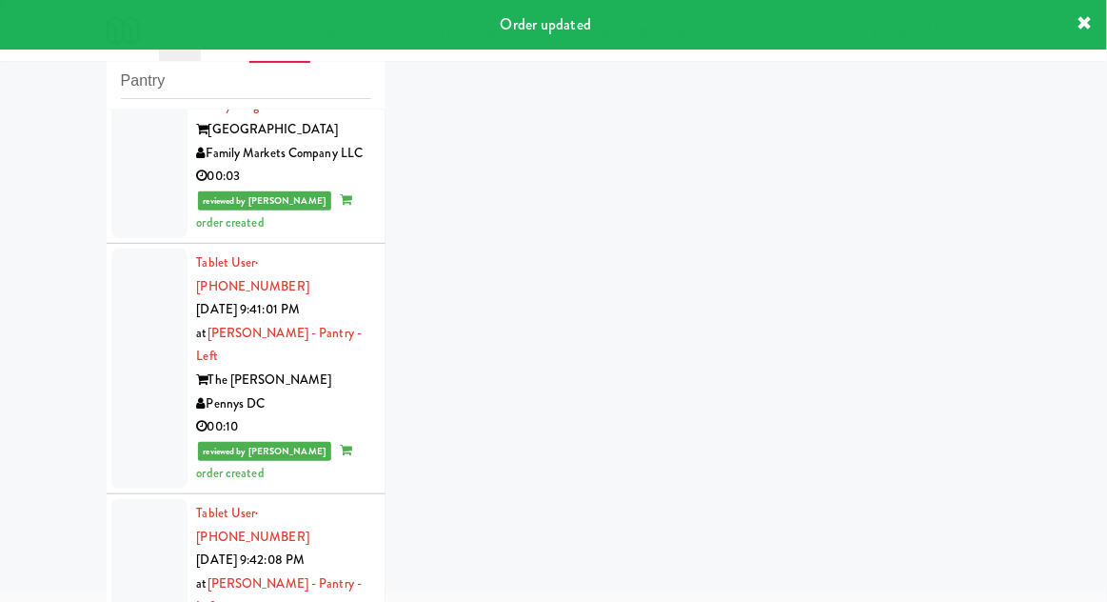
scroll to position [1930, 0]
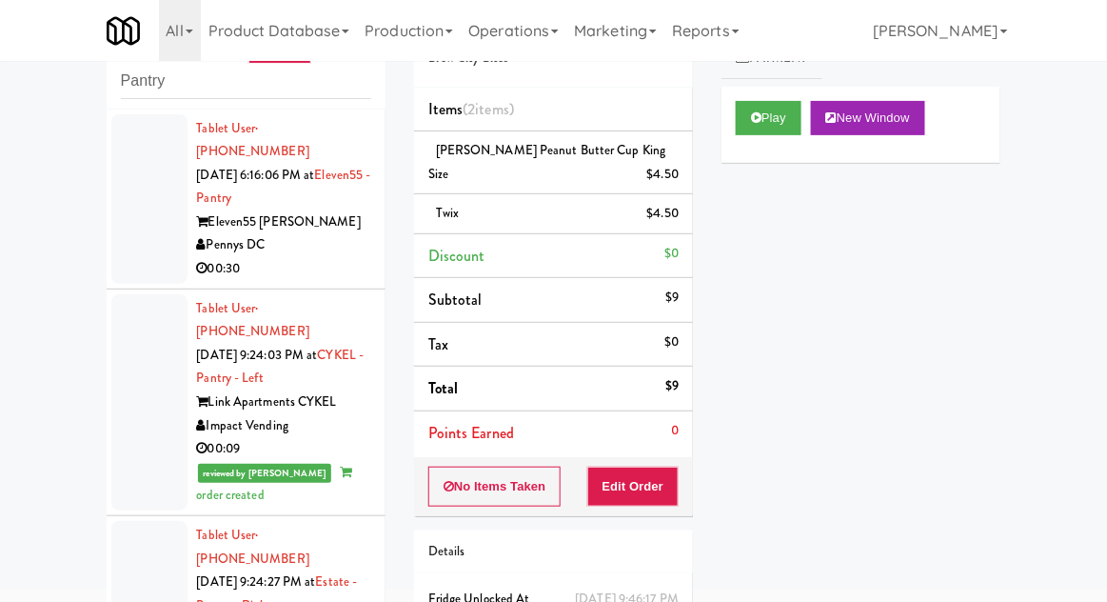
click at [140, 241] on div at bounding box center [149, 198] width 76 height 169
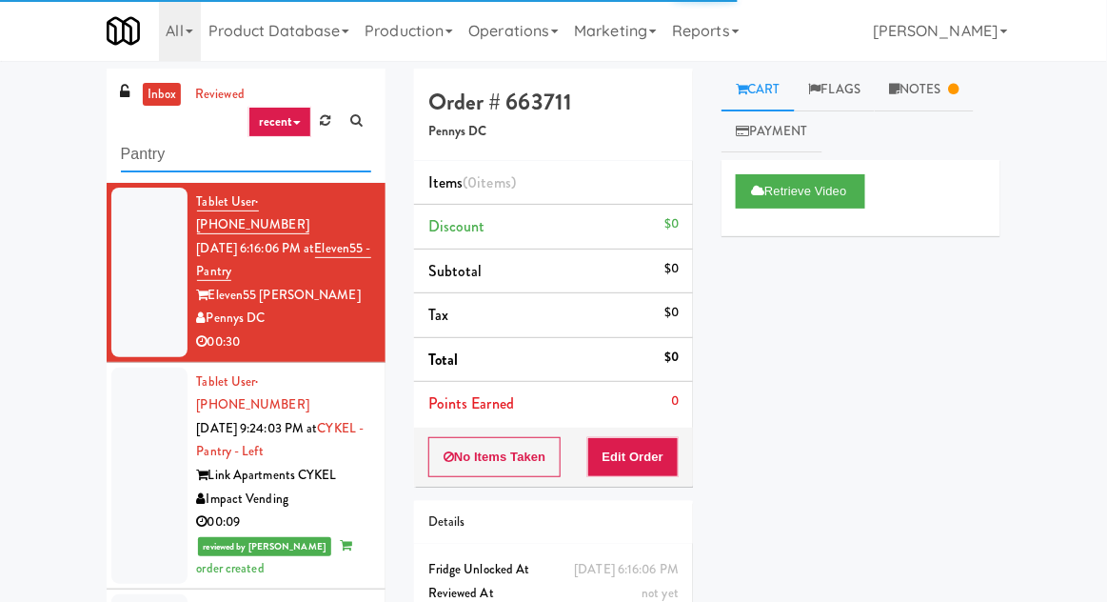
click at [134, 158] on input "Pantry" at bounding box center [246, 154] width 250 height 35
click at [131, 155] on input "Pantry" at bounding box center [246, 154] width 250 height 35
type input "Ambient"
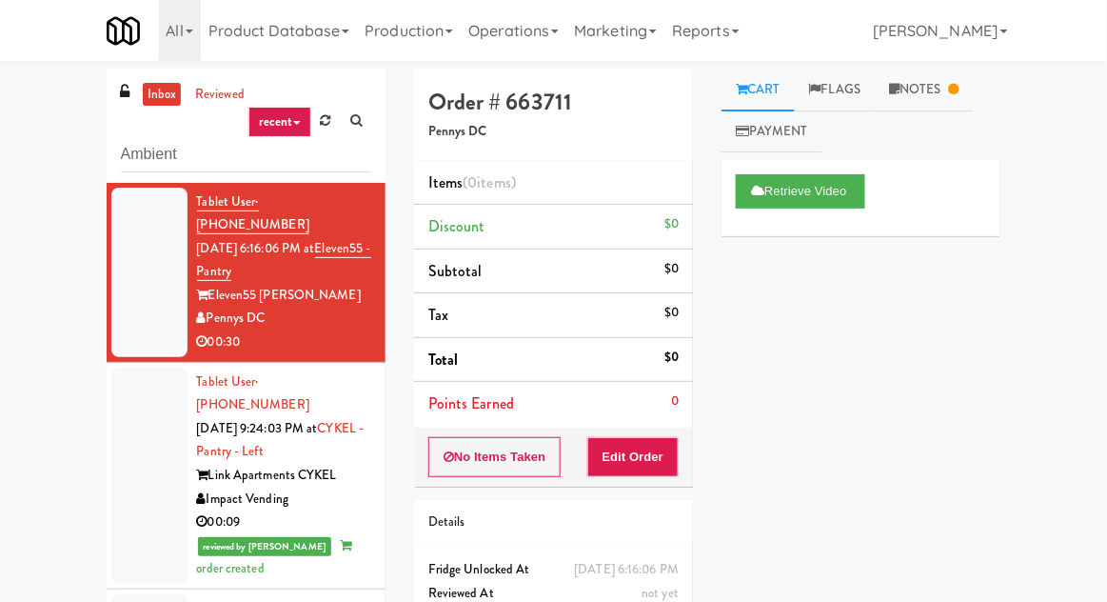
click at [23, 98] on div "inbox reviewed recent all unclear take inventory issue suspicious failed recent…" at bounding box center [553, 419] width 1107 height 700
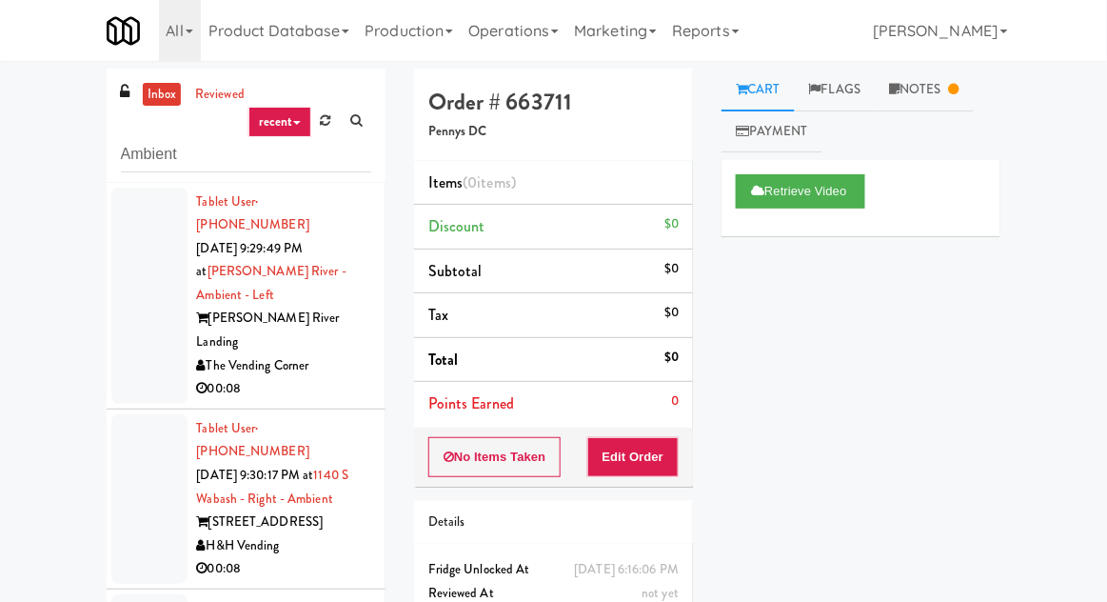
click at [125, 270] on div at bounding box center [149, 296] width 76 height 216
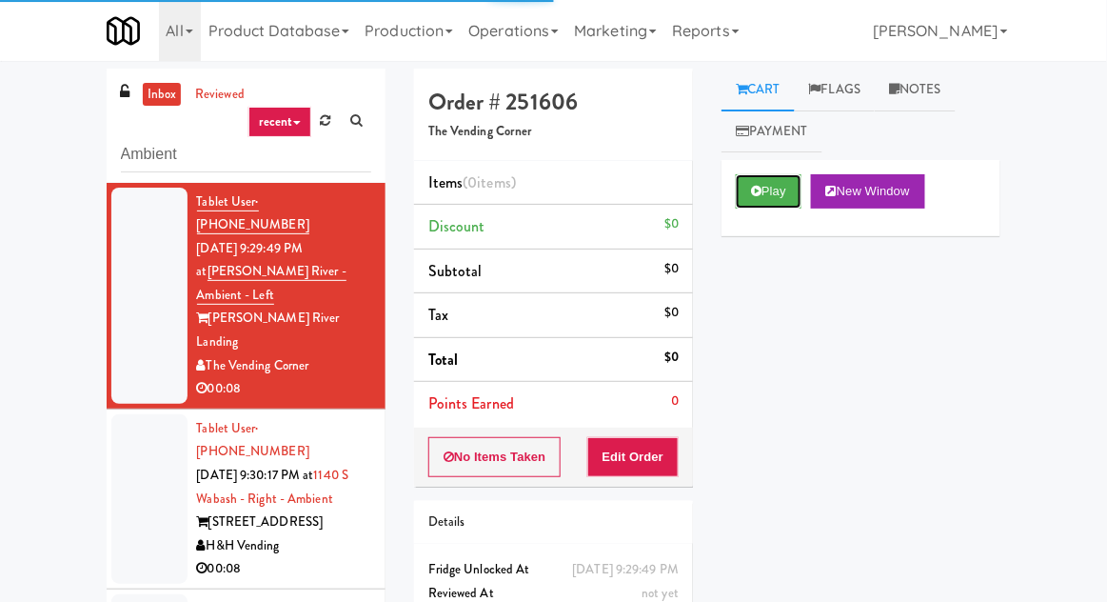
click at [772, 198] on button "Play" at bounding box center [769, 191] width 66 height 34
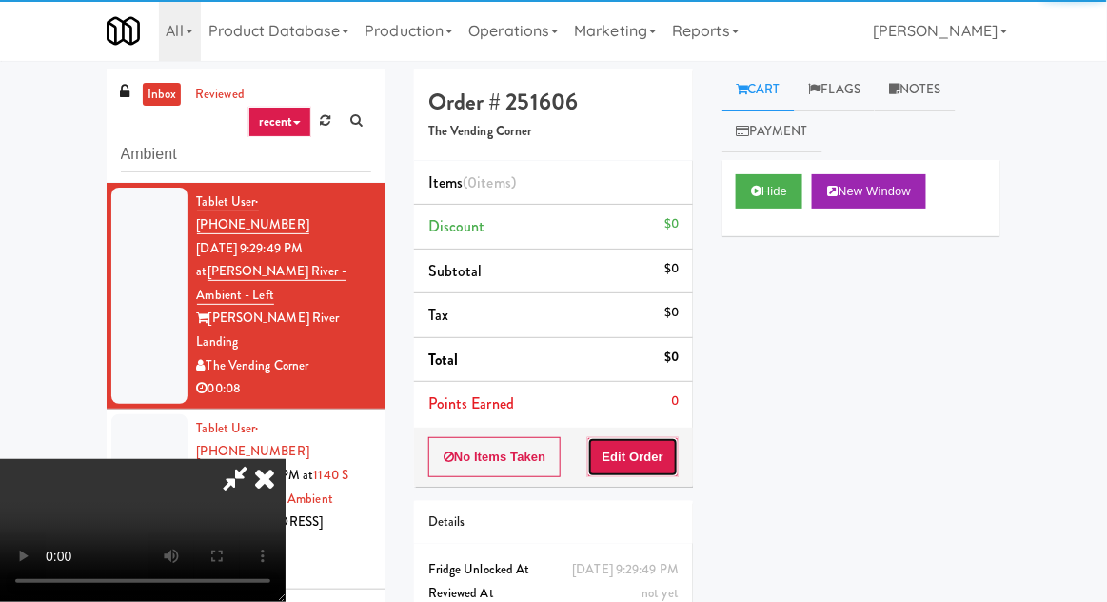
click at [658, 437] on button "Edit Order" at bounding box center [633, 457] width 92 height 40
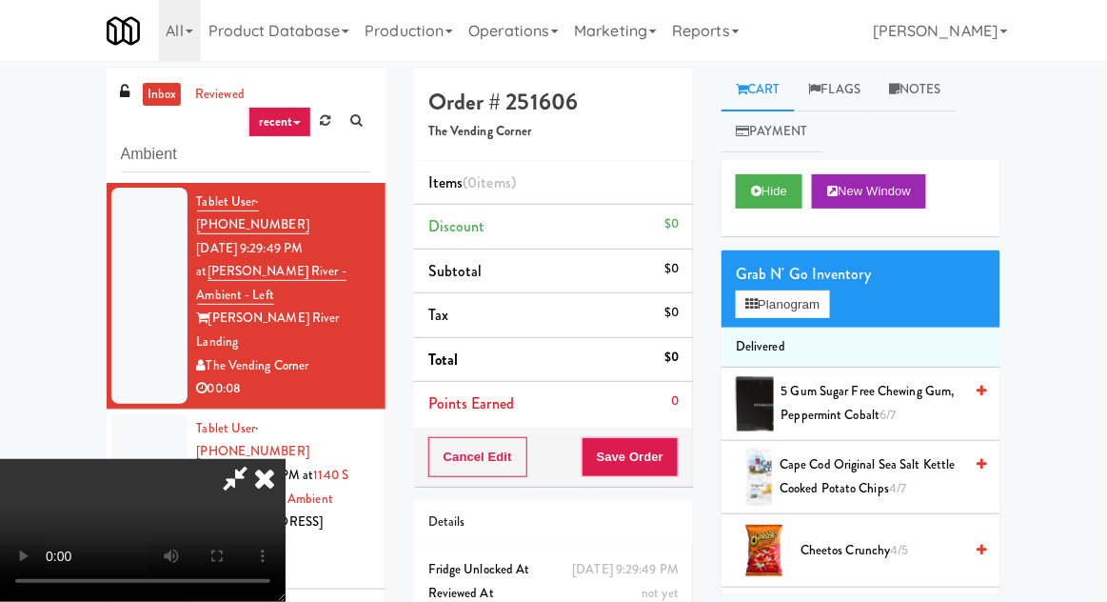
scroll to position [73, 0]
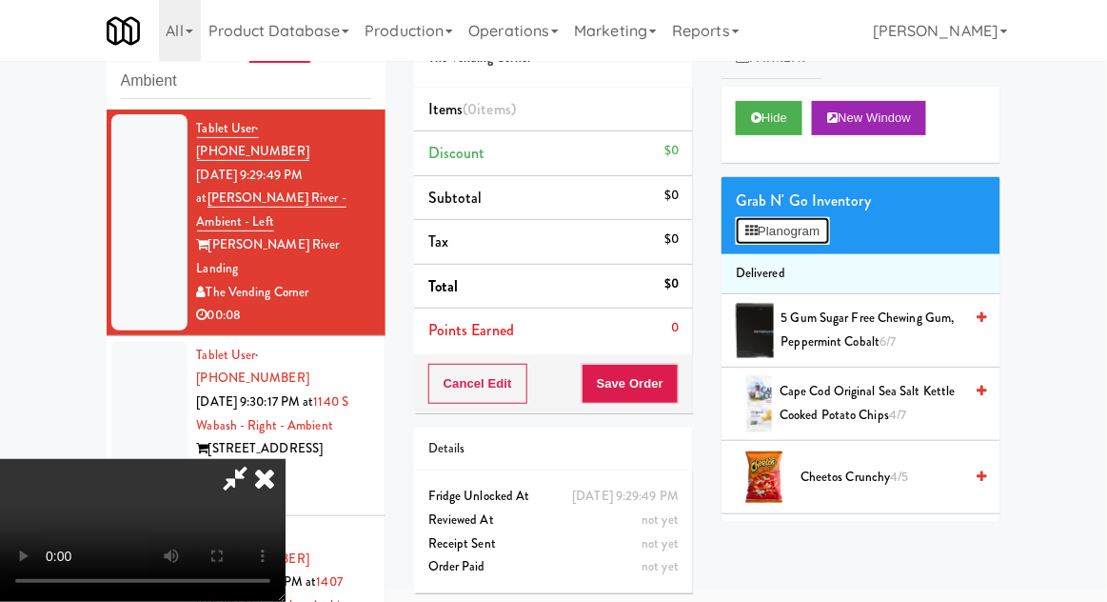
click at [803, 241] on button "Planogram" at bounding box center [782, 231] width 93 height 29
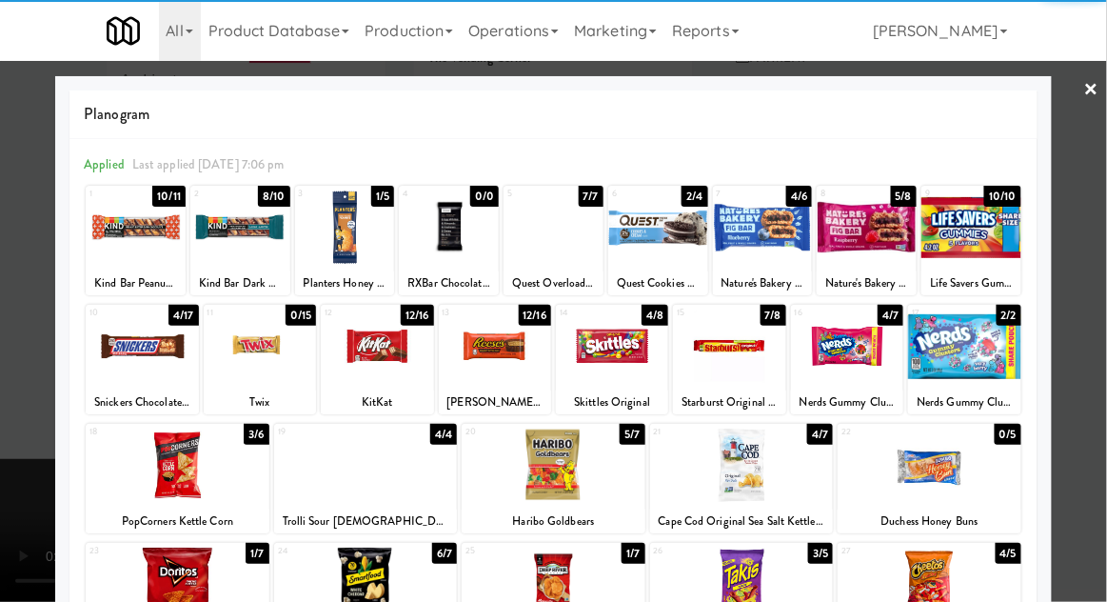
click at [128, 361] on div at bounding box center [142, 345] width 112 height 73
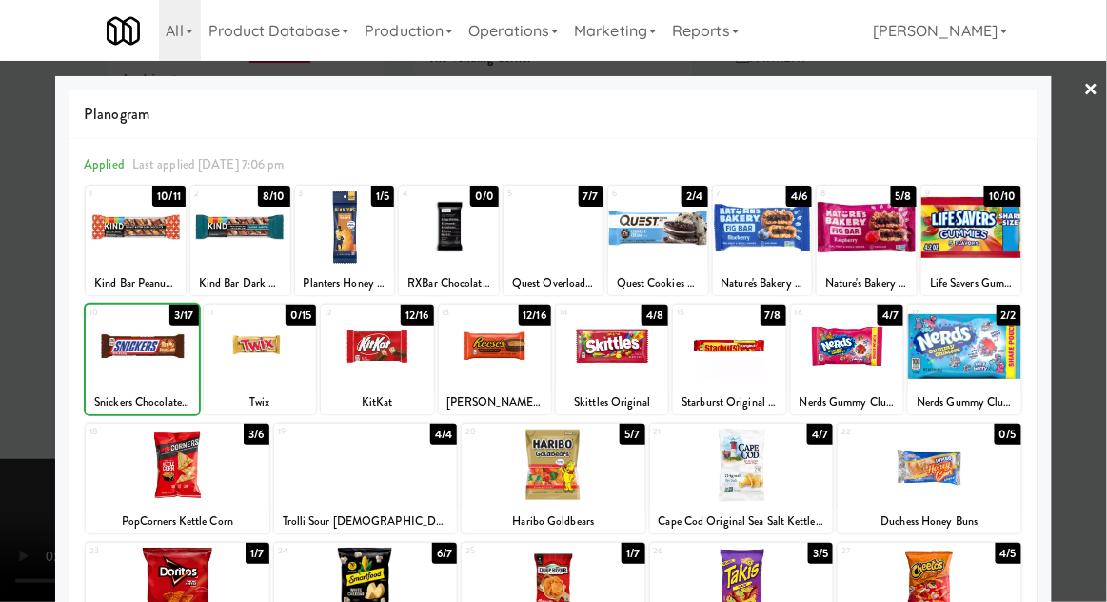
click at [1071, 376] on div at bounding box center [553, 301] width 1107 height 602
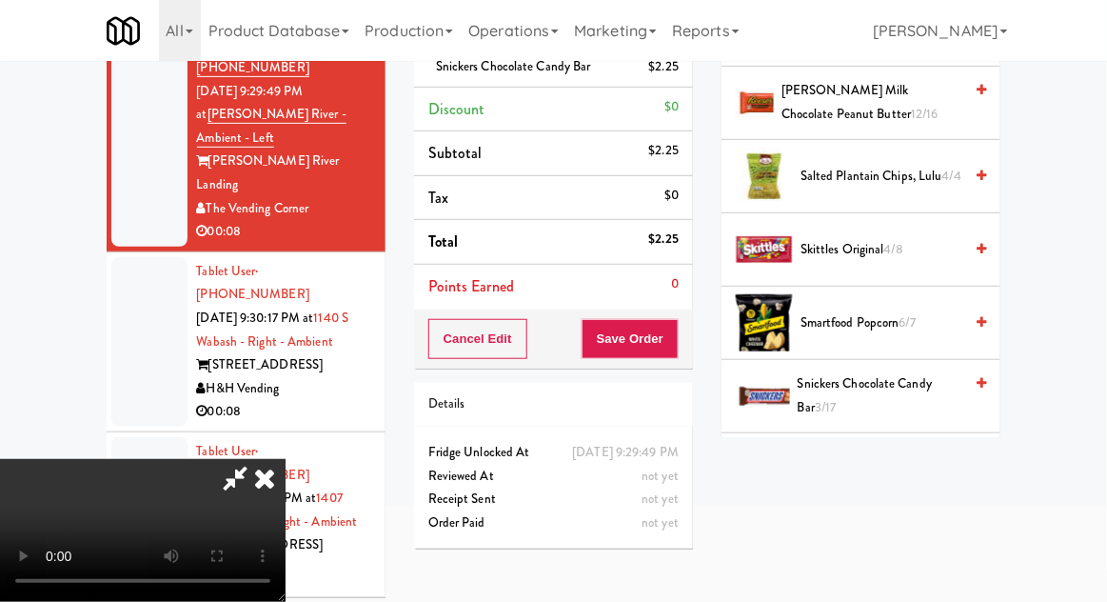
scroll to position [1656, 0]
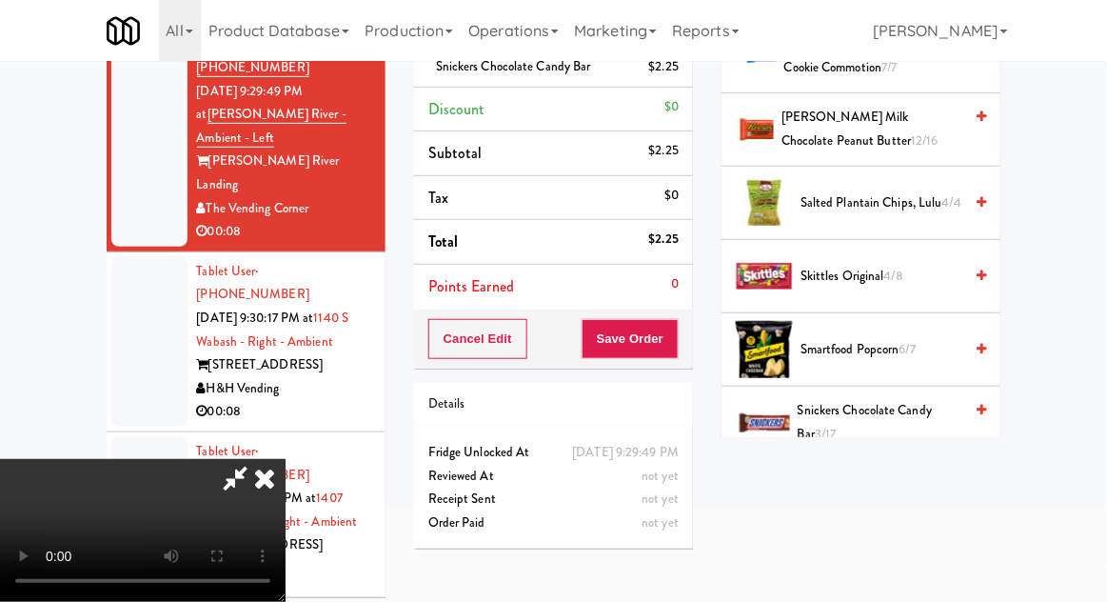
click at [898, 400] on span "Snickers Chocolate Candy Bar 3/17" at bounding box center [880, 422] width 165 height 47
click at [678, 345] on button "Save Order" at bounding box center [630, 339] width 97 height 40
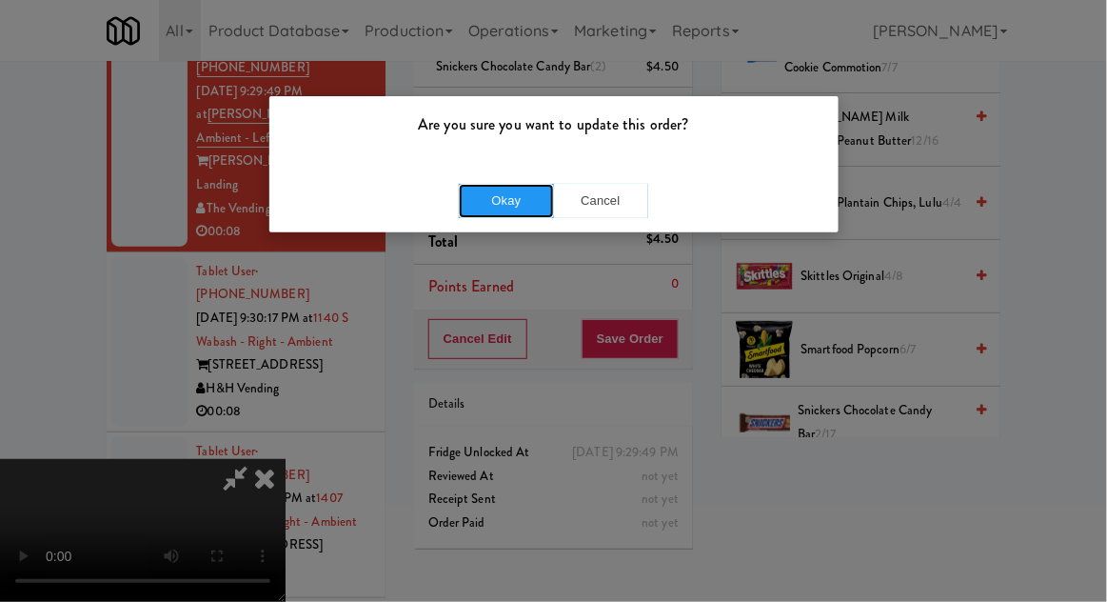
click at [516, 192] on button "Okay" at bounding box center [506, 201] width 95 height 34
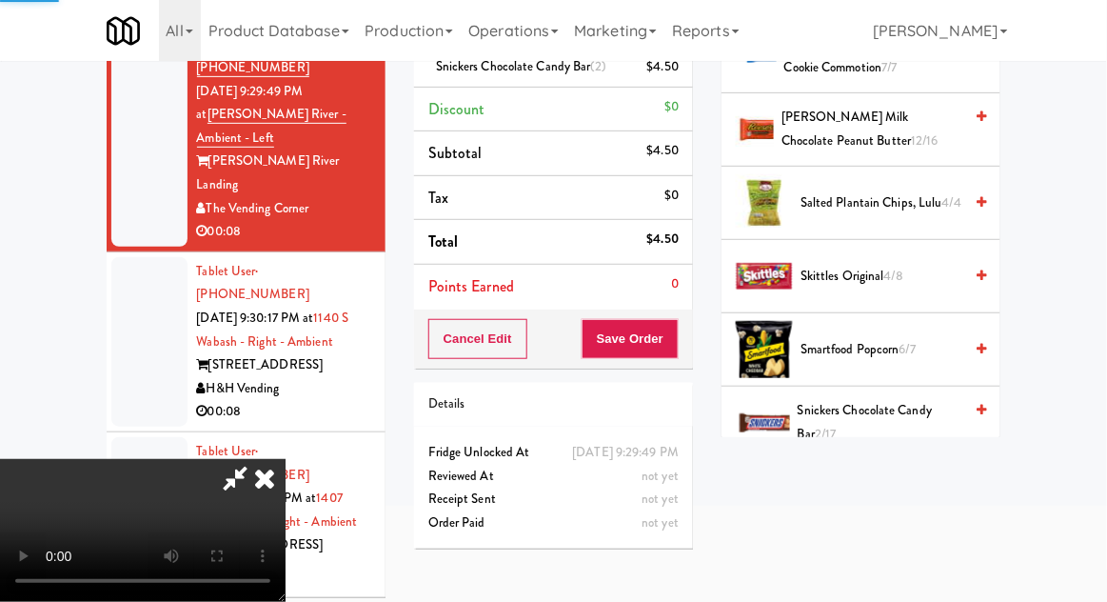
scroll to position [188, 0]
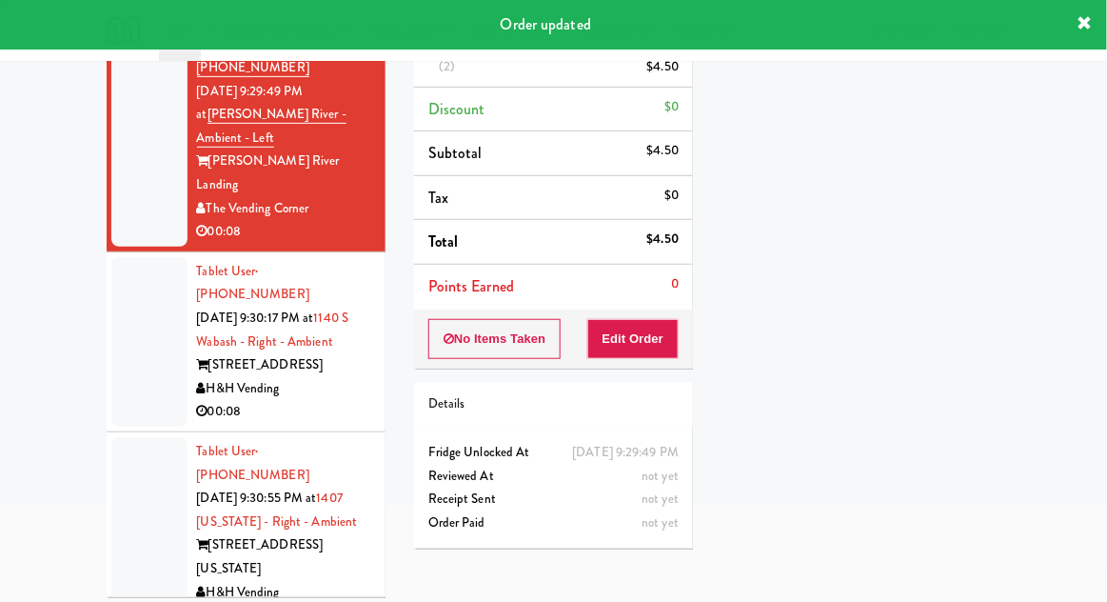
click at [125, 271] on div at bounding box center [149, 341] width 76 height 169
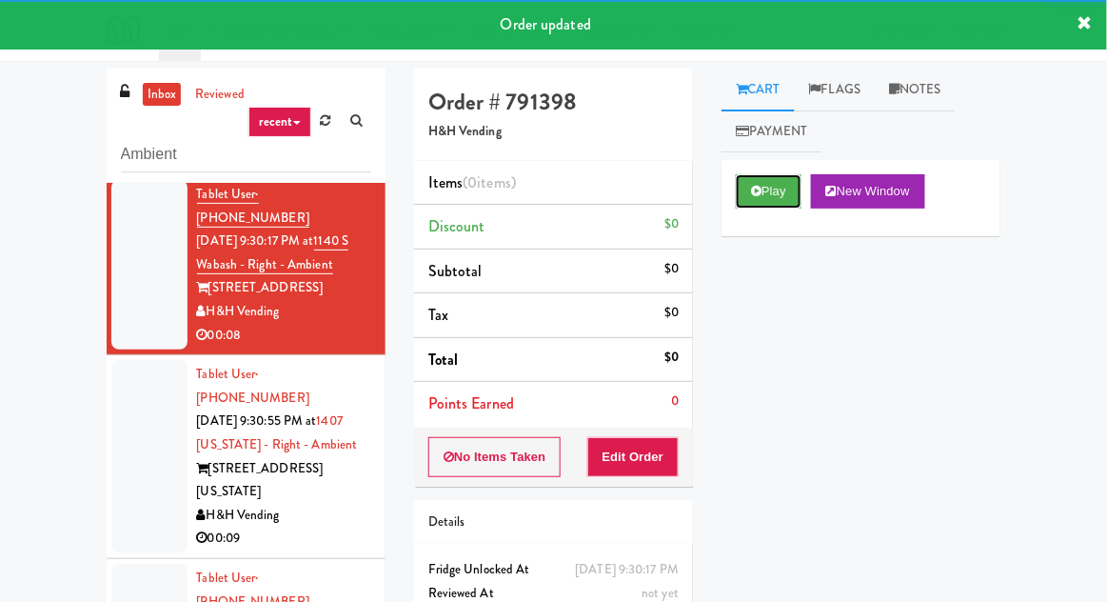
click at [774, 204] on button "Play" at bounding box center [769, 191] width 66 height 34
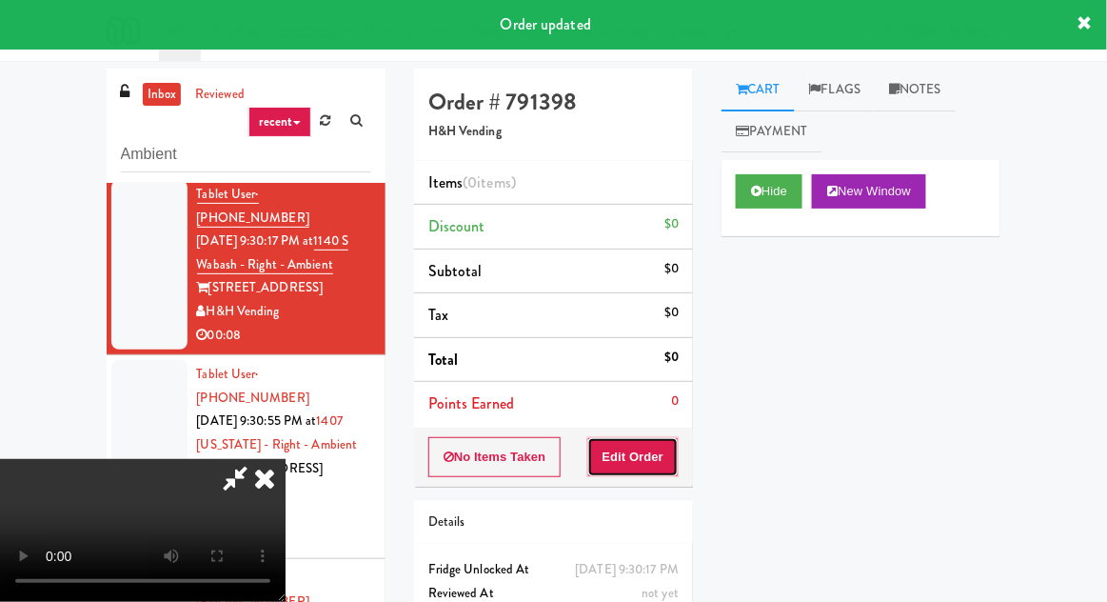
click at [663, 441] on button "Edit Order" at bounding box center [633, 457] width 92 height 40
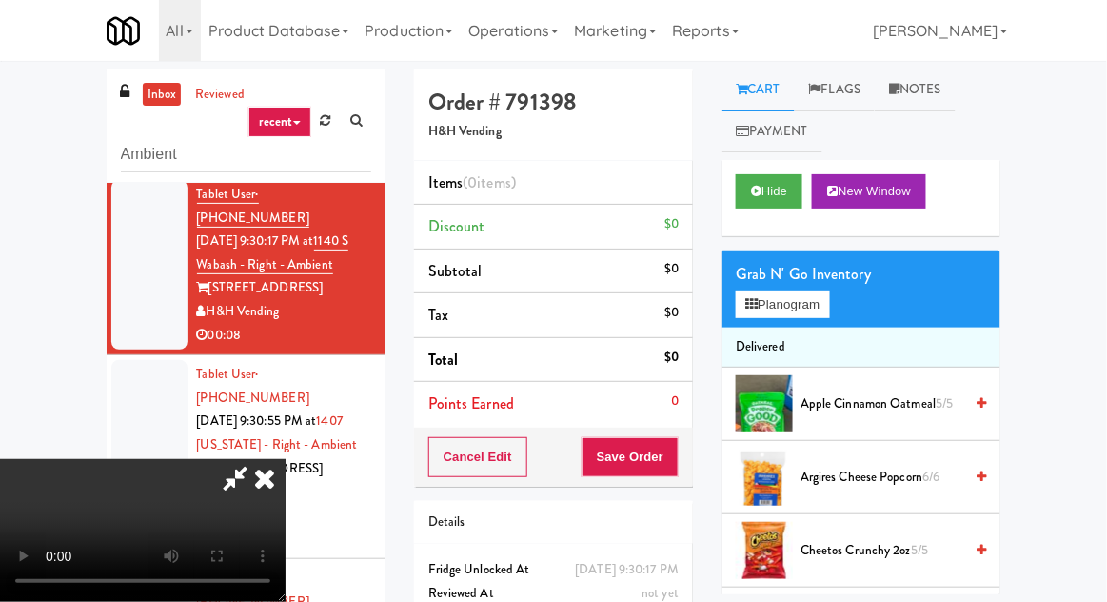
click at [816, 271] on div "Grab N' Go Inventory" at bounding box center [861, 274] width 250 height 29
click at [796, 305] on button "Planogram" at bounding box center [782, 304] width 93 height 29
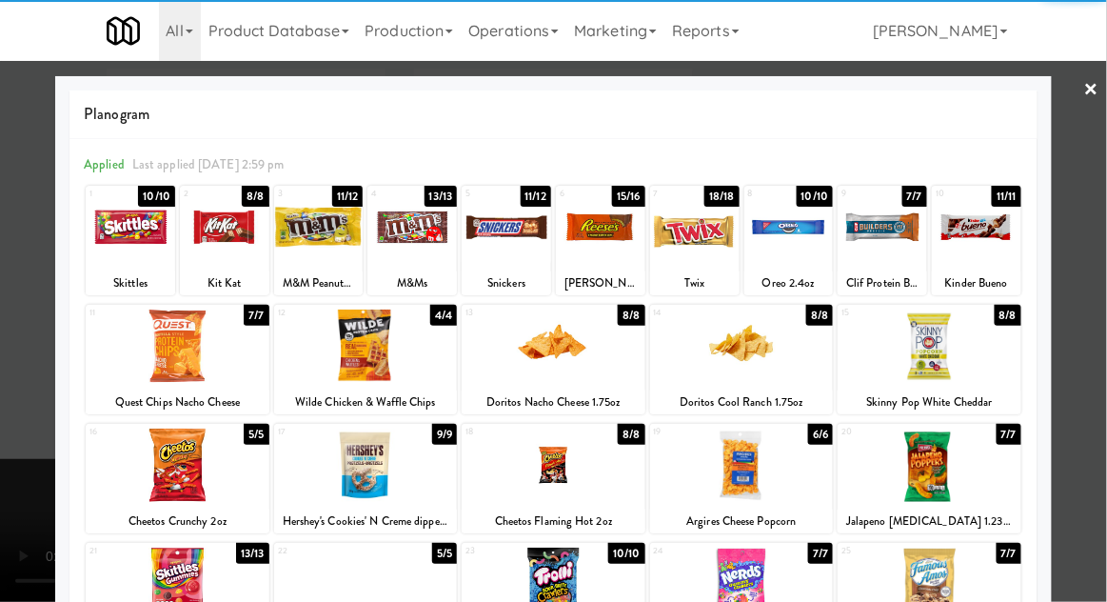
click at [118, 220] on div at bounding box center [130, 226] width 89 height 73
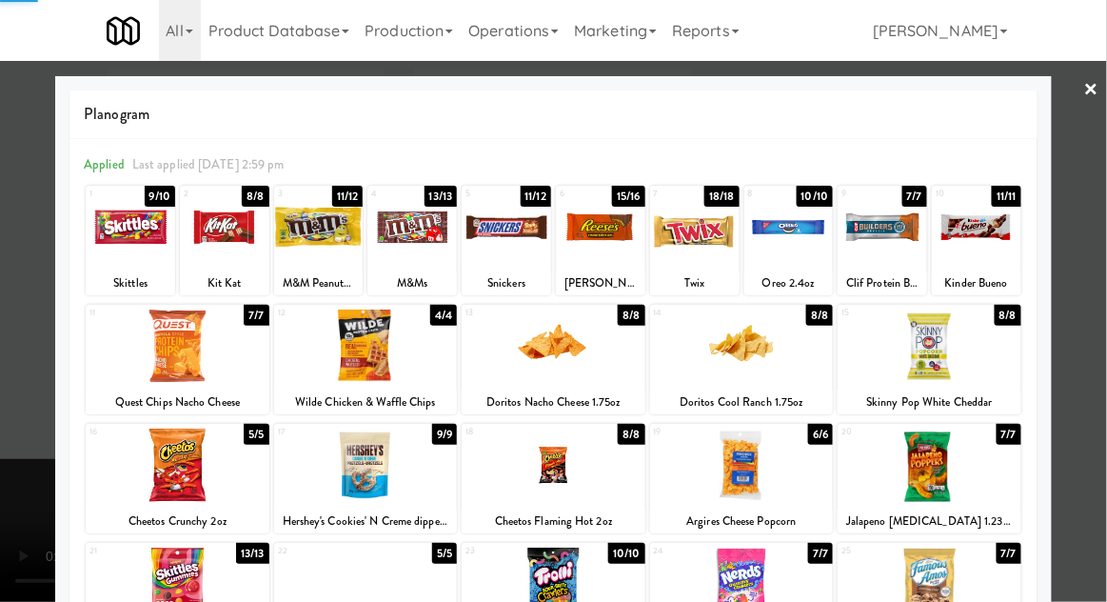
click at [225, 244] on div at bounding box center [224, 226] width 89 height 73
click at [1101, 308] on div at bounding box center [553, 301] width 1107 height 602
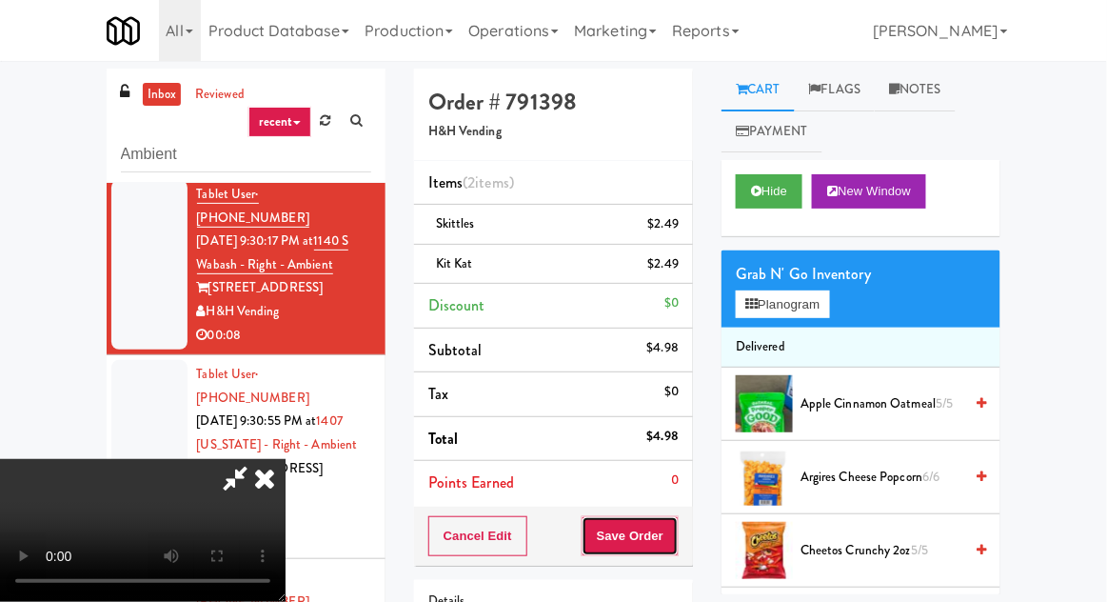
click at [675, 538] on button "Save Order" at bounding box center [630, 536] width 97 height 40
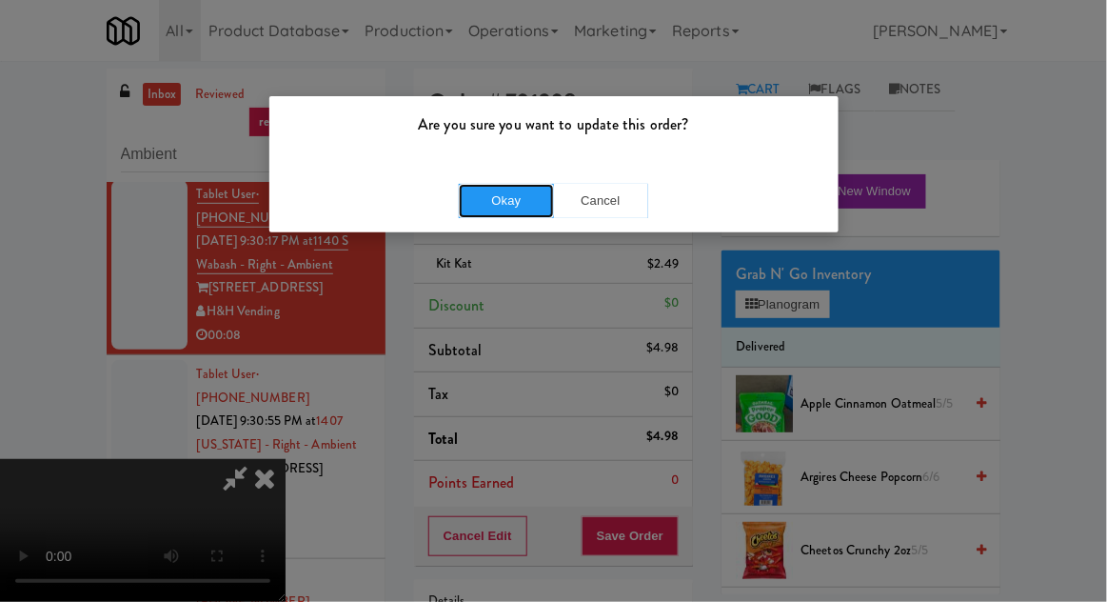
click at [504, 200] on button "Okay" at bounding box center [506, 201] width 95 height 34
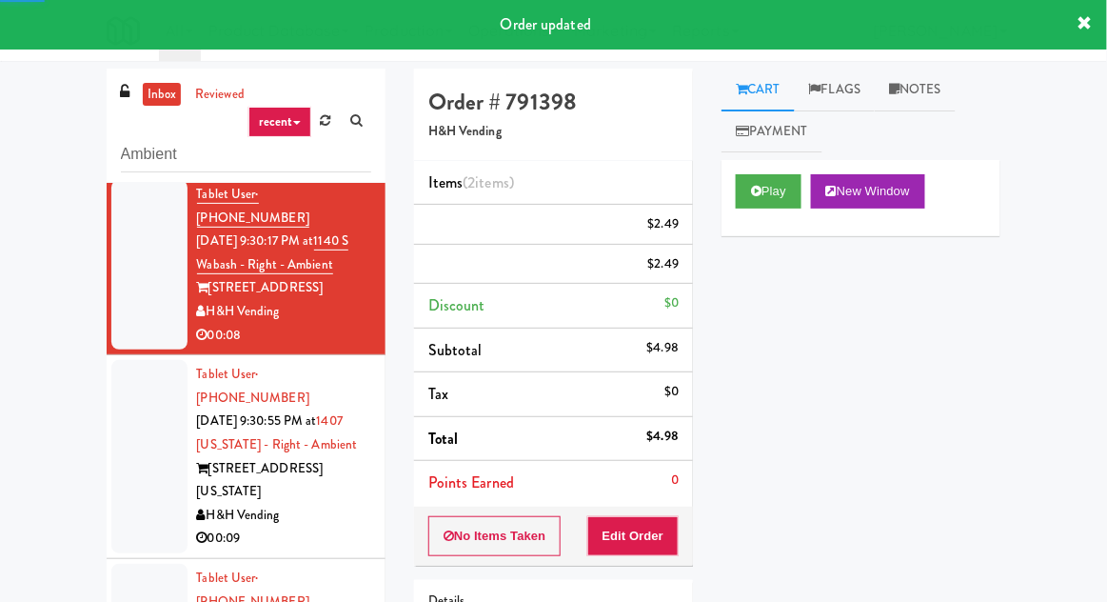
click at [133, 394] on div at bounding box center [149, 456] width 76 height 193
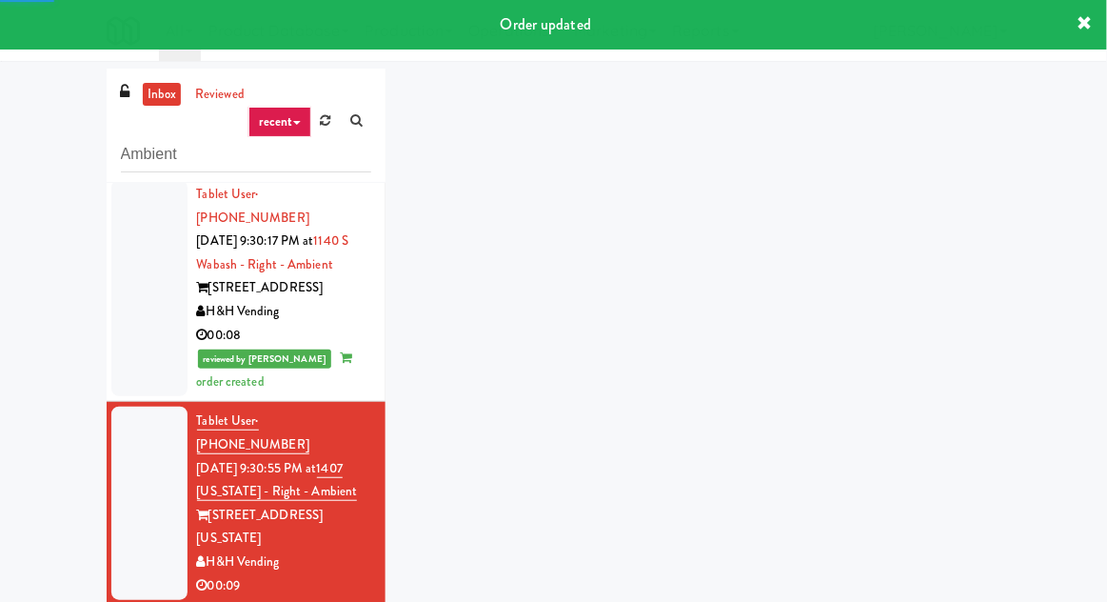
scroll to position [327, 0]
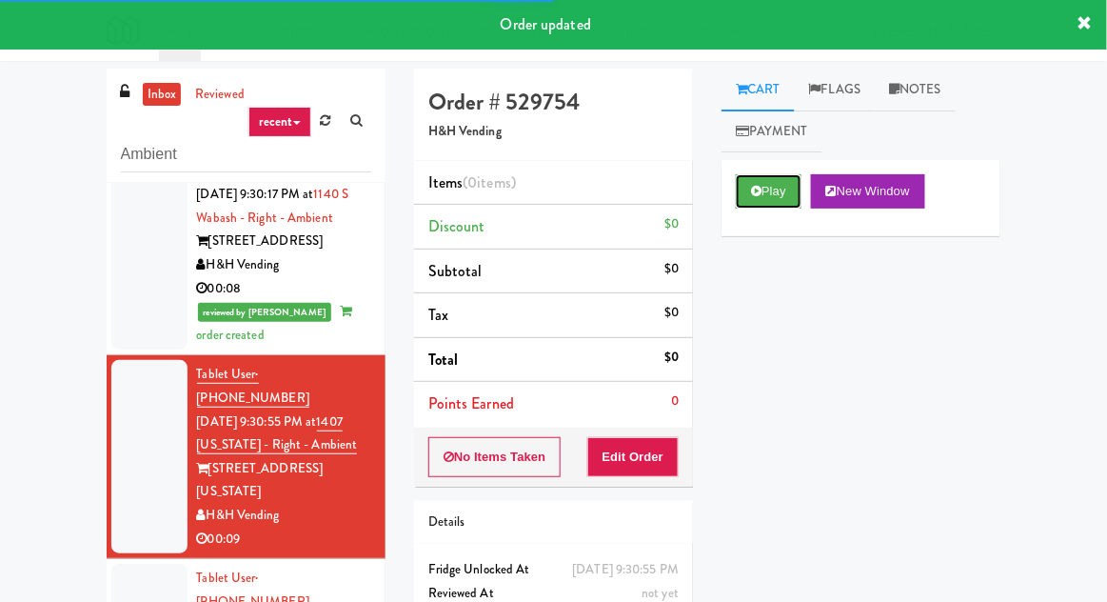
click at [778, 183] on button "Play" at bounding box center [769, 191] width 66 height 34
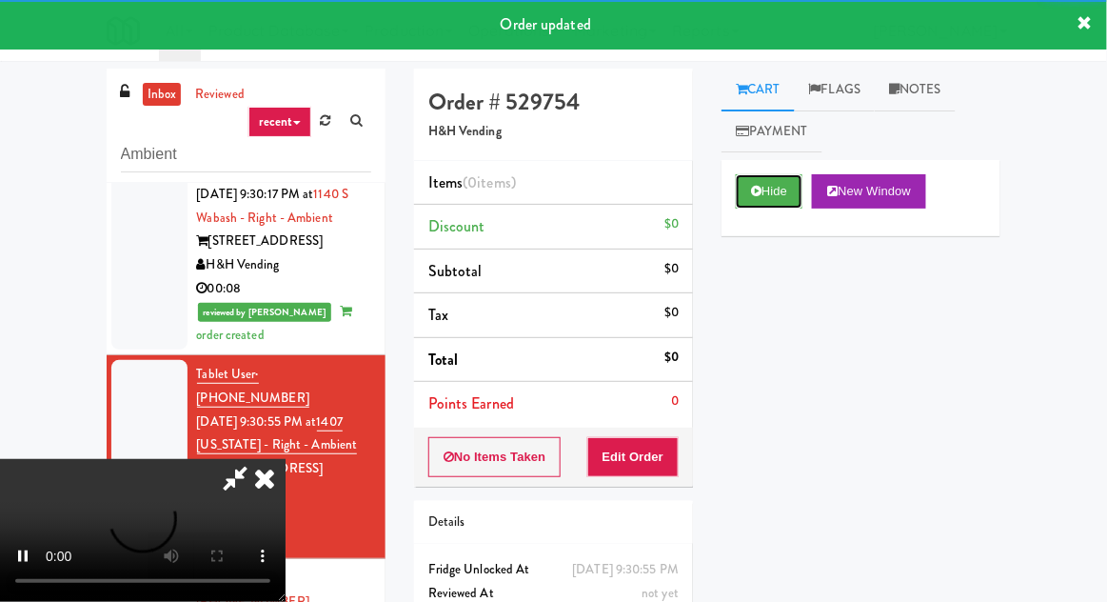
scroll to position [73, 0]
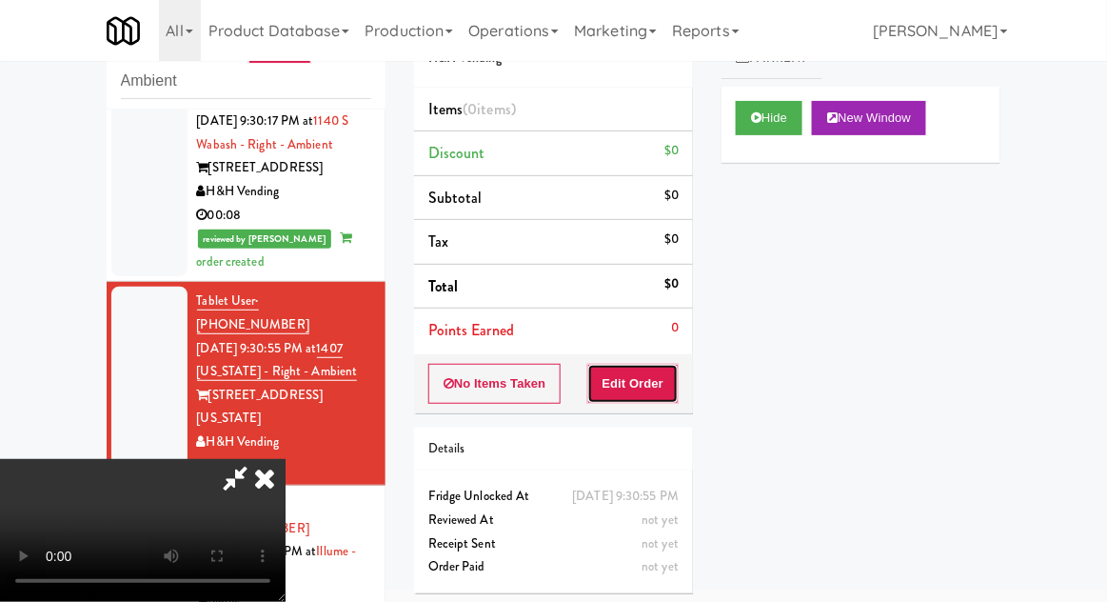
click at [677, 381] on button "Edit Order" at bounding box center [633, 384] width 92 height 40
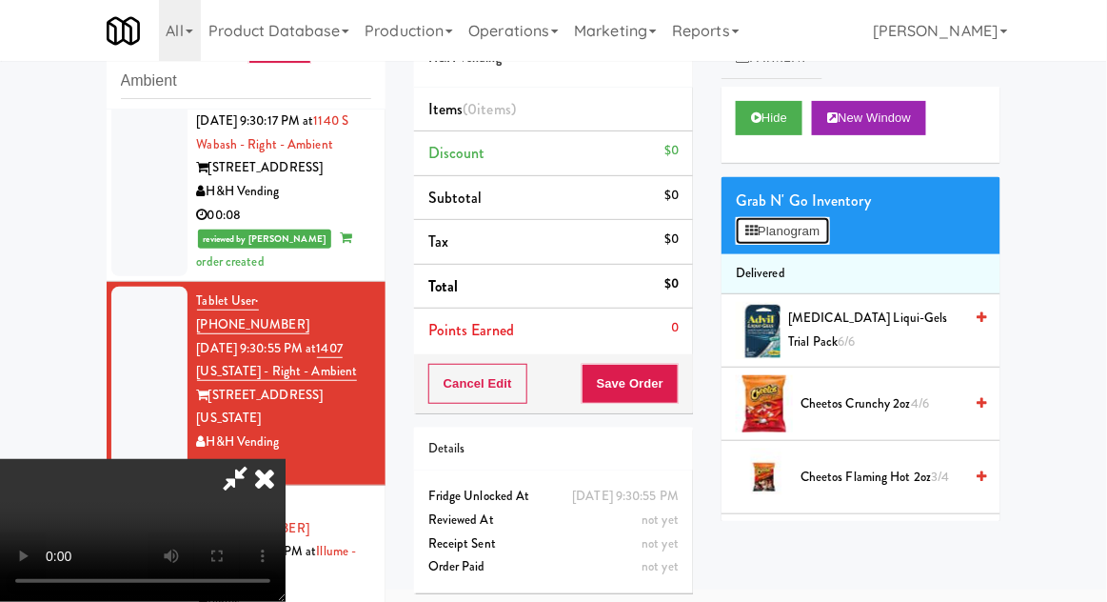
click at [815, 235] on button "Planogram" at bounding box center [782, 231] width 93 height 29
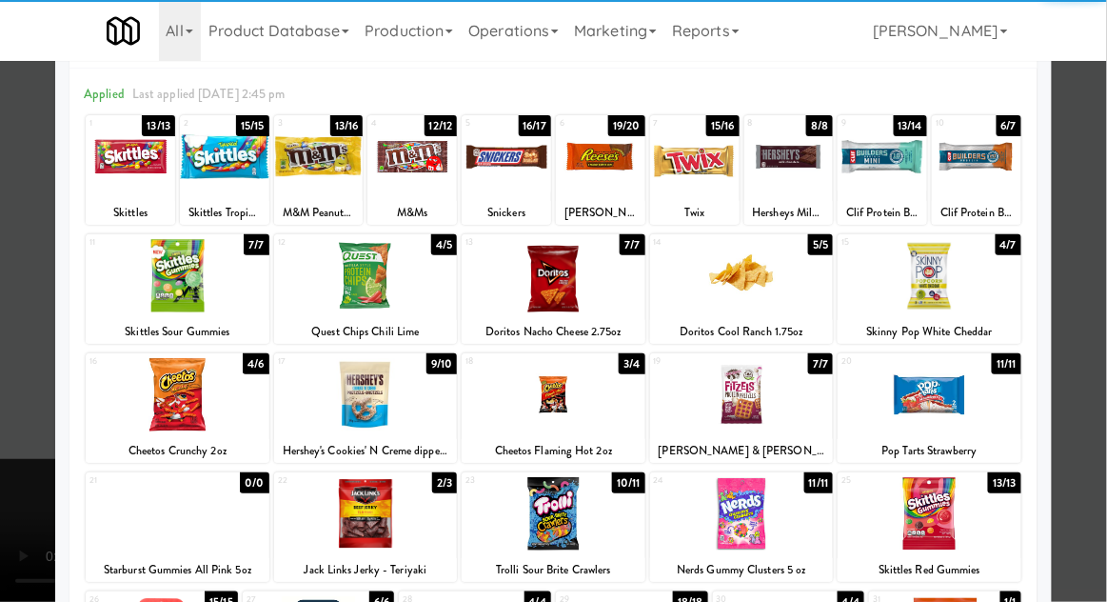
scroll to position [72, 0]
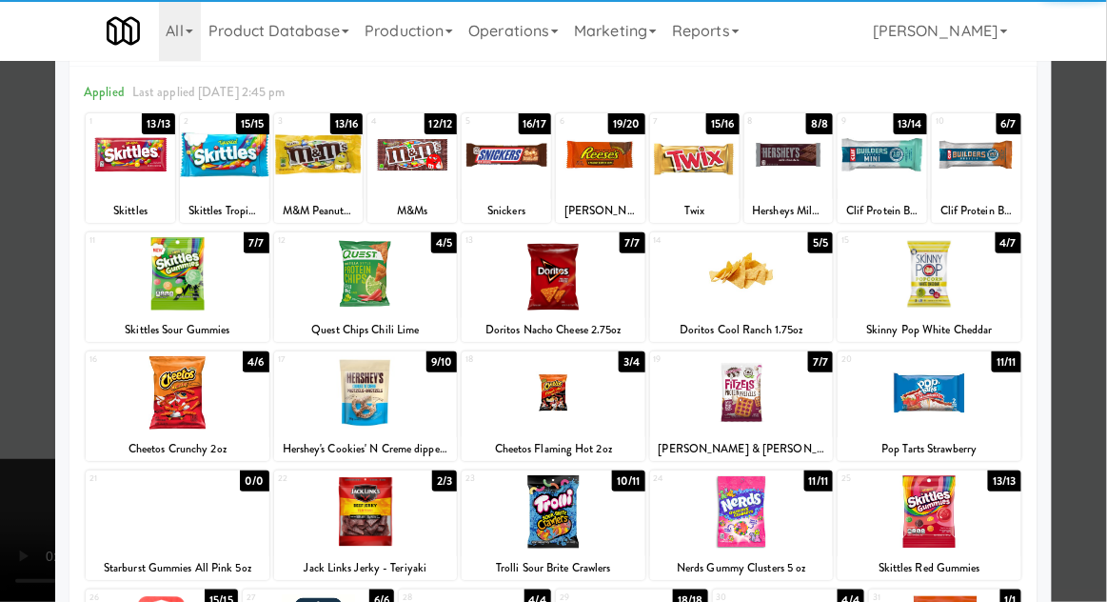
click at [791, 401] on div at bounding box center [742, 392] width 184 height 73
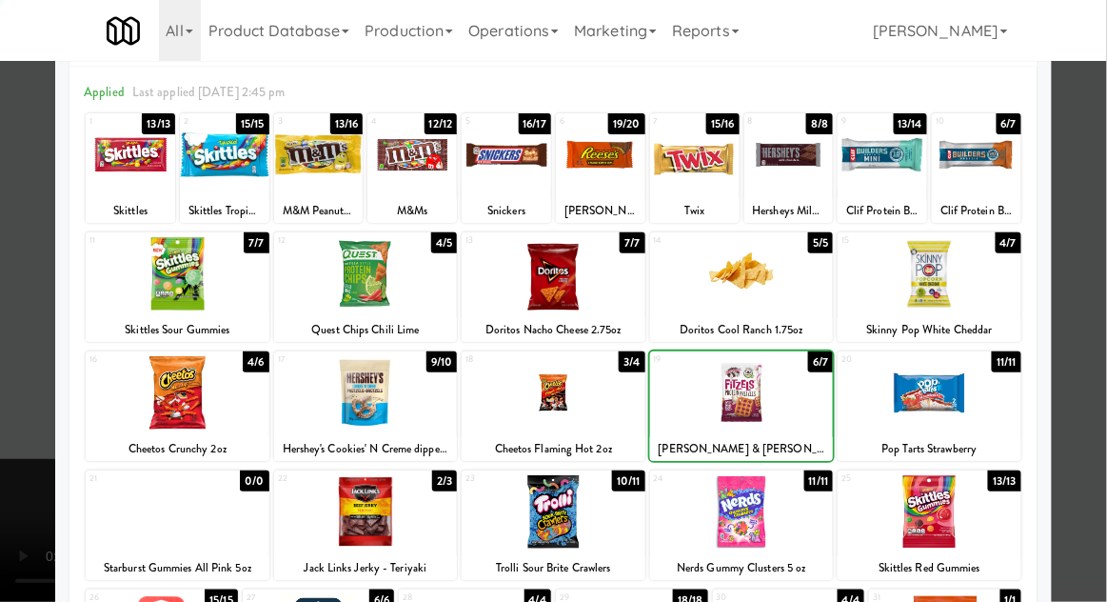
click at [1095, 396] on div at bounding box center [553, 301] width 1107 height 602
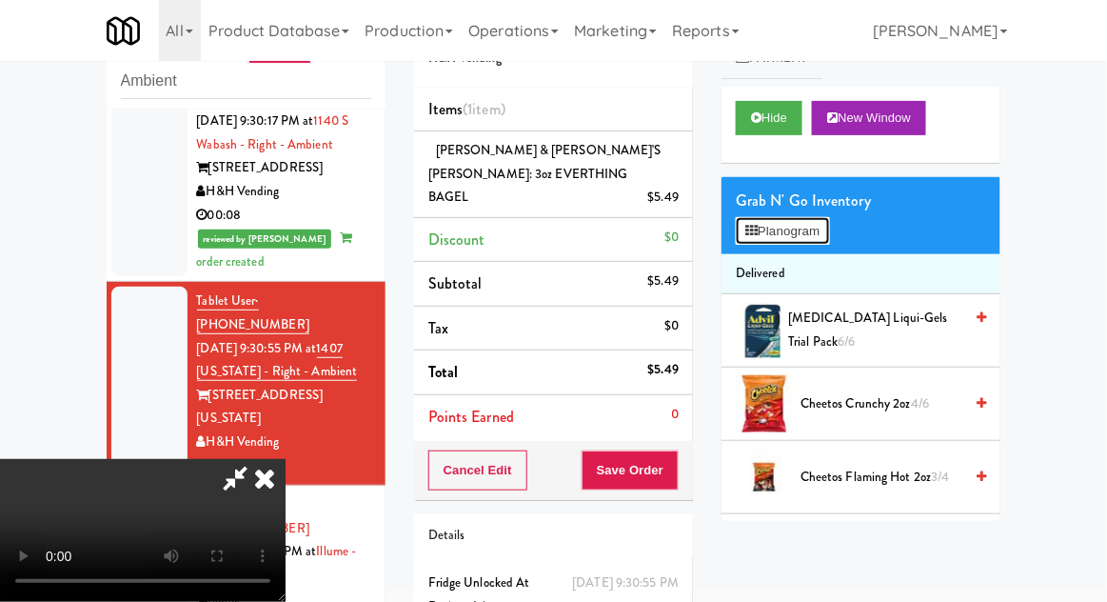
click at [802, 218] on button "Planogram" at bounding box center [782, 231] width 93 height 29
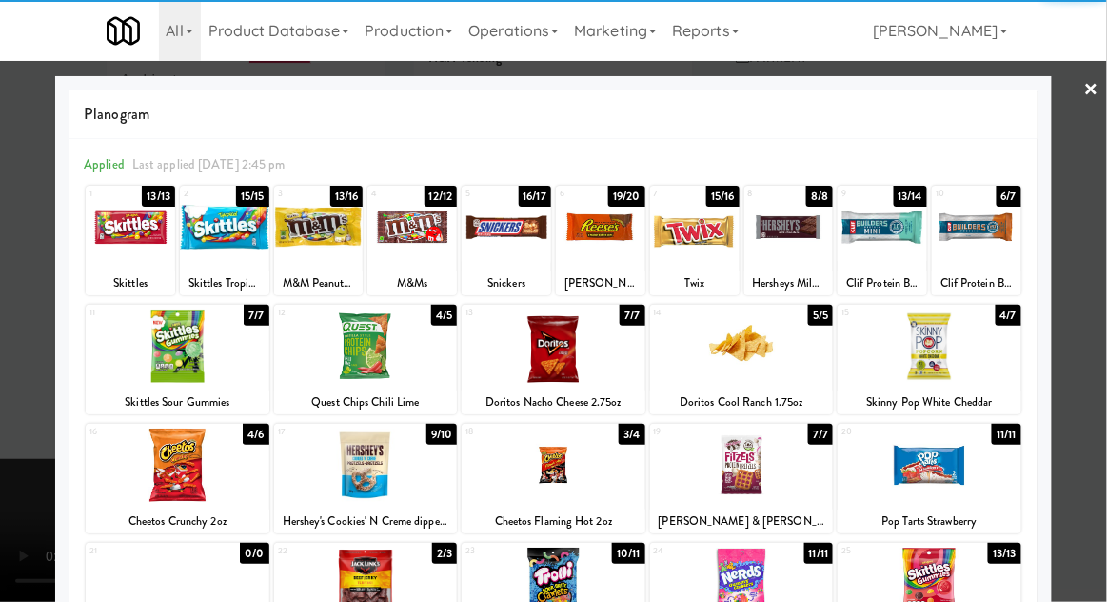
click at [880, 256] on div at bounding box center [882, 226] width 89 height 73
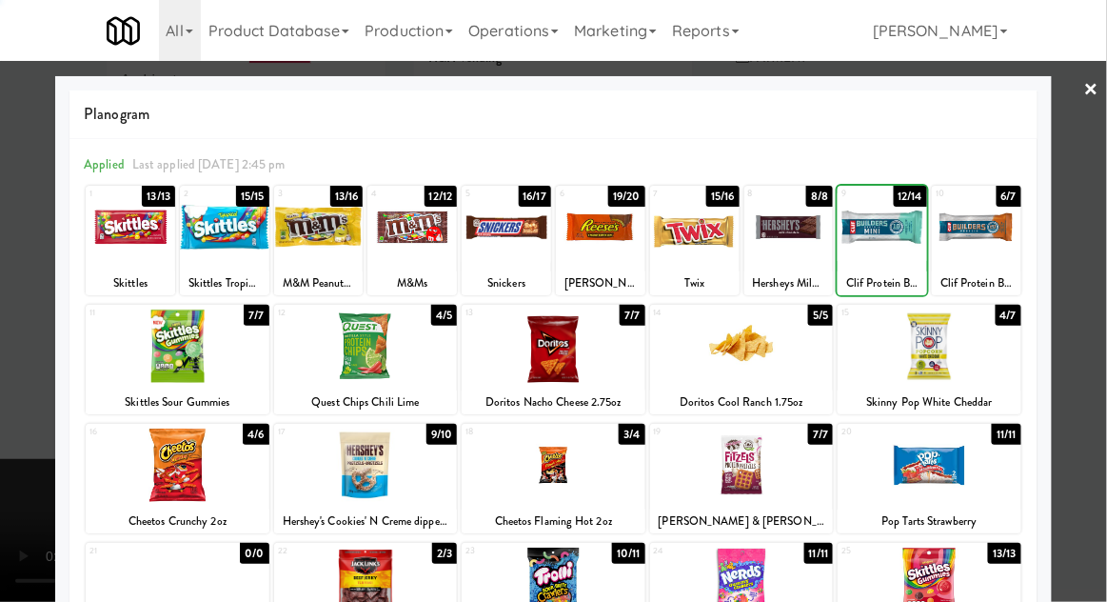
click at [1102, 253] on div at bounding box center [553, 301] width 1107 height 602
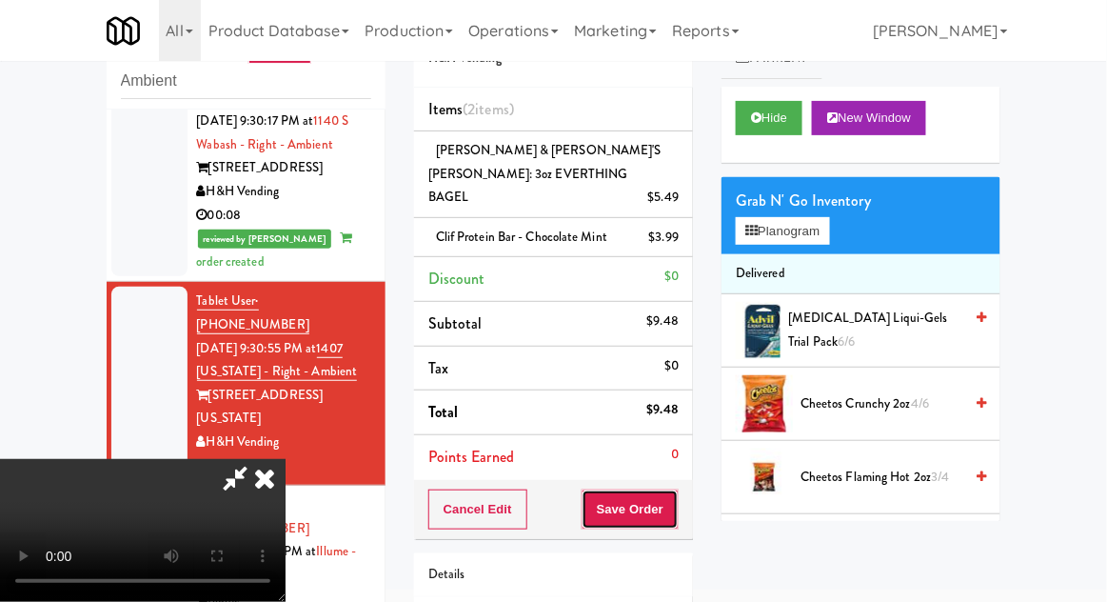
click at [675, 491] on button "Save Order" at bounding box center [630, 509] width 97 height 40
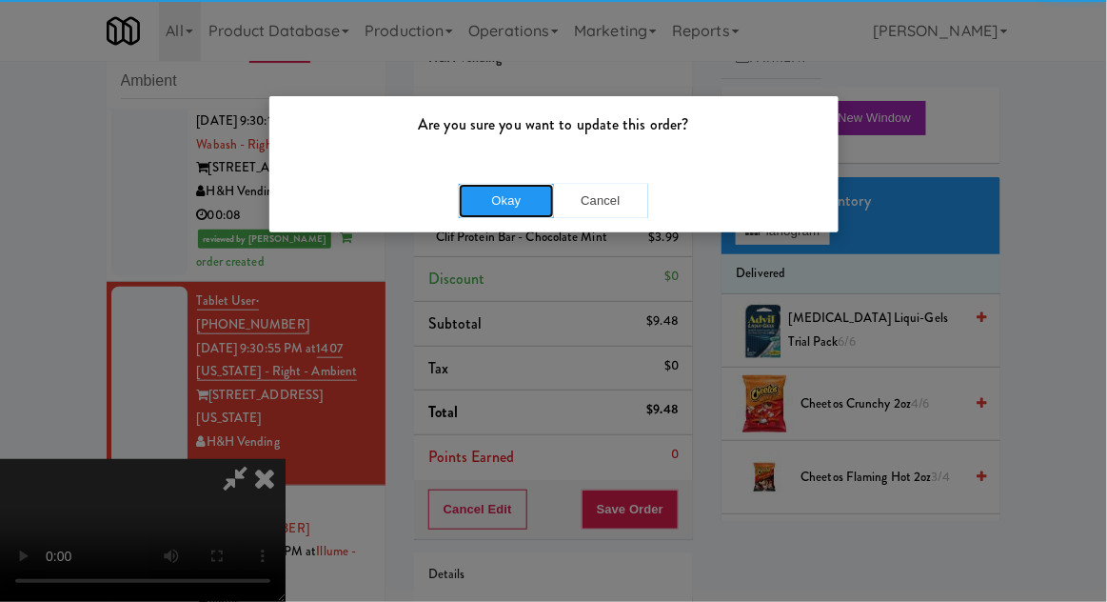
click at [485, 207] on button "Okay" at bounding box center [506, 201] width 95 height 34
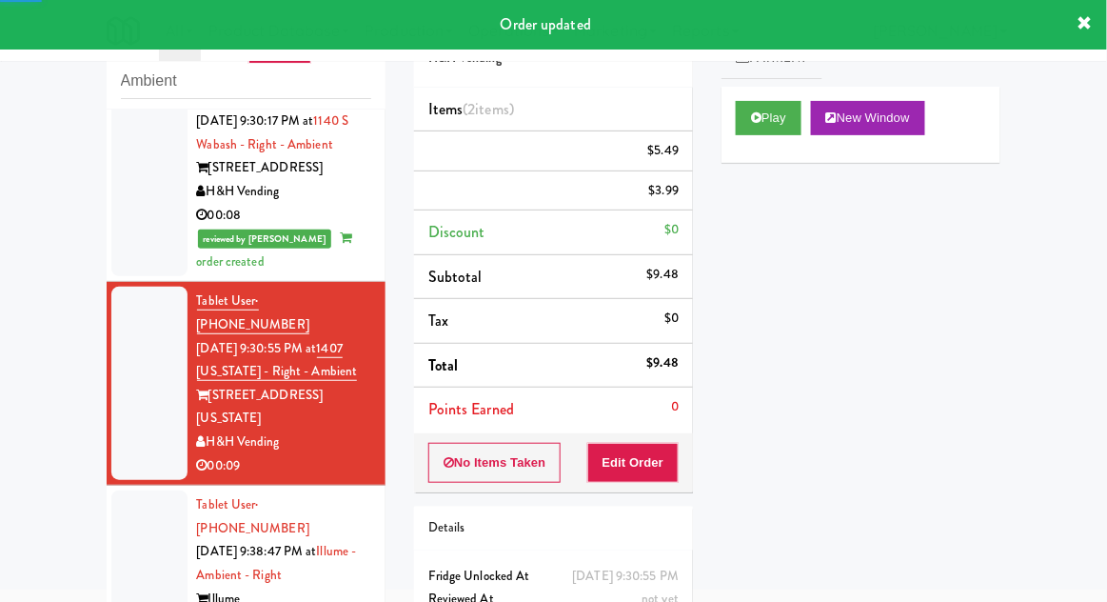
click at [136, 490] on div at bounding box center [149, 574] width 76 height 169
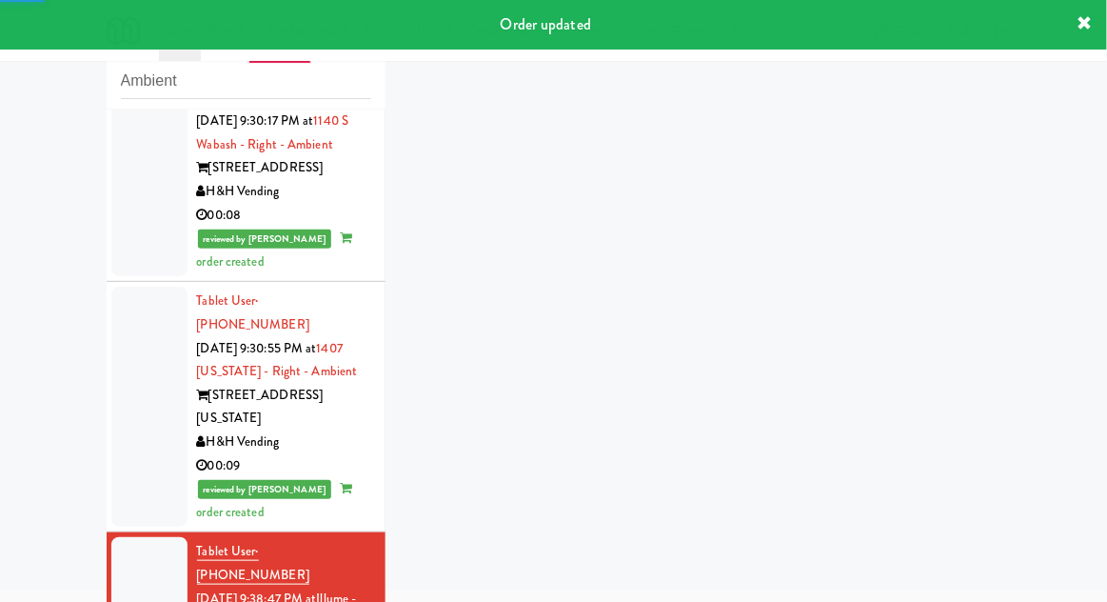
scroll to position [374, 0]
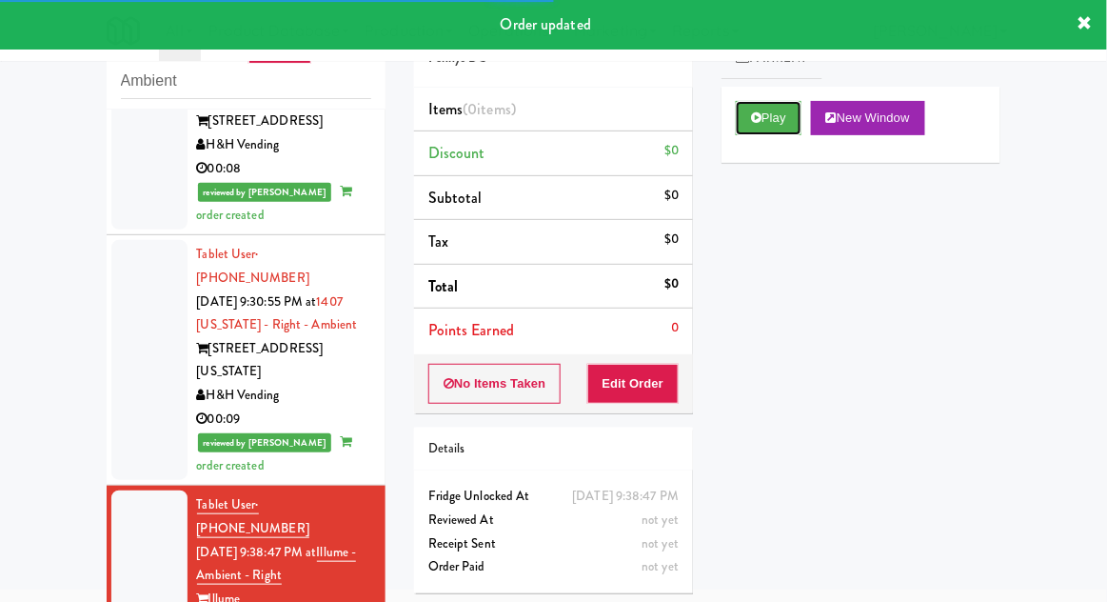
click at [786, 120] on button "Play" at bounding box center [769, 118] width 66 height 34
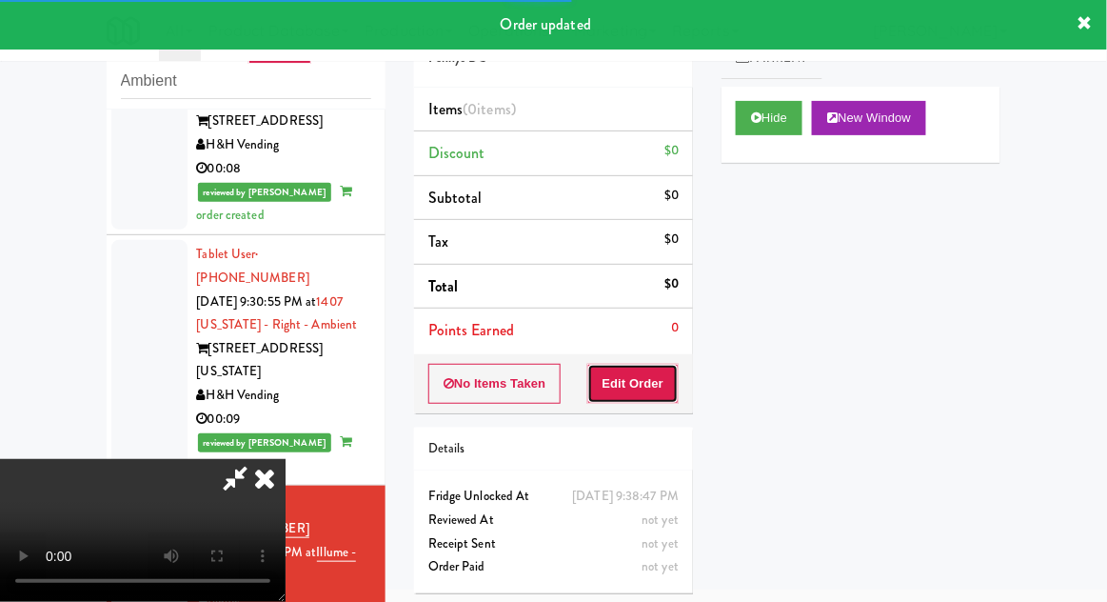
click at [645, 364] on button "Edit Order" at bounding box center [633, 384] width 92 height 40
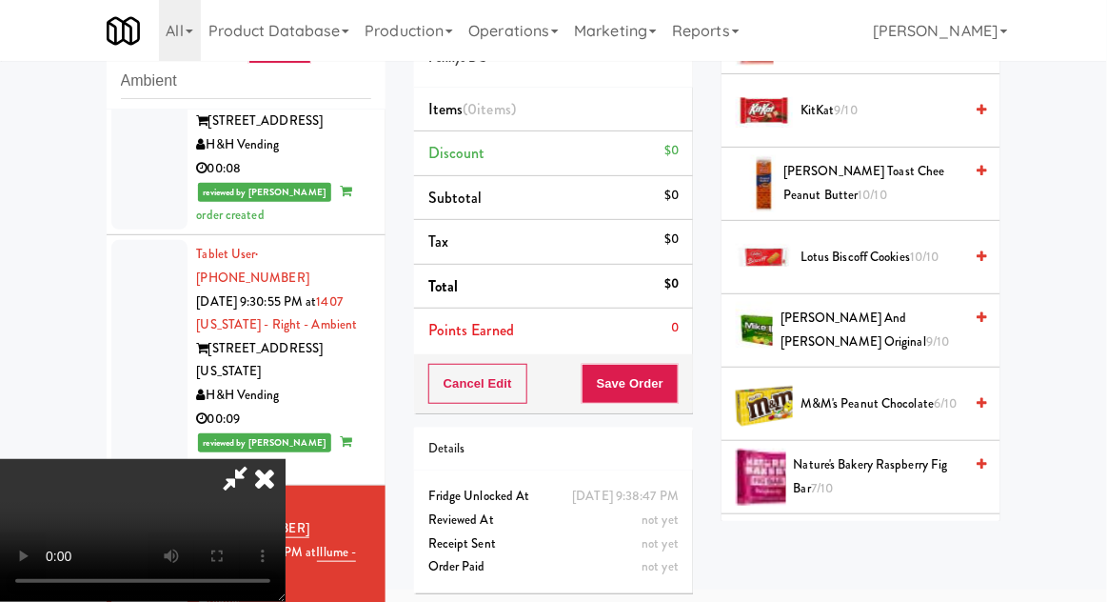
scroll to position [881, 0]
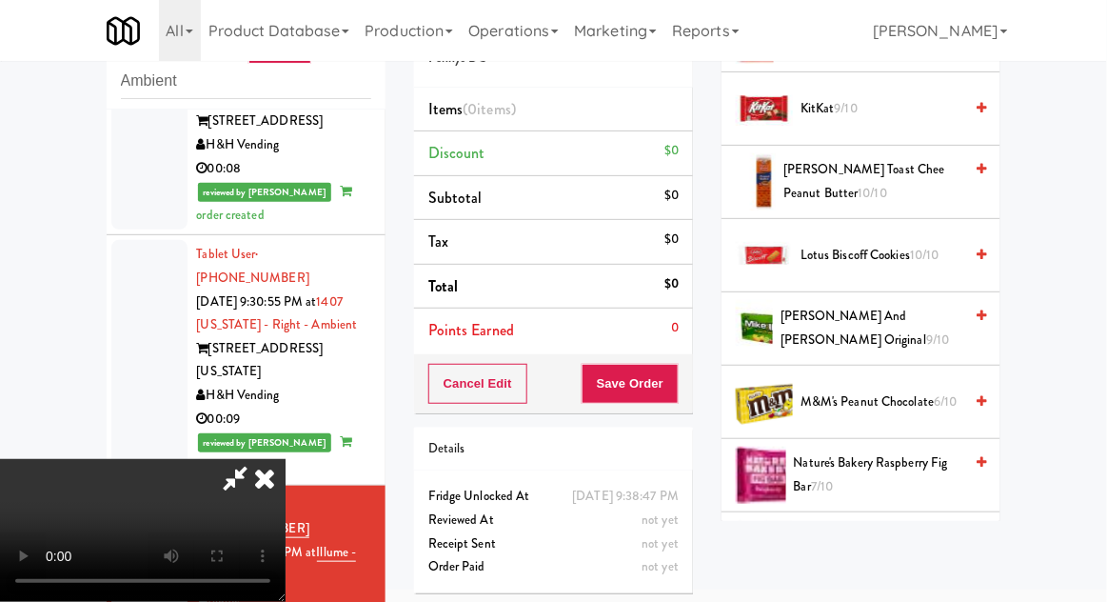
click at [926, 330] on span "9/10" at bounding box center [937, 339] width 23 height 18
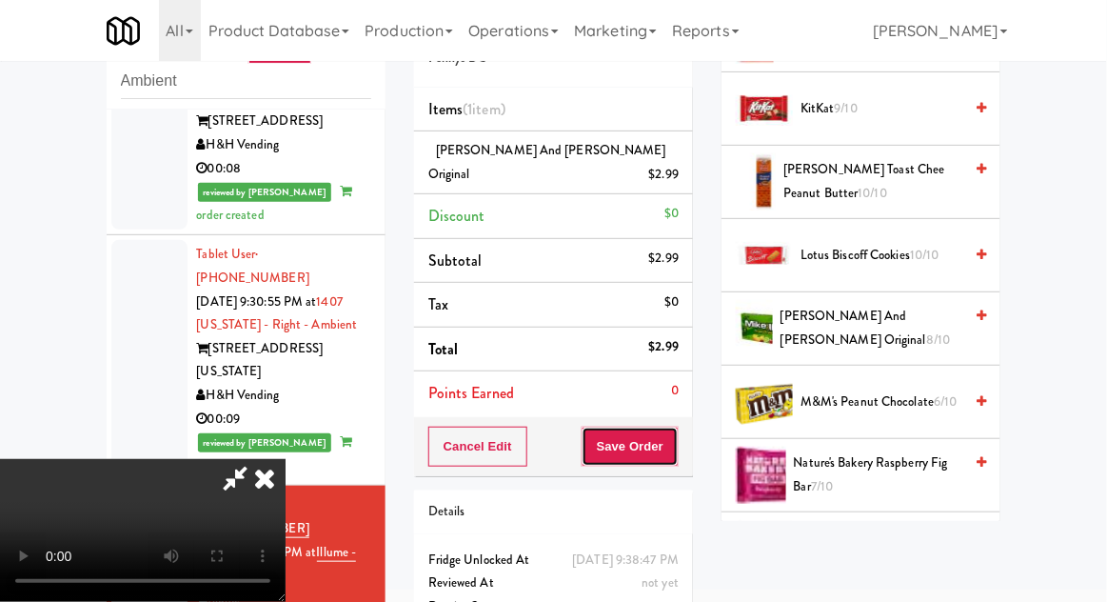
click at [669, 439] on button "Save Order" at bounding box center [630, 446] width 97 height 40
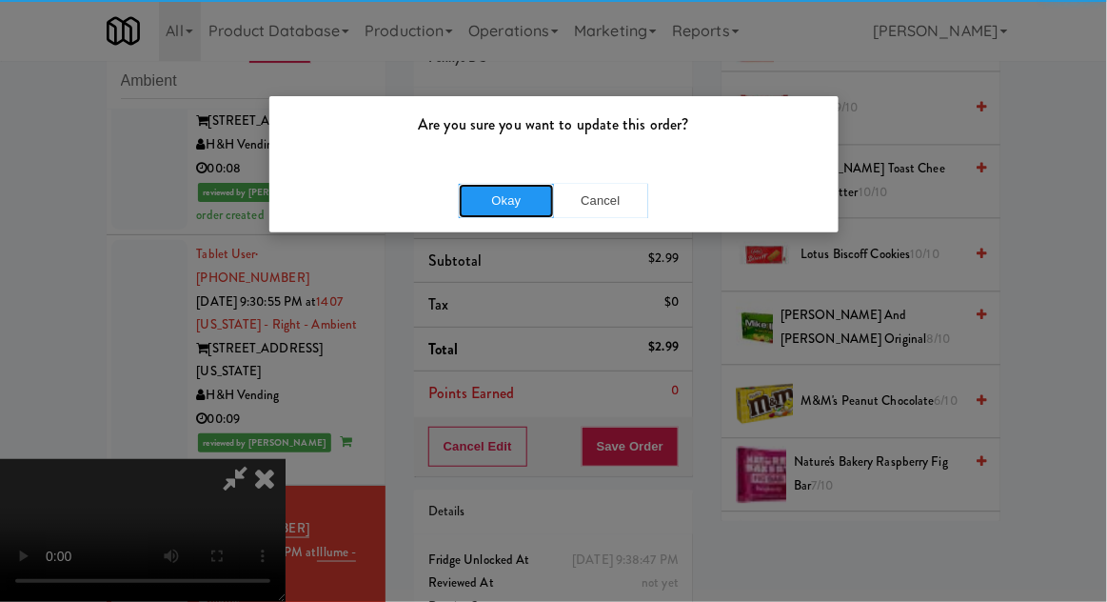
click at [500, 213] on button "Okay" at bounding box center [506, 201] width 95 height 34
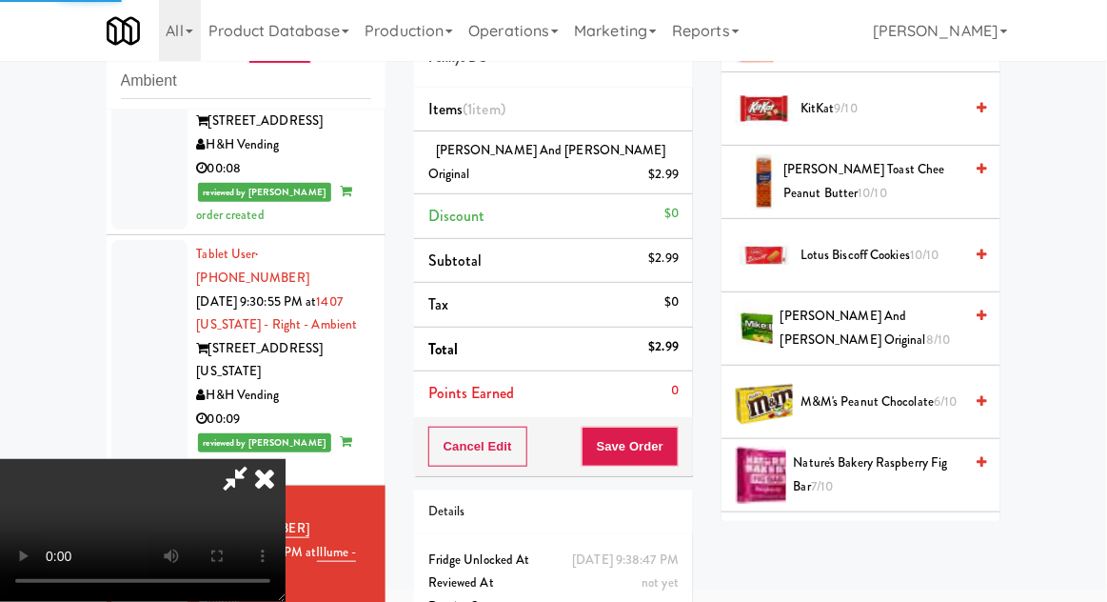
scroll to position [188, 0]
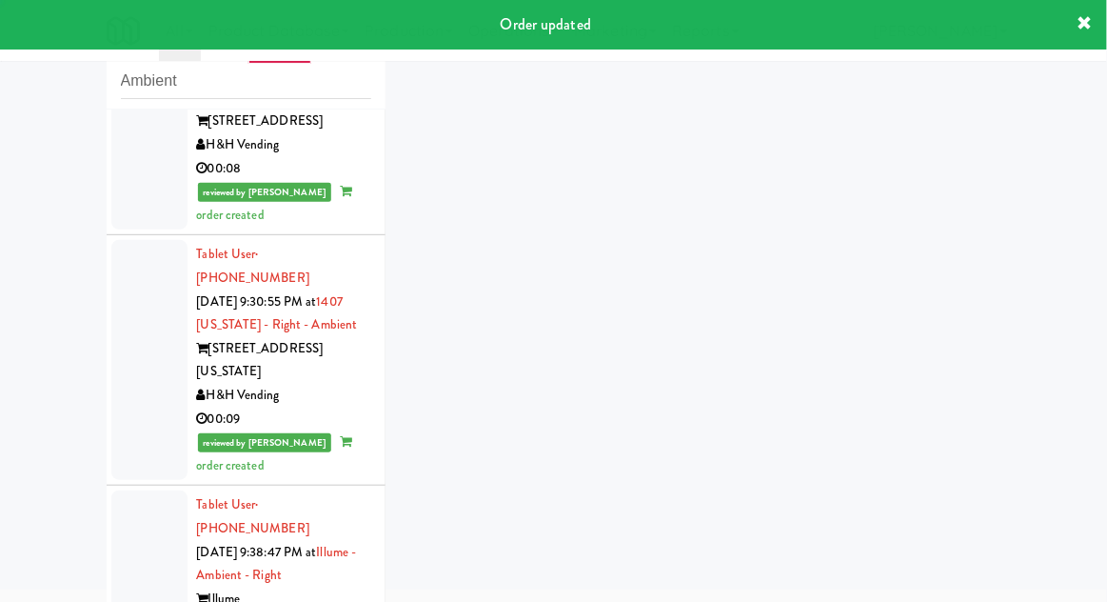
scroll to position [421, 0]
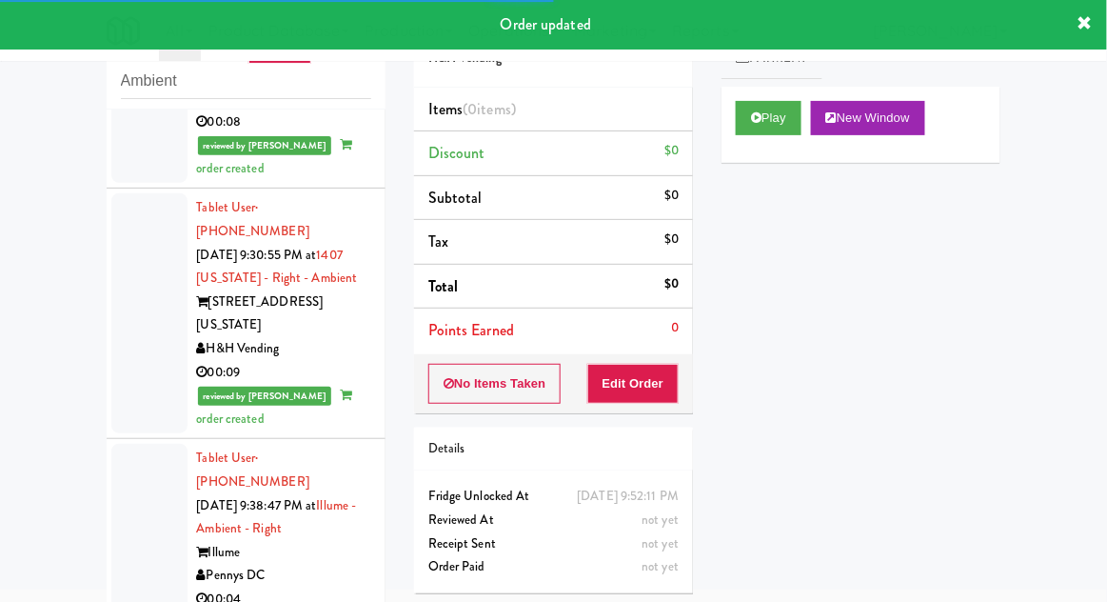
click at [795, 112] on button "Play" at bounding box center [769, 118] width 66 height 34
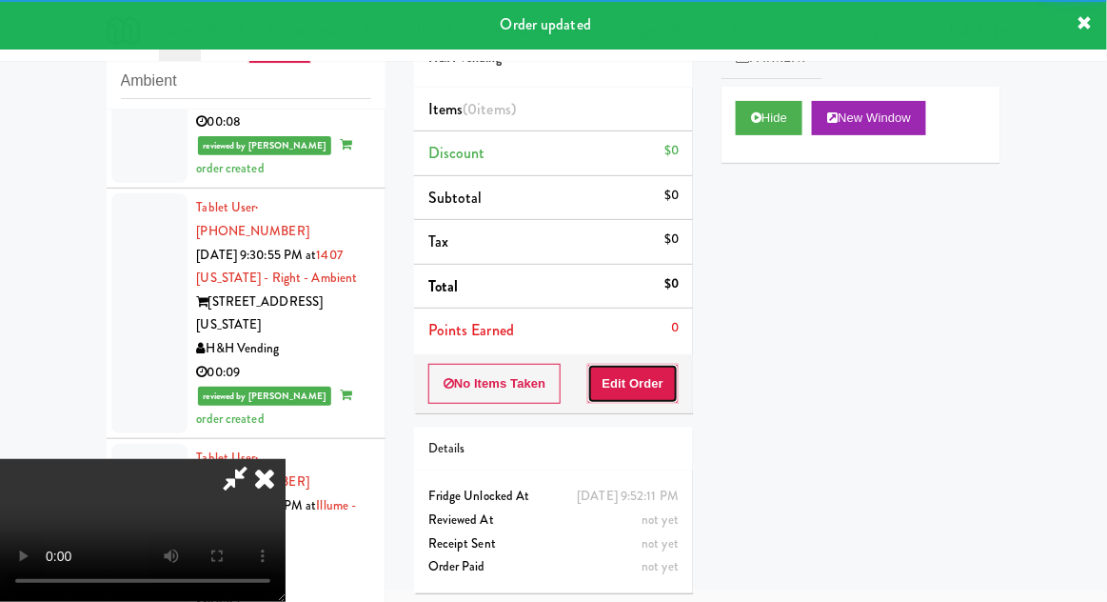
click at [672, 364] on button "Edit Order" at bounding box center [633, 384] width 92 height 40
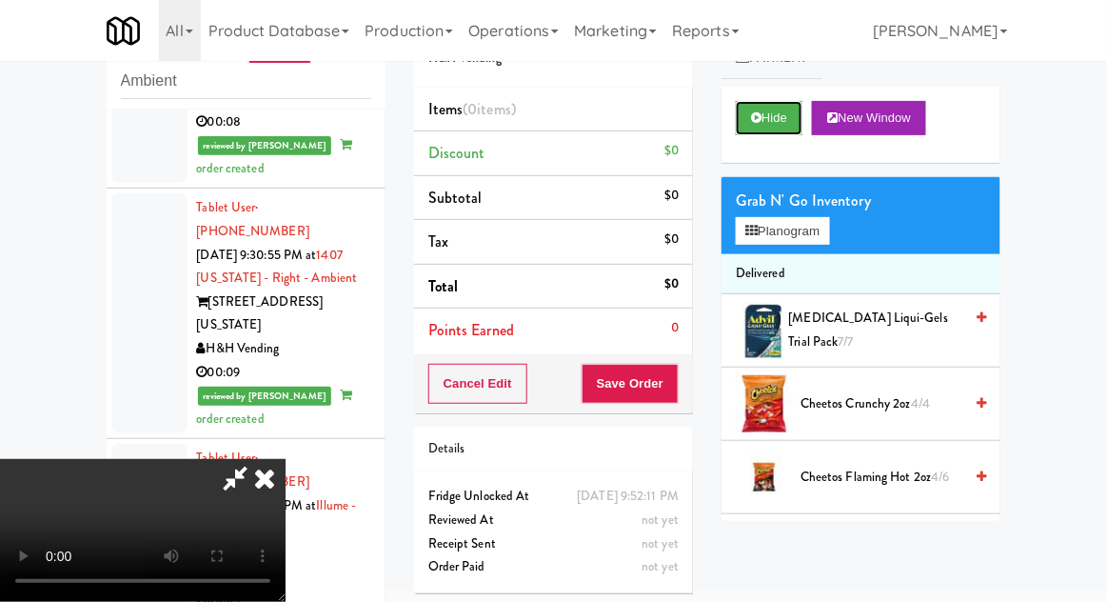
click at [763, 126] on button "Hide" at bounding box center [769, 118] width 67 height 34
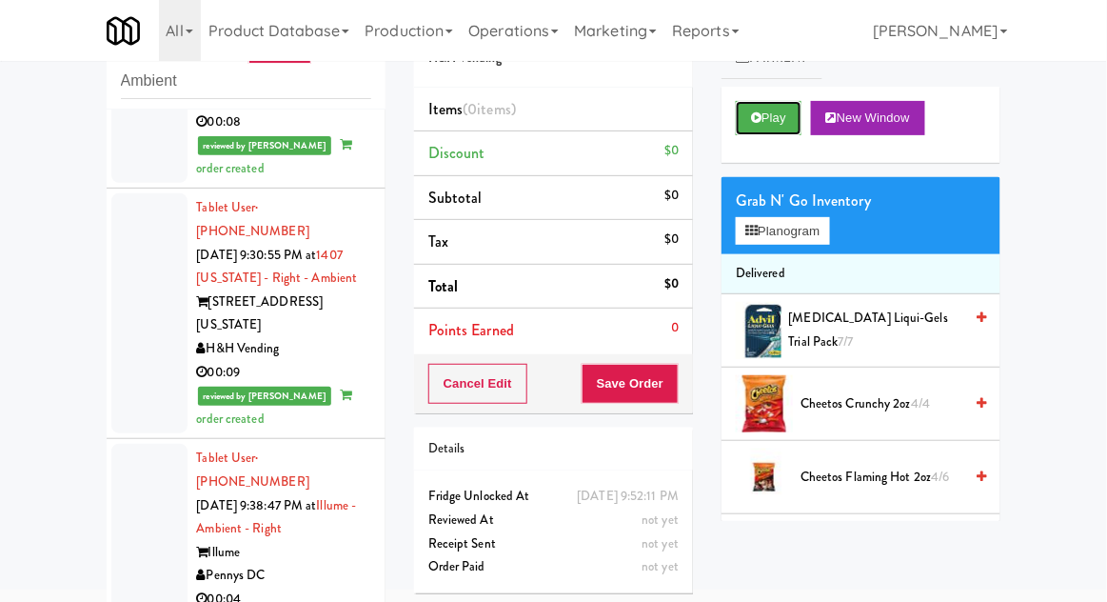
click at [761, 128] on button "Play" at bounding box center [769, 118] width 66 height 34
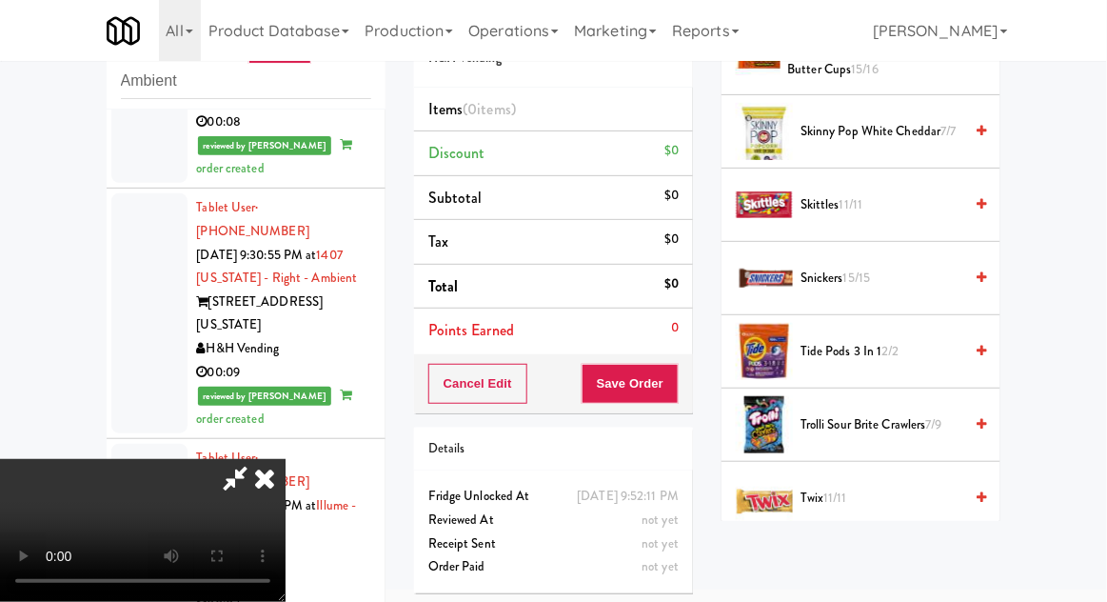
scroll to position [2068, 0]
click at [865, 485] on span "Twix 11/11" at bounding box center [881, 497] width 162 height 24
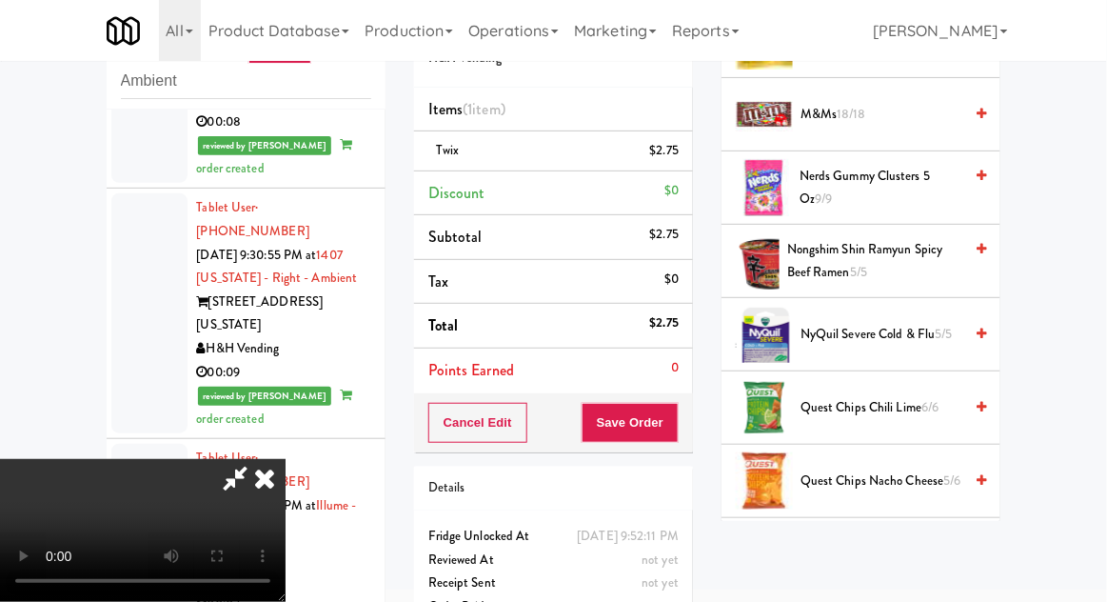
scroll to position [1583, 0]
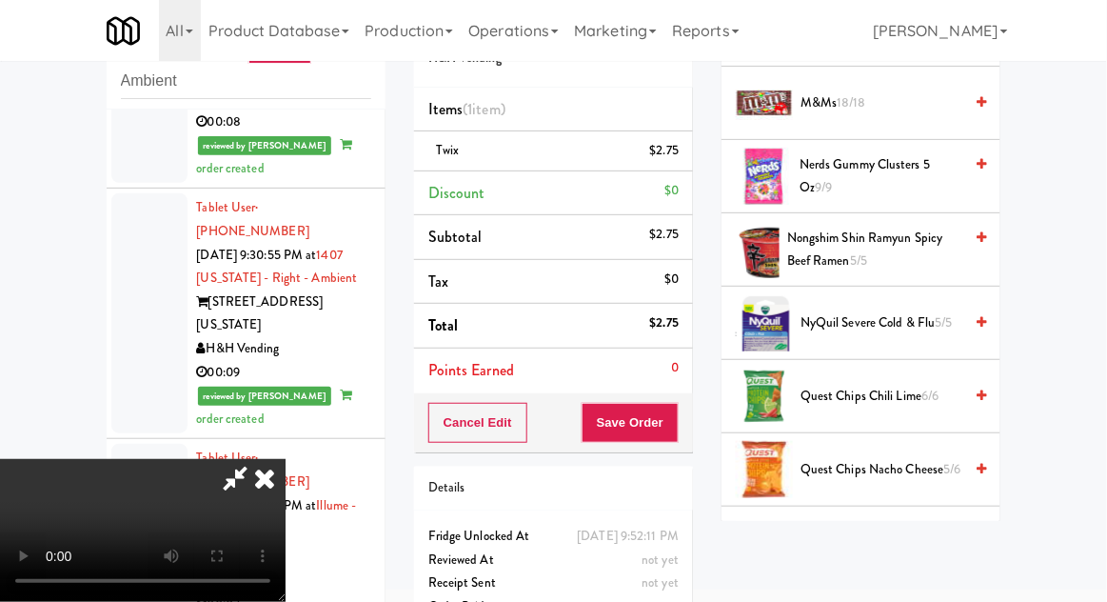
click at [888, 520] on span "Reese's Peanut Butter Cups 15/16" at bounding box center [875, 543] width 175 height 47
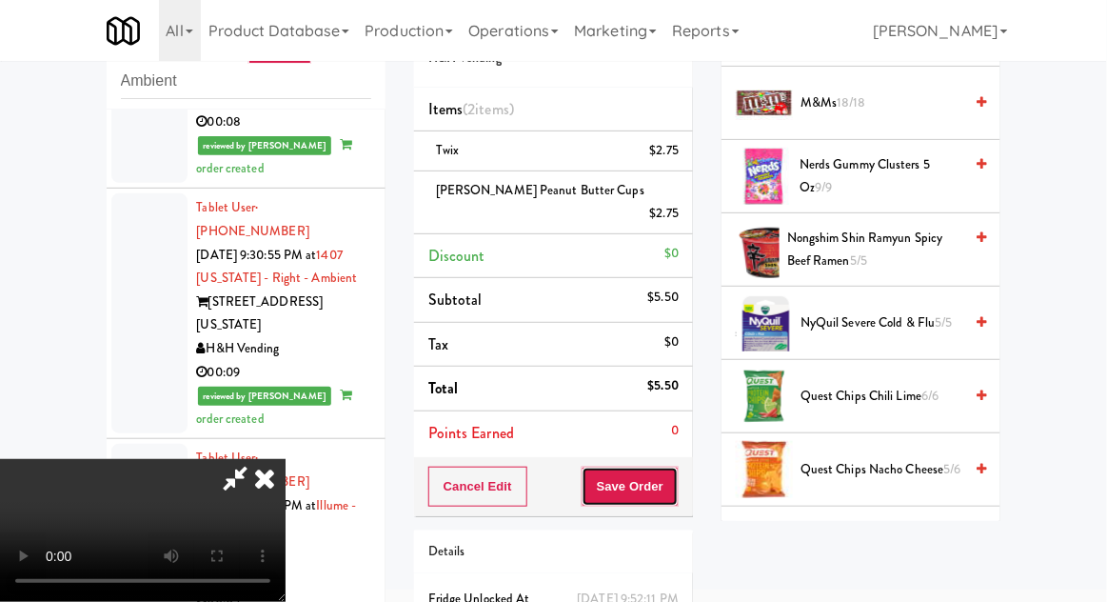
click at [676, 466] on button "Save Order" at bounding box center [630, 486] width 97 height 40
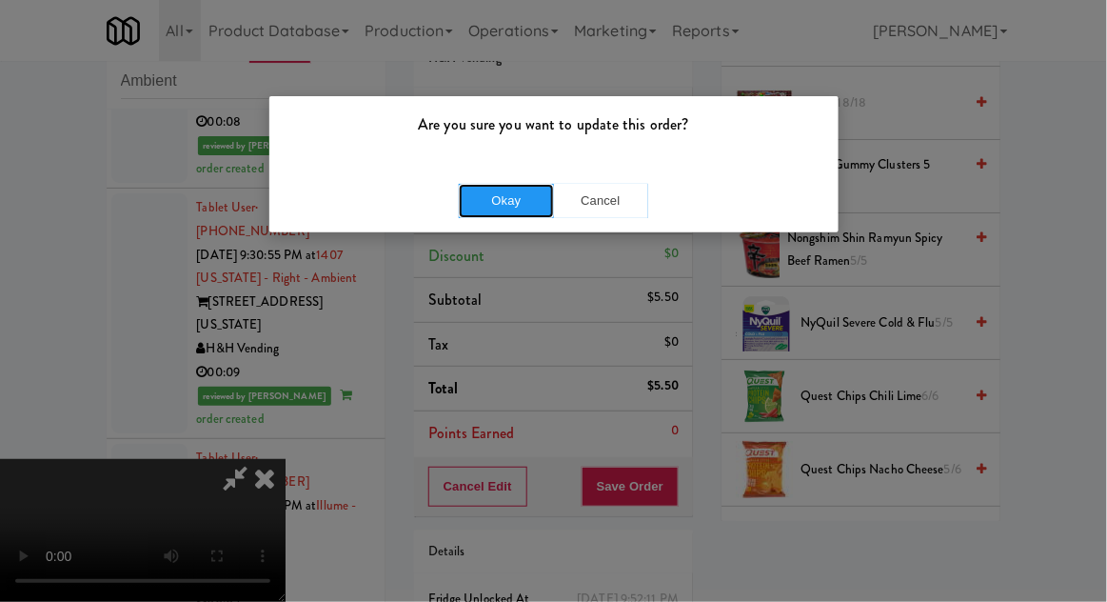
click at [484, 212] on button "Okay" at bounding box center [506, 201] width 95 height 34
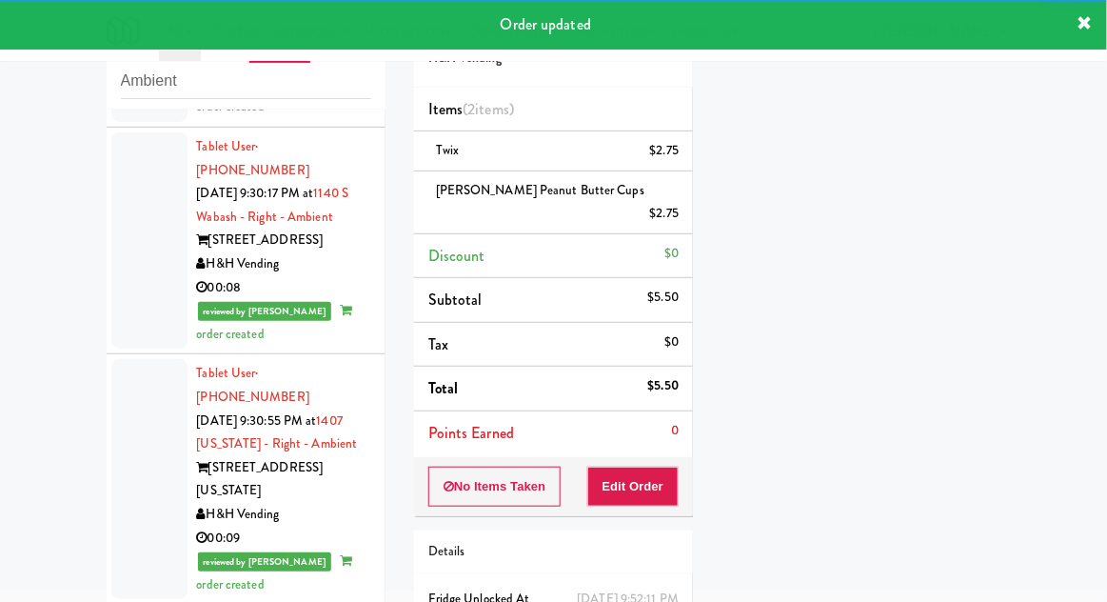
scroll to position [0, 0]
